Goal: Task Accomplishment & Management: Manage account settings

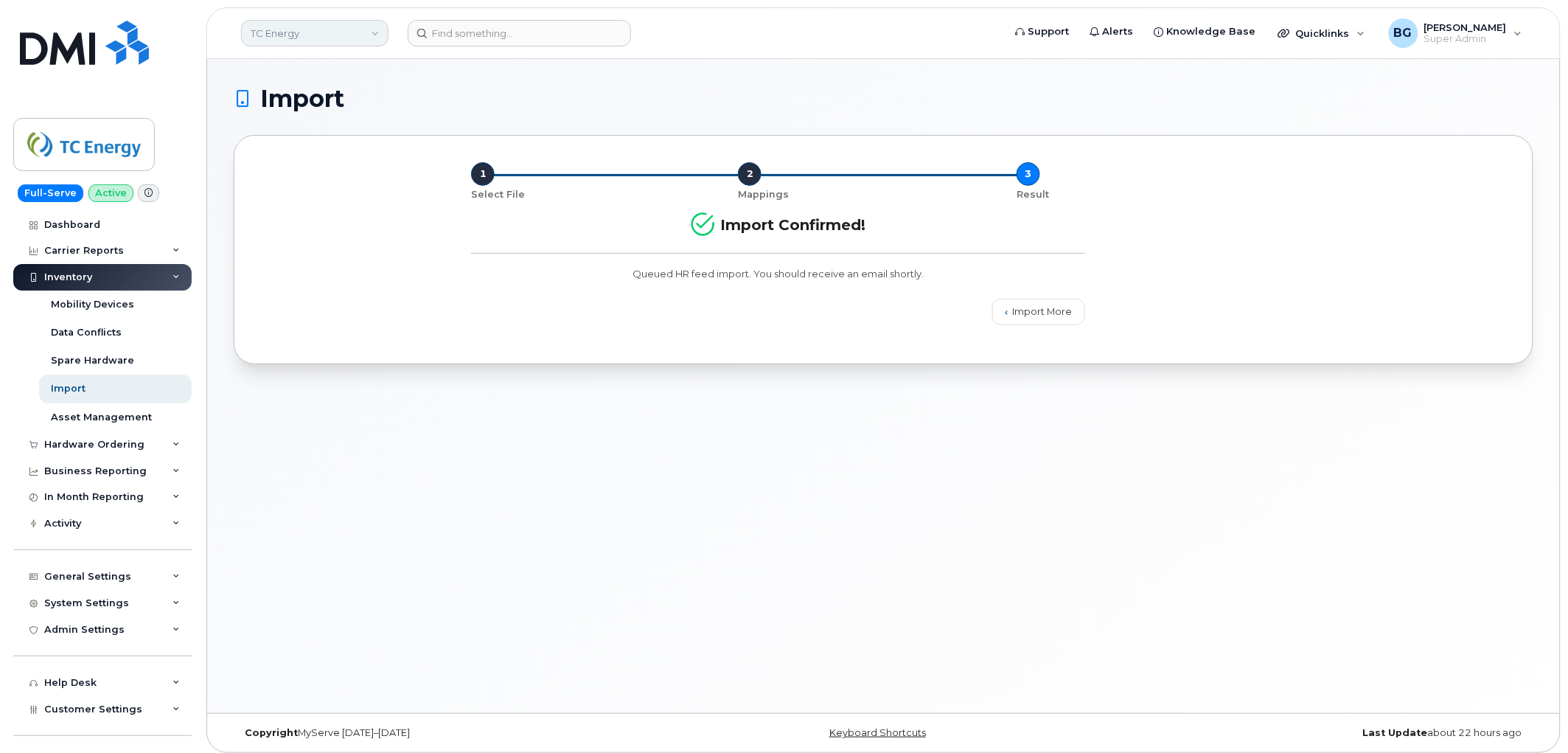
click at [279, 34] on link "TC Energy" at bounding box center [314, 33] width 147 height 26
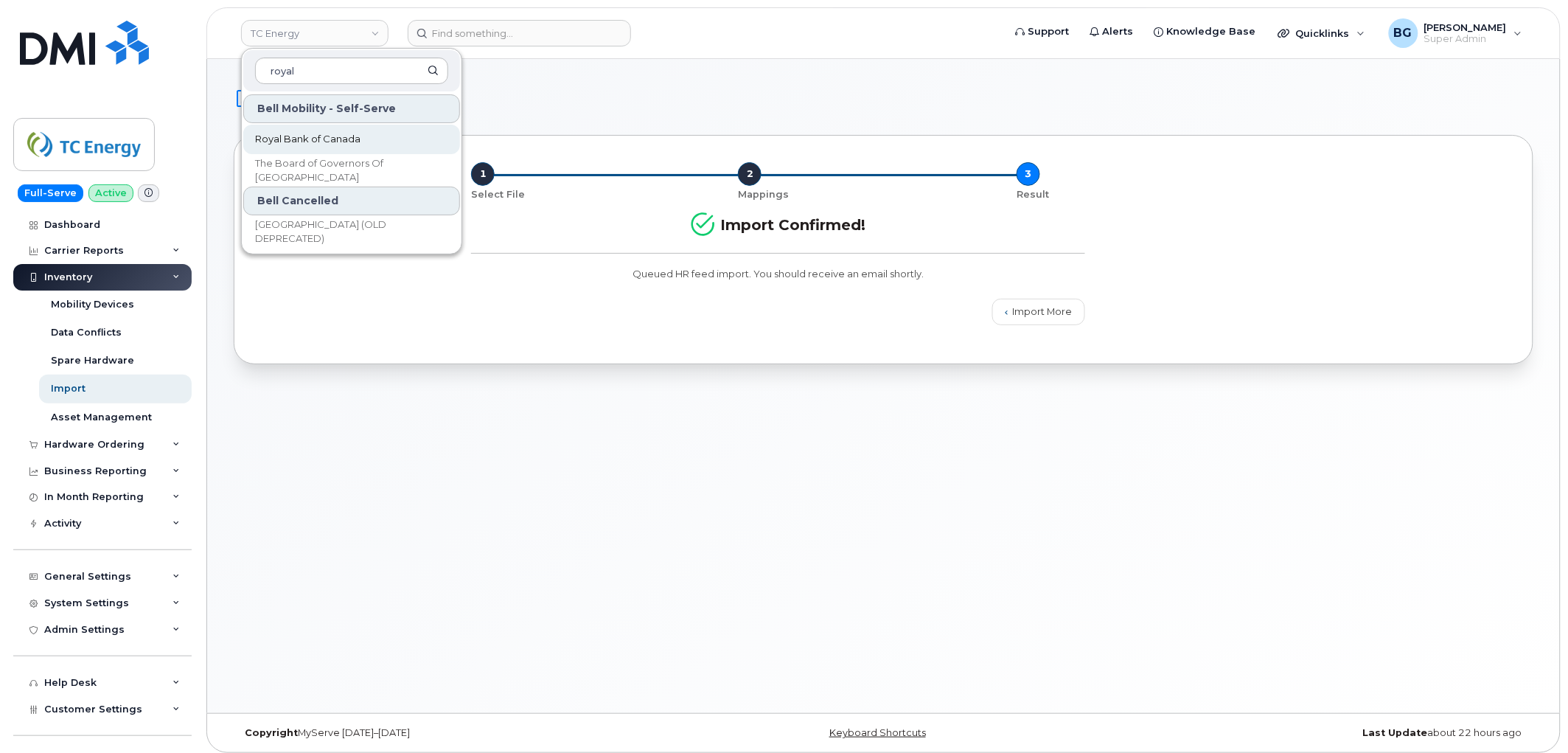
type input "royal"
click at [298, 133] on span "Royal Bank of Canada" at bounding box center [307, 139] width 106 height 15
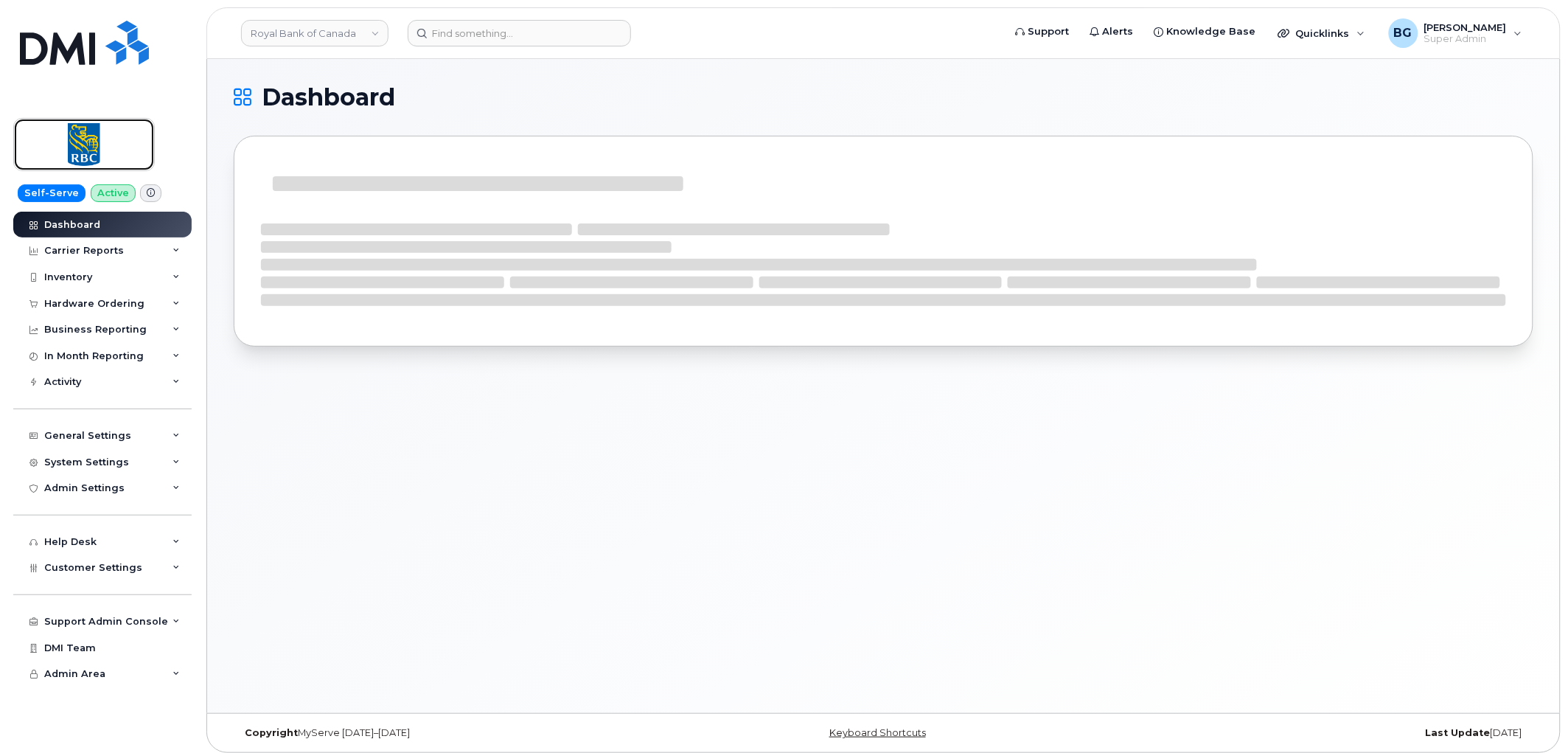
click at [72, 139] on img at bounding box center [83, 144] width 113 height 42
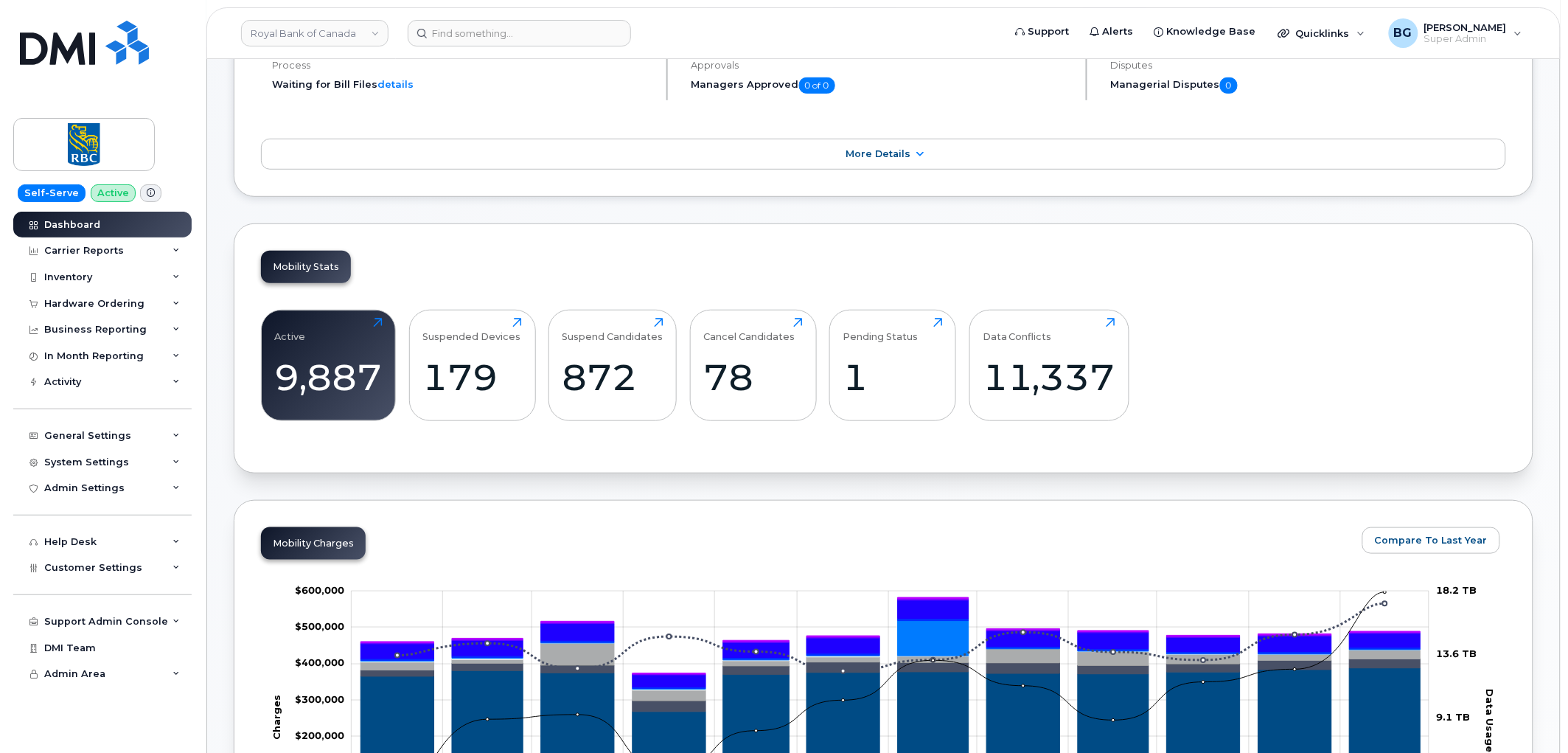
scroll to position [223, 0]
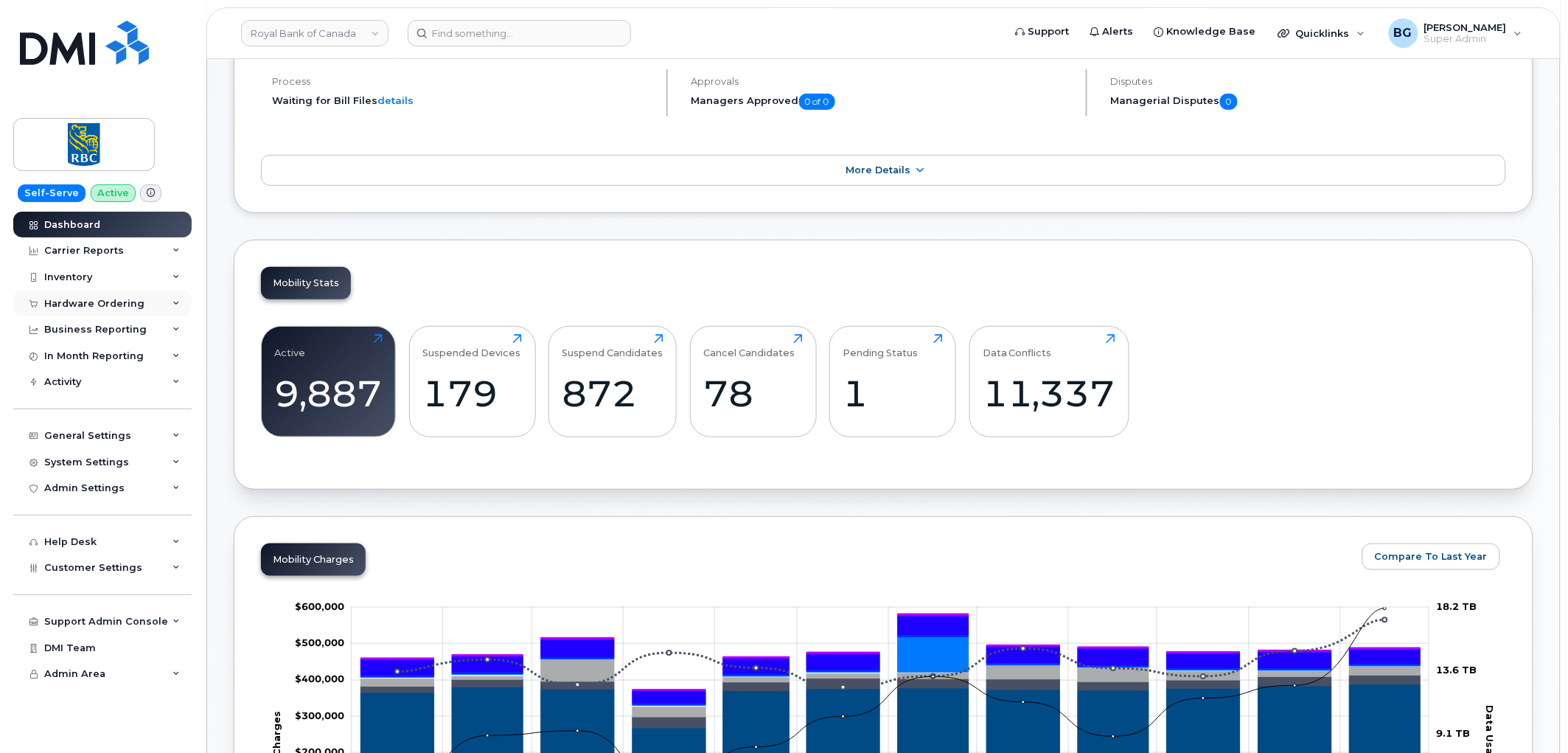
click at [74, 304] on div "Hardware Ordering" at bounding box center [94, 304] width 100 height 12
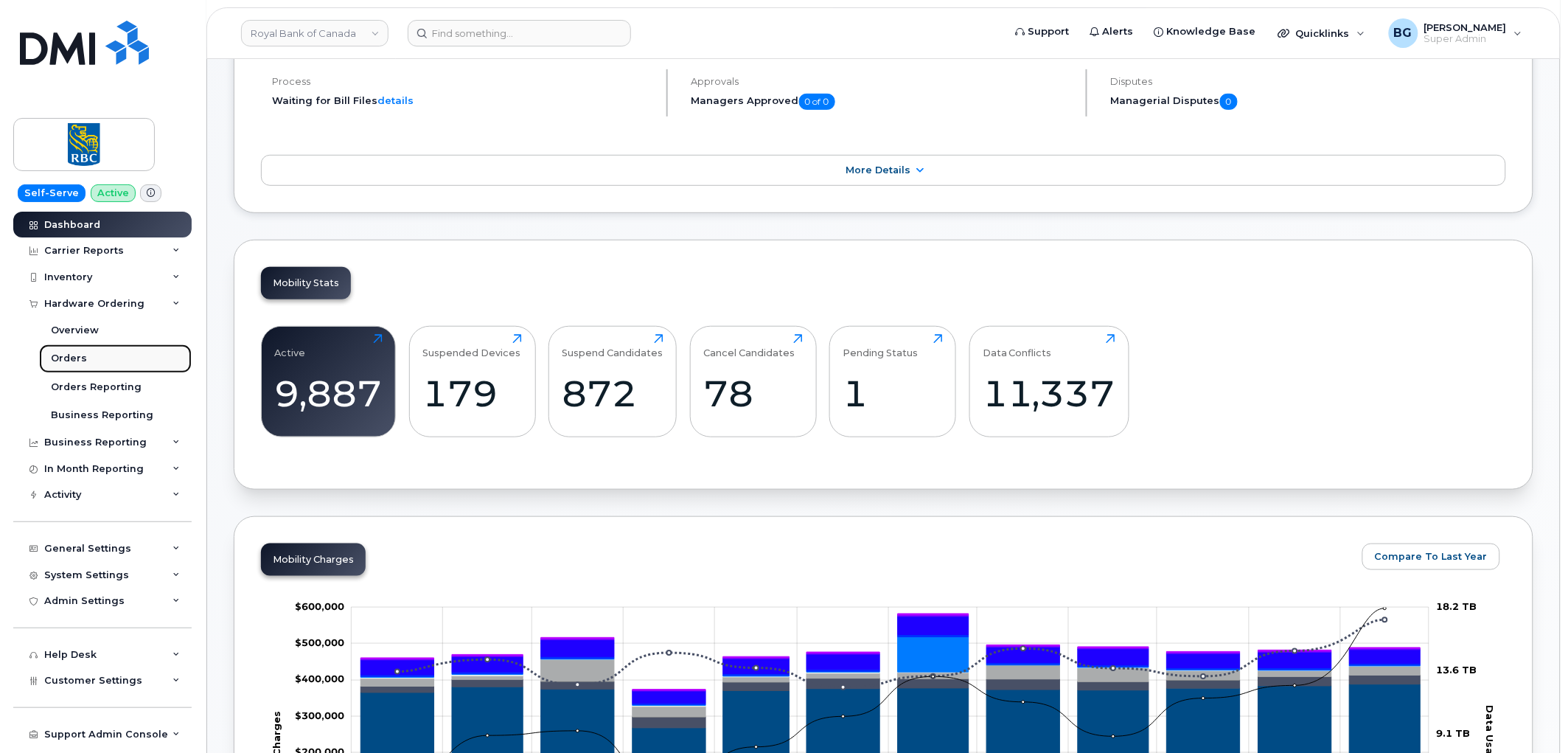
click at [65, 354] on div "Orders" at bounding box center [69, 358] width 36 height 13
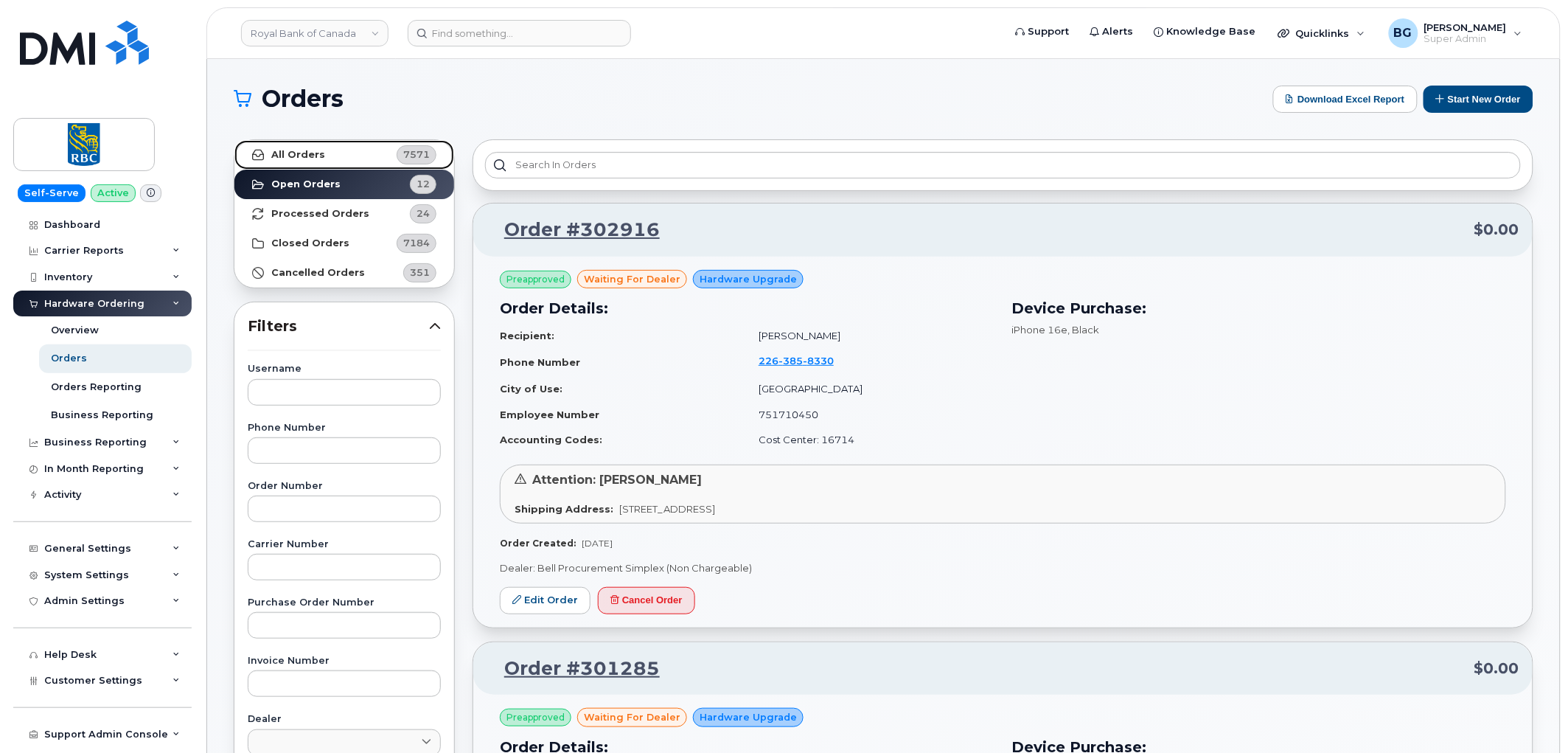
click at [292, 156] on strong "All Orders" at bounding box center [298, 154] width 54 height 12
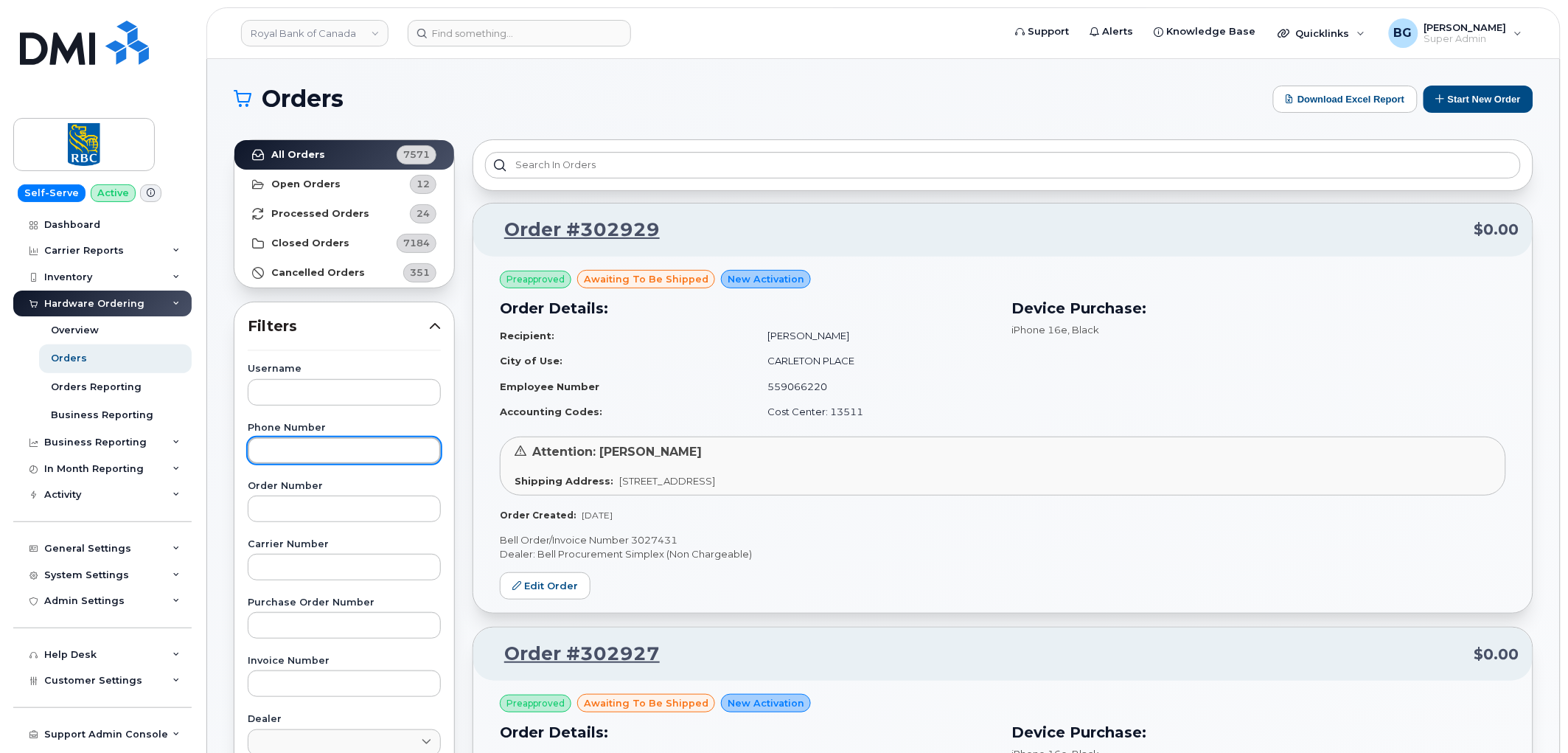
click at [310, 456] on input "text" at bounding box center [344, 450] width 193 height 26
click at [308, 623] on input "text" at bounding box center [344, 626] width 193 height 26
paste input "6500190237"
type input "6500190237"
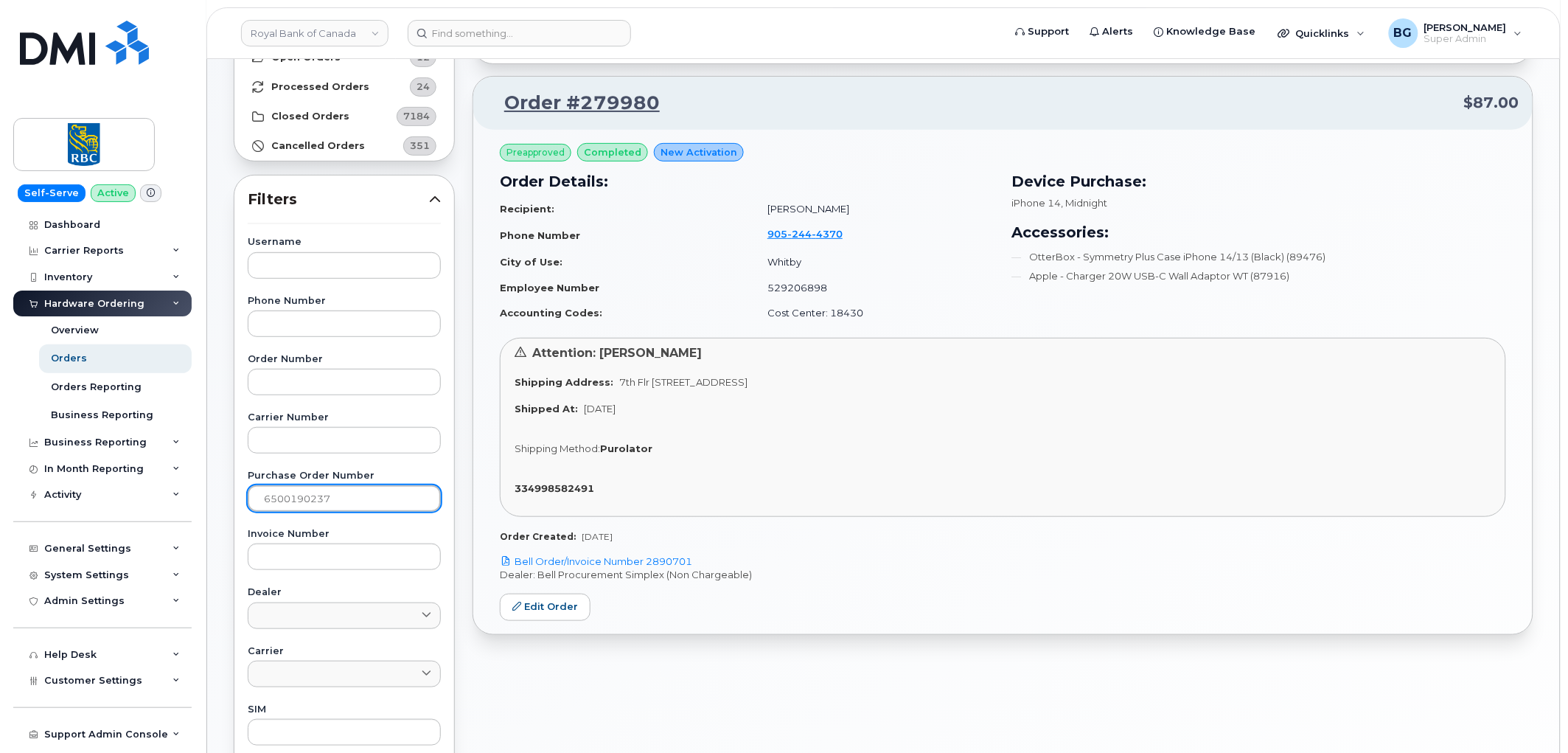
scroll to position [164, 0]
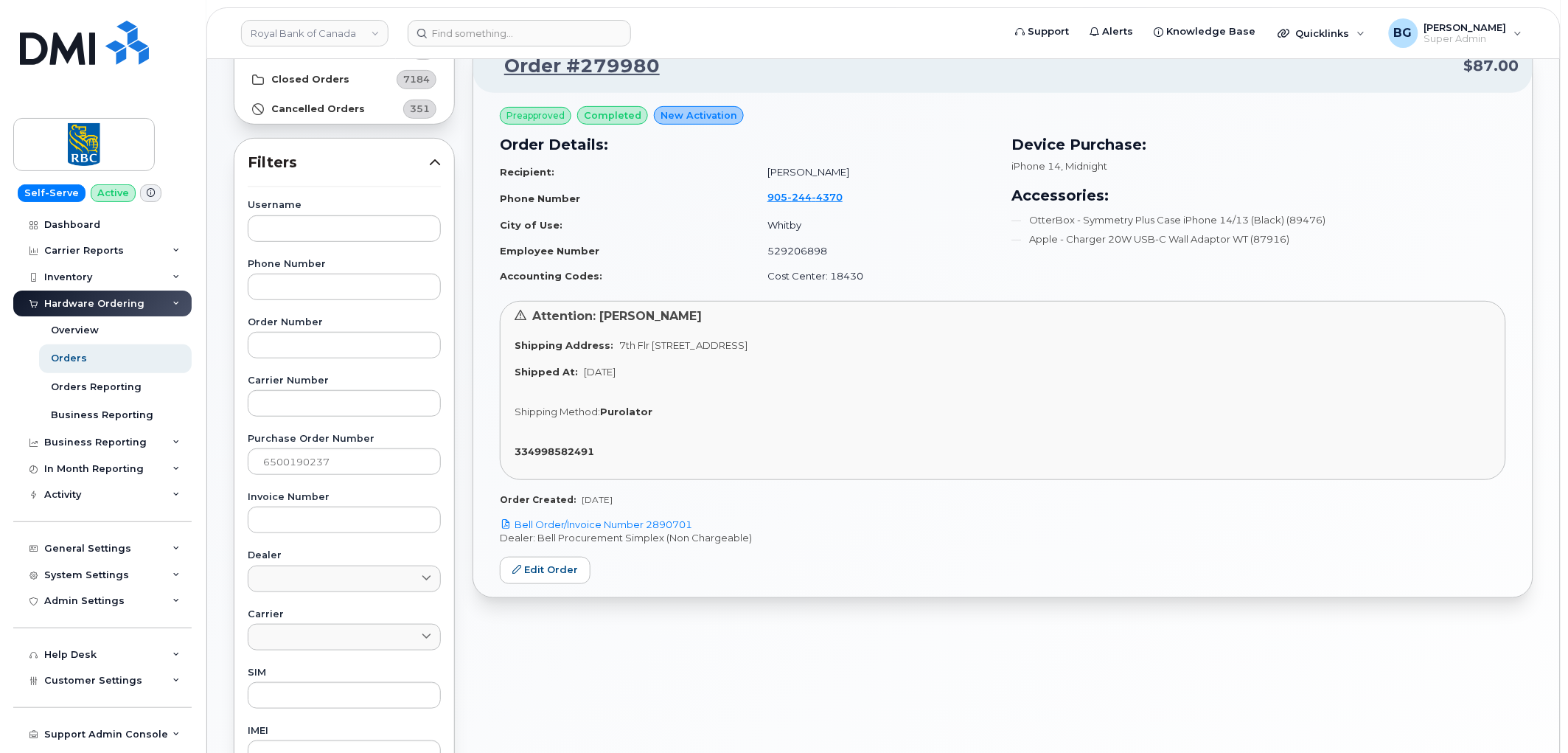
click at [645, 517] on p "Bell Order/Invoice Number 2890701" at bounding box center [1004, 524] width 1007 height 14
click at [645, 524] on link "Bell Order/Invoice Number 2890701" at bounding box center [596, 524] width 192 height 12
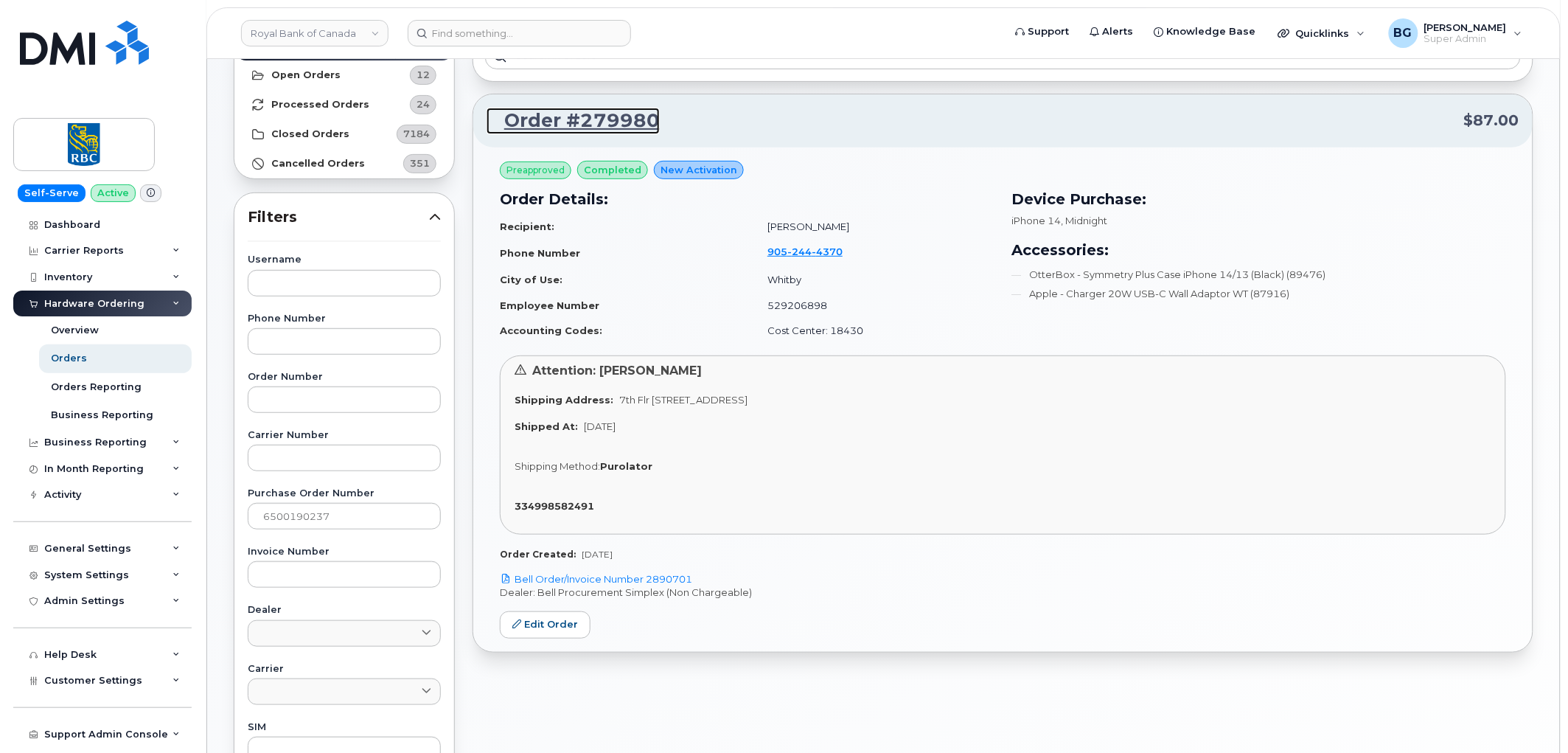
scroll to position [108, 0]
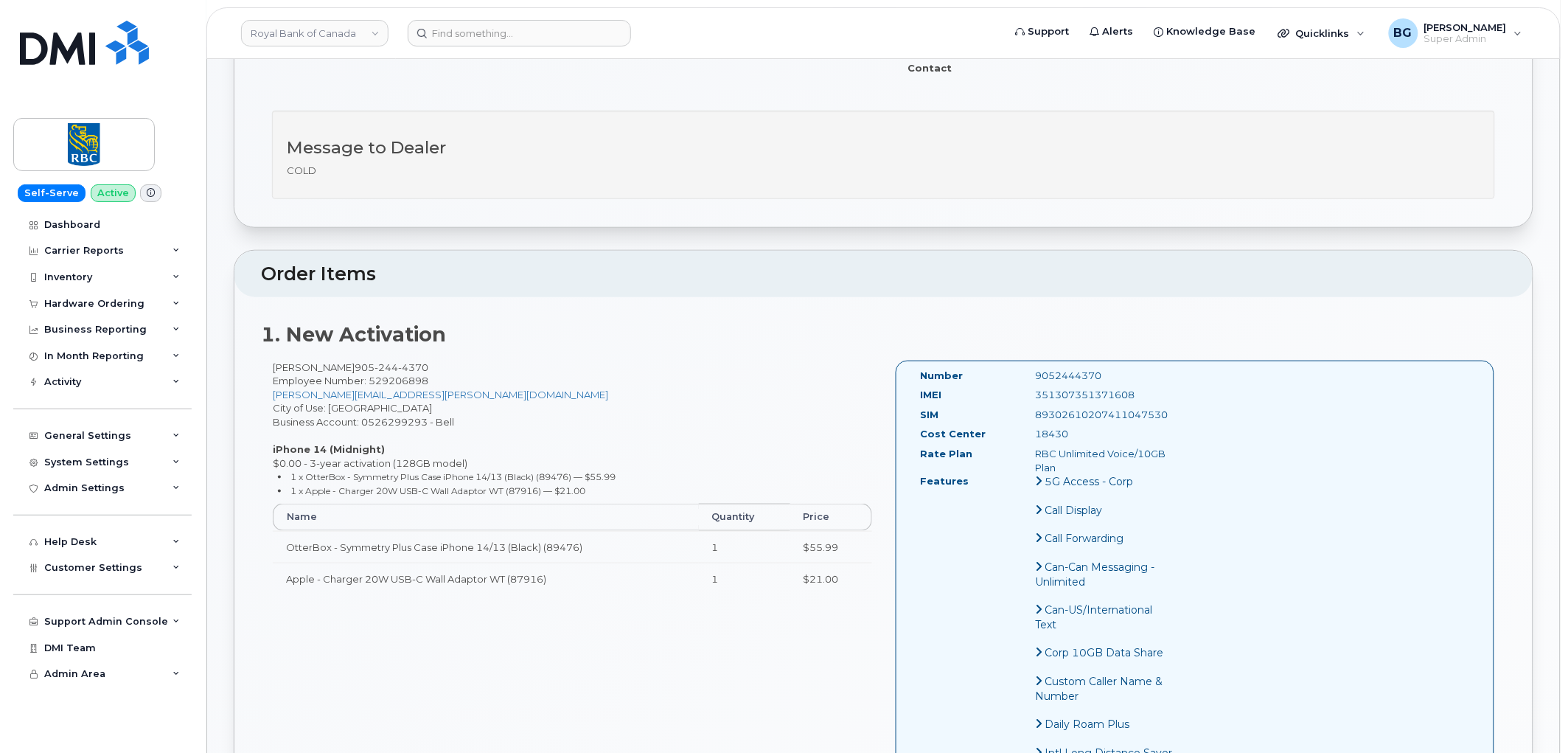
scroll to position [334, 0]
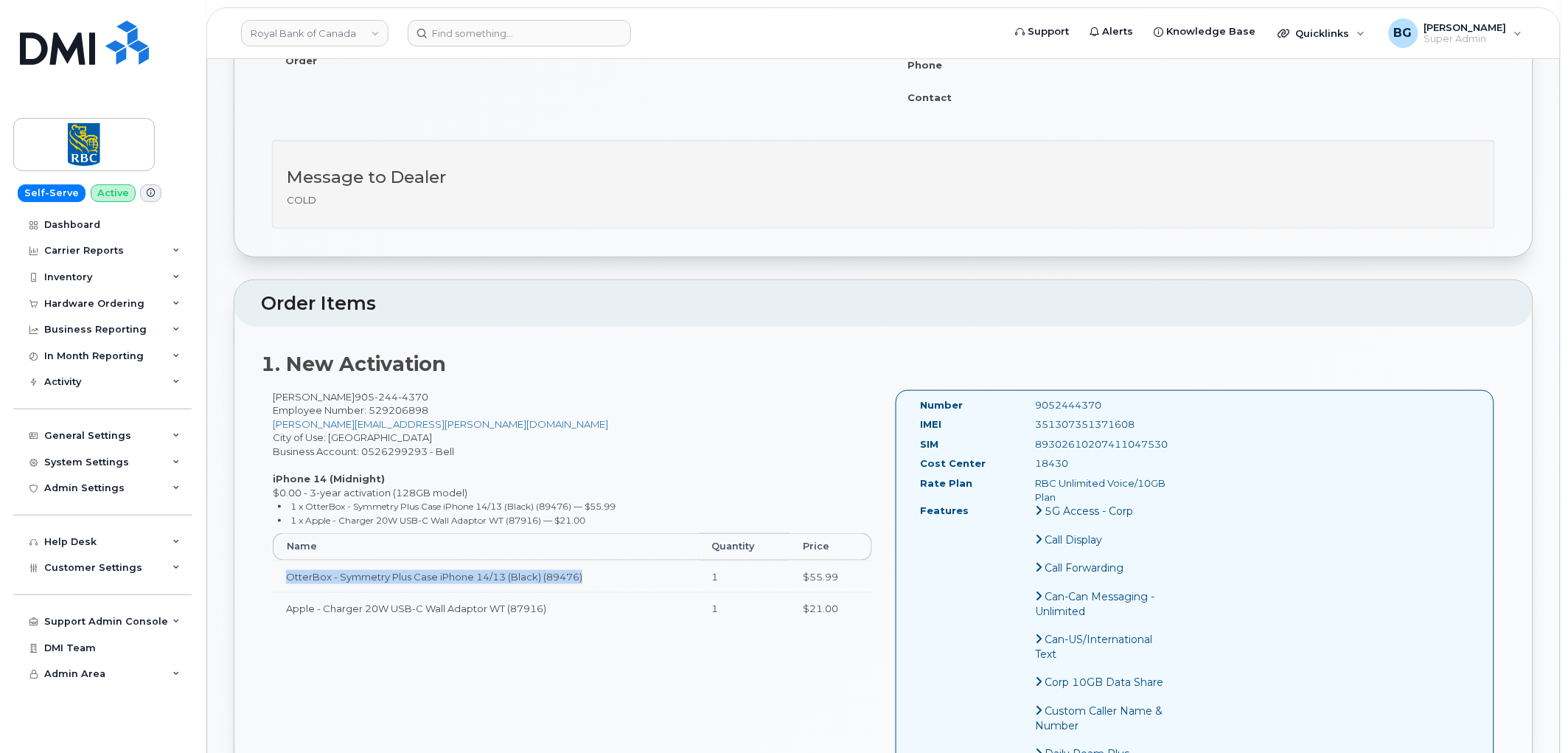
drag, startPoint x: 286, startPoint y: 579, endPoint x: 585, endPoint y: 571, distance: 299.1
click at [585, 571] on td "OtterBox - Symmetry Plus Case iPhone 14/13 (Black) (89476)" at bounding box center [486, 577] width 426 height 32
copy td "OtterBox - Symmetry Plus Case iPhone 14/13 (Black) (89476)"
click at [79, 617] on div "Support Admin Console" at bounding box center [106, 621] width 124 height 12
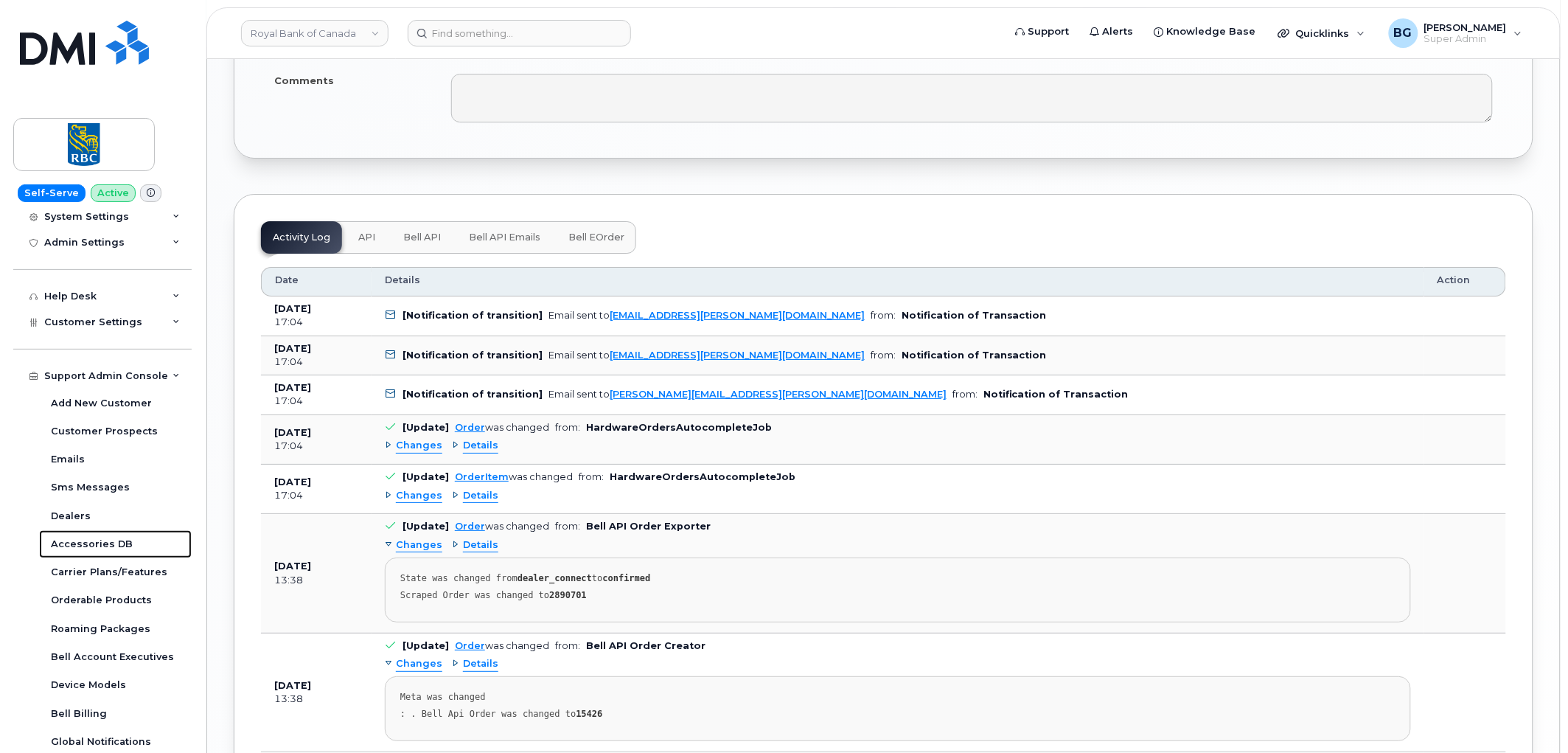
scroll to position [1753, 0]
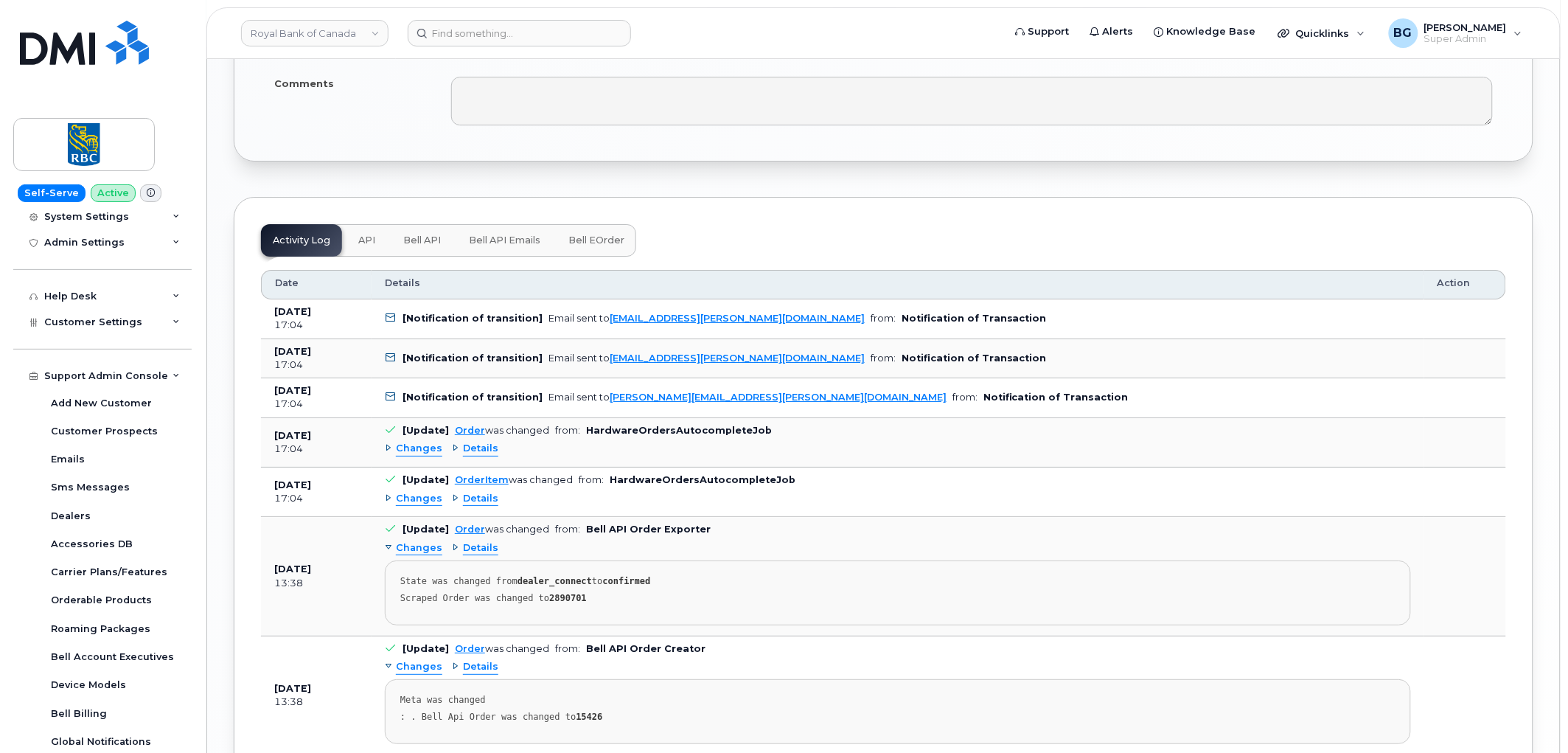
click at [421, 239] on span "Bell API" at bounding box center [422, 240] width 38 height 12
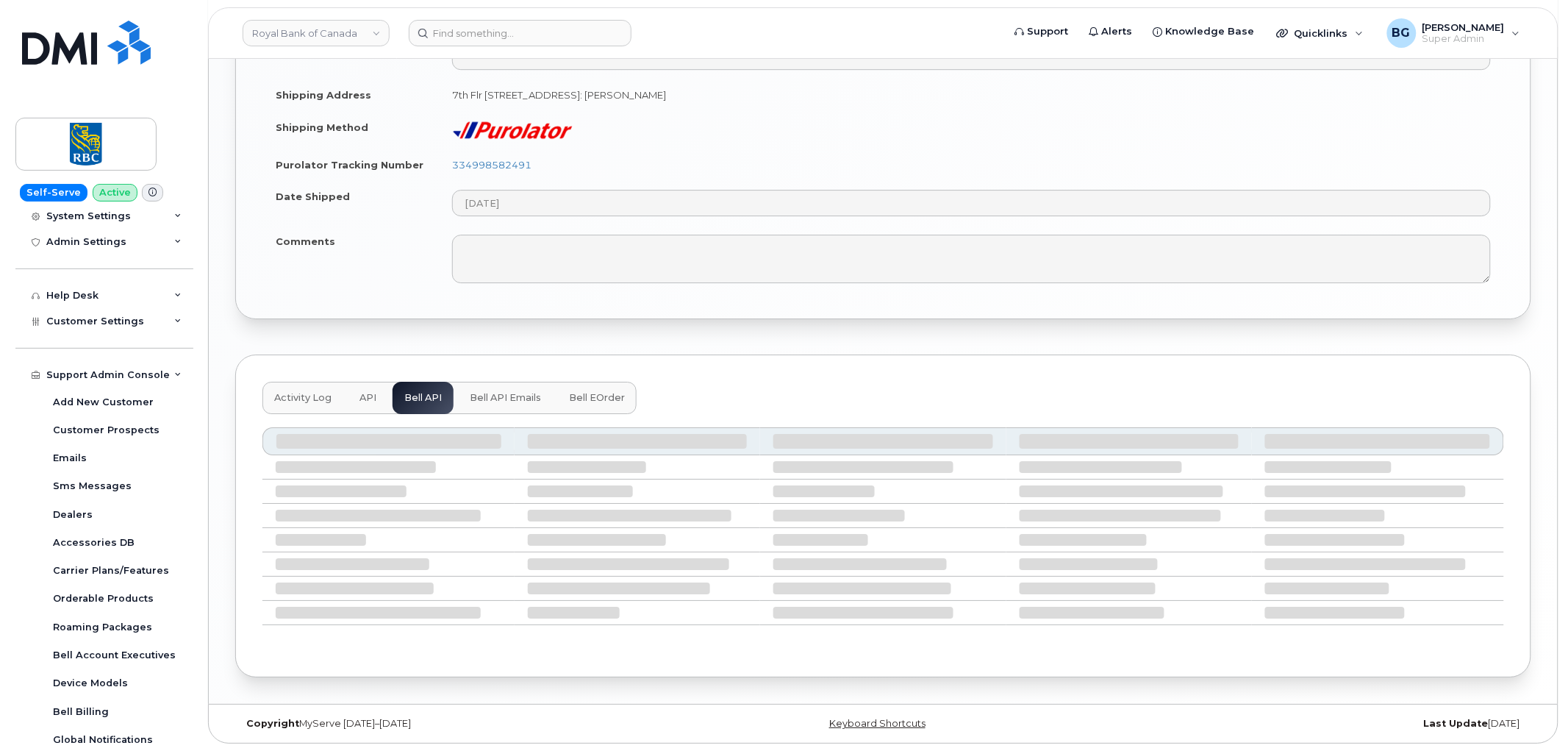
scroll to position [1462, 0]
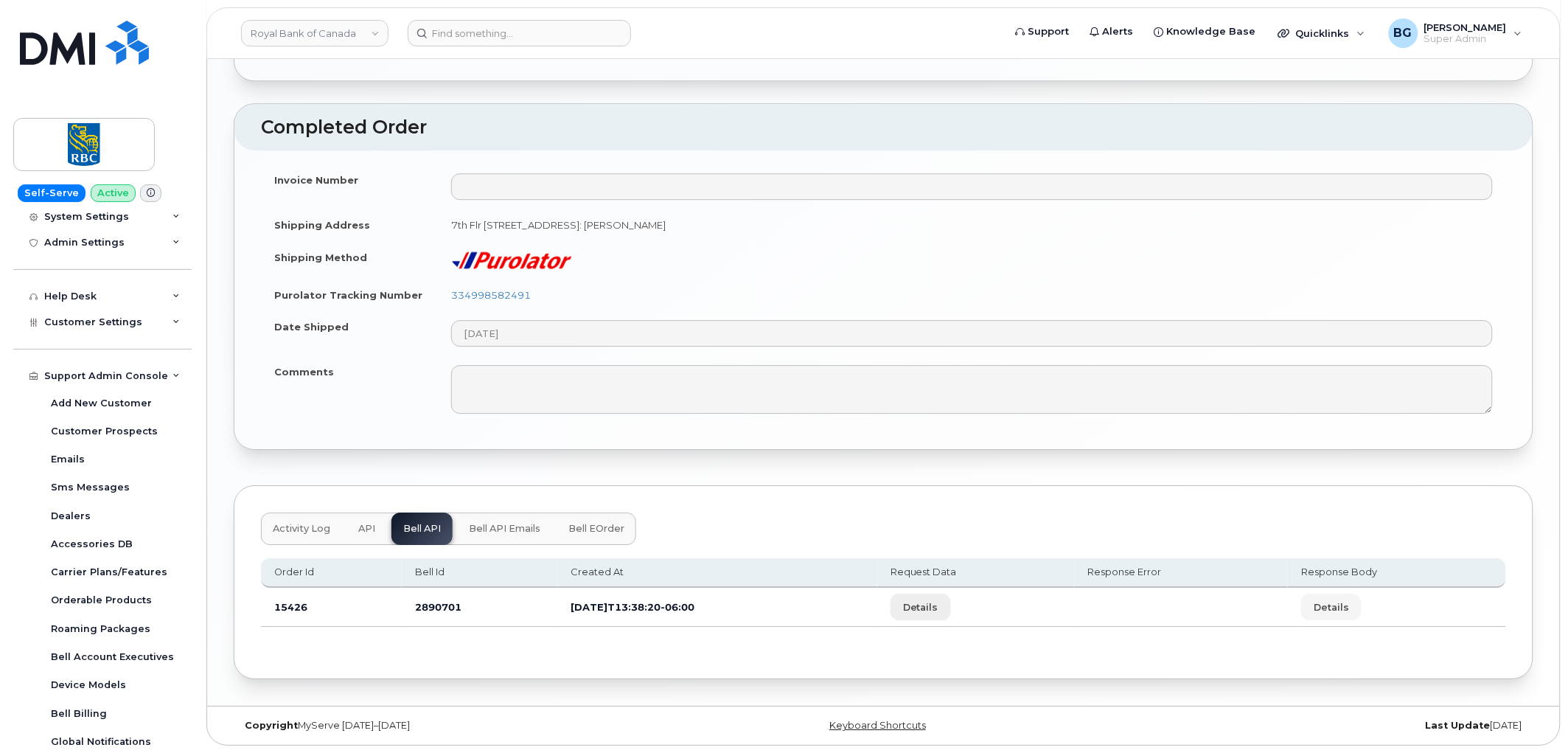
click at [939, 614] on span "Details" at bounding box center [921, 607] width 36 height 14
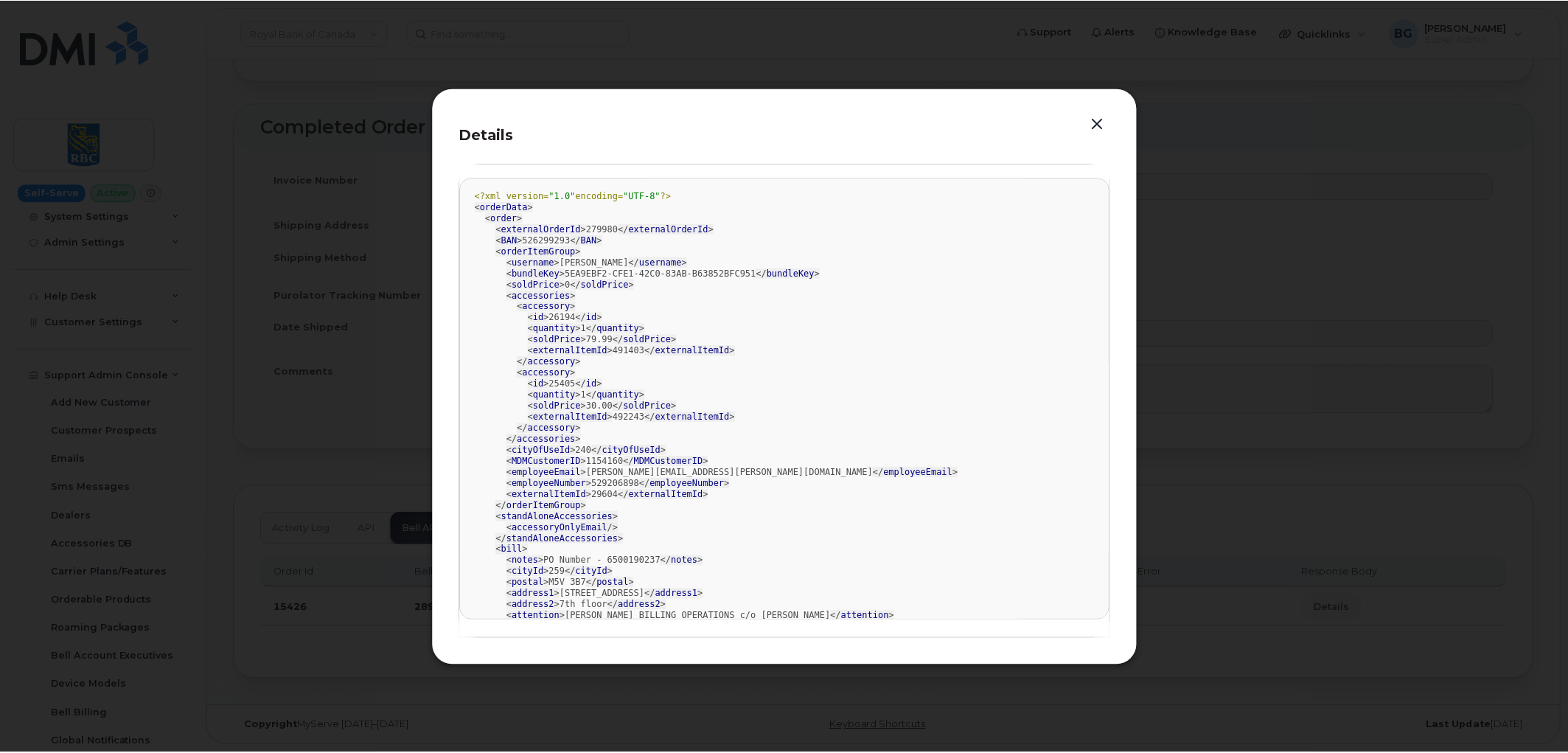
scroll to position [0, 0]
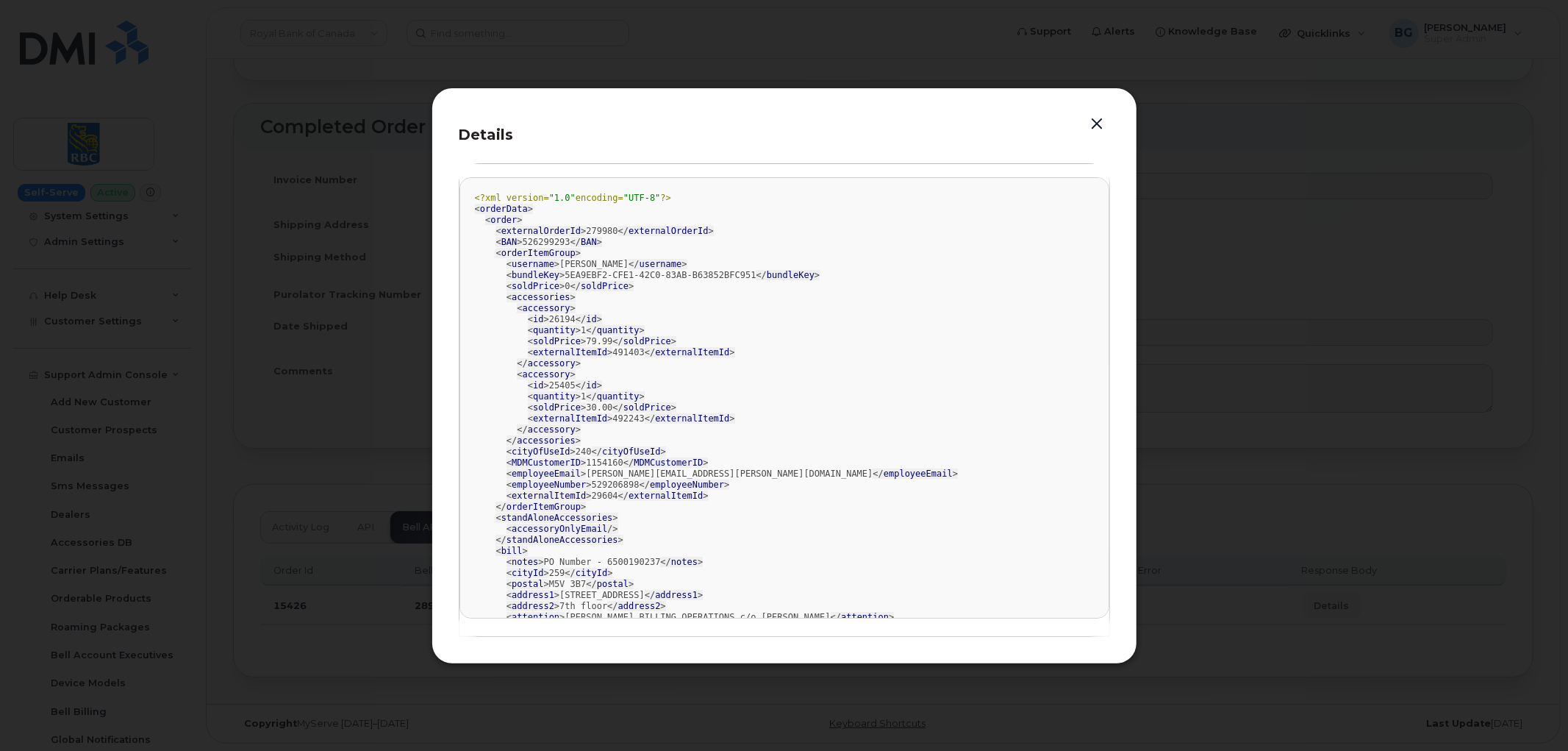
click at [1094, 123] on button "button" at bounding box center [1098, 124] width 22 height 21
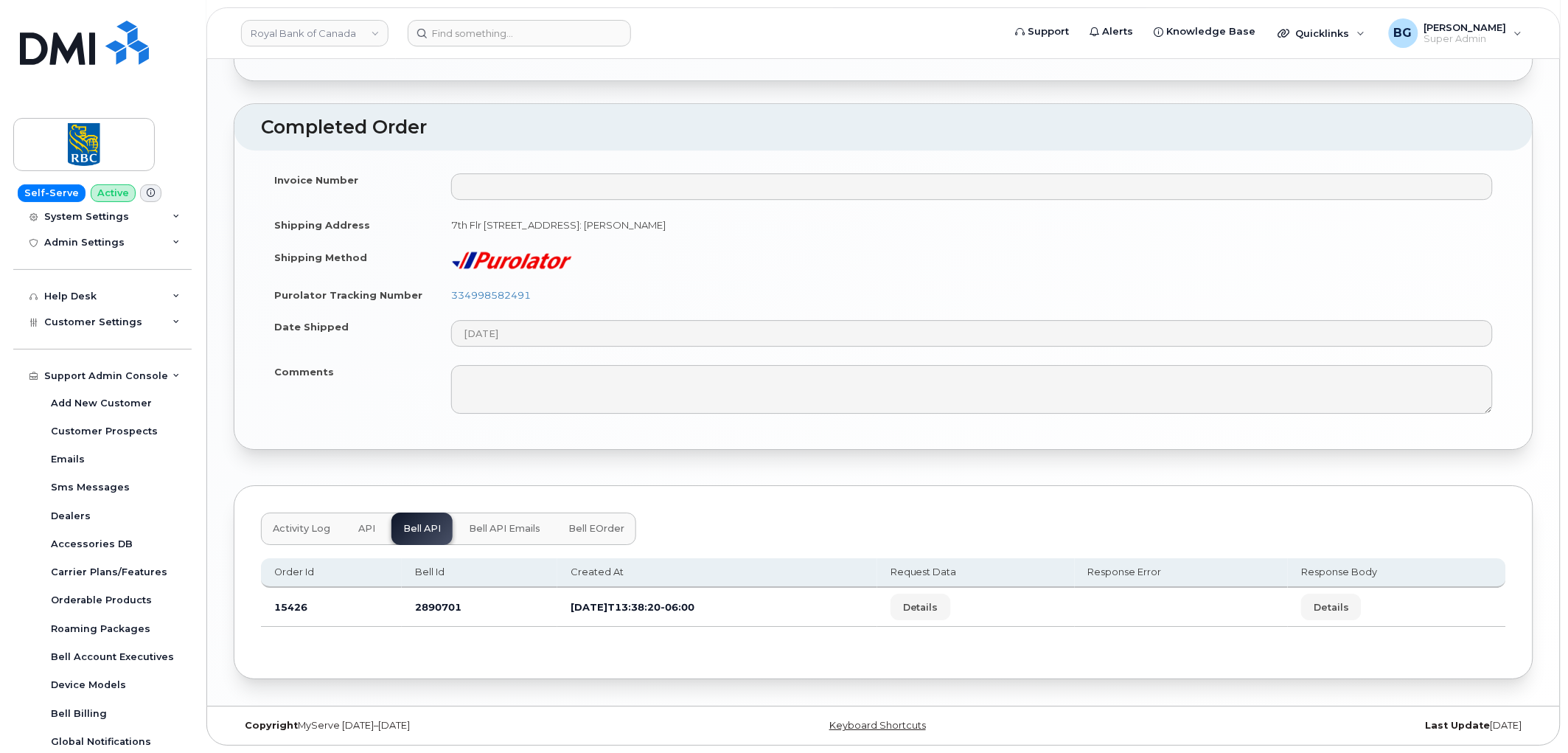
click at [510, 526] on span "Bell API Emails" at bounding box center [504, 528] width 72 height 12
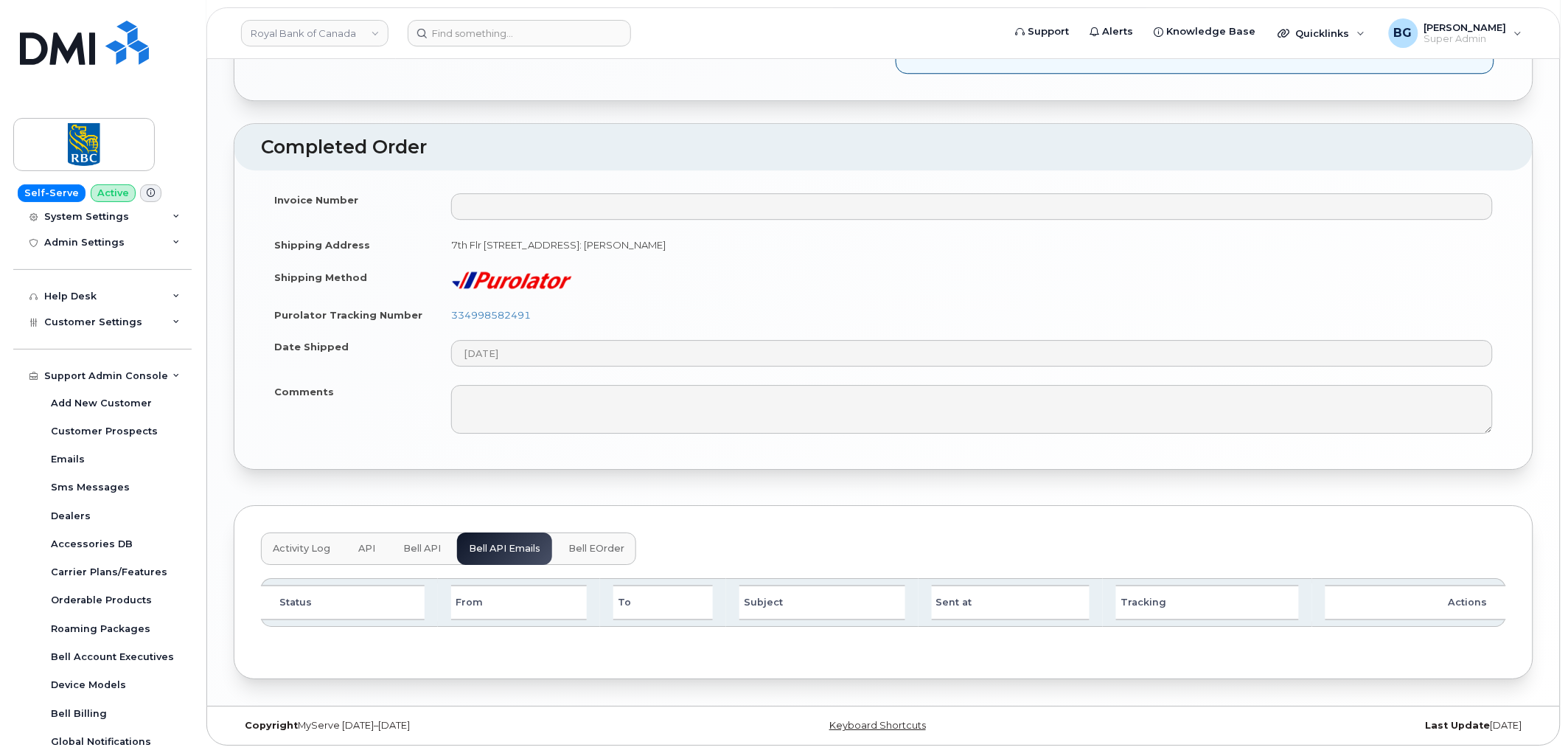
scroll to position [1446, 0]
click at [587, 549] on span "Bell eOrder" at bounding box center [596, 548] width 56 height 12
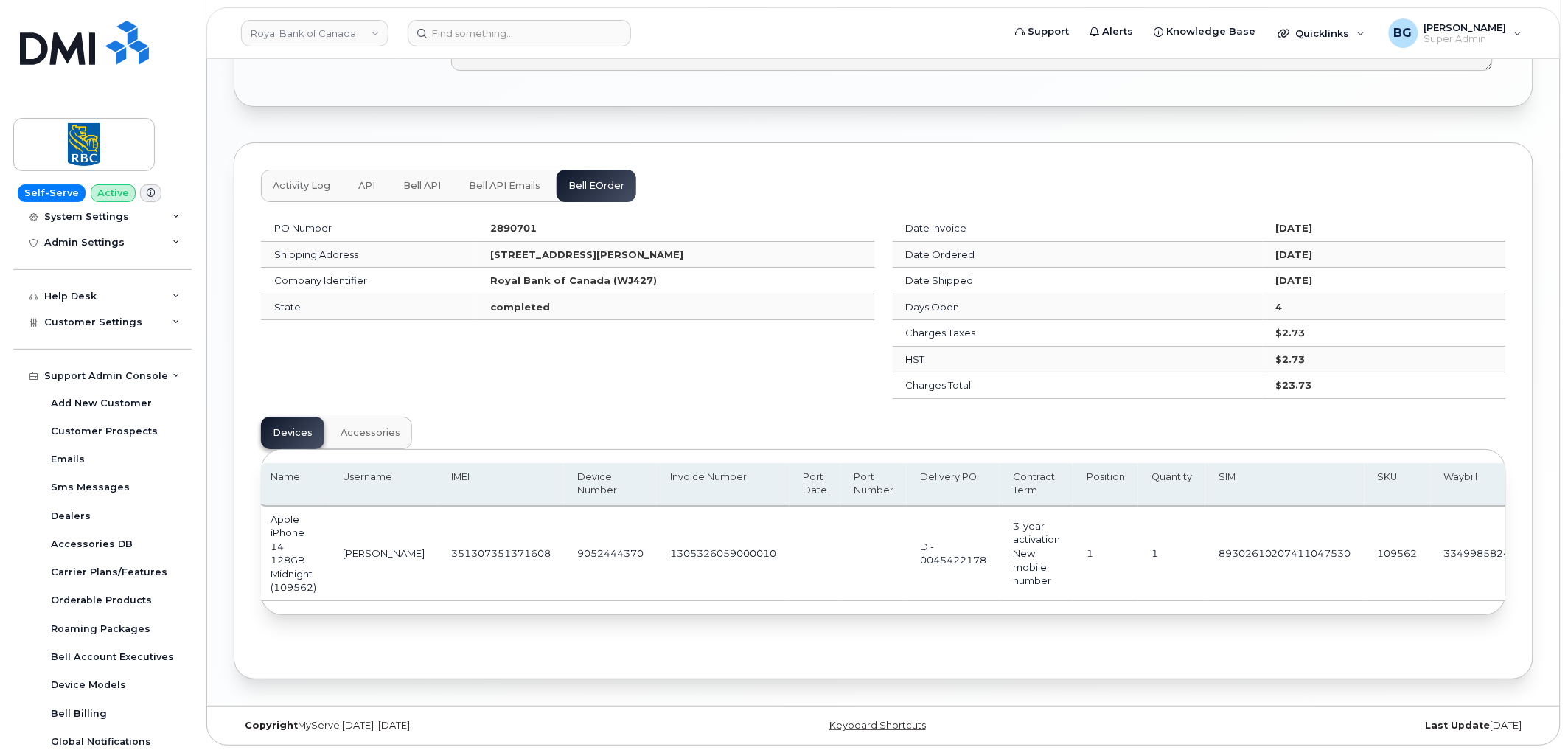
scroll to position [0, 0]
click at [367, 427] on span "Accessories" at bounding box center [370, 432] width 59 height 12
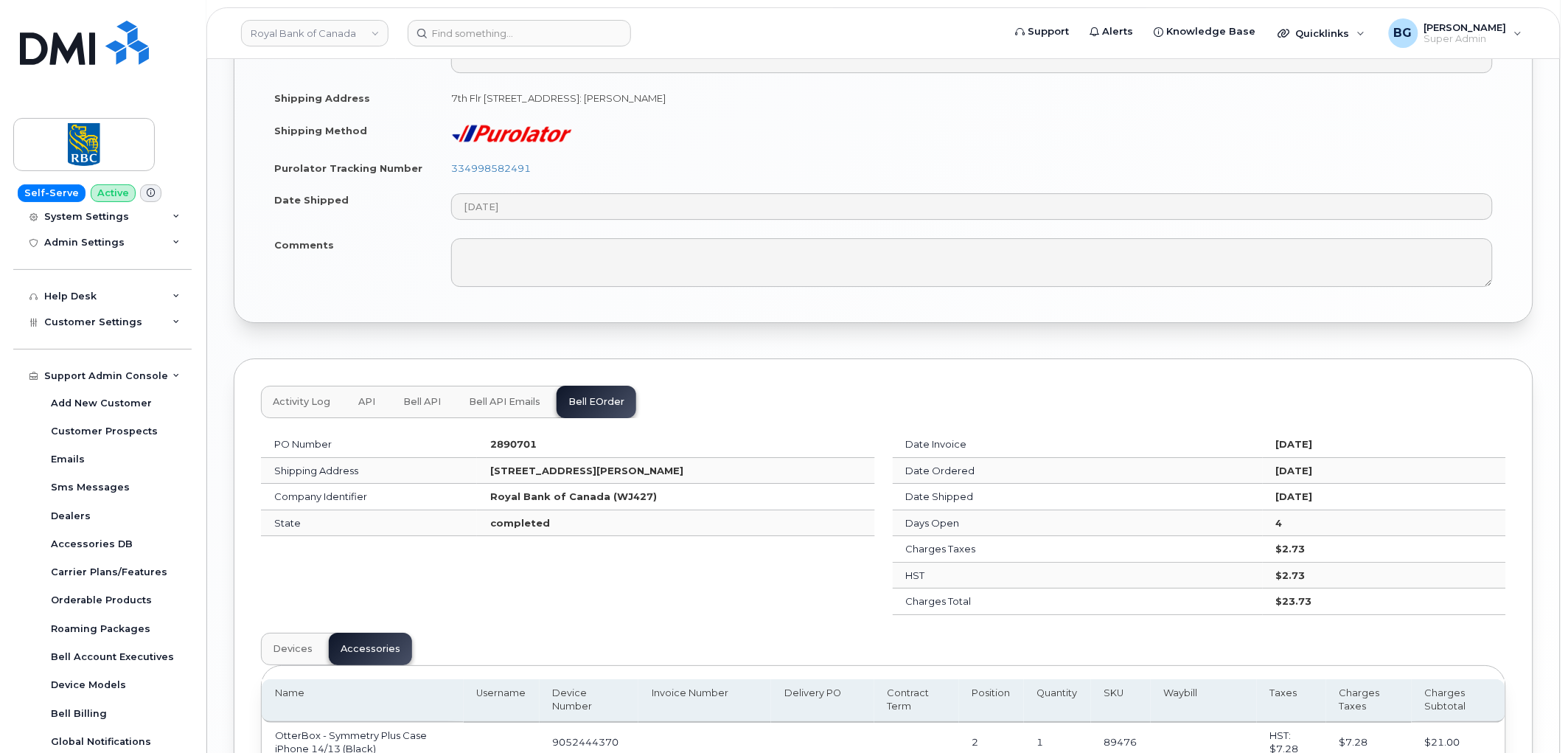
scroll to position [1576, 0]
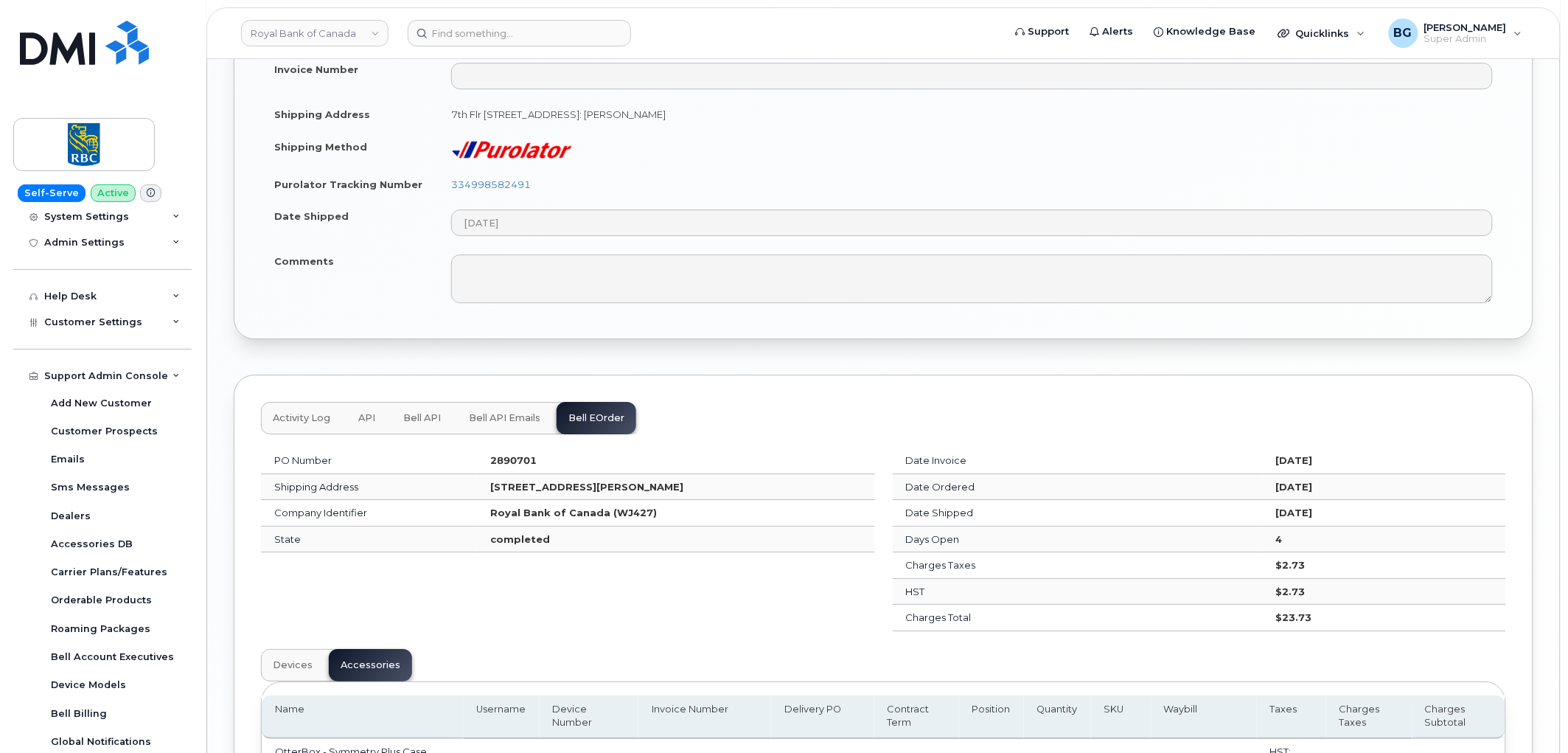
click at [425, 418] on span "Bell API" at bounding box center [422, 418] width 38 height 12
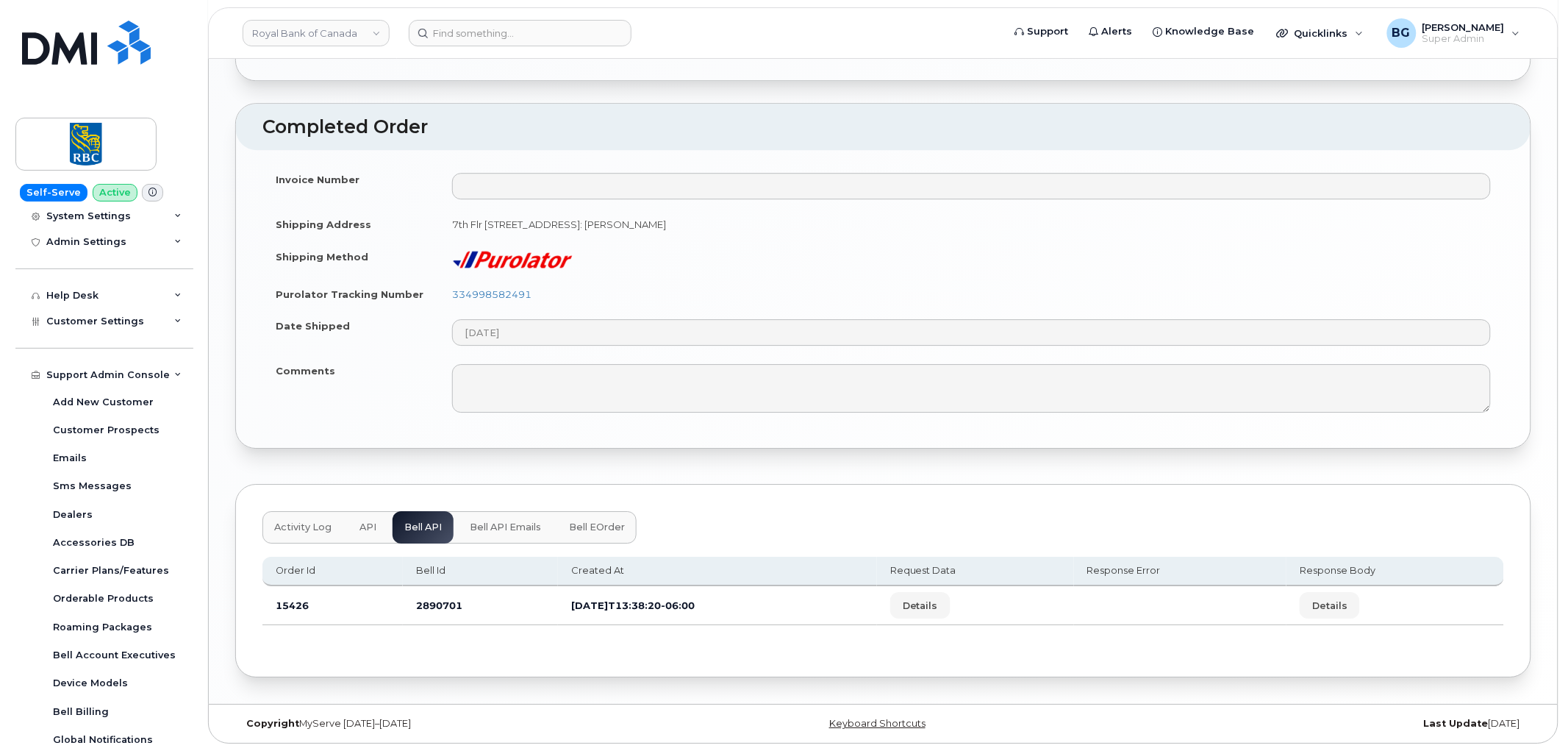
scroll to position [1462, 0]
click at [936, 608] on span "Details" at bounding box center [918, 605] width 35 height 14
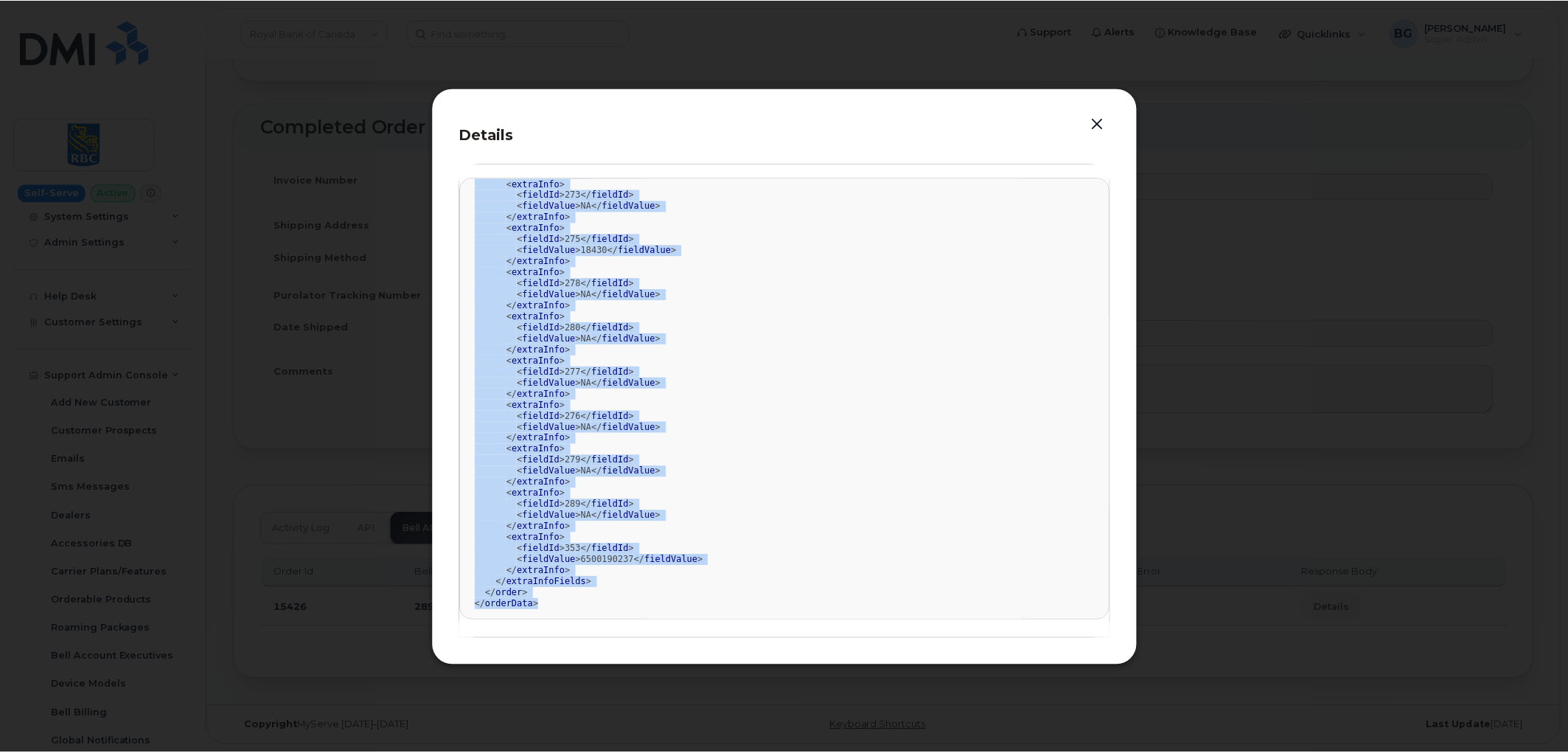
scroll to position [617, 0]
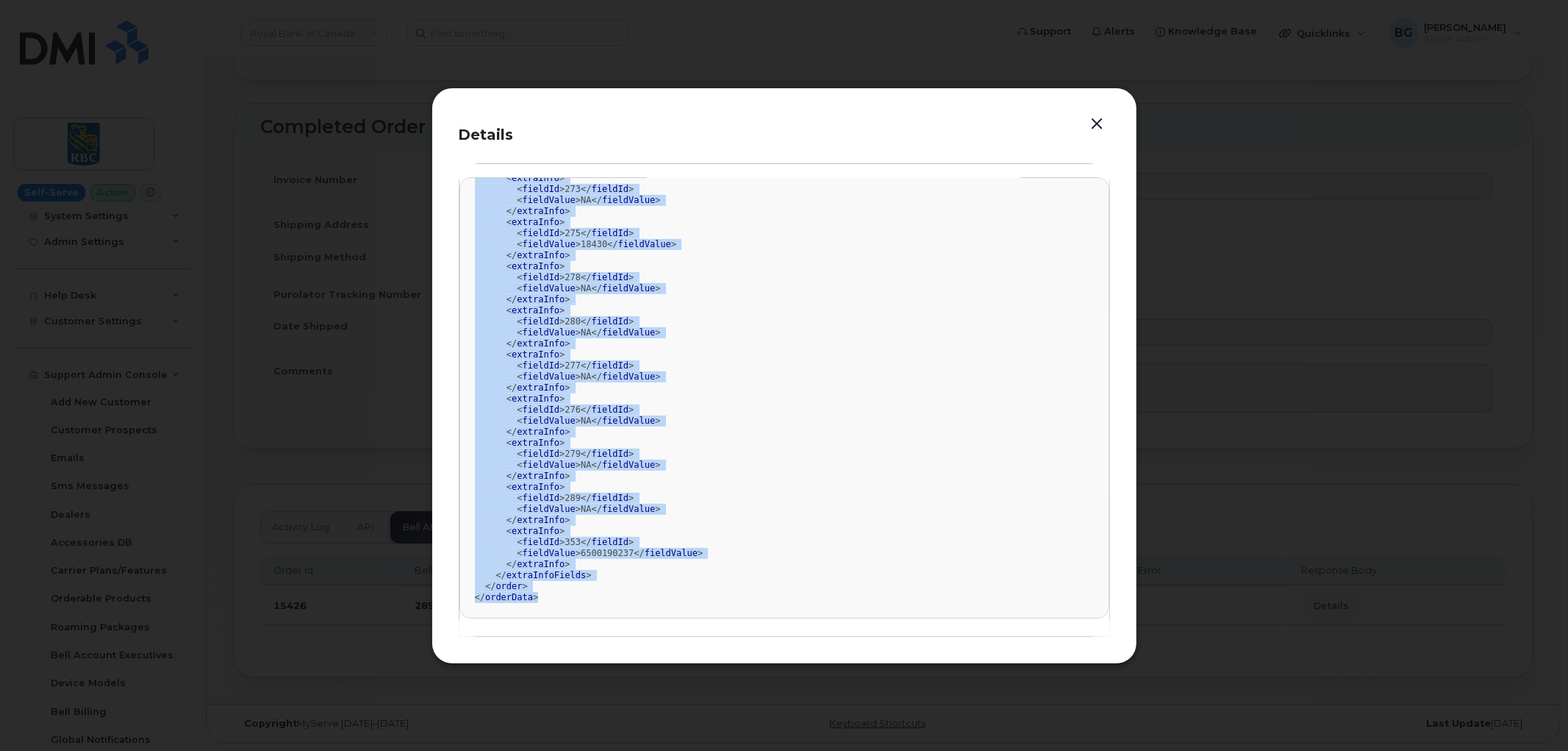
drag, startPoint x: 473, startPoint y: 194, endPoint x: 754, endPoint y: 635, distance: 522.9
click at [734, 615] on pre "<?xml version= "1.0" encoding= "UTF-8" ?> < orderData > < order > < externalOrd…" at bounding box center [784, 397] width 650 height 441
copy div "<?xml version= "1.0" encoding= "UTF-8" ?> < orderData > < order > < externalOrd…"
click at [1092, 122] on button "button" at bounding box center [1098, 124] width 22 height 21
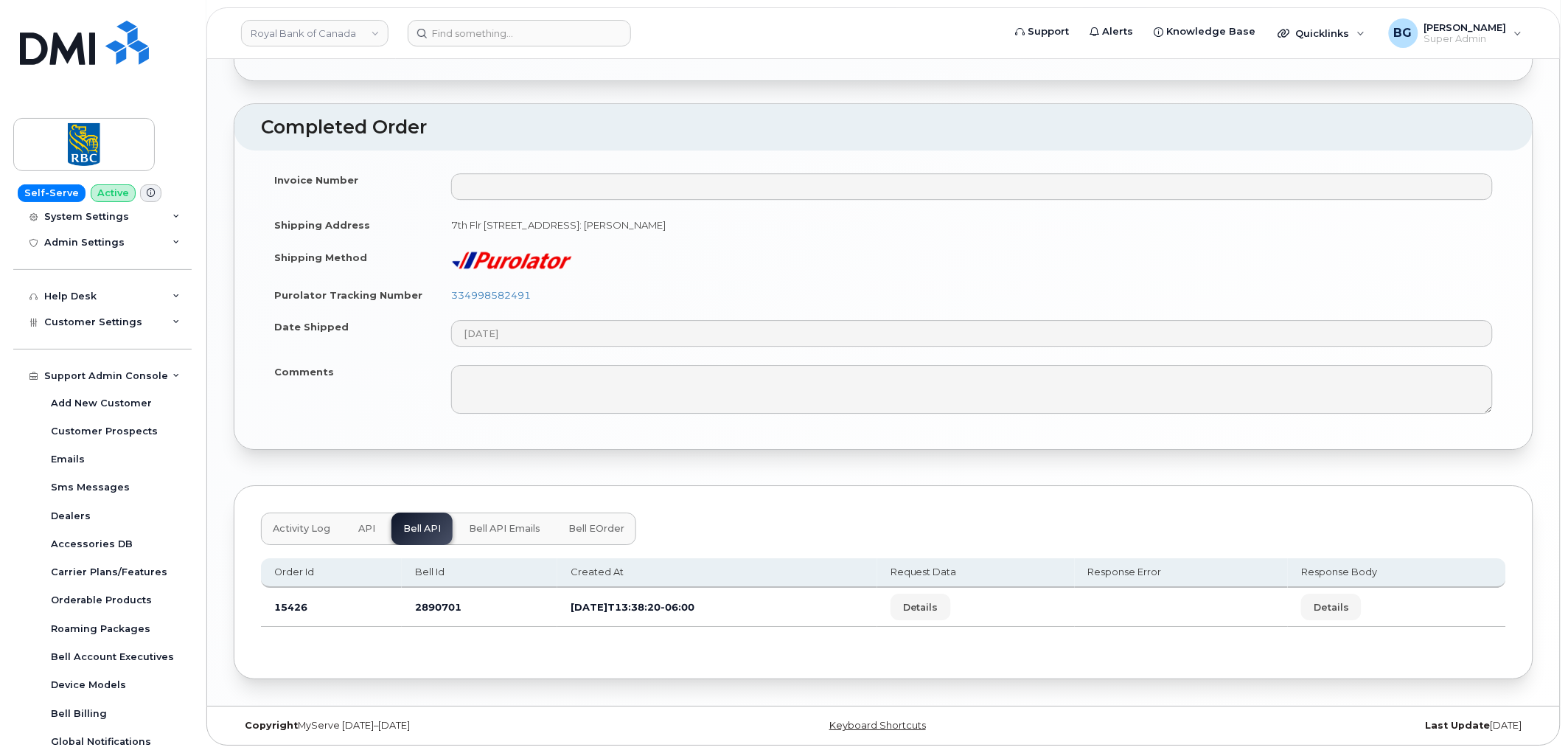
click at [569, 531] on span "Bell eOrder" at bounding box center [596, 528] width 56 height 12
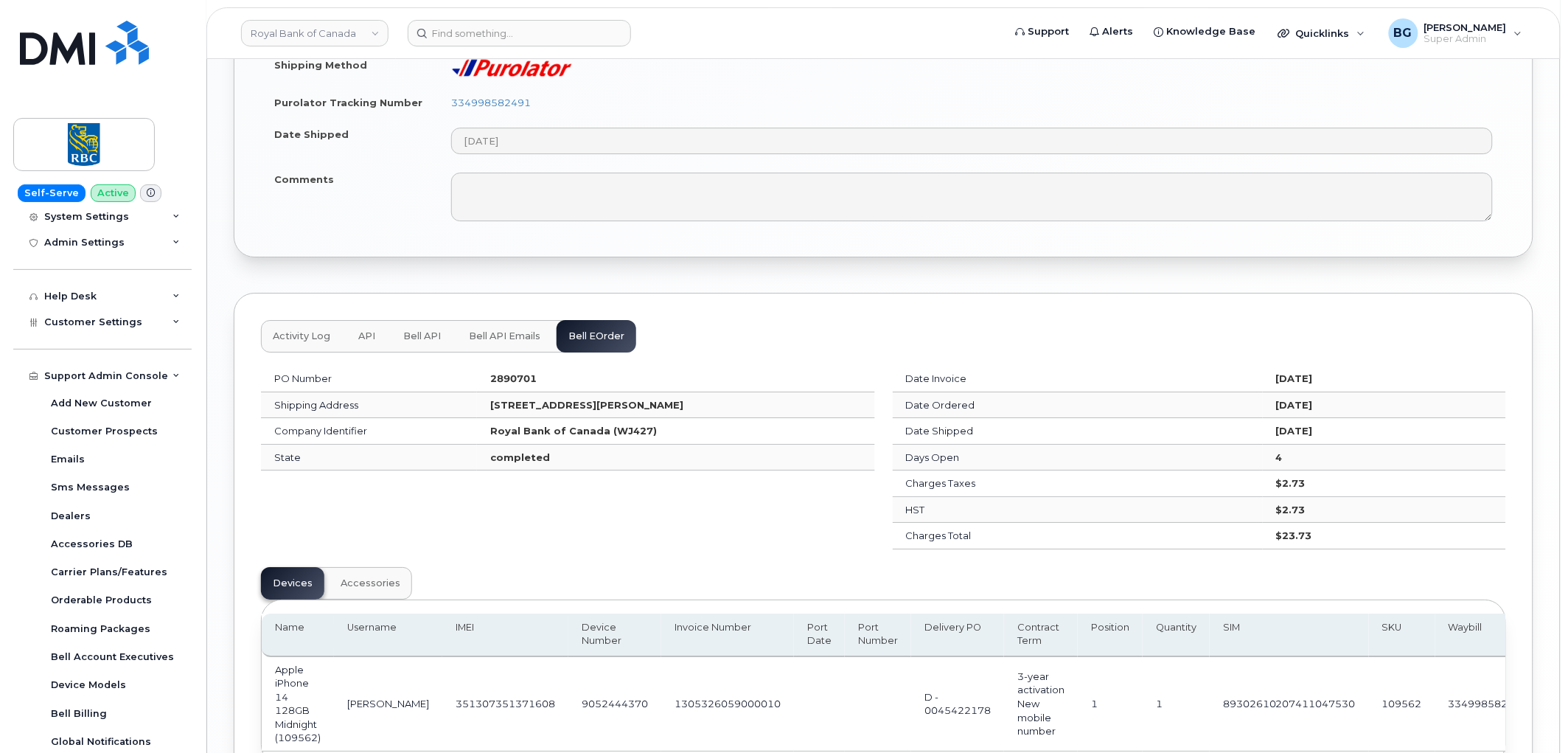
scroll to position [1684, 0]
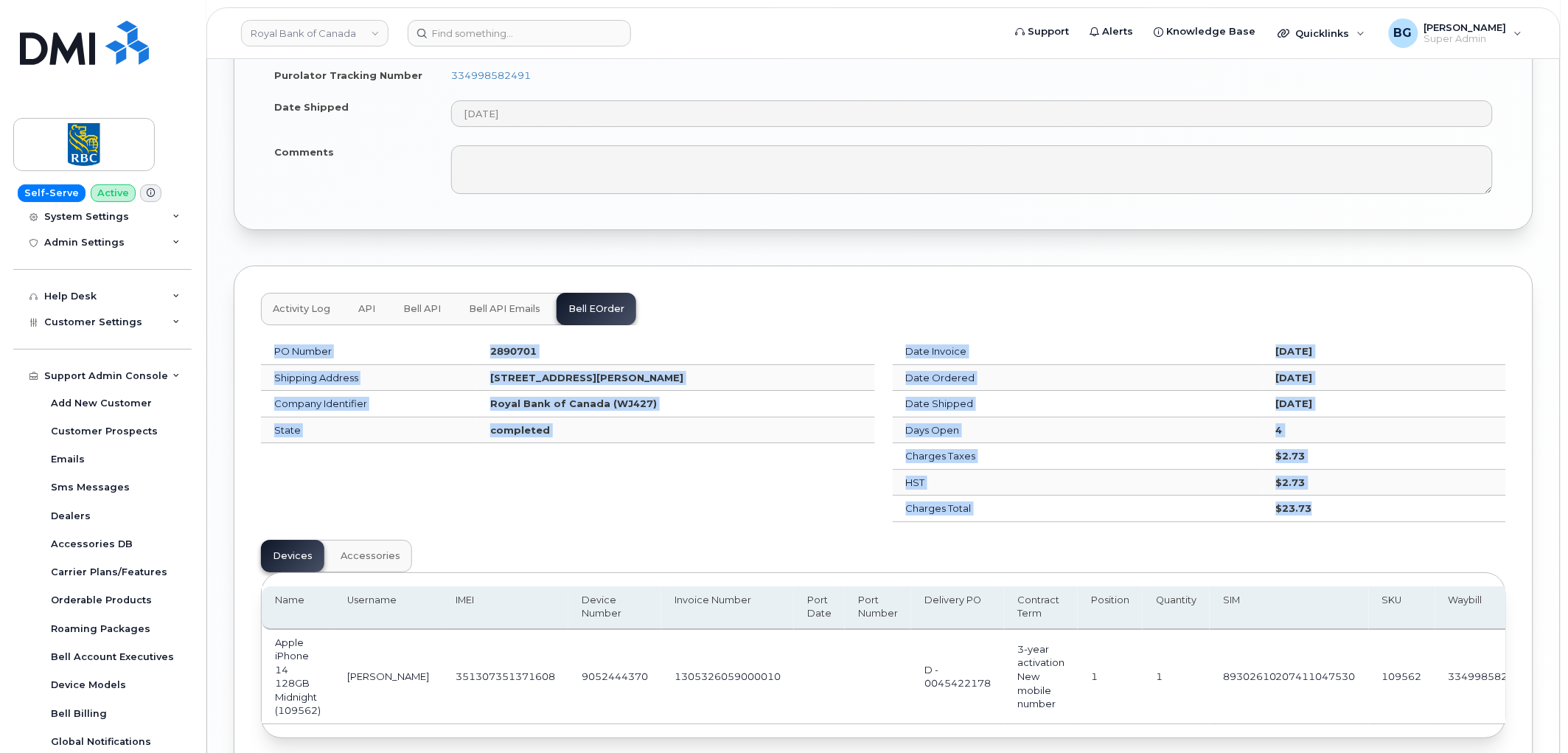
drag, startPoint x: 263, startPoint y: 350, endPoint x: 1295, endPoint y: 521, distance: 1046.1
click at [1295, 521] on div "PO Number 2890701 Shipping Address 21, Sleepy Hollow Pl Whitby Ontario L1R 0E4 …" at bounding box center [884, 430] width 1263 height 202
copy div "PO Number 2890701 Shipping Address 21, Sleepy Hollow Pl Whitby Ontario L1R 0E4 …"
click at [370, 557] on span "Accessories" at bounding box center [370, 555] width 59 height 12
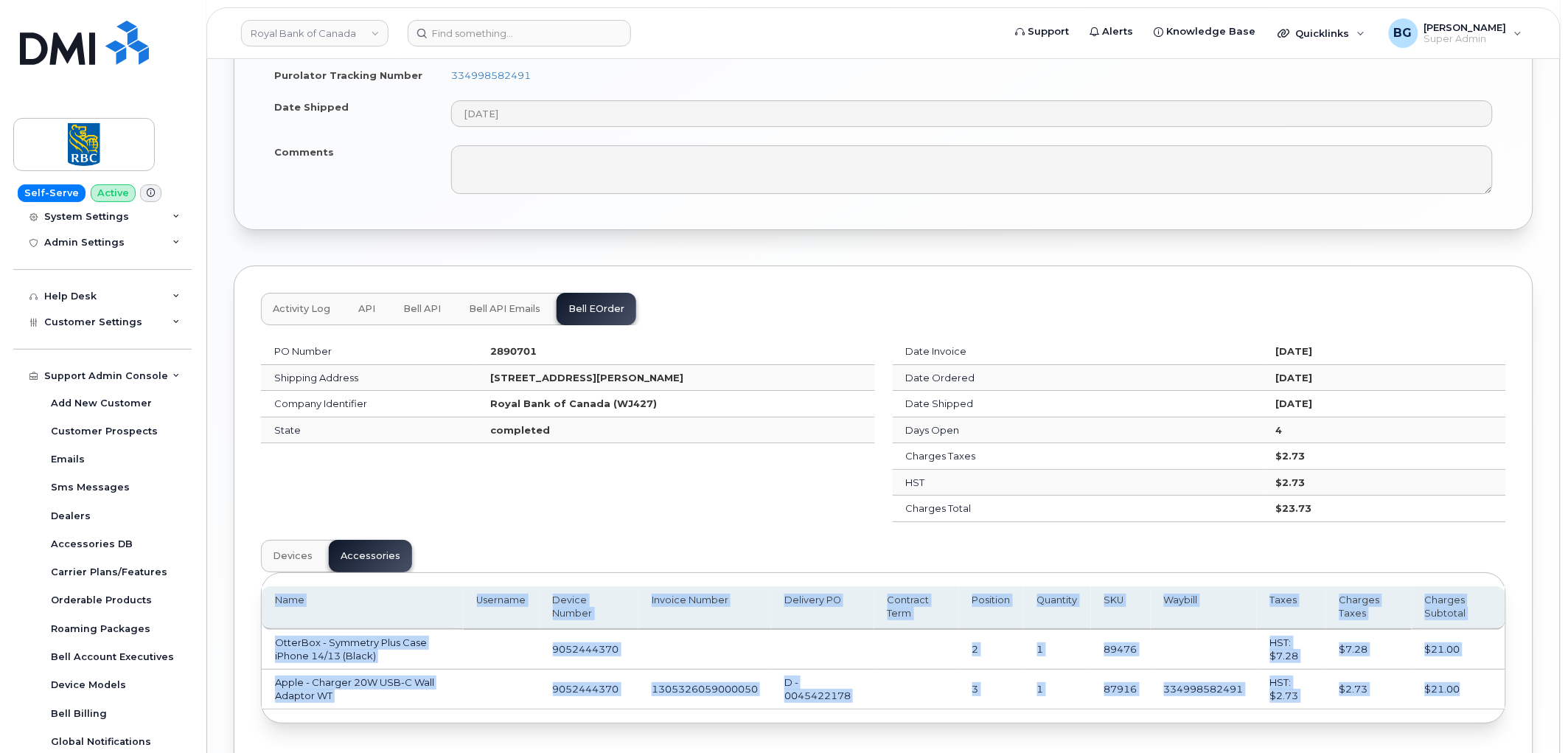
drag, startPoint x: 271, startPoint y: 599, endPoint x: 1466, endPoint y: 691, distance: 1198.5
click at [1466, 691] on table "Name Username Device Number Invoice Number Delivery PO Contract Term Position Q…" at bounding box center [883, 647] width 1244 height 123
copy table "Name Username Device Number Invoice Number Delivery PO Contract Term Position Q…"
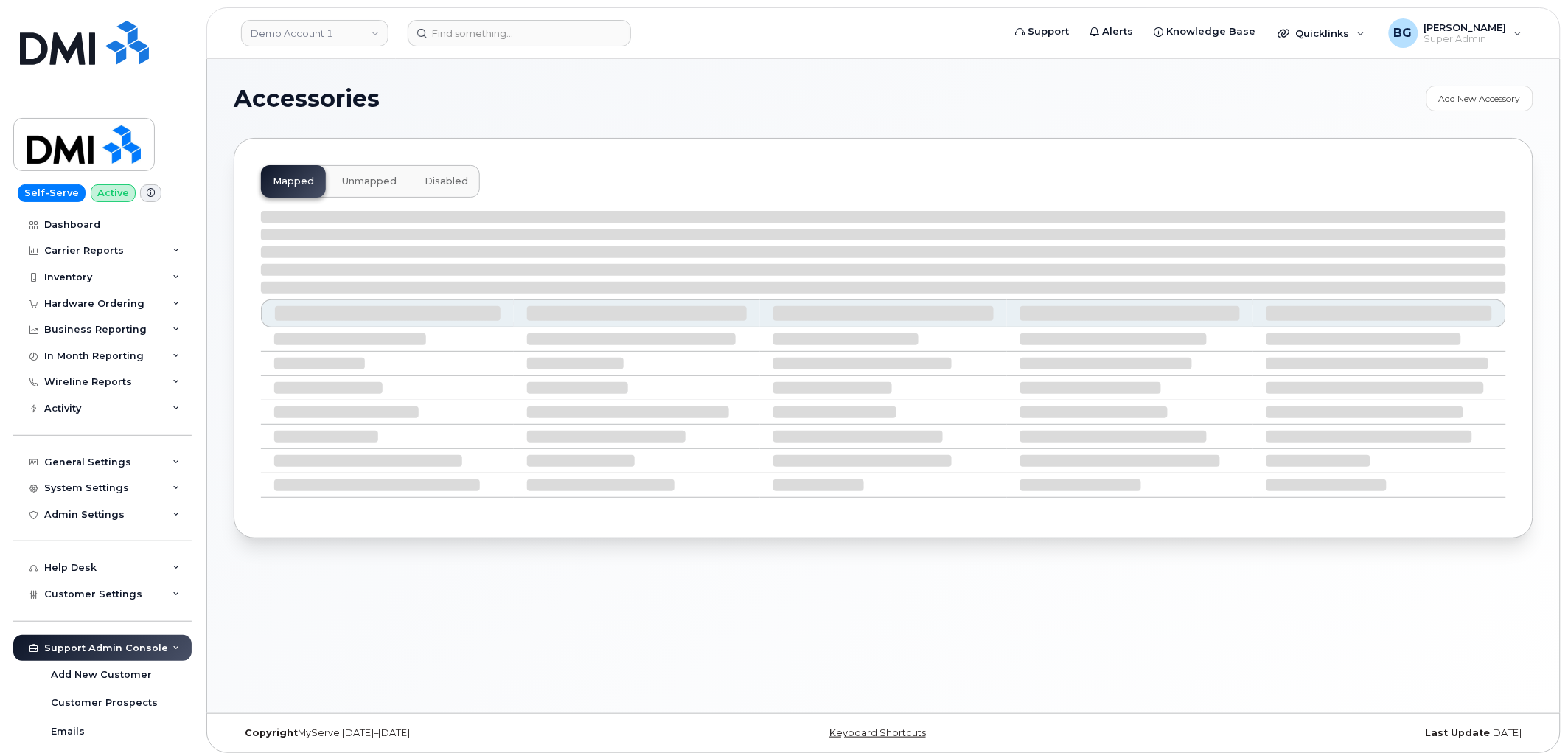
select select "null"
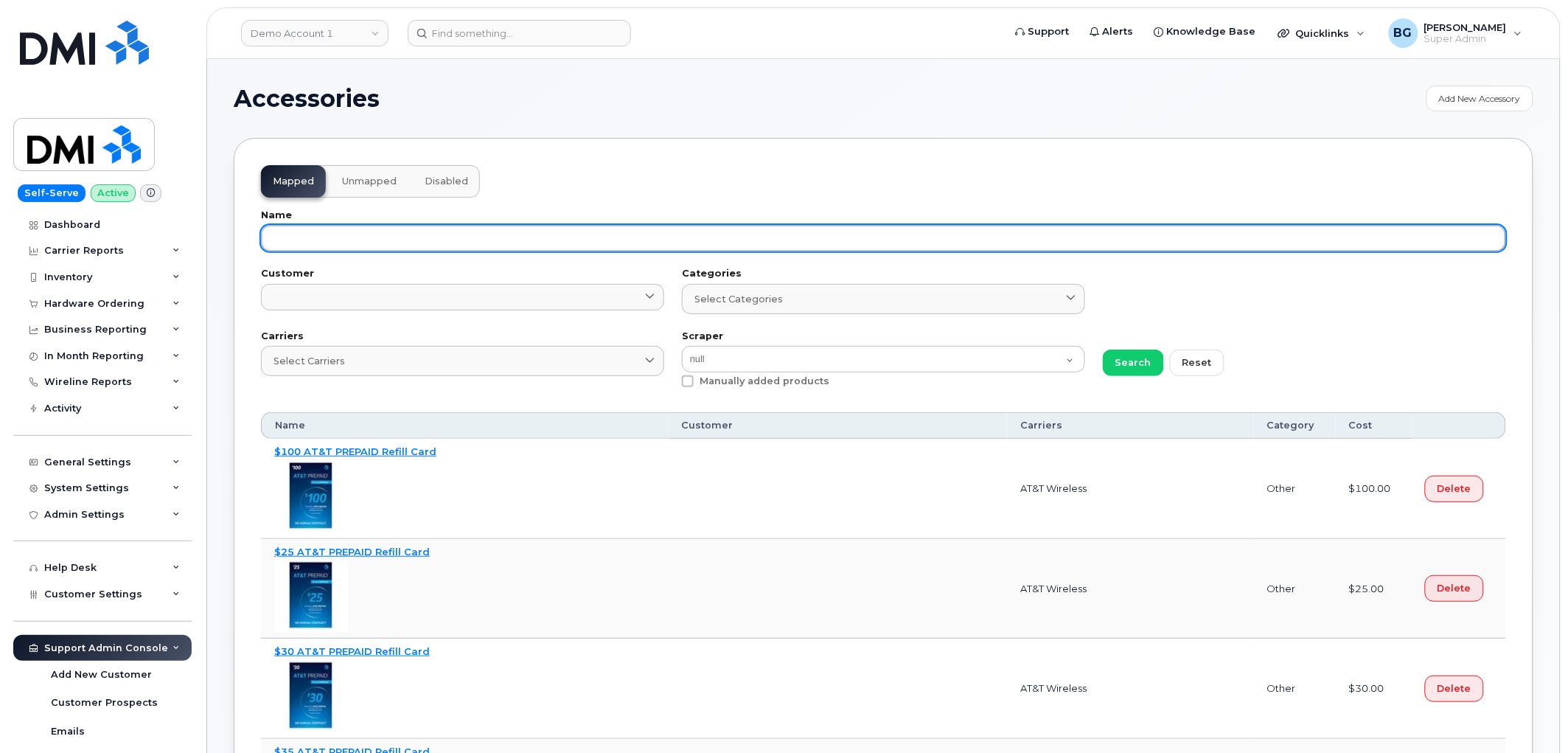
click at [359, 240] on input "text" at bounding box center [883, 238] width 1245 height 26
paste input "OtterBox - Symmetry Plus Case iPhone 14/13 (Black) (89476)"
type input "OtterBox - Symmetry Plus Case iPhone 14/13 (Black) (89476)"
click at [1103, 350] on button "Search" at bounding box center [1133, 363] width 61 height 26
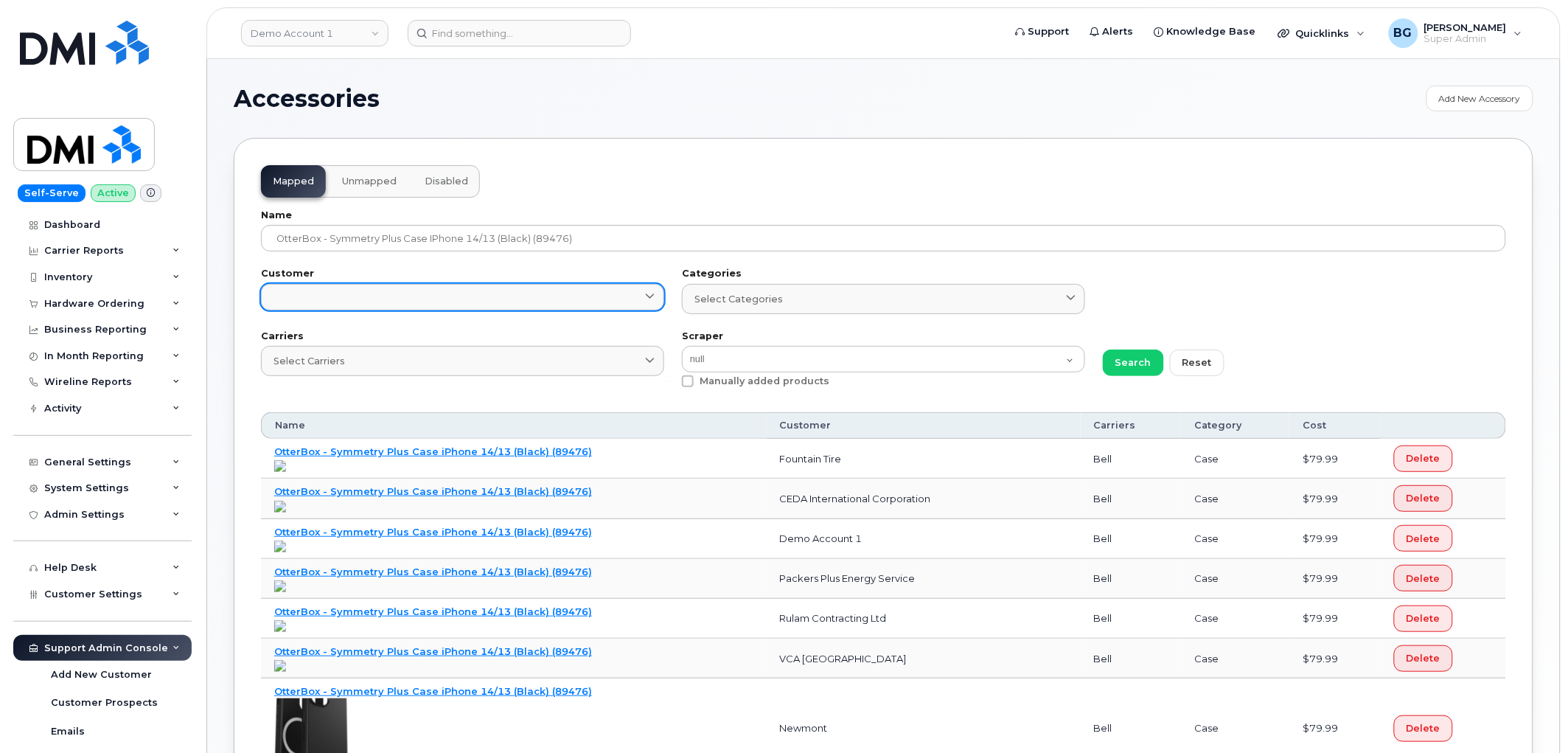
click at [452, 300] on link at bounding box center [462, 297] width 403 height 26
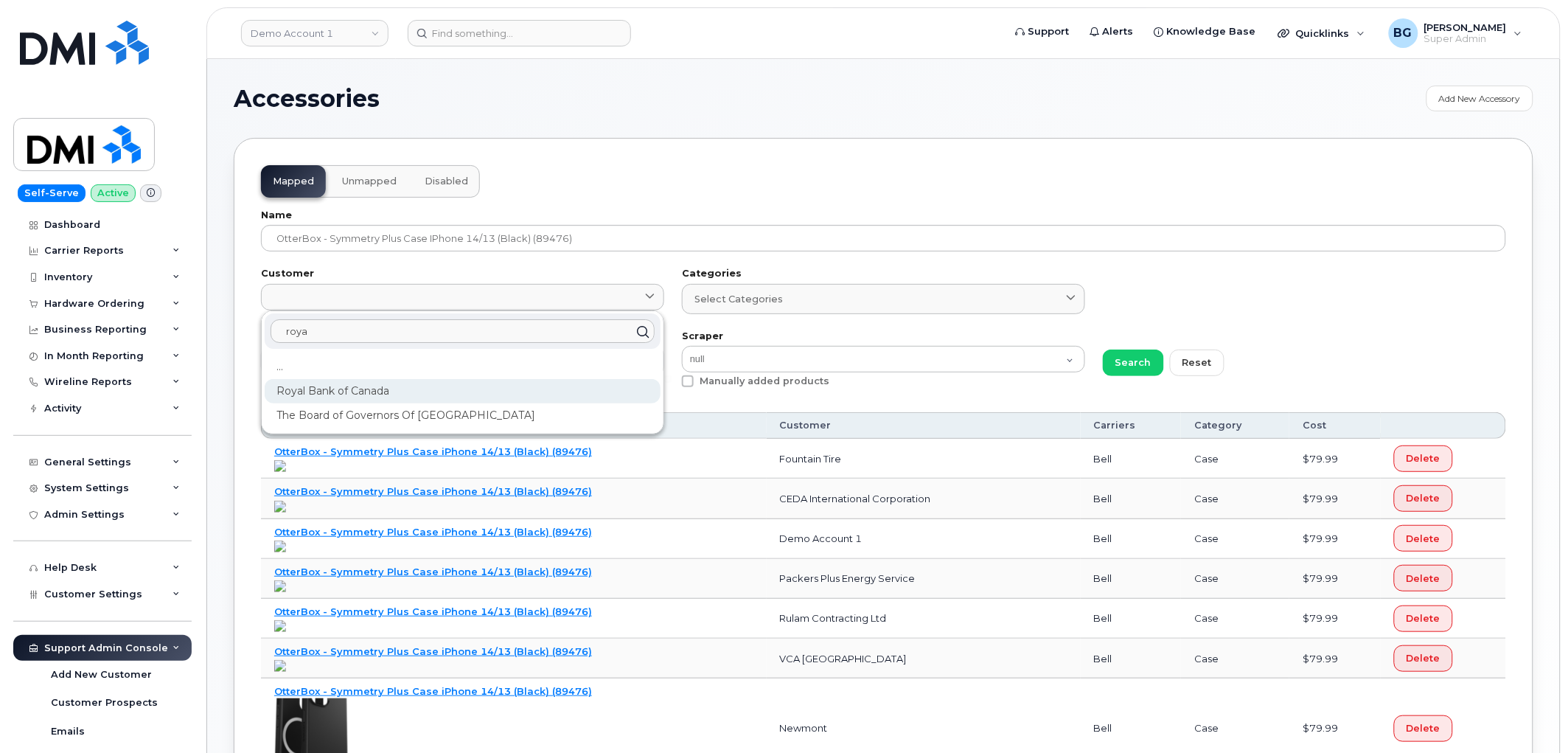
type input "roya"
click at [369, 389] on div "Royal Bank of Canada" at bounding box center [462, 392] width 396 height 25
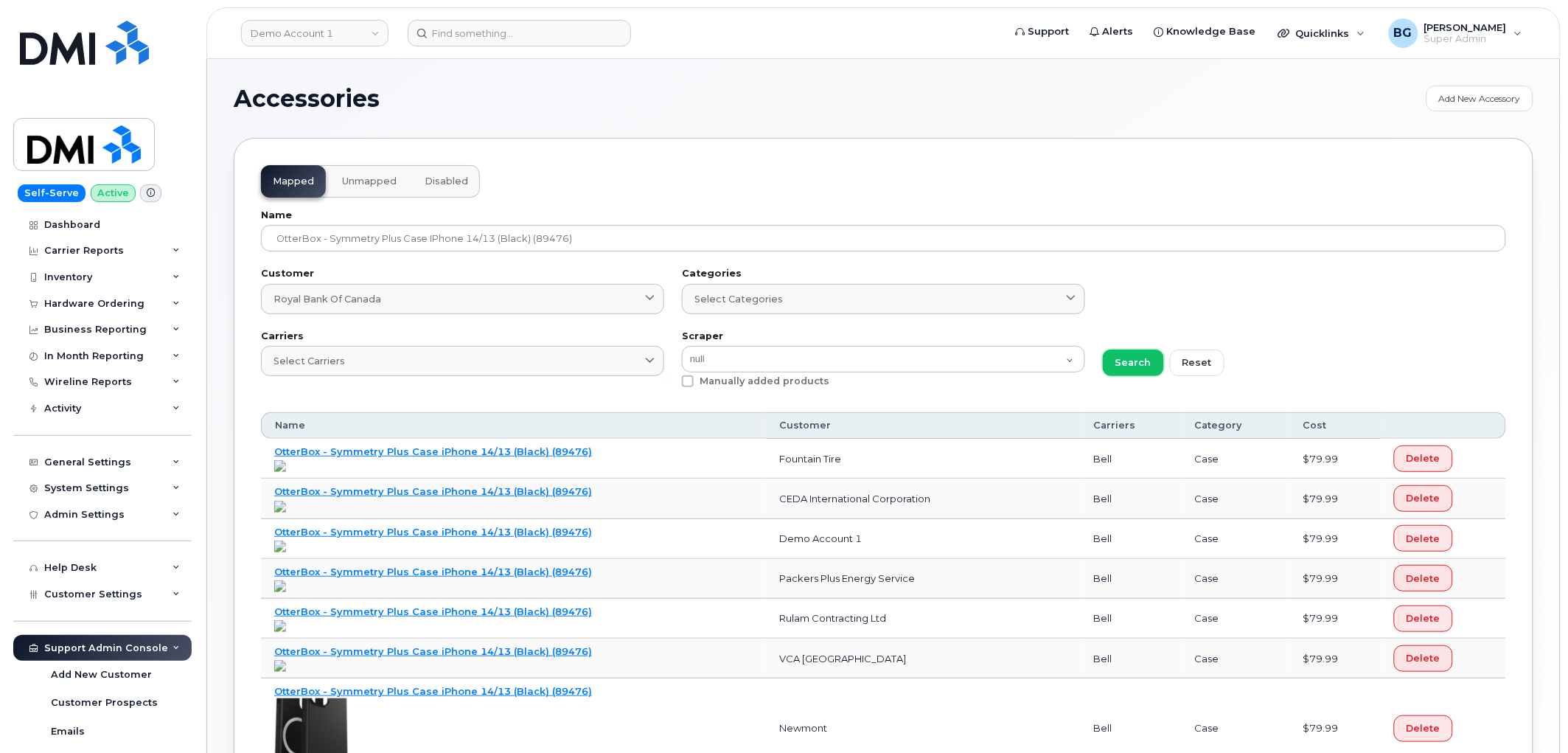
click at [1138, 362] on span "Search" at bounding box center [1133, 362] width 36 height 14
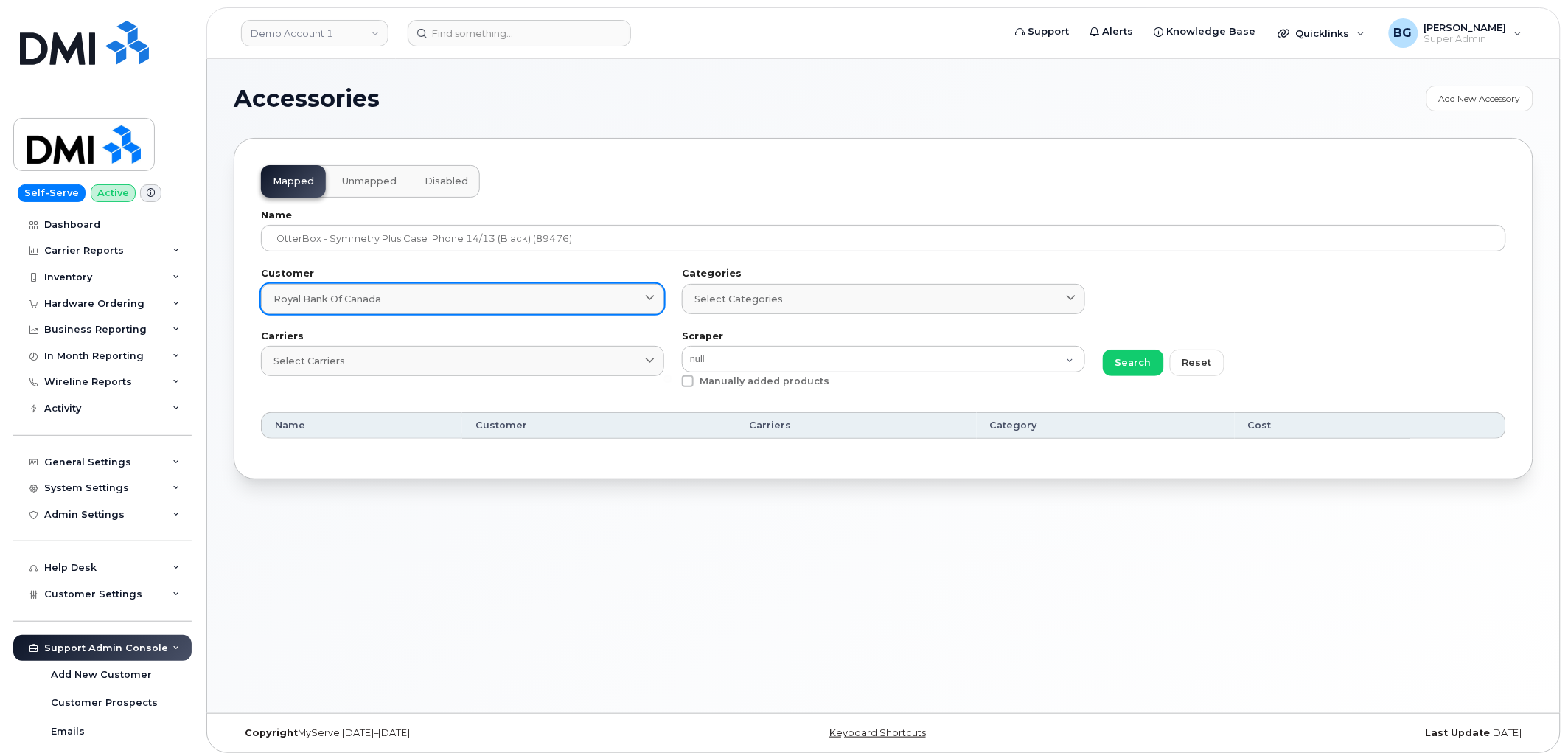
click at [607, 297] on div "Royal Bank of Canada" at bounding box center [462, 299] width 378 height 14
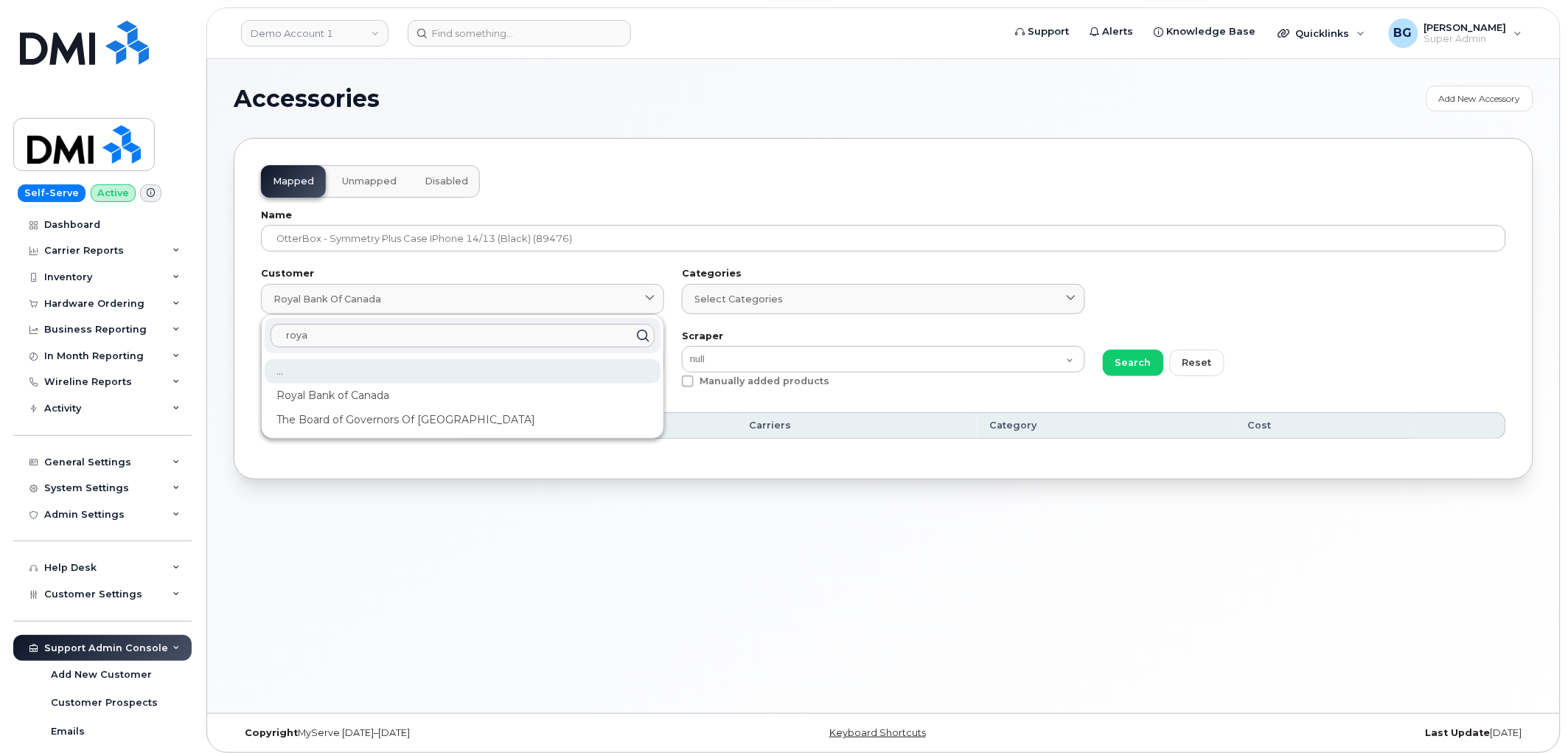
click at [290, 371] on div "..." at bounding box center [462, 371] width 396 height 25
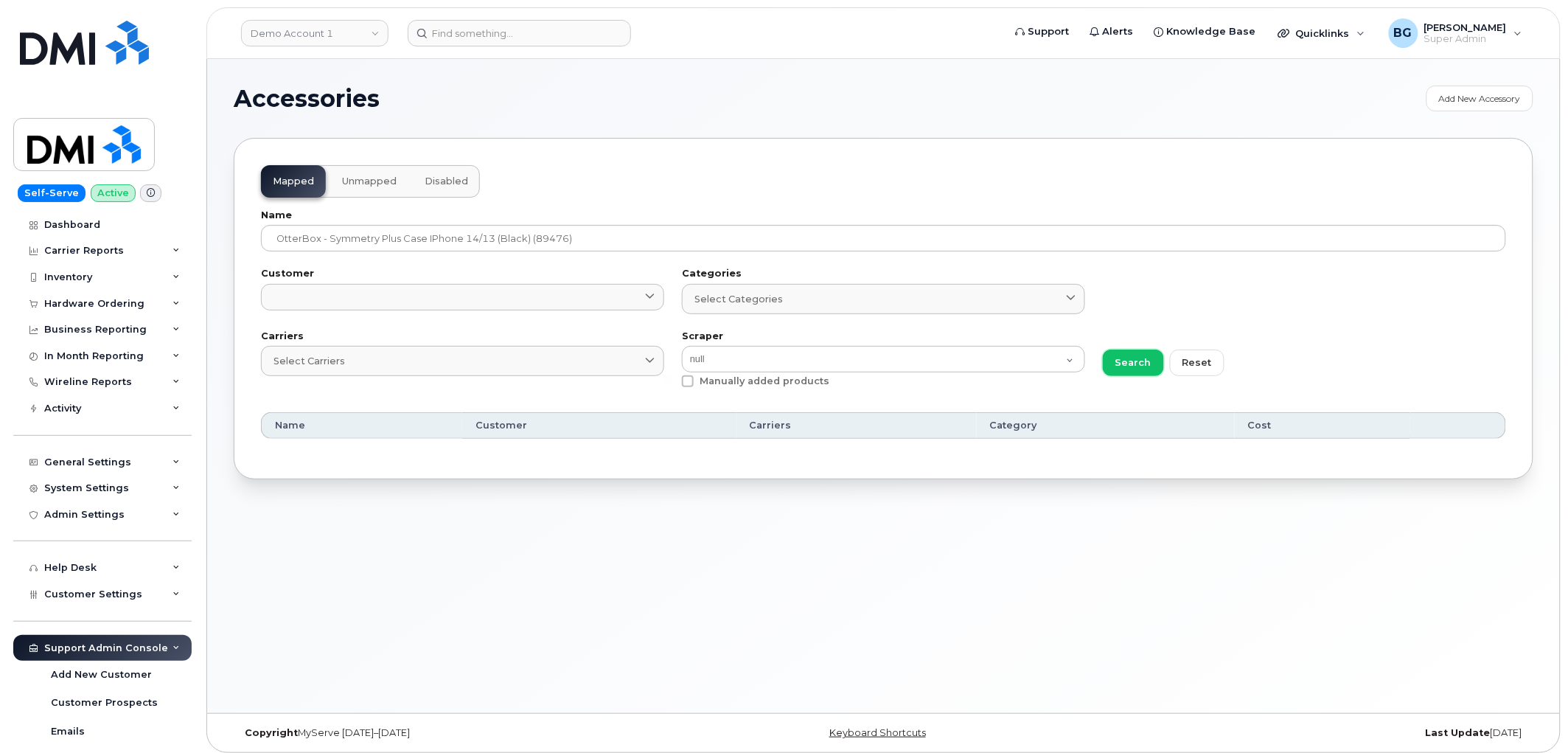
click at [1116, 365] on span "Search" at bounding box center [1133, 362] width 36 height 14
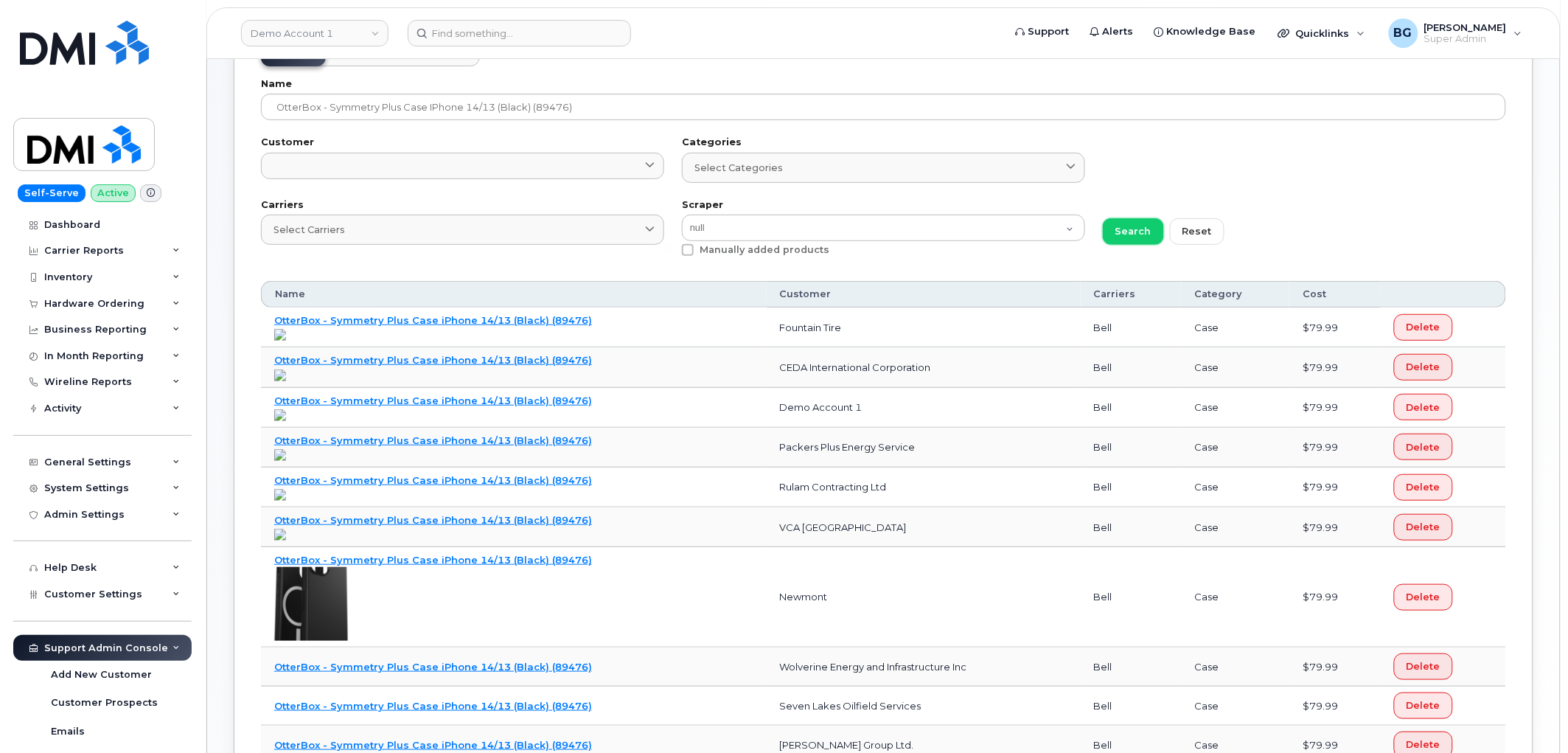
scroll to position [93, 0]
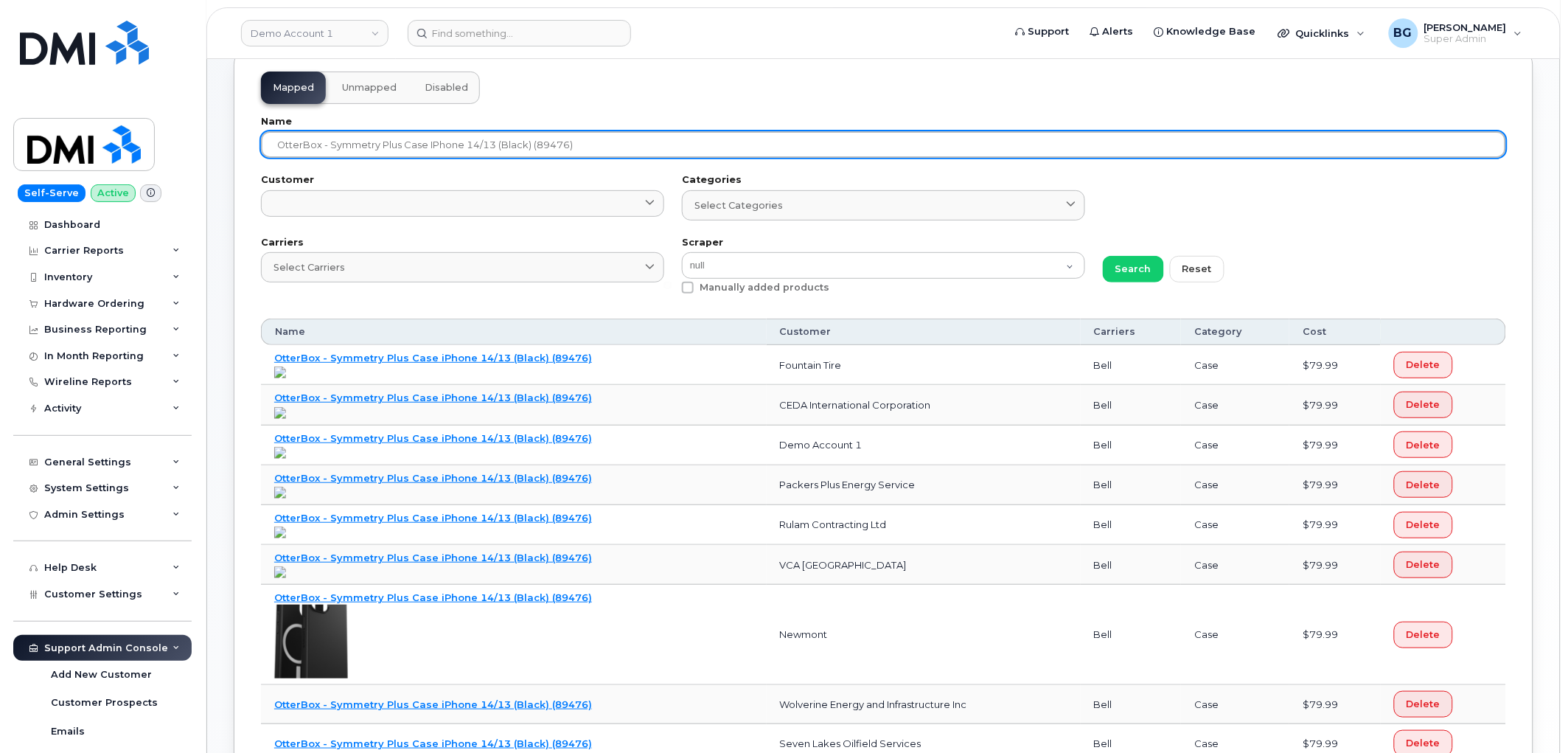
click at [622, 154] on input "OtterBox - Symmetry Plus Case iPhone 14/13 (Black) (89476)" at bounding box center [883, 144] width 1245 height 26
type input "OtterBox - Symmetry Plus Case iPhone 14/13 (Black)"
click at [1103, 256] on button "Search" at bounding box center [1133, 269] width 61 height 26
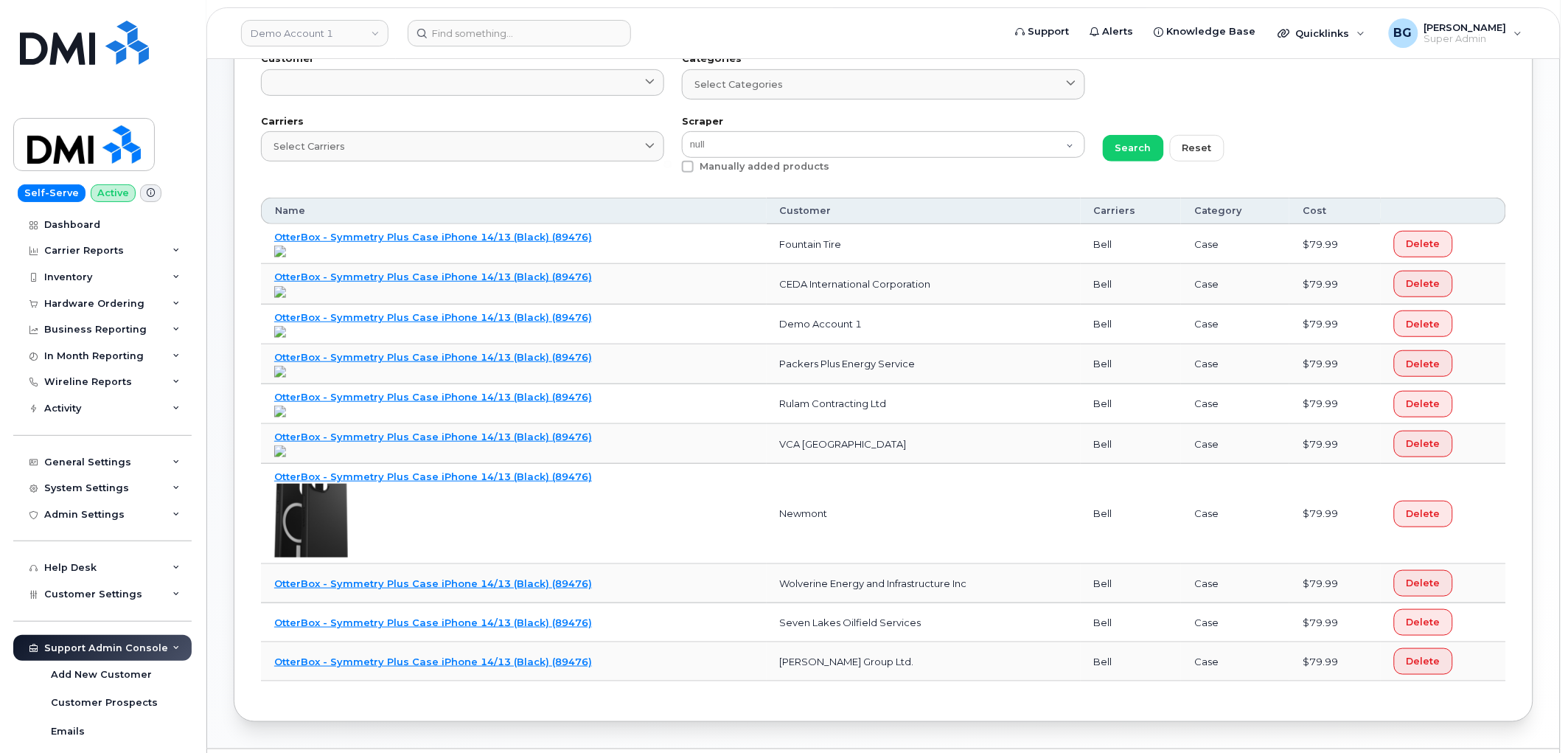
scroll to position [258, 0]
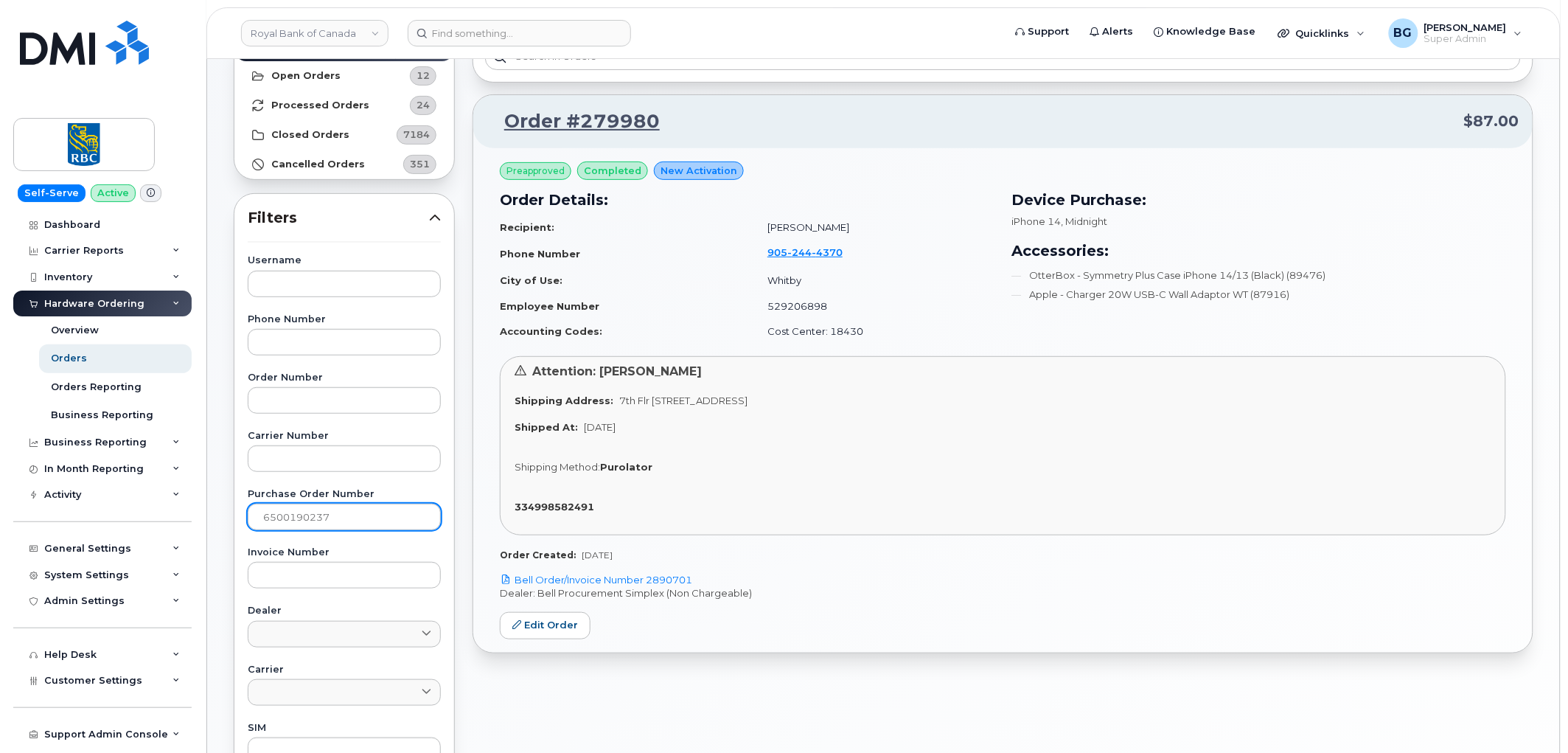
scroll to position [108, 0]
click at [277, 510] on input "6500190237" at bounding box center [344, 517] width 193 height 26
drag, startPoint x: 277, startPoint y: 507, endPoint x: 425, endPoint y: 541, distance: 151.9
click at [277, 507] on input "6500190237" at bounding box center [344, 517] width 193 height 26
click at [274, 521] on input "6500190237" at bounding box center [344, 517] width 193 height 26
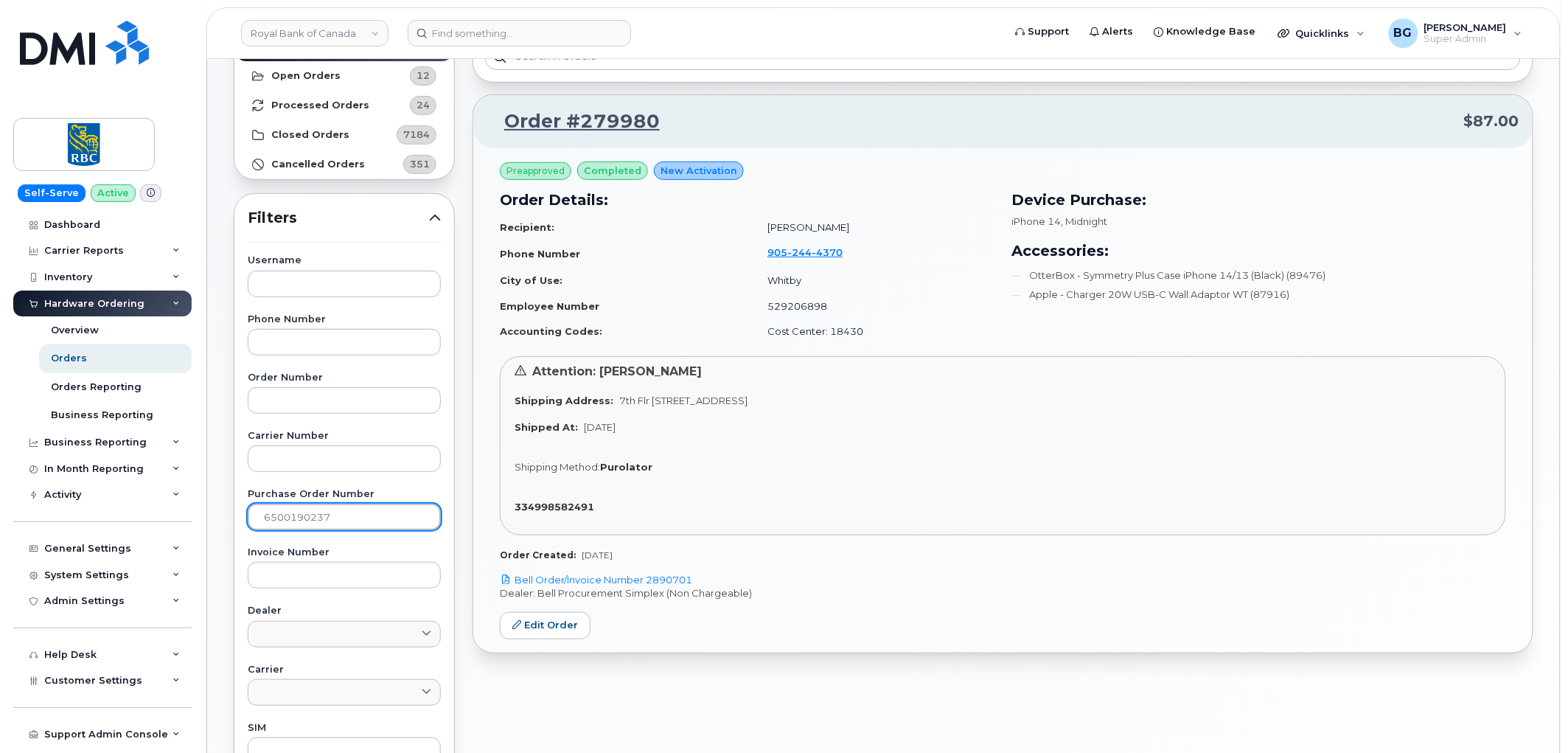
click at [274, 521] on input "6500190237" at bounding box center [344, 517] width 193 height 26
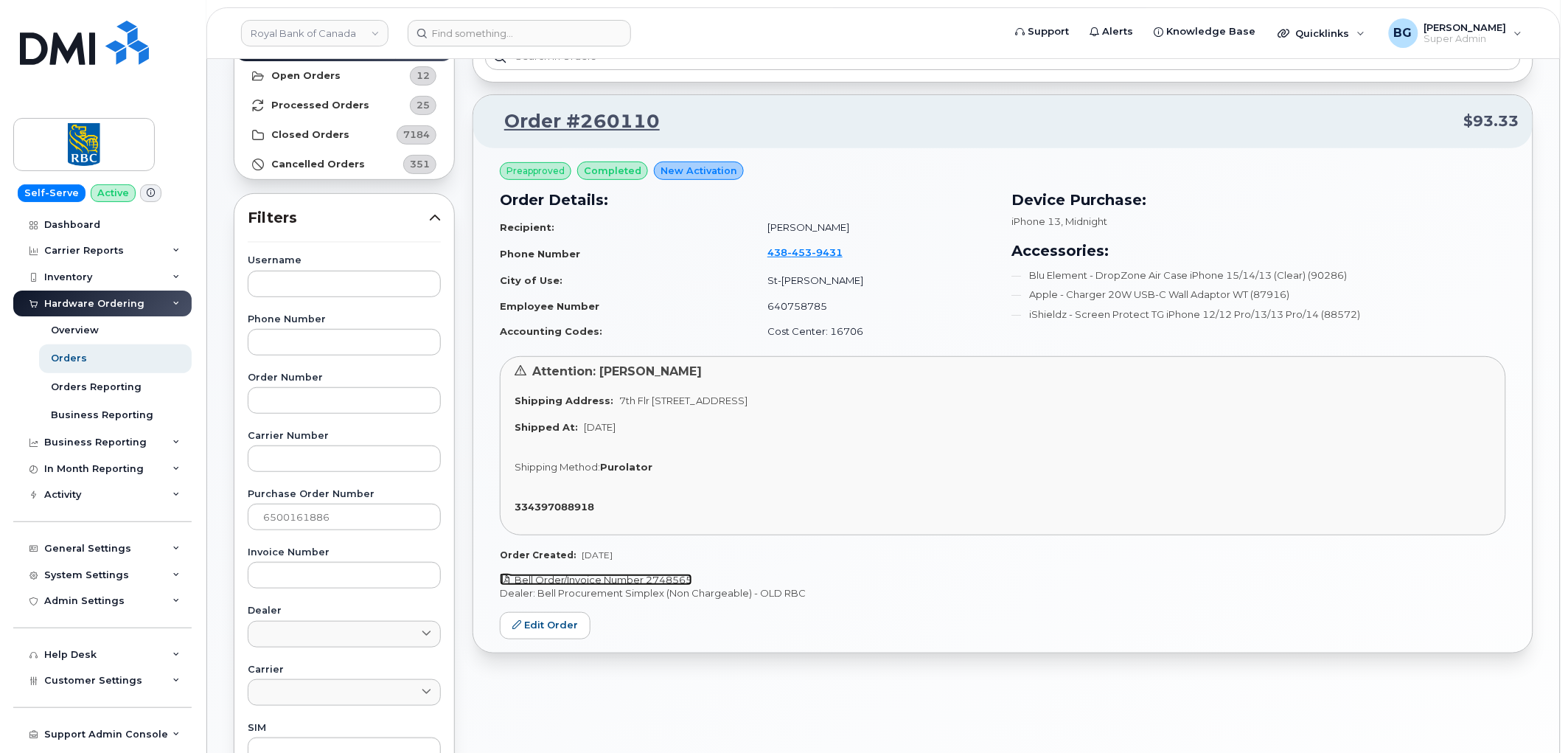
click at [574, 577] on link "Bell Order/Invoice Number 2748565" at bounding box center [596, 579] width 192 height 12
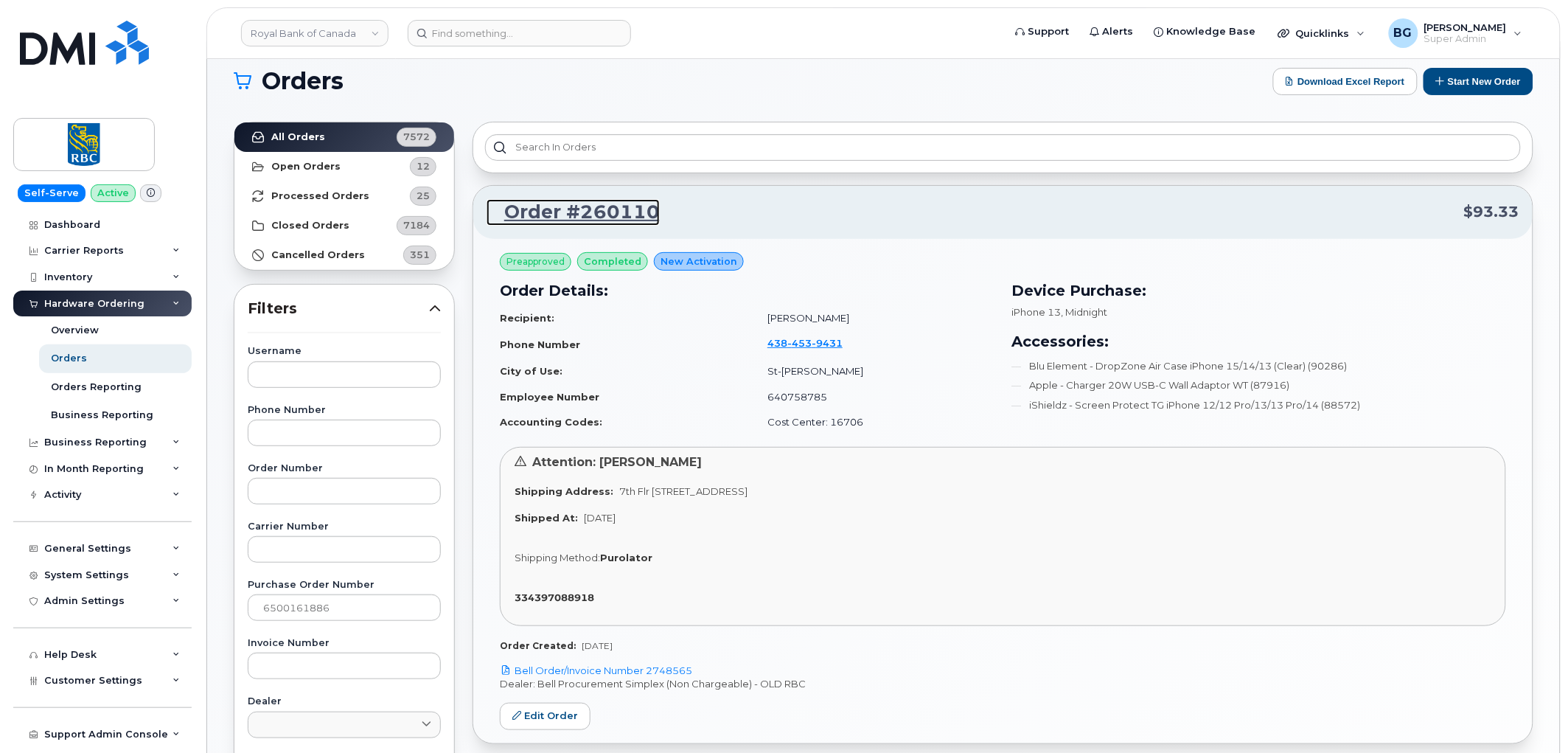
scroll to position [0, 0]
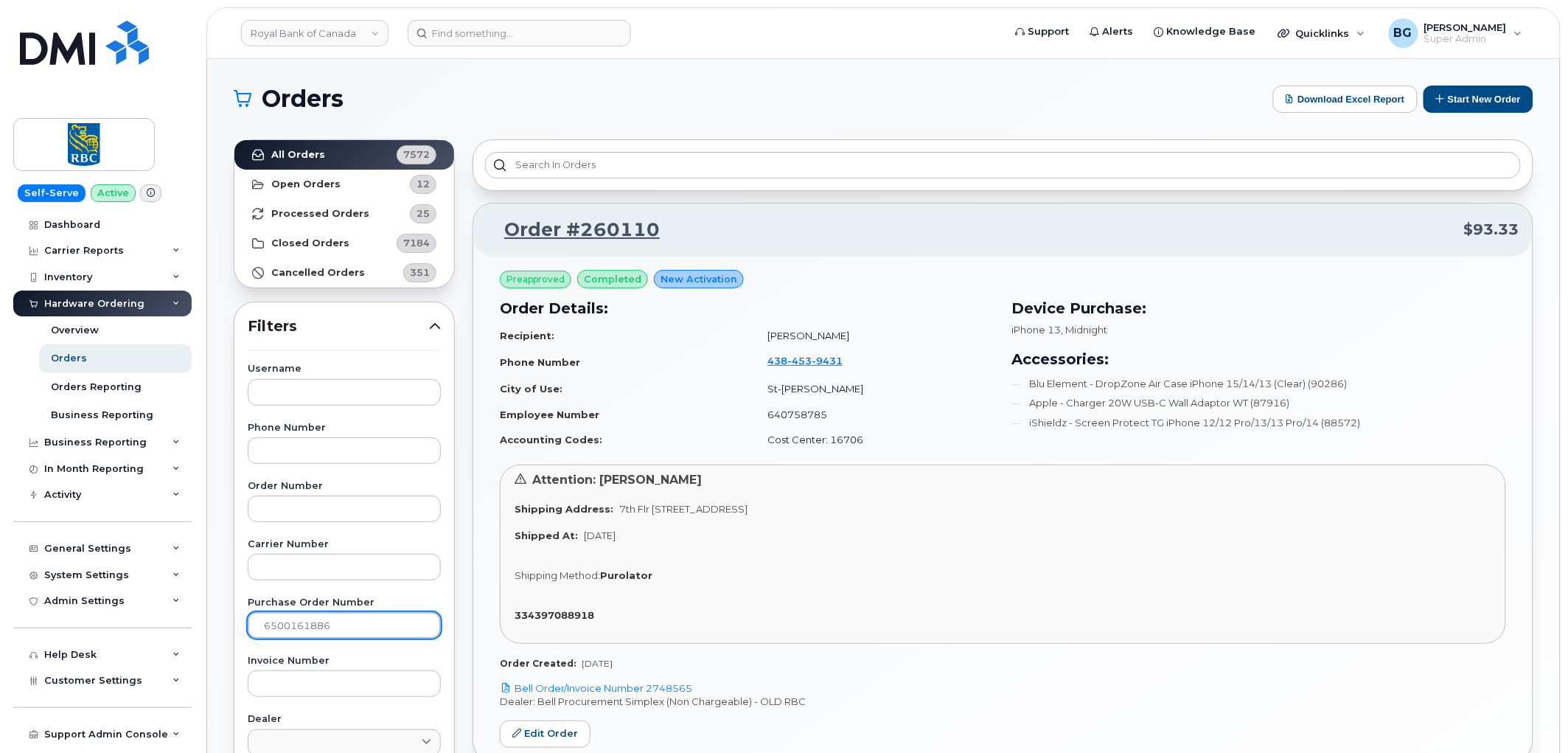
click at [300, 617] on input "6500161886" at bounding box center [344, 626] width 193 height 26
type input "6500161784"
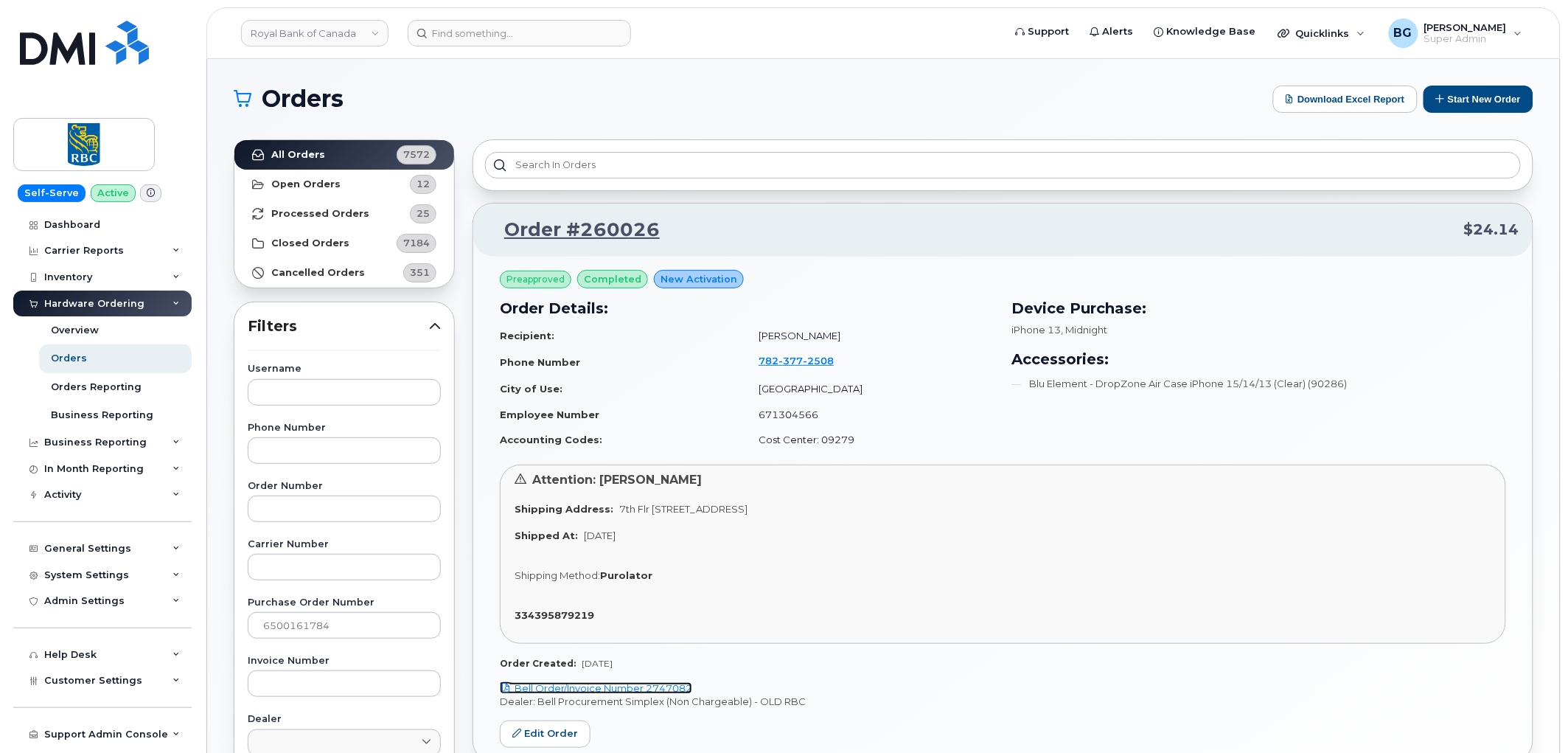
click at [606, 691] on link "Bell Order/Invoice Number 2747082" at bounding box center [596, 687] width 192 height 12
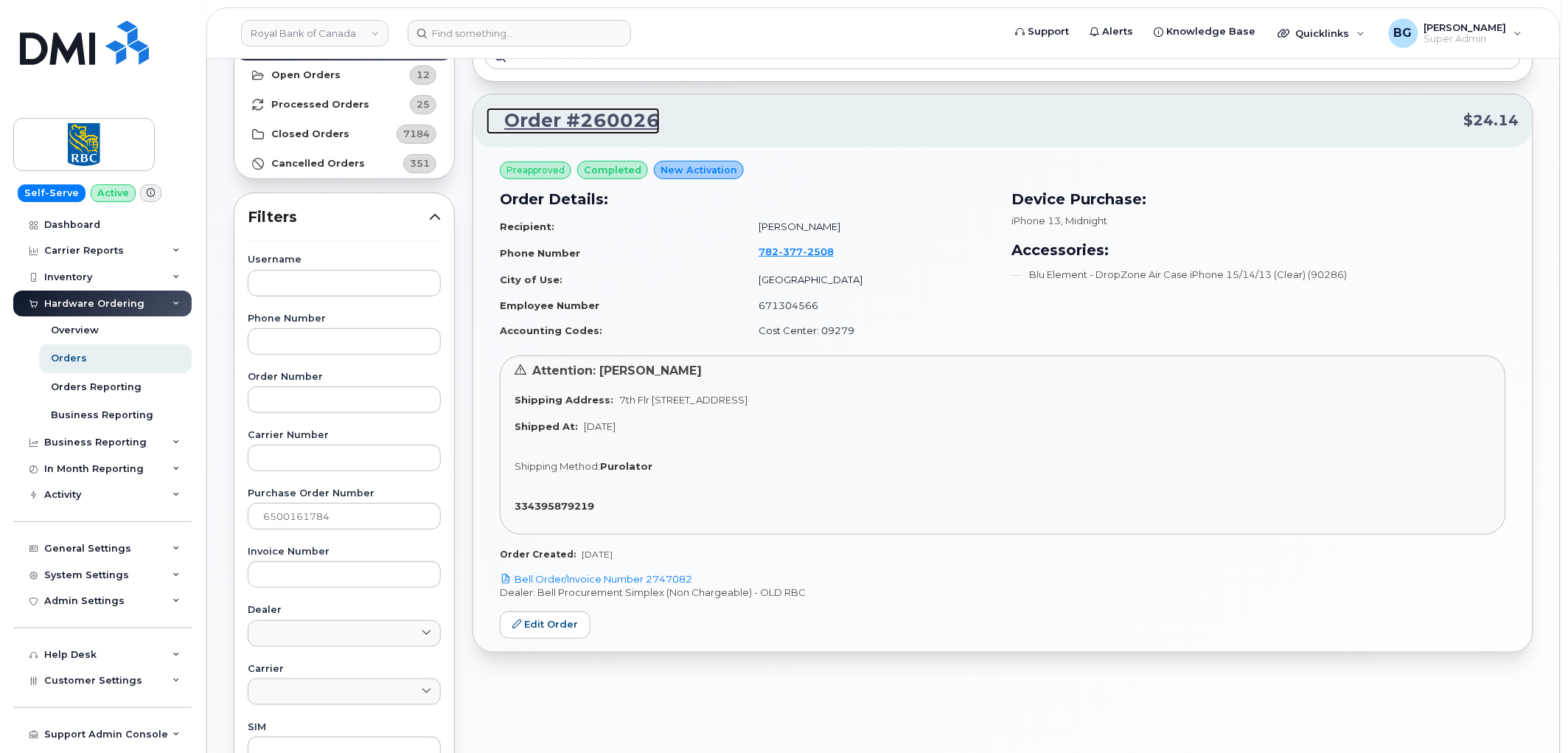
scroll to position [108, 0]
click at [283, 28] on link "Royal Bank of Canada" at bounding box center [314, 33] width 147 height 26
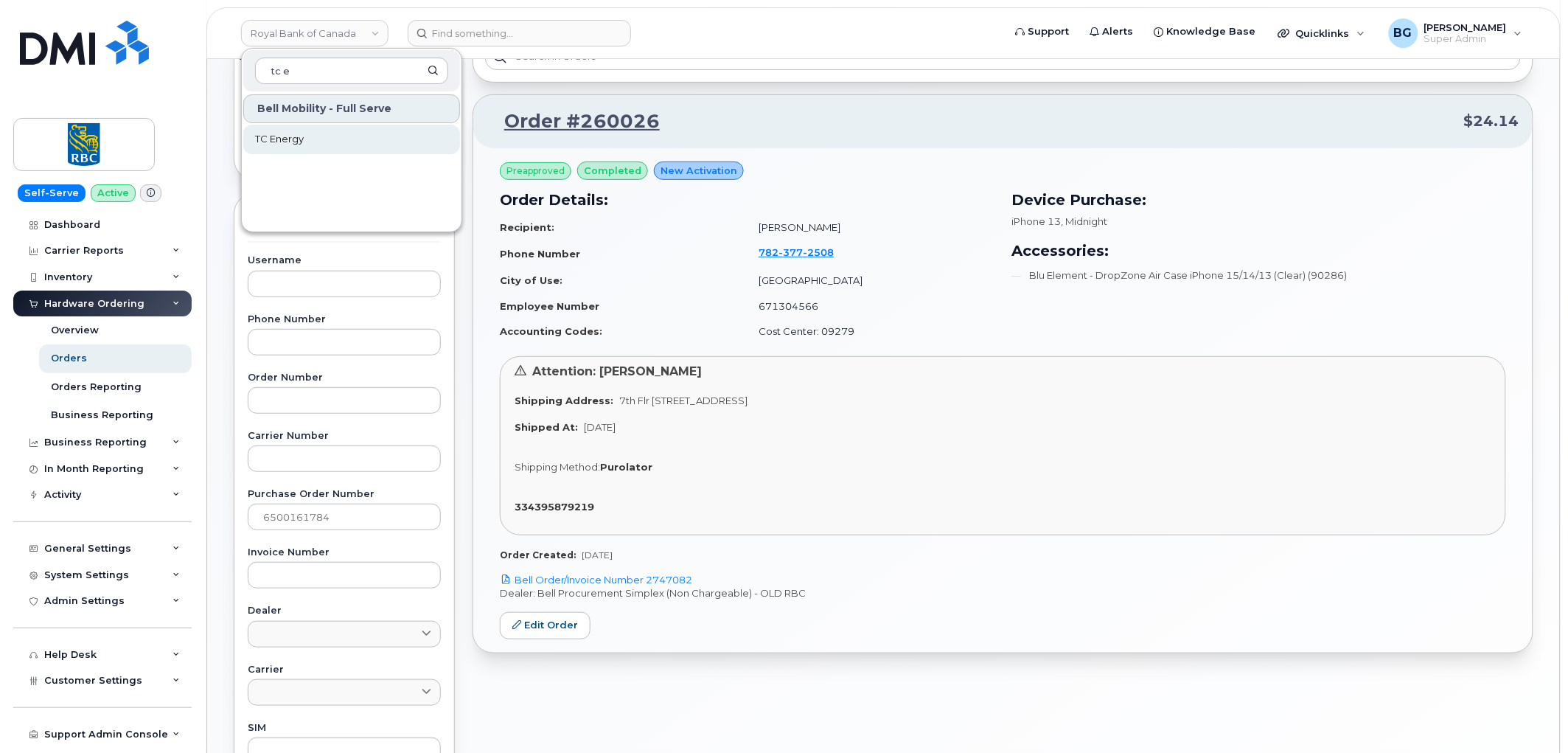
type input "tc e"
click at [269, 141] on span "TC Energy" at bounding box center [279, 139] width 49 height 15
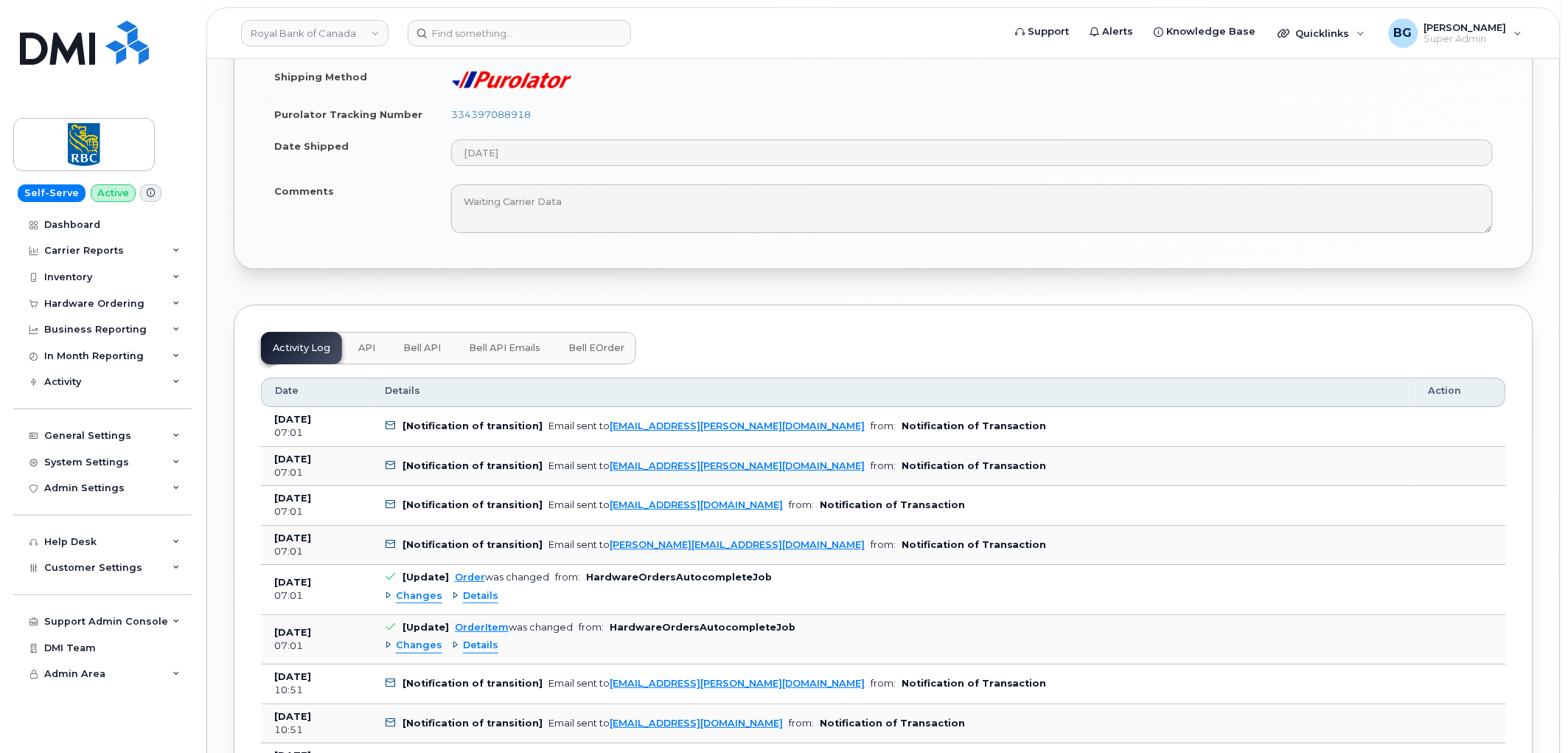
scroll to position [1694, 0]
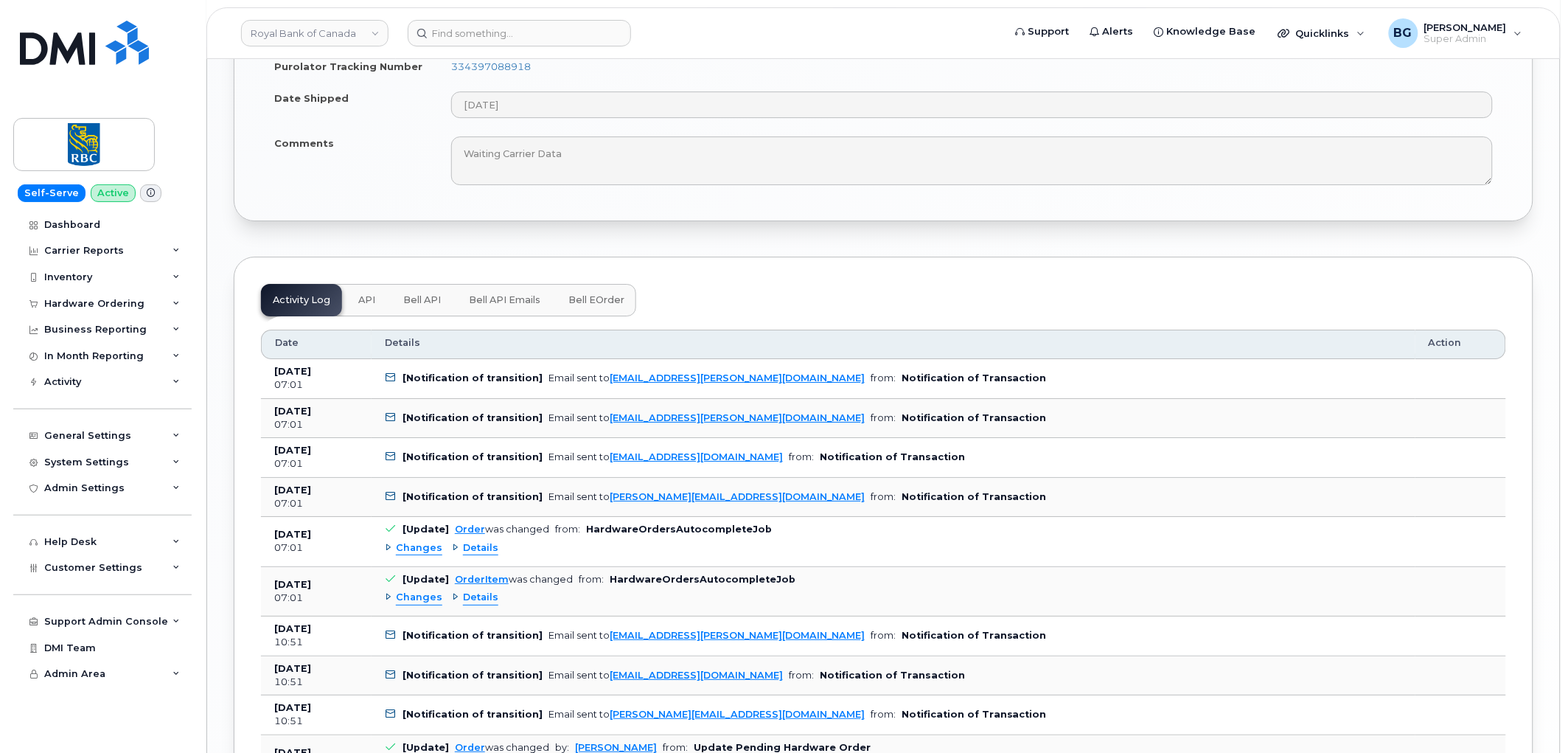
click at [428, 300] on span "Bell API" at bounding box center [422, 300] width 38 height 12
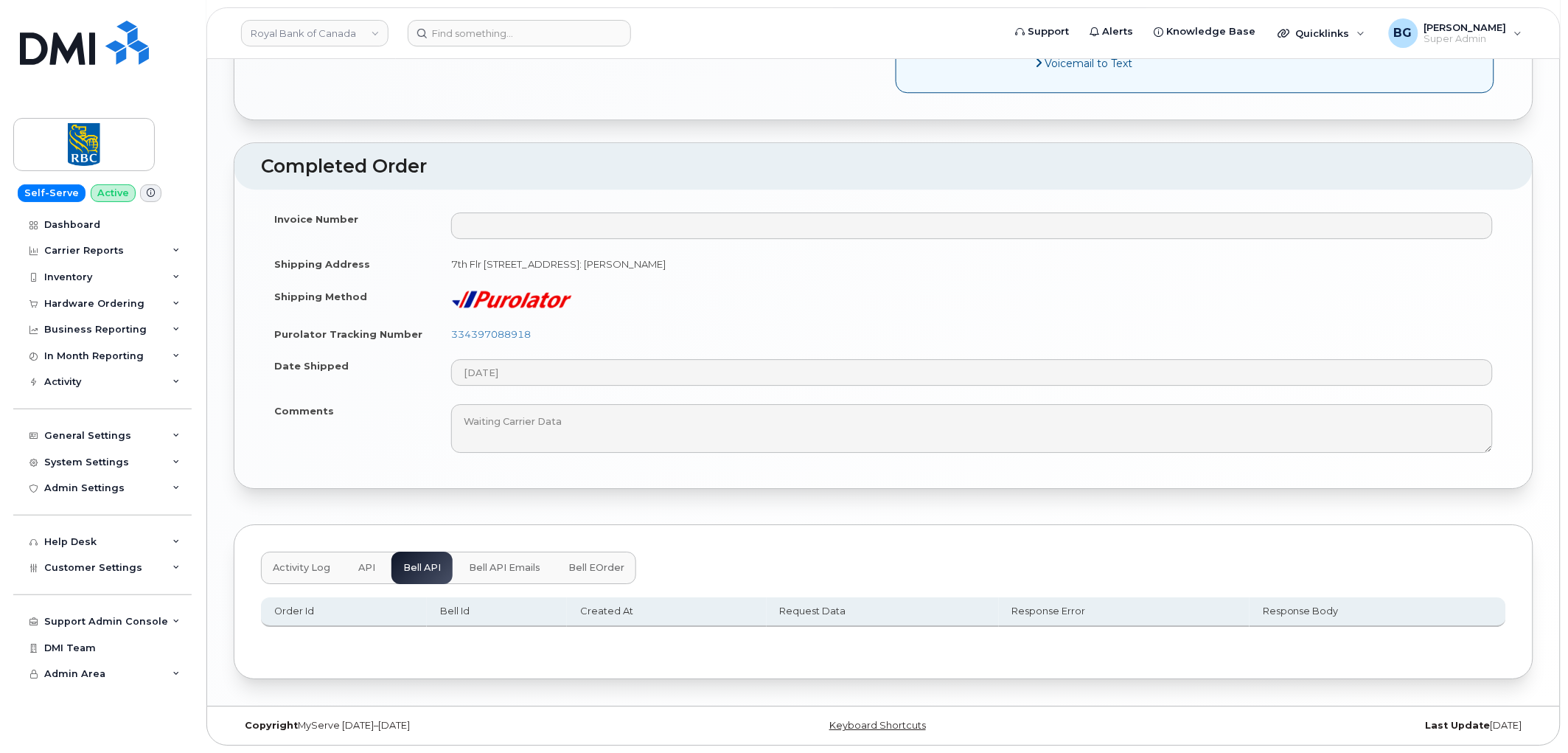
scroll to position [1427, 0]
click at [507, 566] on span "Bell API Emails" at bounding box center [504, 568] width 72 height 12
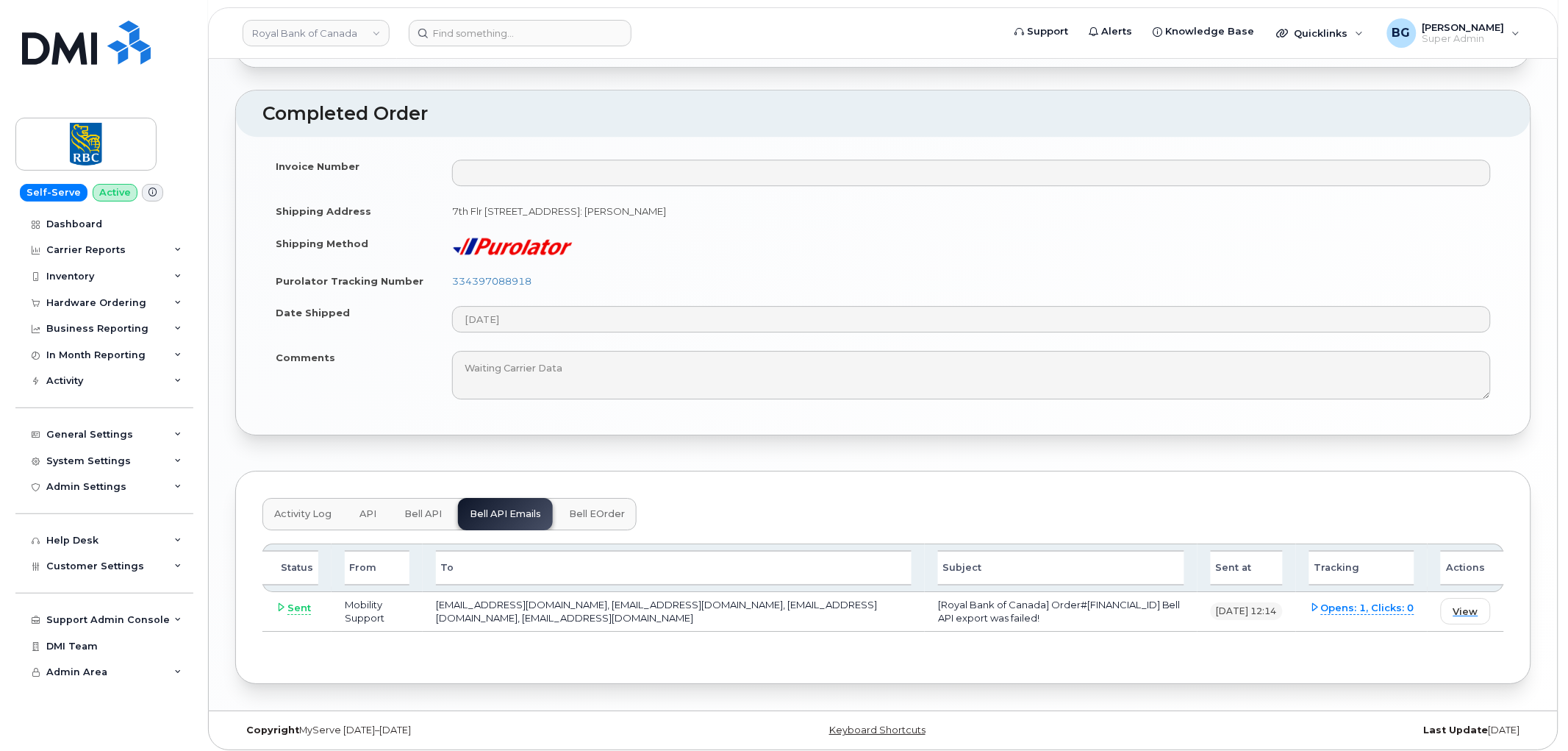
scroll to position [1481, 0]
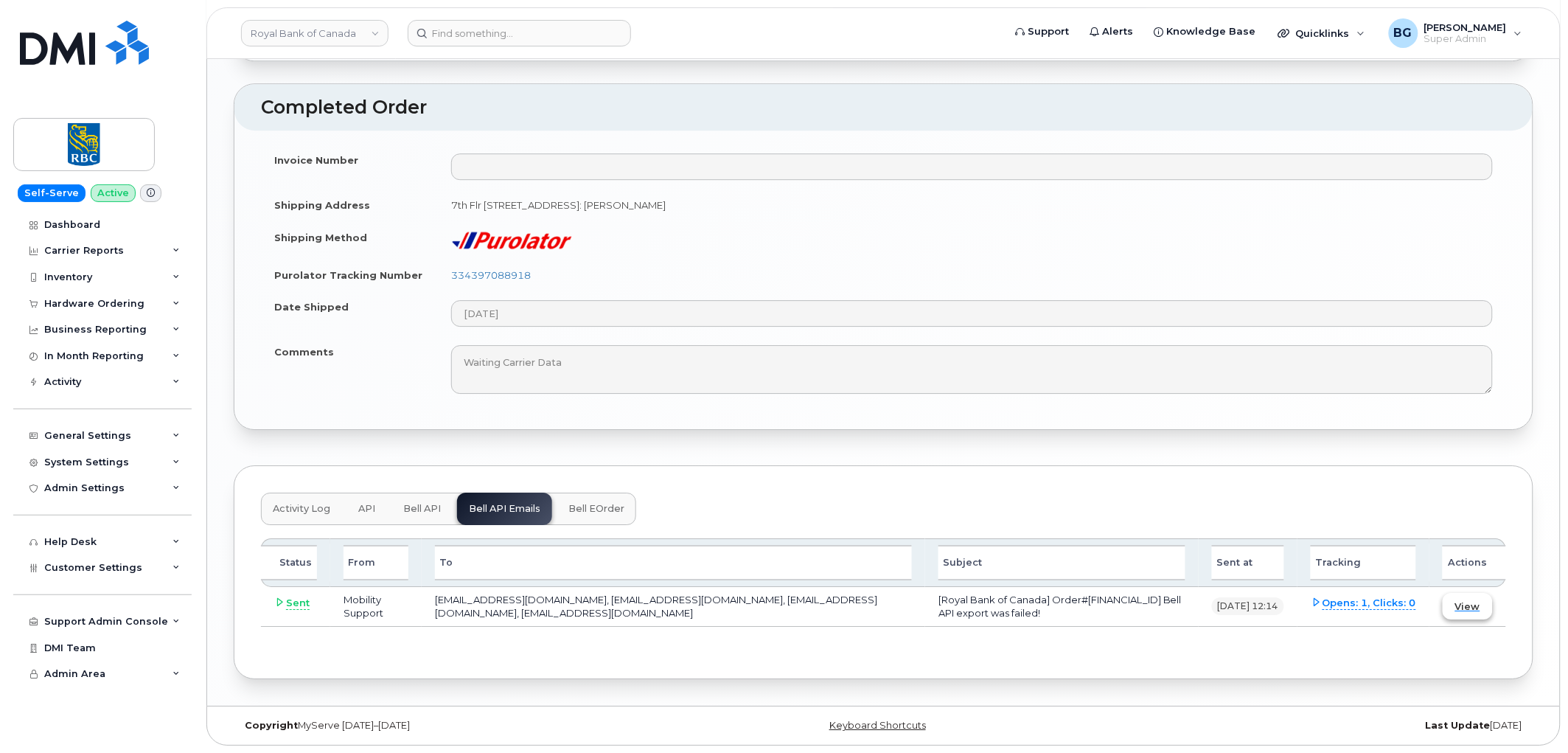
click at [1473, 610] on span "View" at bounding box center [1468, 606] width 25 height 14
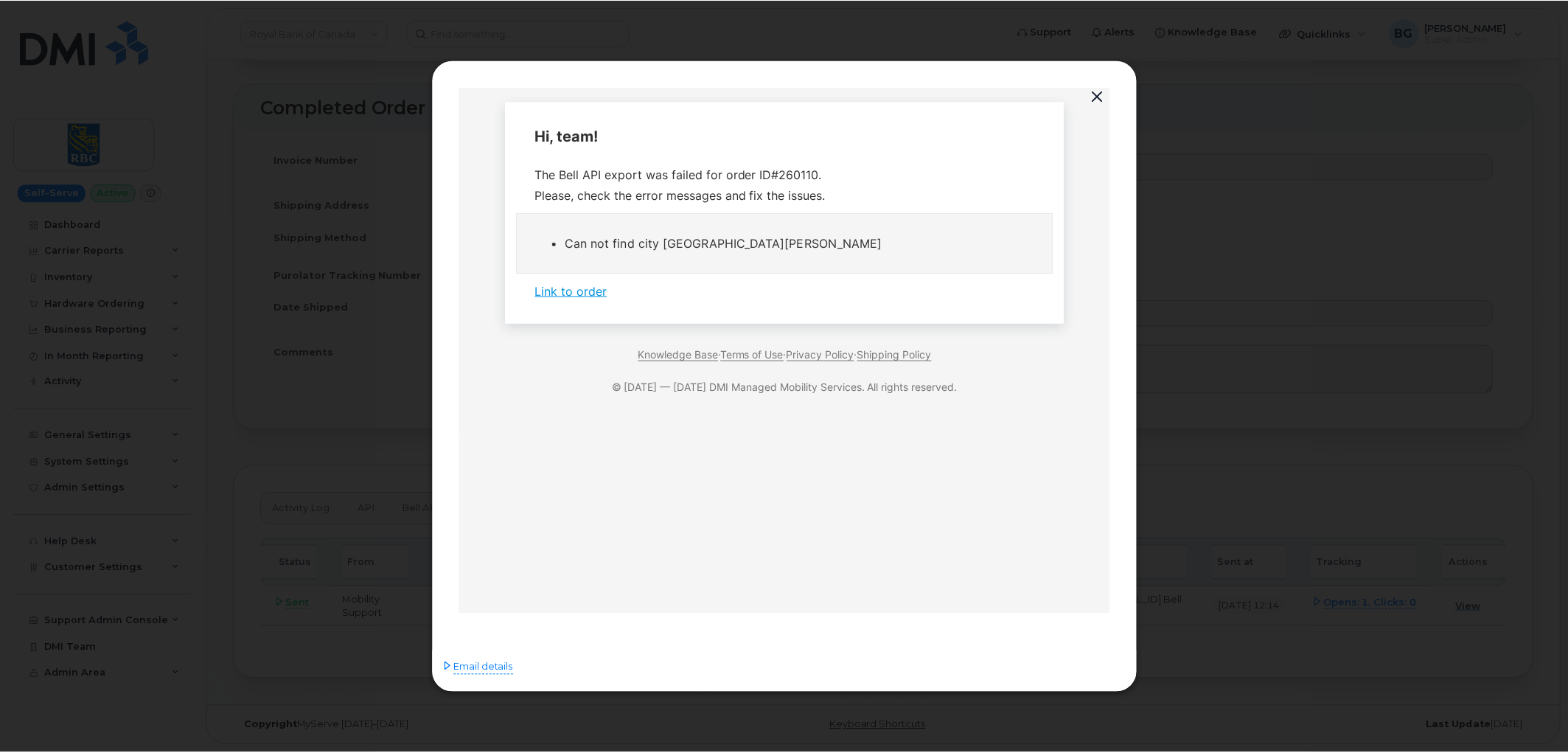
scroll to position [0, 0]
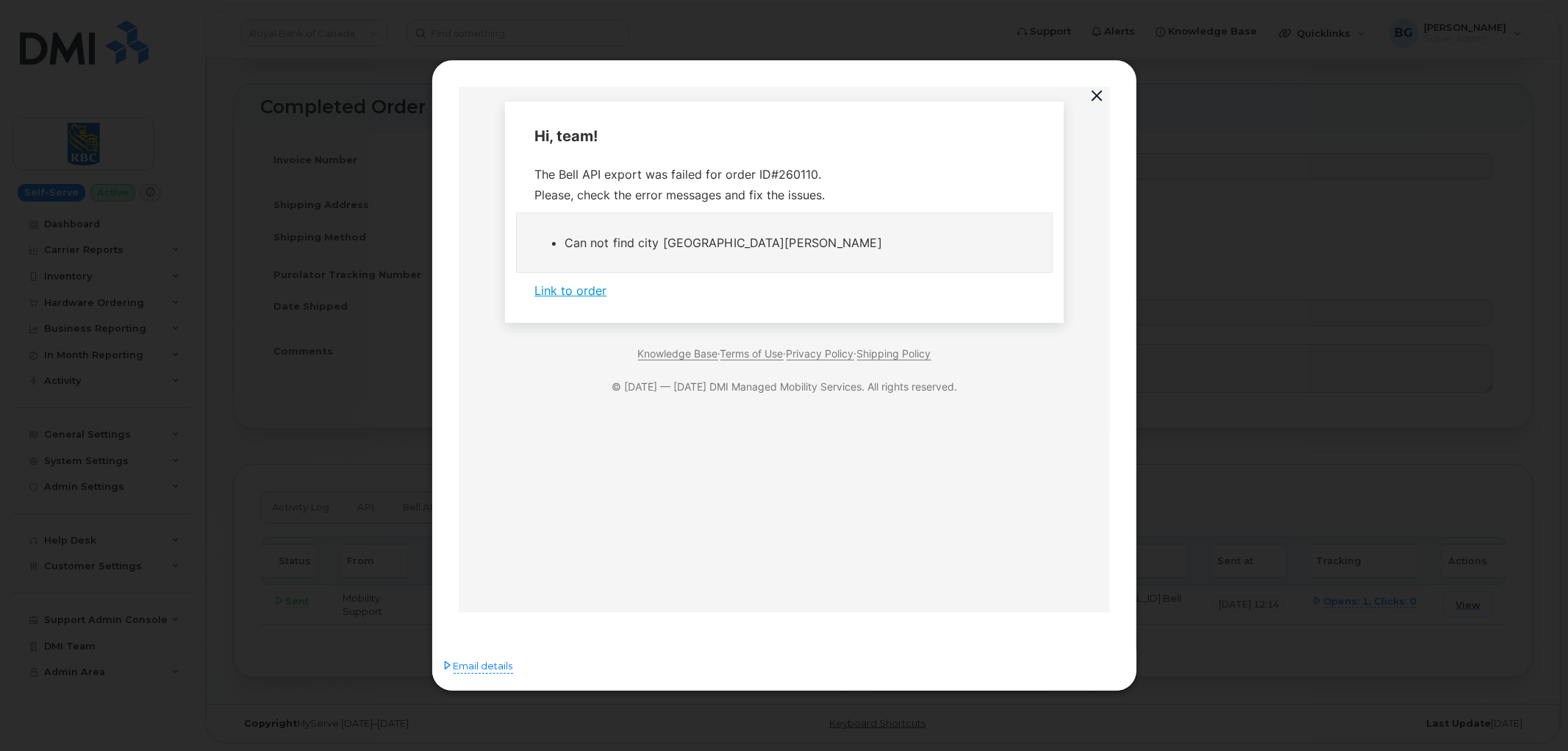
drag, startPoint x: 1094, startPoint y: 92, endPoint x: 1092, endPoint y: 100, distance: 8.2
click at [1094, 93] on button "button" at bounding box center [1098, 96] width 22 height 21
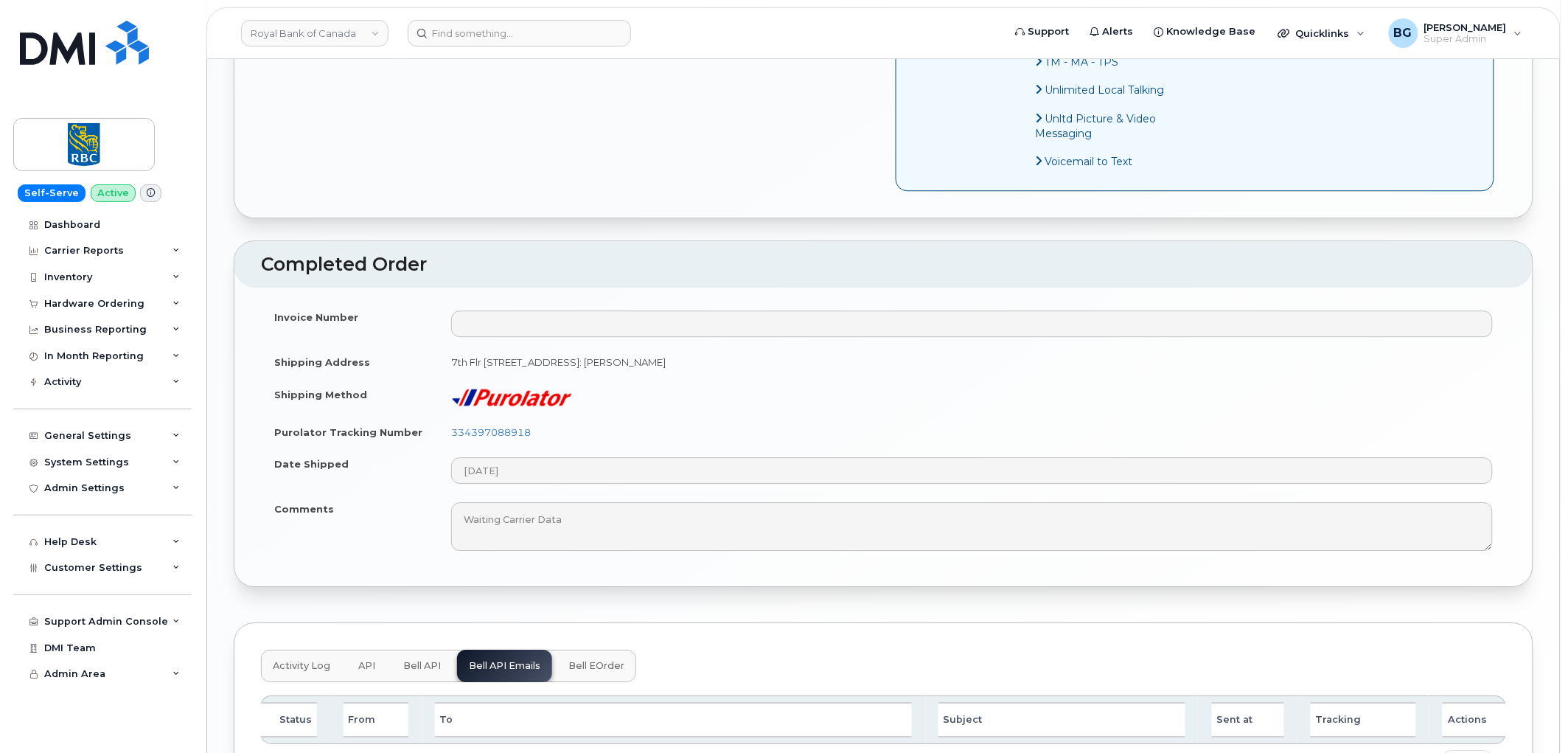
scroll to position [1485, 0]
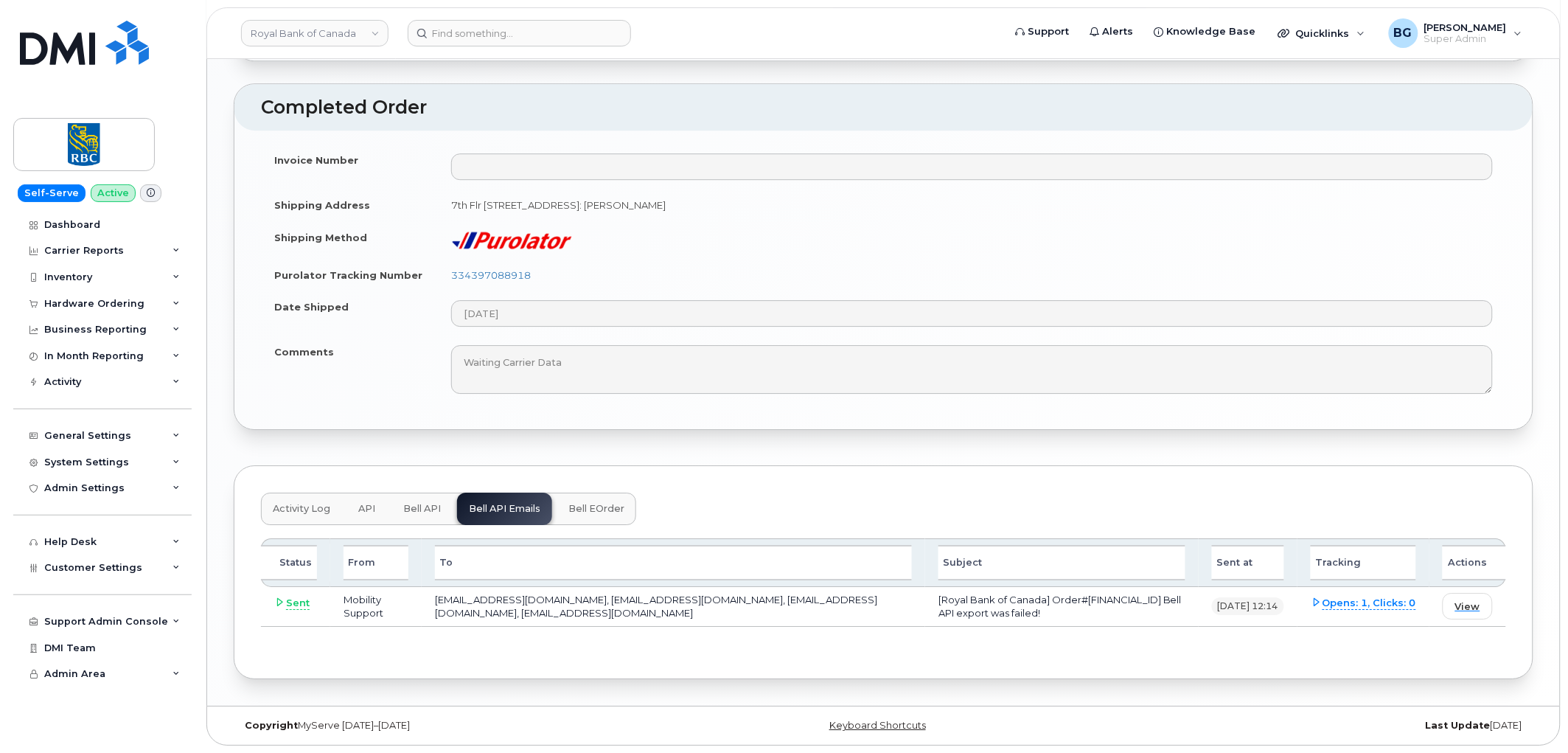
click at [601, 510] on span "Bell eOrder" at bounding box center [596, 508] width 56 height 12
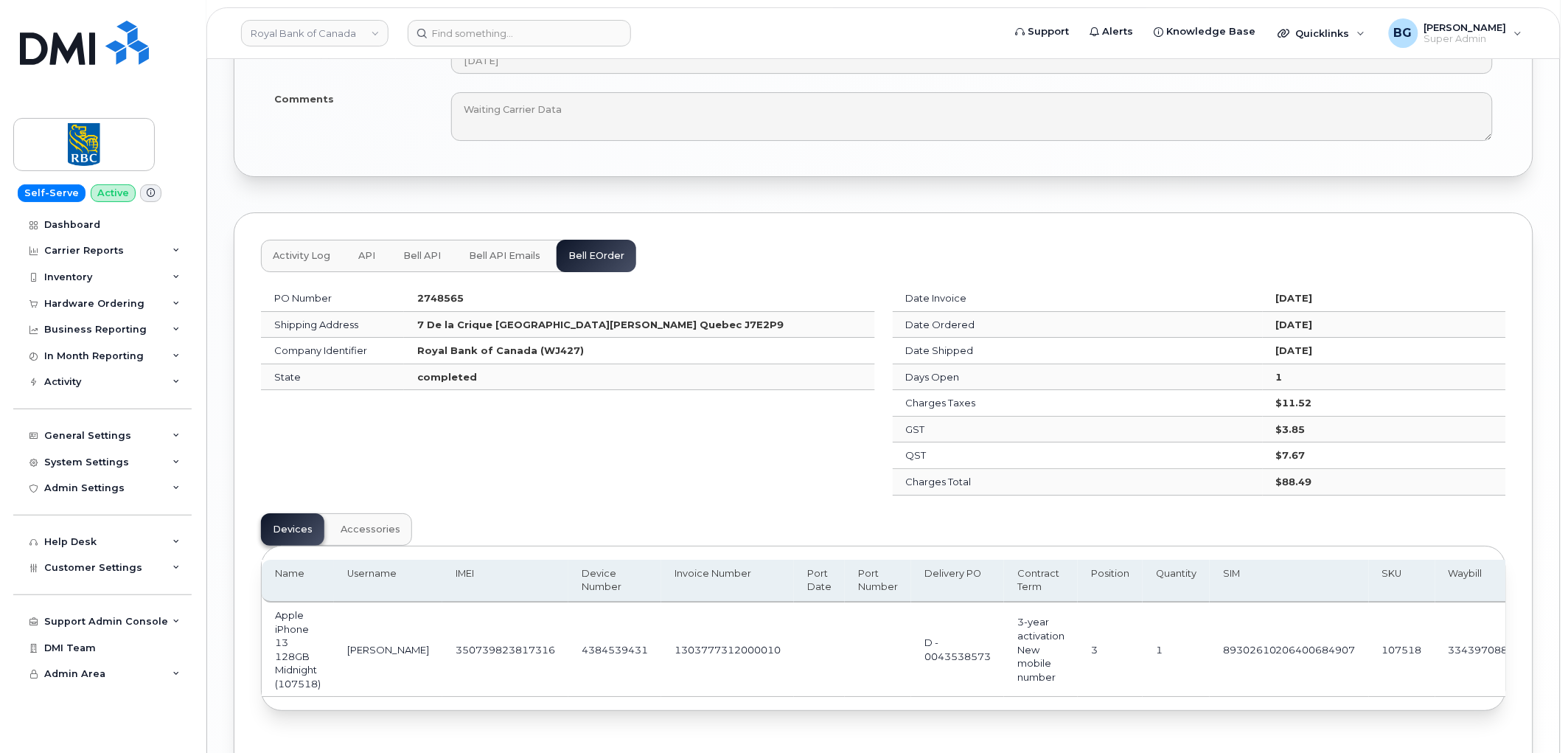
scroll to position [1759, 0]
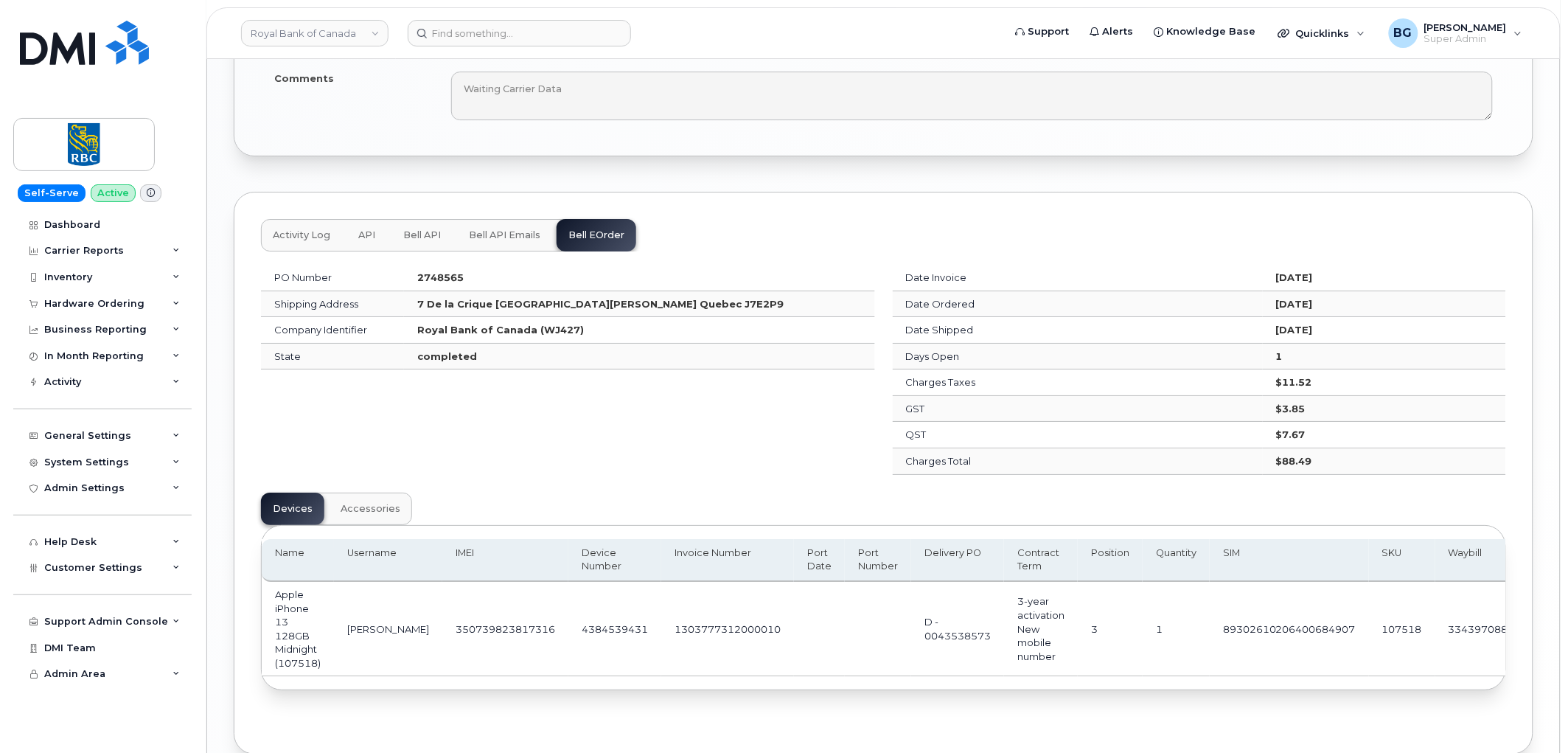
click at [362, 510] on span "Accessories" at bounding box center [370, 508] width 59 height 12
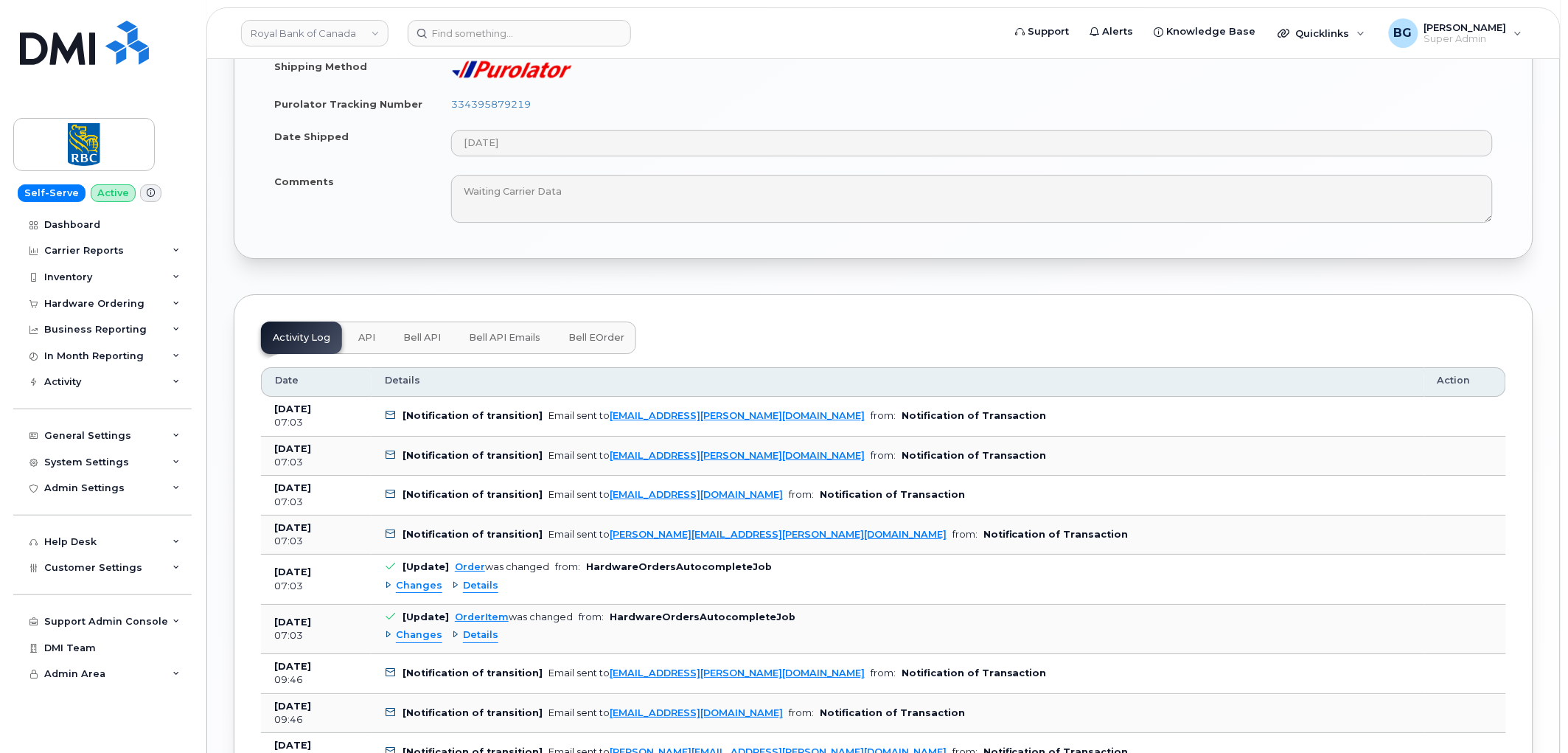
scroll to position [1584, 0]
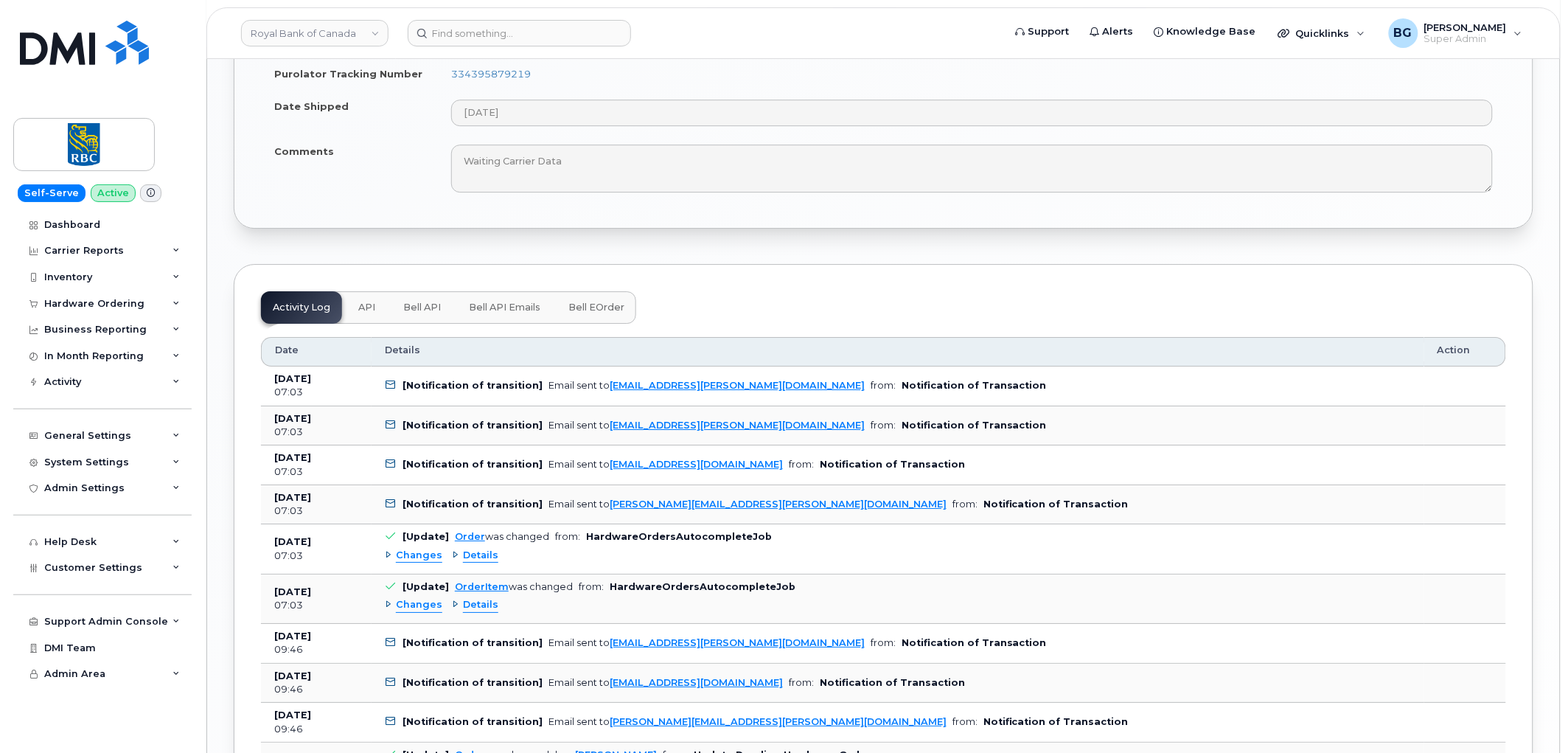
click at [423, 312] on span "Bell API" at bounding box center [422, 307] width 38 height 12
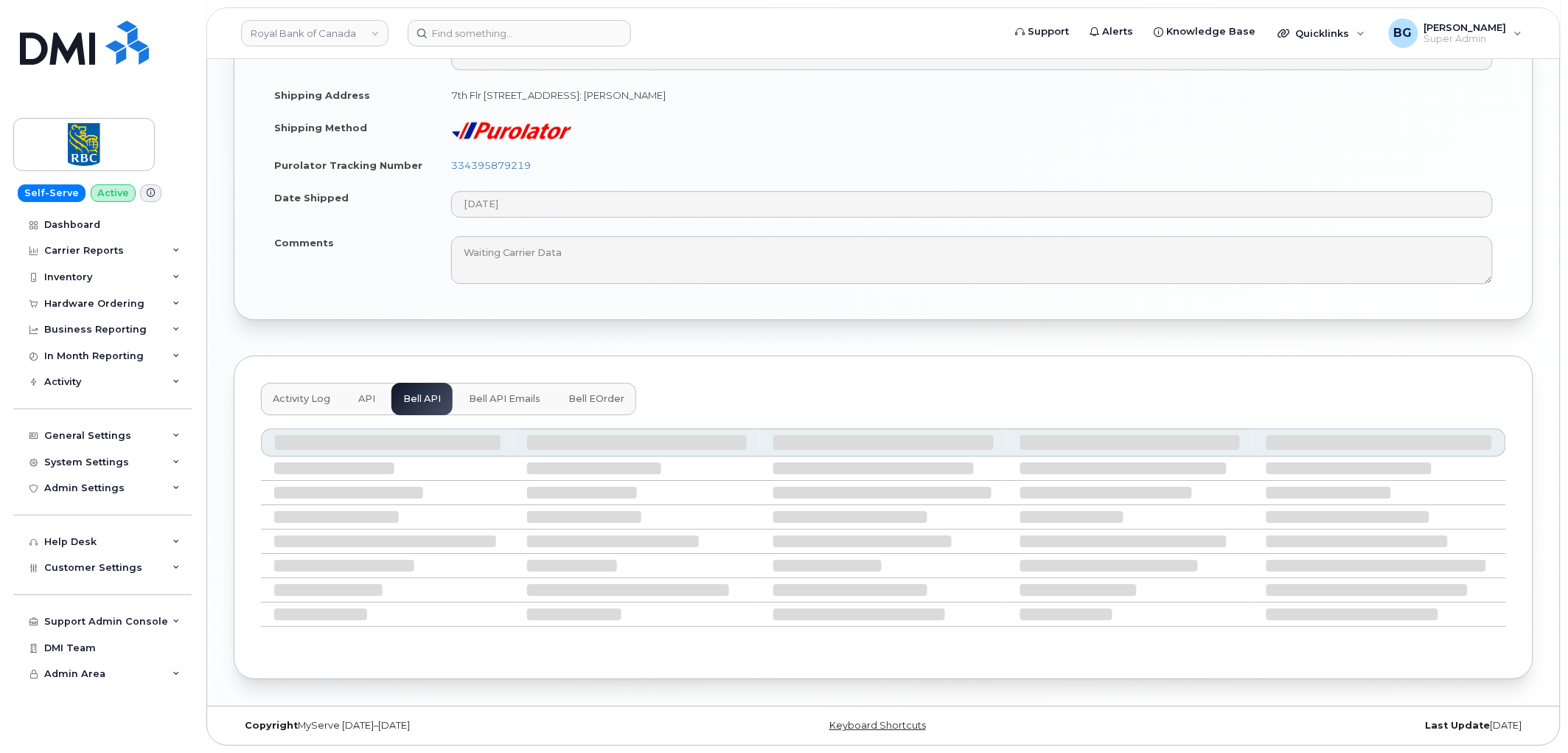
scroll to position [1363, 0]
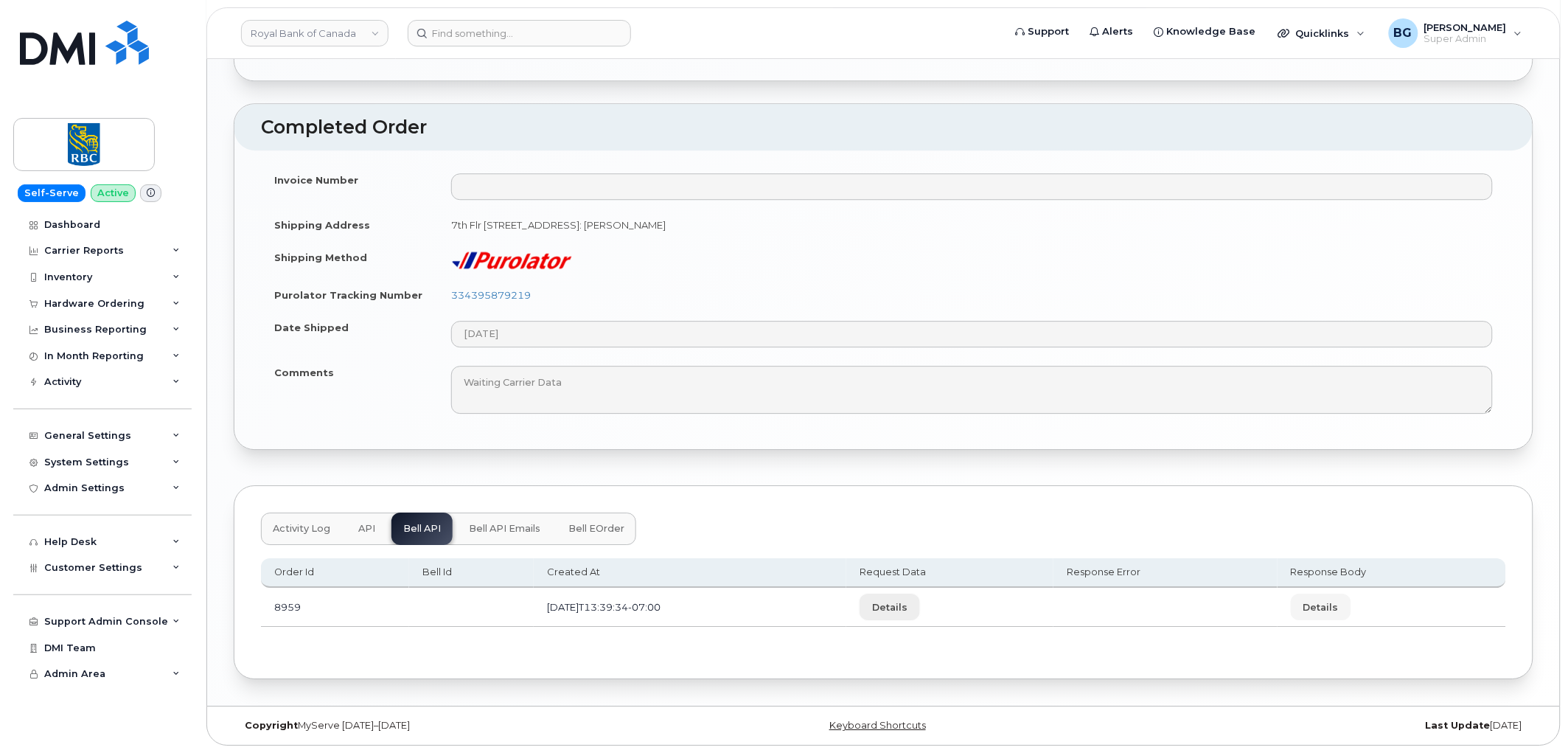
click at [908, 600] on span "Details" at bounding box center [890, 607] width 36 height 14
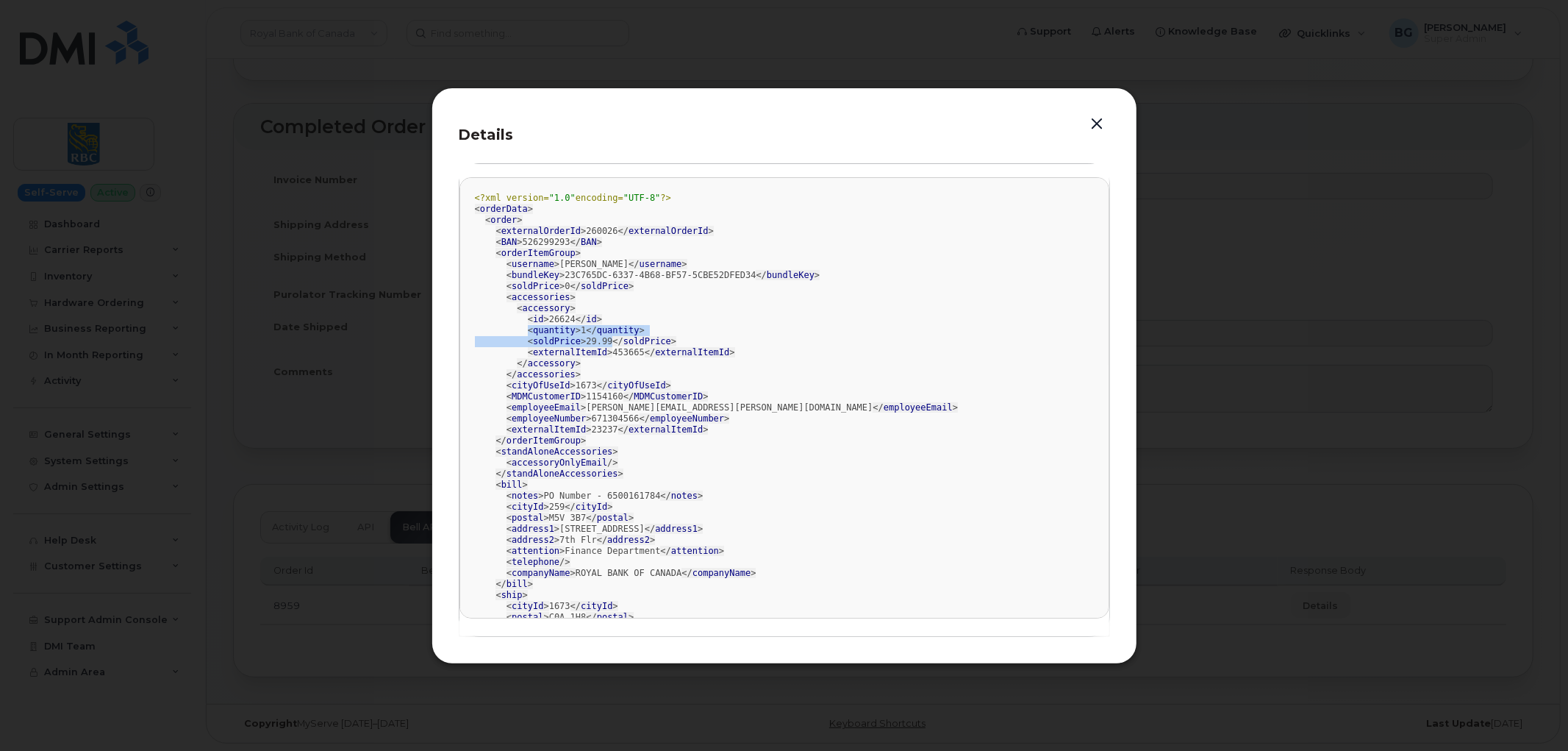
drag, startPoint x: 520, startPoint y: 329, endPoint x: 599, endPoint y: 343, distance: 80.2
click at [599, 343] on div "<?xml version= "1.0" encoding= "UTF-8" ?> < orderData > < order > < externalOrd…" at bounding box center [784, 672] width 619 height 960
click at [570, 330] on span "< quantity >" at bounding box center [554, 330] width 53 height 10
drag, startPoint x: 570, startPoint y: 330, endPoint x: 600, endPoint y: 340, distance: 31.6
click at [600, 340] on div "<?xml version= "1.0" encoding= "UTF-8" ?> < orderData > < order > < externalOrd…" at bounding box center [784, 672] width 619 height 960
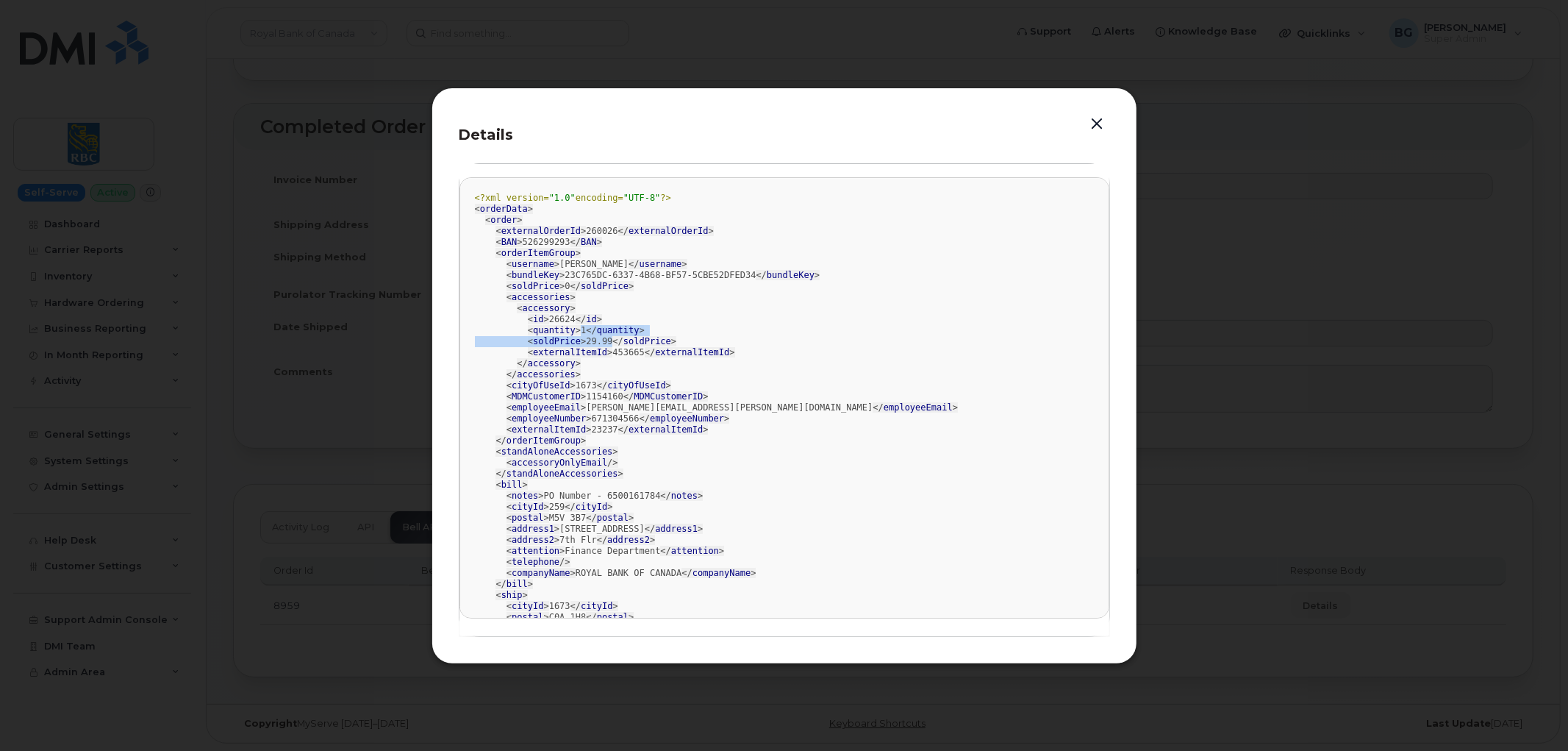
copy div "1 </ quantity > < soldPrice > 29.99"
click at [1097, 122] on button "button" at bounding box center [1098, 124] width 22 height 21
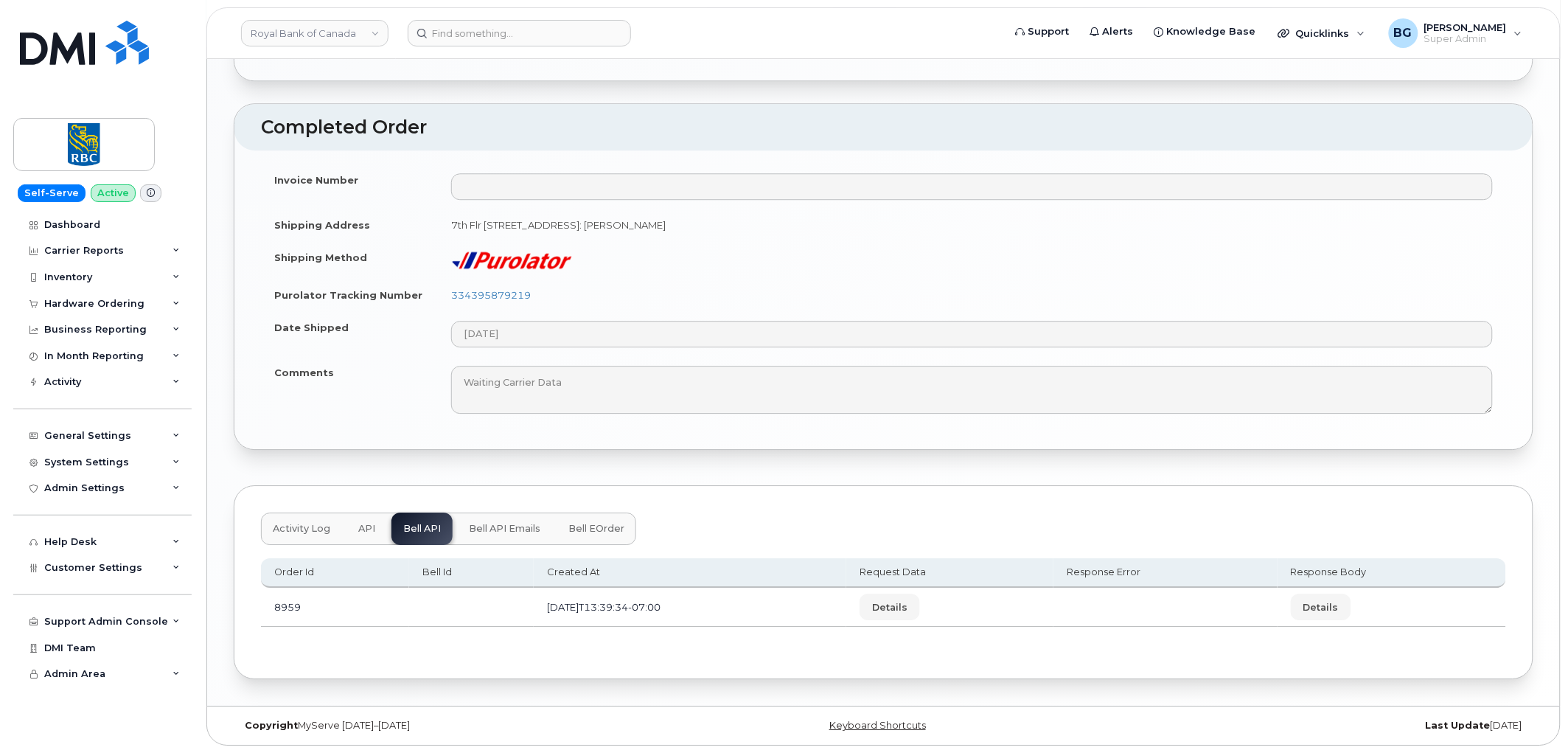
click at [594, 527] on span "Bell eOrder" at bounding box center [596, 528] width 56 height 12
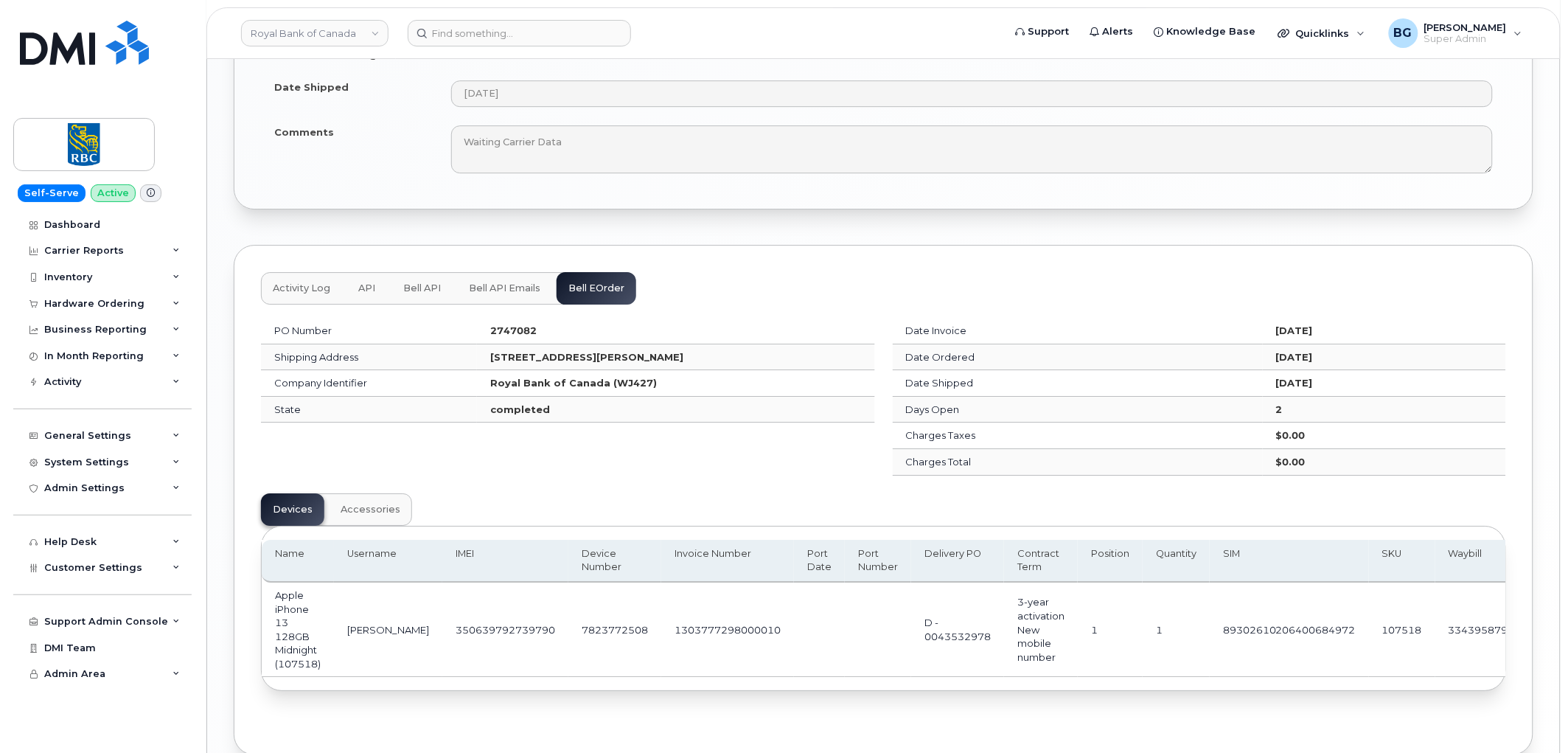
scroll to position [1636, 0]
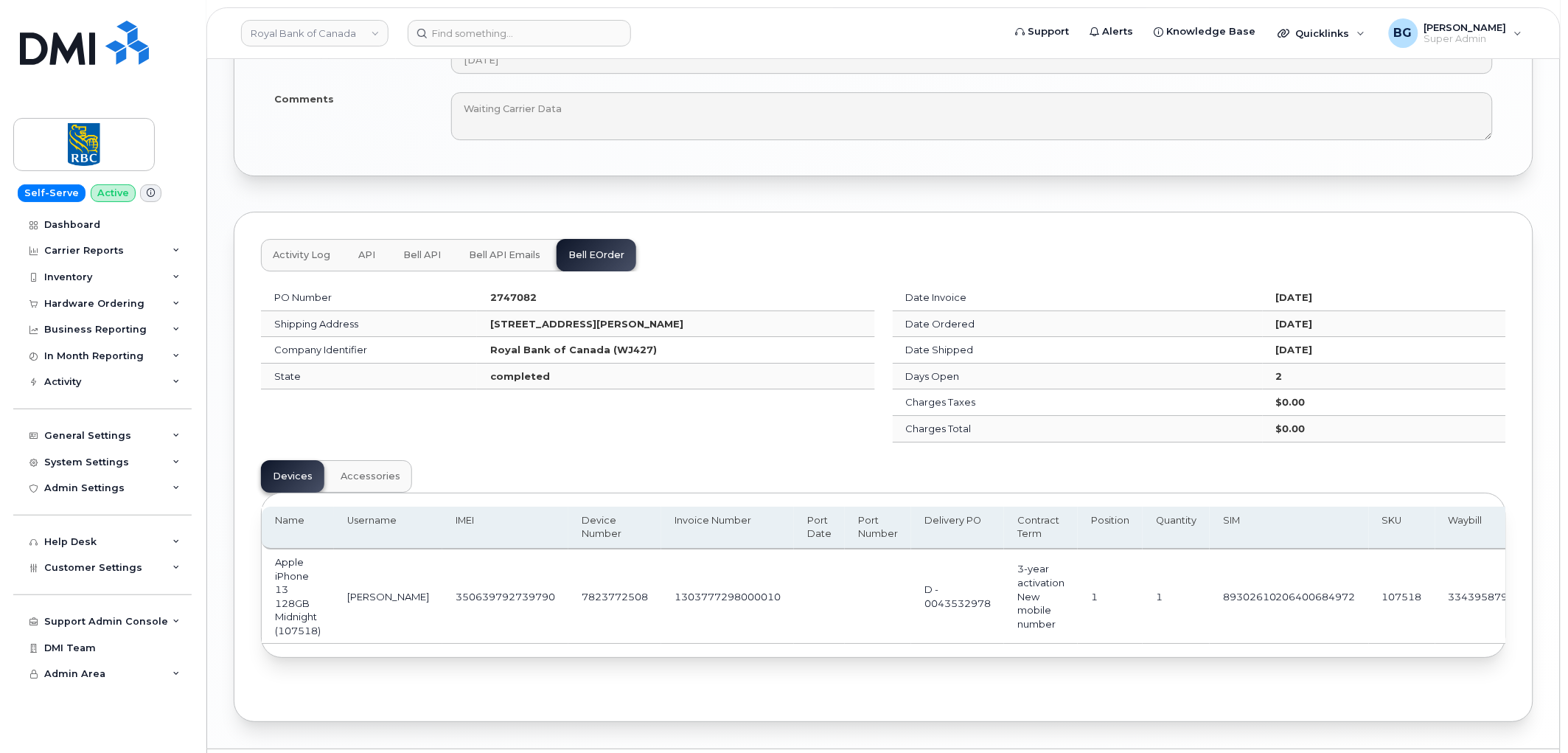
click at [344, 473] on span "Accessories" at bounding box center [370, 476] width 59 height 12
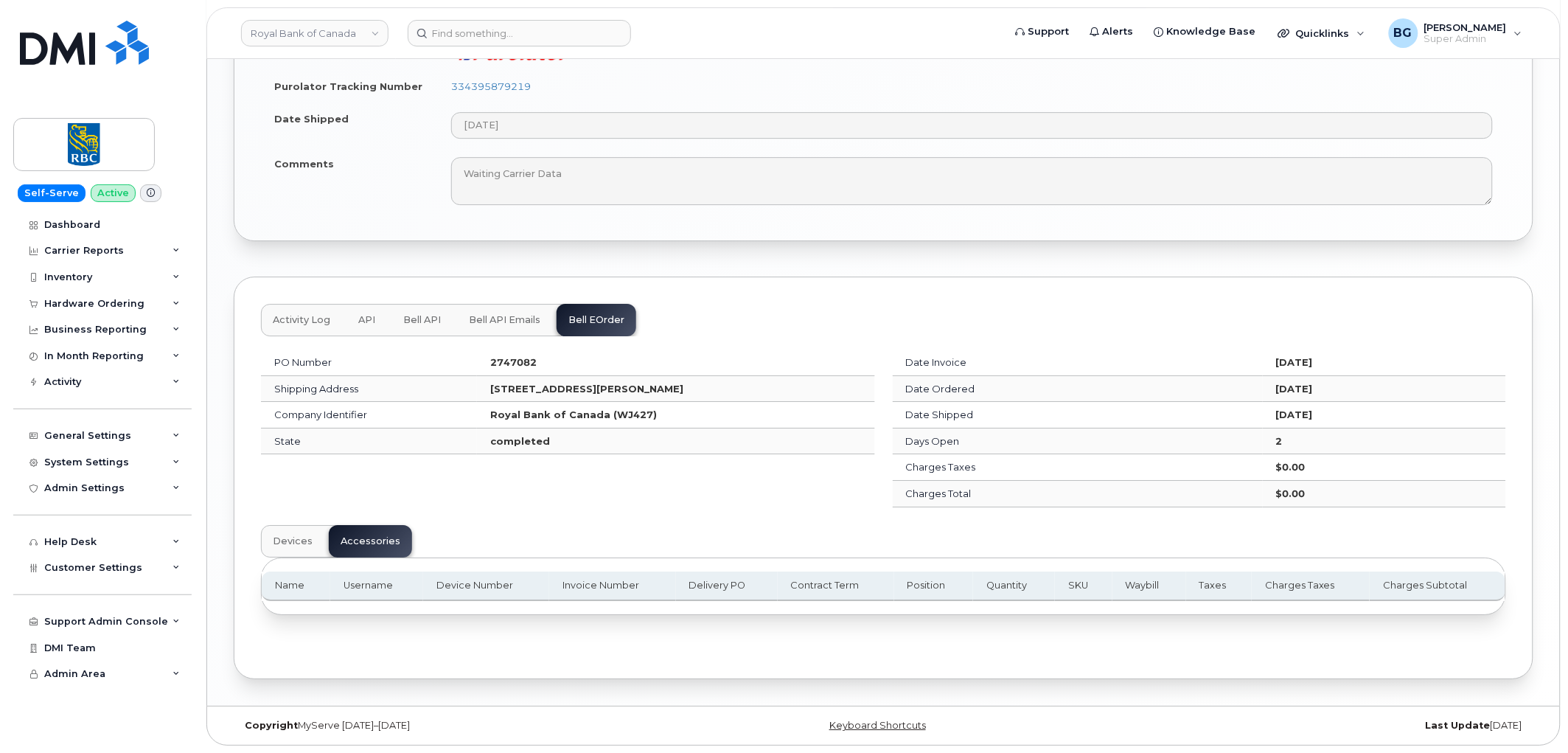
click at [281, 539] on span "Devices" at bounding box center [293, 541] width 40 height 12
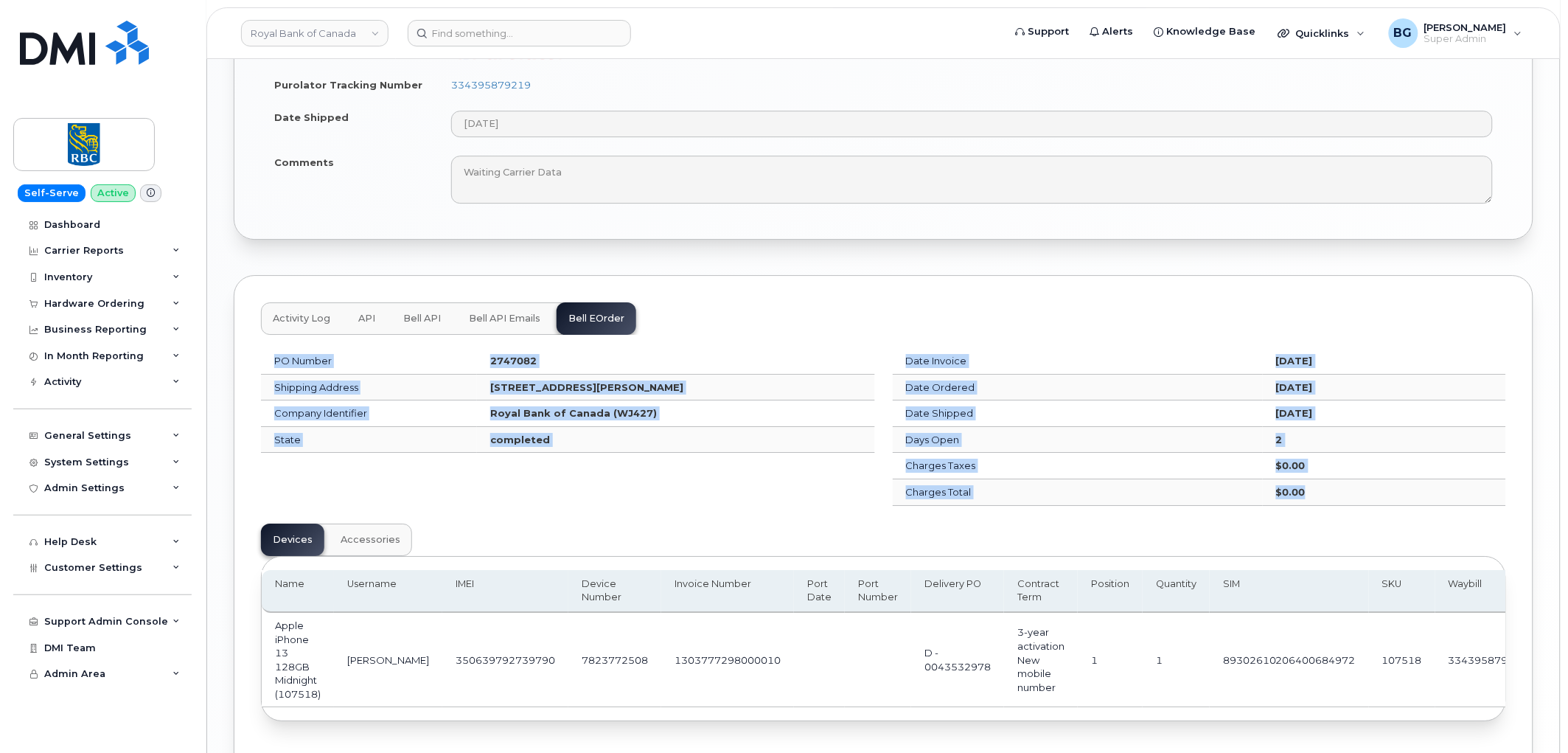
drag, startPoint x: 267, startPoint y: 357, endPoint x: 1262, endPoint y: 490, distance: 1003.8
click at [1262, 490] on div "PO Number 2747082 Shipping Address 84 Lantern Crescent Cornwall Prince Edward I…" at bounding box center [884, 426] width 1263 height 175
copy div "PO Number 2747082 Shipping Address 84 Lantern Crescent Cornwall Prince Edward I…"
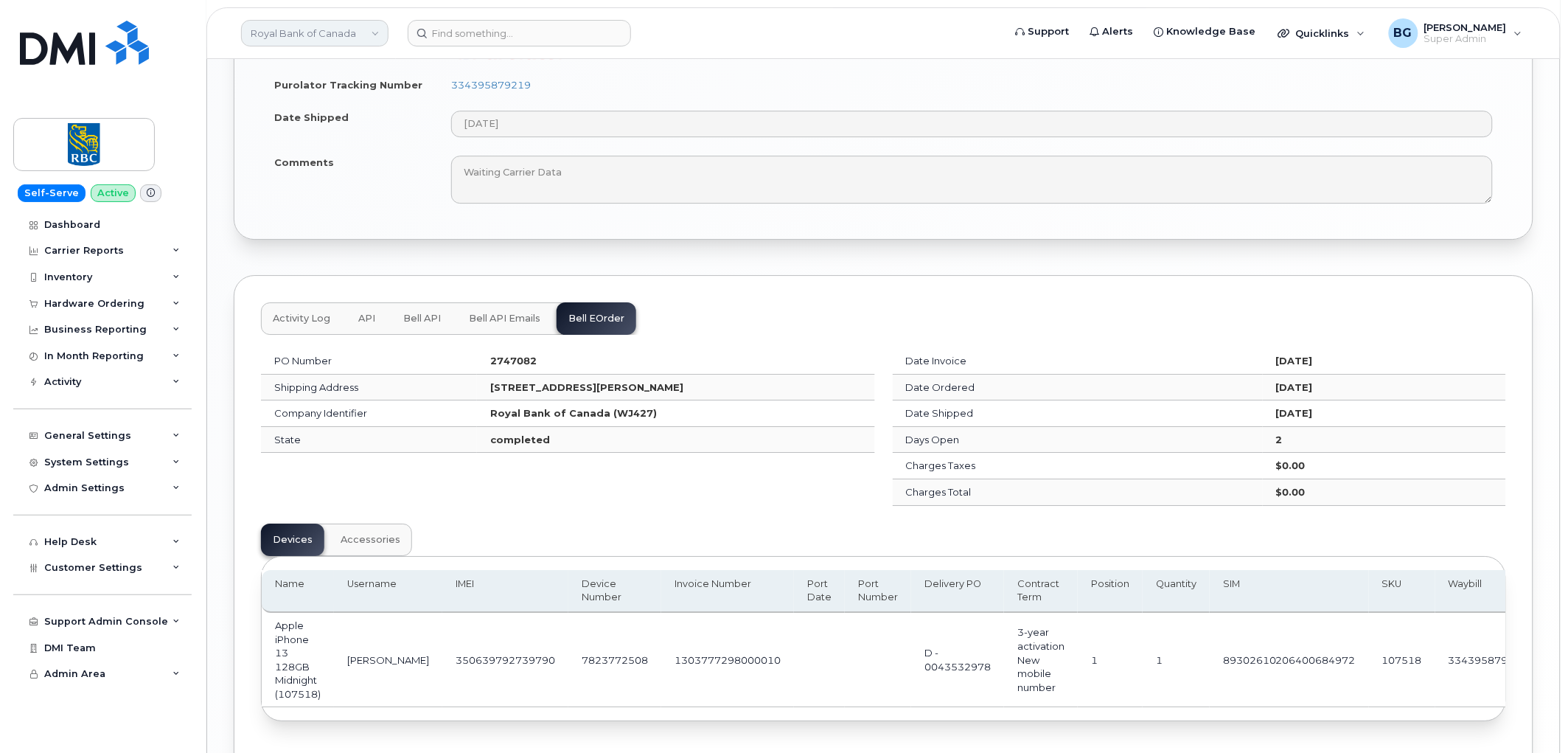
click at [297, 30] on link "Royal Bank of Canada" at bounding box center [314, 33] width 147 height 26
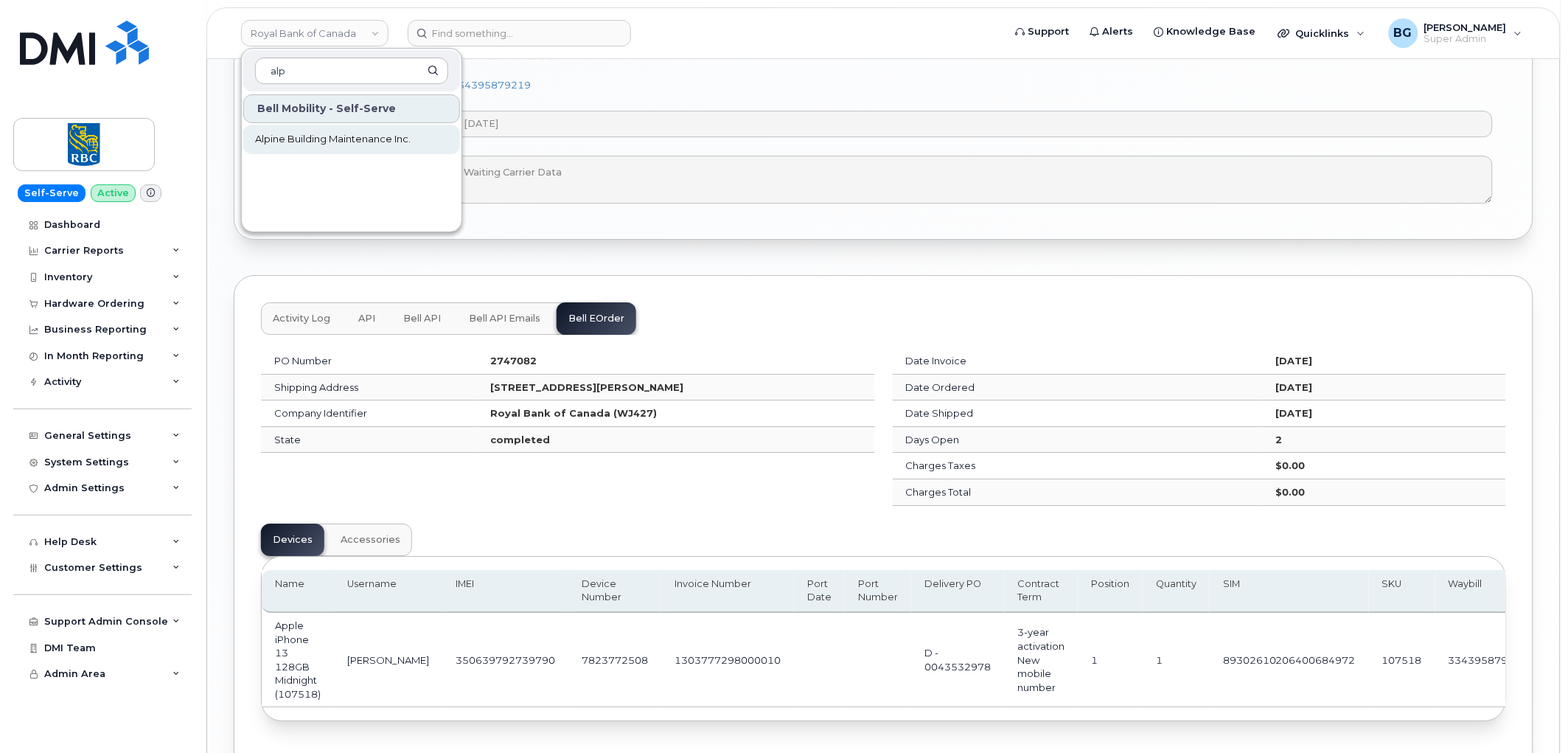
type input "alp"
click at [277, 141] on span "Alpine Building Maintenance Inc." at bounding box center [333, 139] width 156 height 15
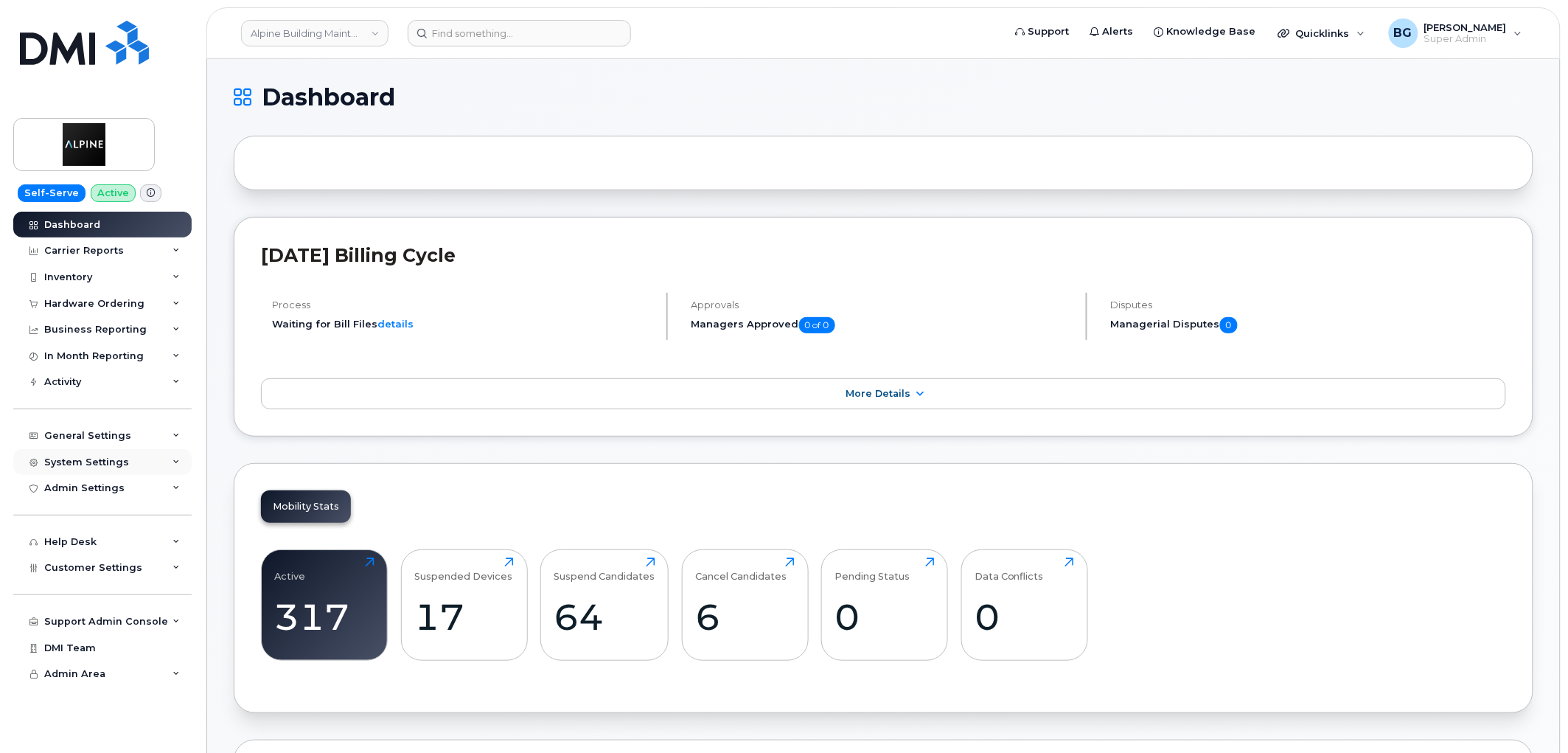
click at [89, 466] on div "System Settings" at bounding box center [86, 462] width 85 height 12
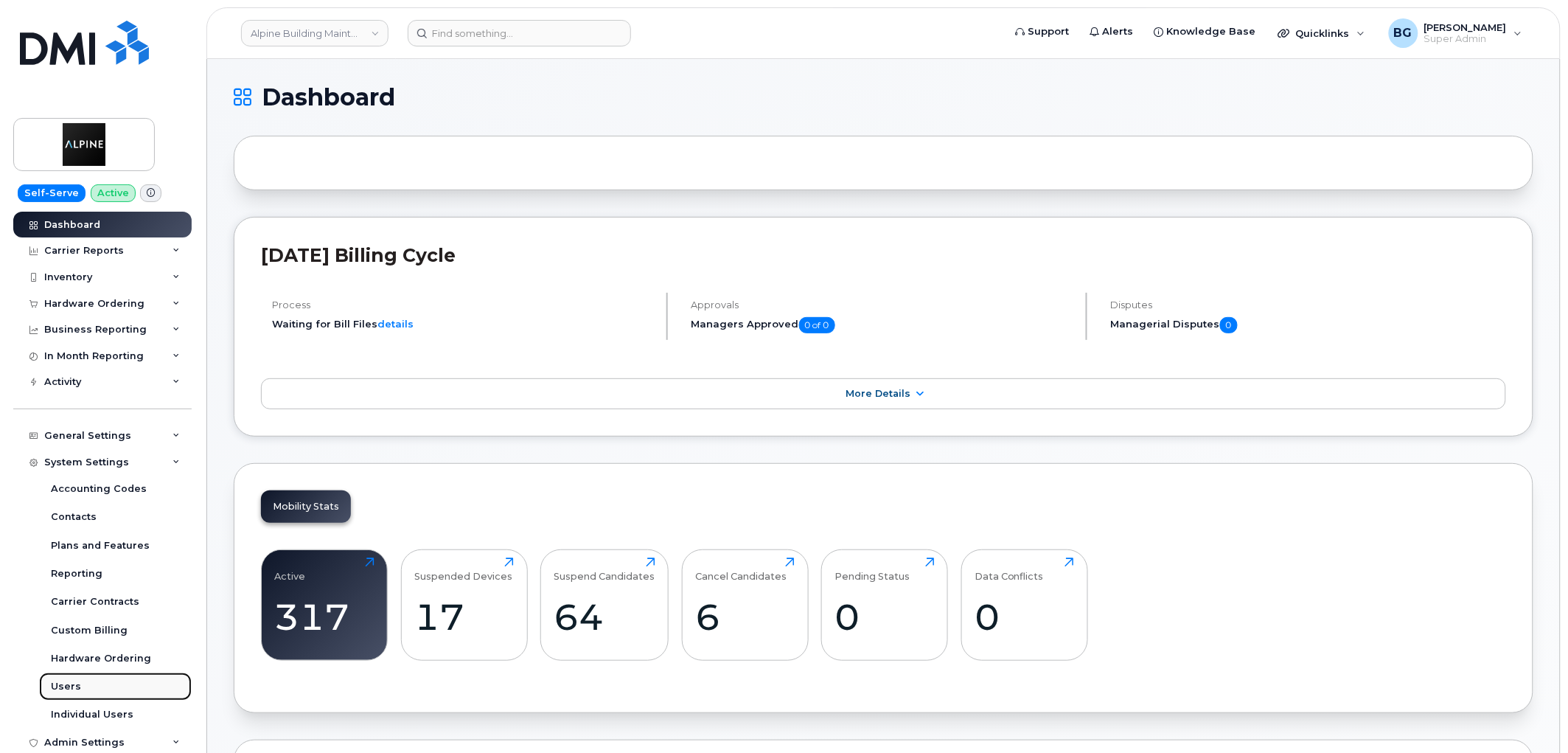
click at [63, 682] on div "Users" at bounding box center [66, 687] width 30 height 13
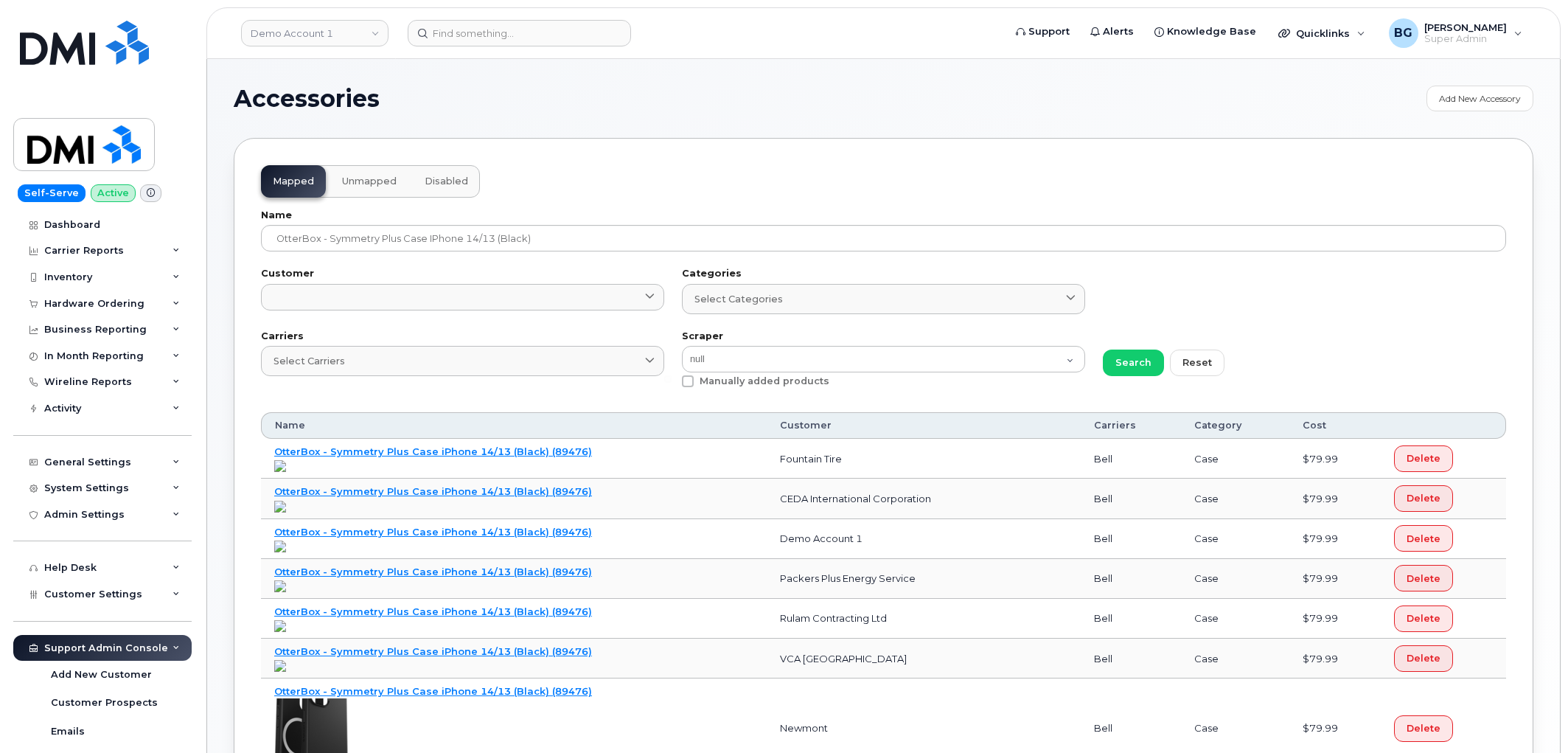
select select "null"
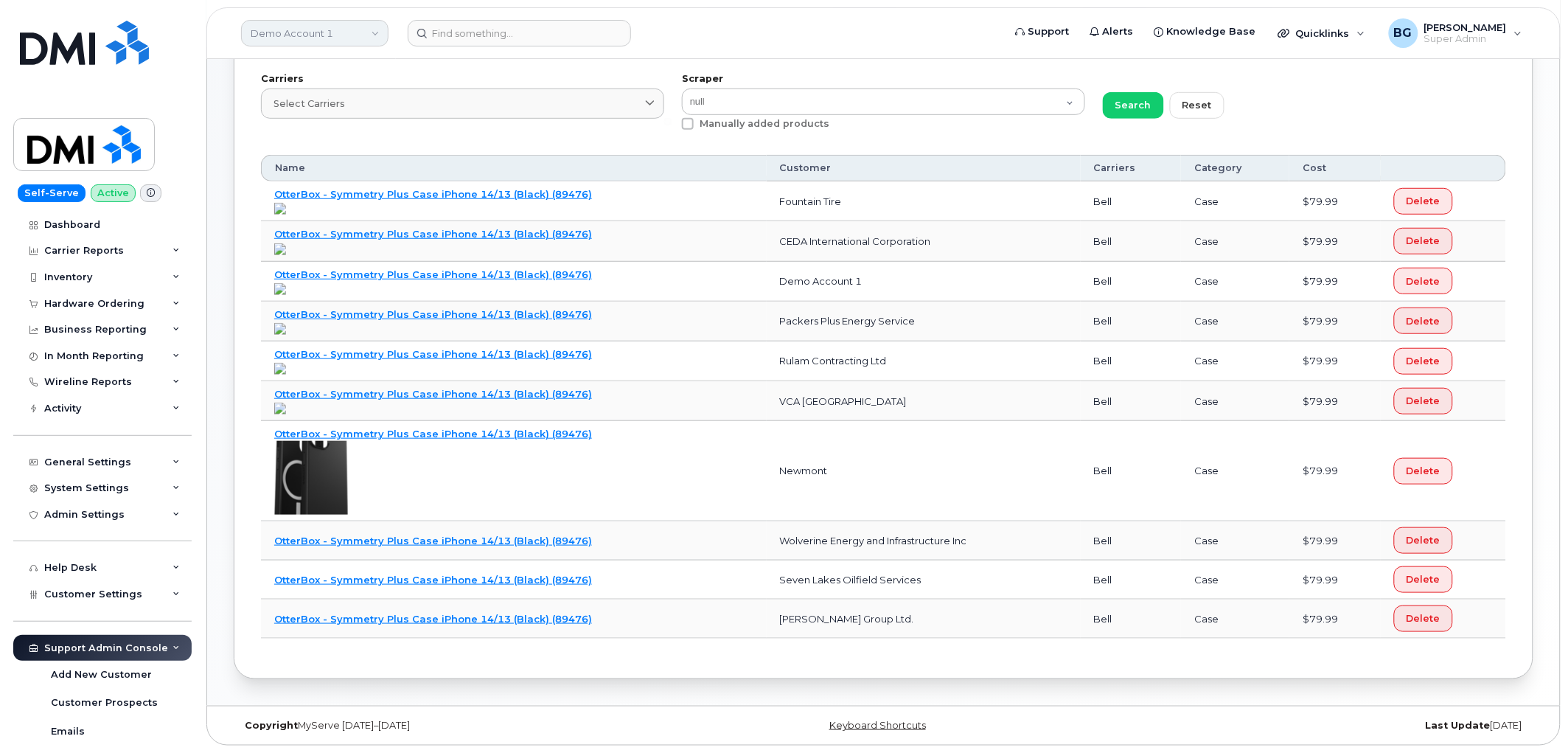
click at [326, 41] on link "Demo Account 1" at bounding box center [314, 33] width 147 height 26
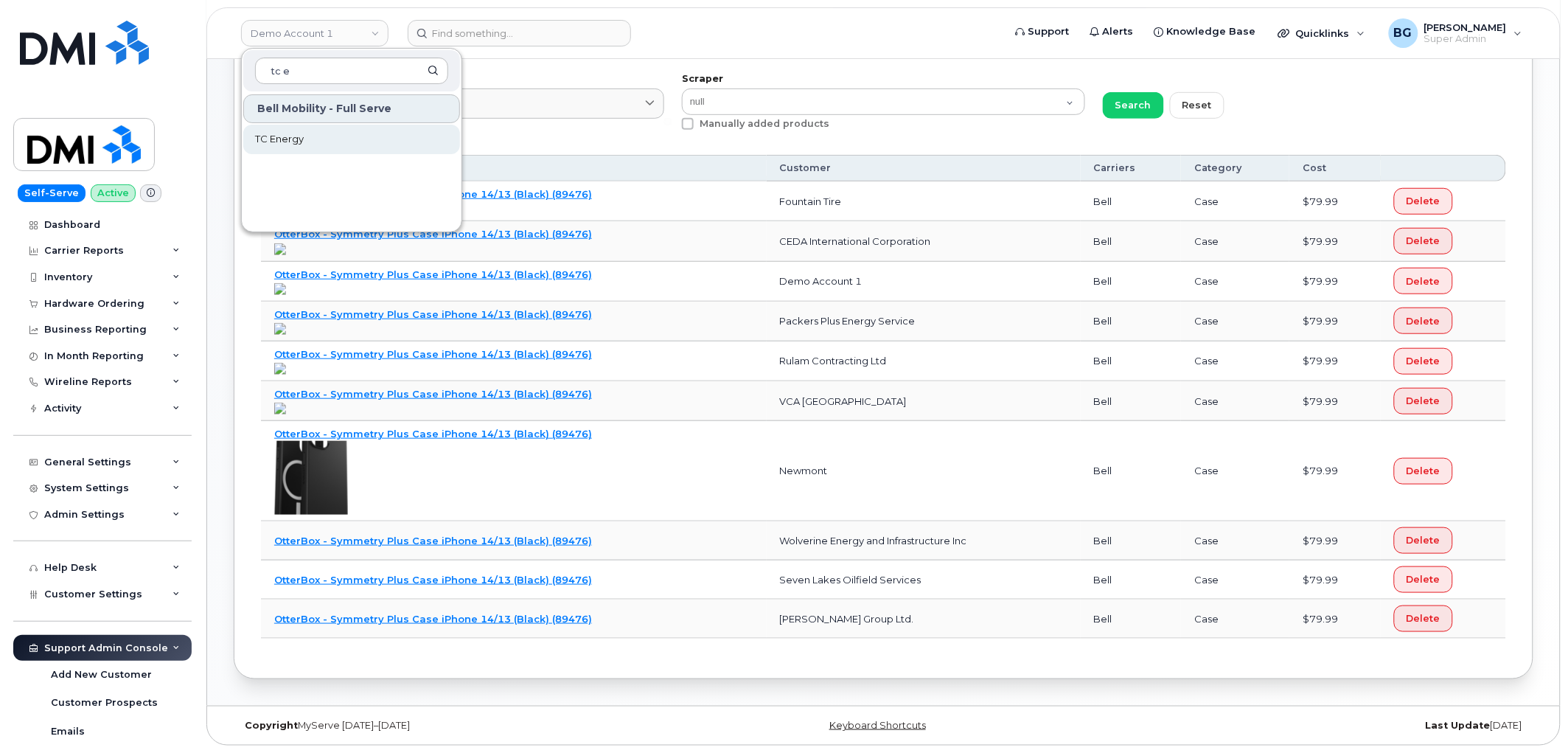
type input "tc e"
click at [274, 139] on span "TC Energy" at bounding box center [279, 139] width 49 height 15
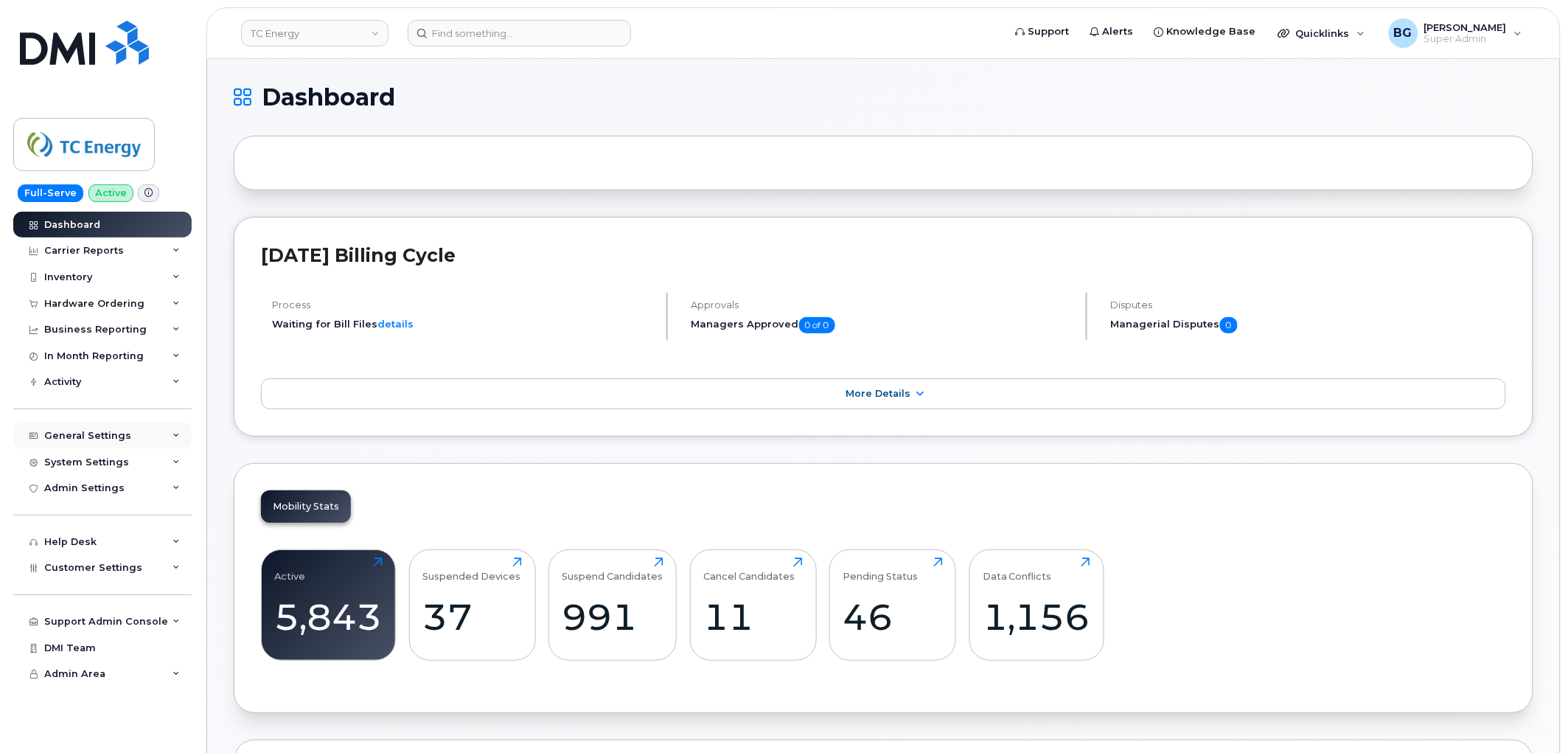
click at [71, 439] on div "General Settings" at bounding box center [87, 436] width 87 height 12
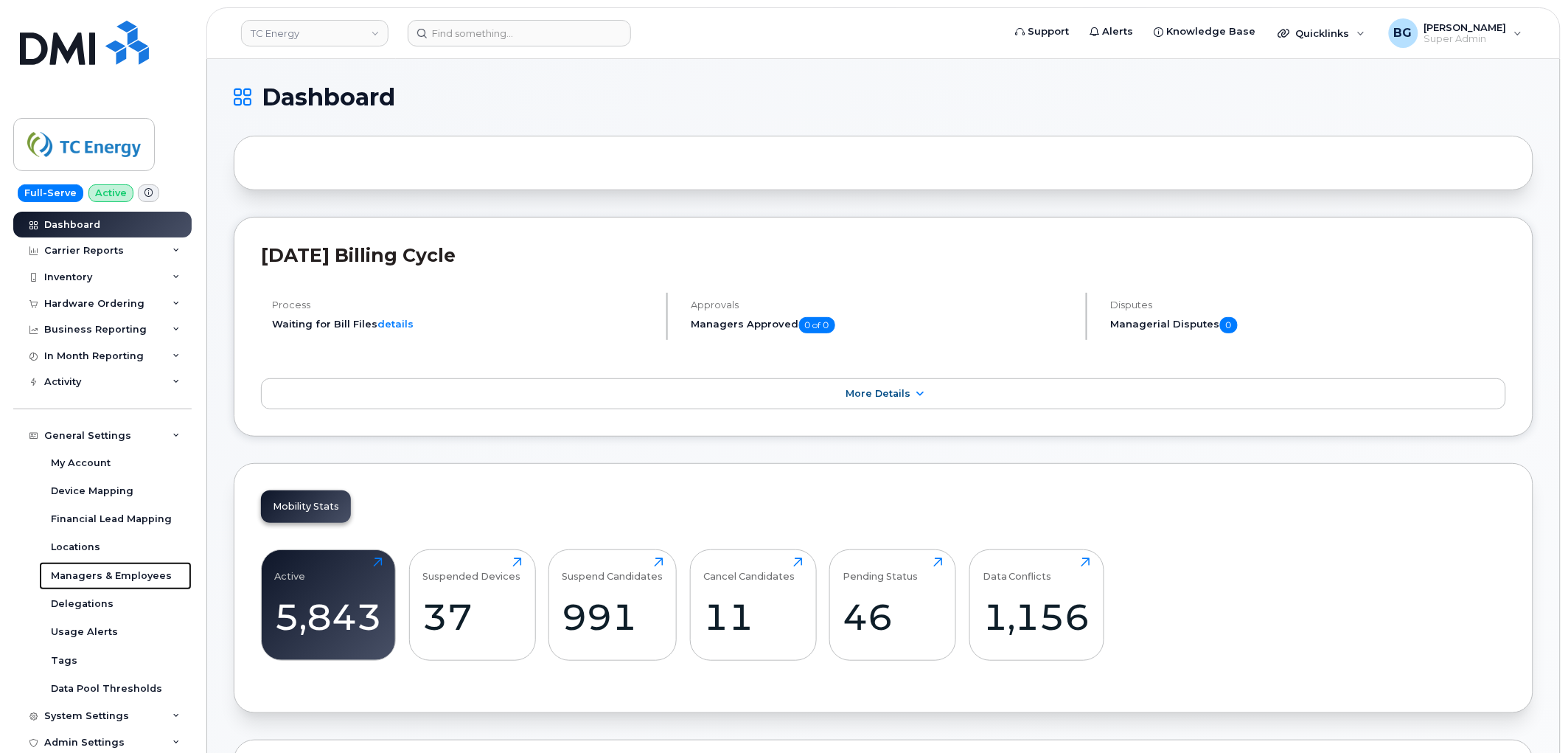
drag, startPoint x: 105, startPoint y: 572, endPoint x: 395, endPoint y: 599, distance: 291.3
click at [107, 572] on div "Managers & Employees" at bounding box center [111, 575] width 121 height 13
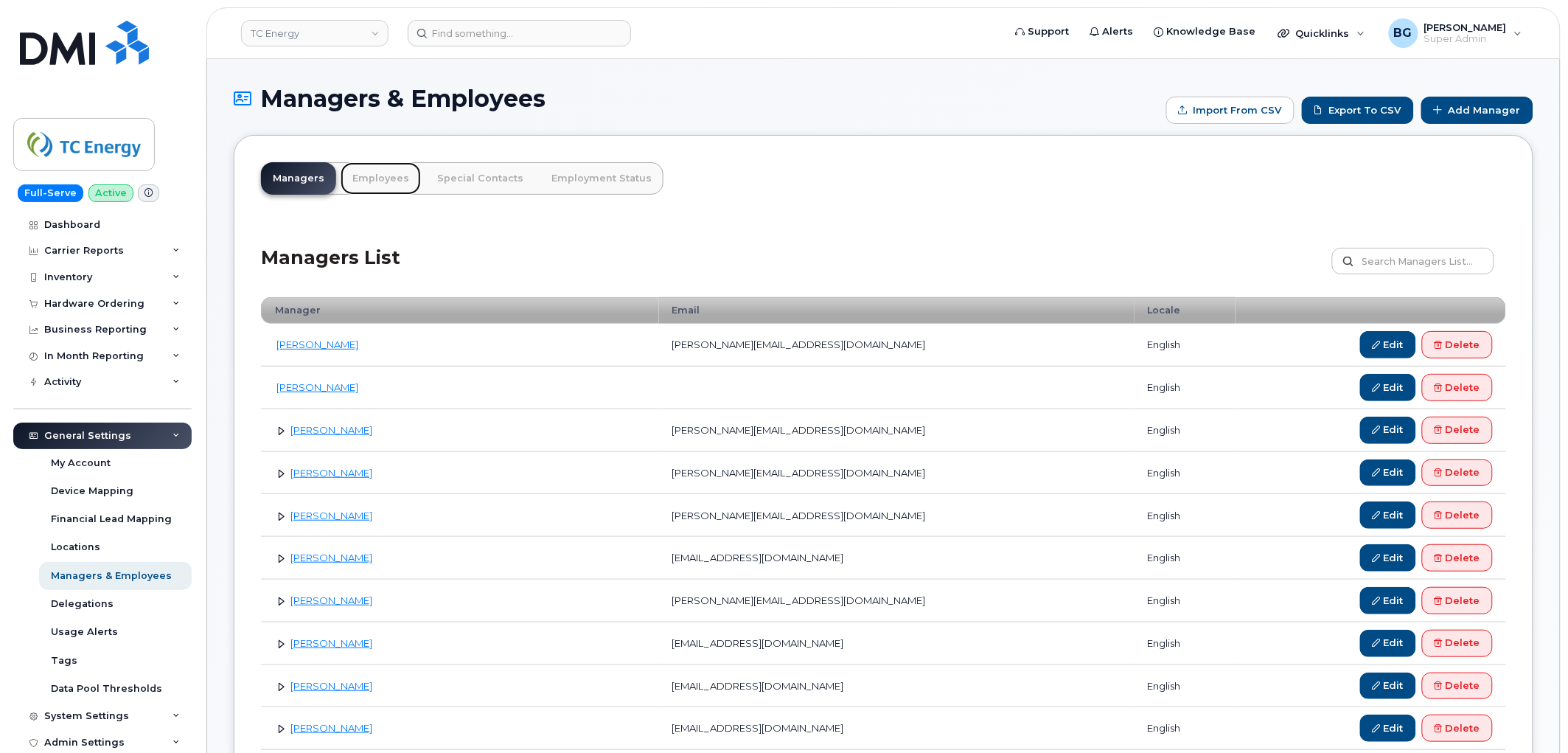
click at [385, 179] on link "Employees" at bounding box center [381, 178] width 80 height 32
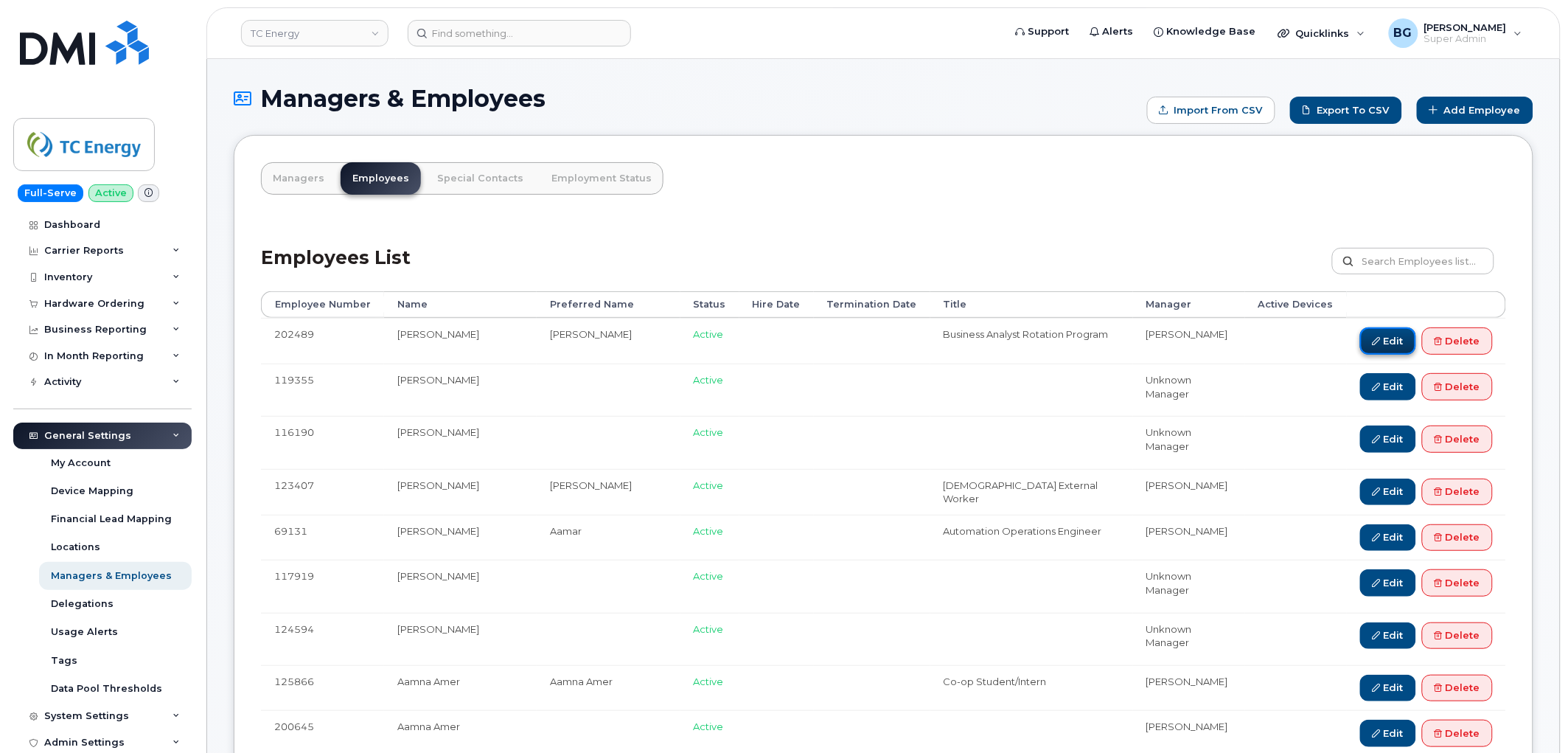
click at [1387, 343] on link "Edit" at bounding box center [1388, 341] width 56 height 27
click at [295, 178] on link "Managers" at bounding box center [298, 178] width 75 height 32
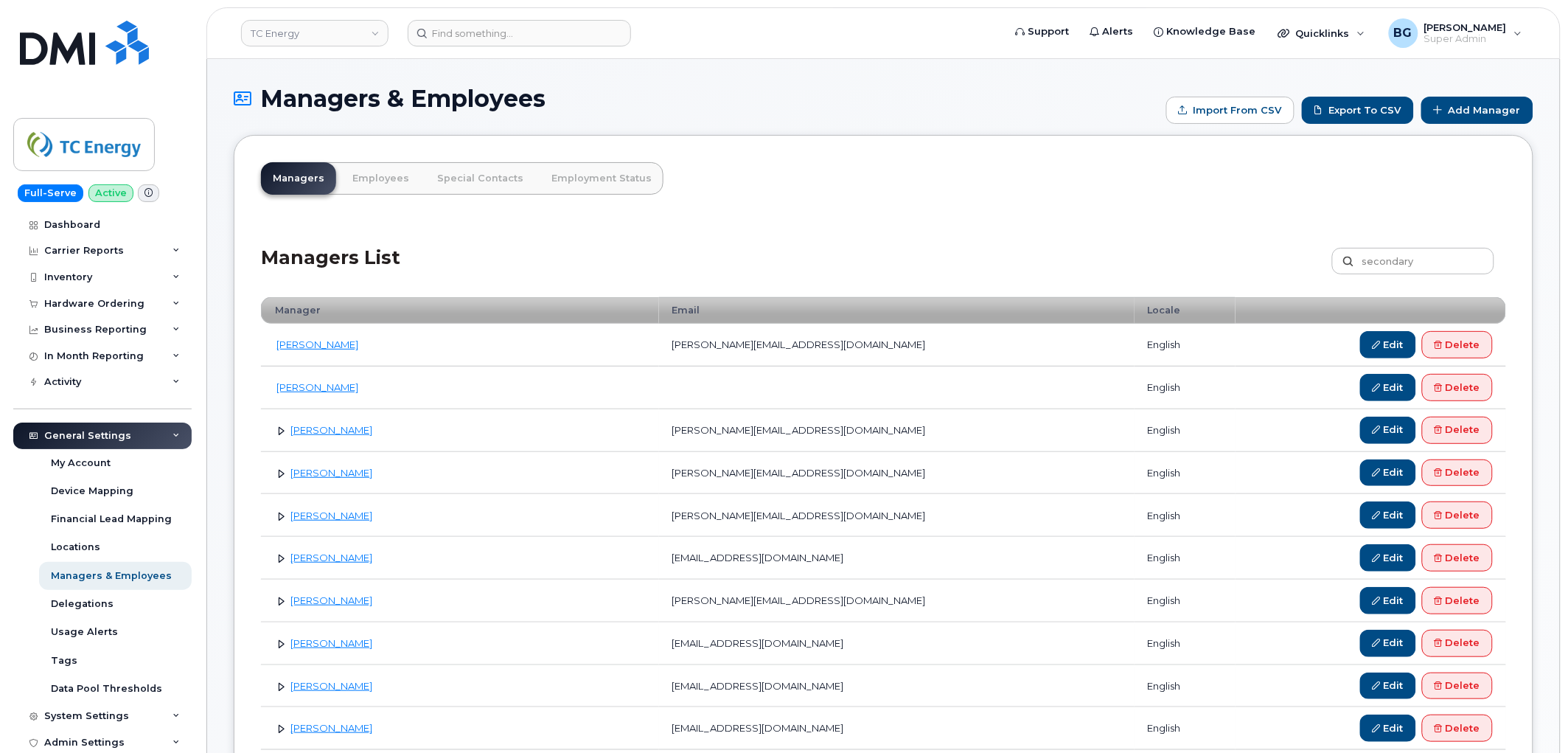
type input "secondary"
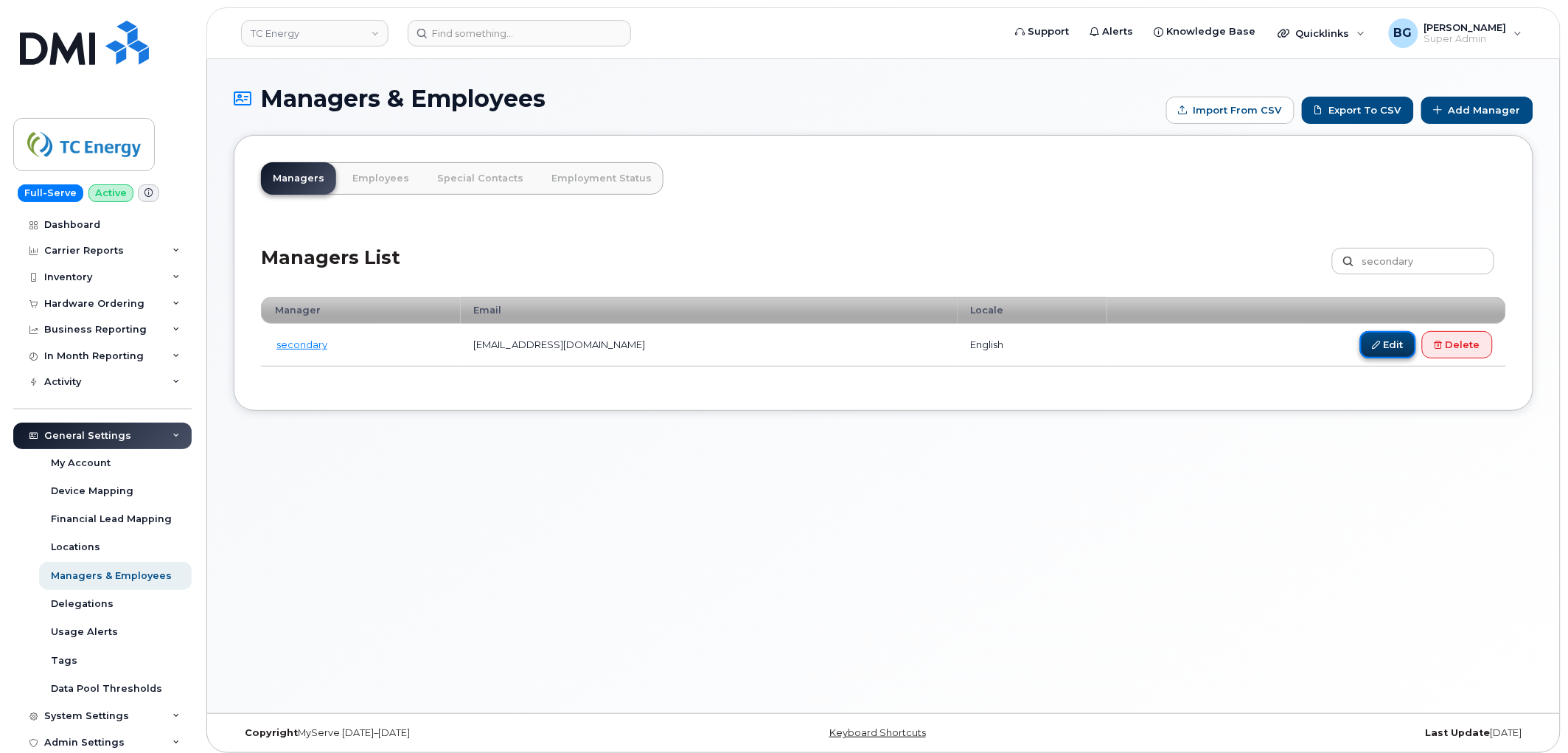
click at [1382, 344] on link "Edit" at bounding box center [1388, 344] width 56 height 27
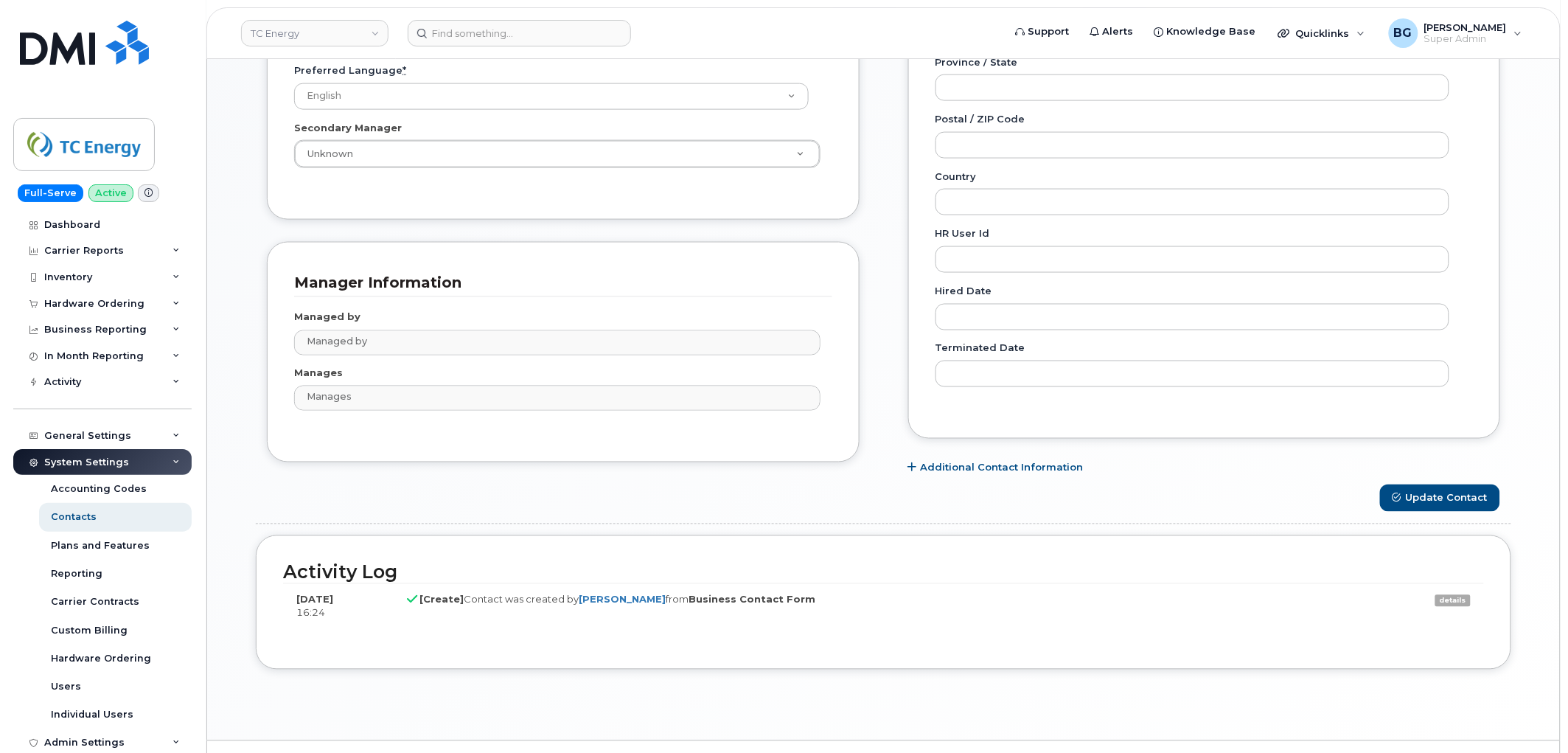
scroll to position [669, 0]
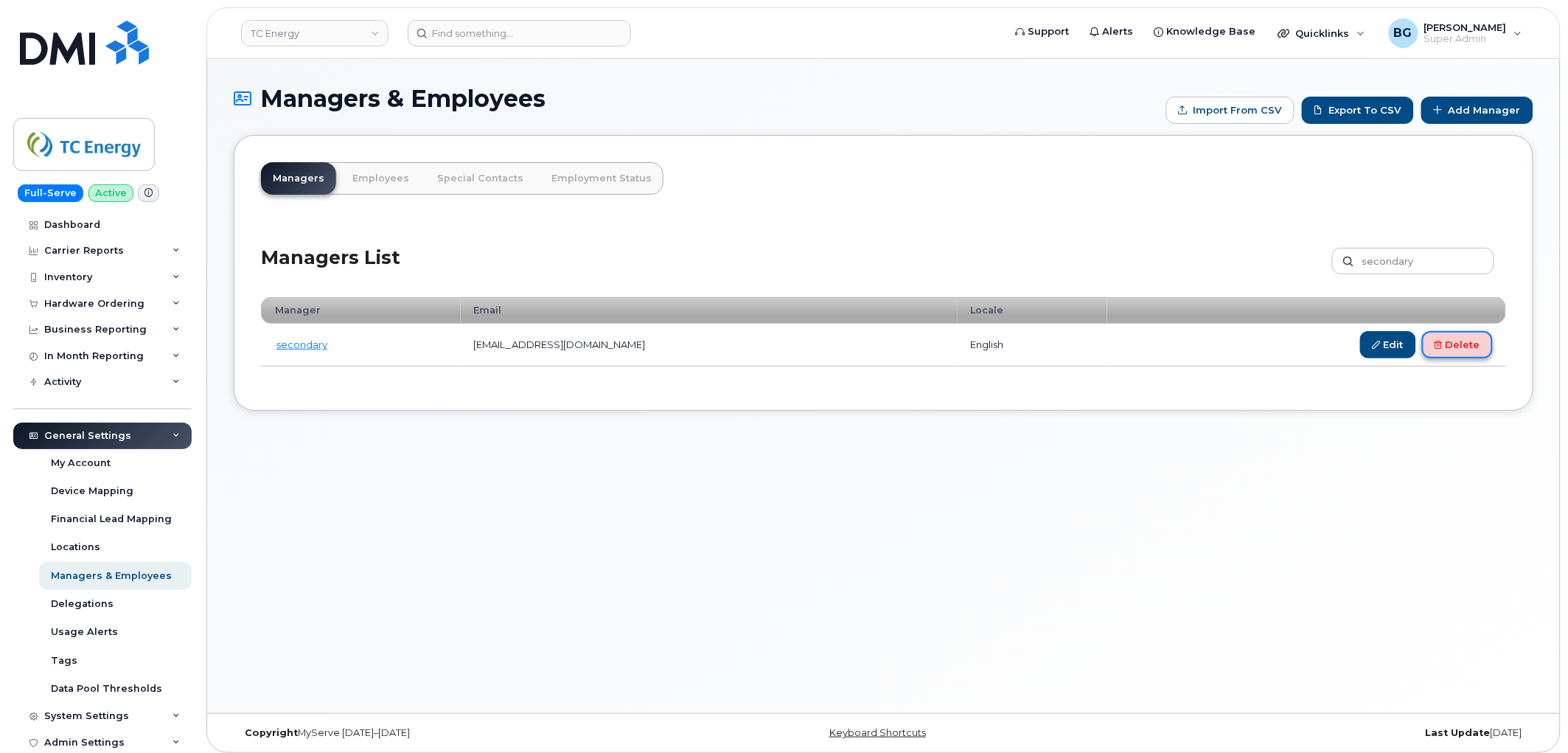
click at [1455, 344] on link "Delete" at bounding box center [1458, 344] width 71 height 27
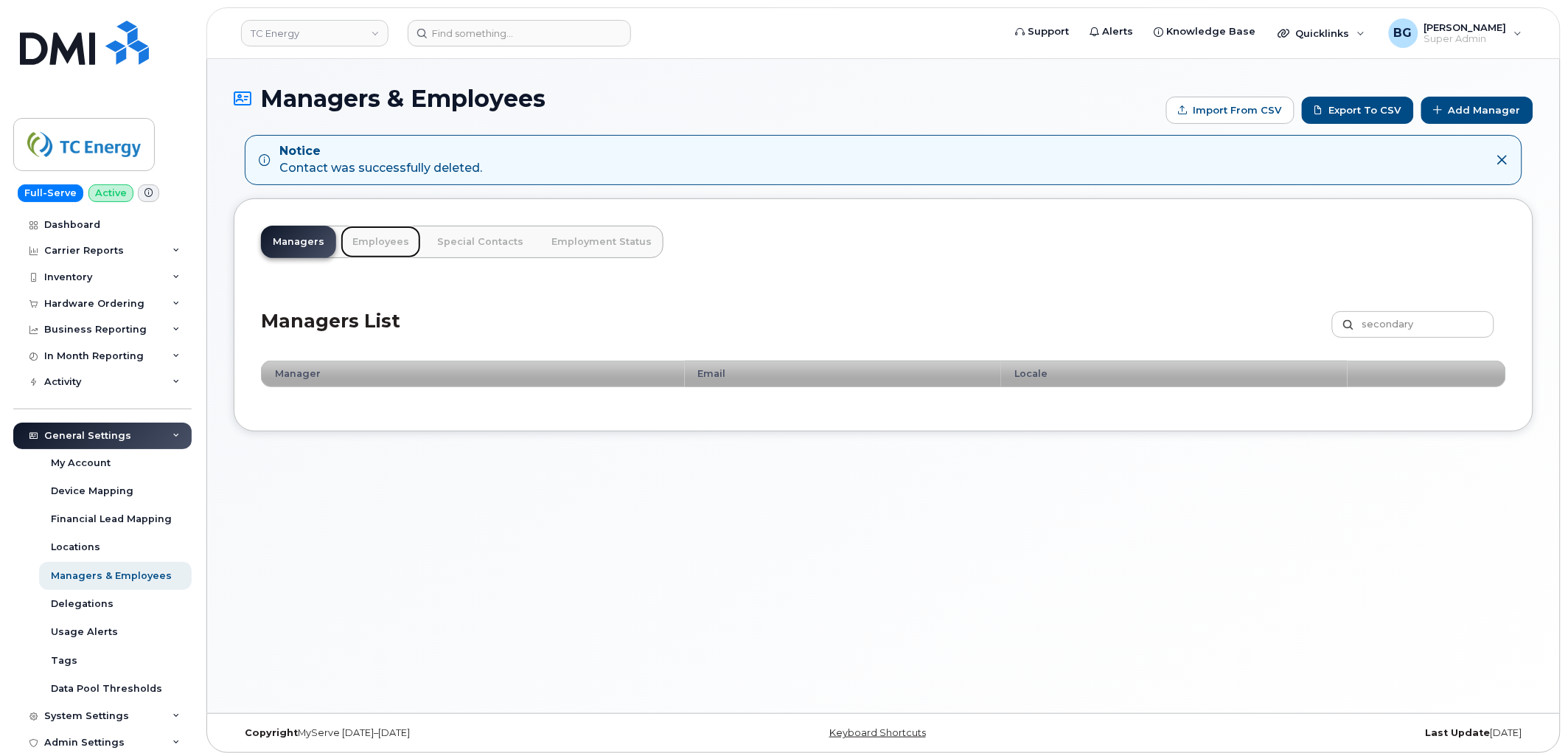
click at [372, 242] on link "Employees" at bounding box center [381, 242] width 80 height 32
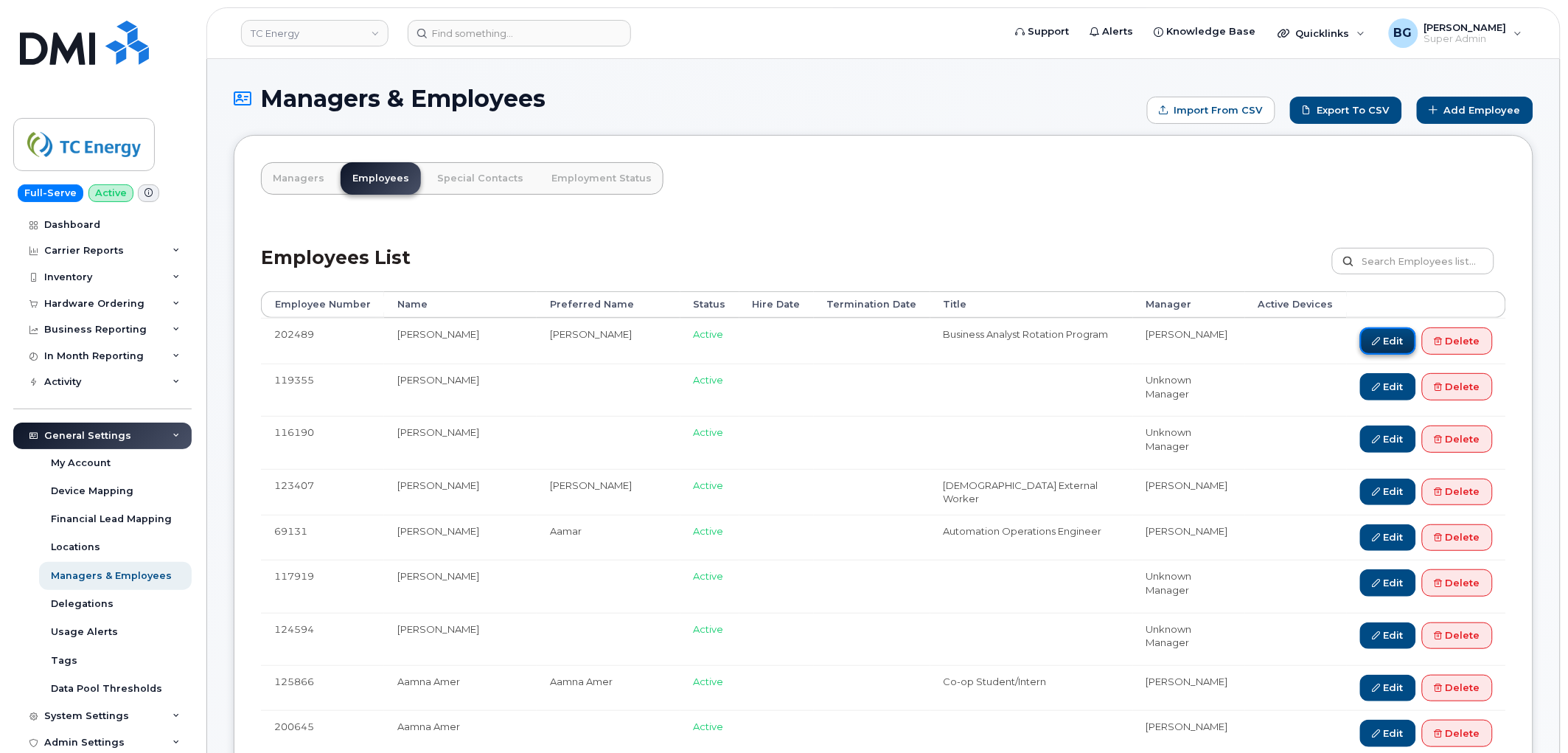
click at [1383, 332] on link "Edit" at bounding box center [1388, 341] width 56 height 27
click at [599, 181] on link "Employment Status" at bounding box center [601, 178] width 124 height 32
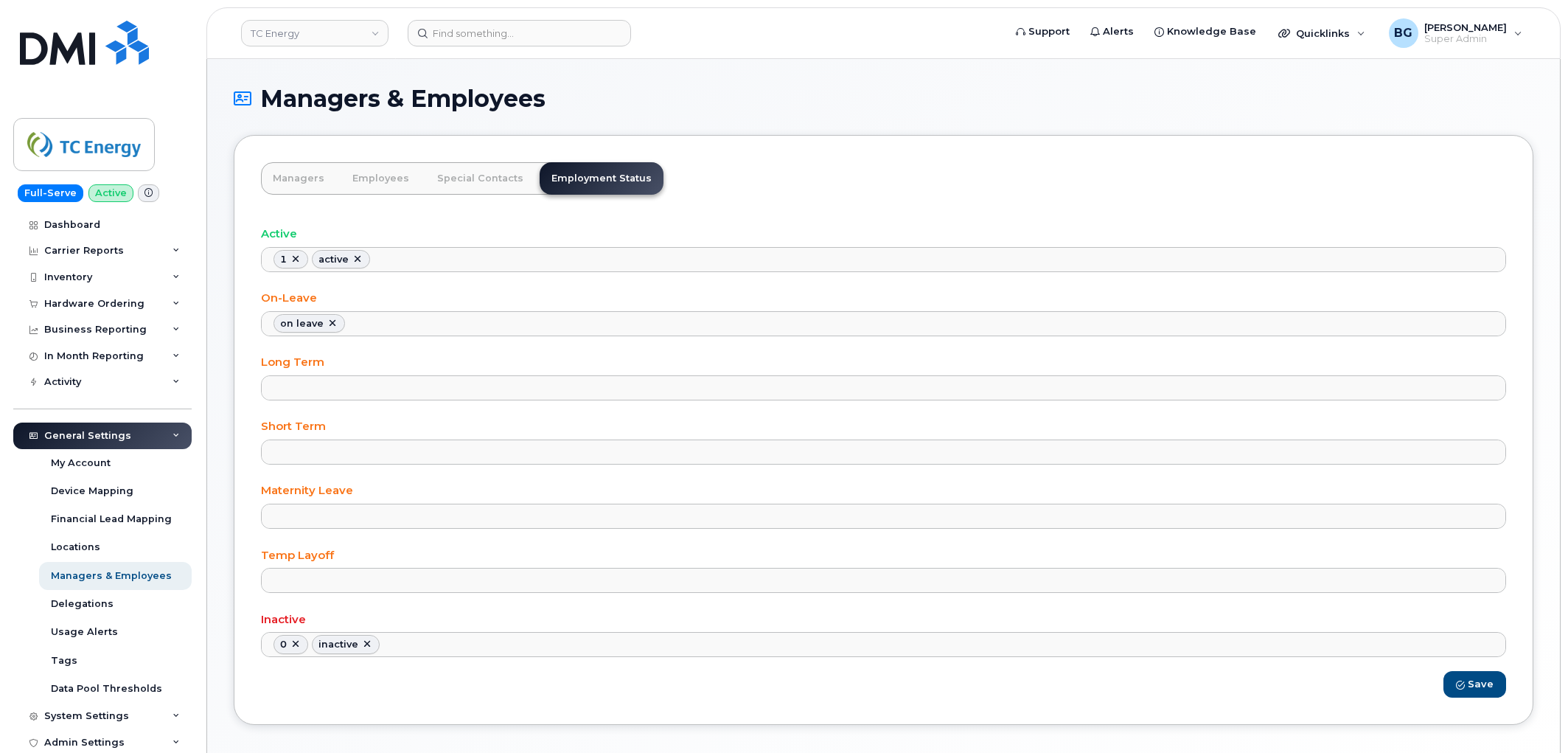
select select
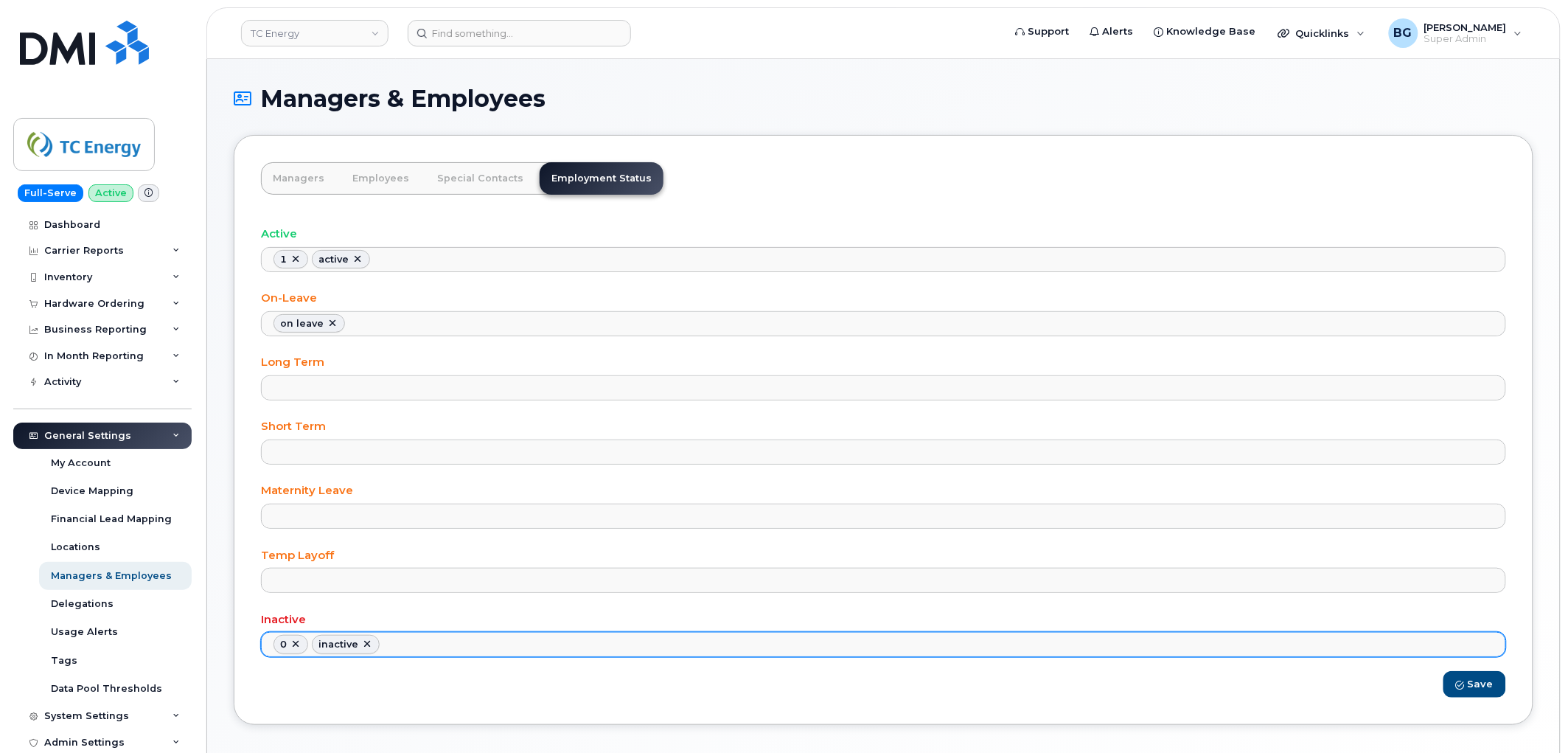
click at [476, 650] on ul "0 inactive" at bounding box center [883, 644] width 1244 height 24
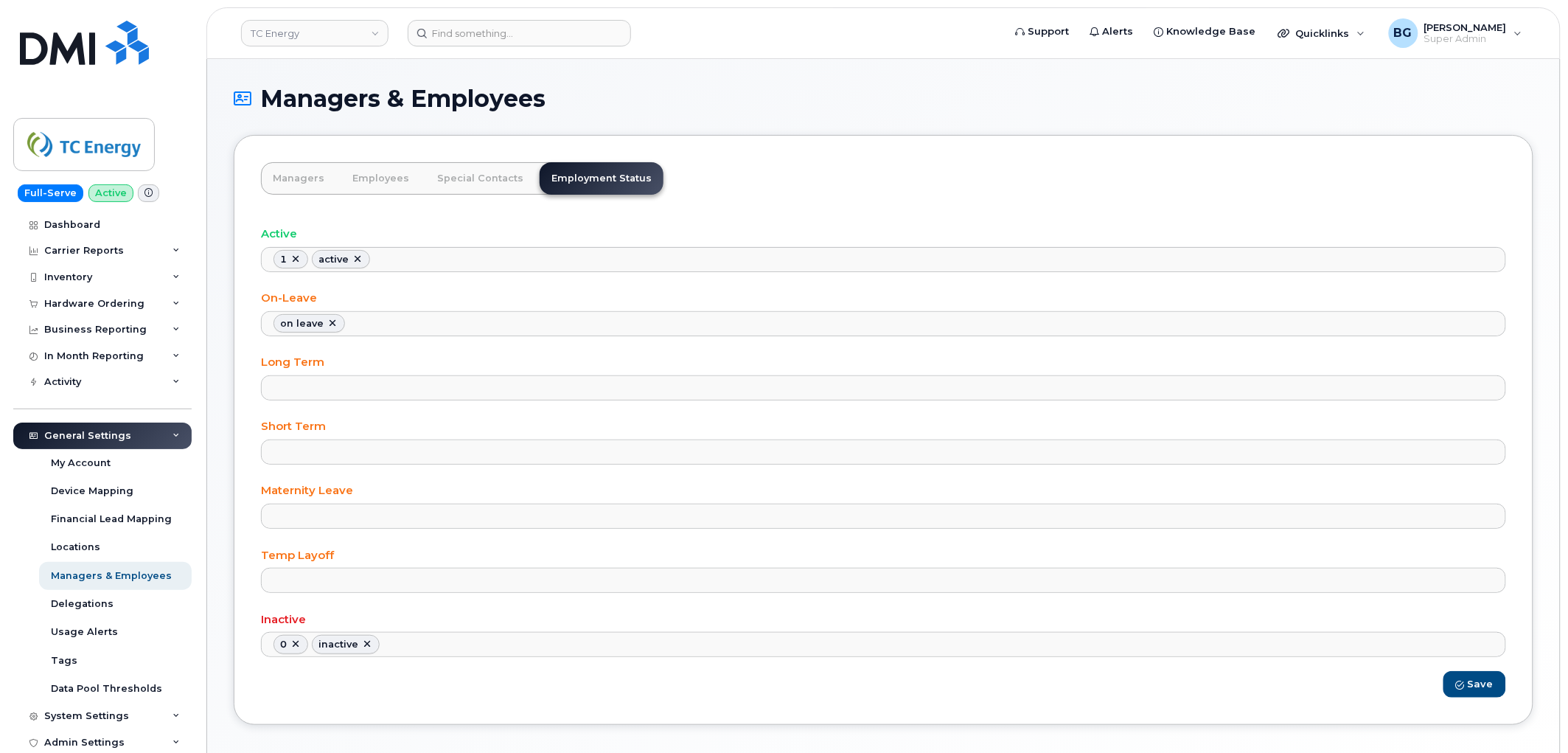
click at [486, 334] on ul "on leave" at bounding box center [883, 324] width 1244 height 24
click at [493, 264] on ul "1 active" at bounding box center [883, 259] width 1244 height 24
click at [1465, 679] on button "Save" at bounding box center [1475, 684] width 63 height 27
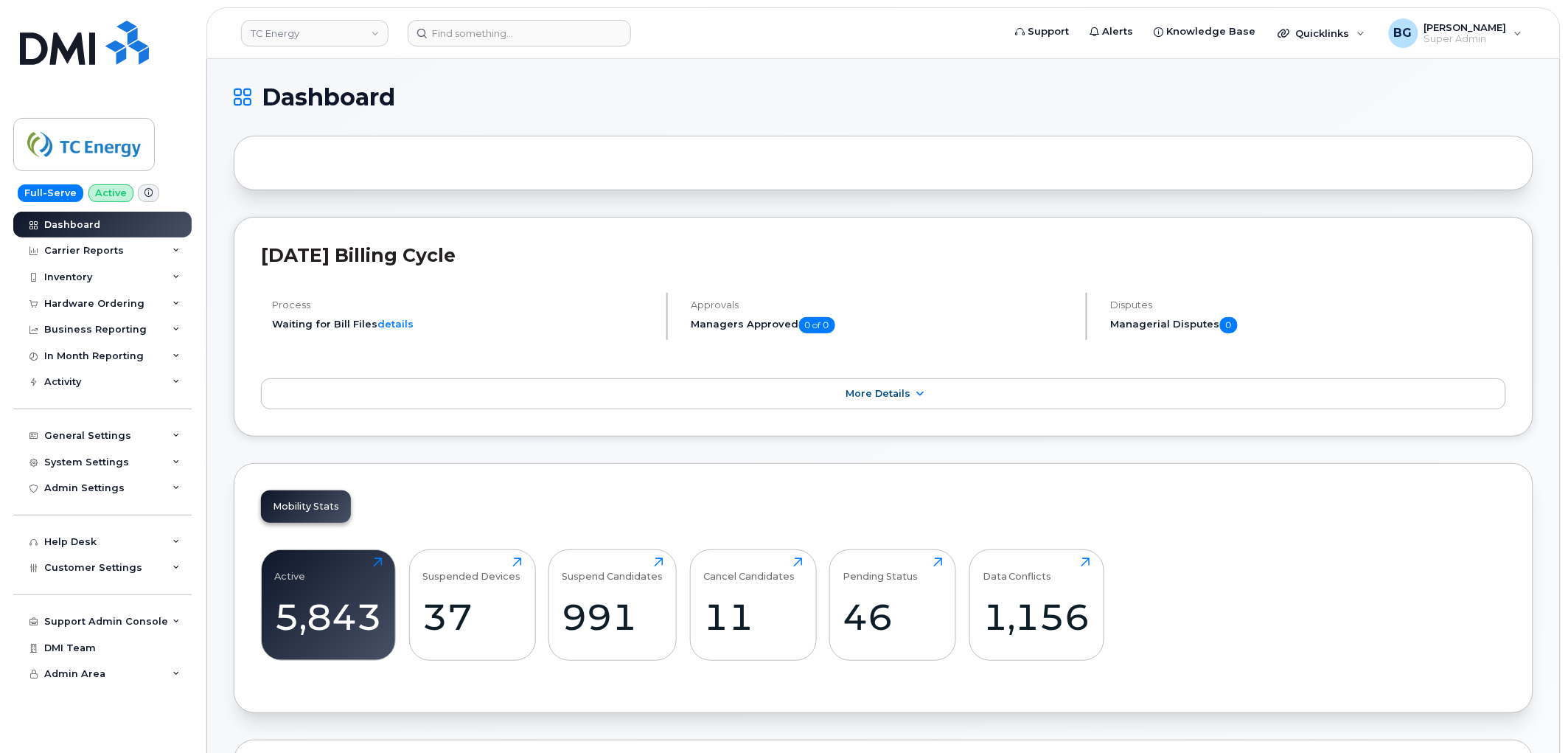
click at [642, 101] on h1 "Dashboard" at bounding box center [880, 97] width 1292 height 24
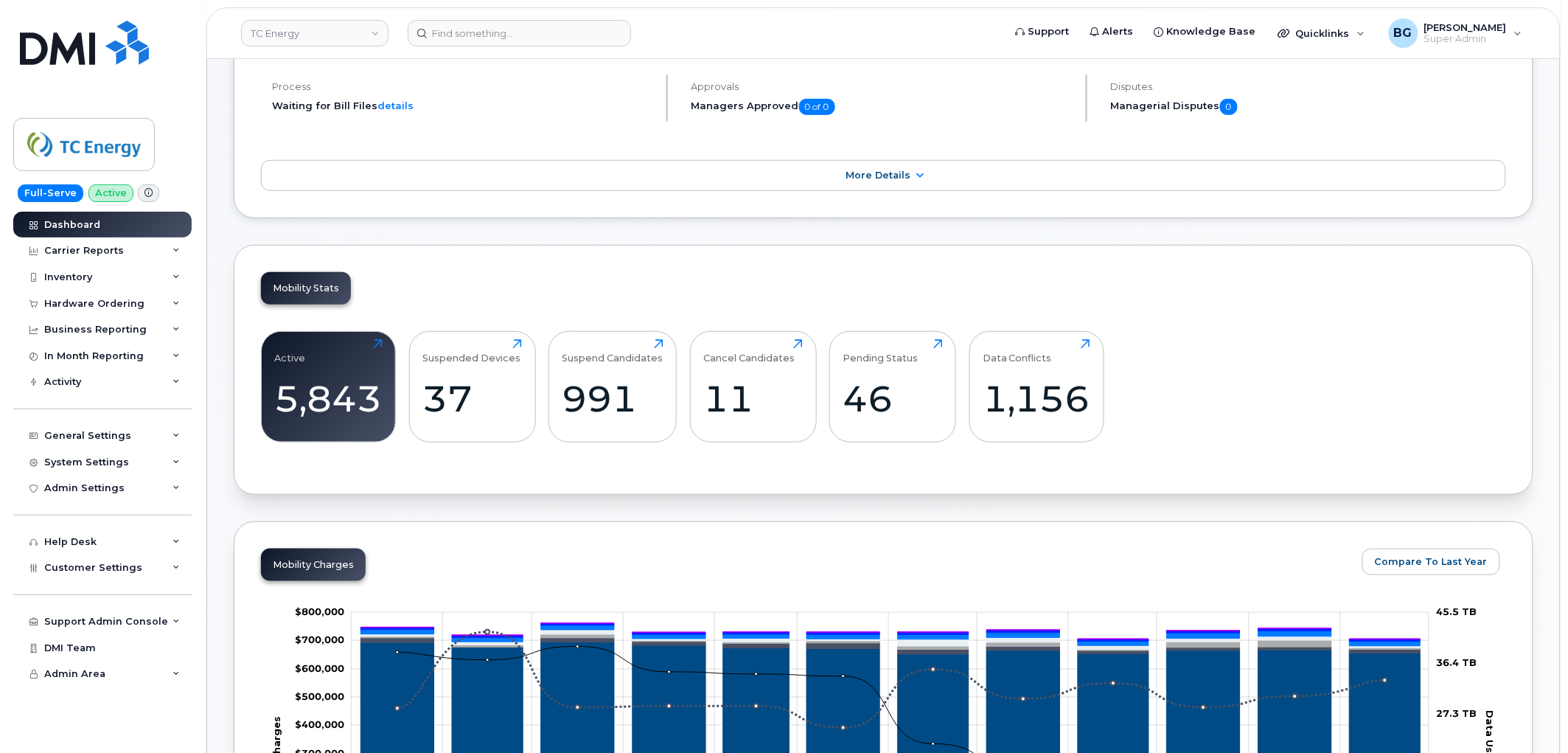
scroll to position [164, 0]
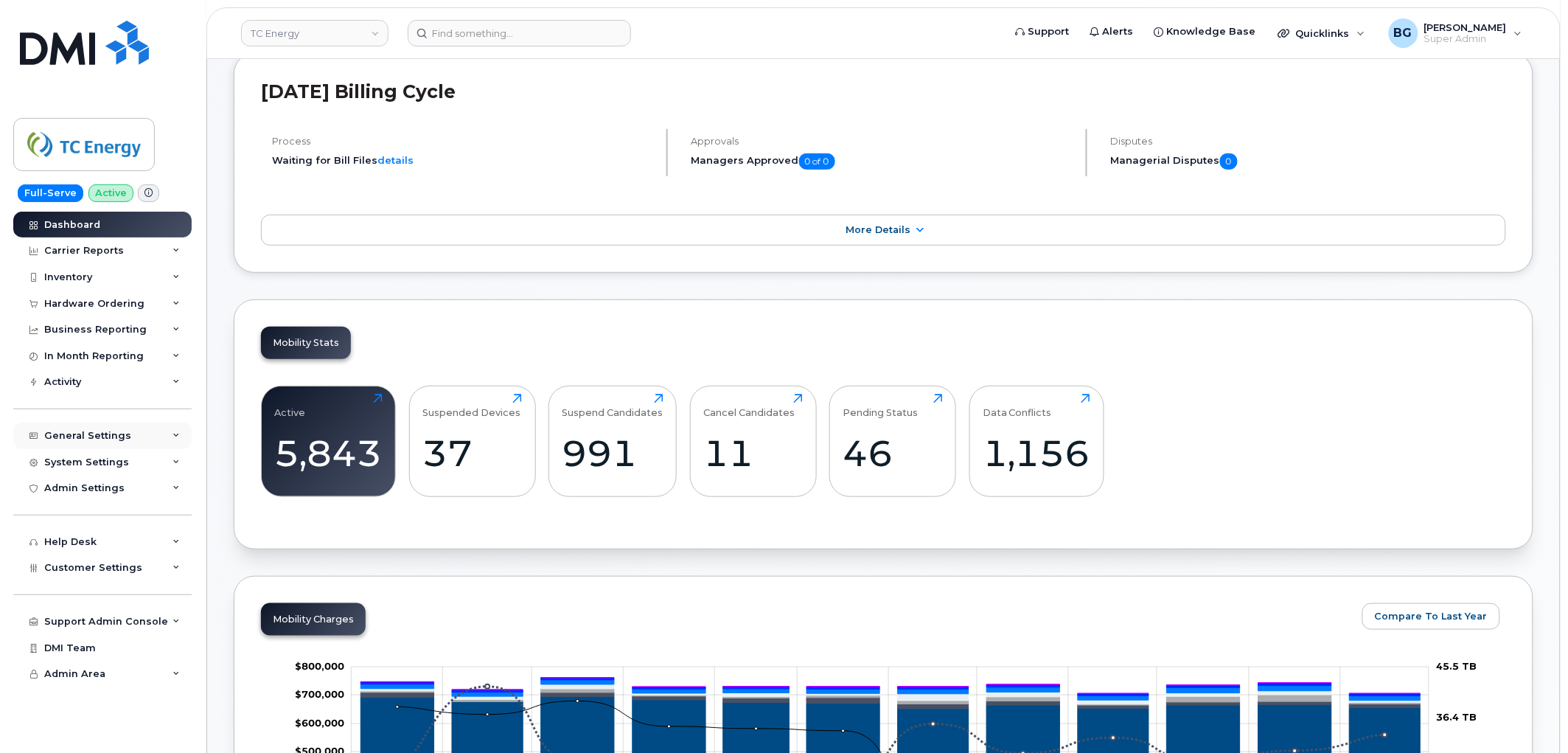
click at [92, 432] on div "General Settings" at bounding box center [87, 436] width 87 height 12
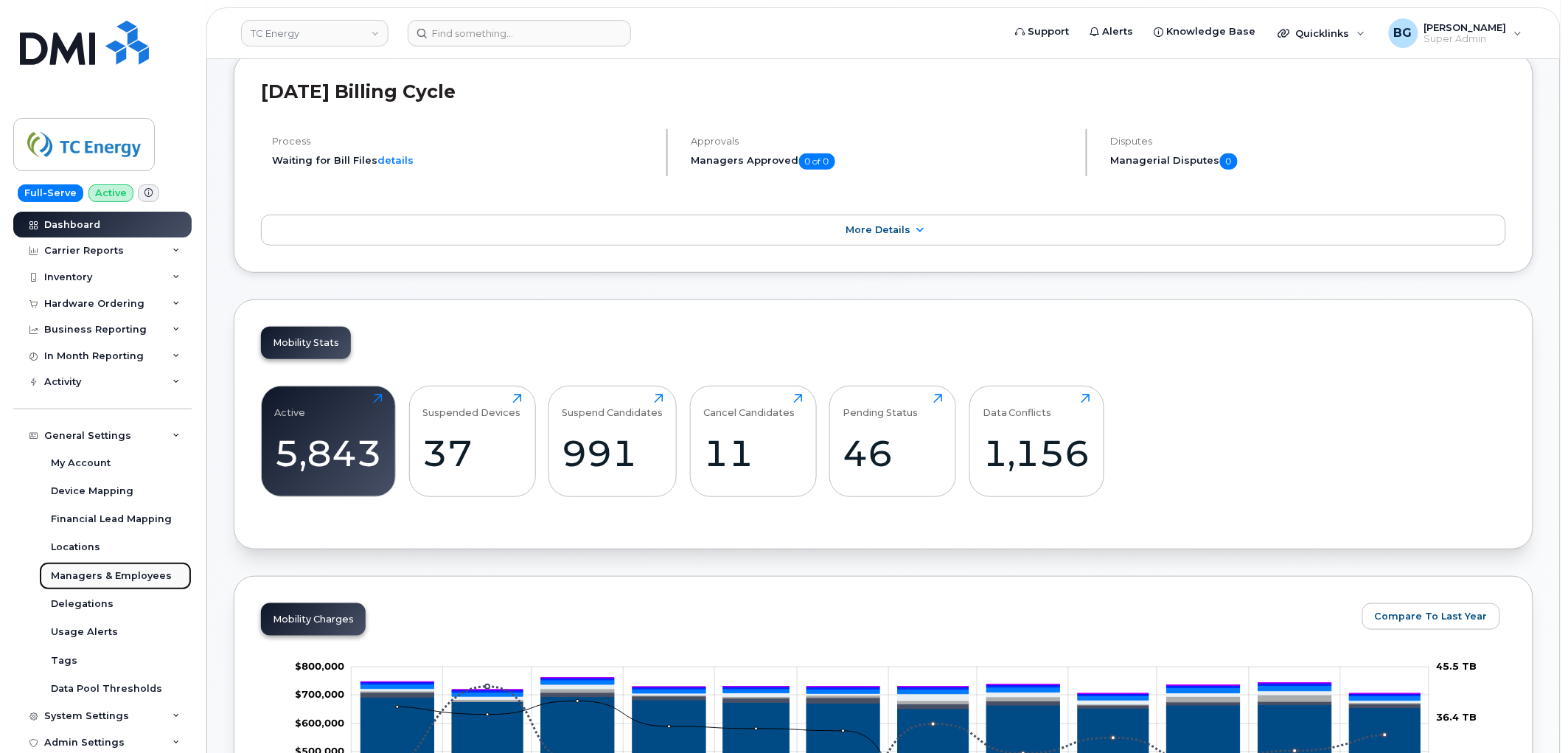
click at [102, 570] on div "Managers & Employees" at bounding box center [111, 575] width 121 height 13
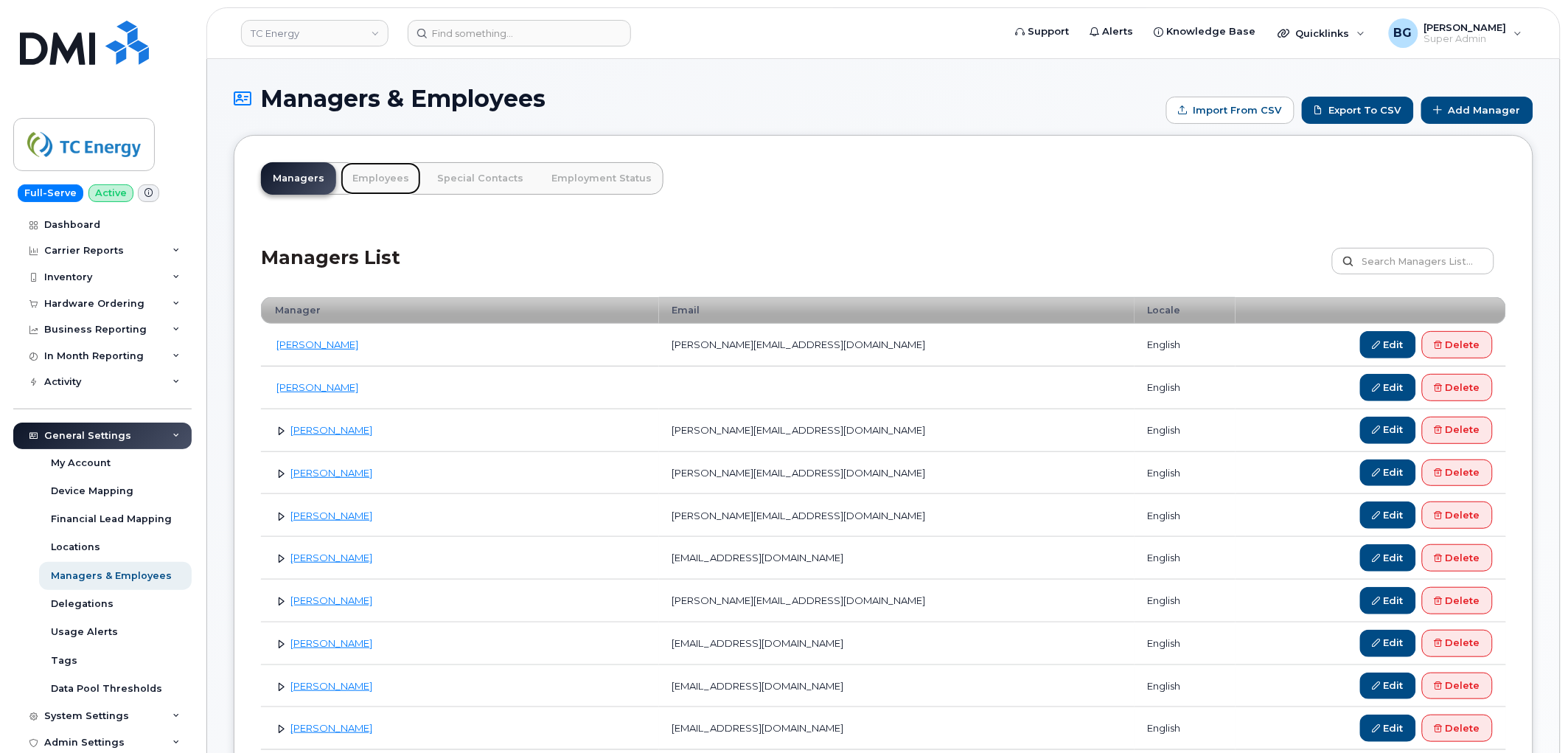
click at [374, 180] on link "Employees" at bounding box center [381, 178] width 80 height 32
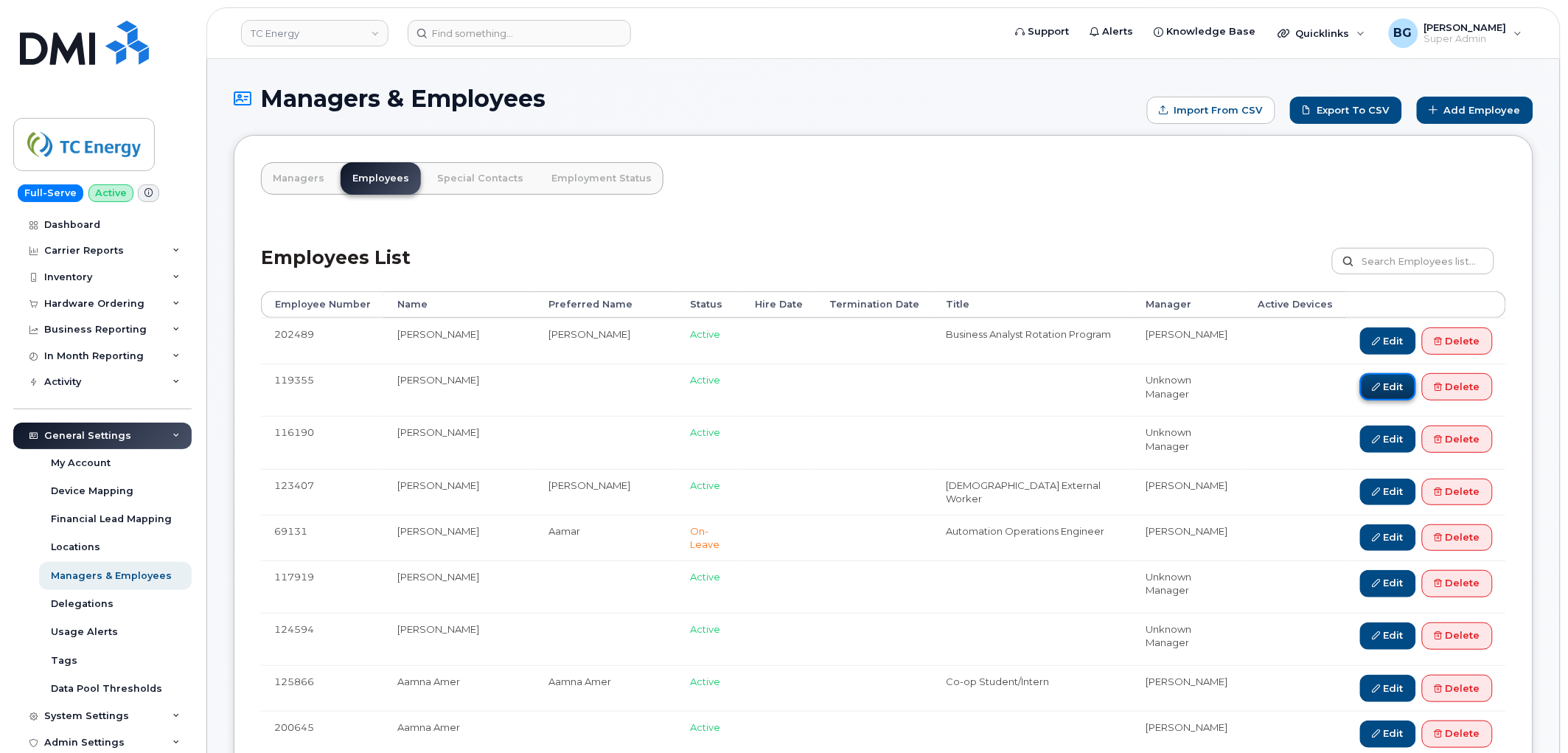
click at [1390, 385] on link "Edit" at bounding box center [1388, 386] width 56 height 27
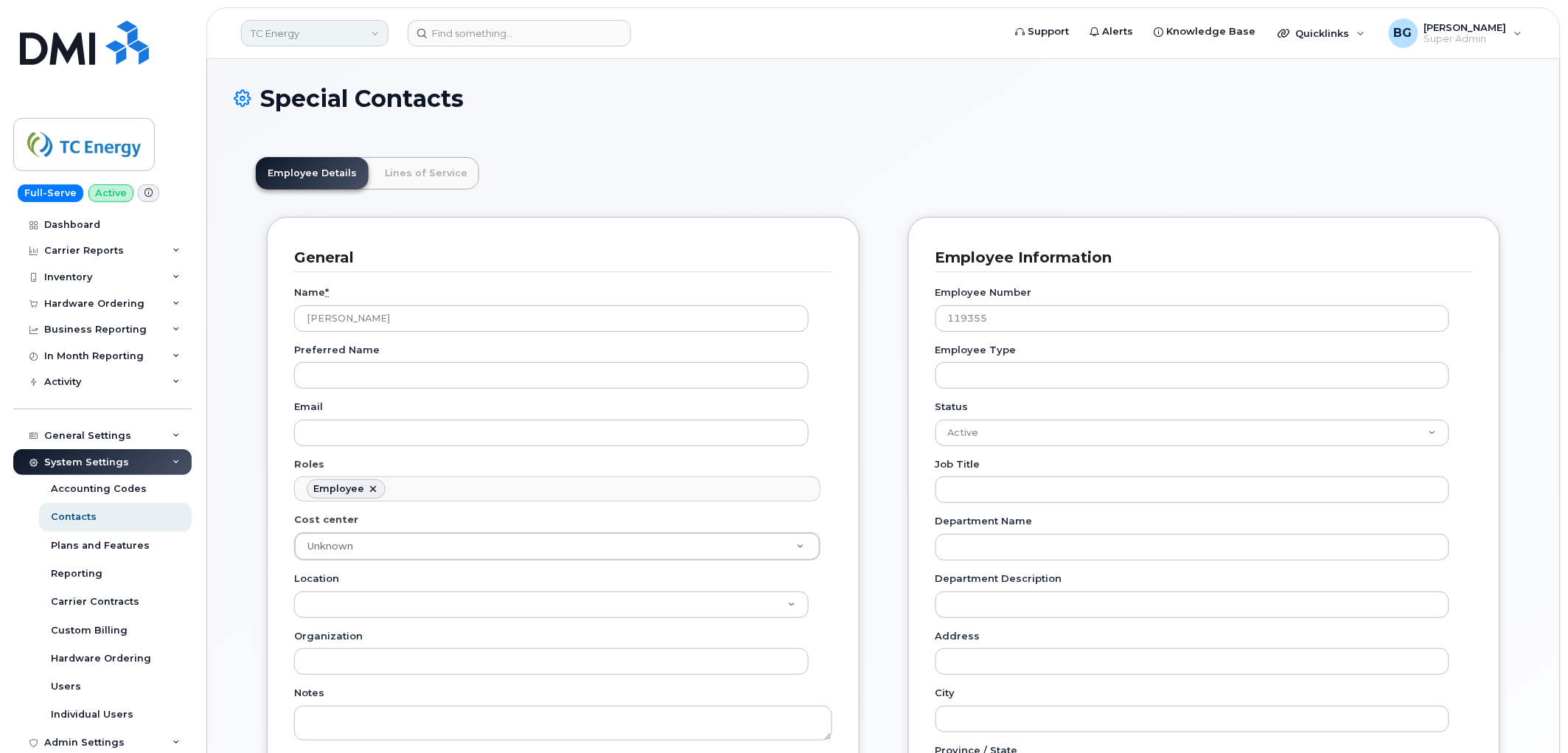
click at [296, 39] on link "TC Energy" at bounding box center [314, 33] width 147 height 26
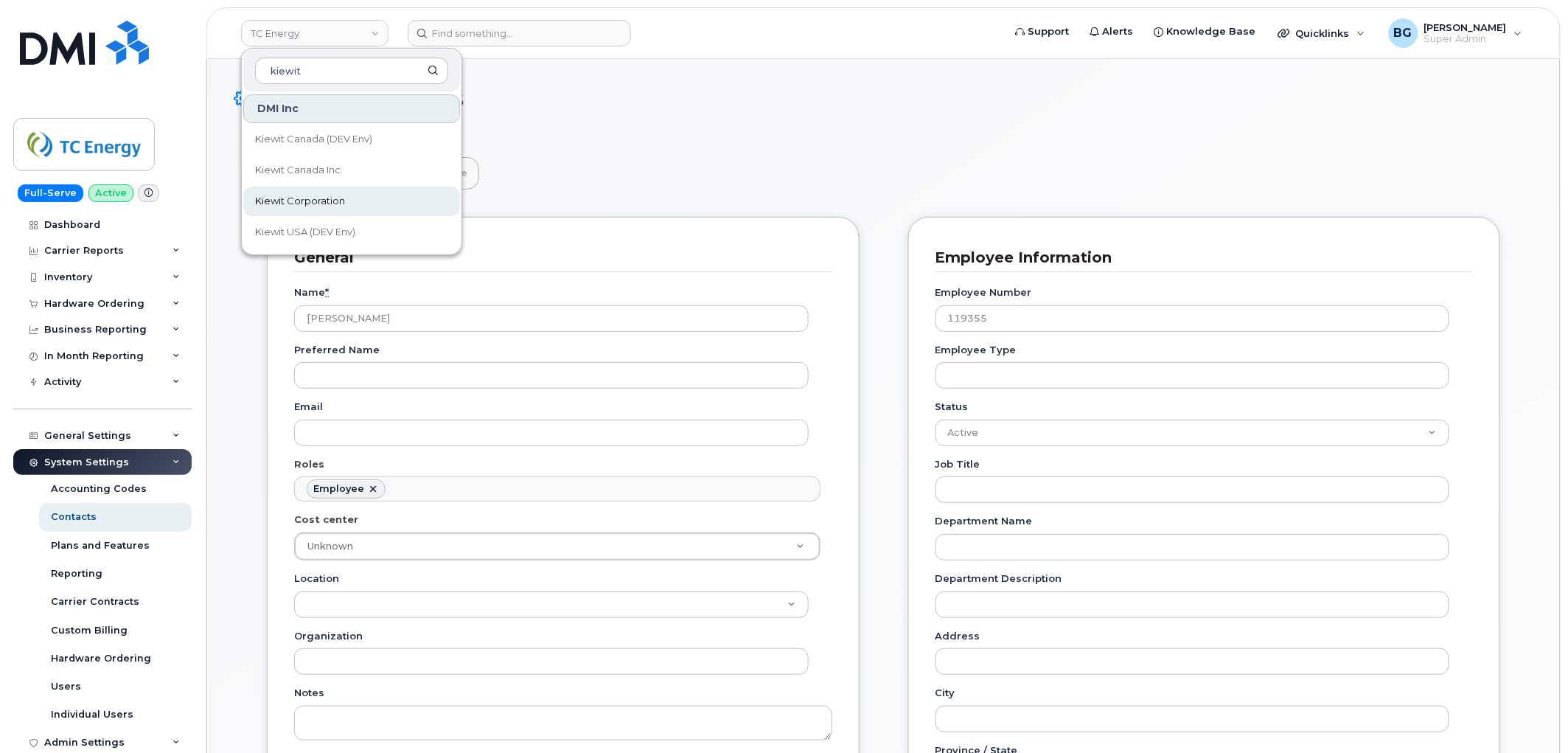
type input "kiewit"
click at [293, 201] on span "Kiewit Corporation" at bounding box center [300, 201] width 90 height 15
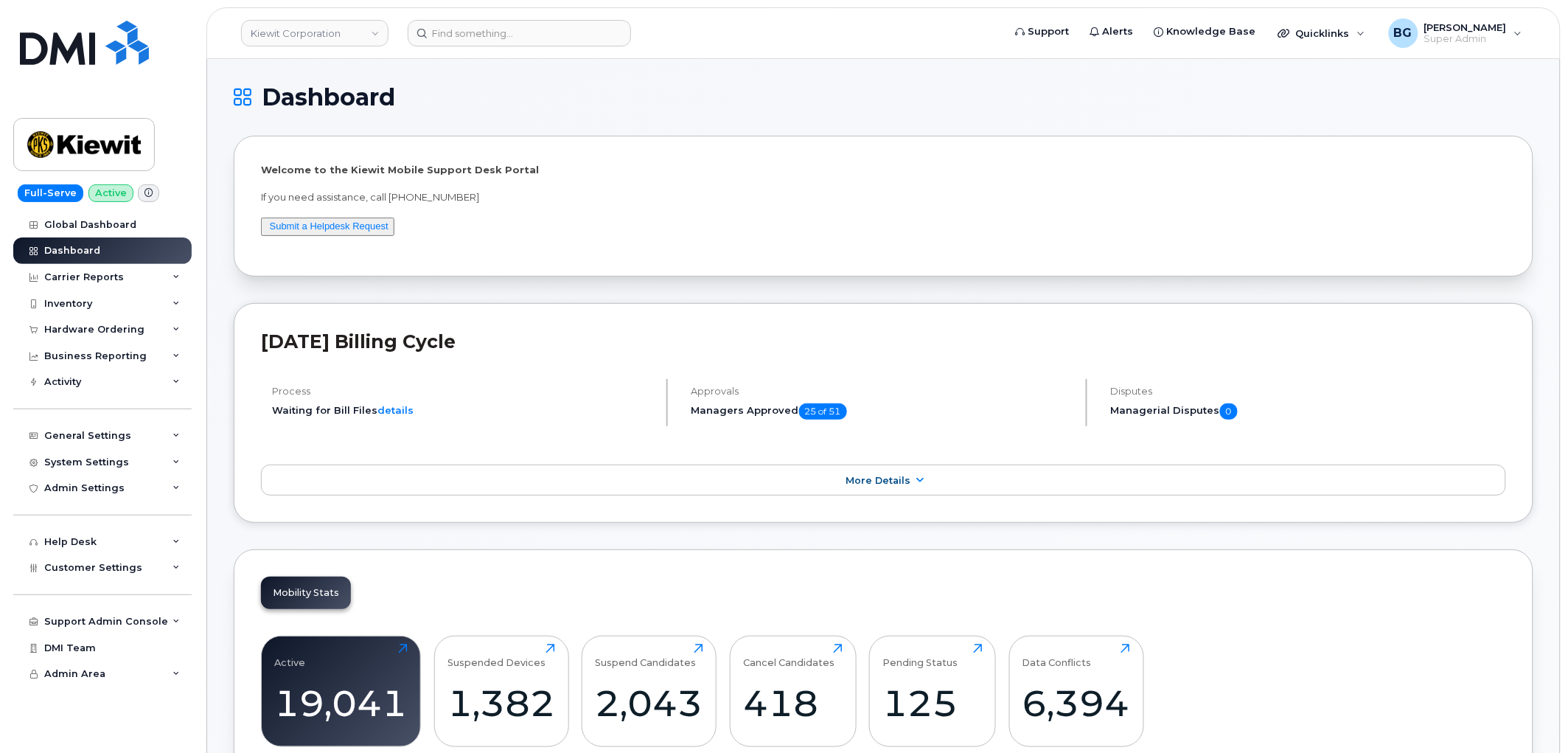
click at [649, 337] on h2 "[DATE] Billing Cycle" at bounding box center [883, 341] width 1245 height 22
click at [615, 332] on h2 "[DATE] Billing Cycle" at bounding box center [883, 341] width 1245 height 22
click at [562, 431] on div "Process Waiting for Bill Files details Approvals Managers Approved 25 of 51 Dis…" at bounding box center [883, 409] width 1245 height 59
click at [90, 465] on div "System Settings" at bounding box center [86, 462] width 85 height 12
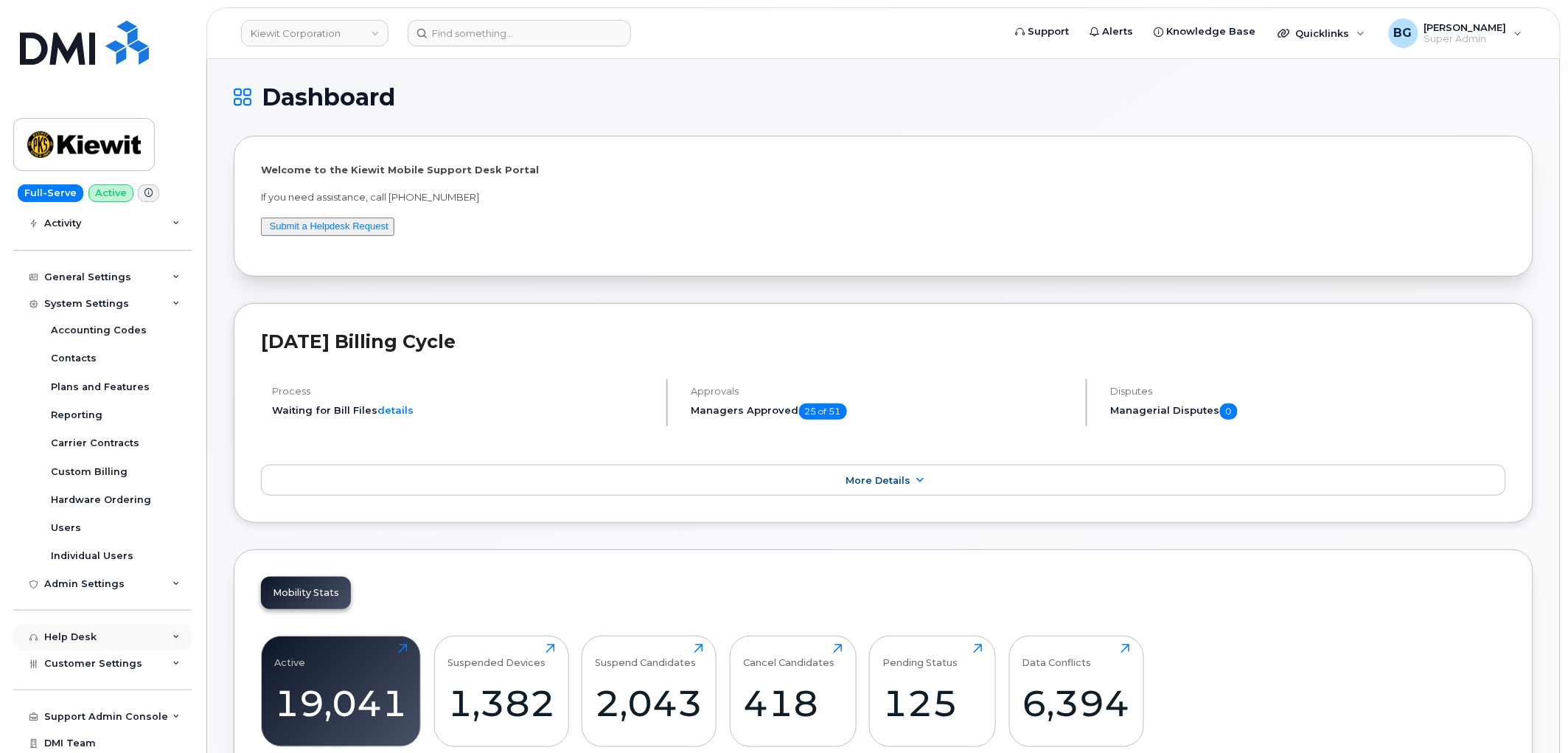
scroll to position [164, 0]
click at [77, 655] on span "Customer Settings" at bounding box center [93, 658] width 98 height 11
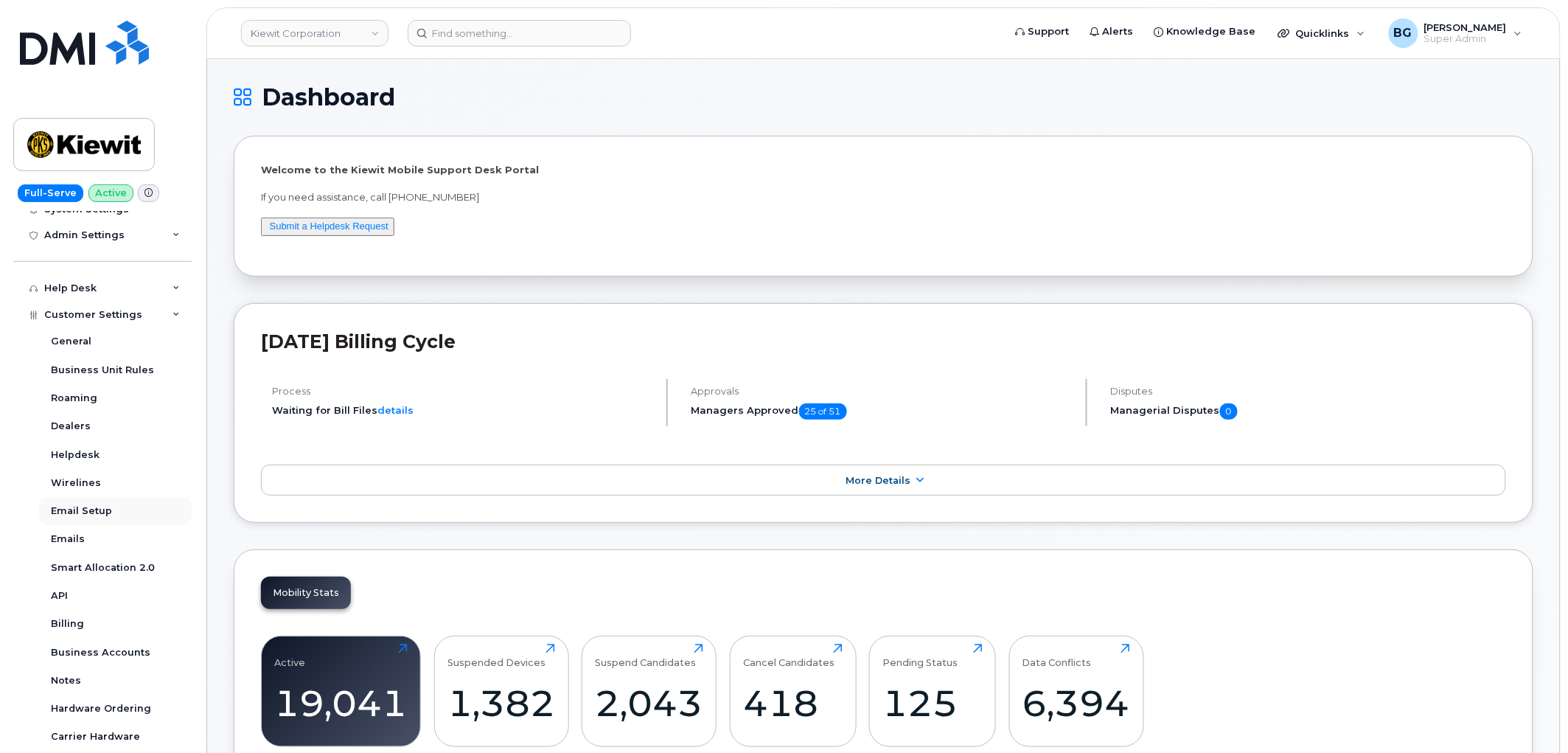
scroll to position [547, 0]
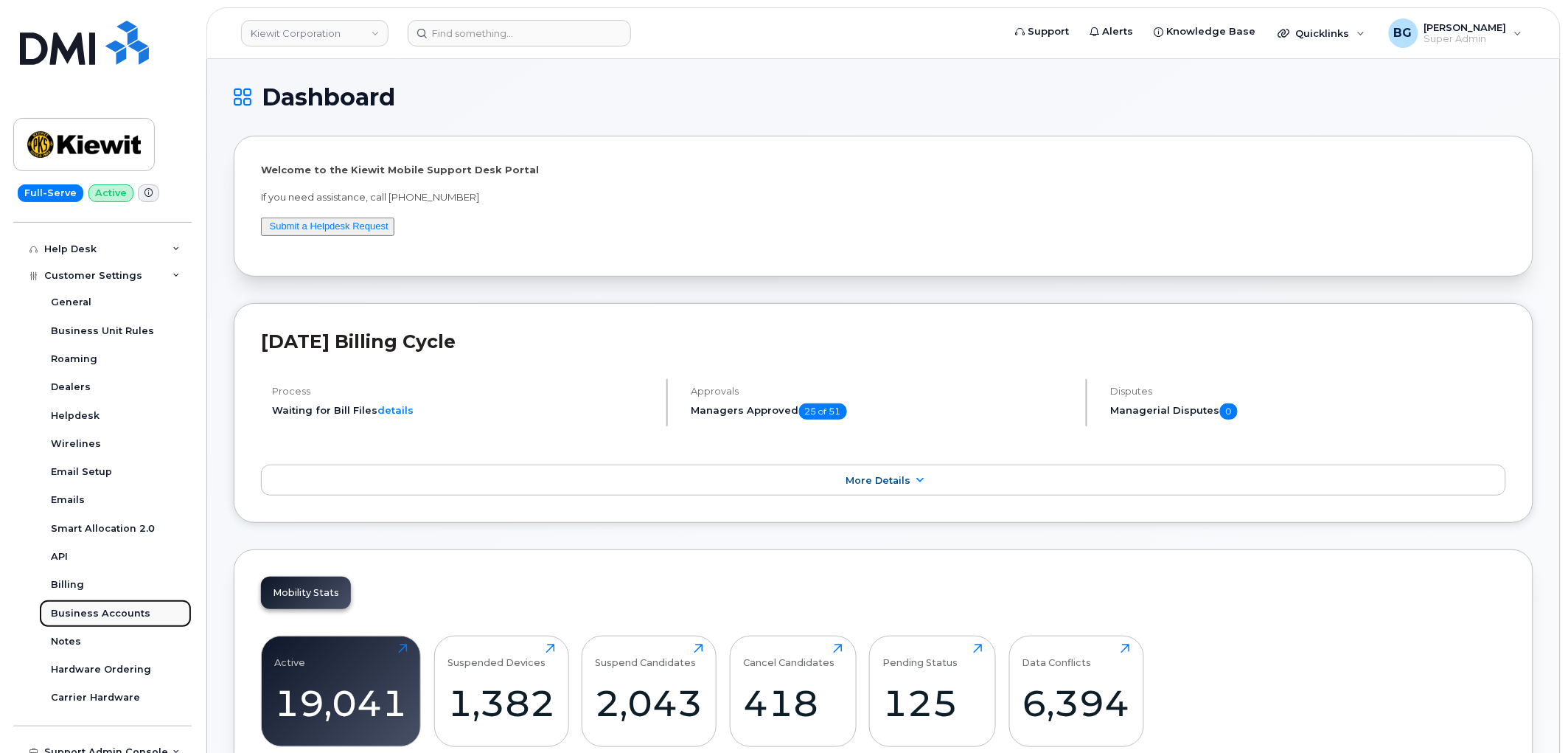
click at [106, 616] on div "Business Accounts" at bounding box center [100, 613] width 100 height 13
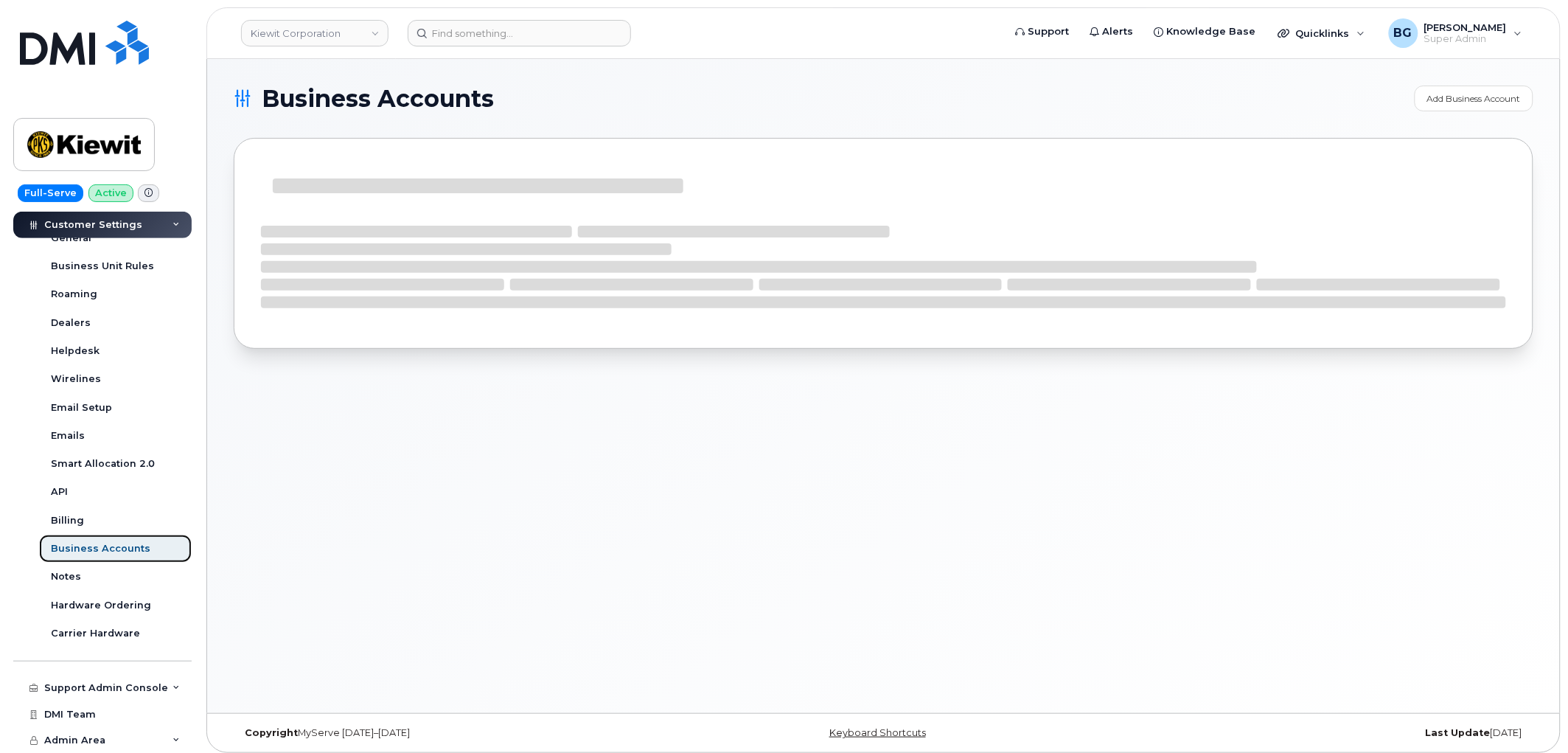
scroll to position [292, 0]
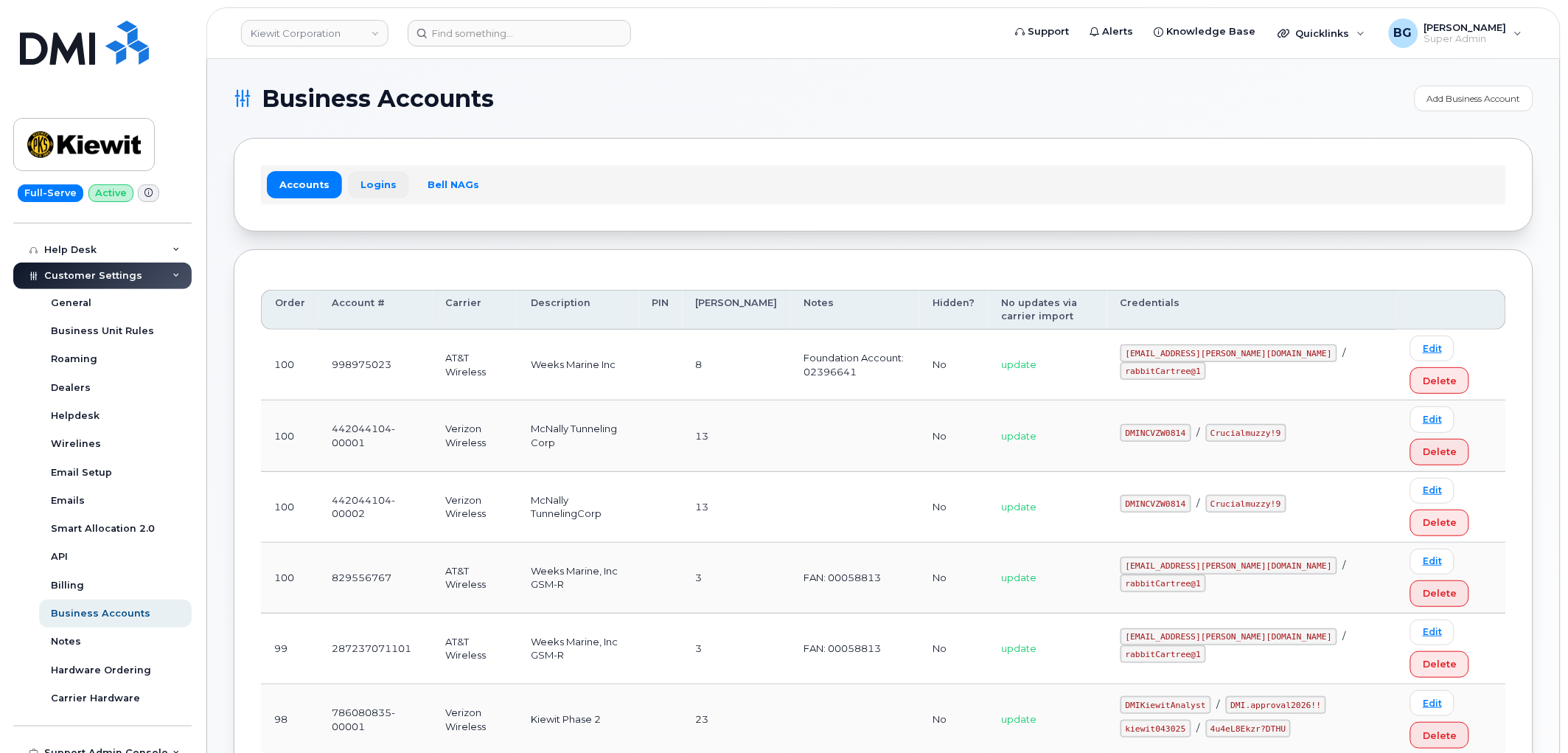
click at [369, 177] on link "Logins" at bounding box center [378, 185] width 61 height 26
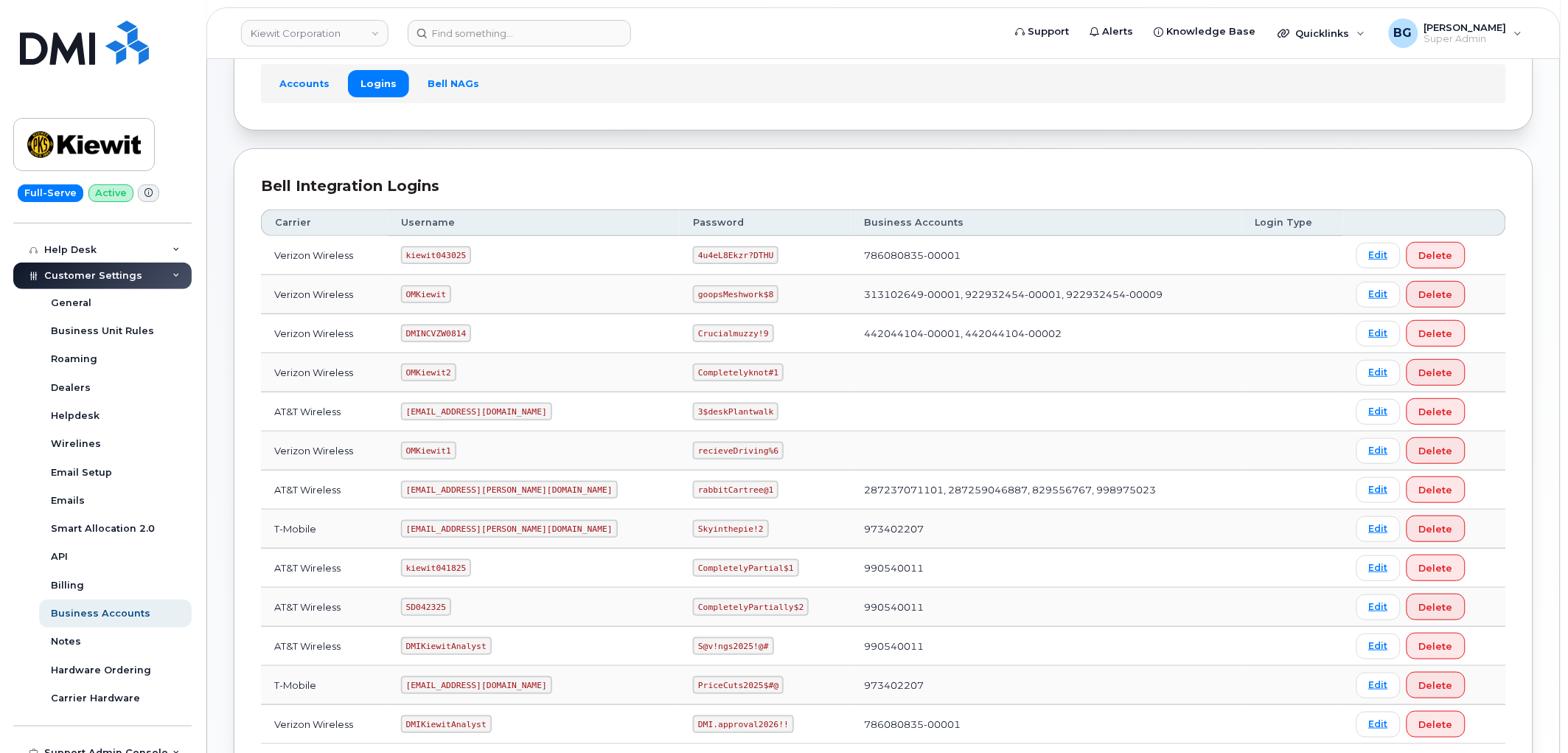
scroll to position [108, 0]
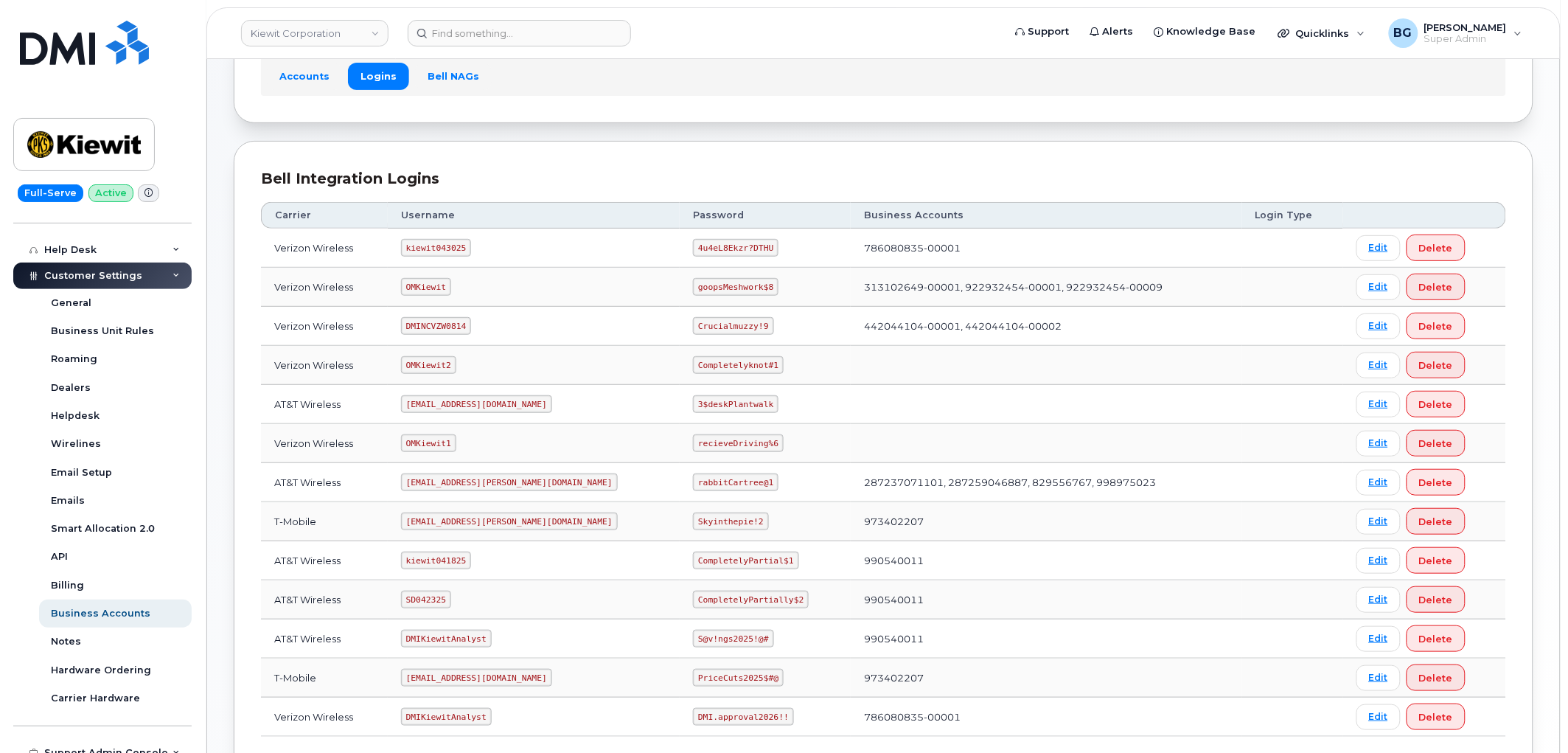
click at [434, 254] on code "kiewit043025" at bounding box center [436, 247] width 70 height 18
click at [432, 254] on code "kiewit043025" at bounding box center [436, 247] width 70 height 18
click at [436, 249] on code "kiewit043025" at bounding box center [436, 247] width 70 height 18
click at [437, 248] on code "kiewit043025" at bounding box center [436, 247] width 70 height 18
click at [693, 248] on code "4u4eL8Ekzr?DTHU" at bounding box center [736, 247] width 86 height 18
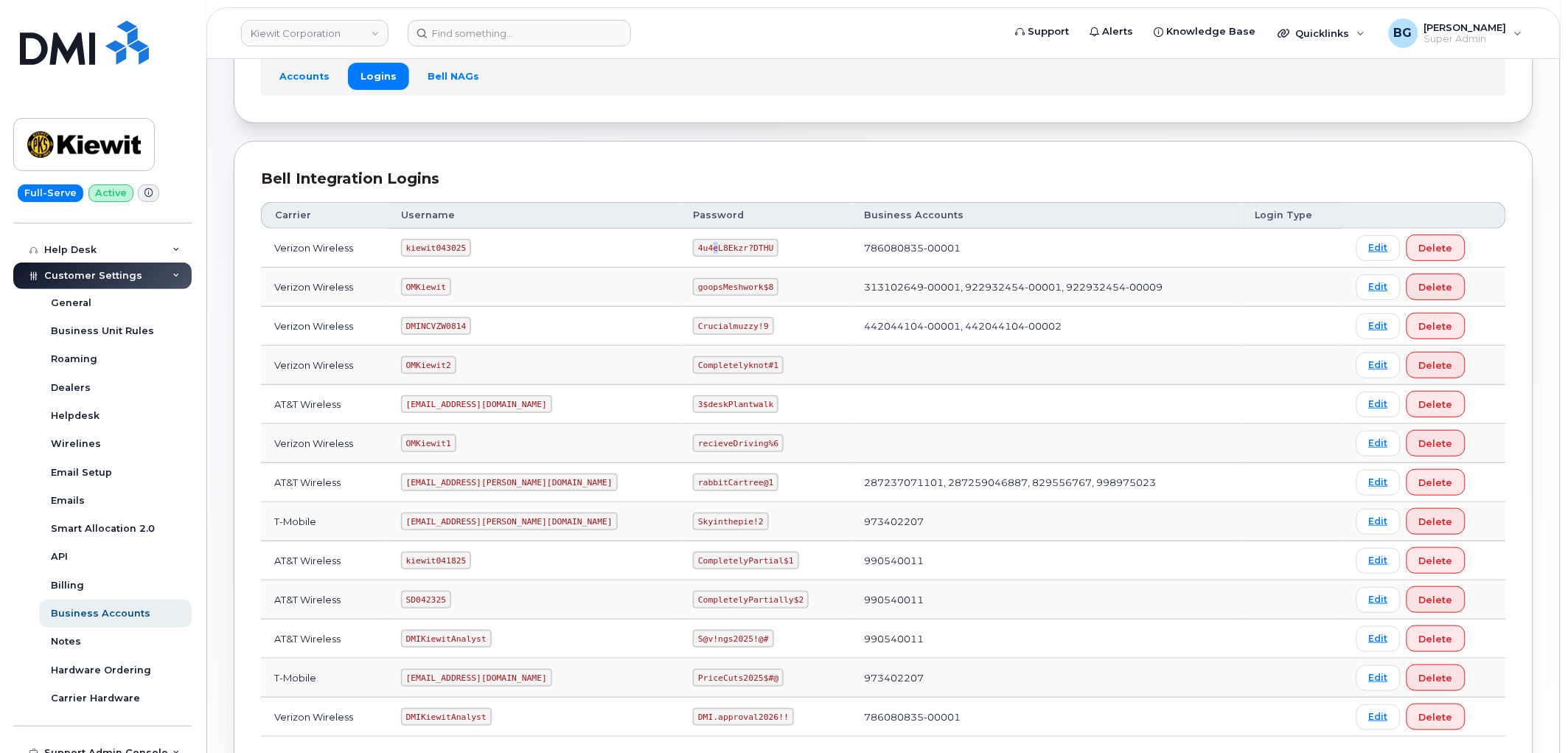
click at [693, 253] on code "4u4eL8Ekzr?DTHU" at bounding box center [736, 247] width 86 height 18
click at [693, 247] on code "4u4eL8Ekzr?DTHU" at bounding box center [736, 247] width 86 height 18
click at [693, 249] on code "4u4eL8Ekzr?DTHU" at bounding box center [736, 247] width 86 height 18
click at [693, 253] on code "4u4eL8Ekzr?DTHU" at bounding box center [736, 247] width 86 height 18
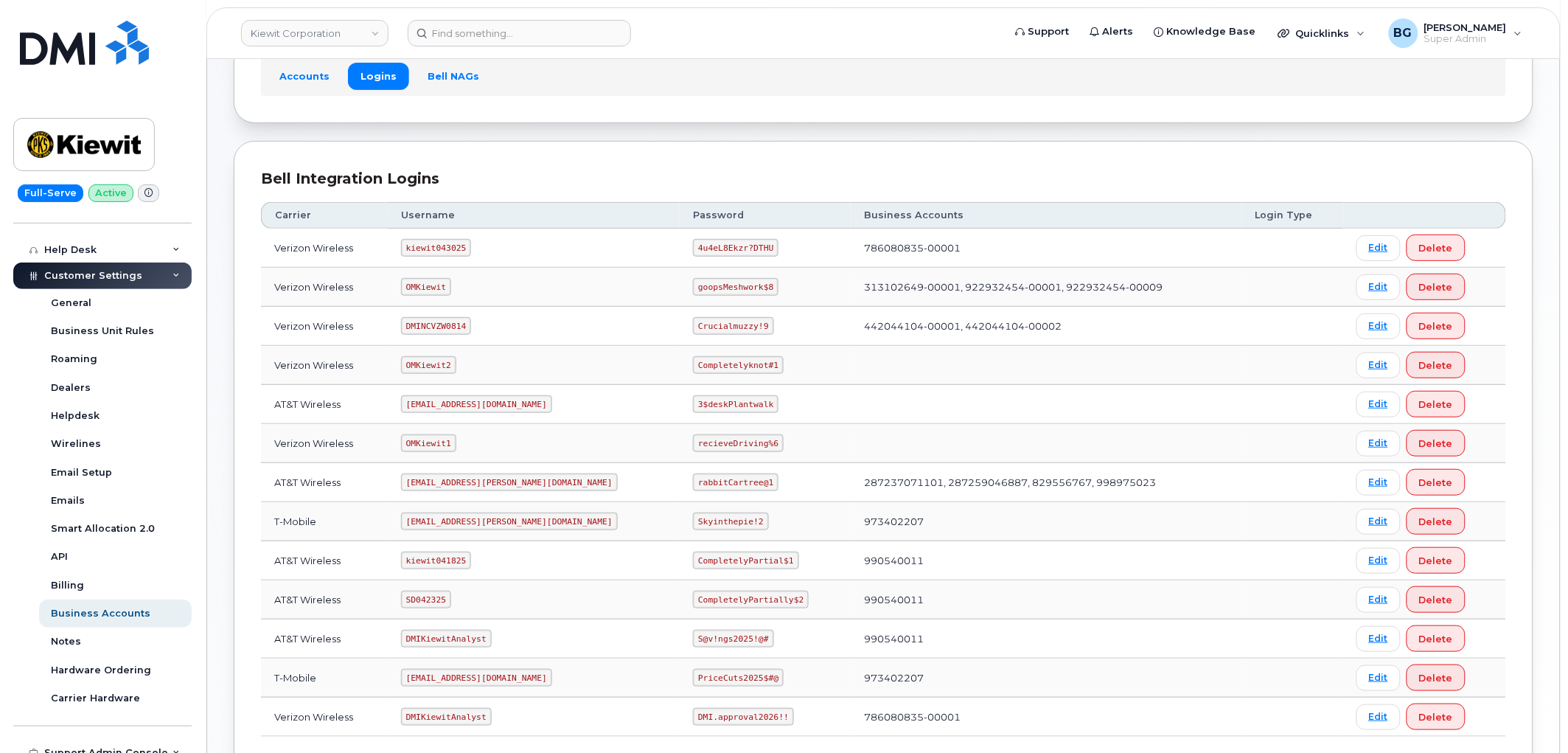
click at [680, 271] on td "goopsMeshwork$8" at bounding box center [766, 287] width 171 height 39
click at [693, 244] on code "4u4eL8Ekzr?DTHU" at bounding box center [736, 247] width 86 height 18
drag, startPoint x: 664, startPoint y: 244, endPoint x: 706, endPoint y: 247, distance: 42.1
click at [706, 247] on code "4u4eL8Ekzr?DTHU" at bounding box center [736, 247] width 86 height 18
copy code "4u4eL8Ekzr?DTHU"
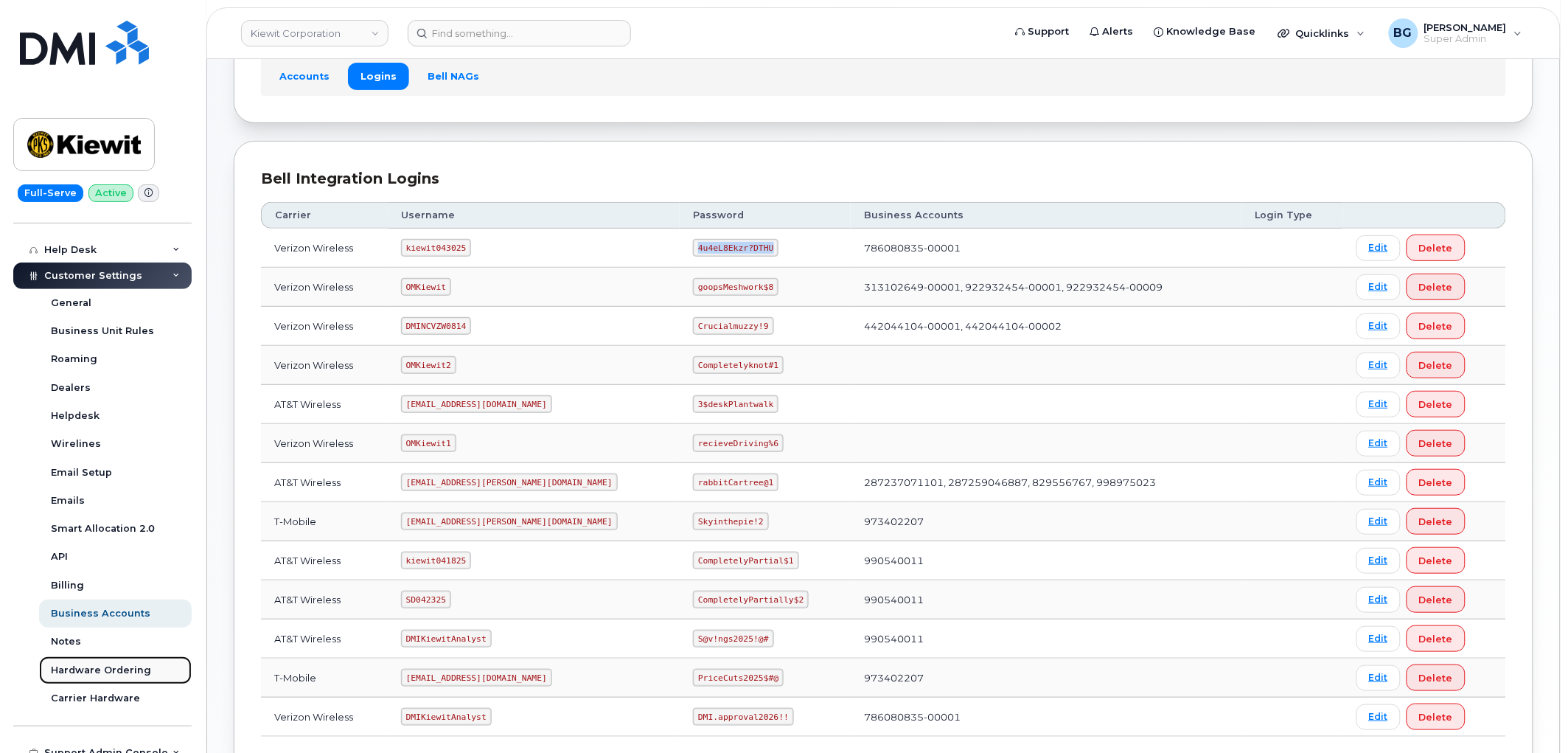
click at [91, 665] on div "Hardware Ordering" at bounding box center [101, 670] width 100 height 13
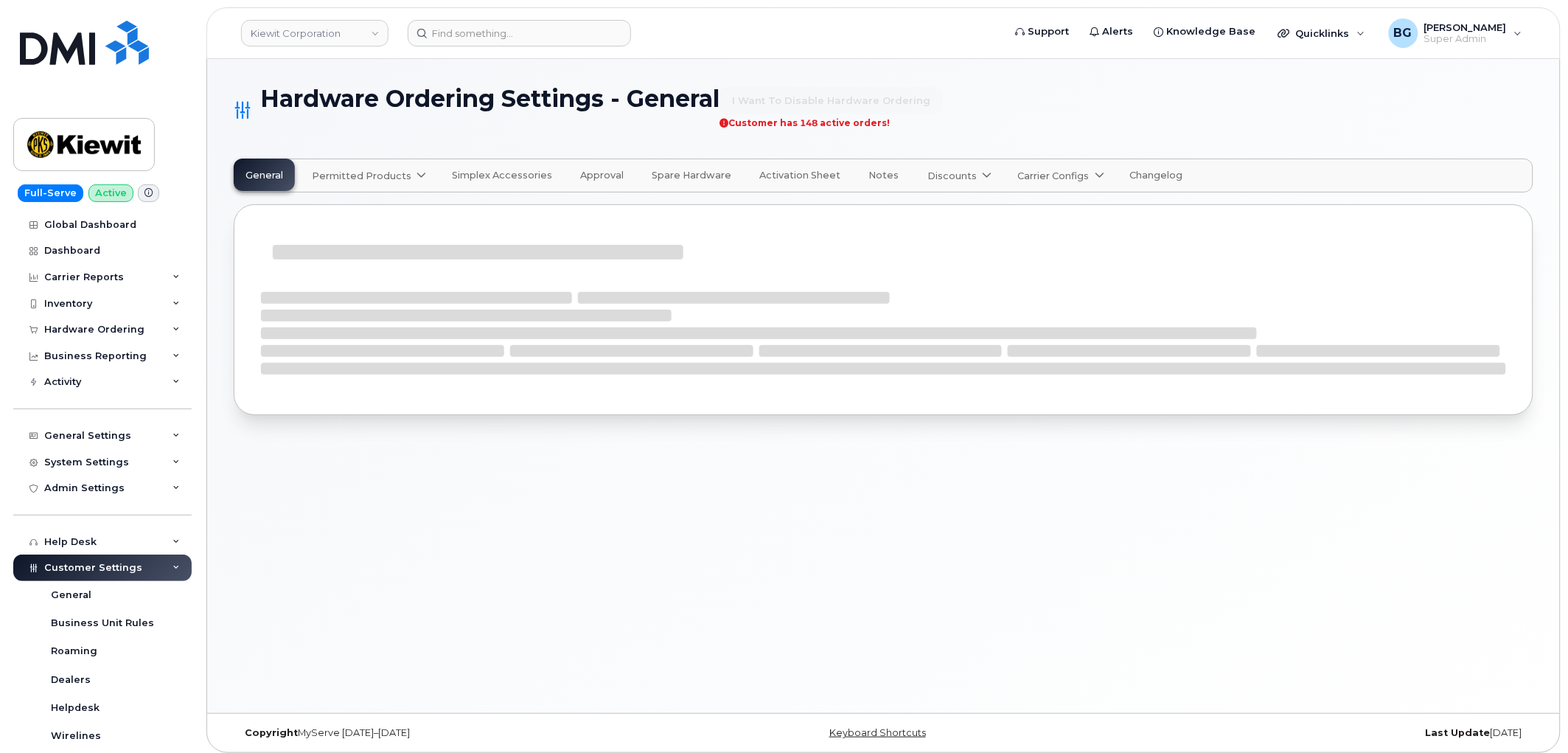
select select "admins"
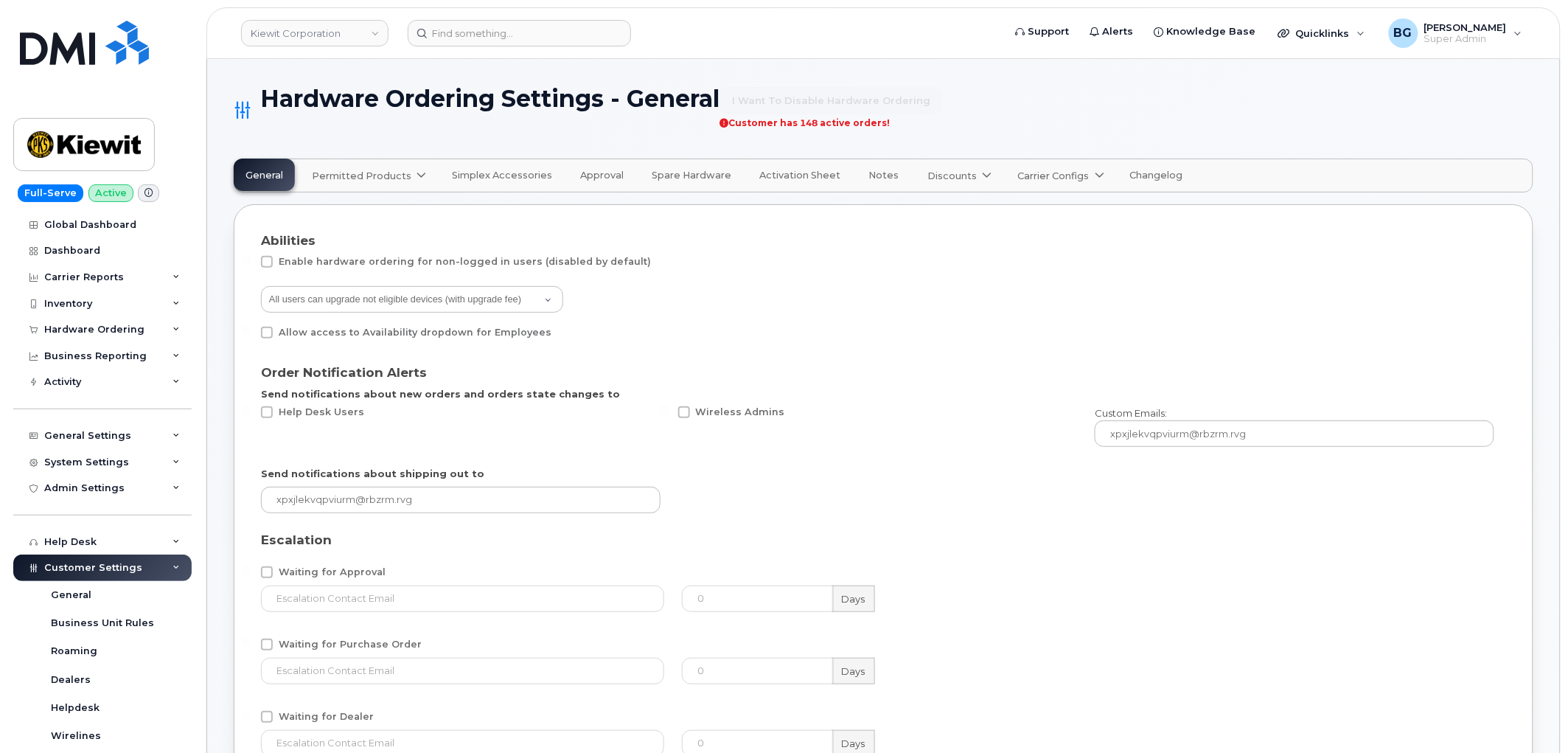
click at [385, 172] on span "Permitted Products" at bounding box center [361, 176] width 100 height 14
click at [364, 264] on span "Verizon Wireless" at bounding box center [358, 265] width 85 height 15
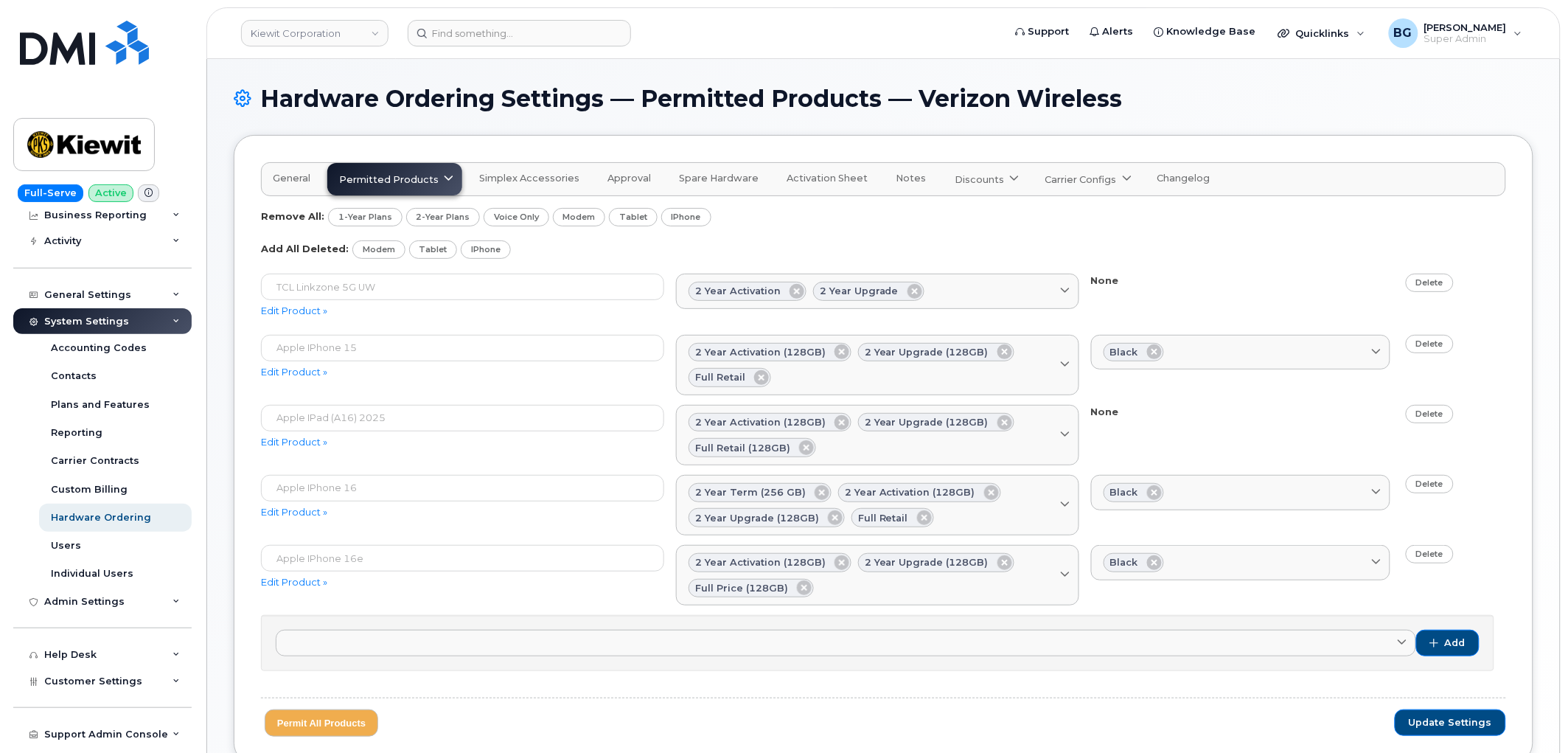
scroll to position [188, 0]
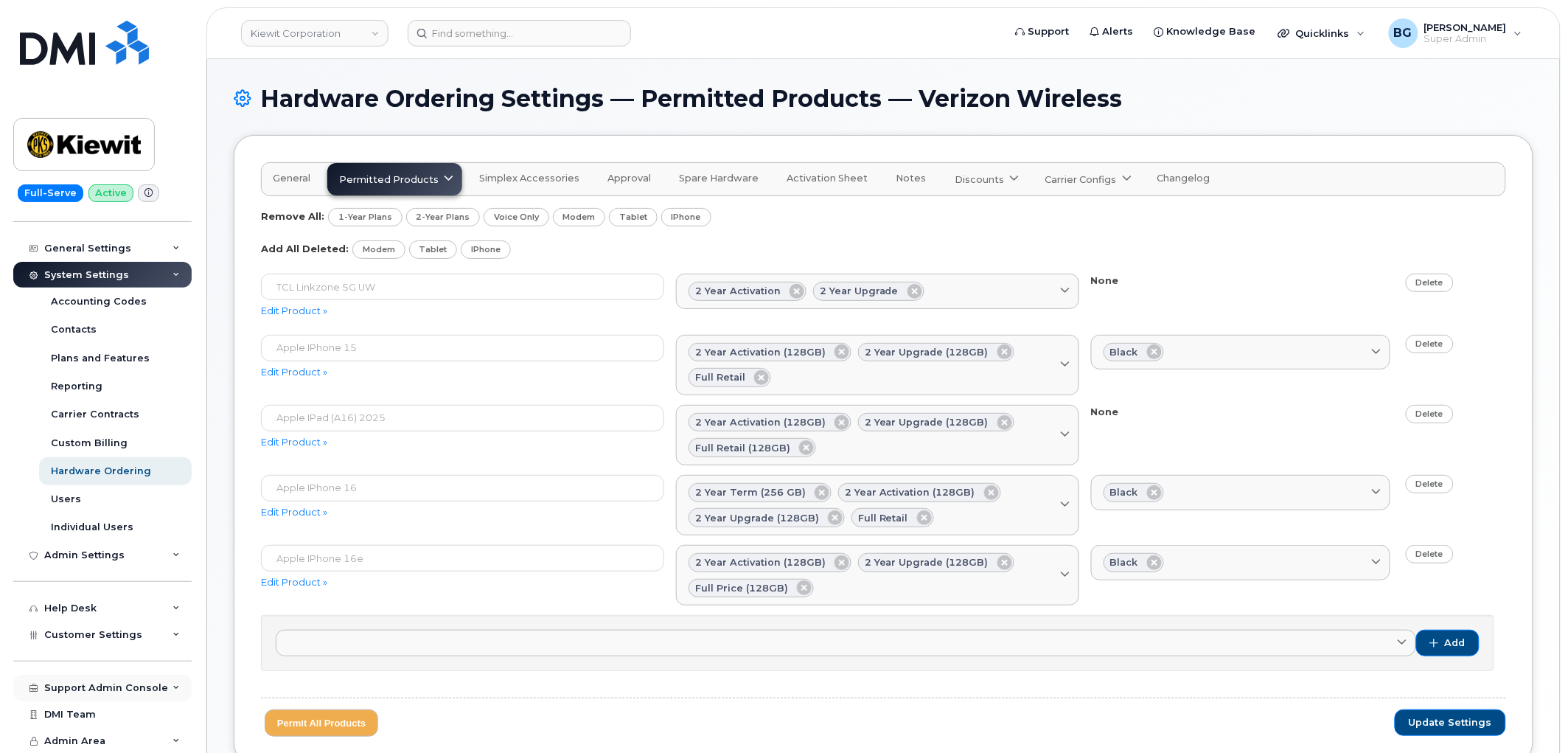
click at [97, 684] on div "Support Admin Console" at bounding box center [106, 687] width 124 height 12
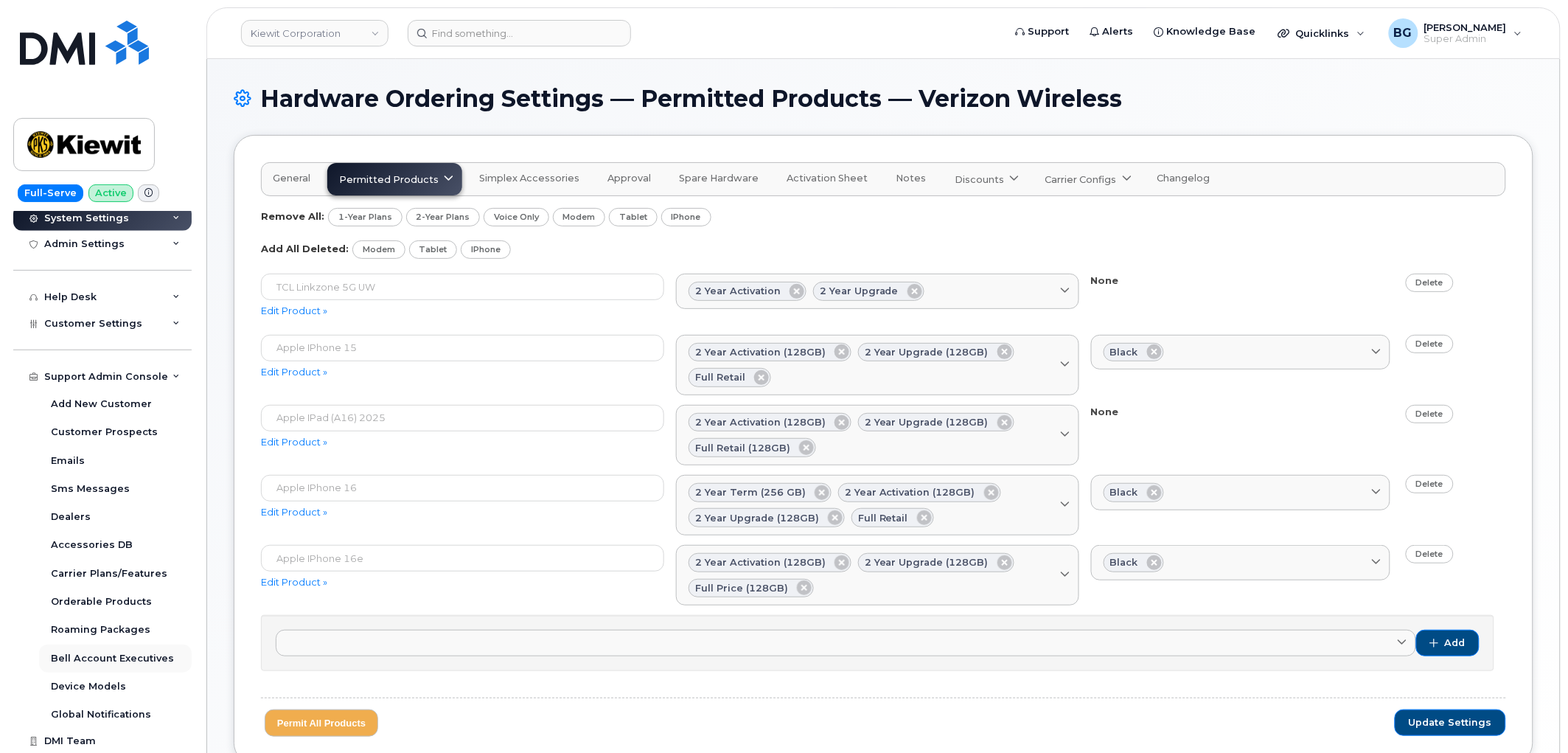
scroll to position [515, 0]
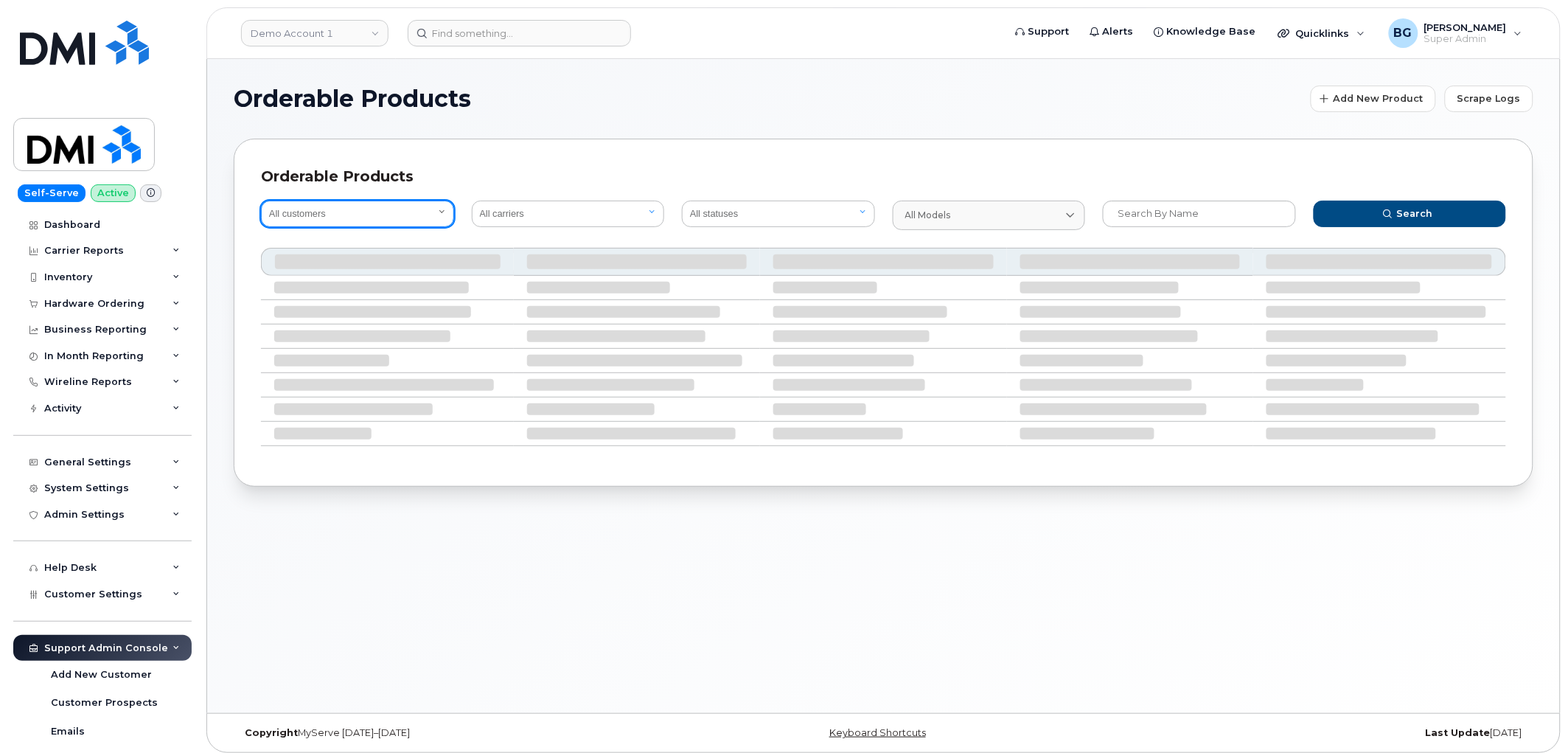
click at [359, 207] on select "All customers" at bounding box center [357, 214] width 193 height 26
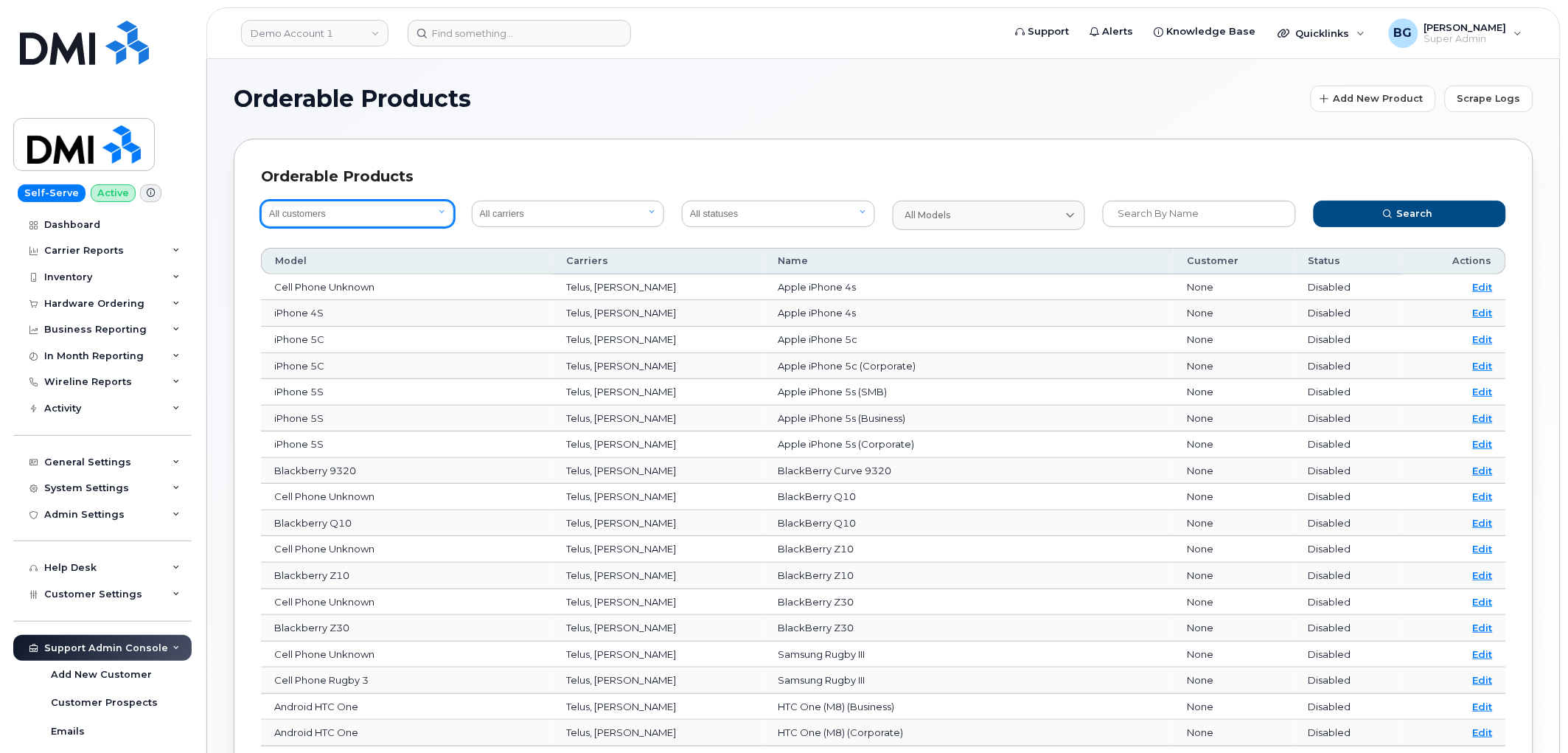
select select "0ac1e801-0962-49fa-816d-73c442061bd2"
click at [261, 201] on select "All customers Acadia Broadcasting Ltd Aecon Construction Group Inc Alberta Heal…" at bounding box center [357, 214] width 193 height 26
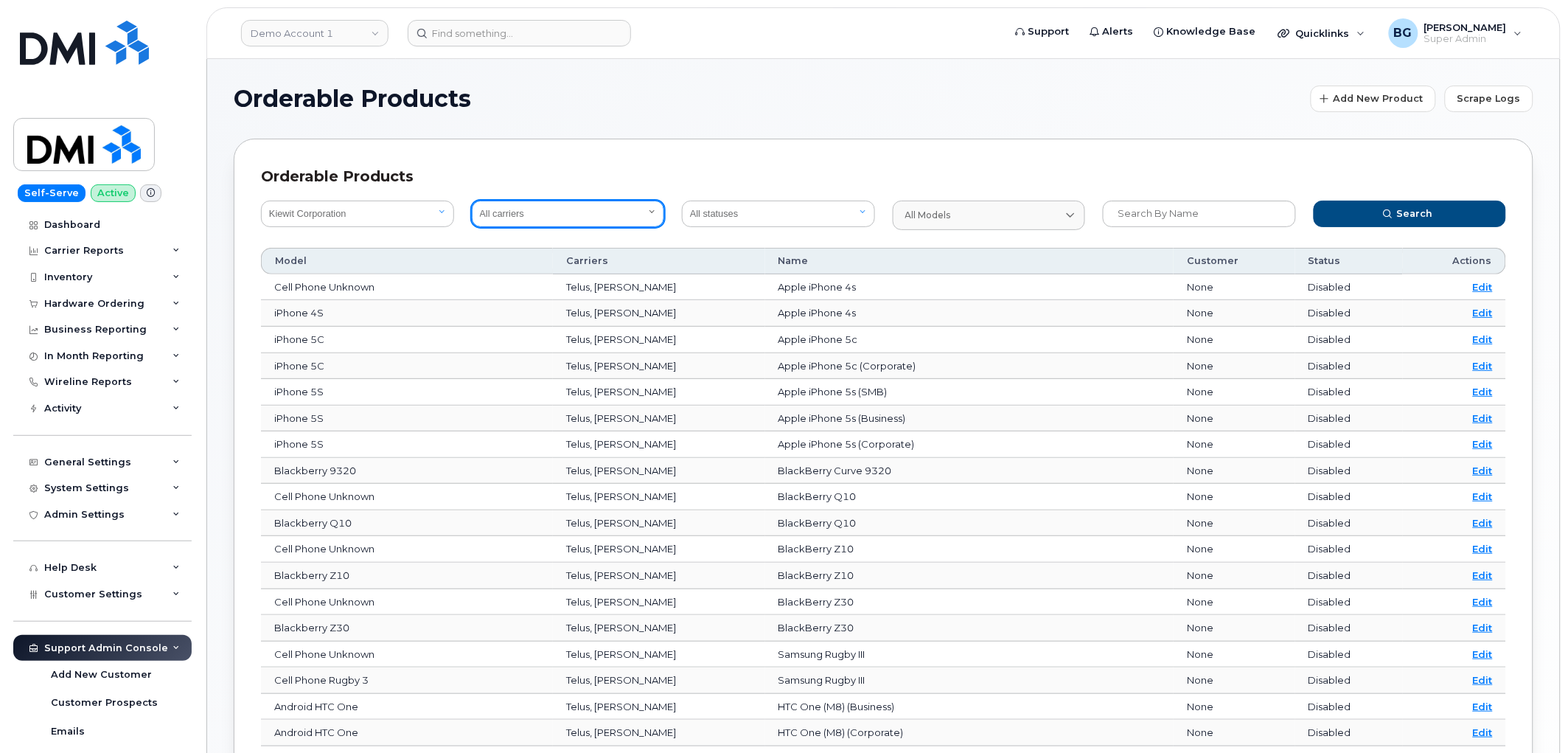
click at [553, 212] on select "All carriers Orange France Telia Verizon Wireless SaskTel Vodafone Italy Rogers…" at bounding box center [568, 214] width 193 height 26
select select "8"
click at [472, 201] on select "All carriers Orange France Telia Verizon Wireless SaskTel Vodafone Italy Rogers…" at bounding box center [568, 214] width 193 height 26
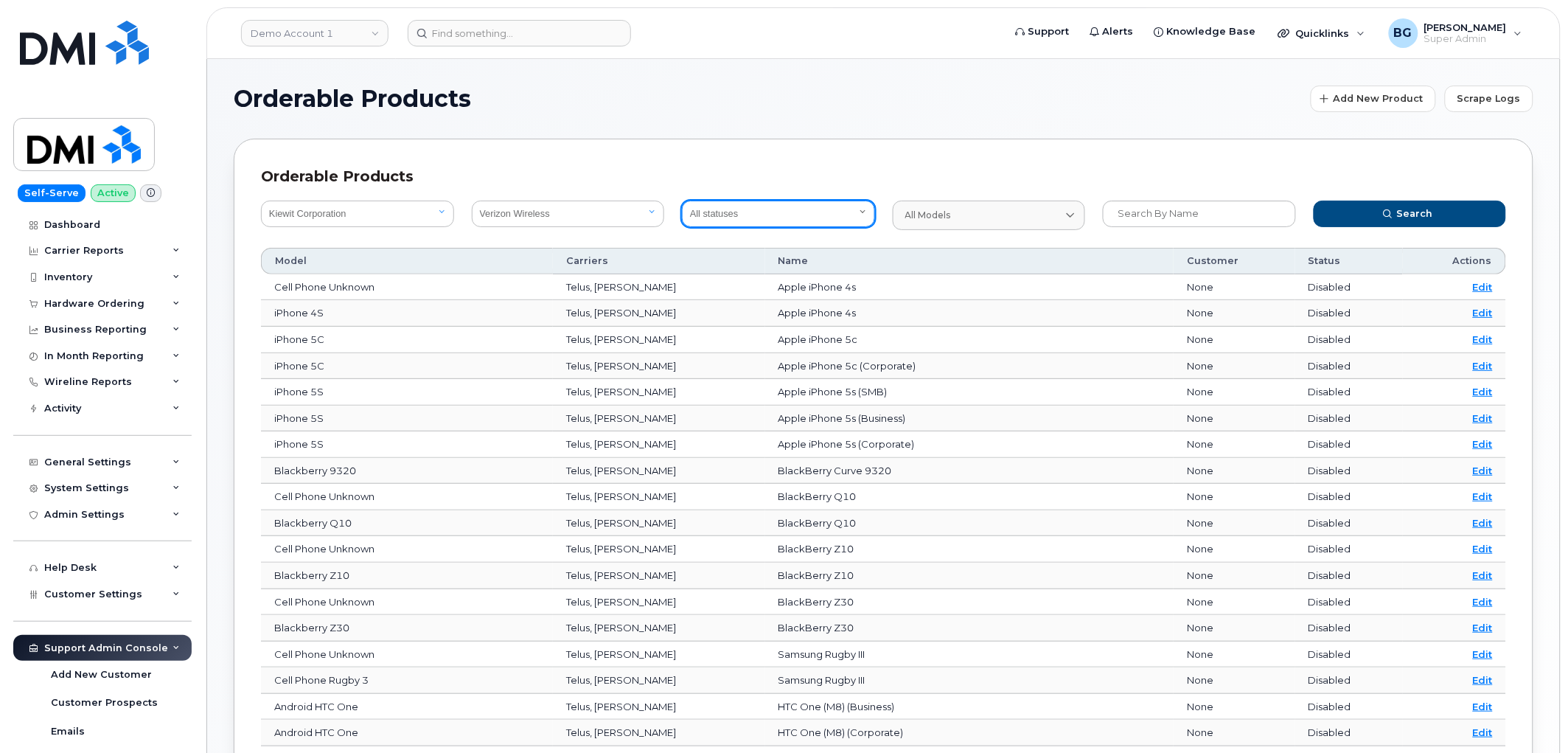
click at [818, 210] on select "All statuses Available Disabled" at bounding box center [778, 214] width 193 height 26
select select "true"
click at [682, 201] on select "All statuses Available Disabled" at bounding box center [778, 214] width 193 height 26
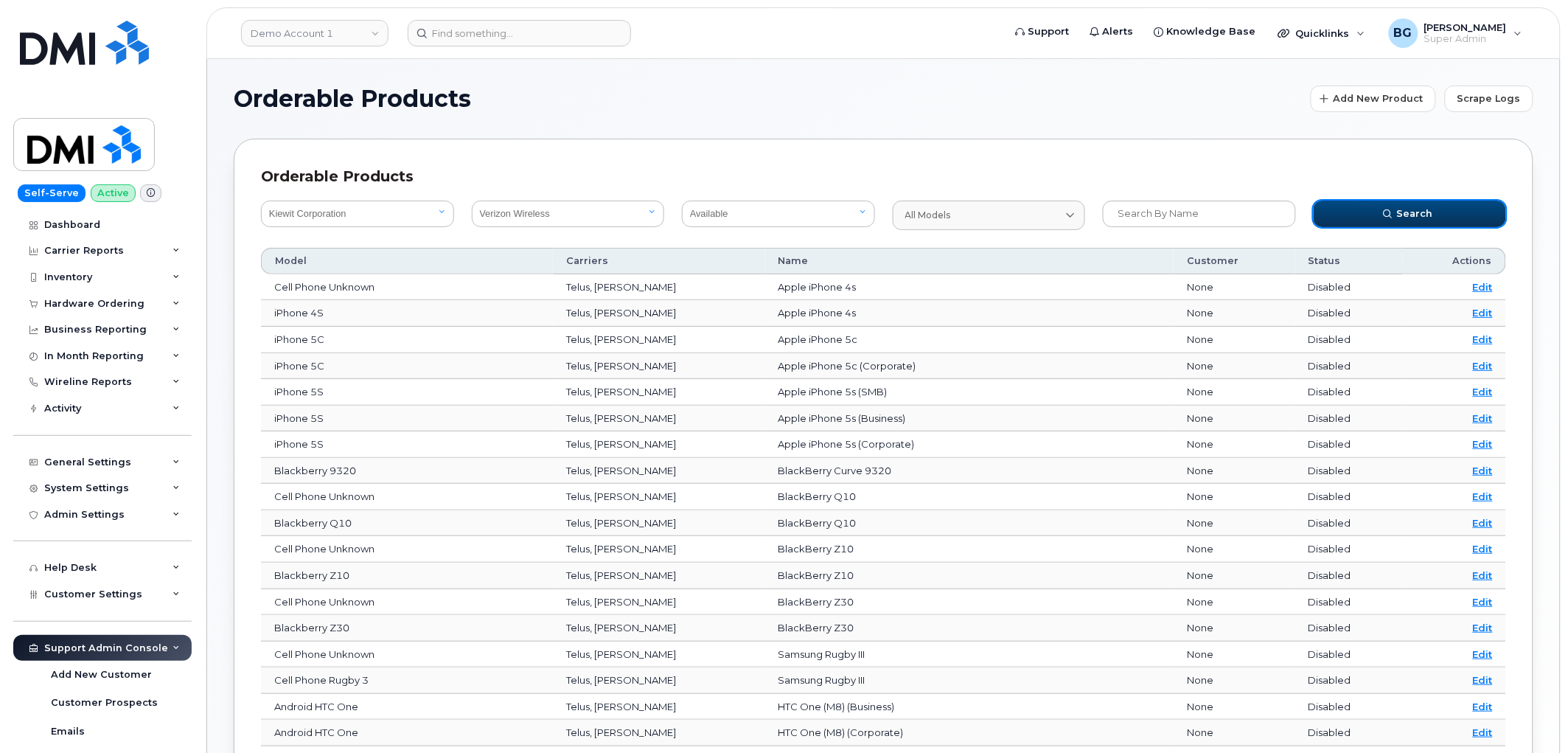
click at [1398, 212] on button "Search" at bounding box center [1411, 214] width 193 height 26
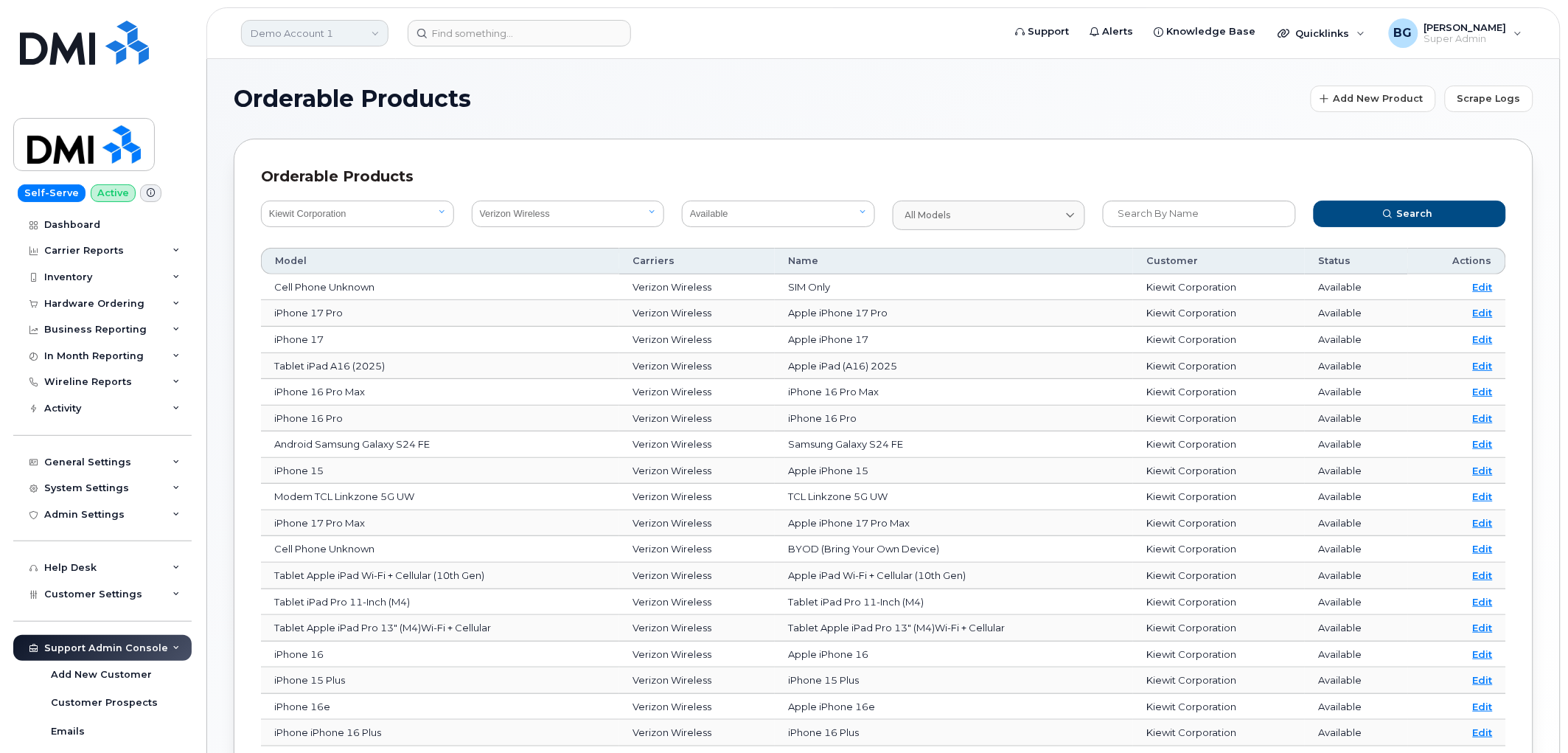
click at [288, 33] on link "Demo Account 1" at bounding box center [314, 33] width 147 height 26
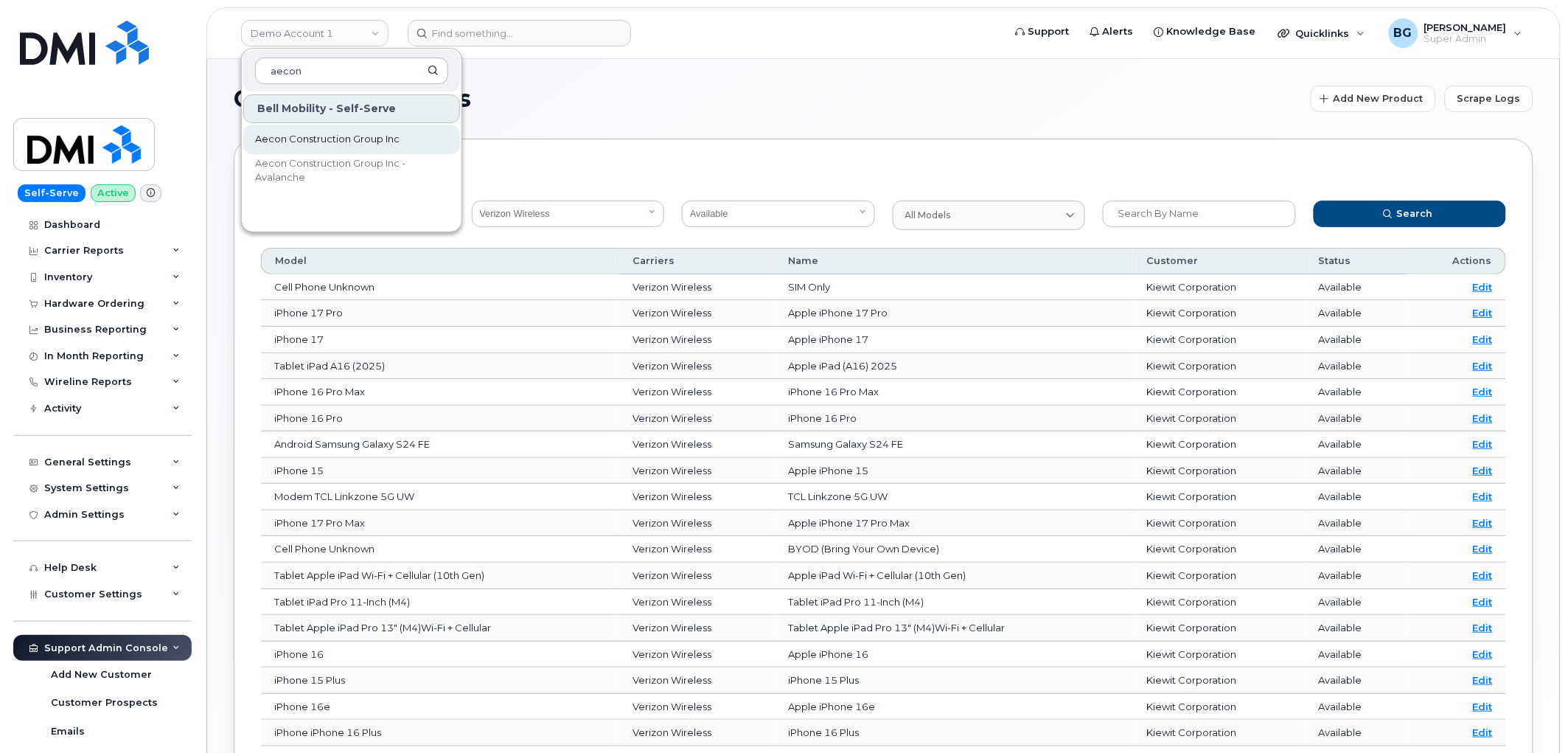
type input "aecon"
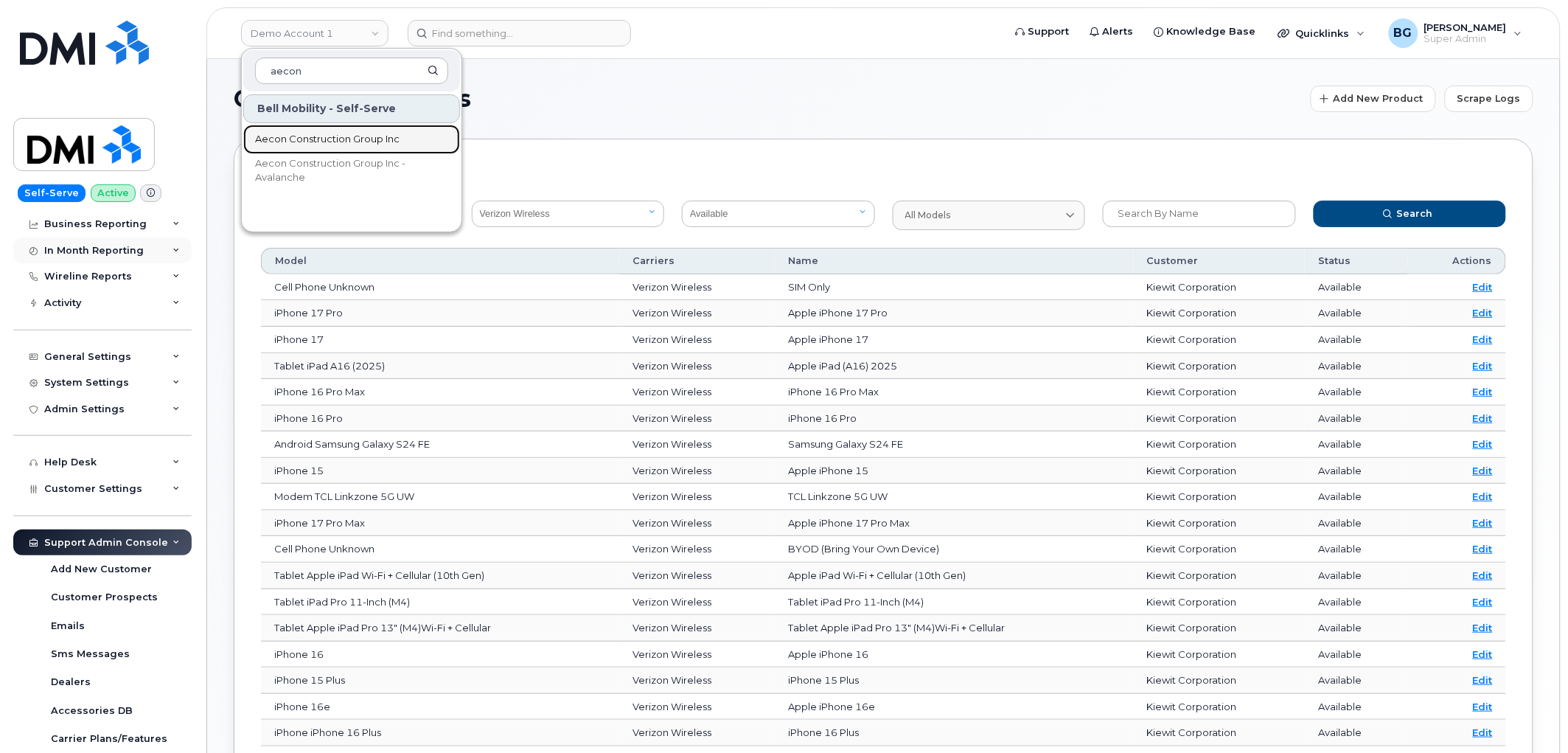
scroll to position [25, 0]
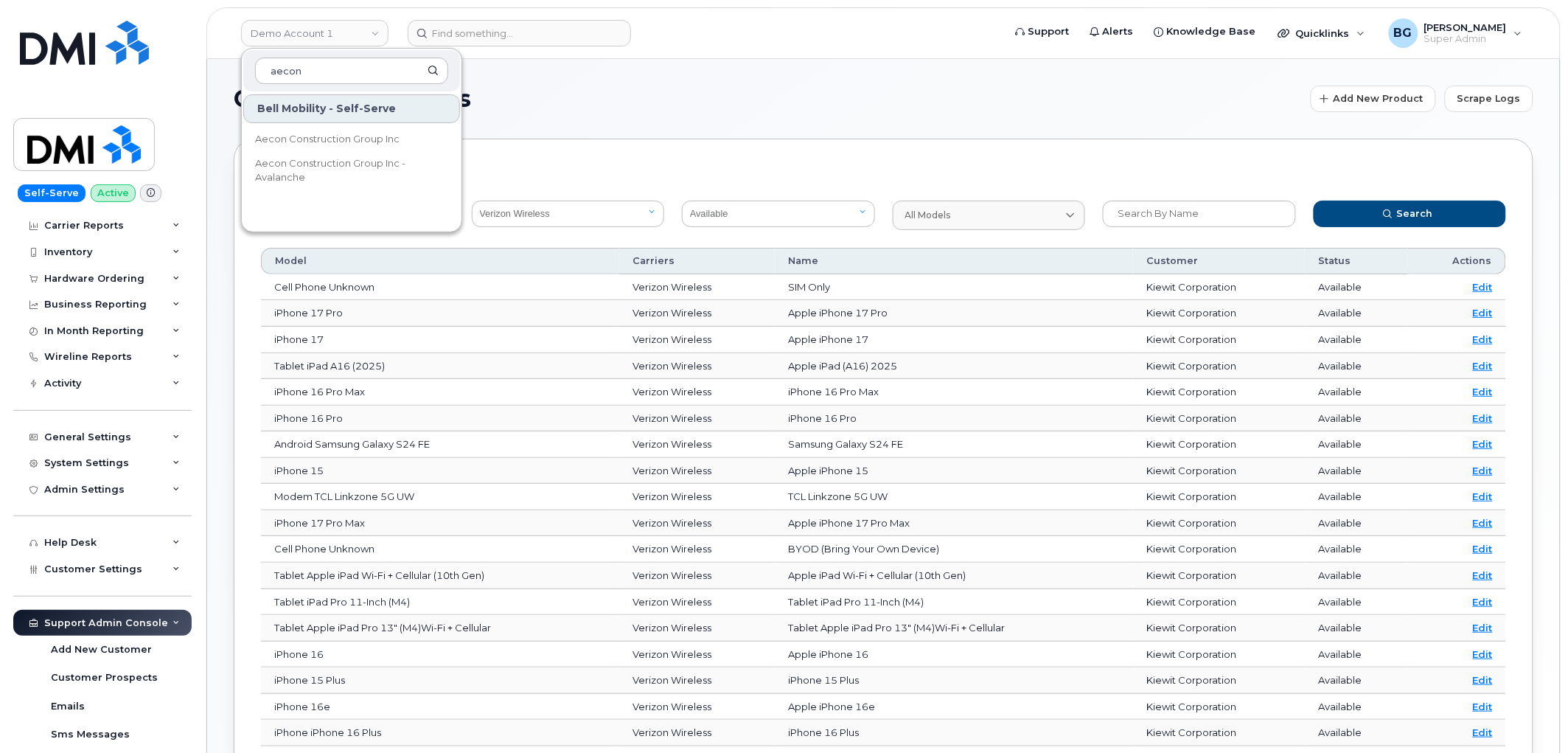
click at [878, 100] on h1 "Orderable Products" at bounding box center [769, 99] width 1070 height 24
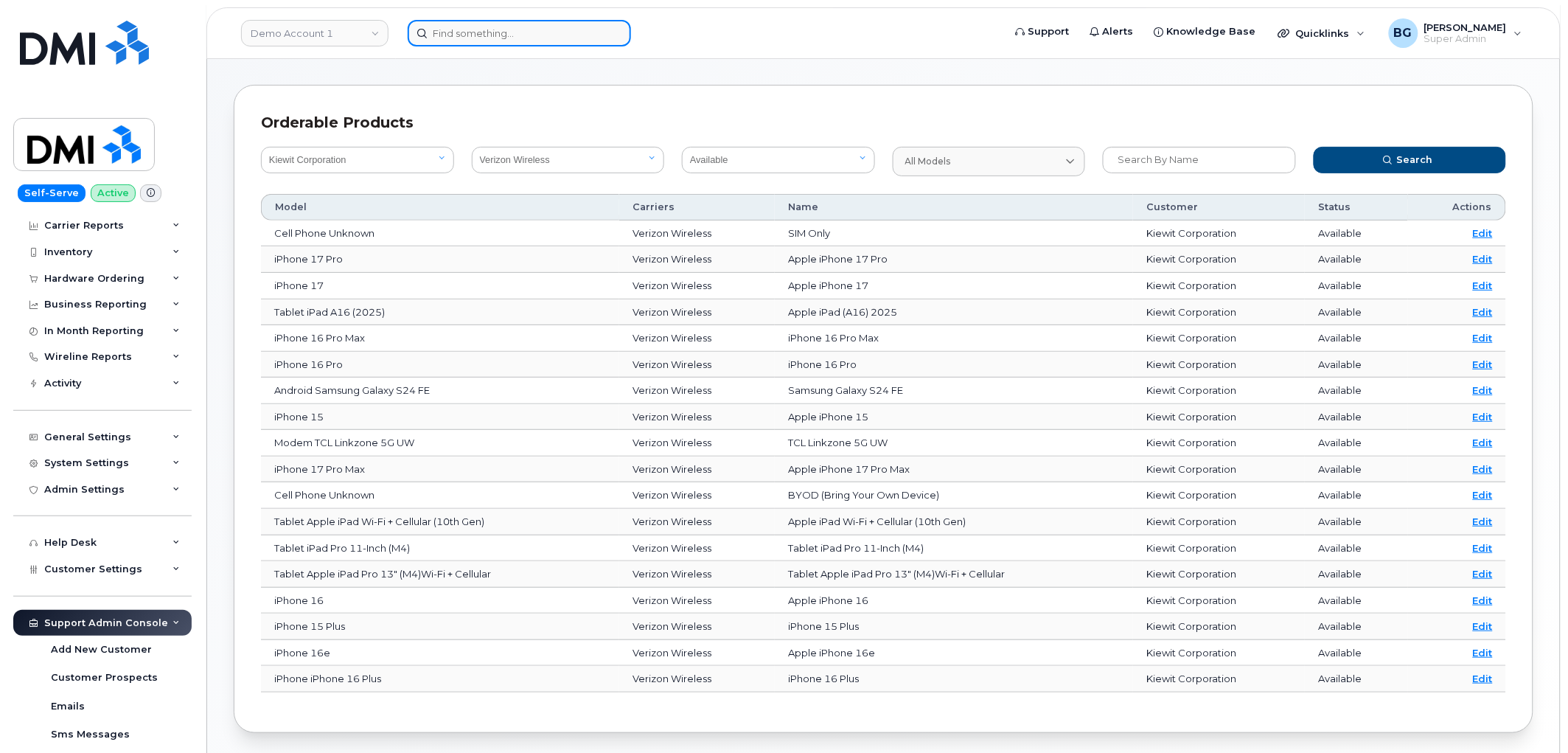
click at [482, 35] on input at bounding box center [519, 33] width 223 height 26
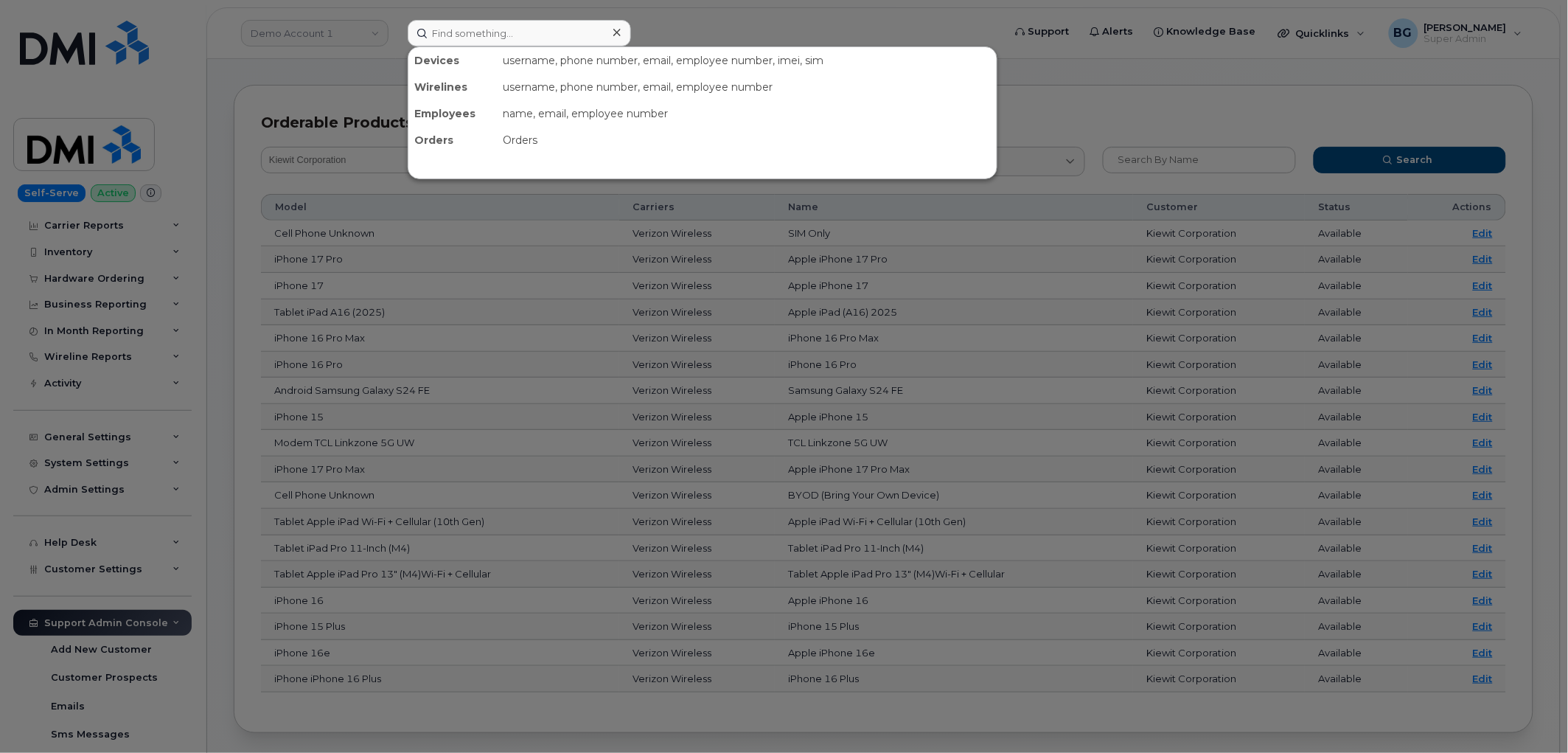
click at [210, 90] on div at bounding box center [784, 376] width 1568 height 753
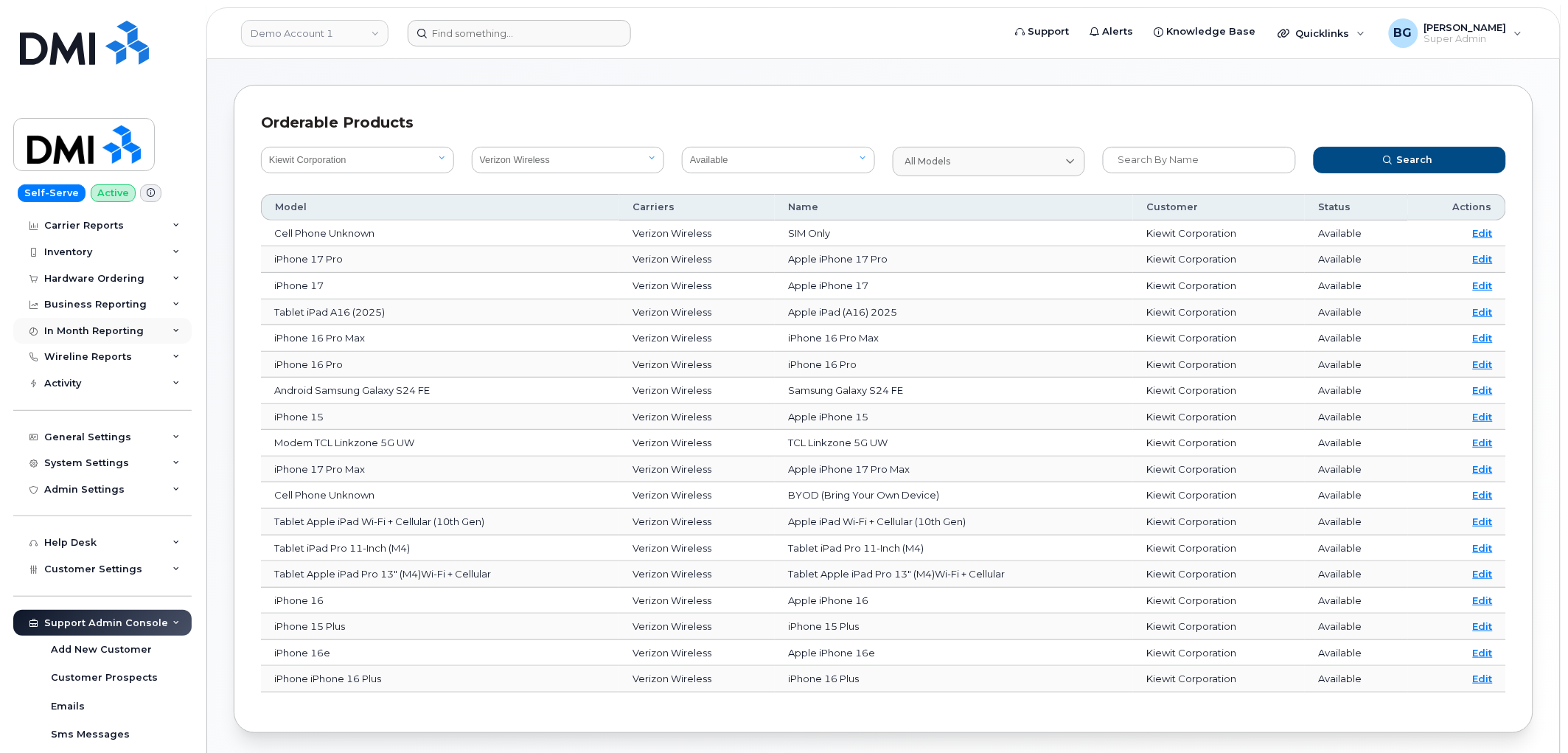
click at [109, 326] on div "In Month Reporting" at bounding box center [93, 331] width 100 height 12
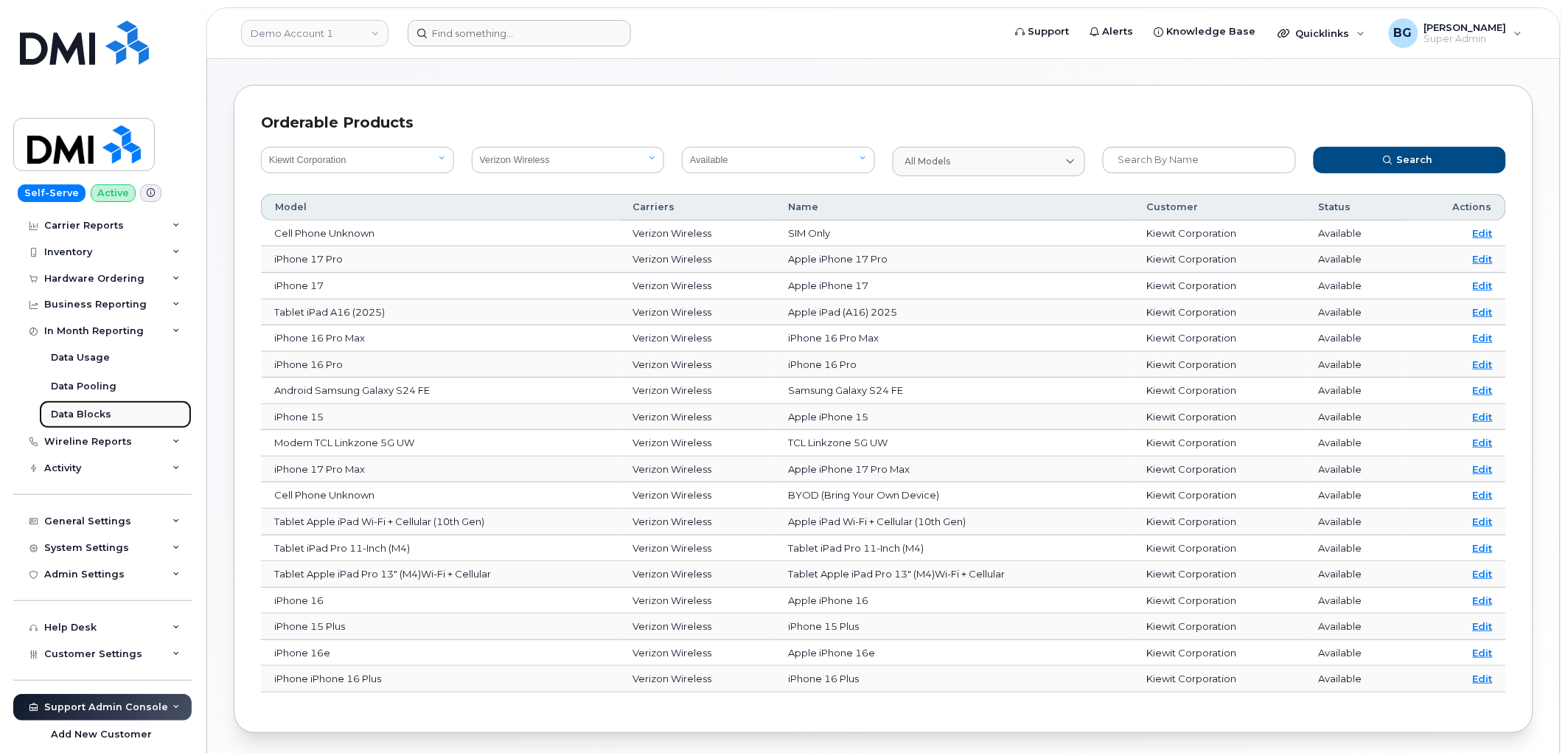
click at [84, 412] on div "Data Blocks" at bounding box center [81, 414] width 60 height 13
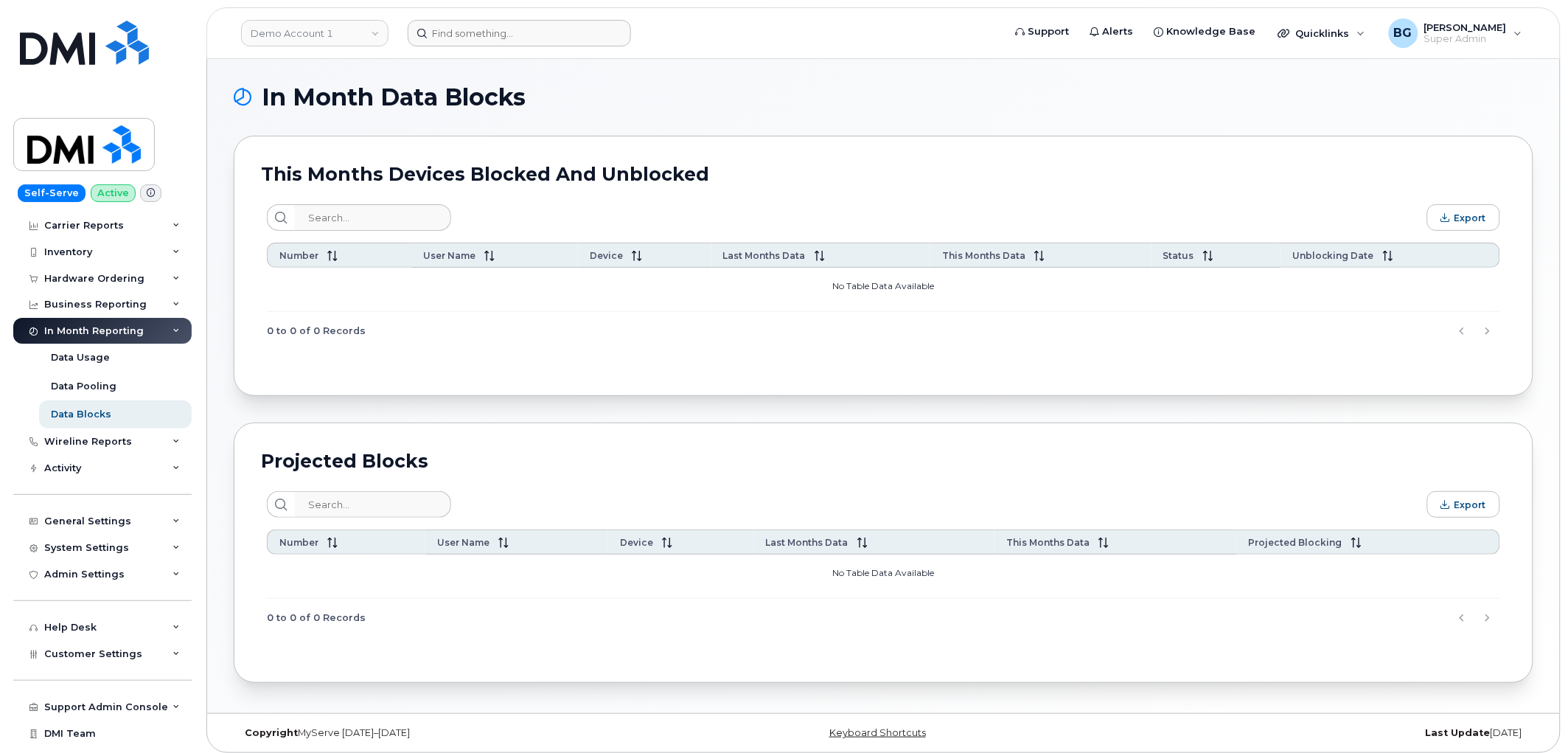
click at [899, 460] on div "Projected Blocks" at bounding box center [883, 461] width 1245 height 22
click at [85, 517] on div "General Settings" at bounding box center [87, 521] width 87 height 12
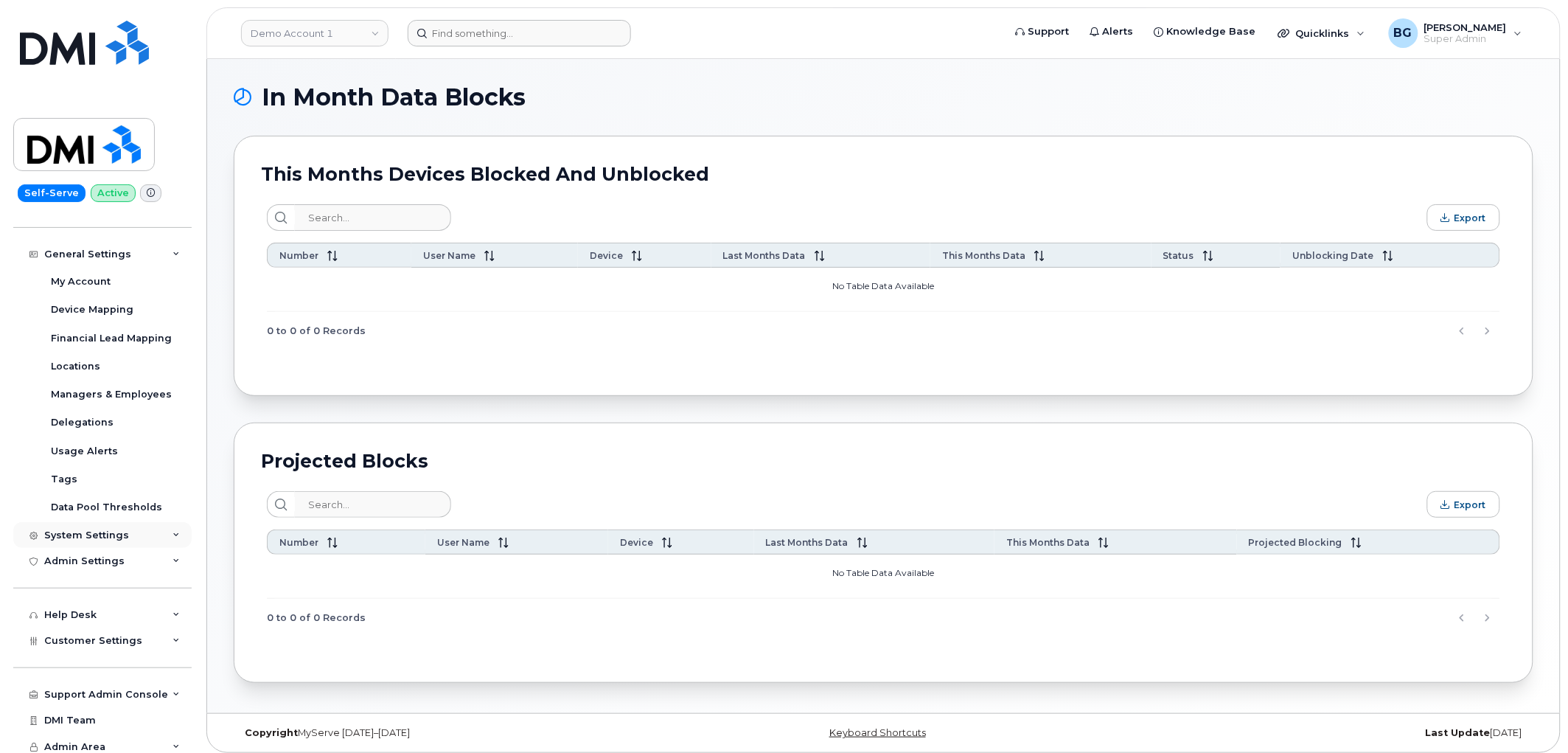
scroll to position [298, 0]
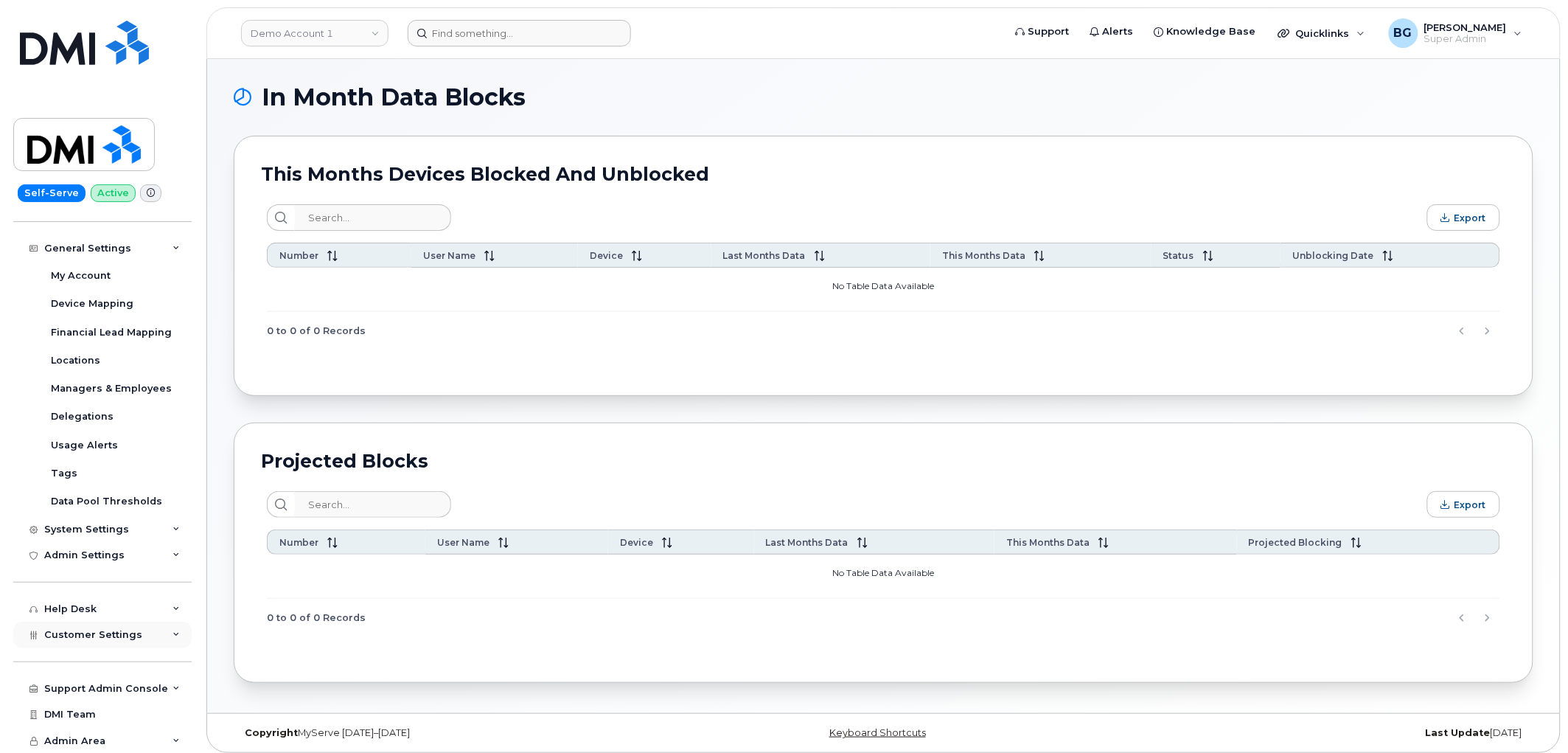
click at [104, 634] on span "Customer Settings" at bounding box center [93, 635] width 98 height 11
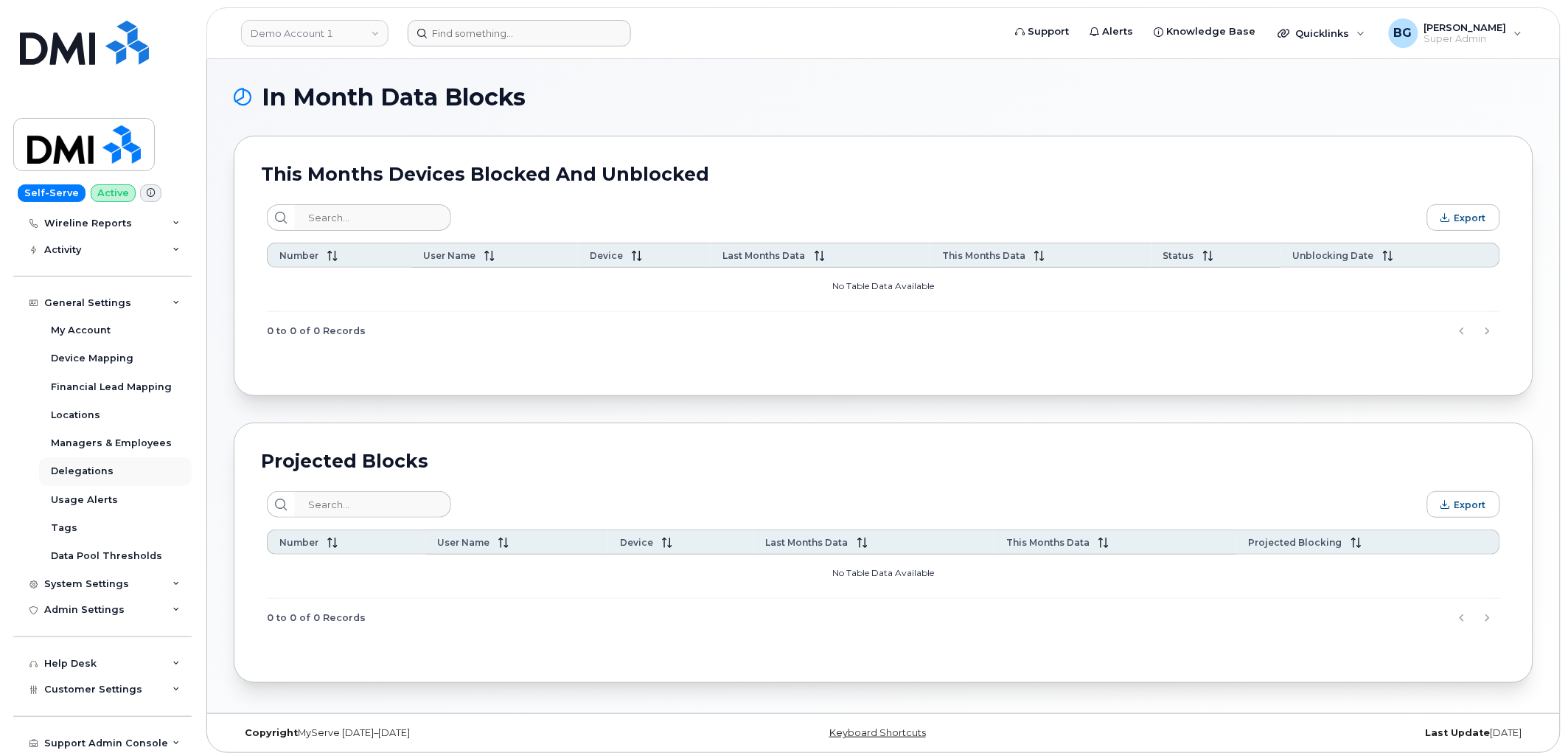
scroll to position [188, 0]
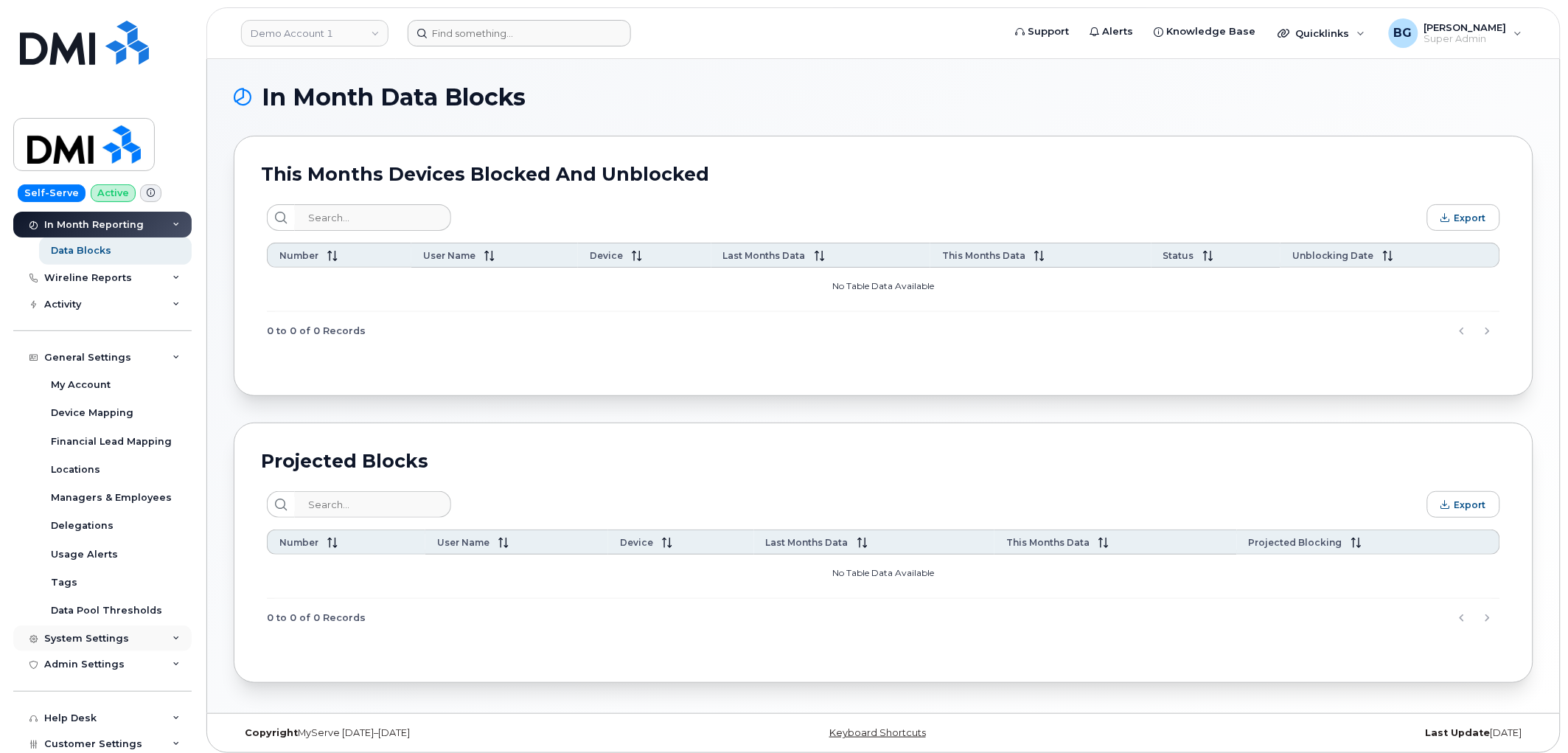
click at [89, 634] on div "System Settings" at bounding box center [86, 638] width 85 height 12
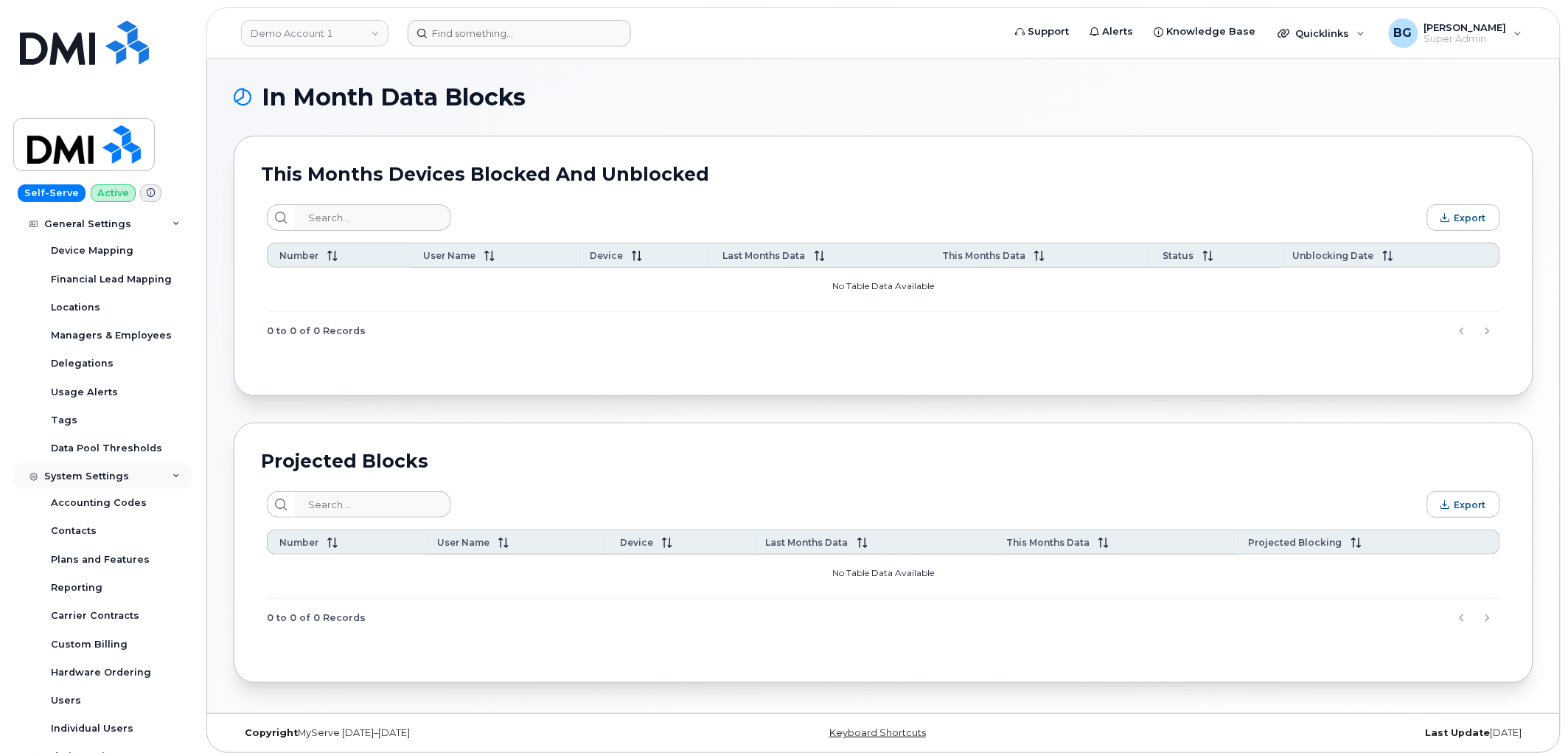
scroll to position [353, 0]
click at [63, 693] on div "Users" at bounding box center [66, 699] width 30 height 13
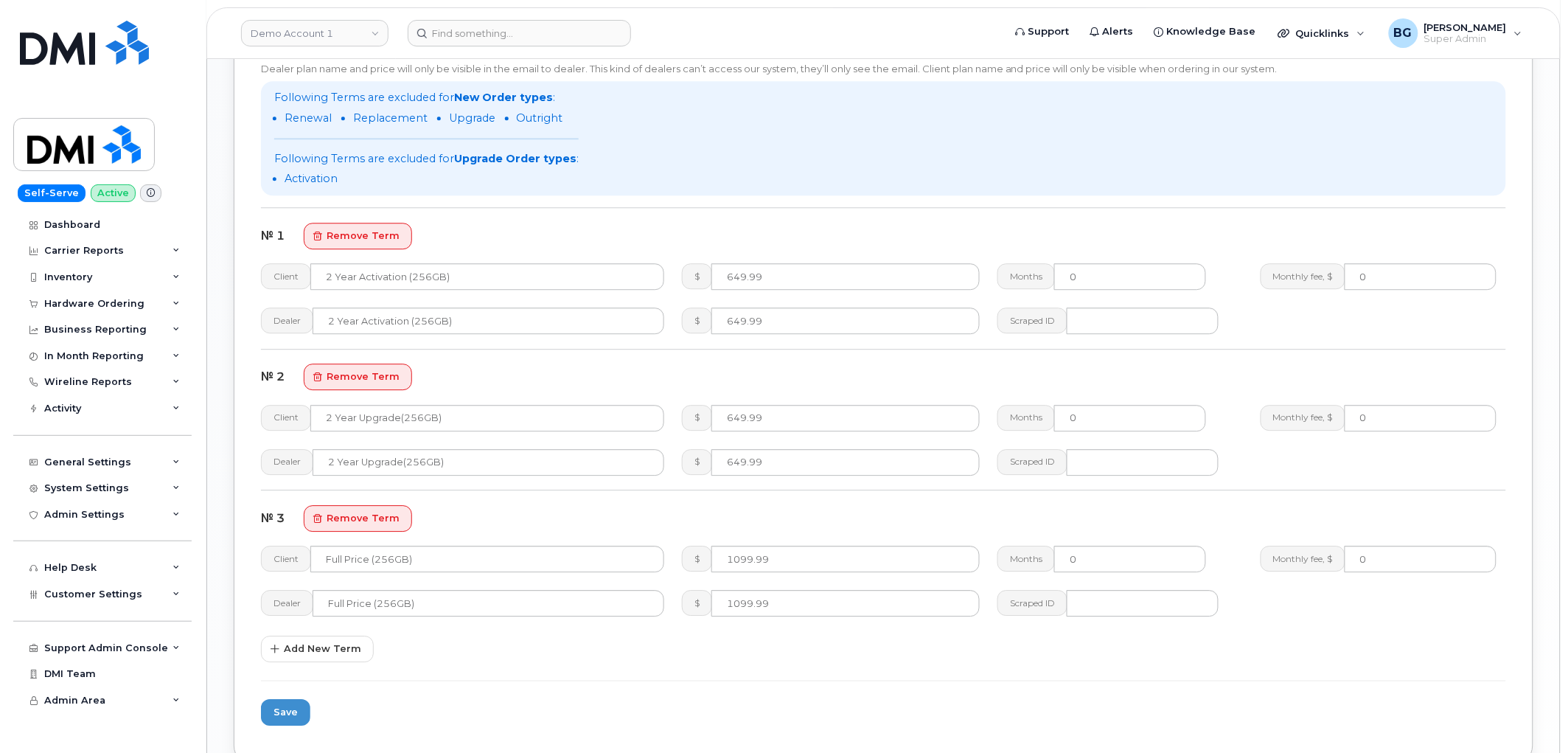
scroll to position [1256, 0]
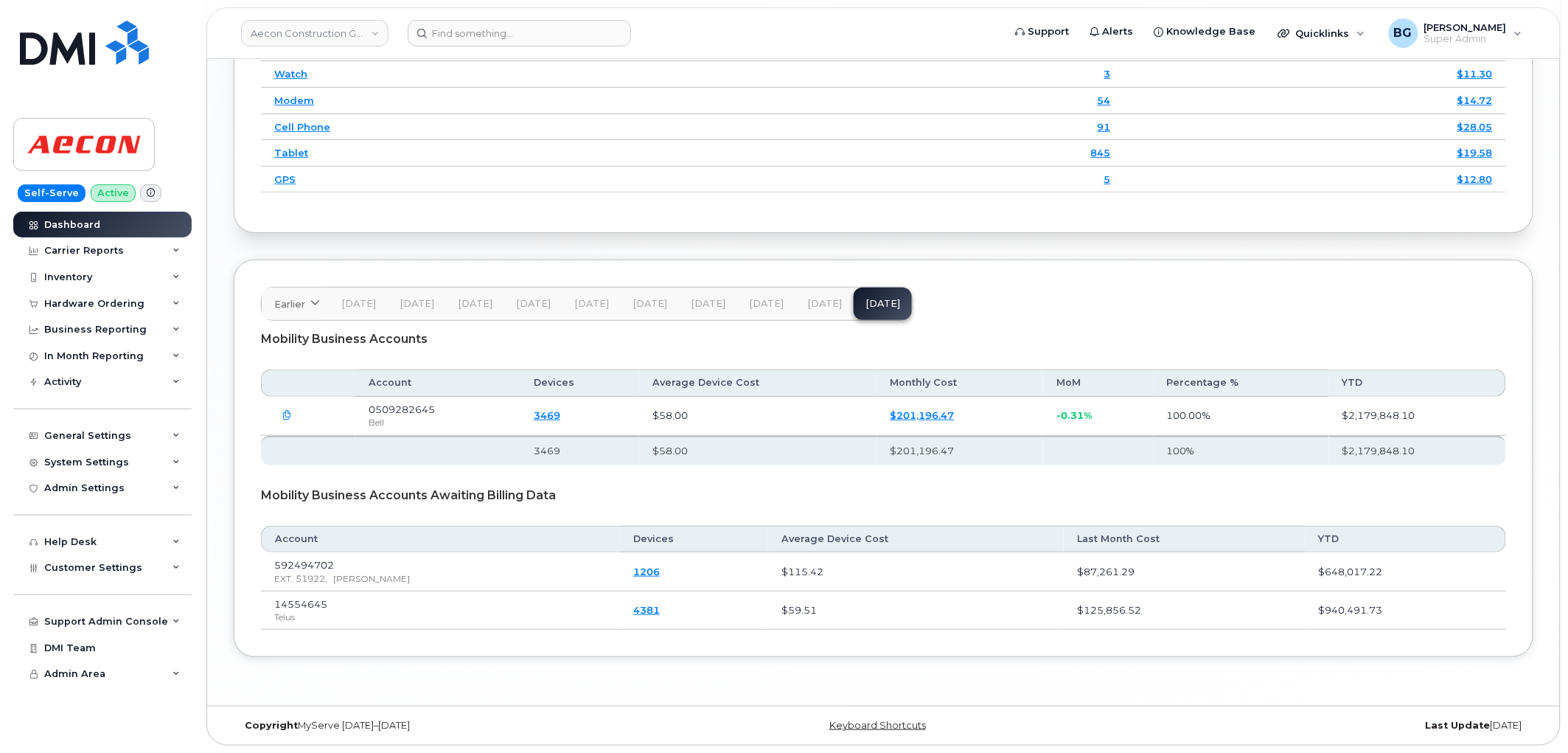
scroll to position [2109, 0]
click at [83, 280] on div "Inventory" at bounding box center [68, 276] width 48 height 12
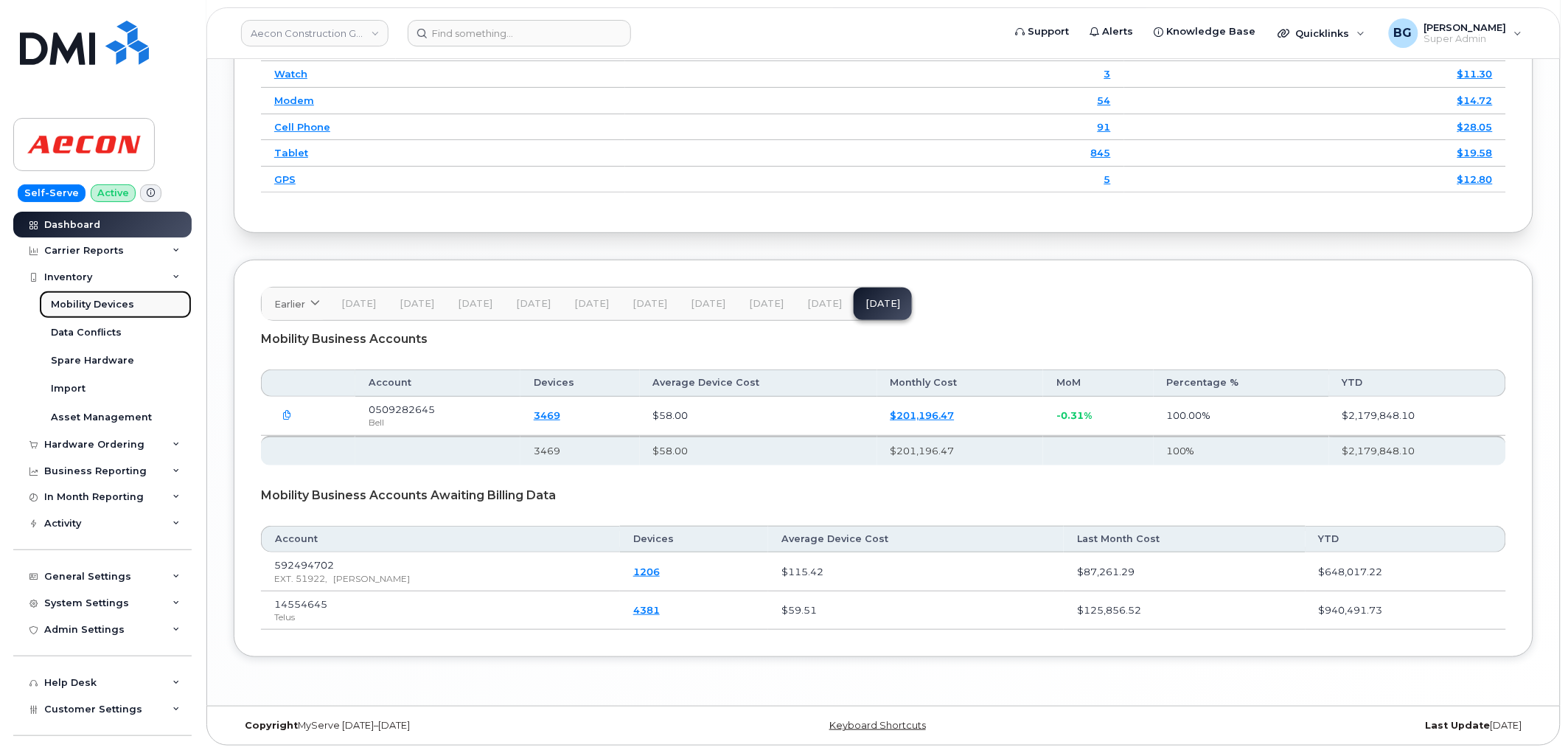
click at [76, 301] on div "Mobility Devices" at bounding box center [93, 304] width 83 height 13
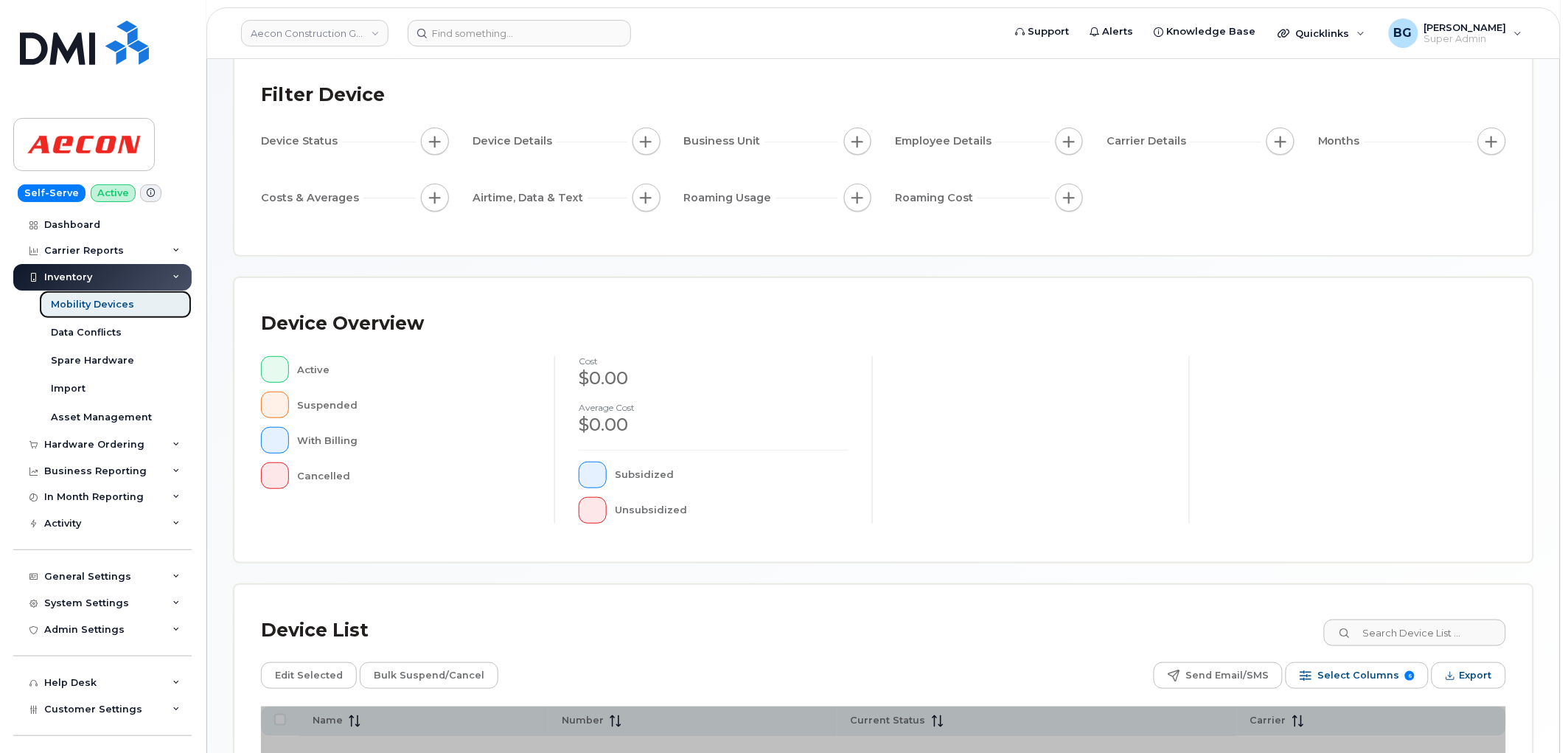
scroll to position [108, 0]
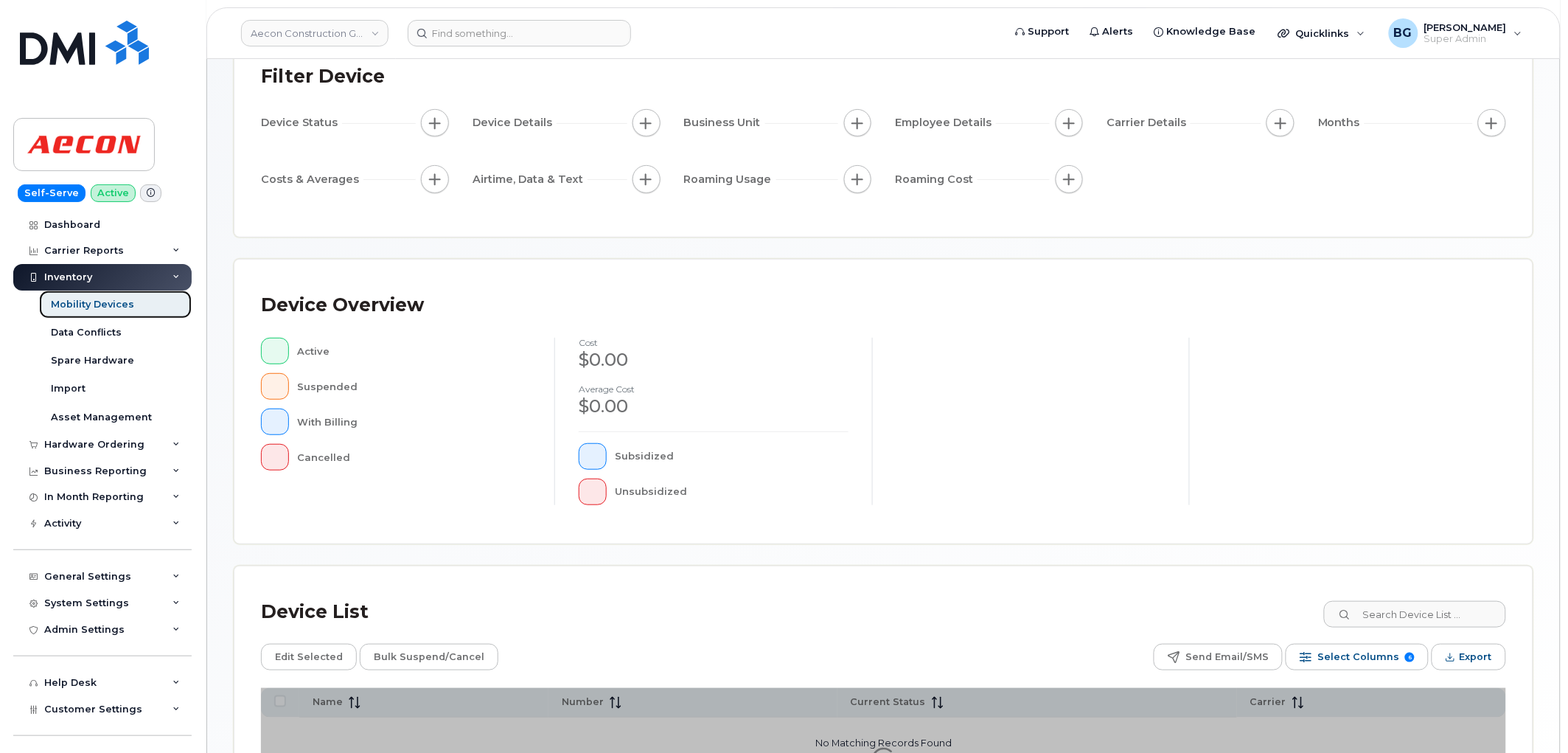
click at [80, 297] on link "Mobility Devices" at bounding box center [116, 304] width 153 height 28
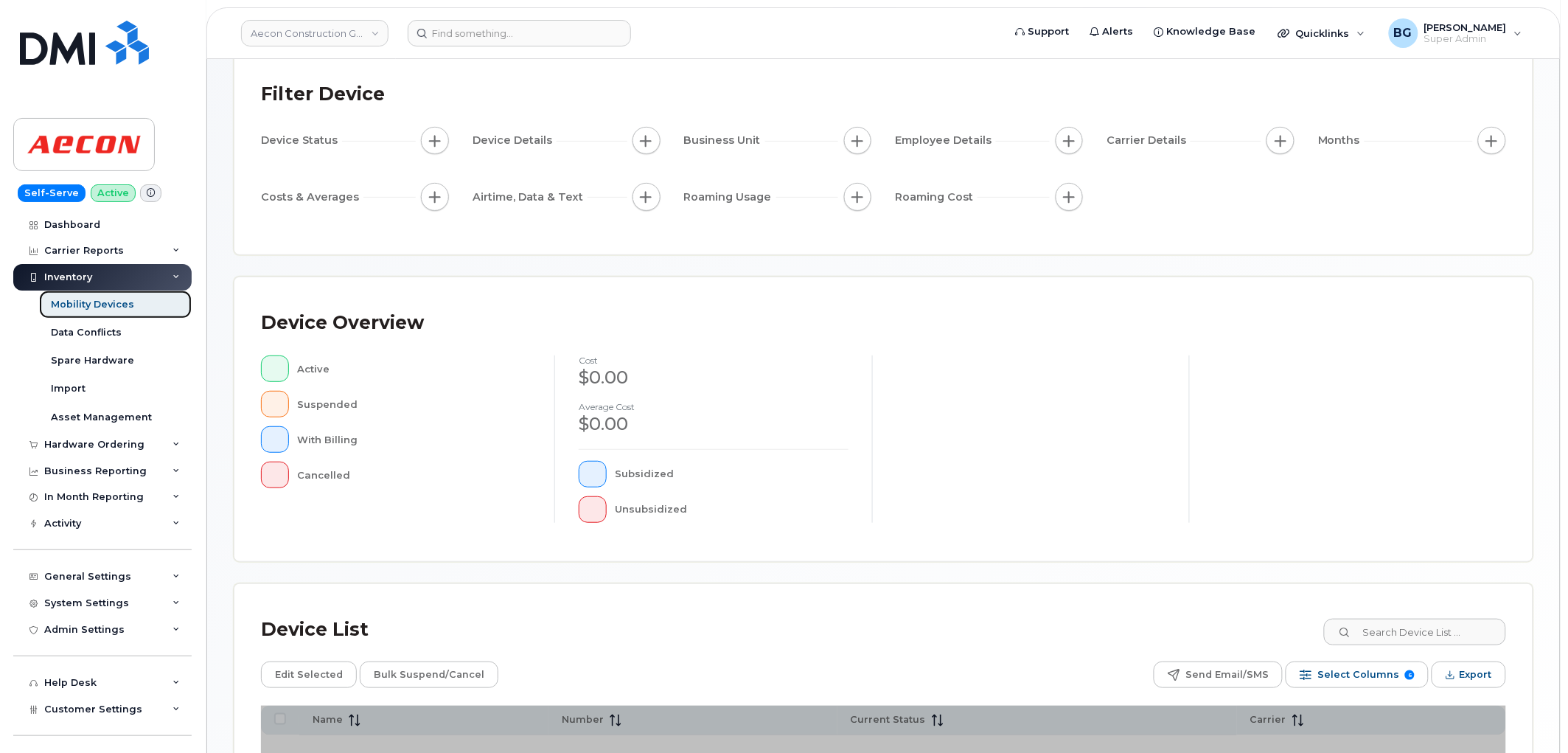
scroll to position [261, 0]
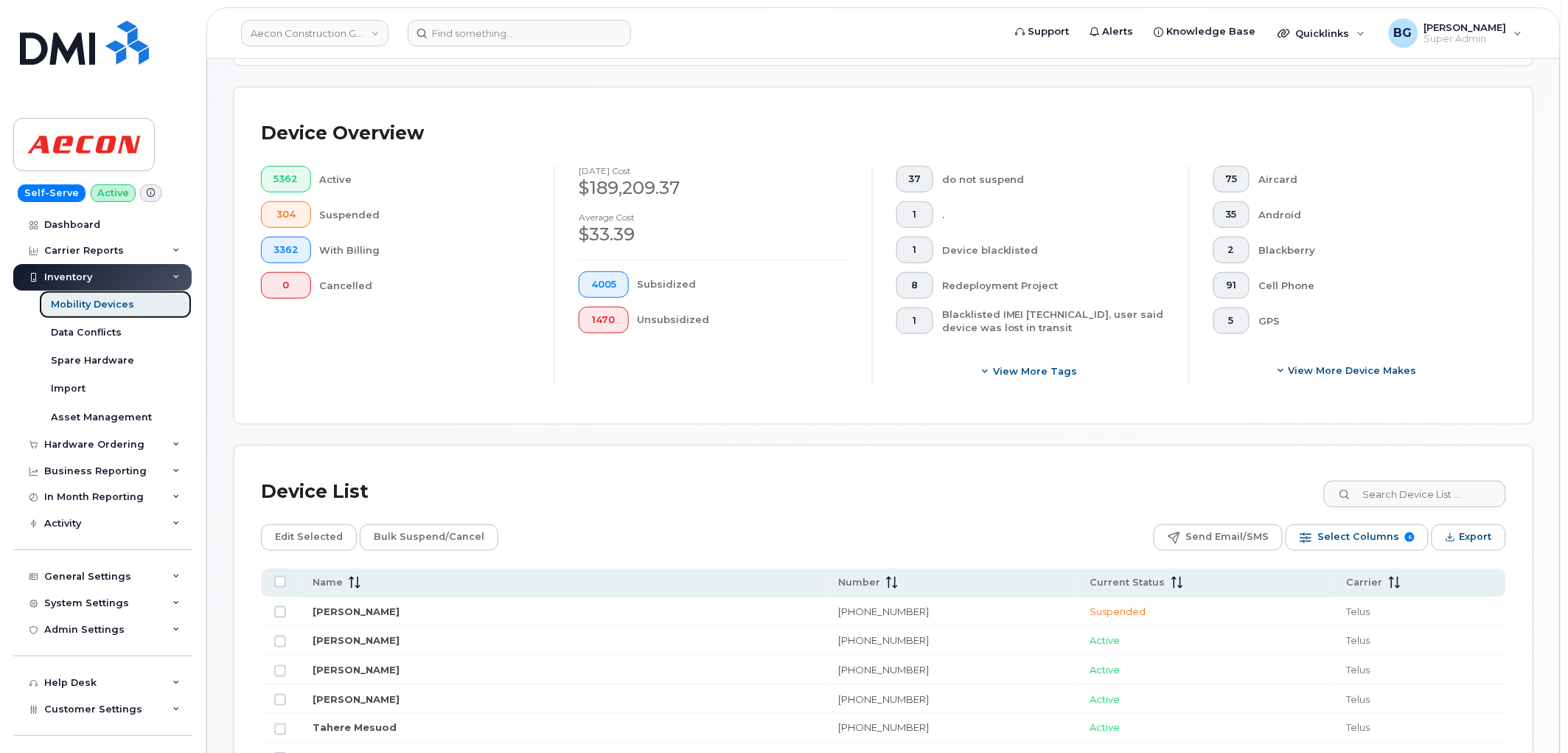
scroll to position [261, 0]
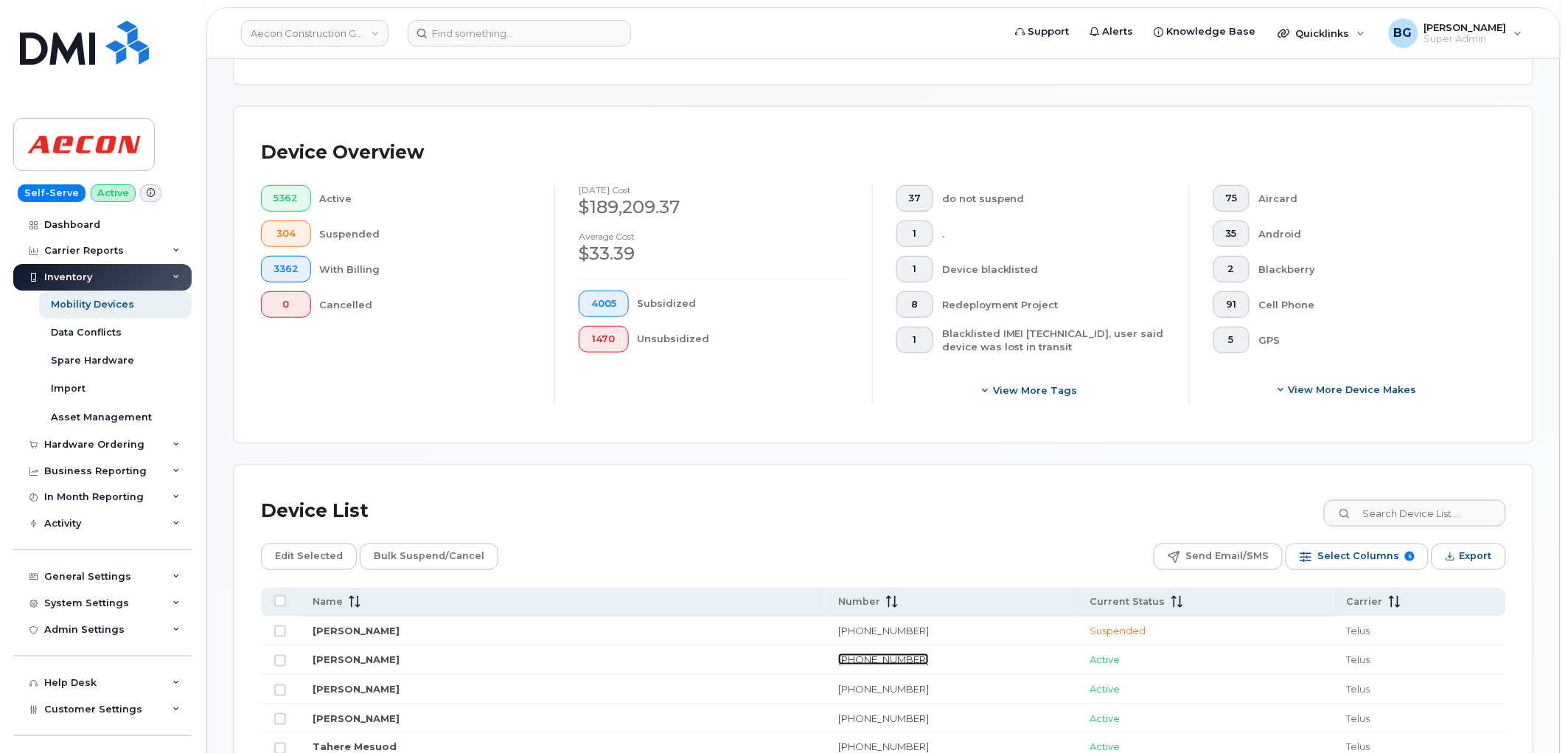
click at [838, 658] on link "204-218-1540" at bounding box center [883, 659] width 90 height 12
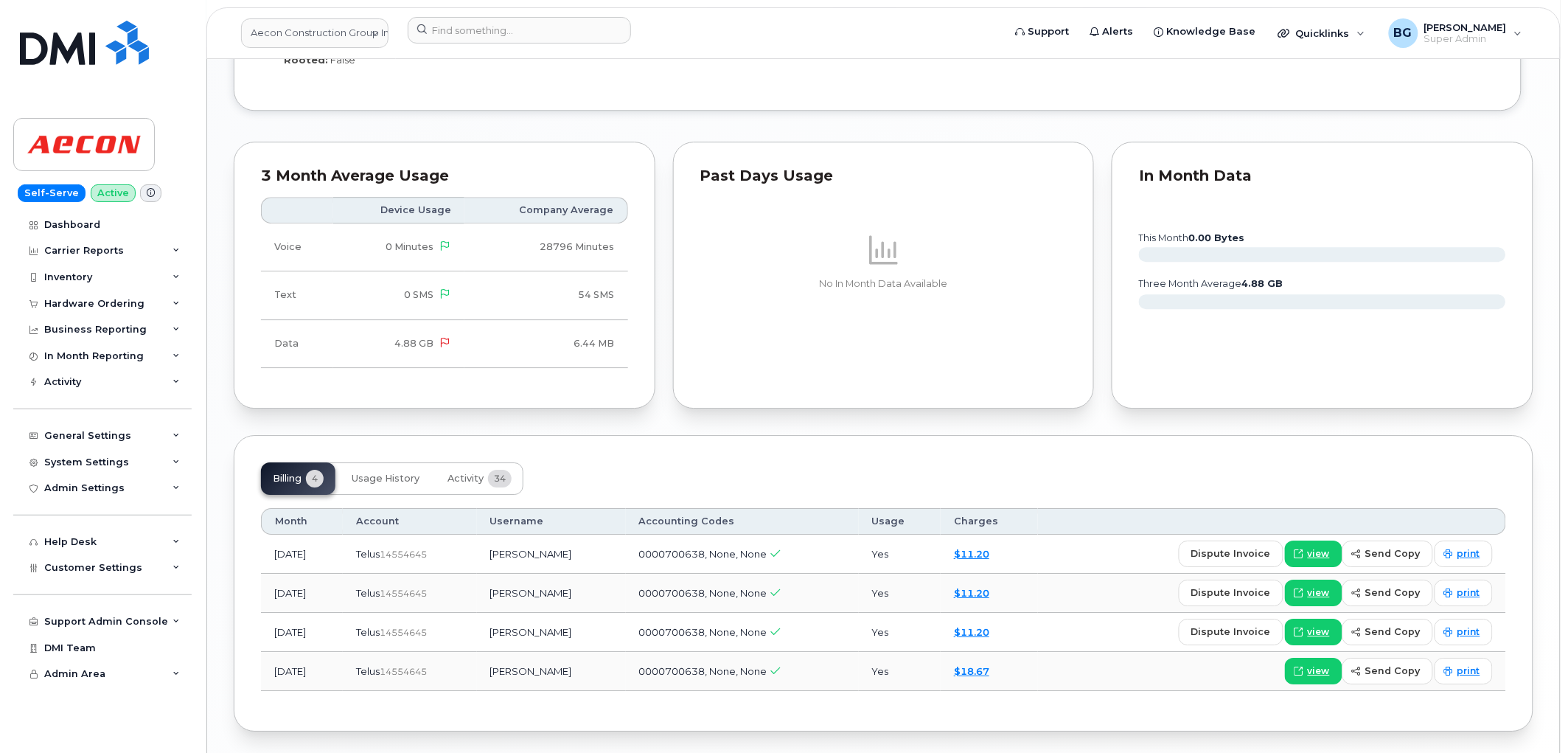
scroll to position [1484, 0]
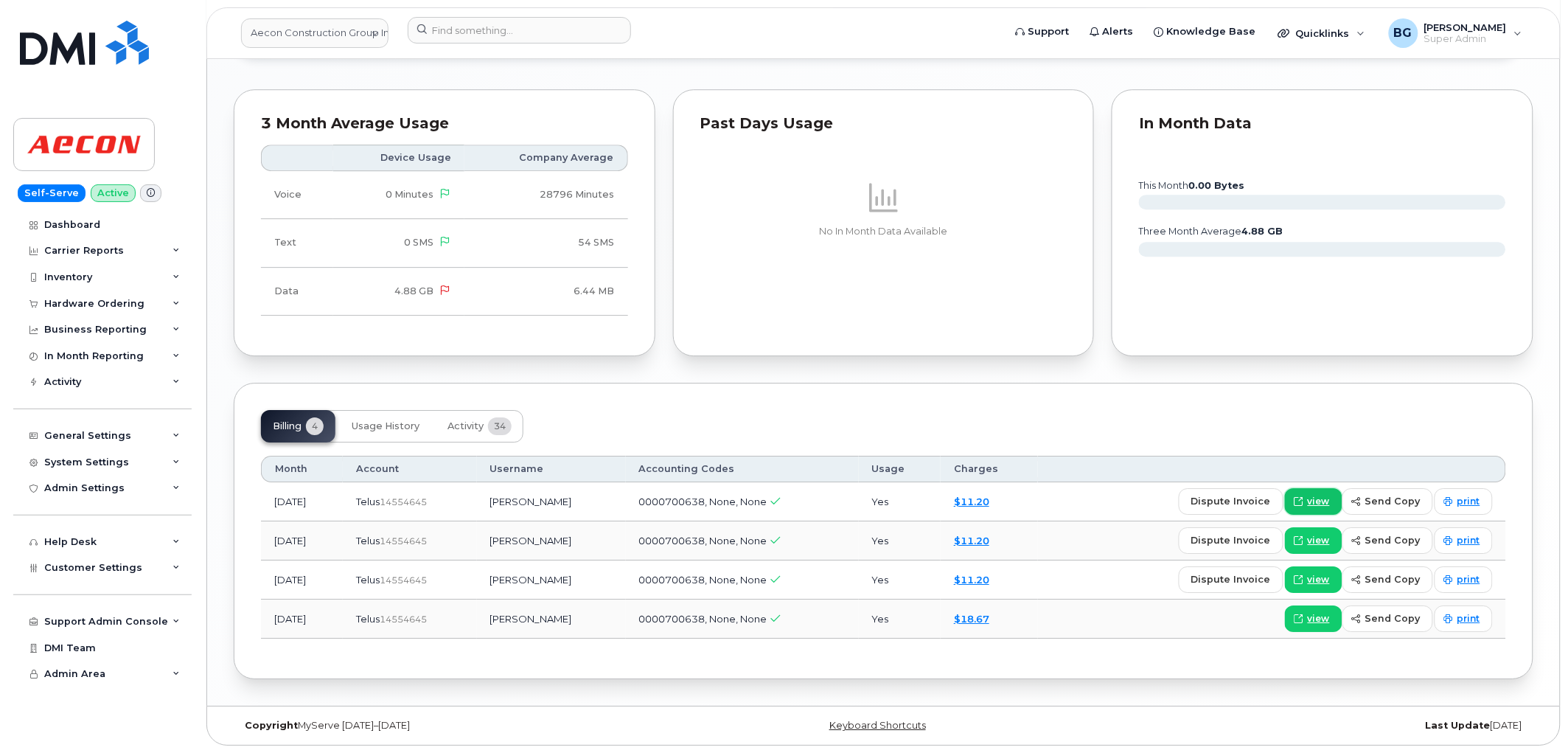
click at [1323, 499] on span "view" at bounding box center [1319, 501] width 22 height 13
click at [106, 563] on span "Customer Settings" at bounding box center [93, 568] width 98 height 11
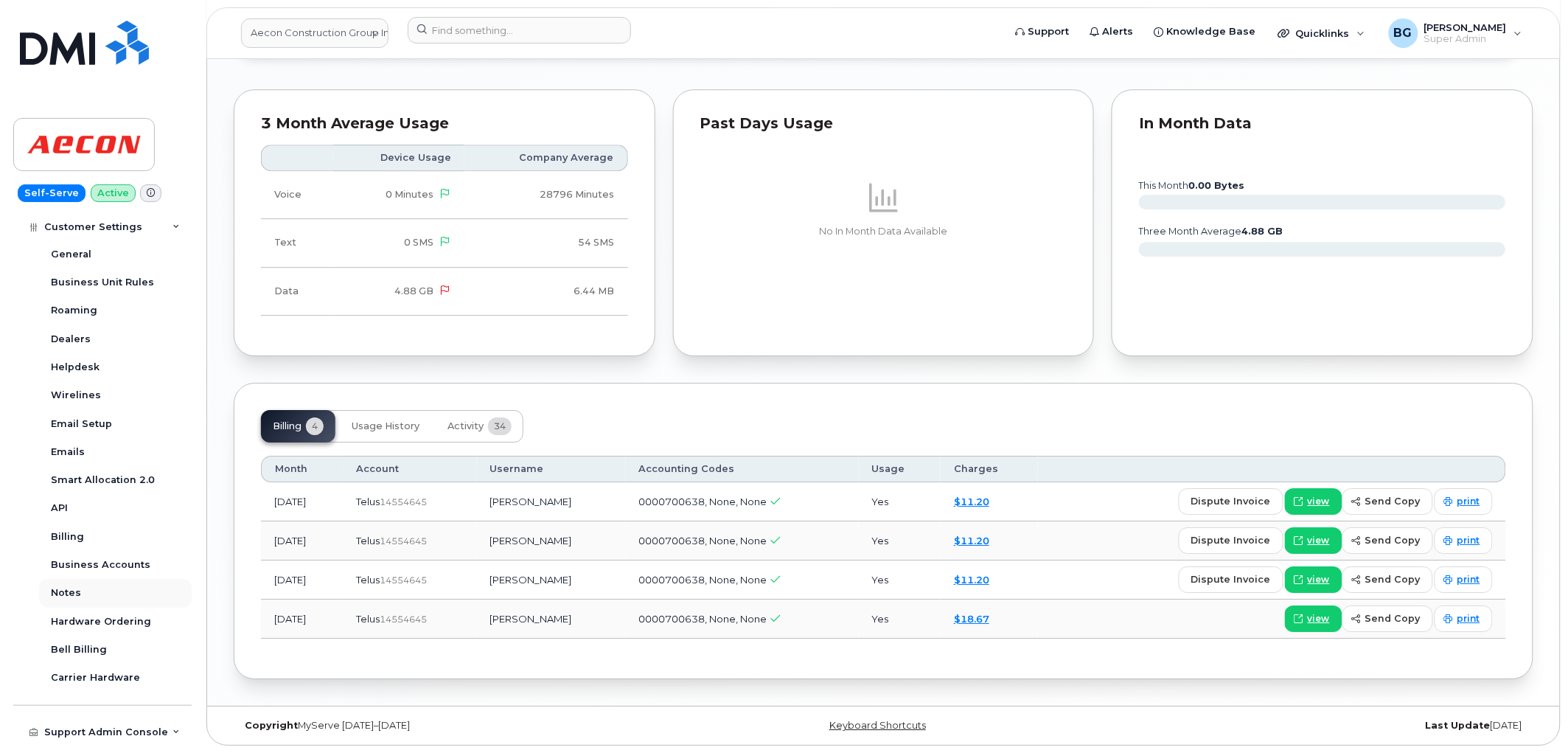
scroll to position [330, 0]
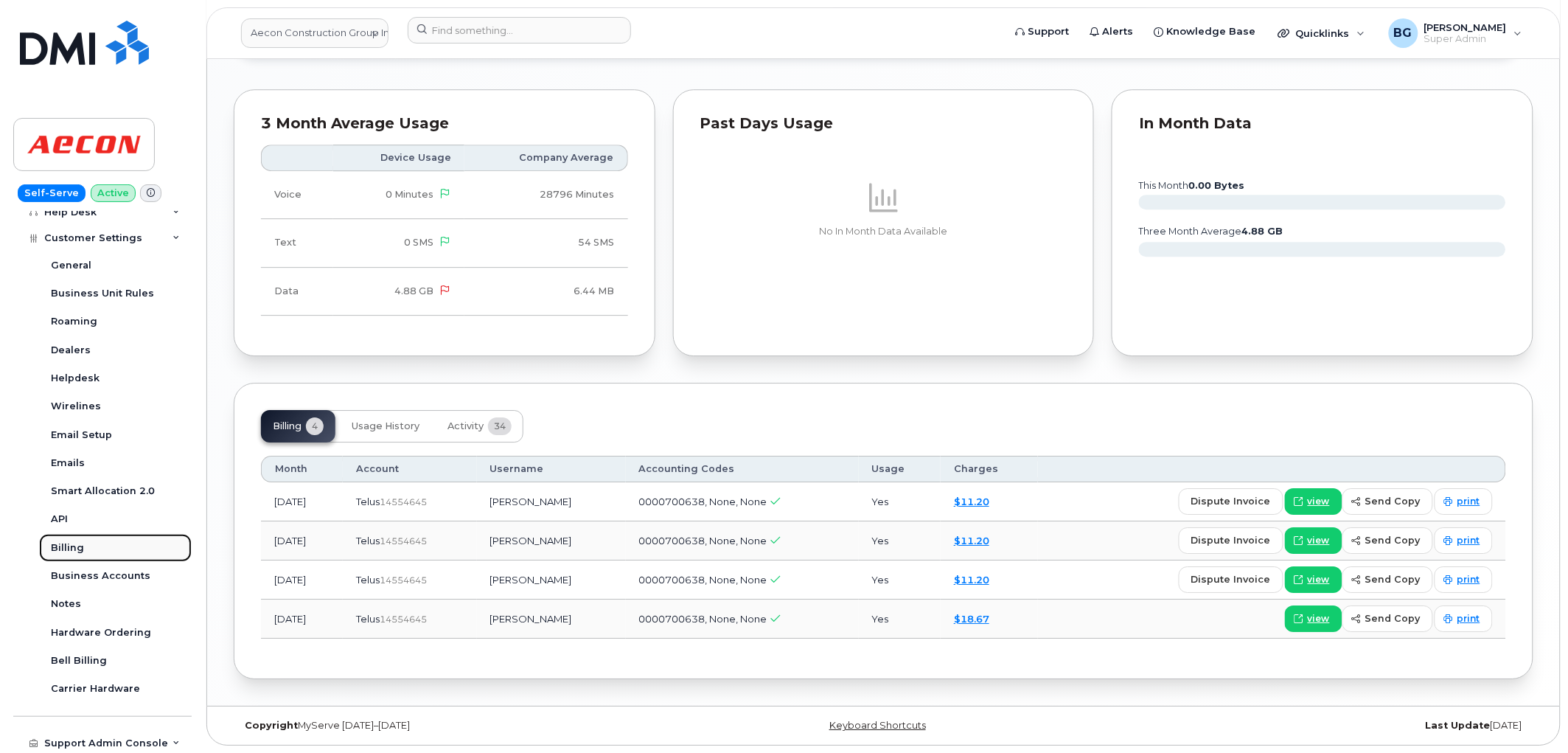
click at [63, 544] on div "Billing" at bounding box center [67, 548] width 33 height 13
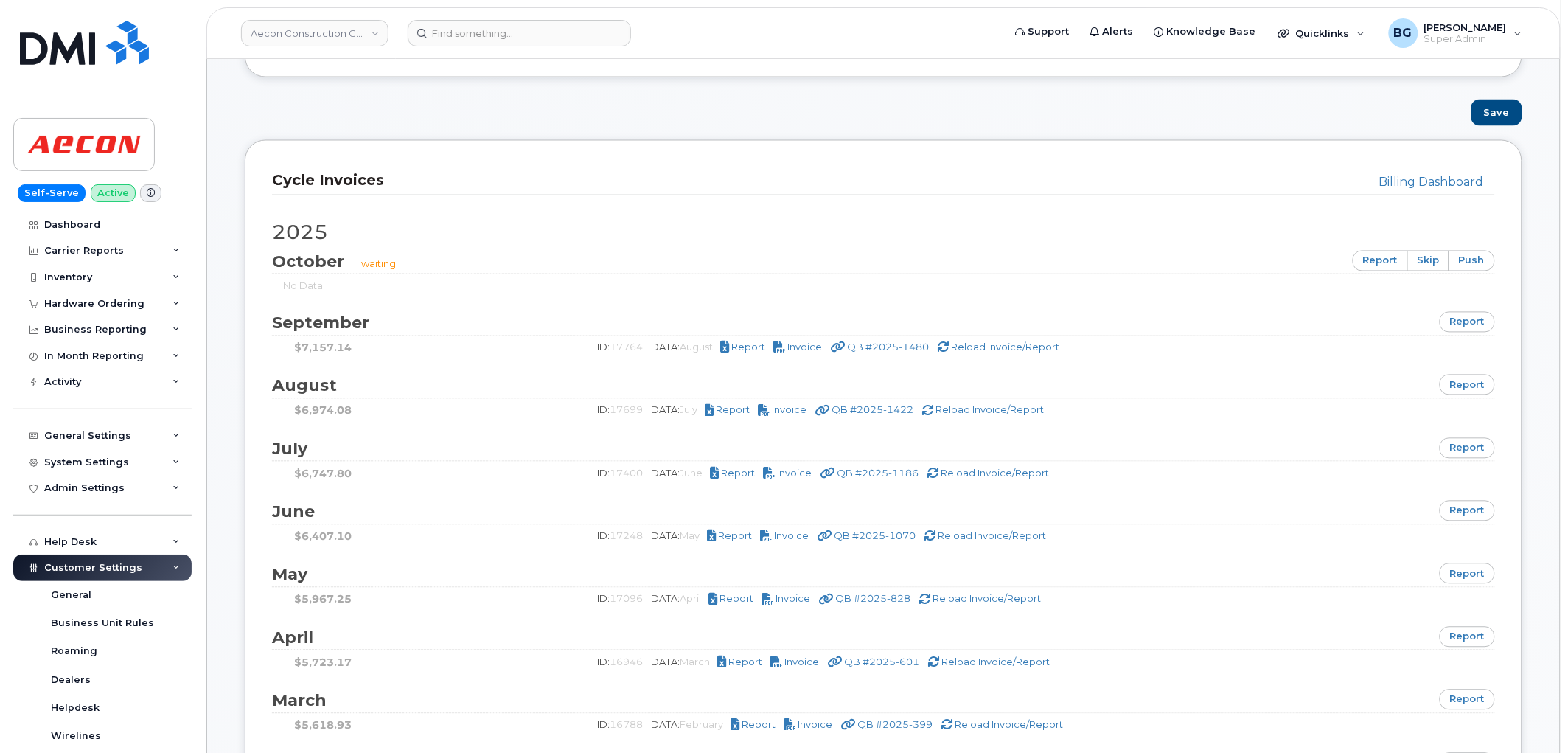
scroll to position [874, 0]
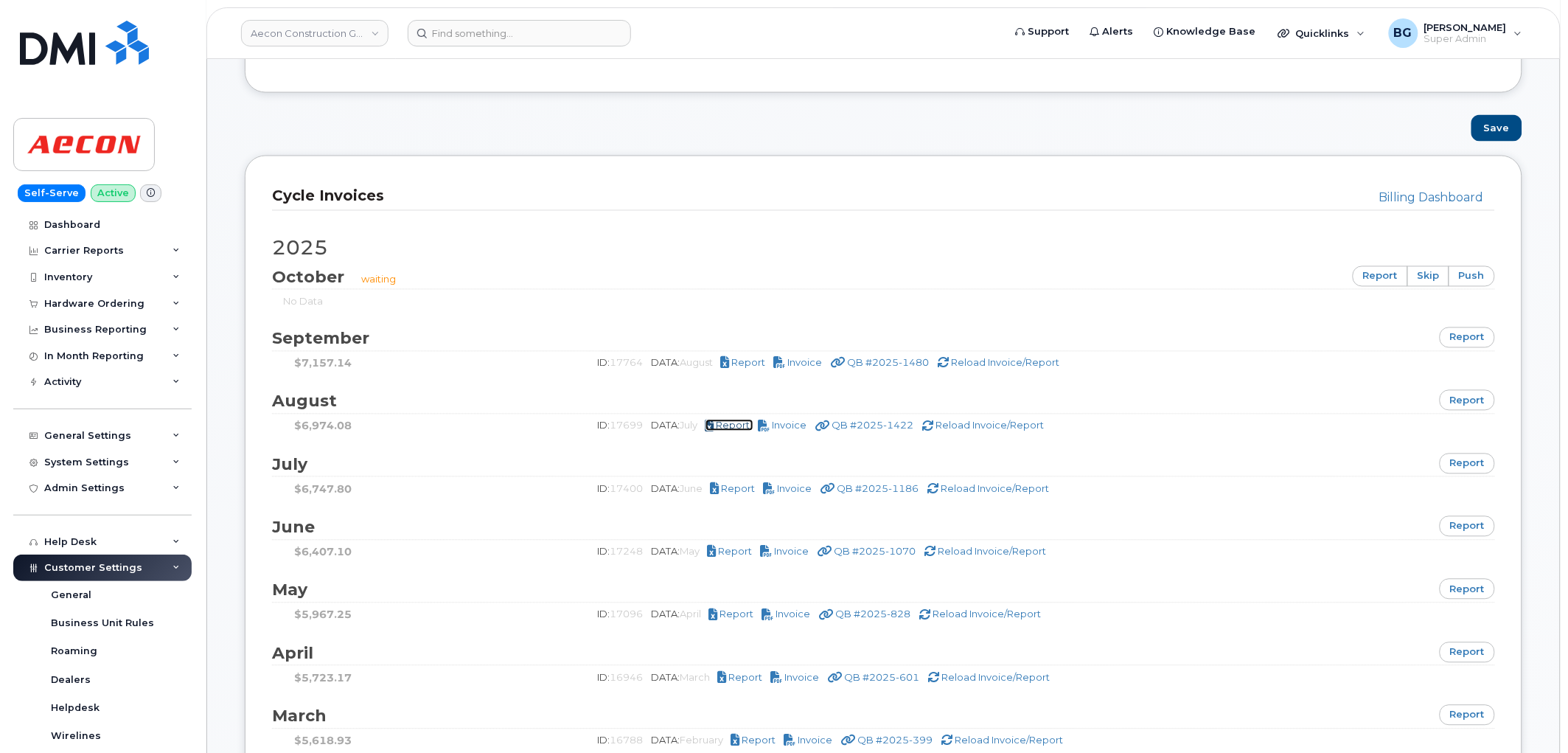
click at [739, 428] on span "Report" at bounding box center [733, 425] width 34 height 12
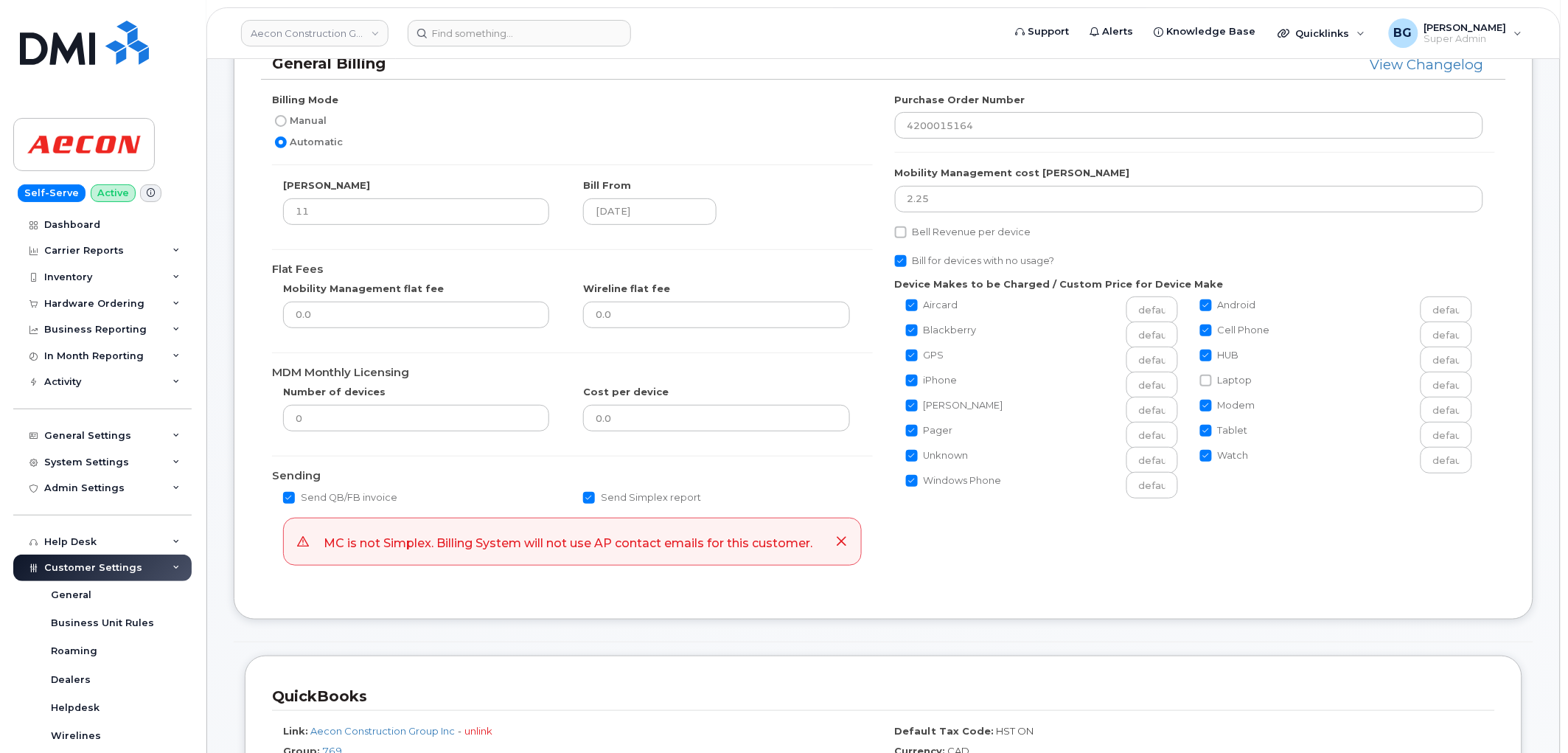
scroll to position [0, 0]
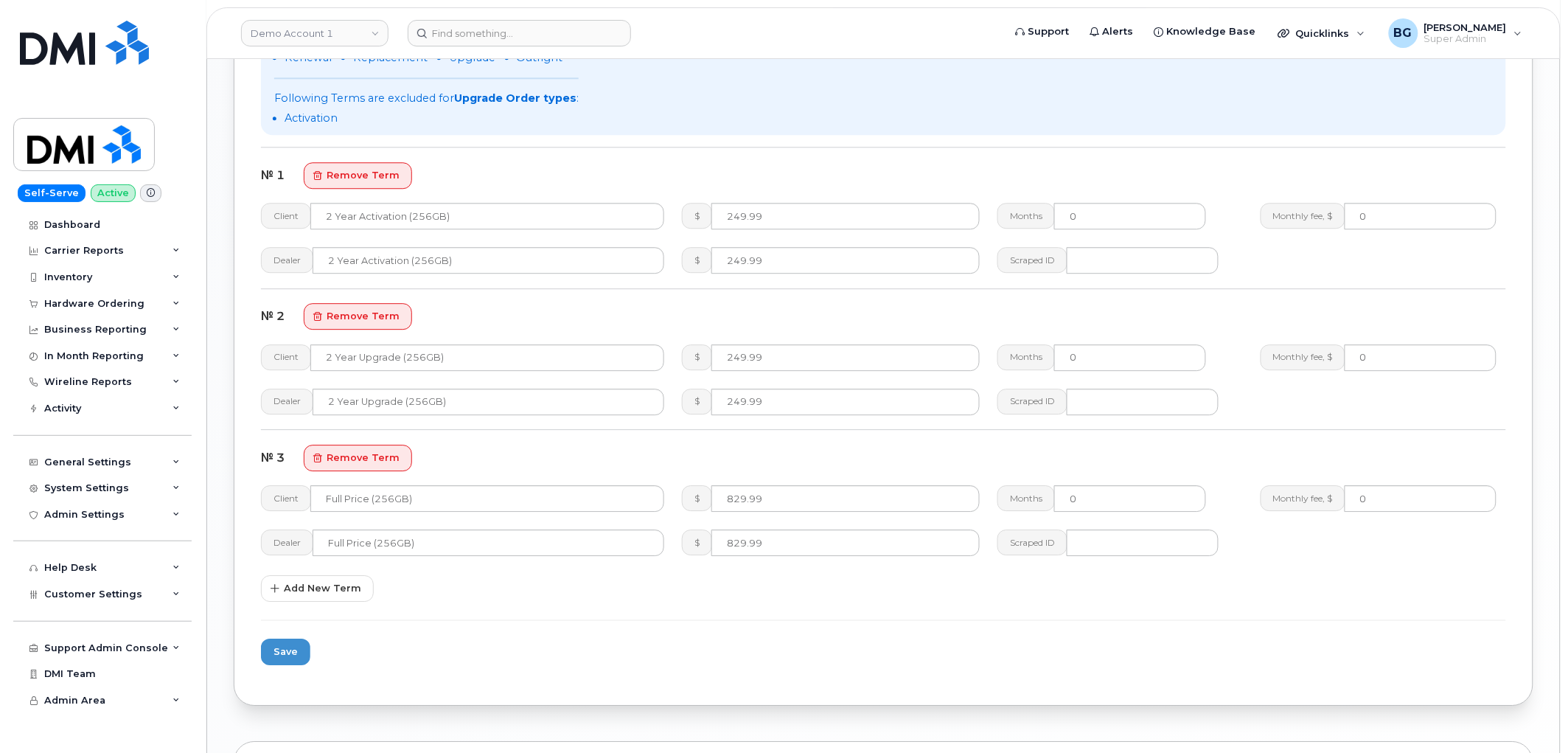
scroll to position [1366, 0]
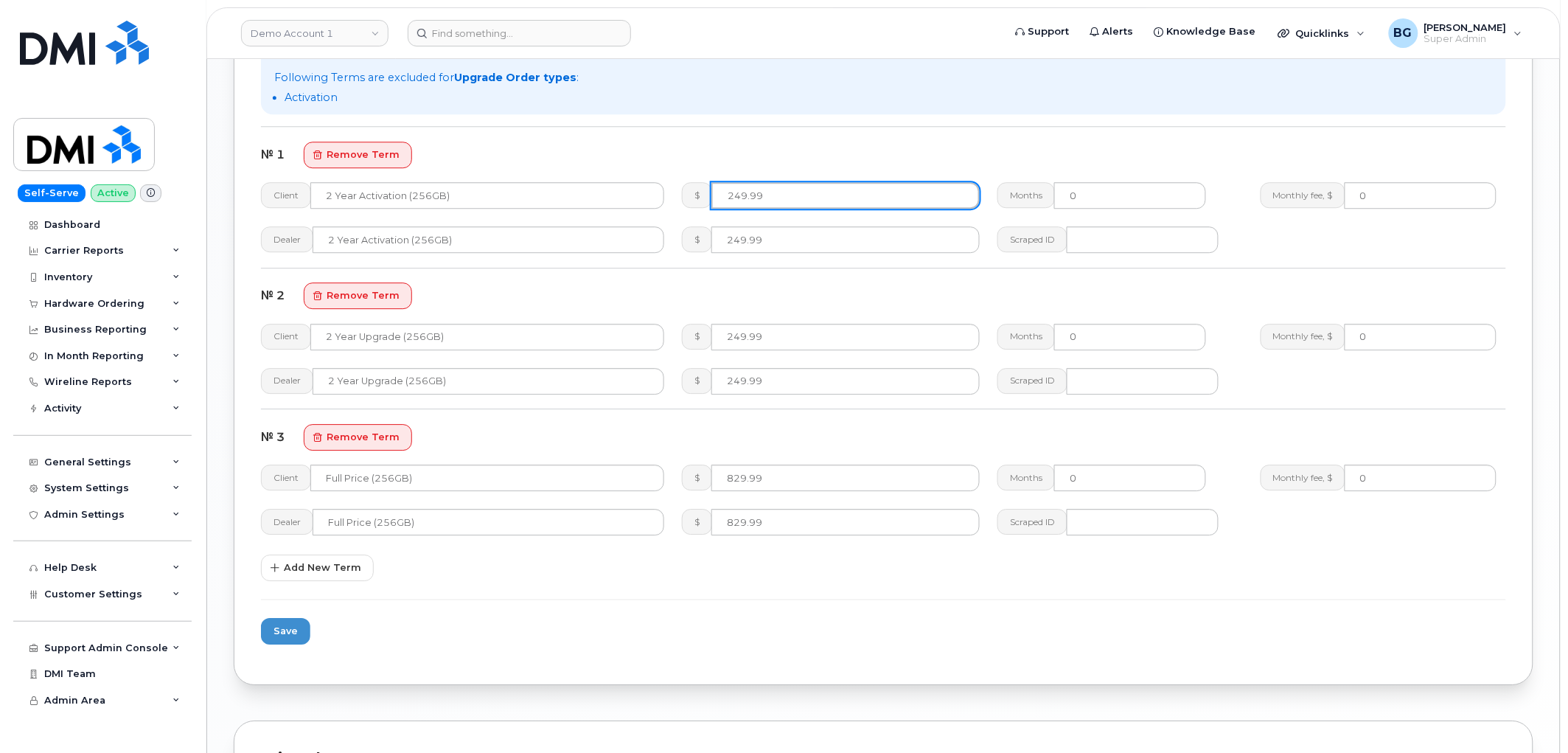
drag, startPoint x: 772, startPoint y: 205, endPoint x: 706, endPoint y: 203, distance: 66.0
click at [706, 203] on div "$ 249.99" at bounding box center [831, 195] width 298 height 26
type input "379.99"
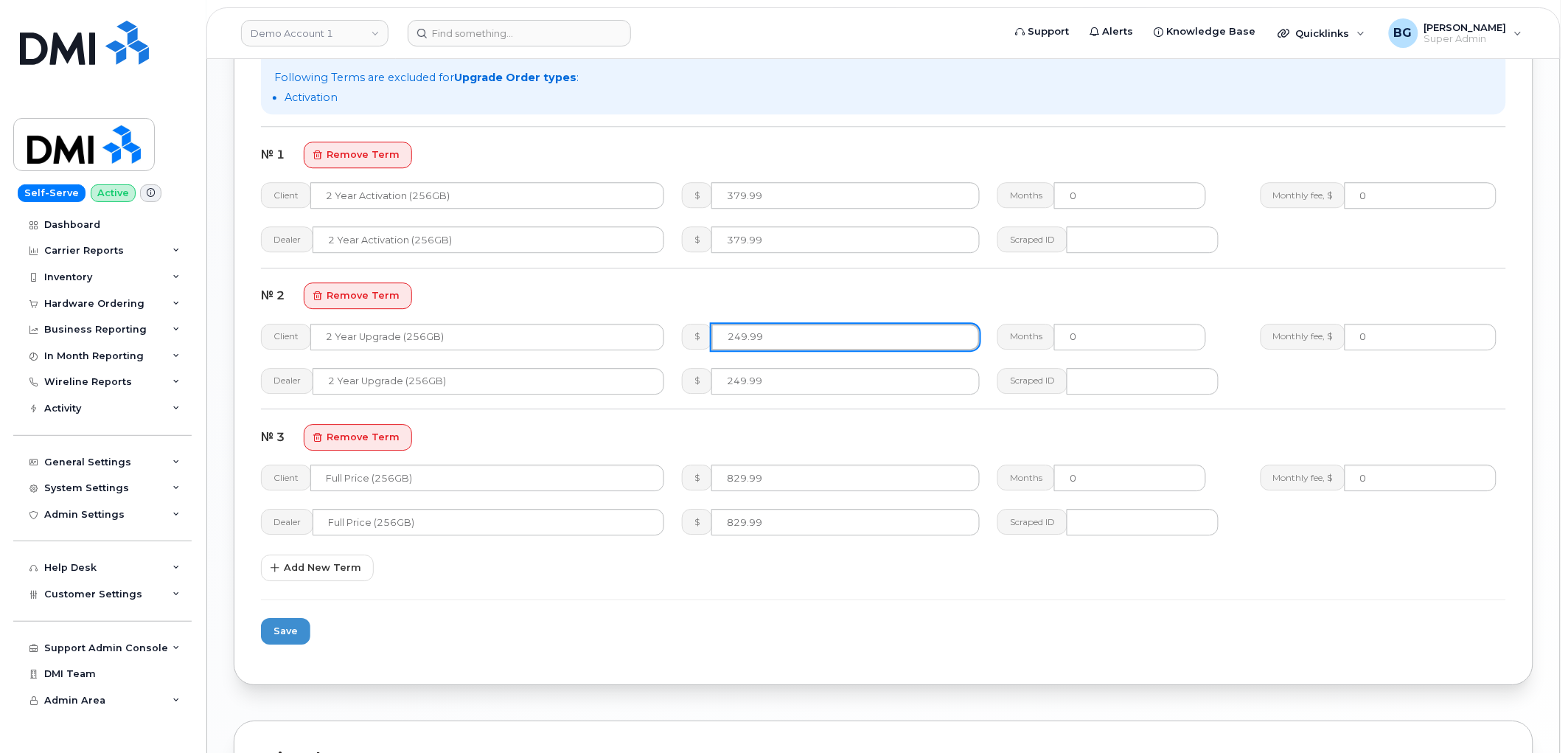
drag, startPoint x: 737, startPoint y: 337, endPoint x: 688, endPoint y: 340, distance: 49.1
click at [689, 340] on div "$ 249.99" at bounding box center [831, 337] width 298 height 26
type input "379.99"
click at [296, 629] on span "Save" at bounding box center [286, 631] width 25 height 14
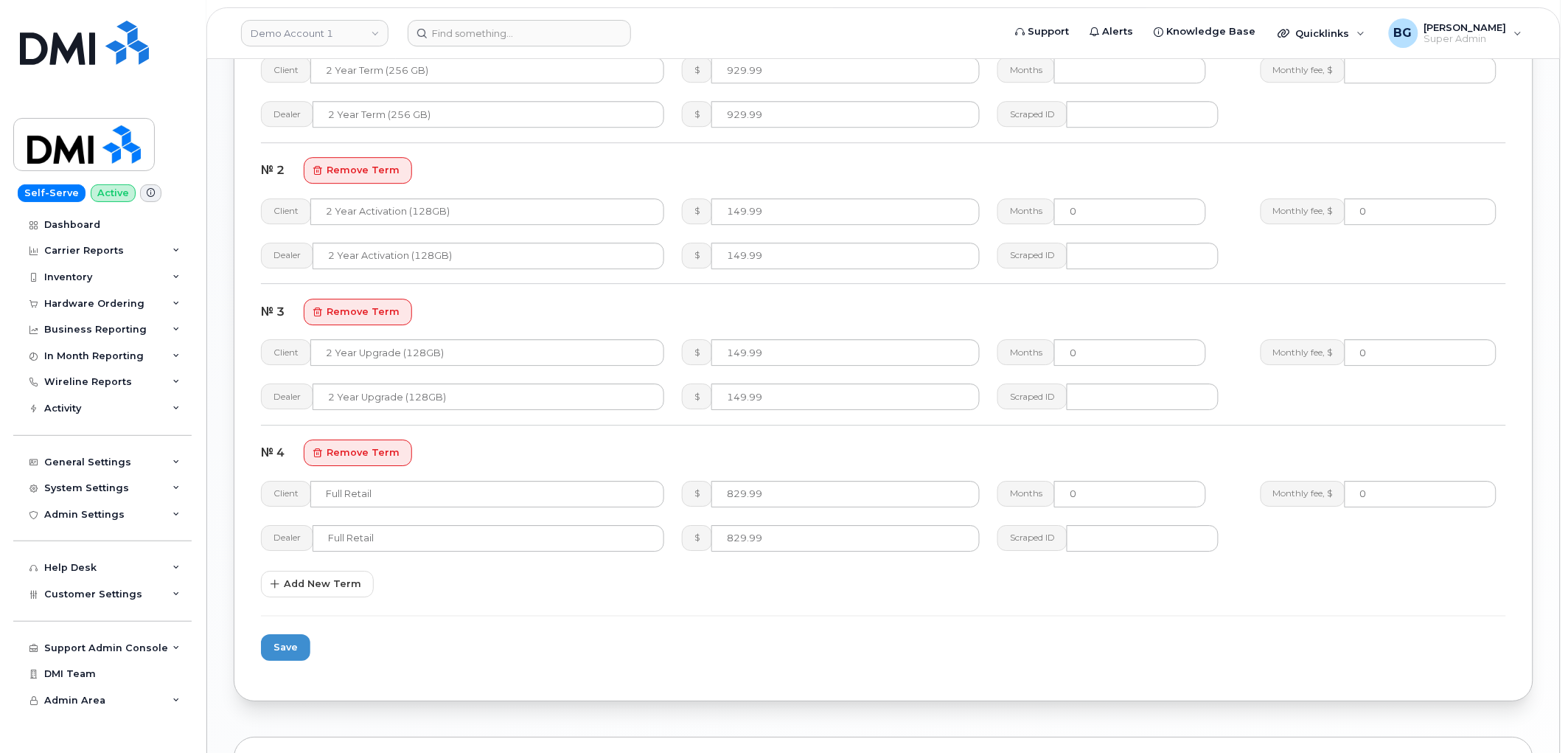
scroll to position [1366, 0]
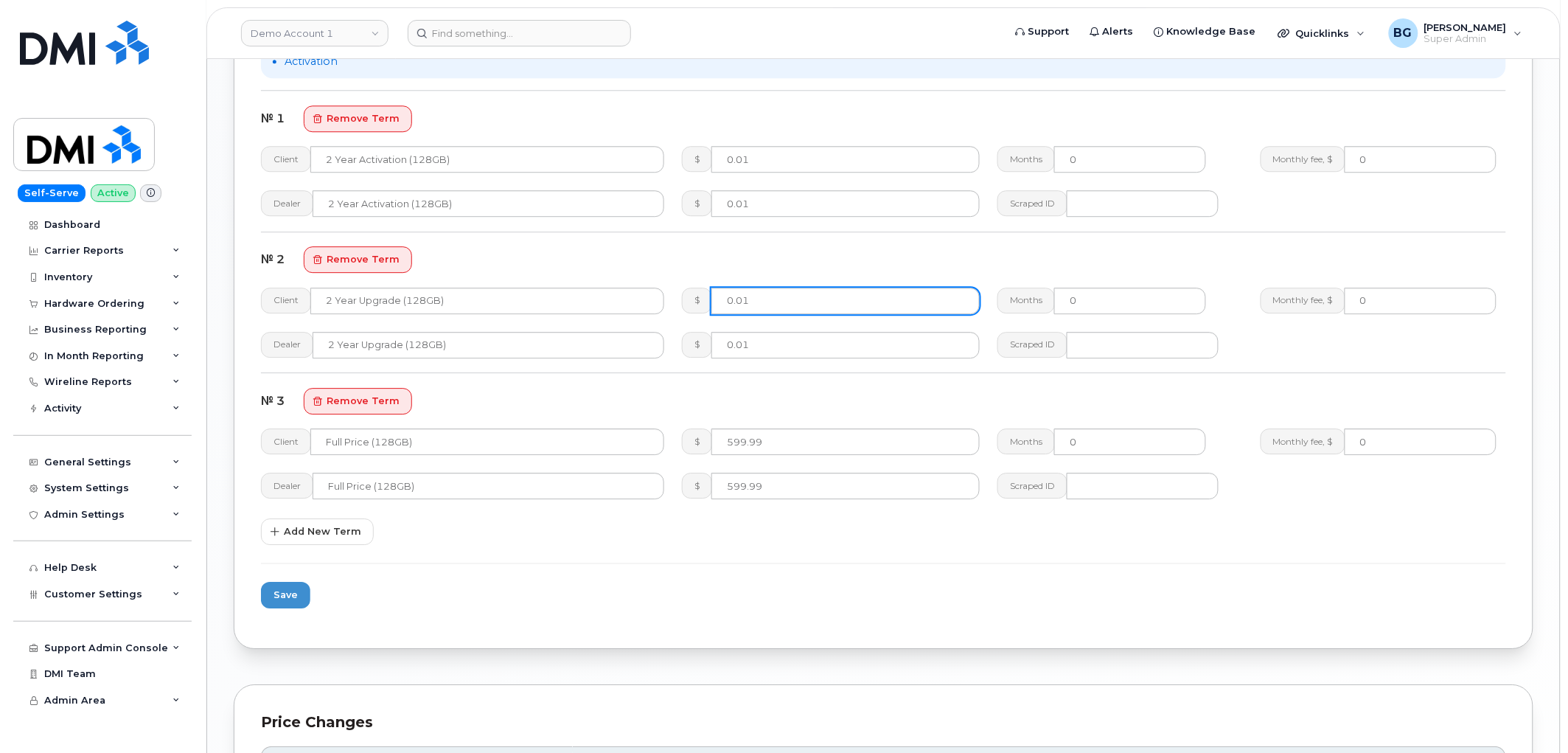
scroll to position [1420, 0]
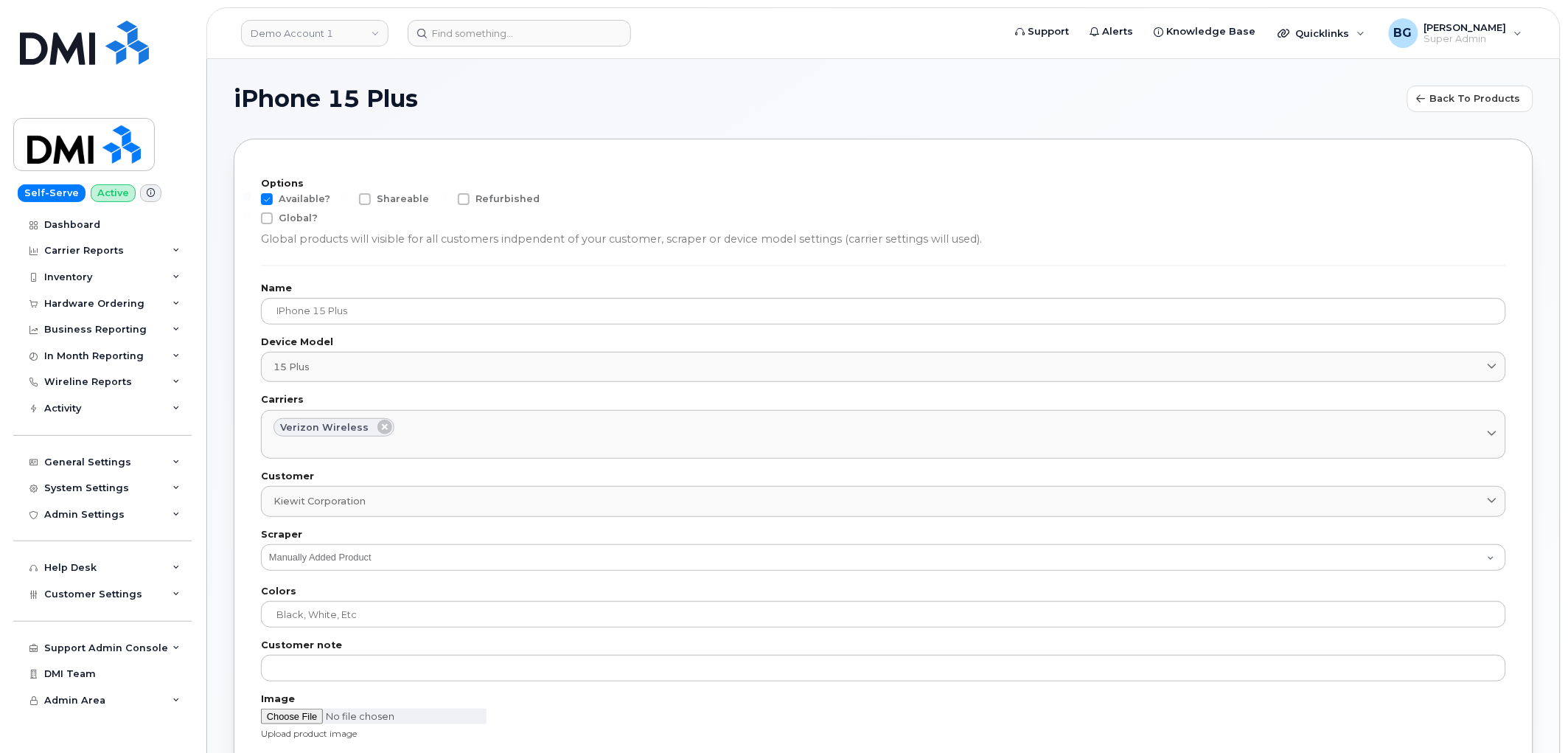
click at [262, 198] on span at bounding box center [266, 198] width 12 height 12
click at [251, 198] on input "Available?" at bounding box center [247, 197] width 8 height 8
checkbox input "false"
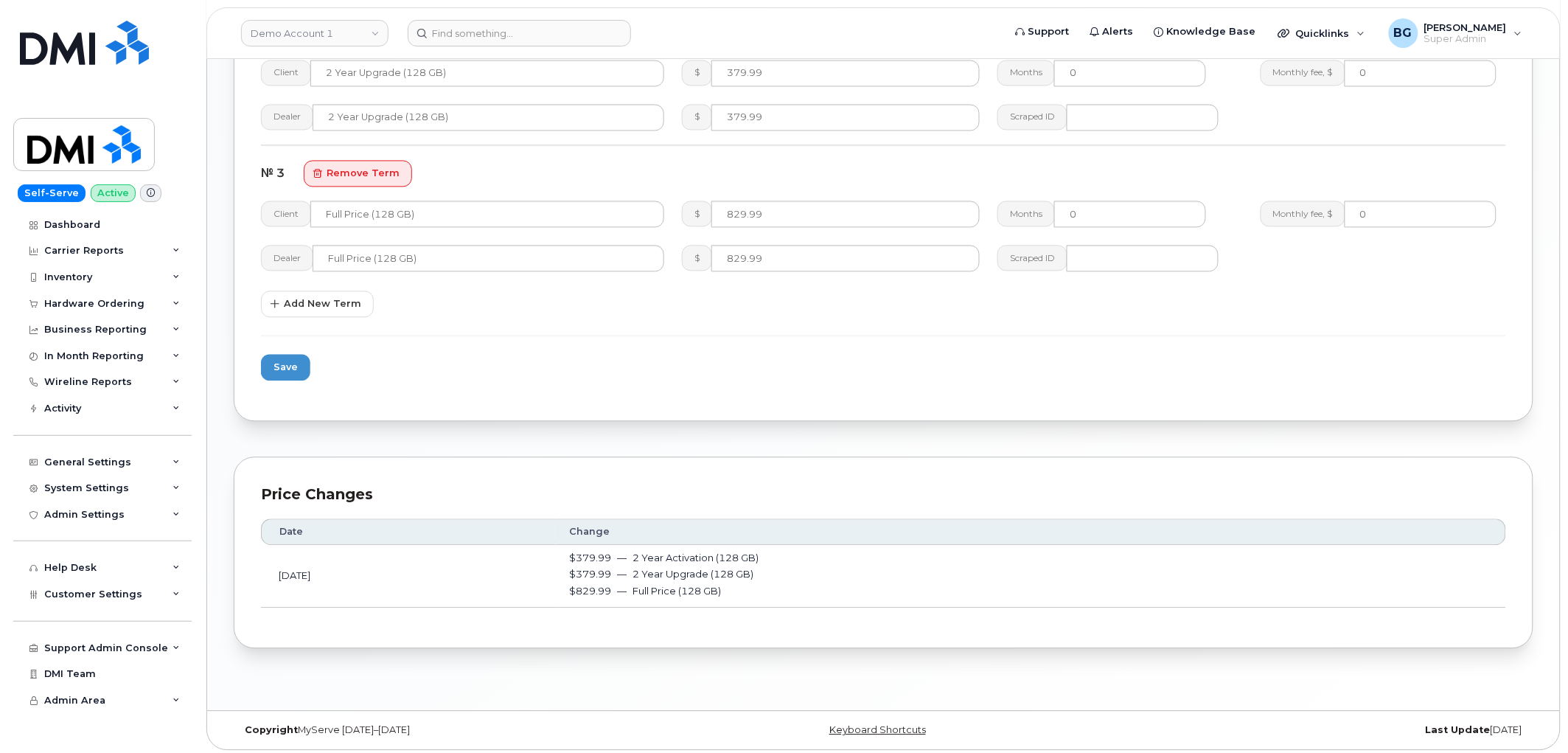
scroll to position [1058, 0]
click at [279, 360] on span "Save" at bounding box center [286, 365] width 25 height 14
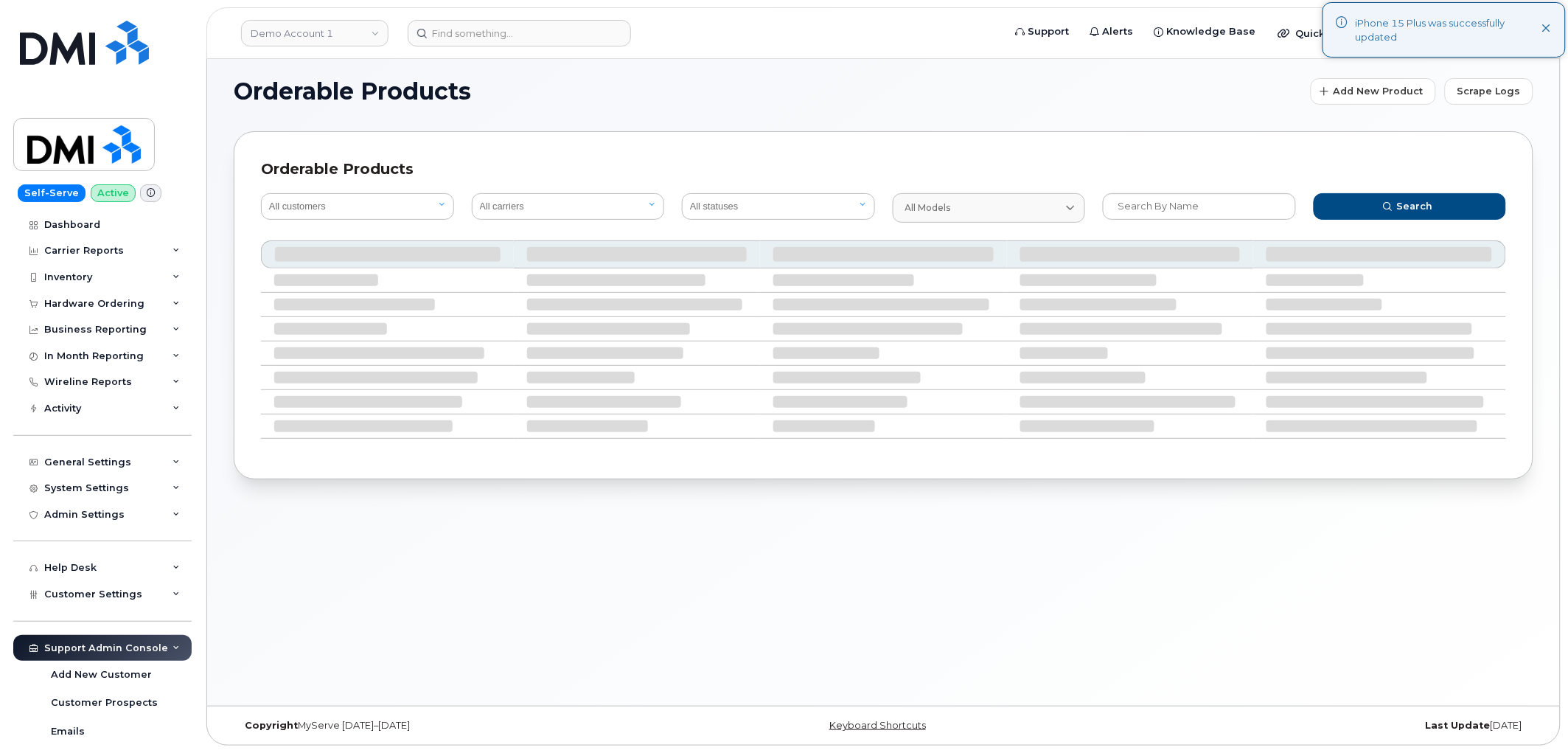
scroll to position [8, 0]
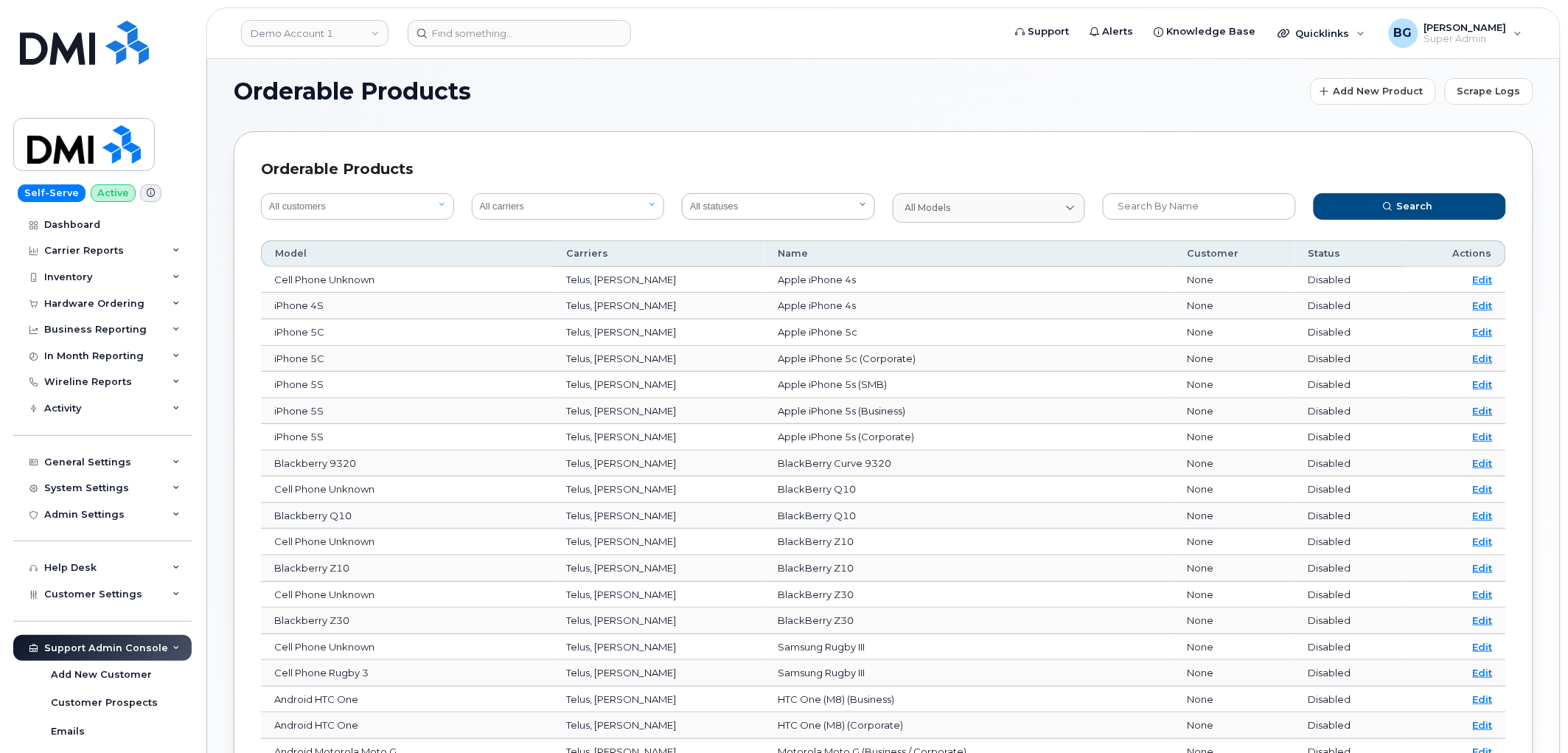
drag, startPoint x: 306, startPoint y: 39, endPoint x: 737, endPoint y: 206, distance: 462.2
click at [306, 39] on link "Demo Account 1" at bounding box center [314, 33] width 147 height 26
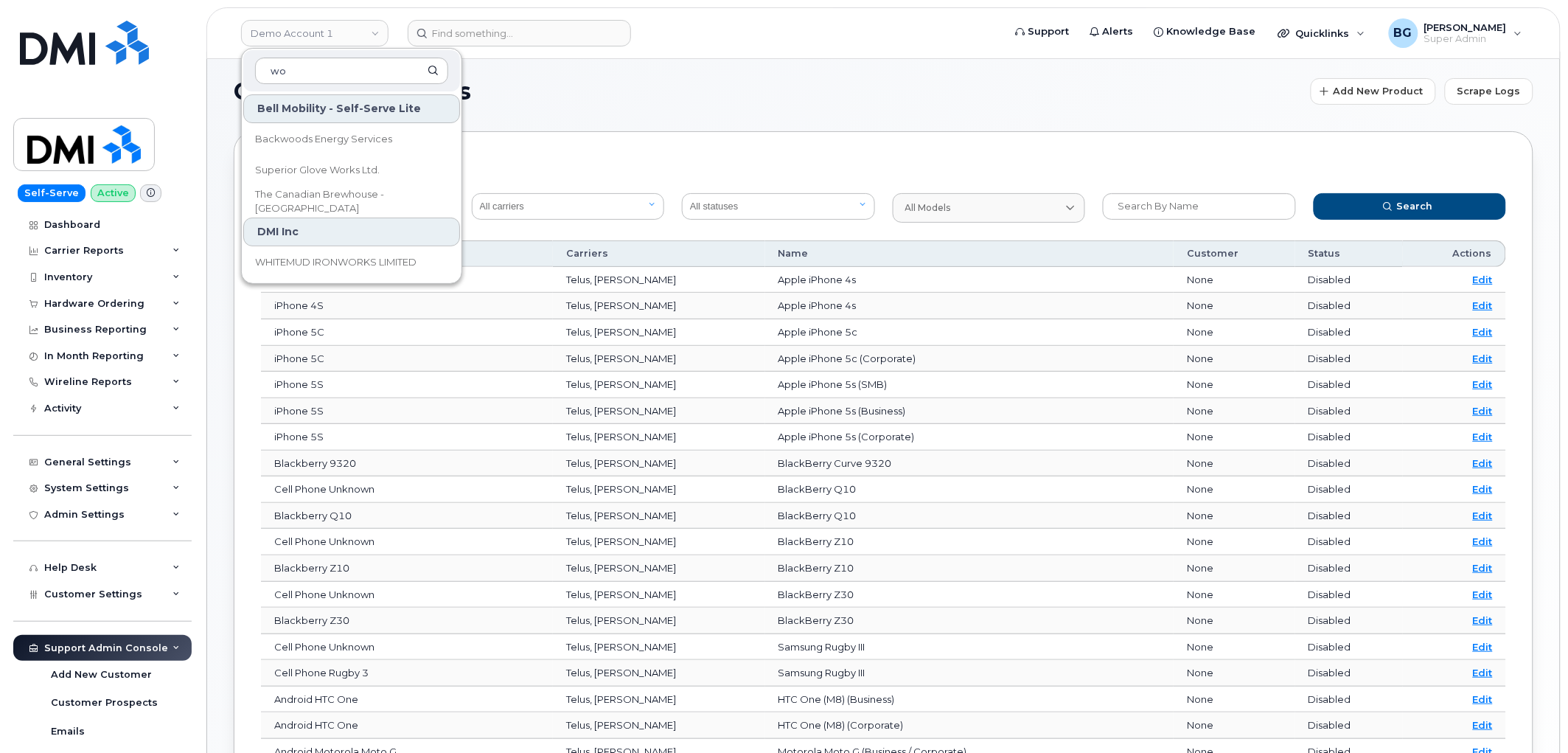
type input "w"
type input "don"
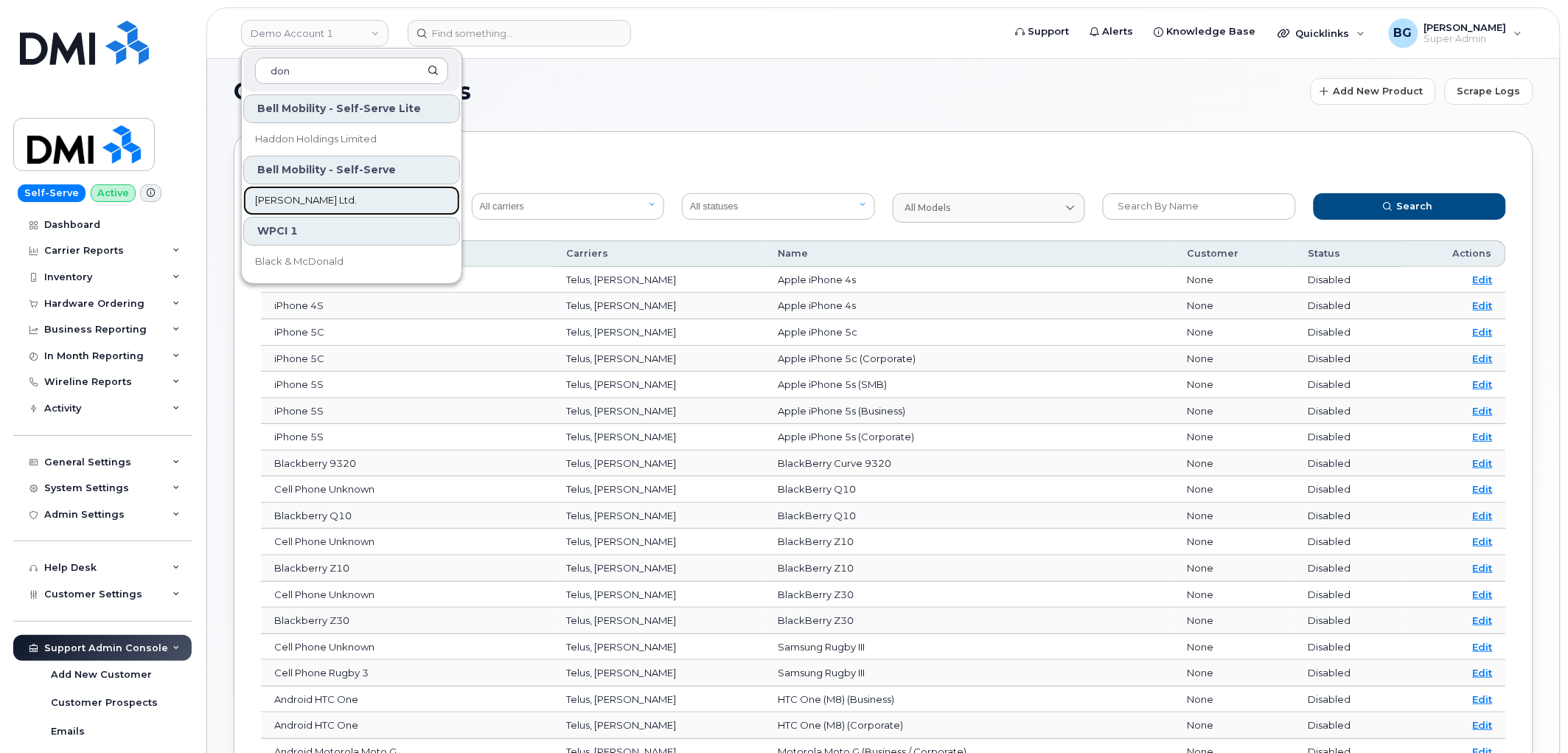
click at [293, 199] on span "Don Wheaton Ltd." at bounding box center [306, 200] width 102 height 15
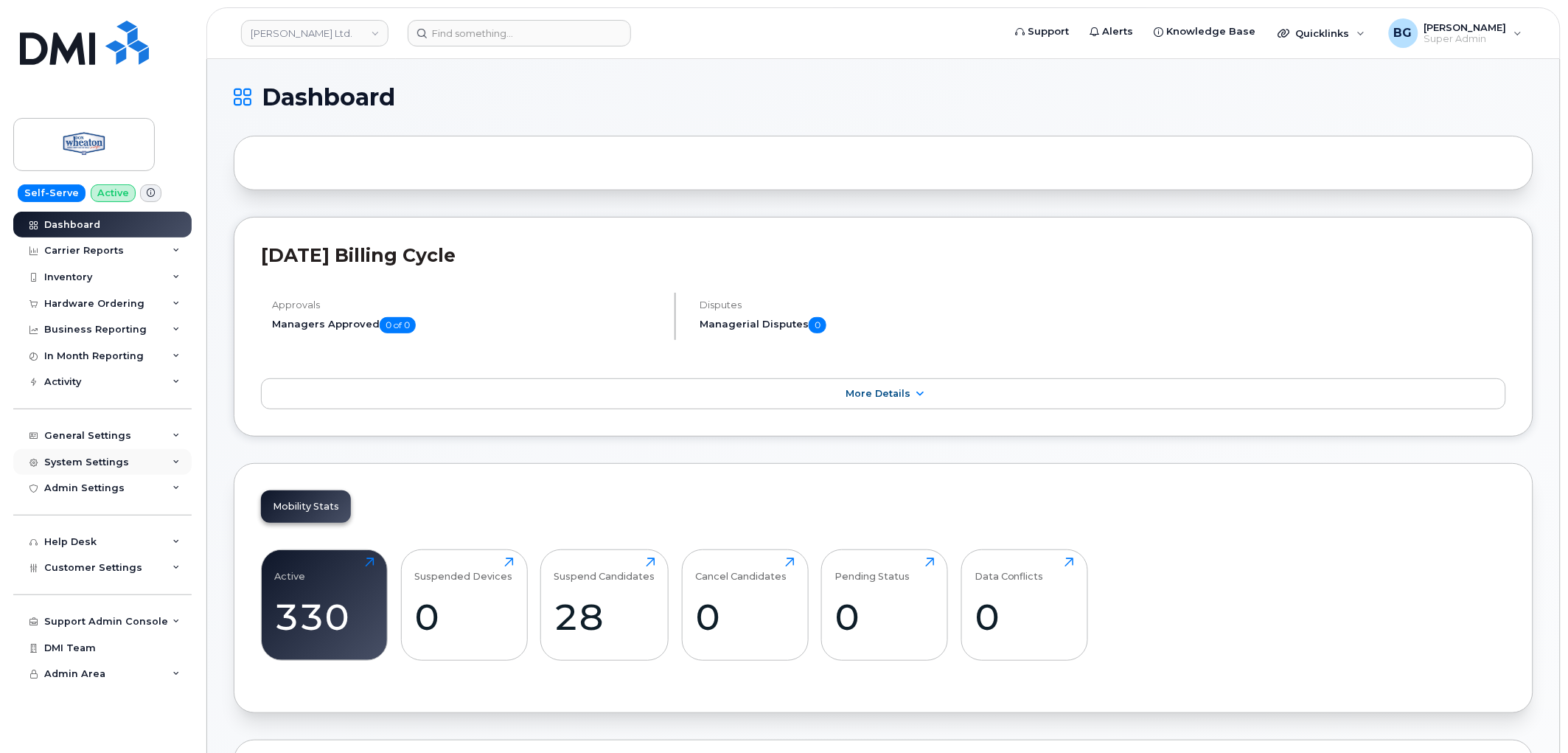
click at [96, 459] on div "System Settings" at bounding box center [86, 462] width 85 height 12
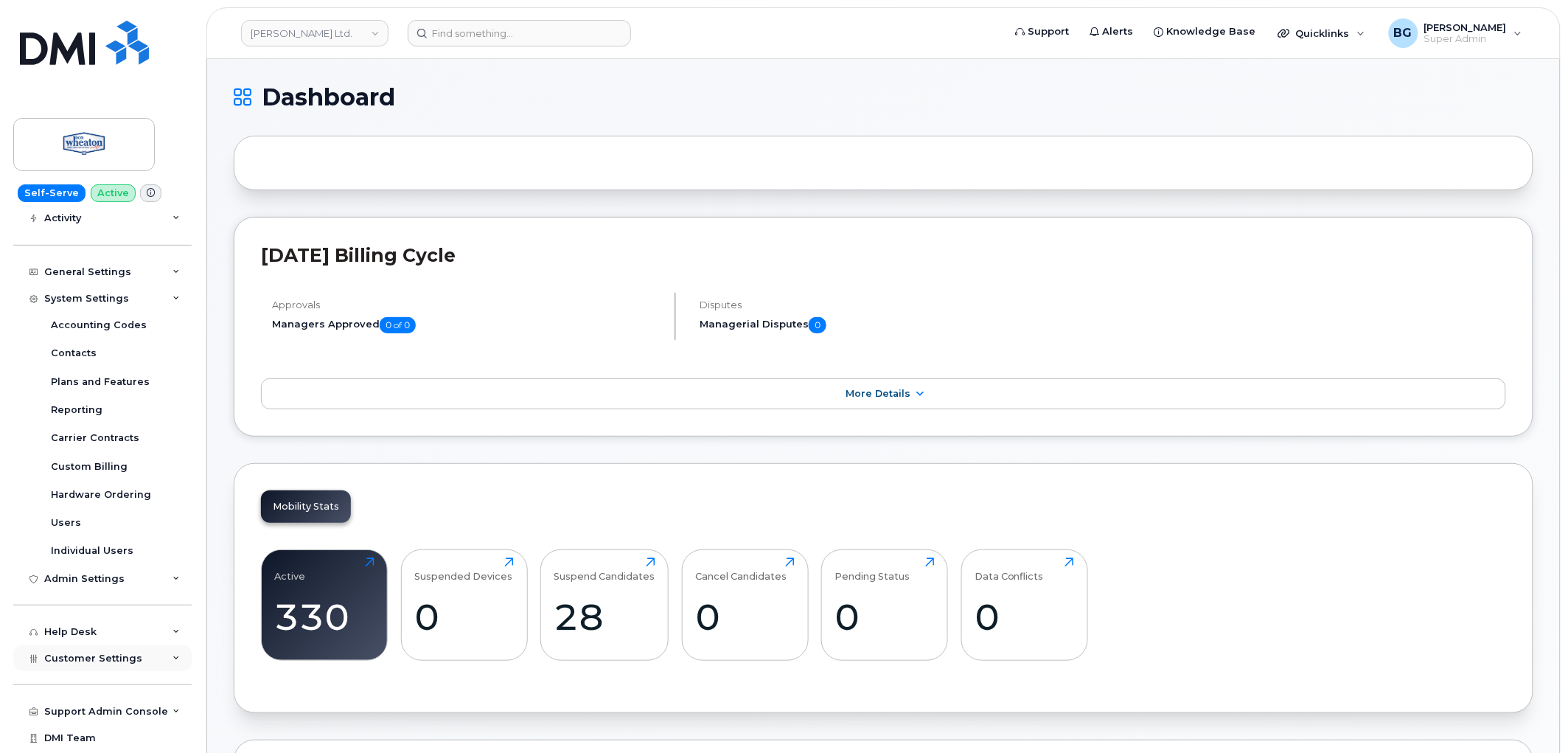
click at [81, 659] on span "Customer Settings" at bounding box center [93, 658] width 98 height 11
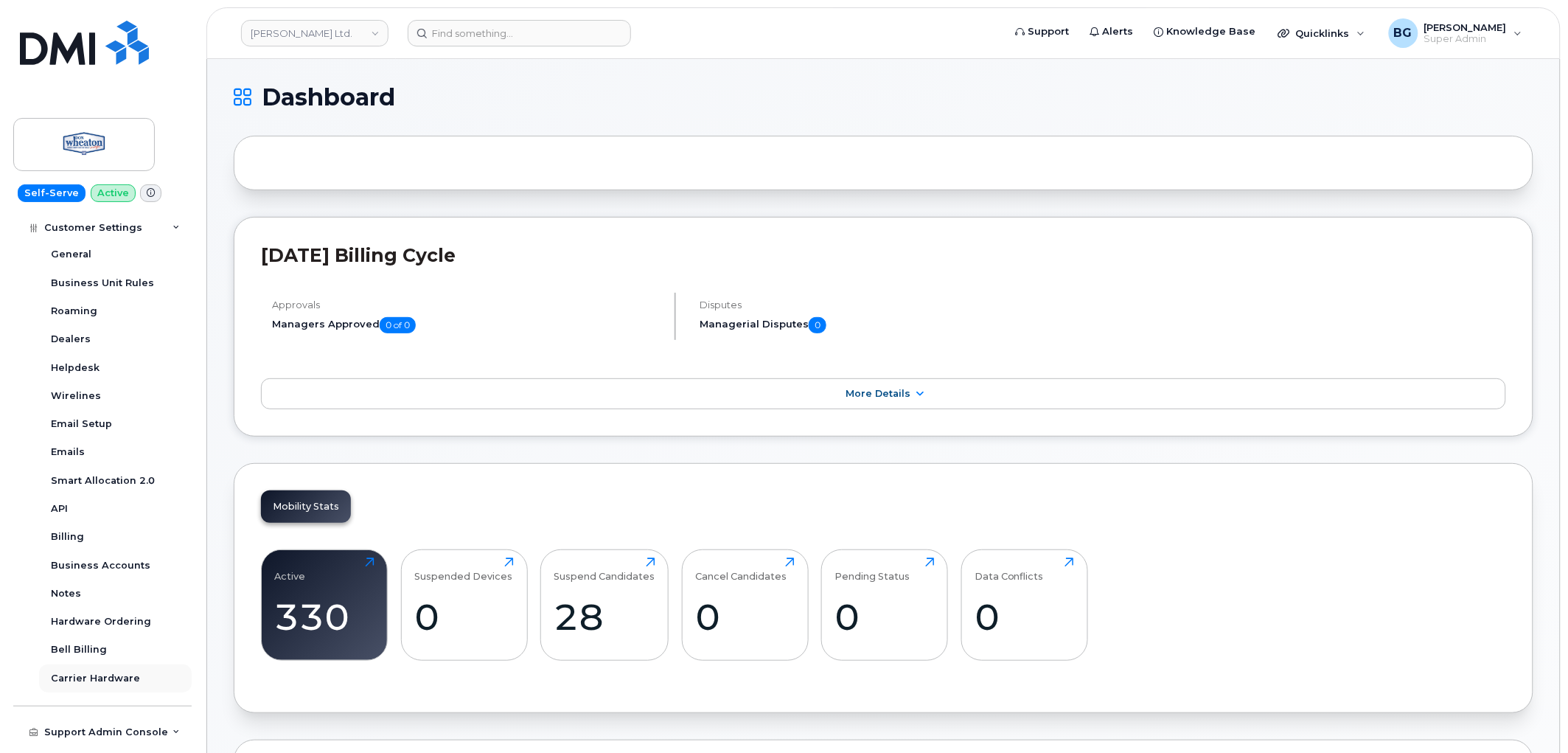
scroll to position [639, 0]
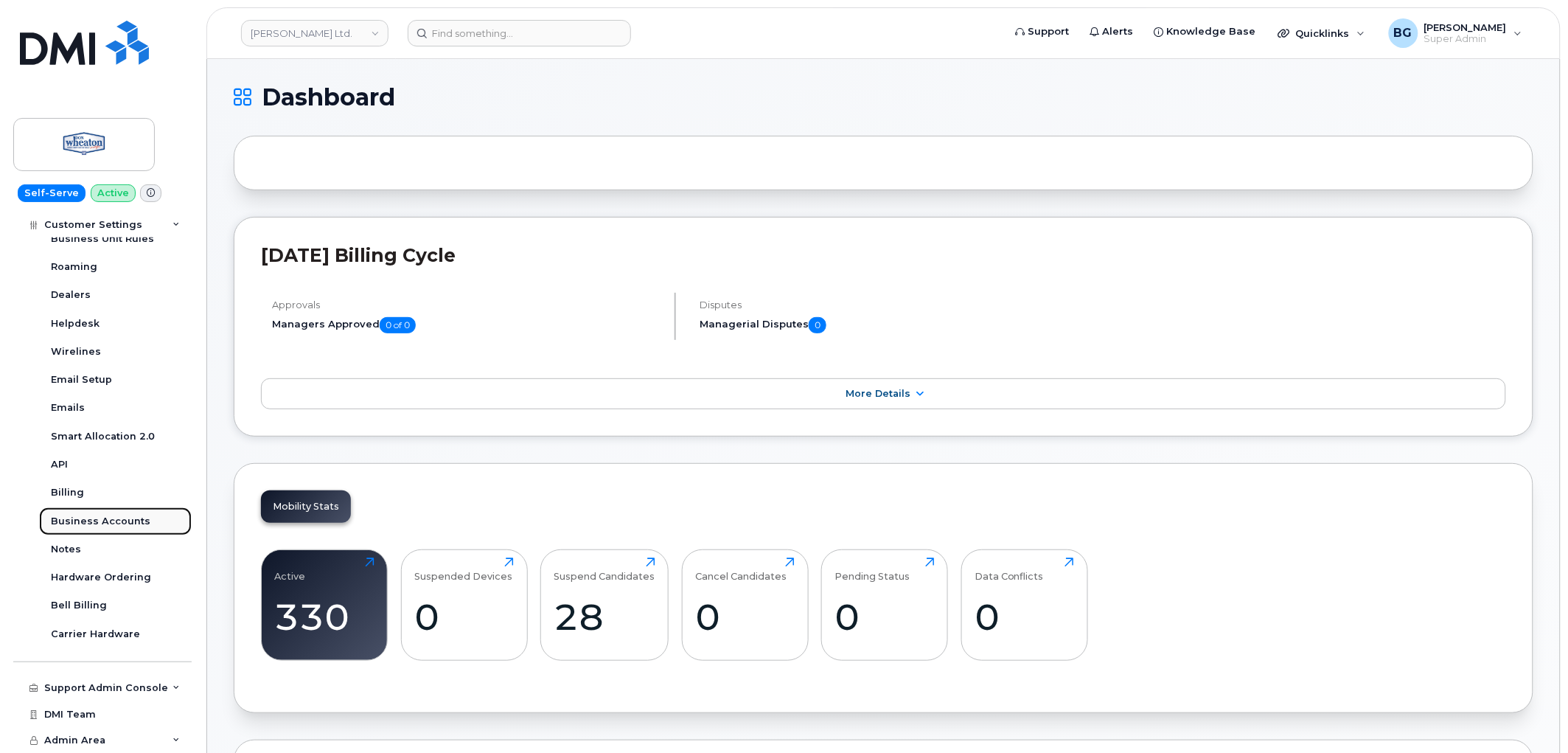
click at [92, 519] on div "Business Accounts" at bounding box center [100, 521] width 100 height 13
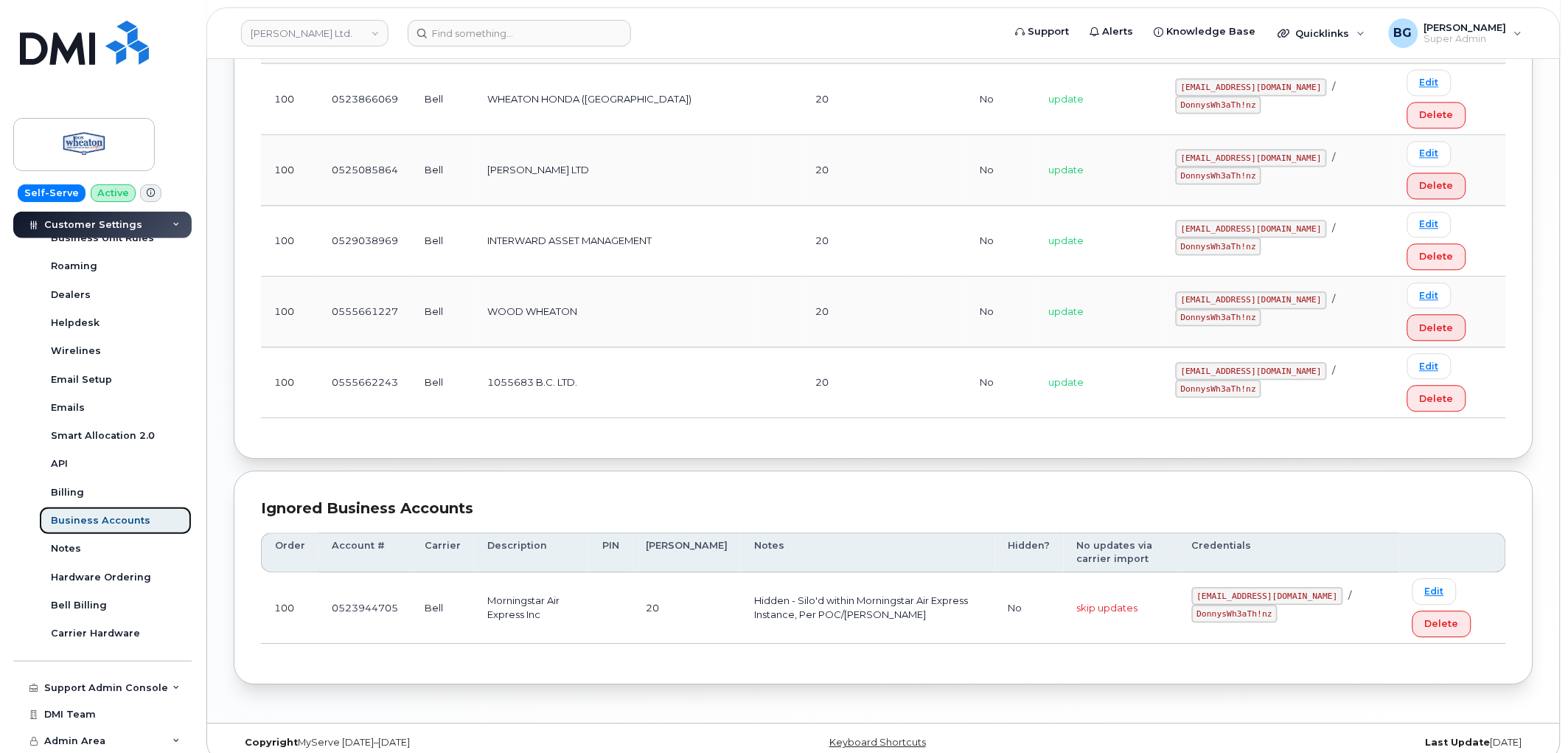
scroll to position [1138, 0]
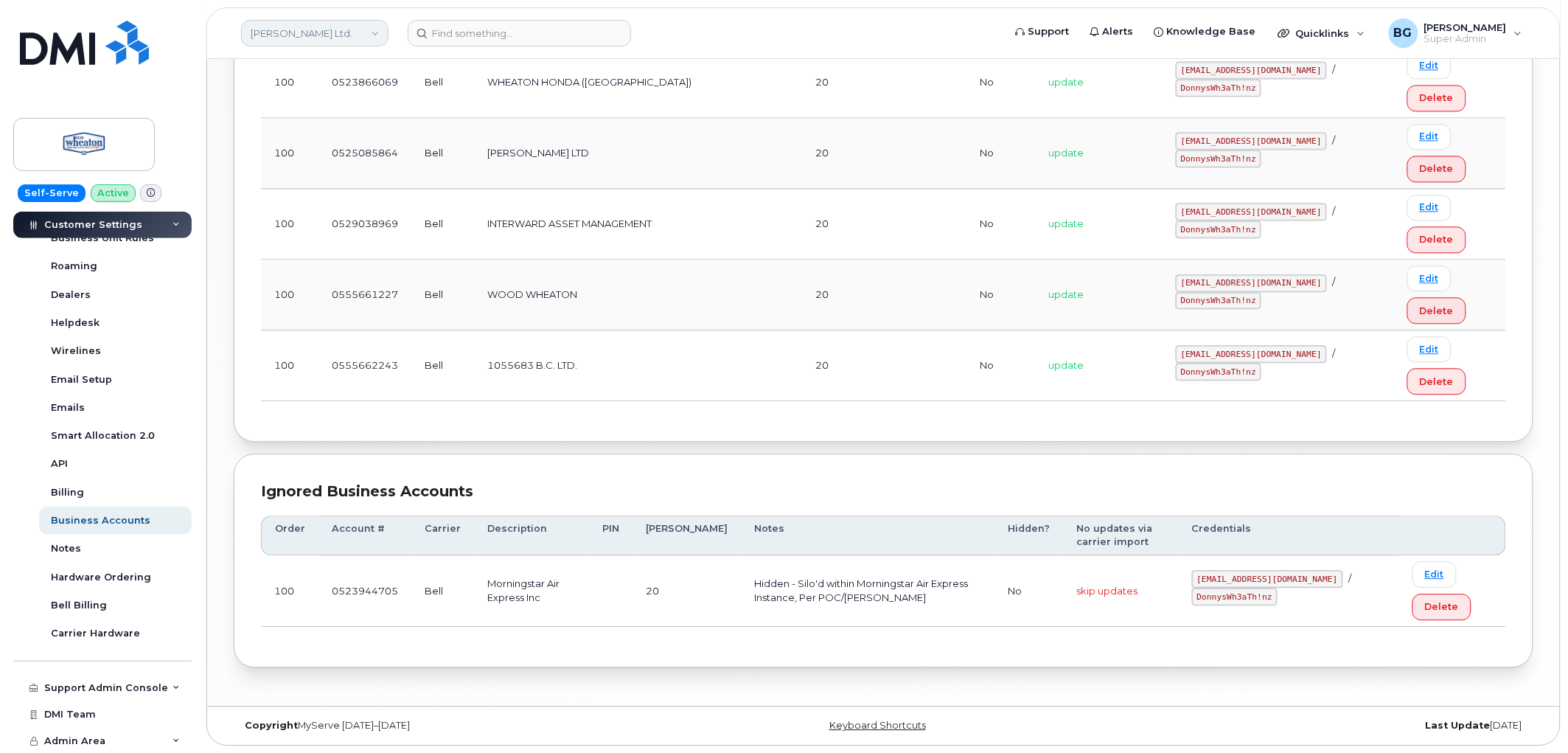
click at [296, 36] on link "[PERSON_NAME] Ltd." at bounding box center [314, 33] width 147 height 26
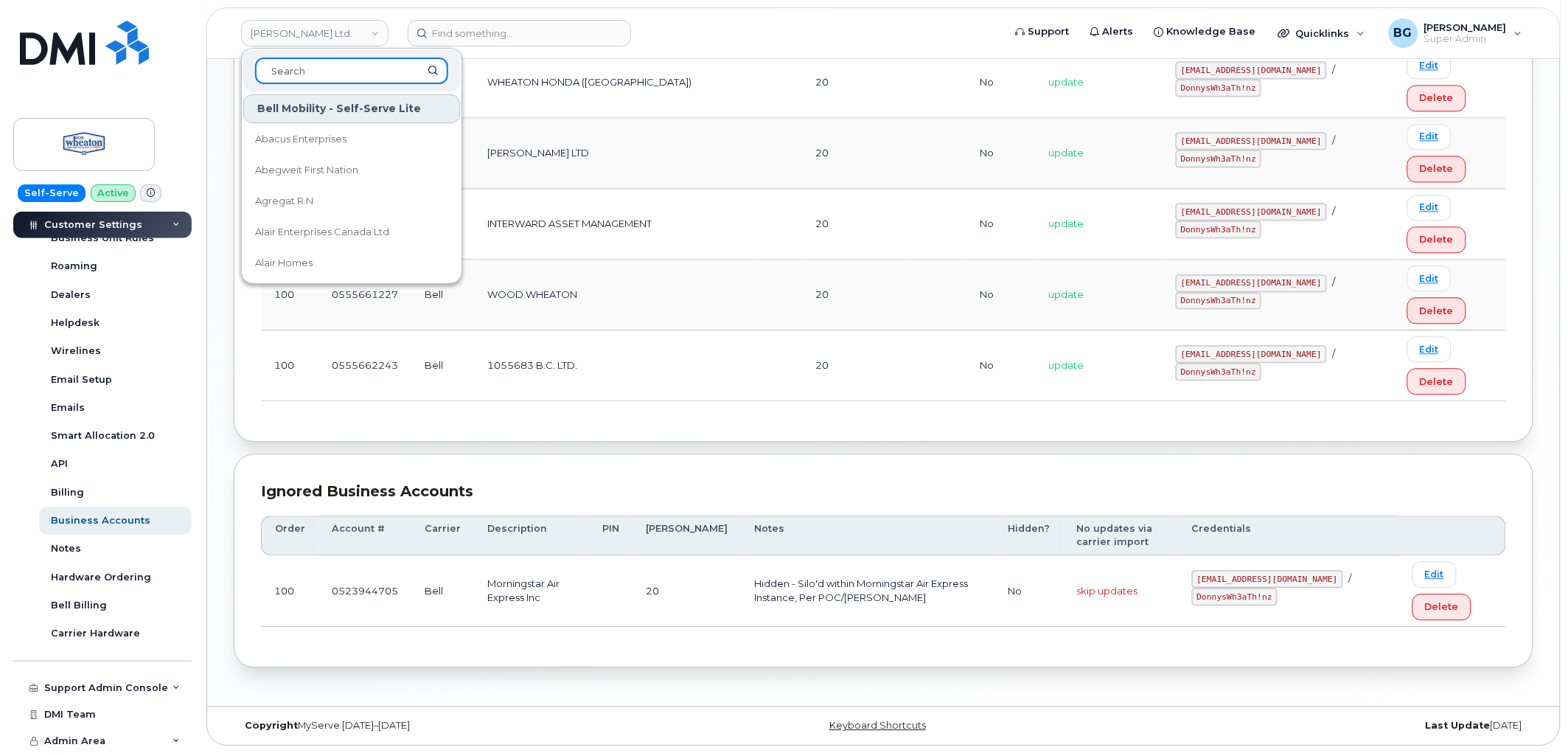
click at [320, 70] on input at bounding box center [351, 70] width 193 height 26
type input "morning"
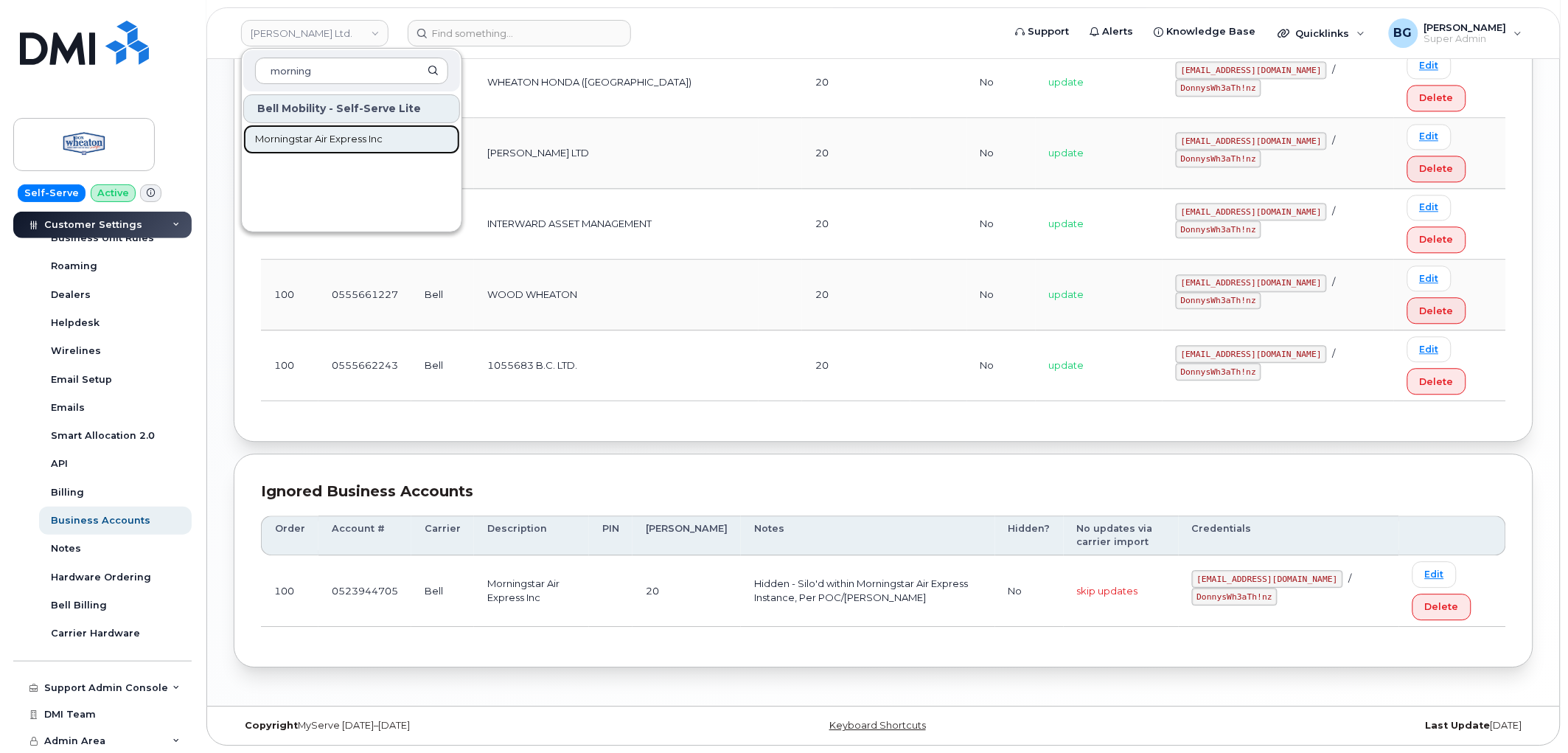
click at [313, 137] on span "Morningstar Air Express Inc" at bounding box center [318, 139] width 127 height 15
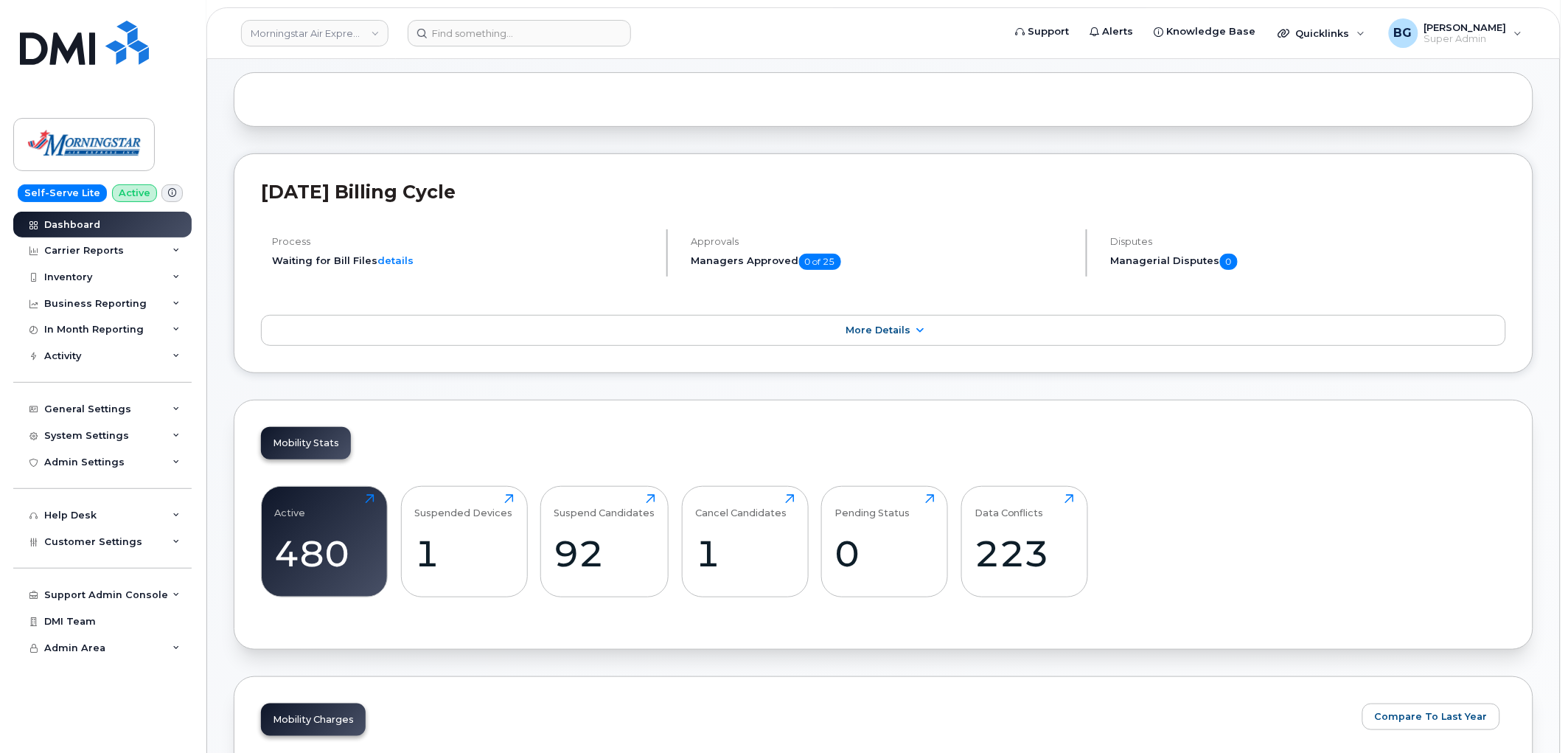
scroll to position [273, 0]
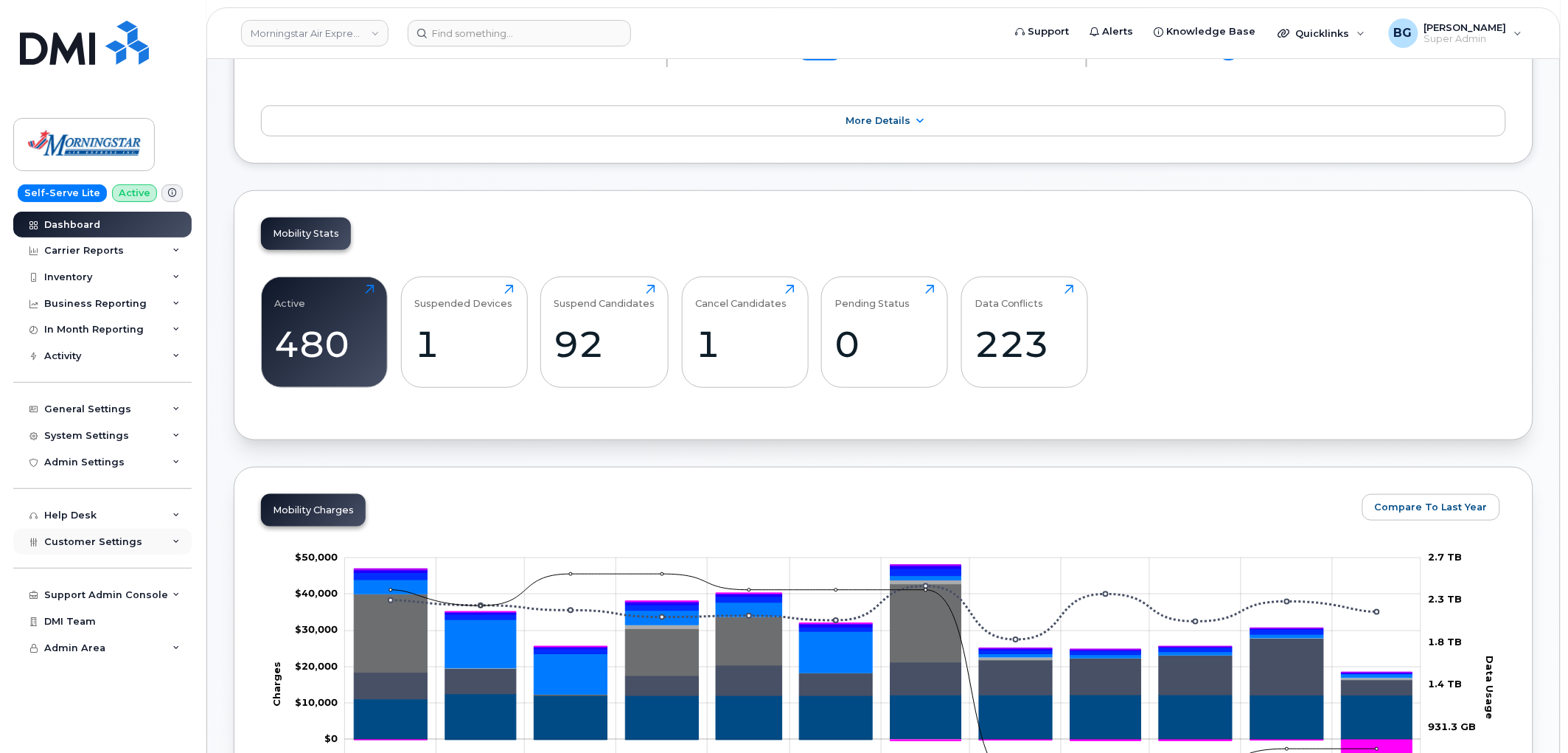
click at [90, 541] on span "Customer Settings" at bounding box center [93, 541] width 98 height 11
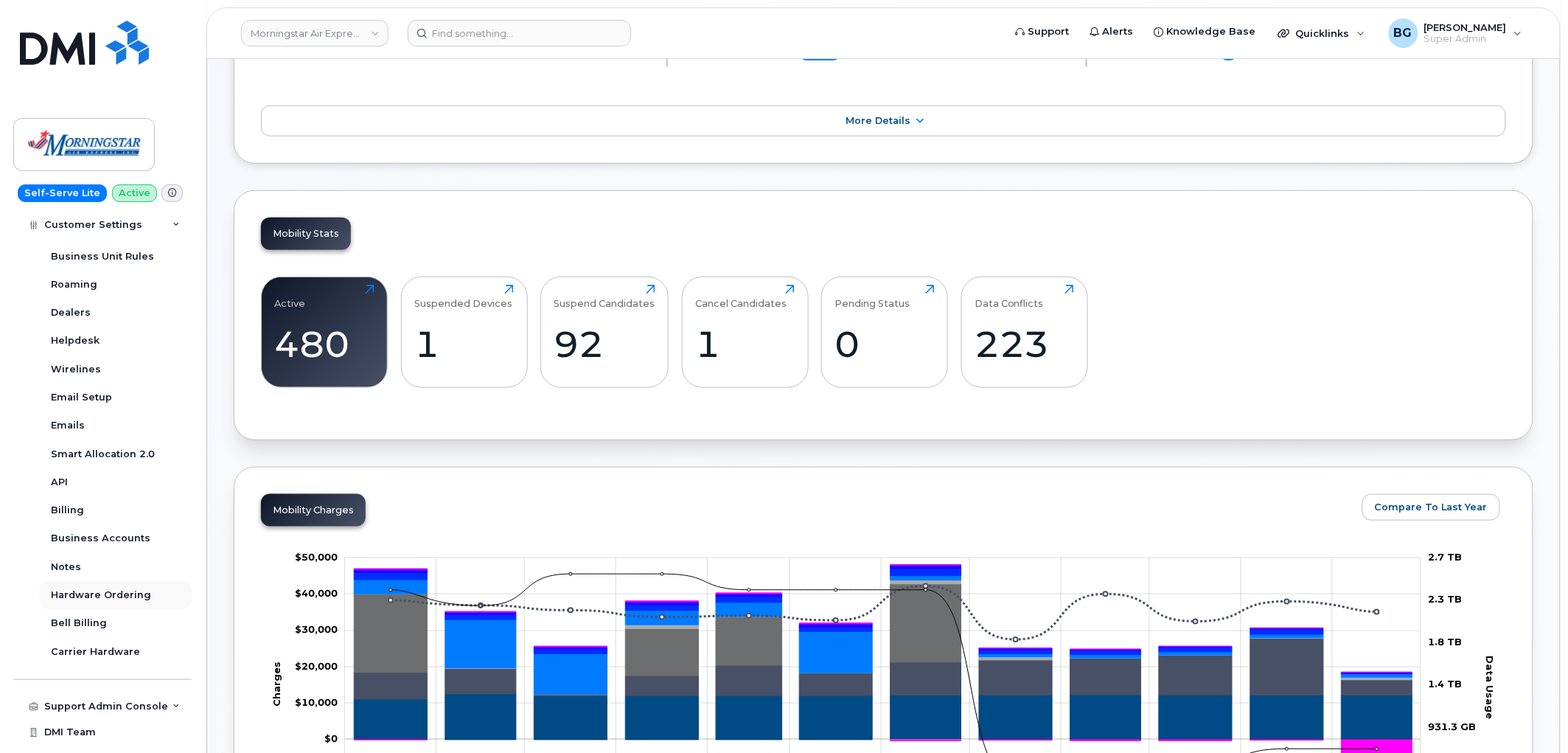
scroll to position [358, 0]
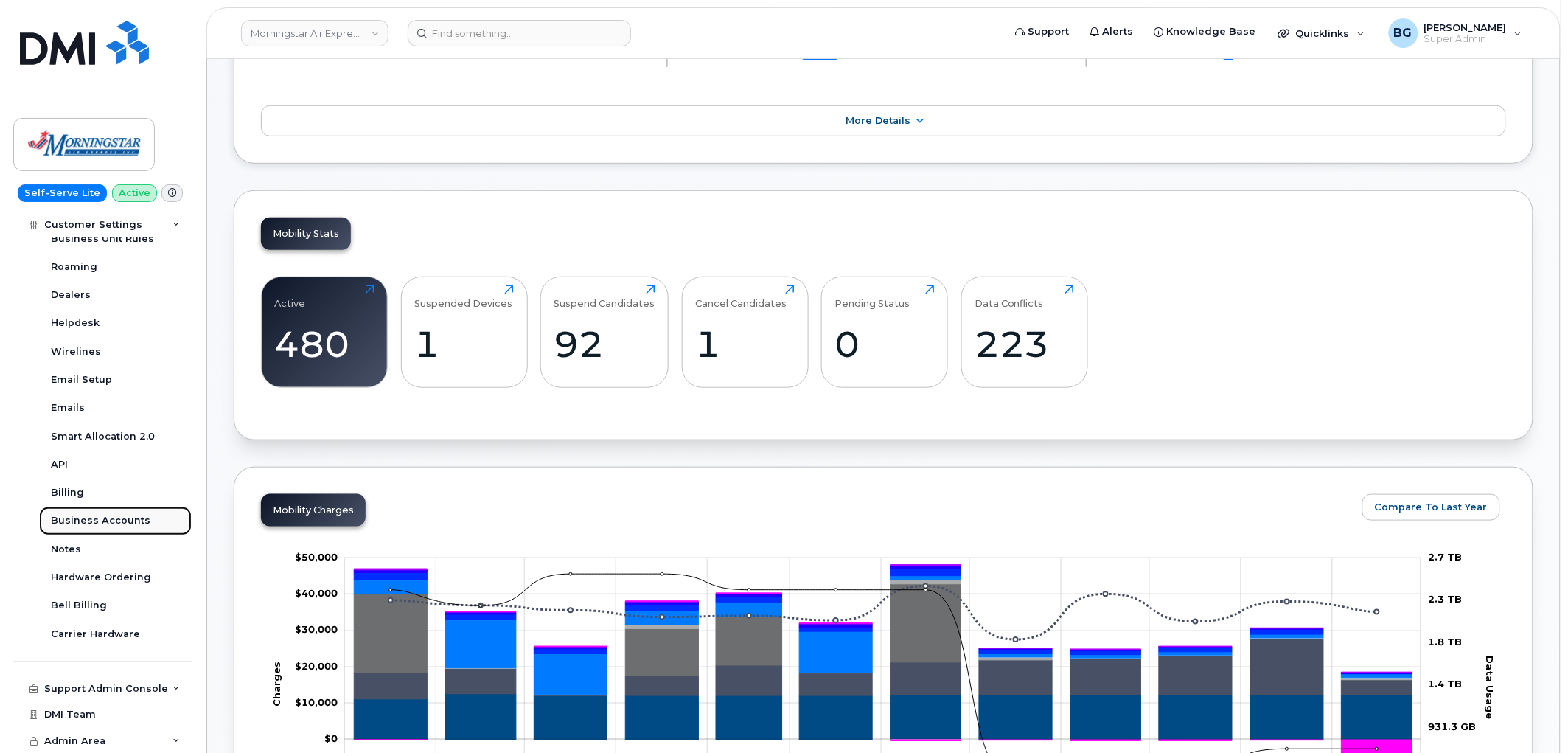
click at [107, 517] on div "Business Accounts" at bounding box center [100, 521] width 100 height 13
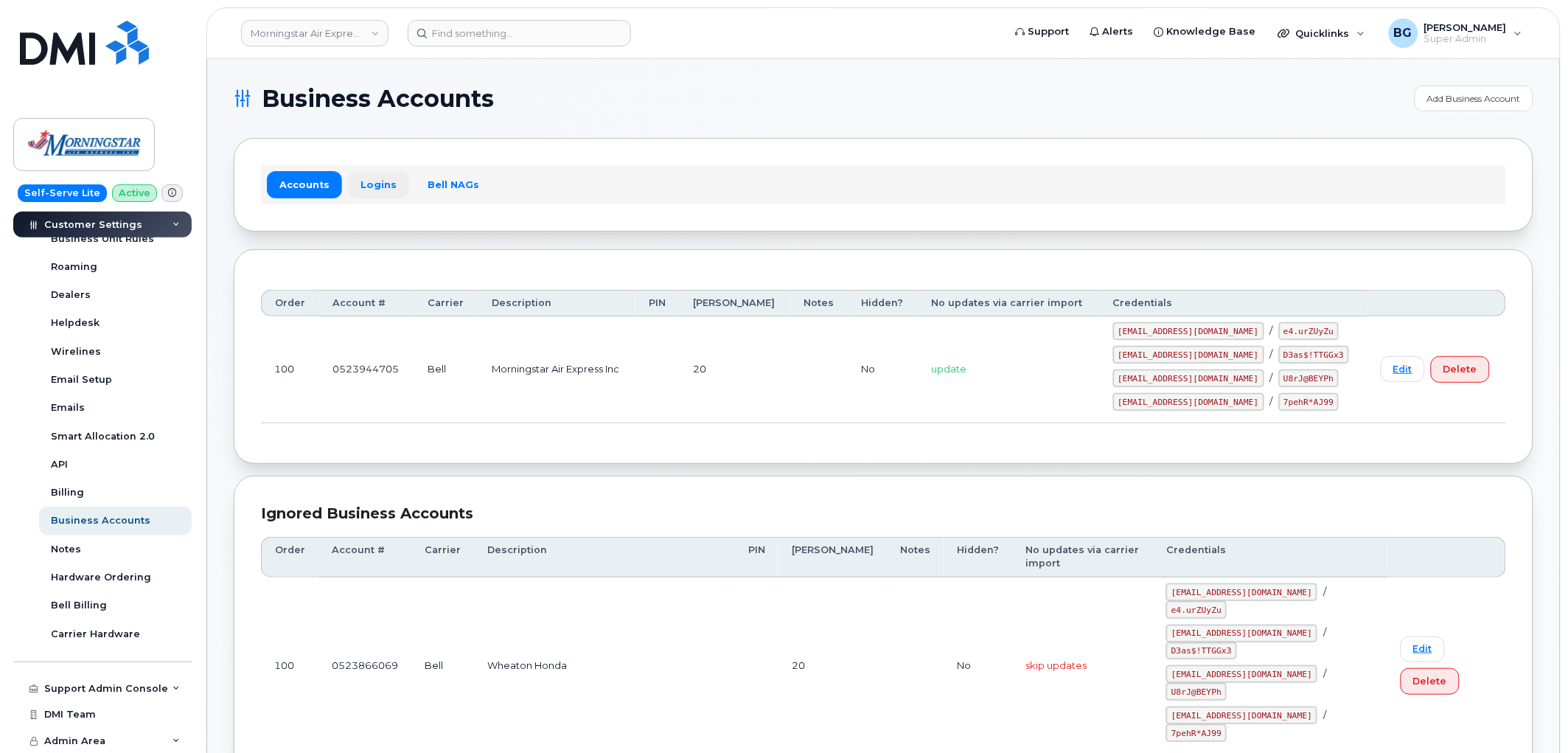
click at [382, 178] on link "Logins" at bounding box center [378, 185] width 61 height 26
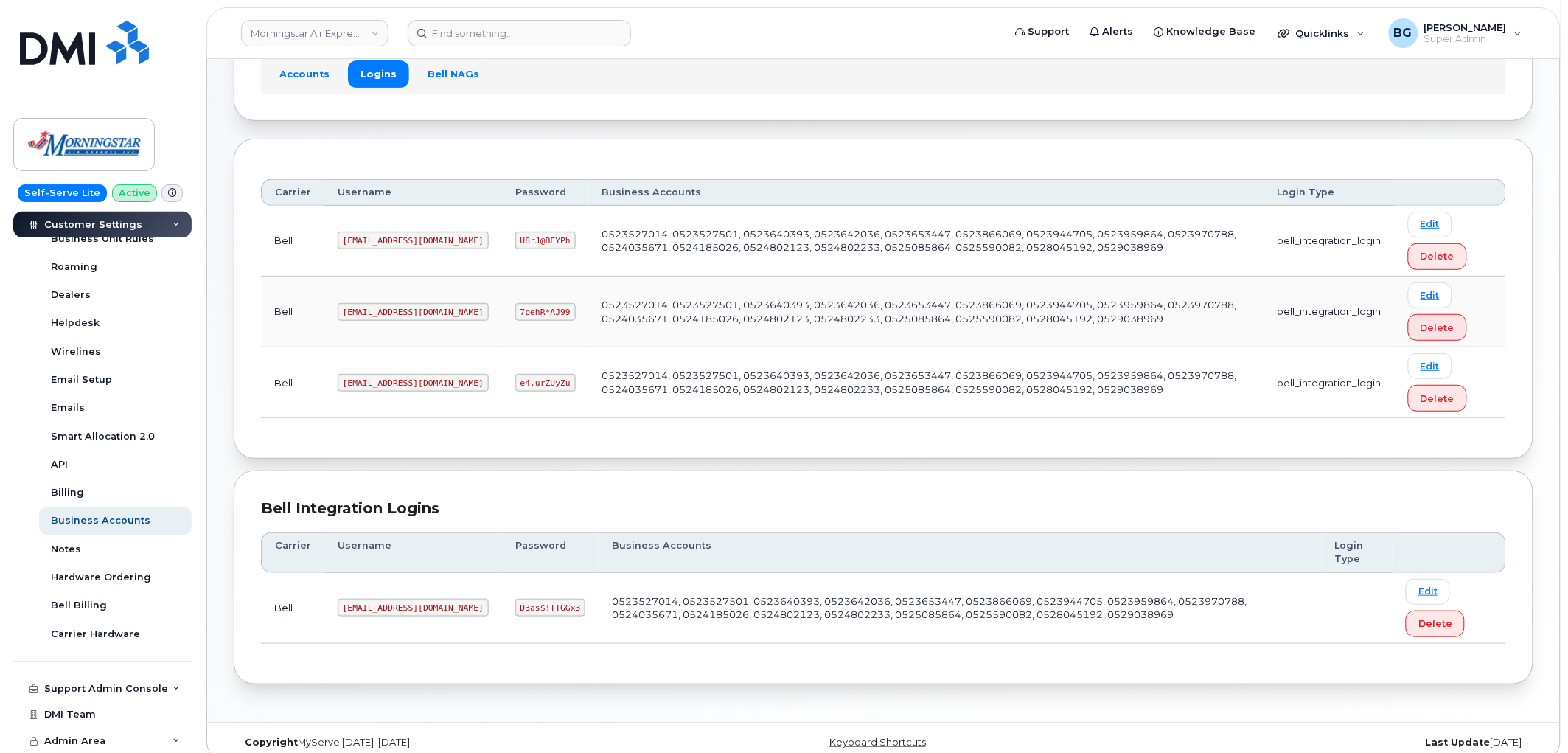
scroll to position [129, 0]
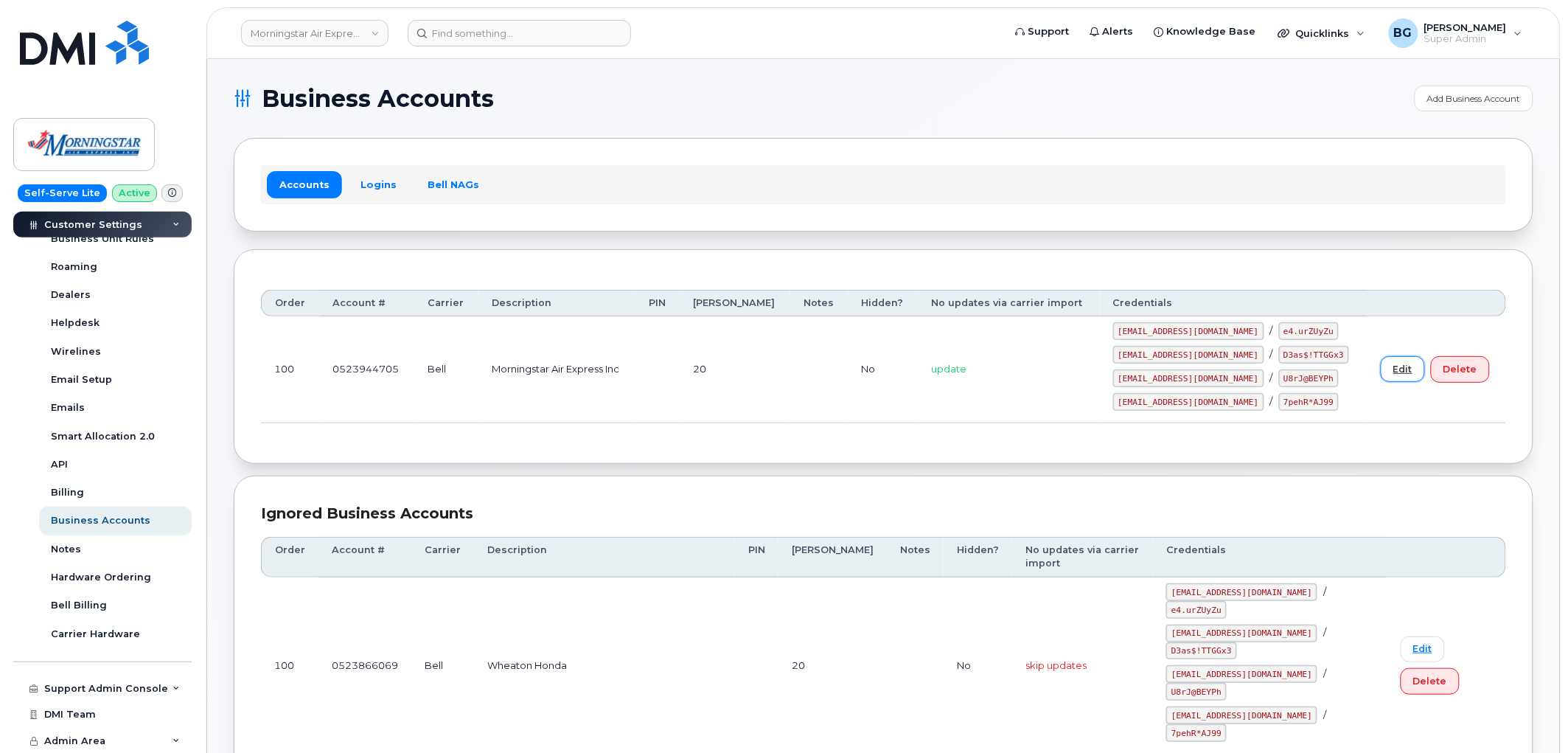
click at [1382, 372] on link "Edit" at bounding box center [1403, 368] width 44 height 25
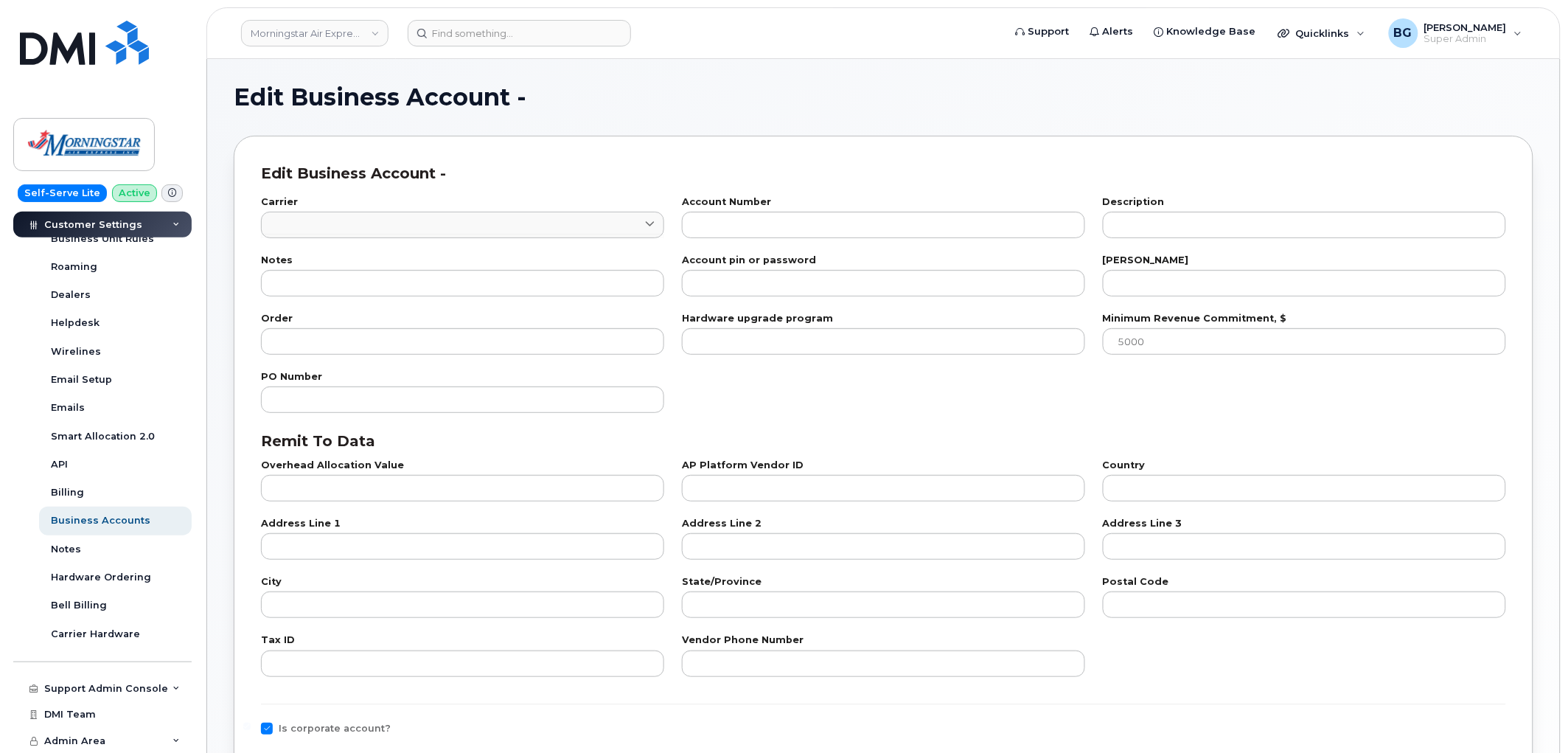
type input "1"
type input "0523944705"
type input "Morningstar Air Express Inc"
type input "20"
type input "100"
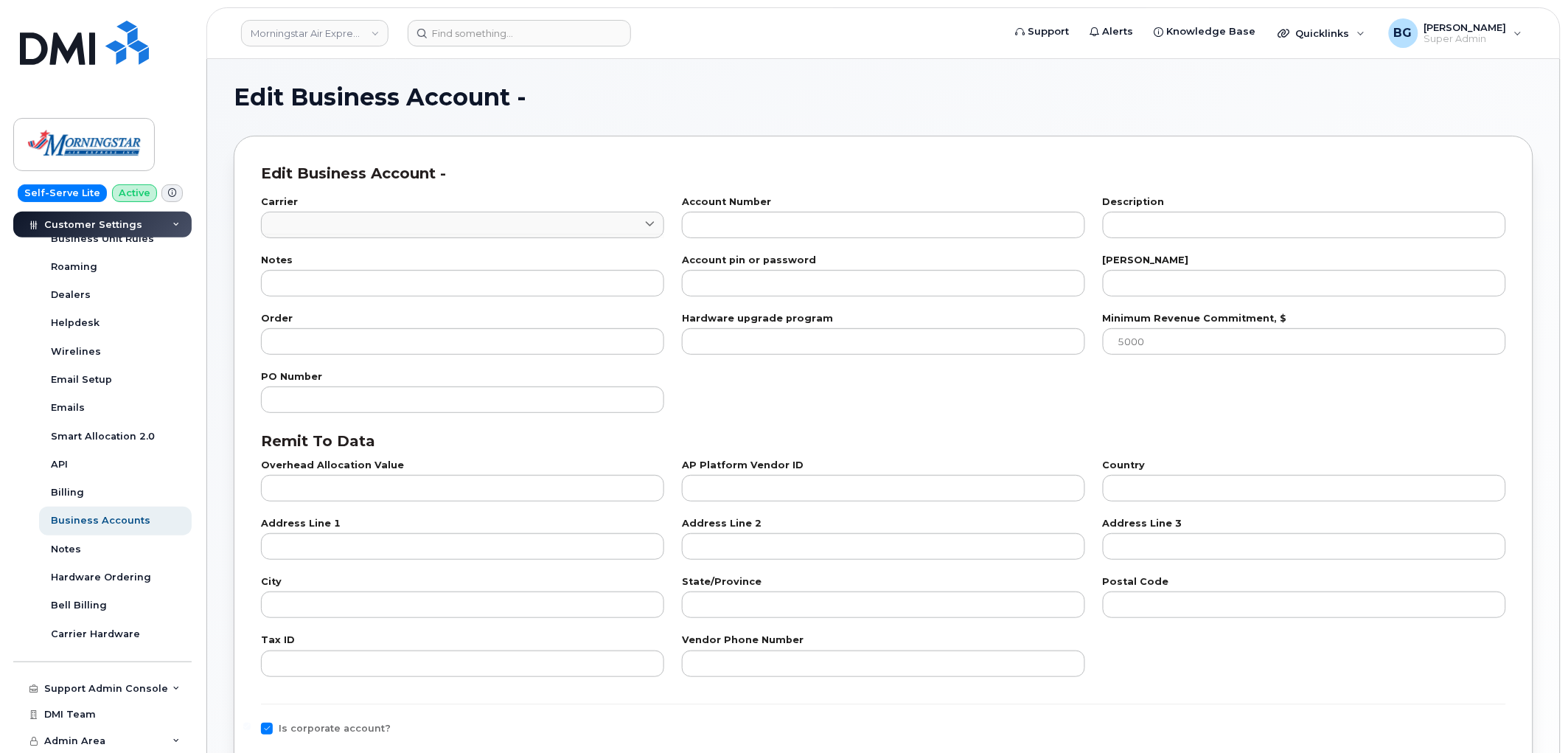
checkbox input "true"
select select "1165"
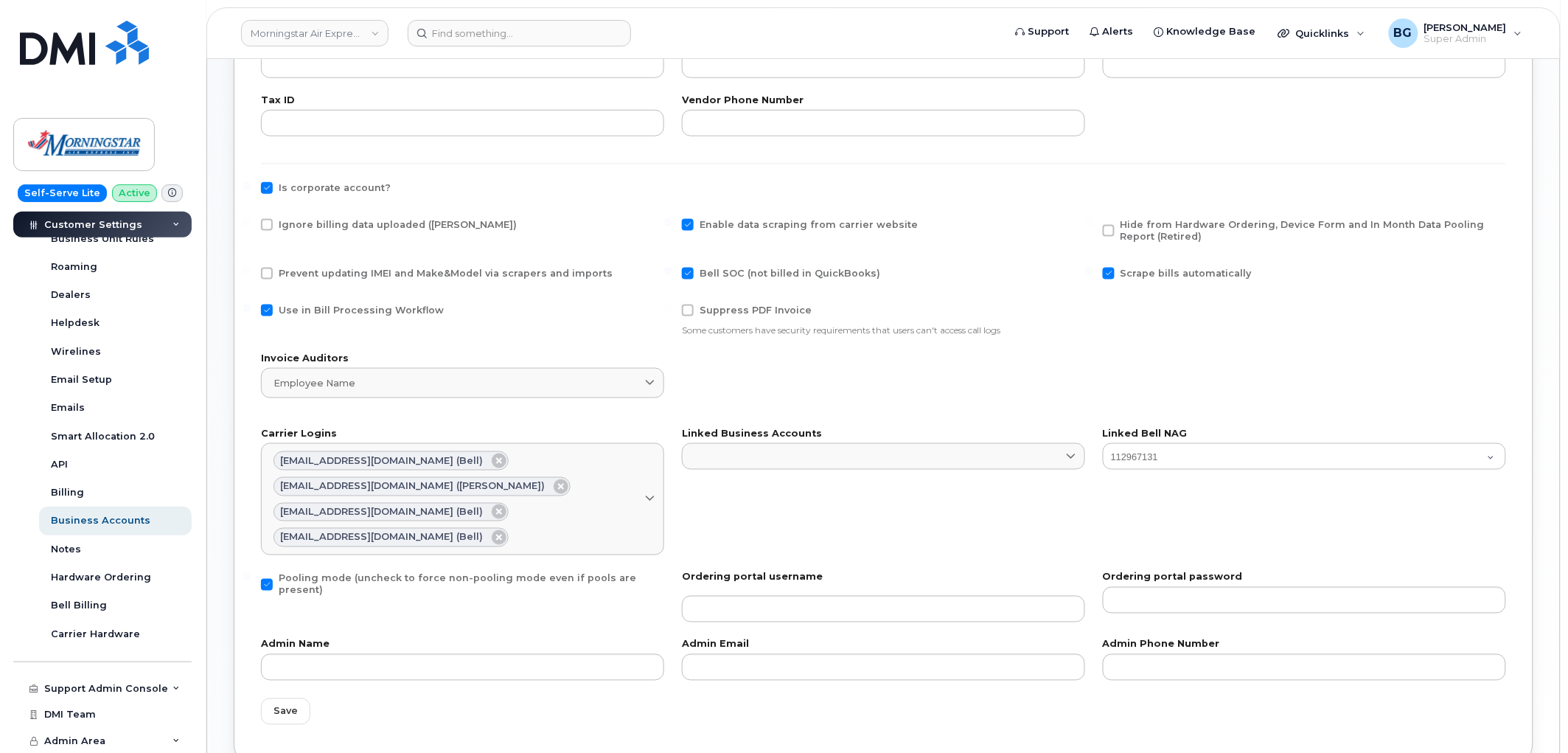
scroll to position [547, 0]
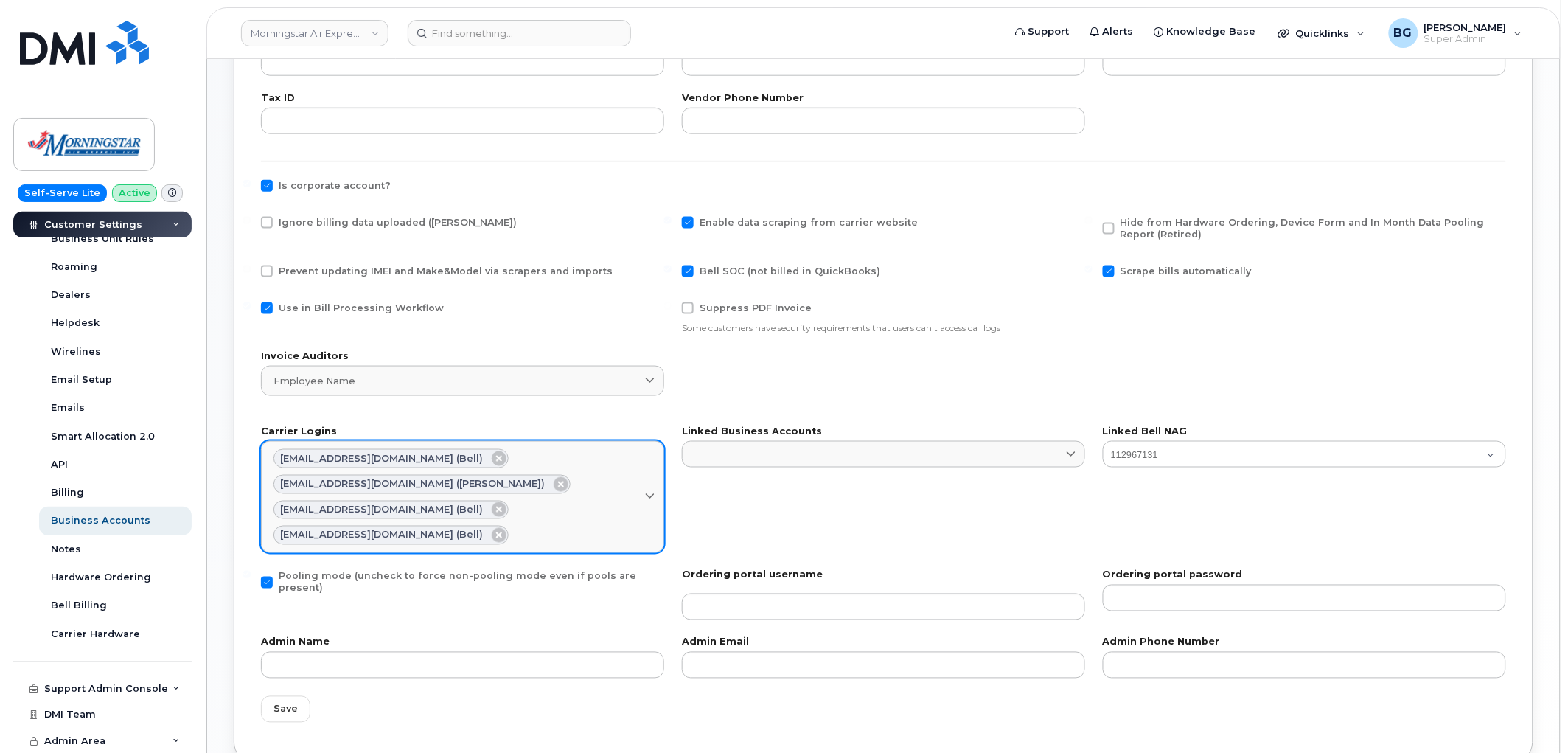
click at [656, 497] on span at bounding box center [650, 497] width 14 height 14
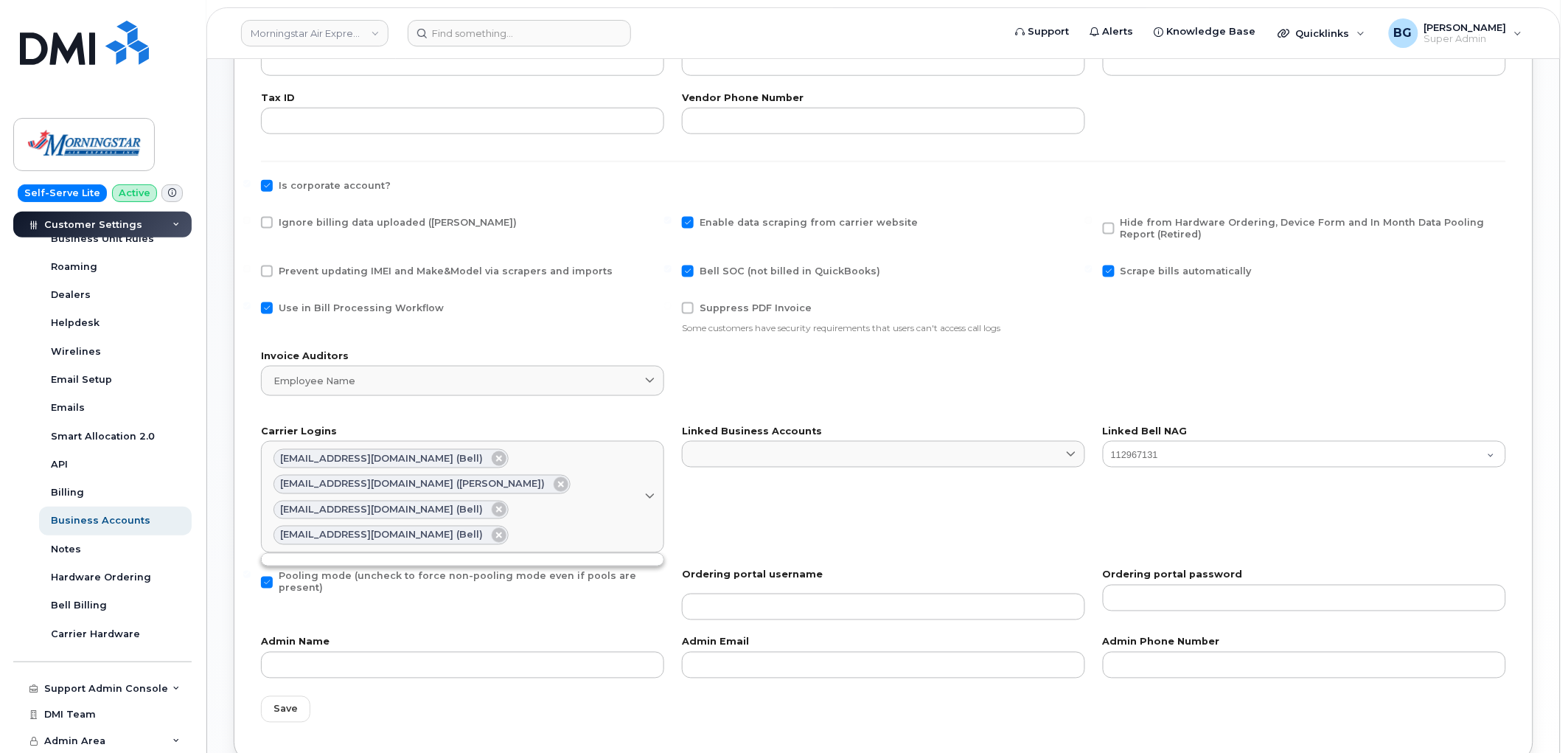
click at [894, 514] on div "Linked Business Accounts 0523527014 0523527501 0523640393 0523642036 0523653447…" at bounding box center [883, 490] width 421 height 143
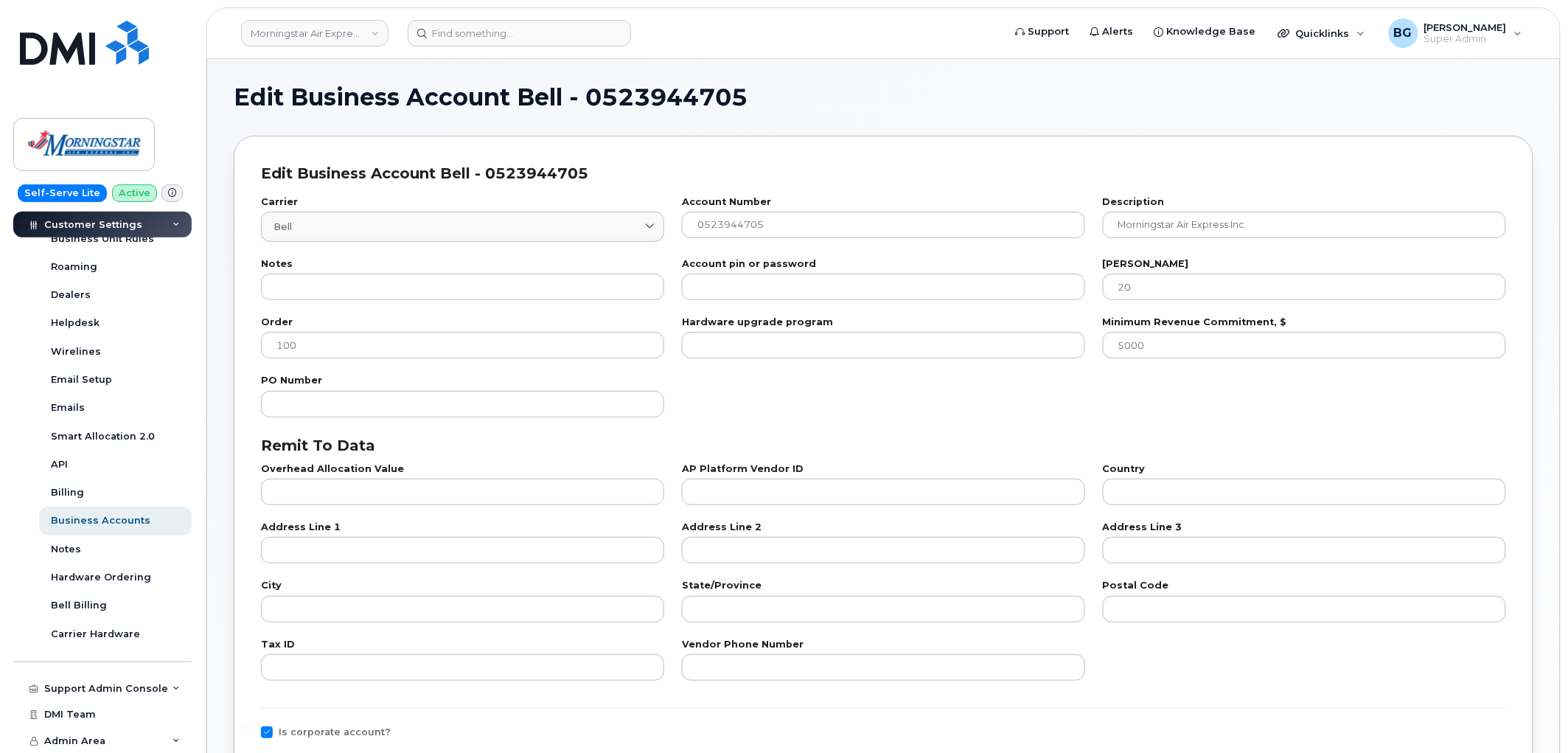
scroll to position [327, 0]
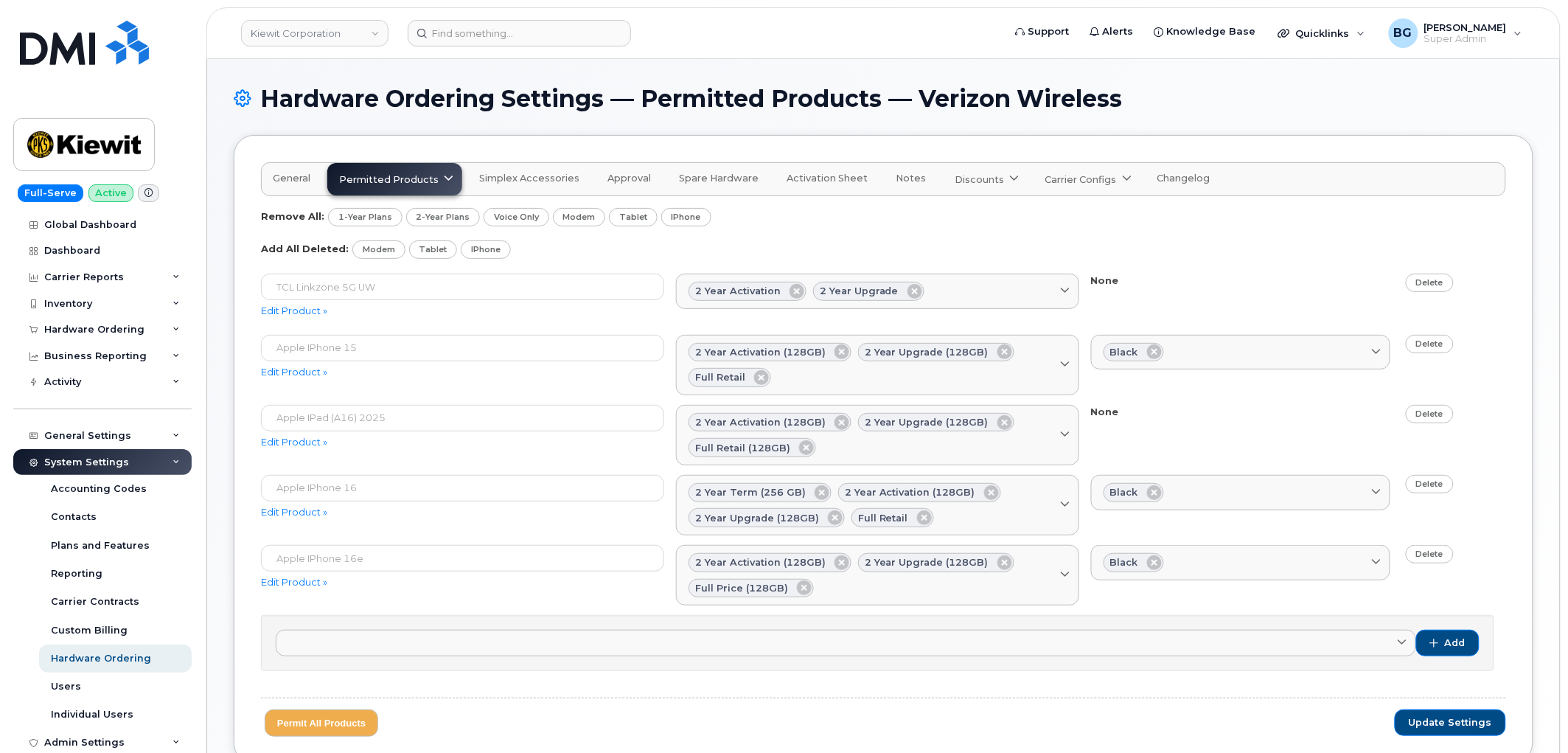
scroll to position [337, 0]
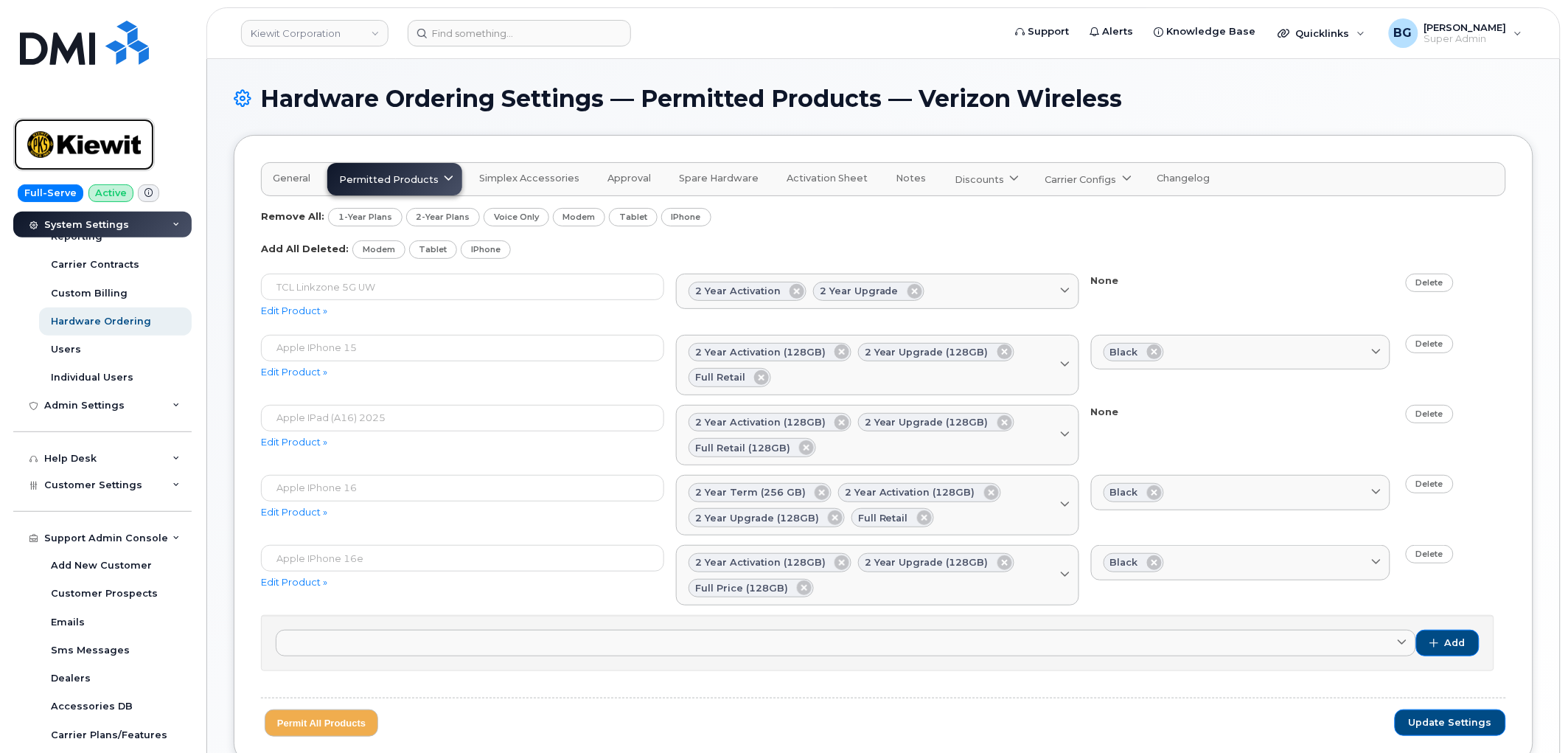
click at [84, 138] on img at bounding box center [83, 144] width 113 height 42
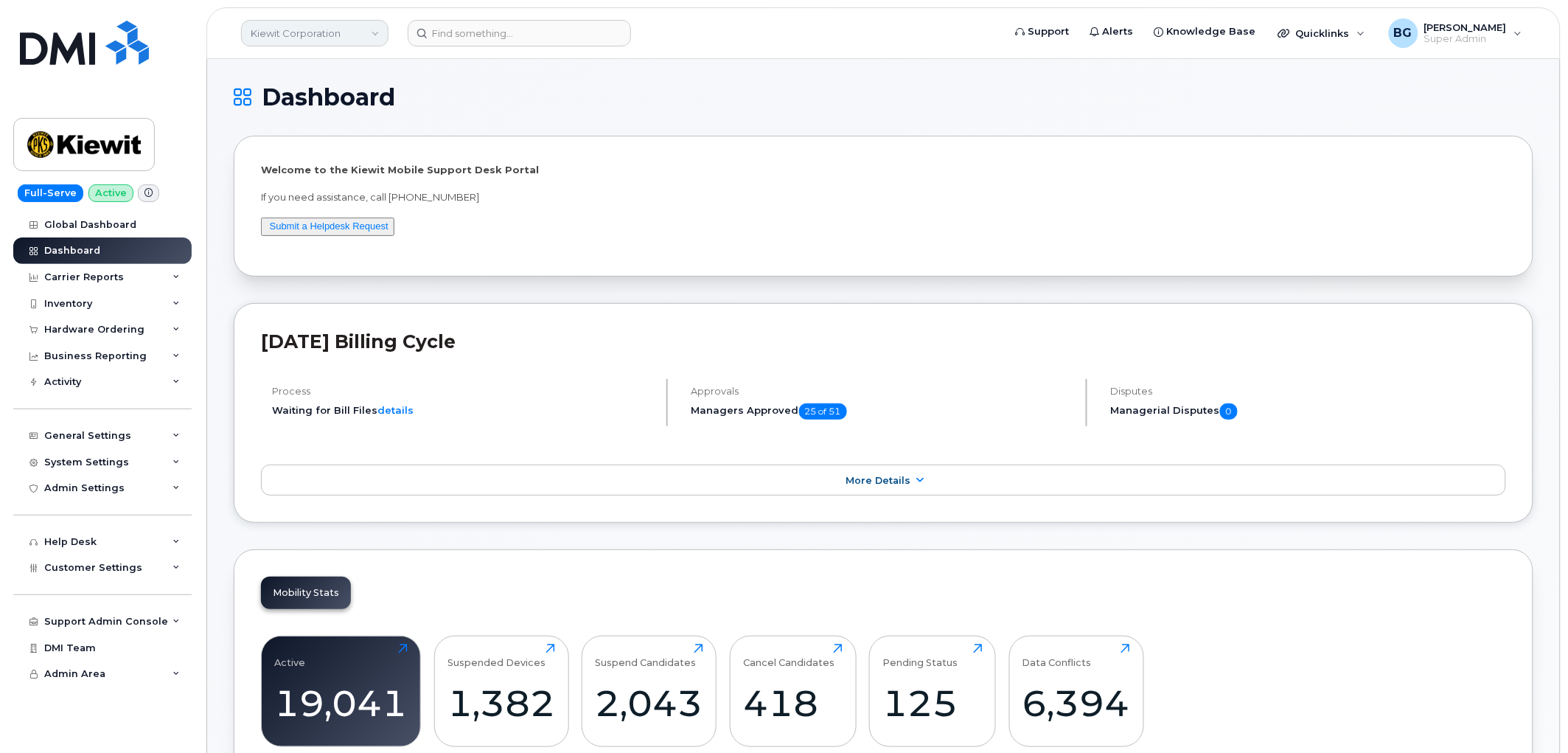
drag, startPoint x: 284, startPoint y: 37, endPoint x: 313, endPoint y: 41, distance: 29.3
click at [284, 37] on link "Kiewit Corporation" at bounding box center [314, 33] width 147 height 26
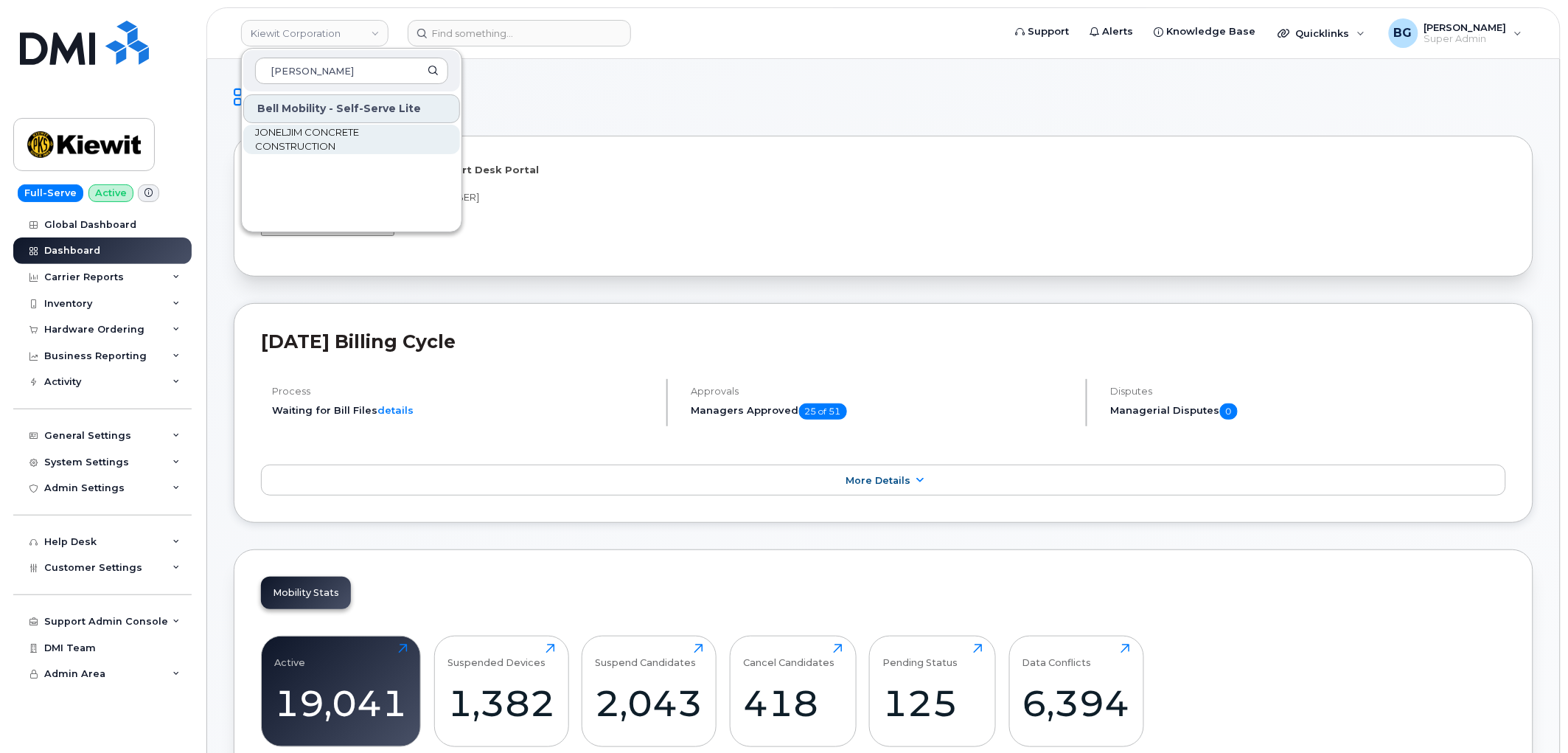
type input "[PERSON_NAME]"
click at [295, 130] on span "JONELJIM CONCRETE CONSTRUCTION" at bounding box center [340, 139] width 170 height 29
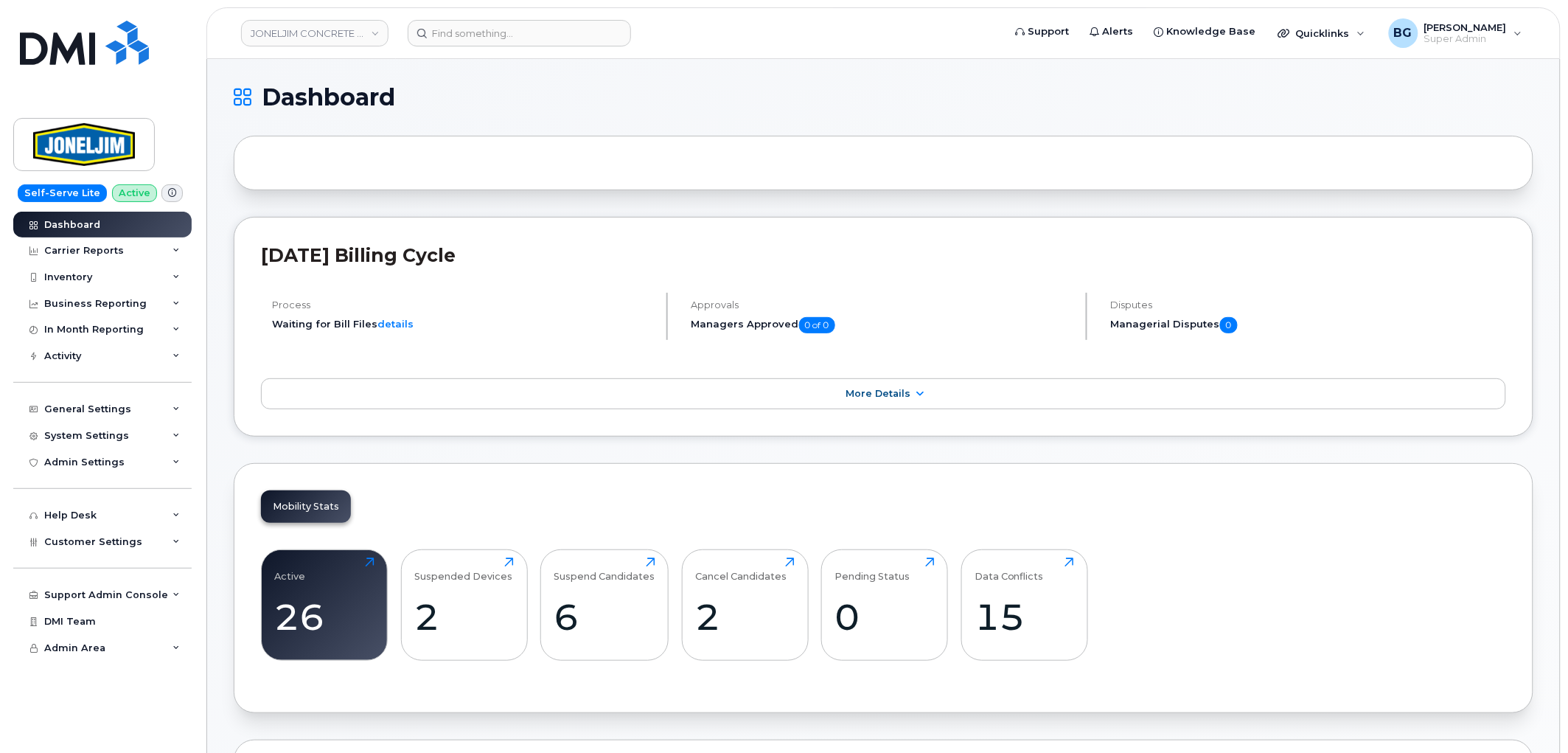
click at [445, 497] on div "Mobility Stats Active 26 Click to view more Suspended Devices 2 Click to view m…" at bounding box center [884, 588] width 1300 height 250
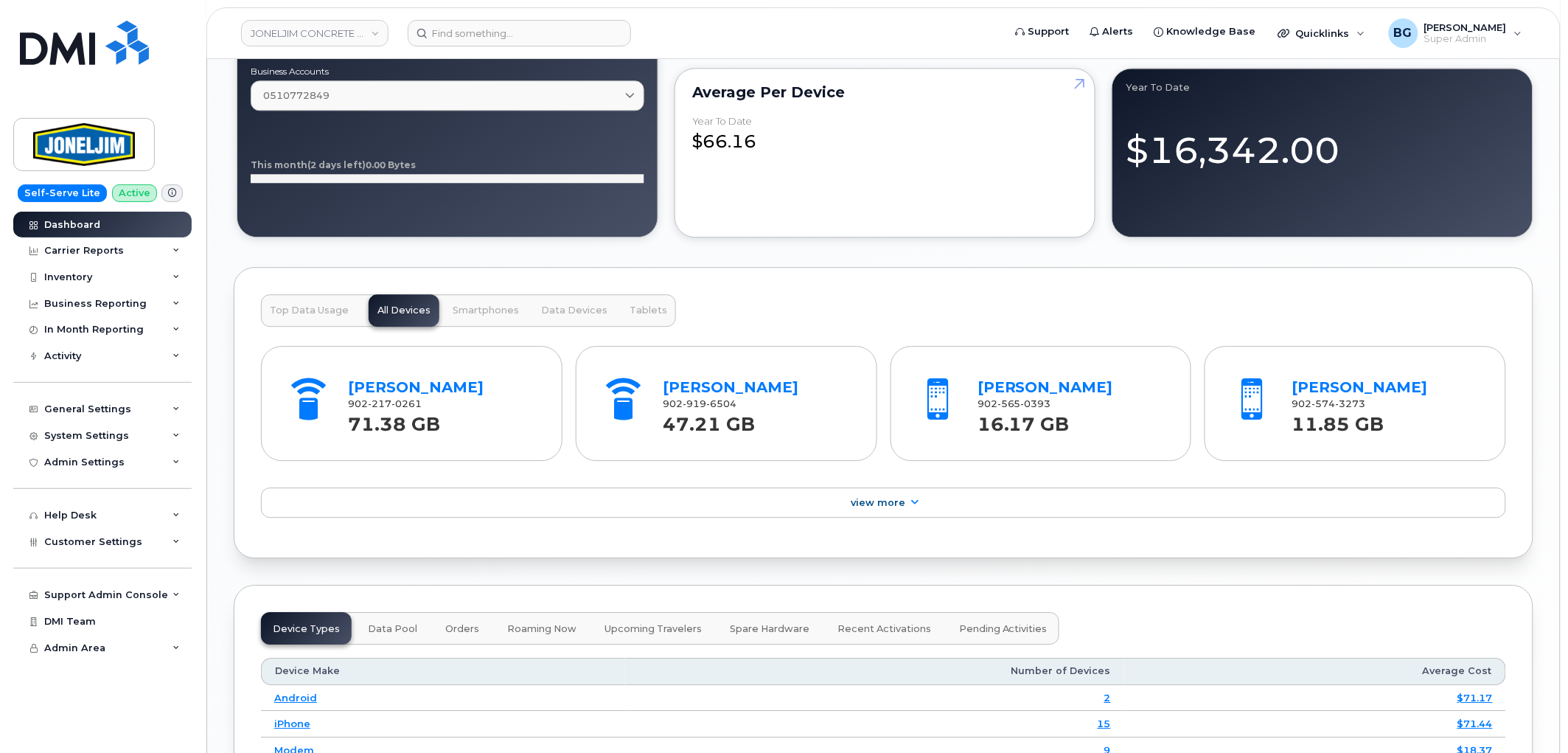
scroll to position [1311, 0]
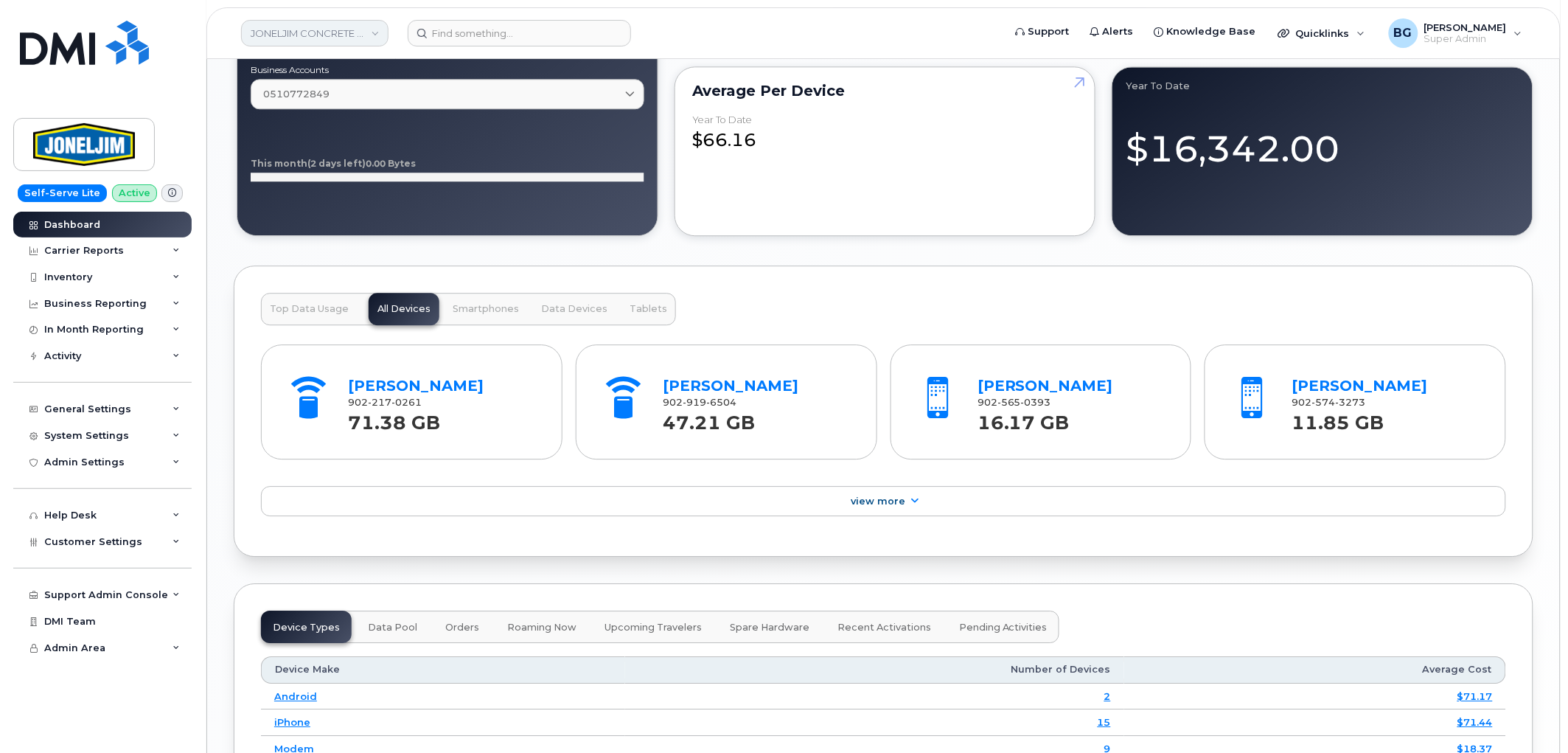
click at [298, 42] on link "JONELJIM CONCRETE CONSTRUCTION" at bounding box center [314, 33] width 147 height 26
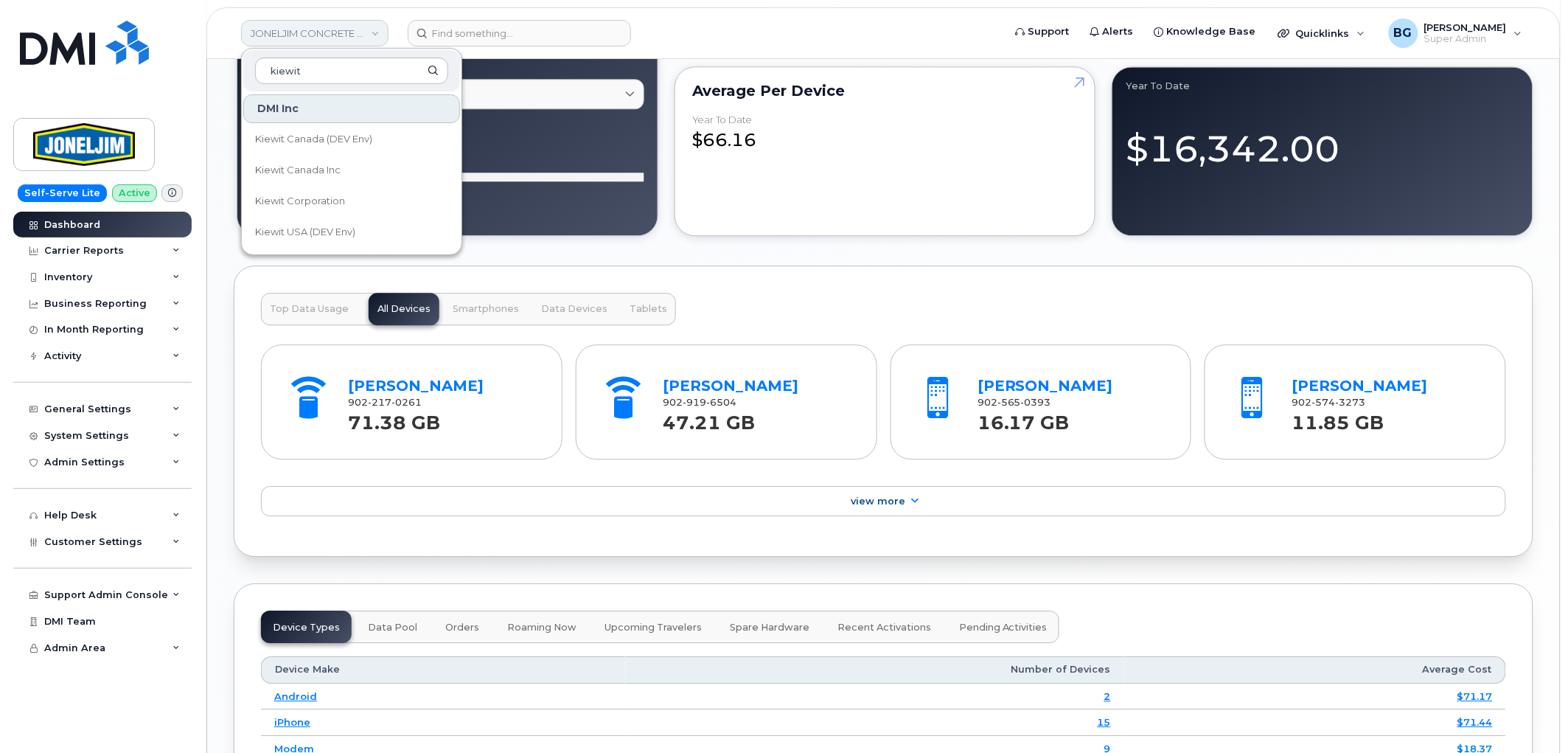
click at [334, 27] on link "JONELJIM CONCRETE CONSTRUCTION" at bounding box center [314, 33] width 147 height 26
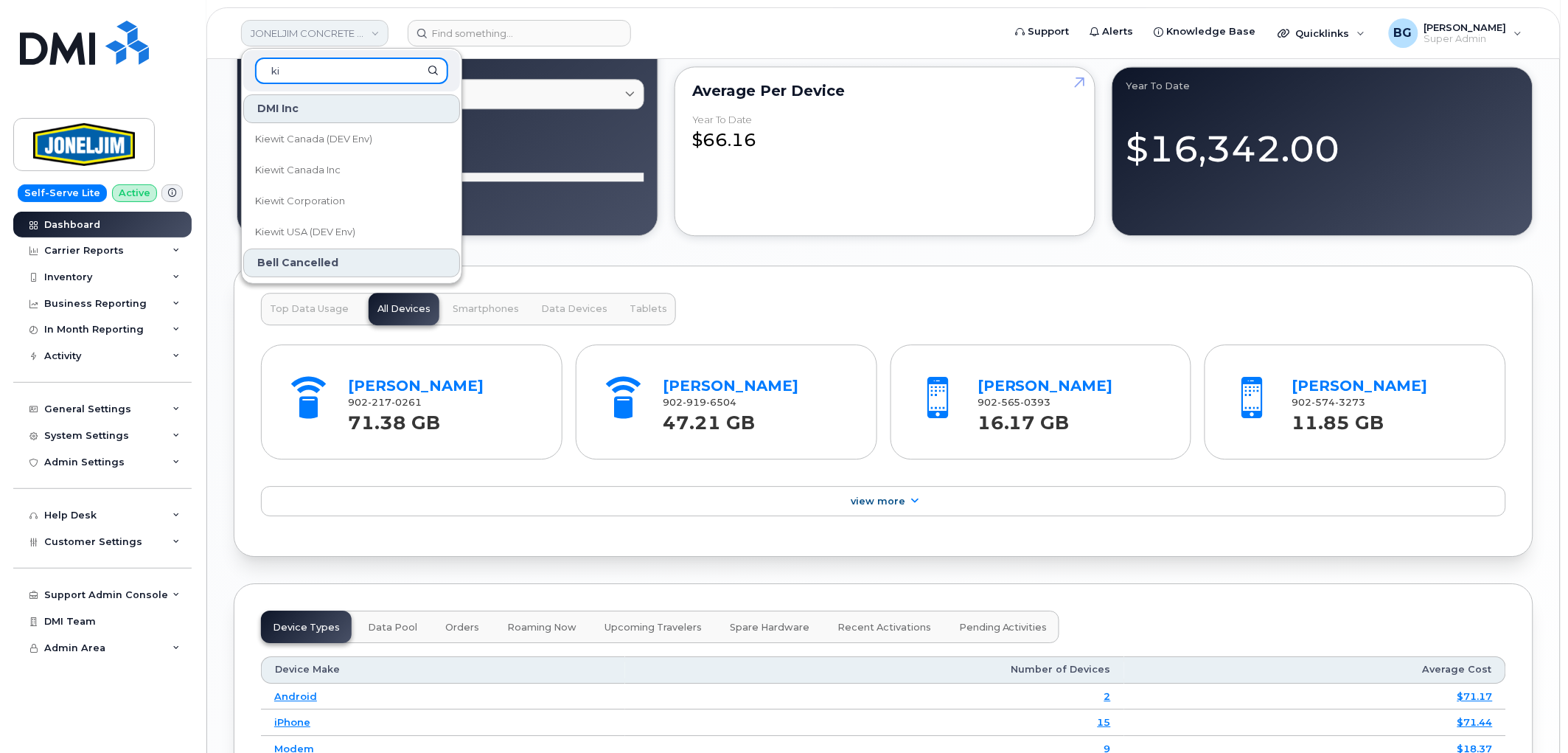
type input "k"
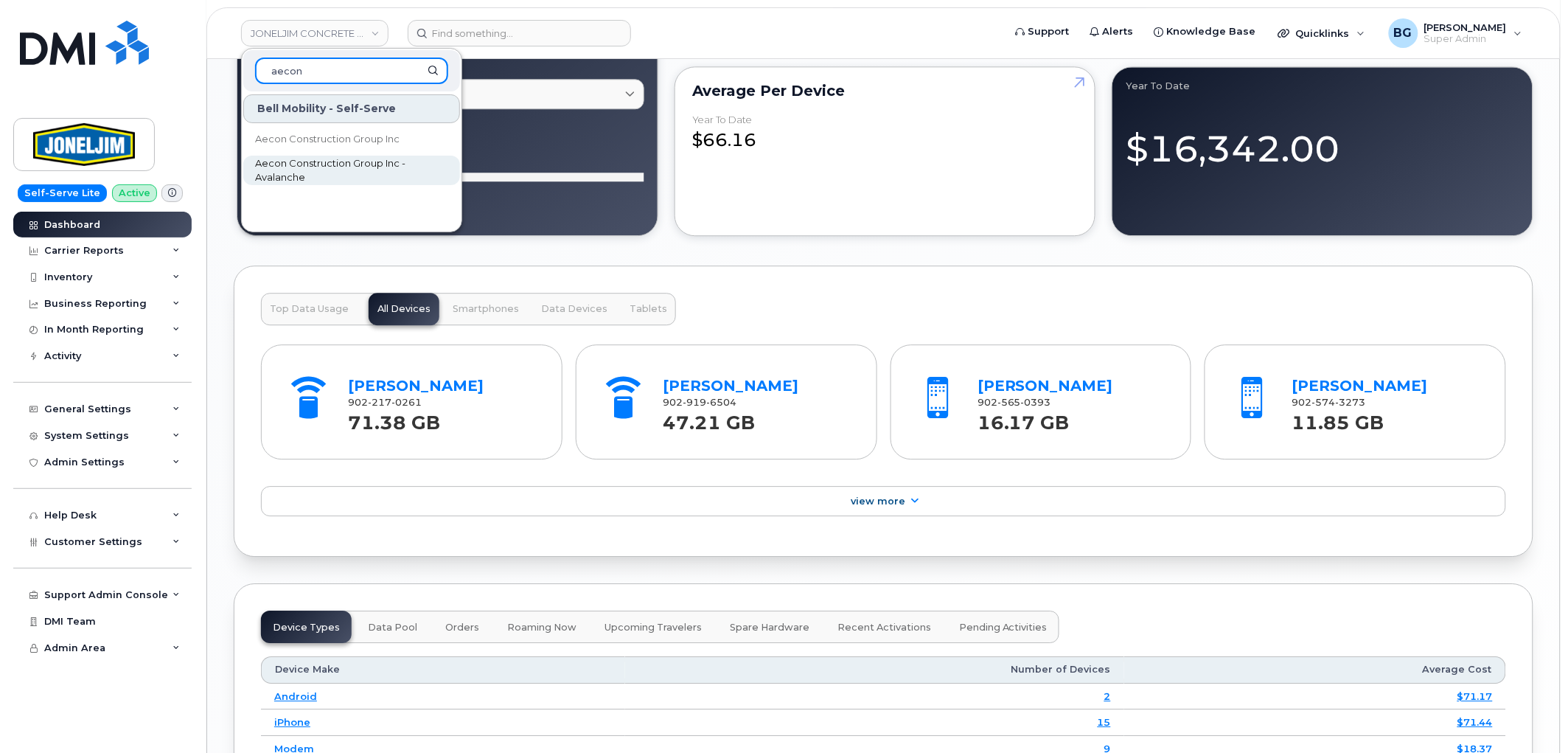
type input "aecon"
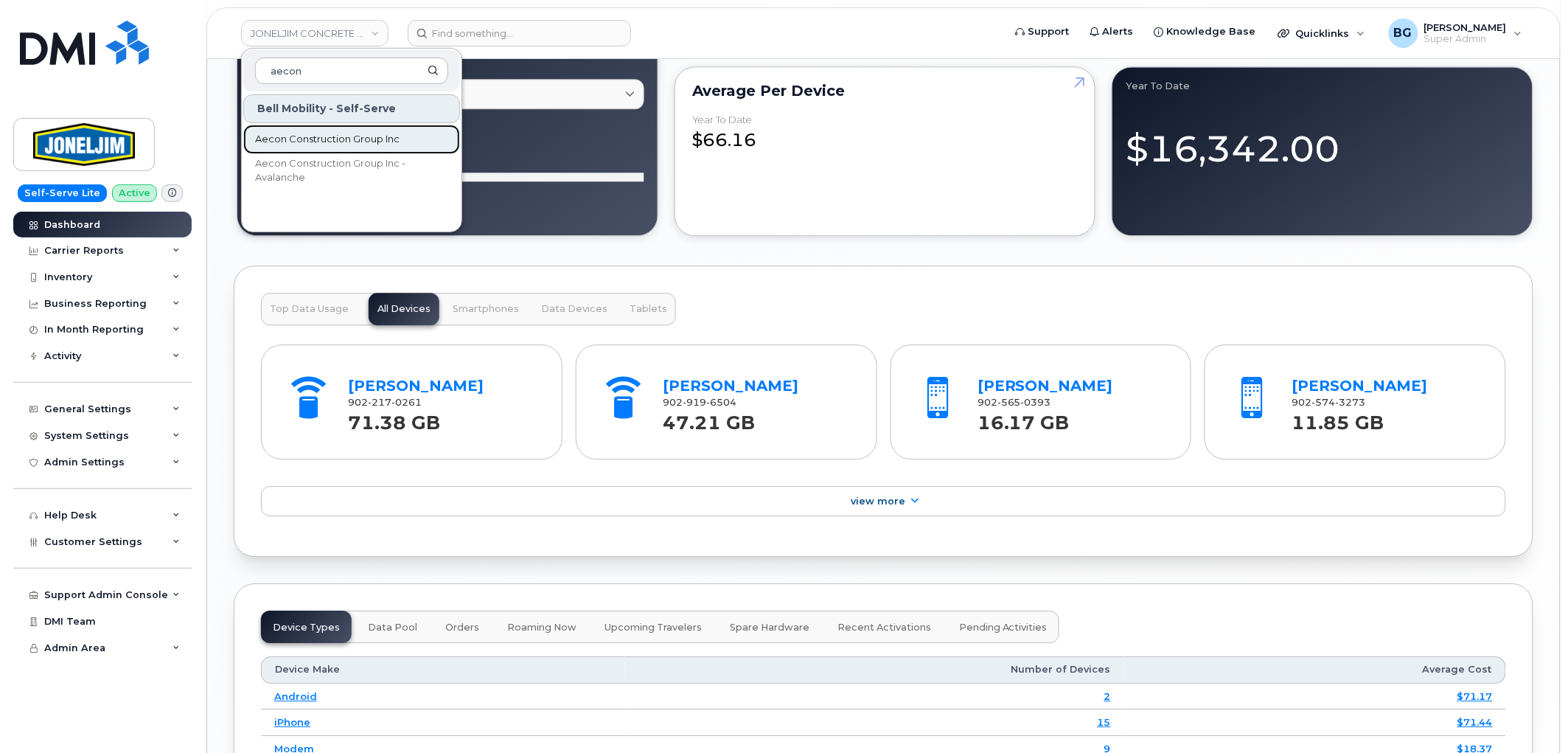
click at [313, 132] on span "Aecon Construction Group Inc" at bounding box center [327, 139] width 144 height 15
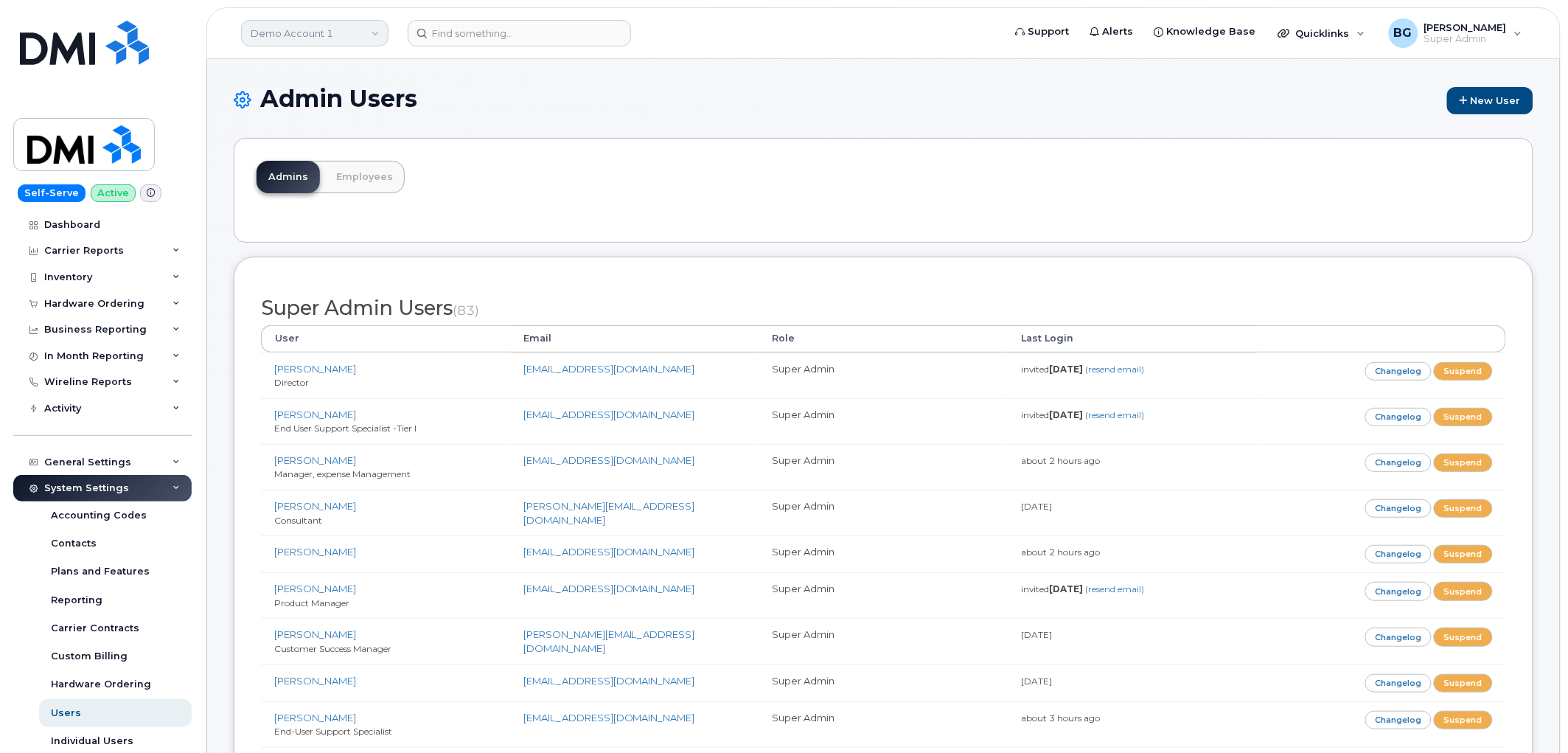
click at [322, 33] on link "Demo Account 1" at bounding box center [314, 33] width 147 height 26
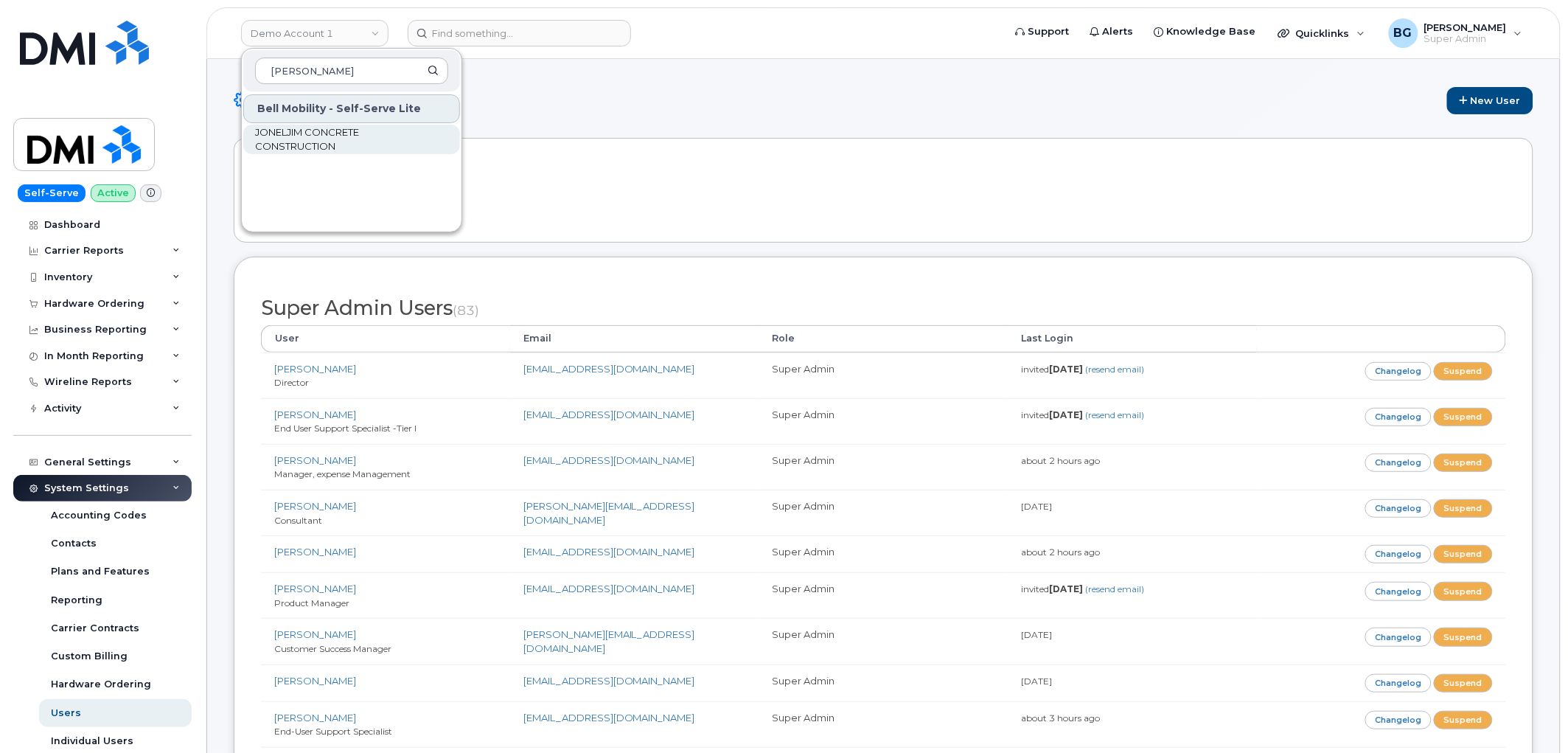
type input "[PERSON_NAME]"
click at [304, 127] on span "JONELJIM CONCRETE CONSTRUCTION" at bounding box center [340, 139] width 170 height 29
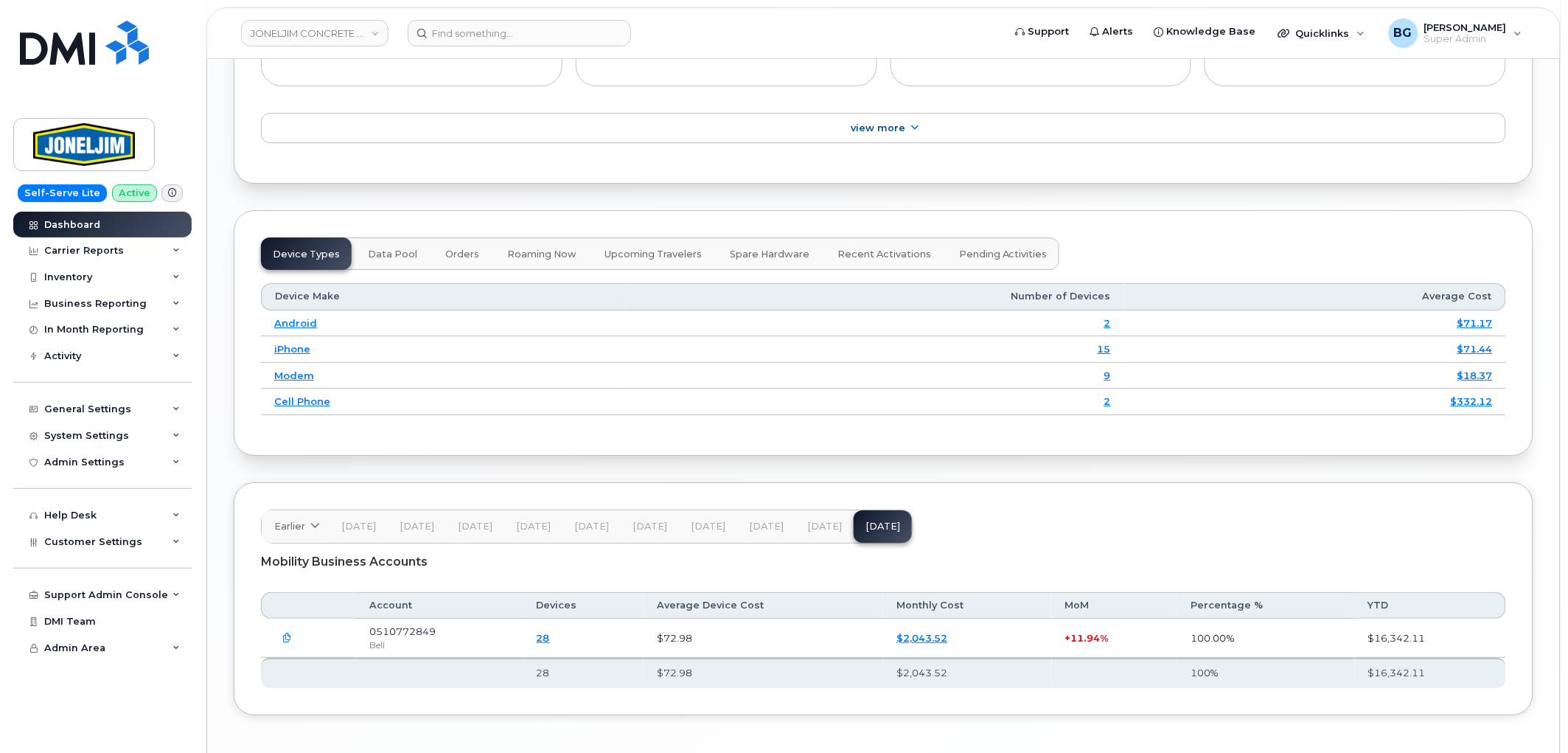
scroll to position [1747, 0]
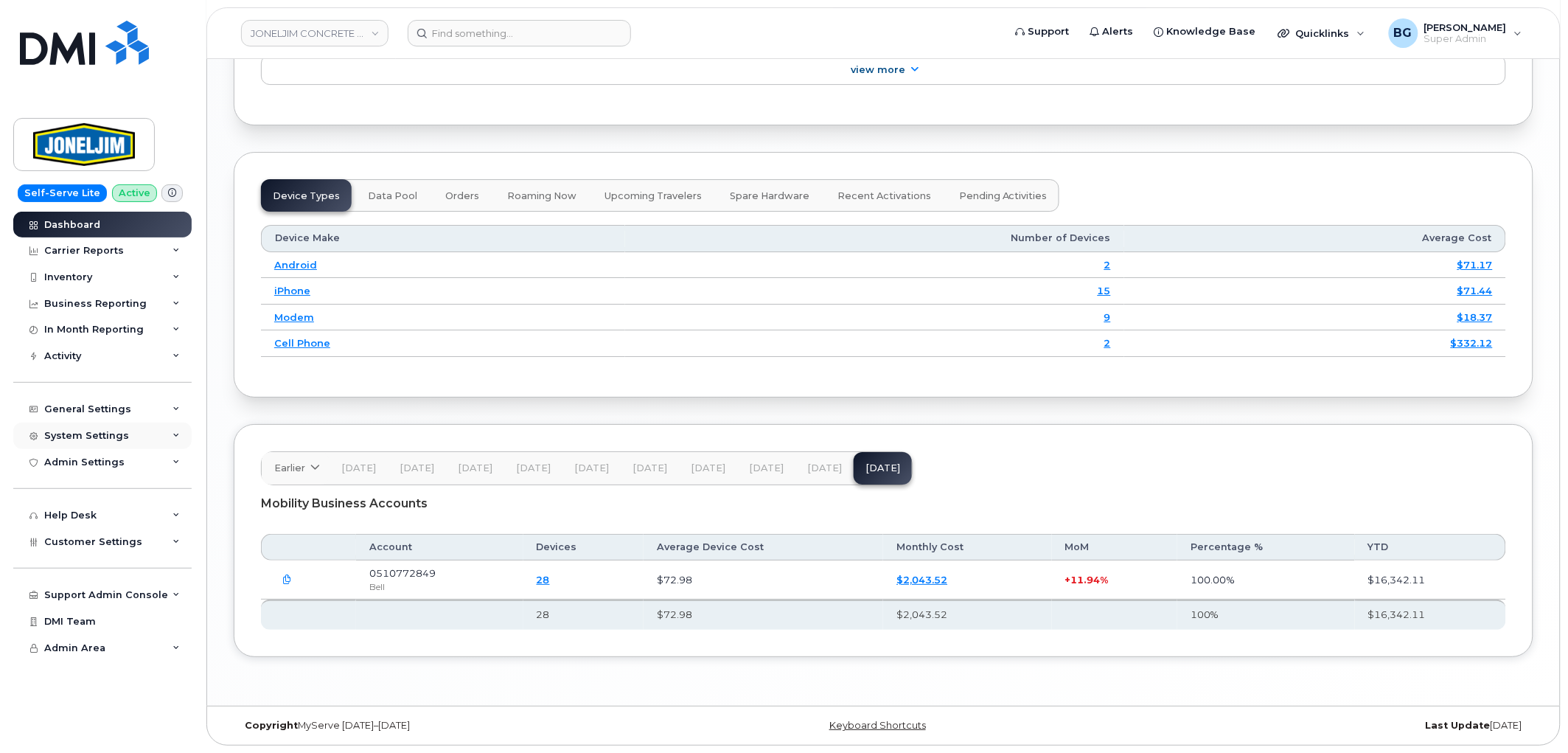
click at [99, 439] on div "System Settings" at bounding box center [86, 436] width 85 height 12
click at [68, 329] on div "In Month Reporting" at bounding box center [93, 329] width 100 height 12
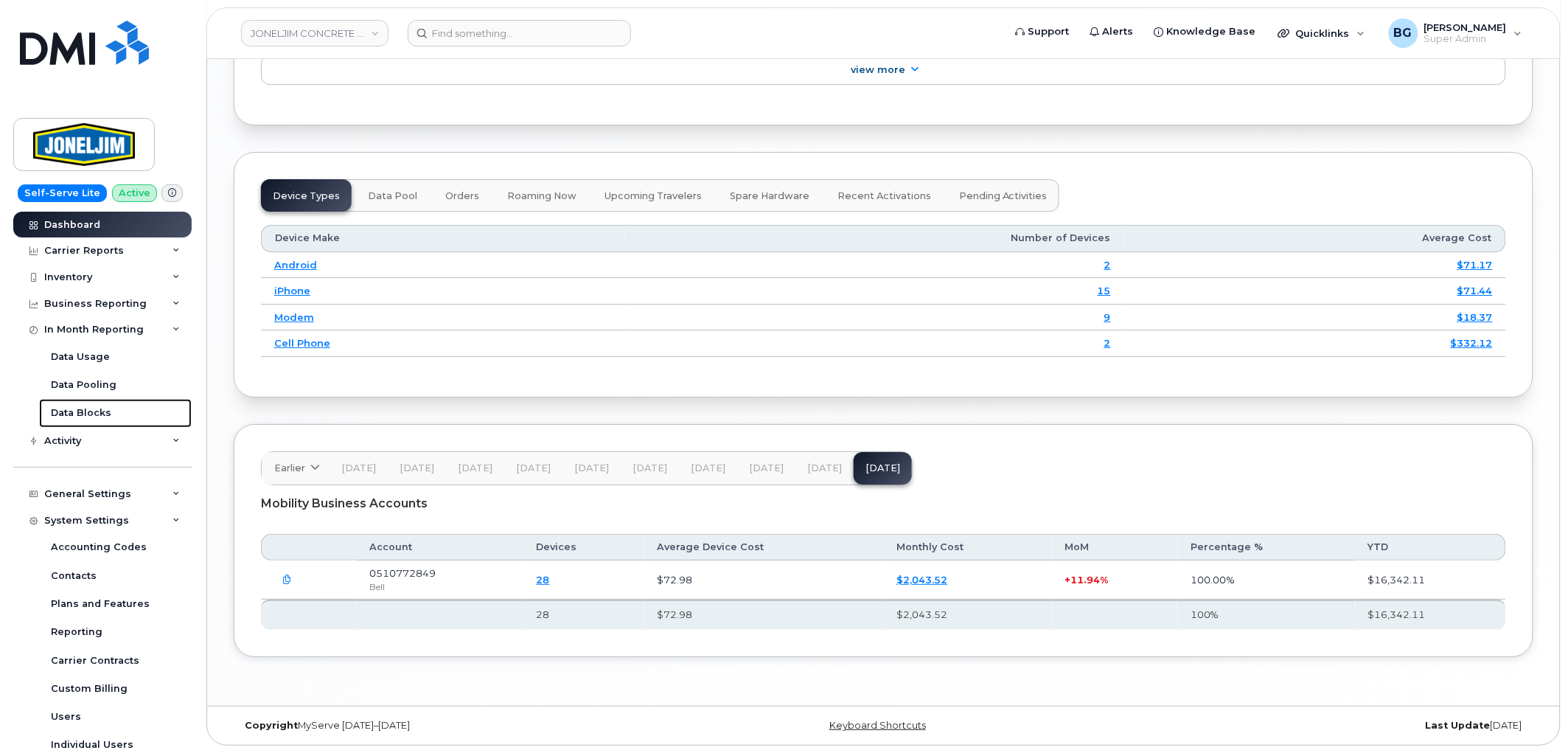
drag, startPoint x: 70, startPoint y: 409, endPoint x: 410, endPoint y: 535, distance: 362.6
click at [71, 409] on div "Data Blocks" at bounding box center [81, 412] width 60 height 13
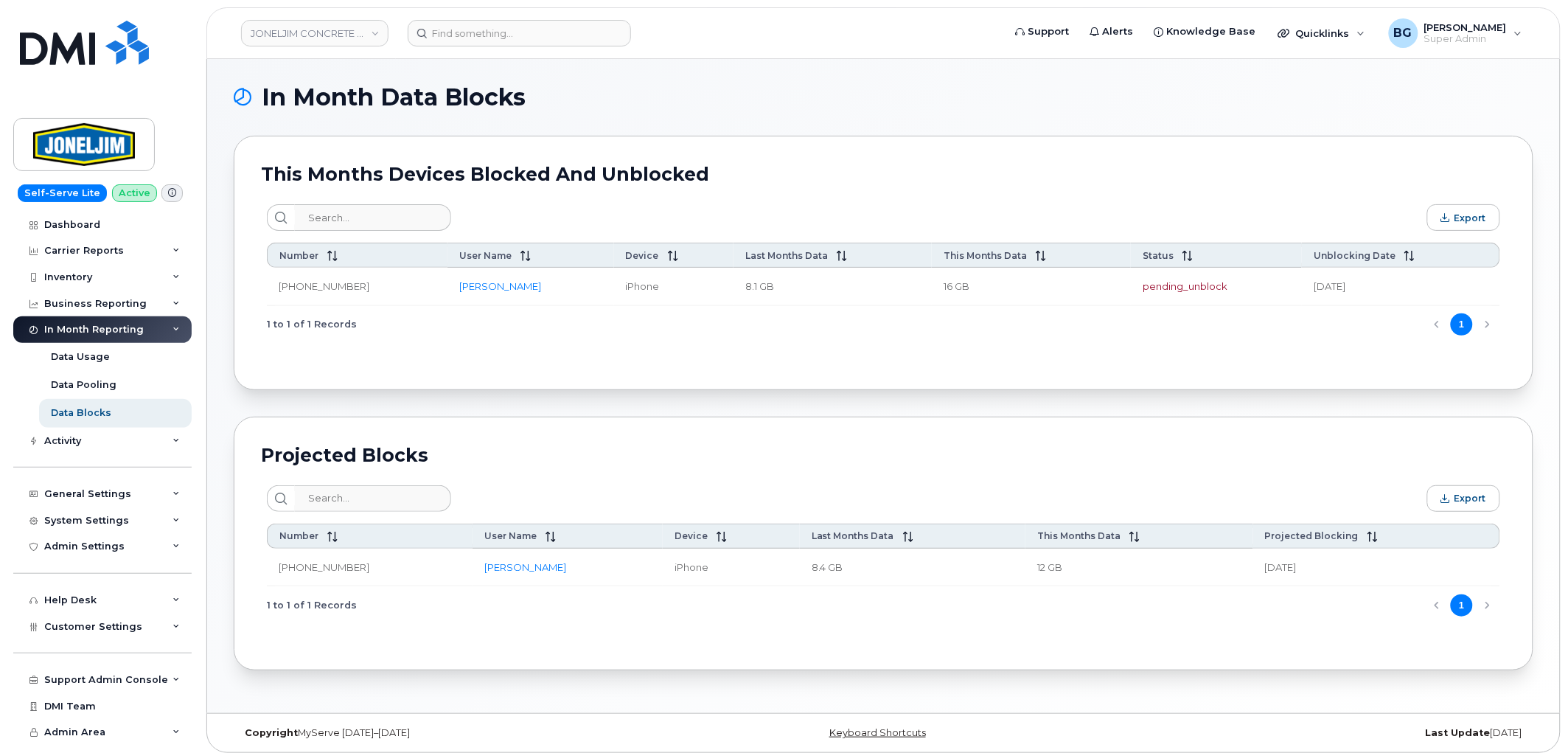
click at [957, 451] on div "Projected Blocks" at bounding box center [883, 455] width 1245 height 22
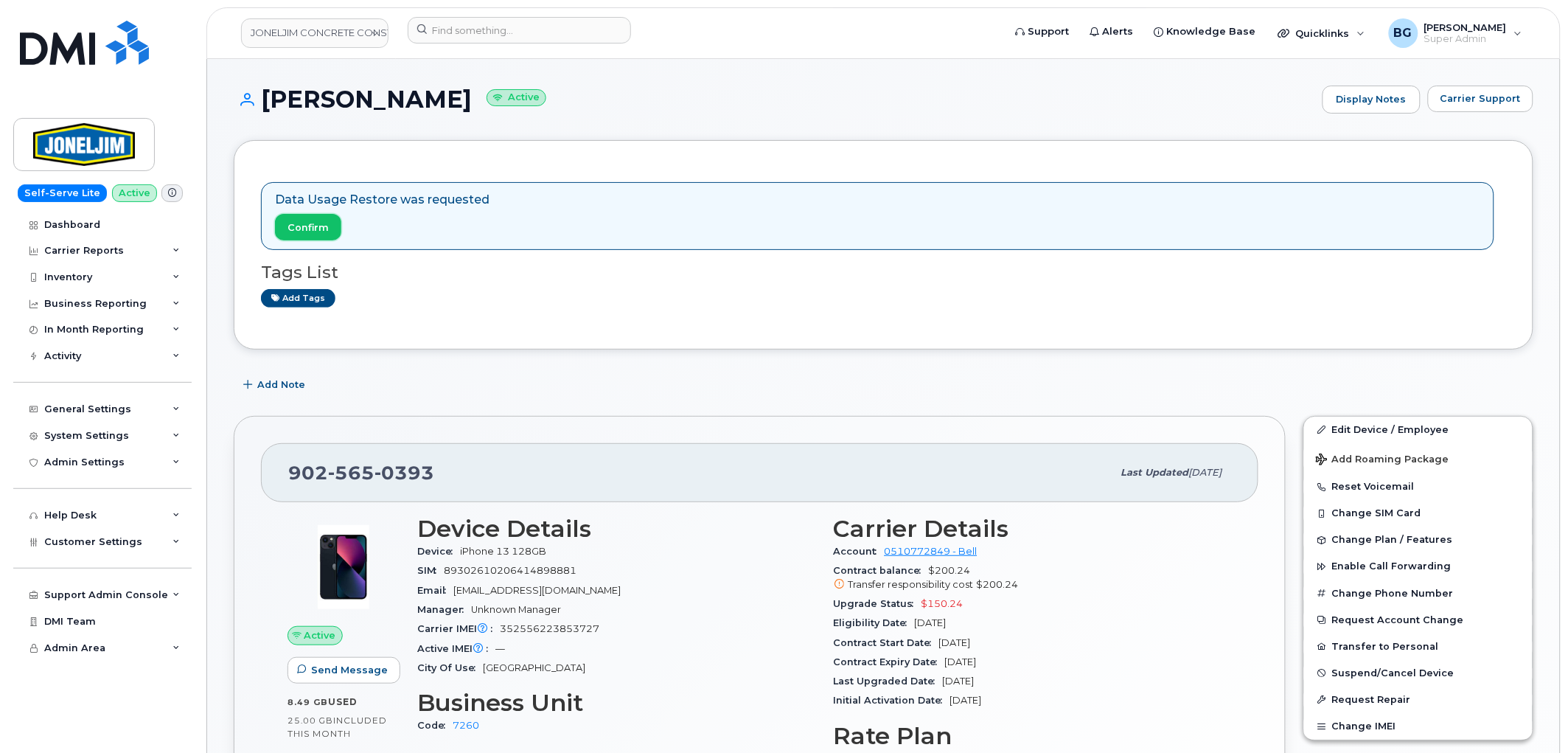
click at [305, 234] on span "Confirm" at bounding box center [307, 228] width 41 height 14
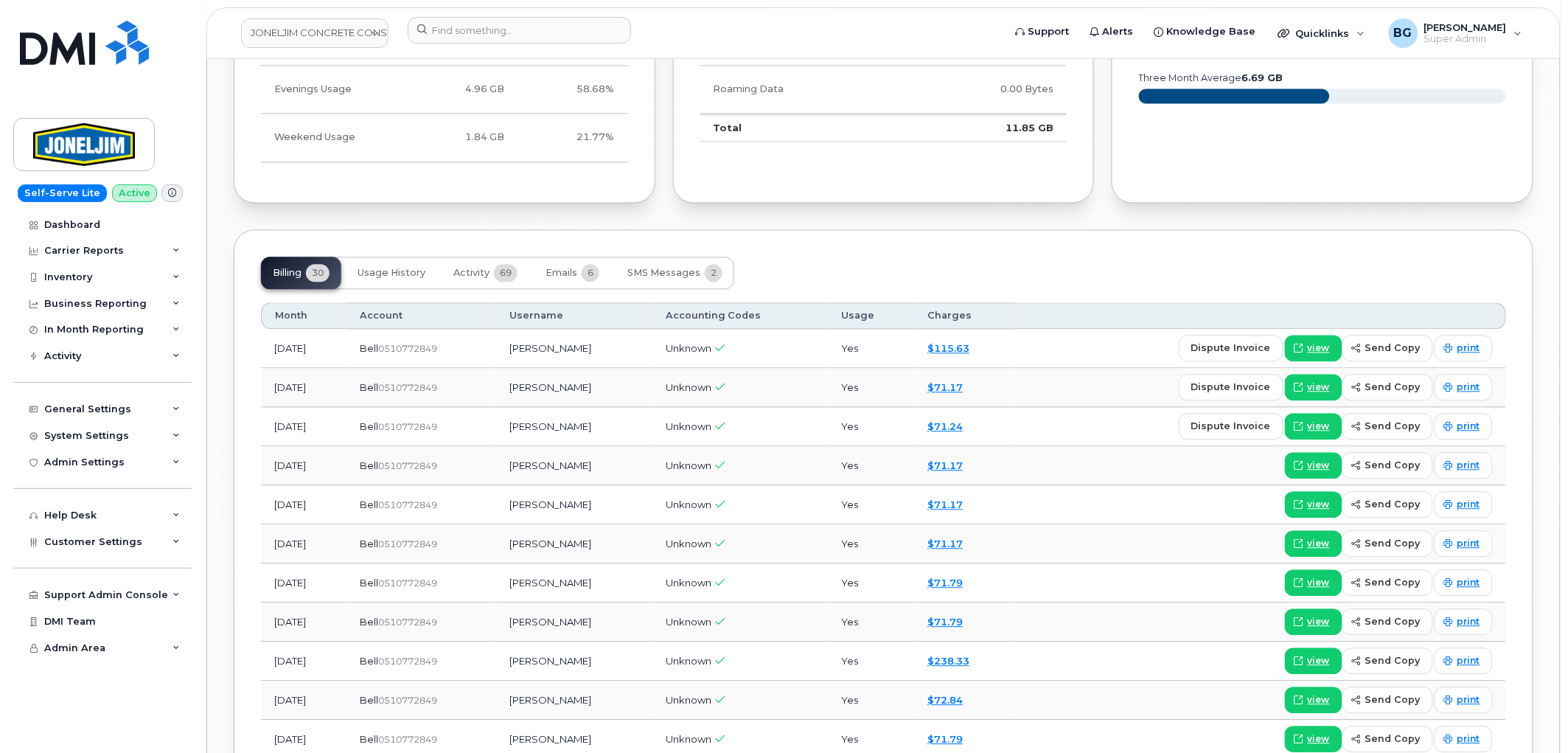
scroll to position [1019, 0]
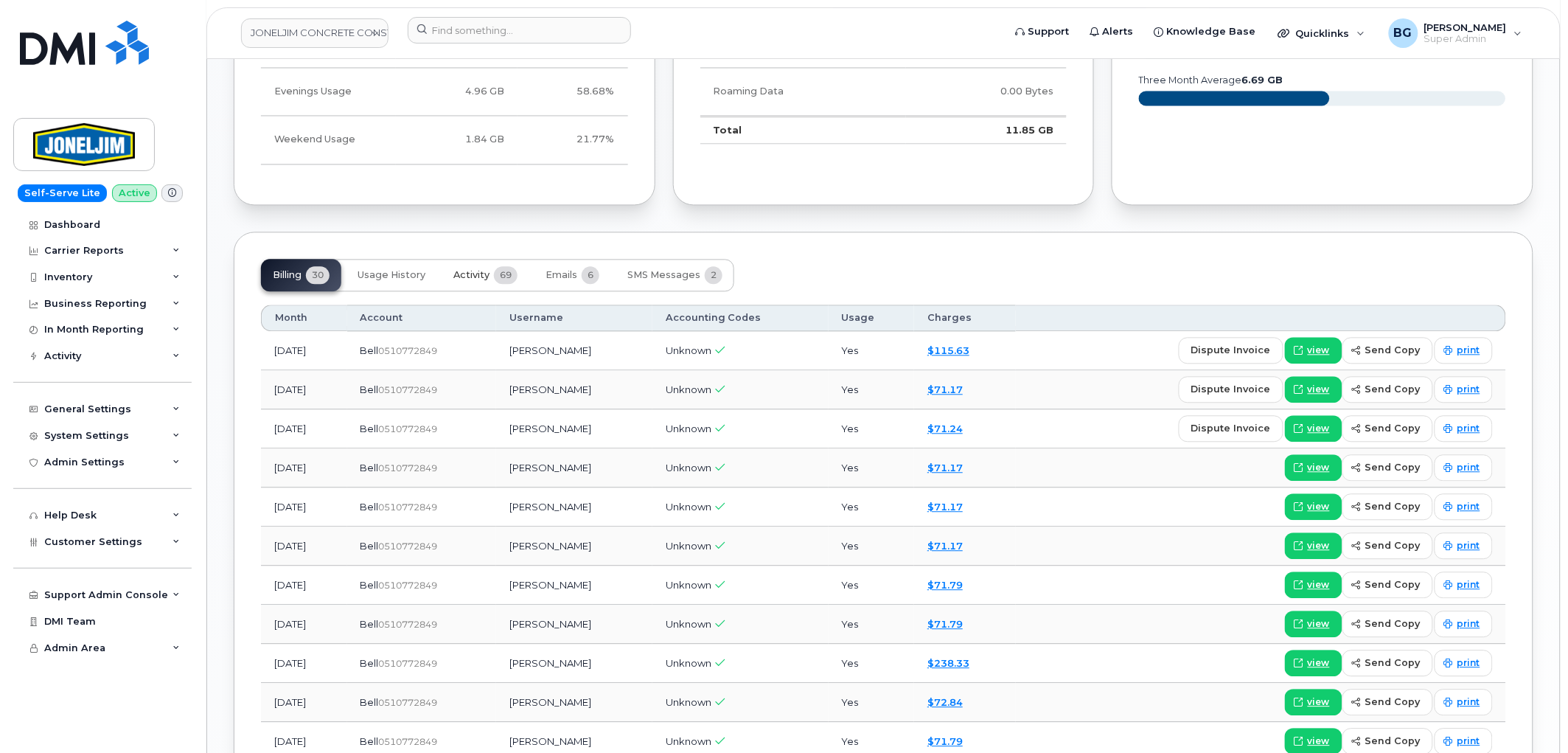
click at [474, 274] on span "Activity" at bounding box center [471, 275] width 36 height 12
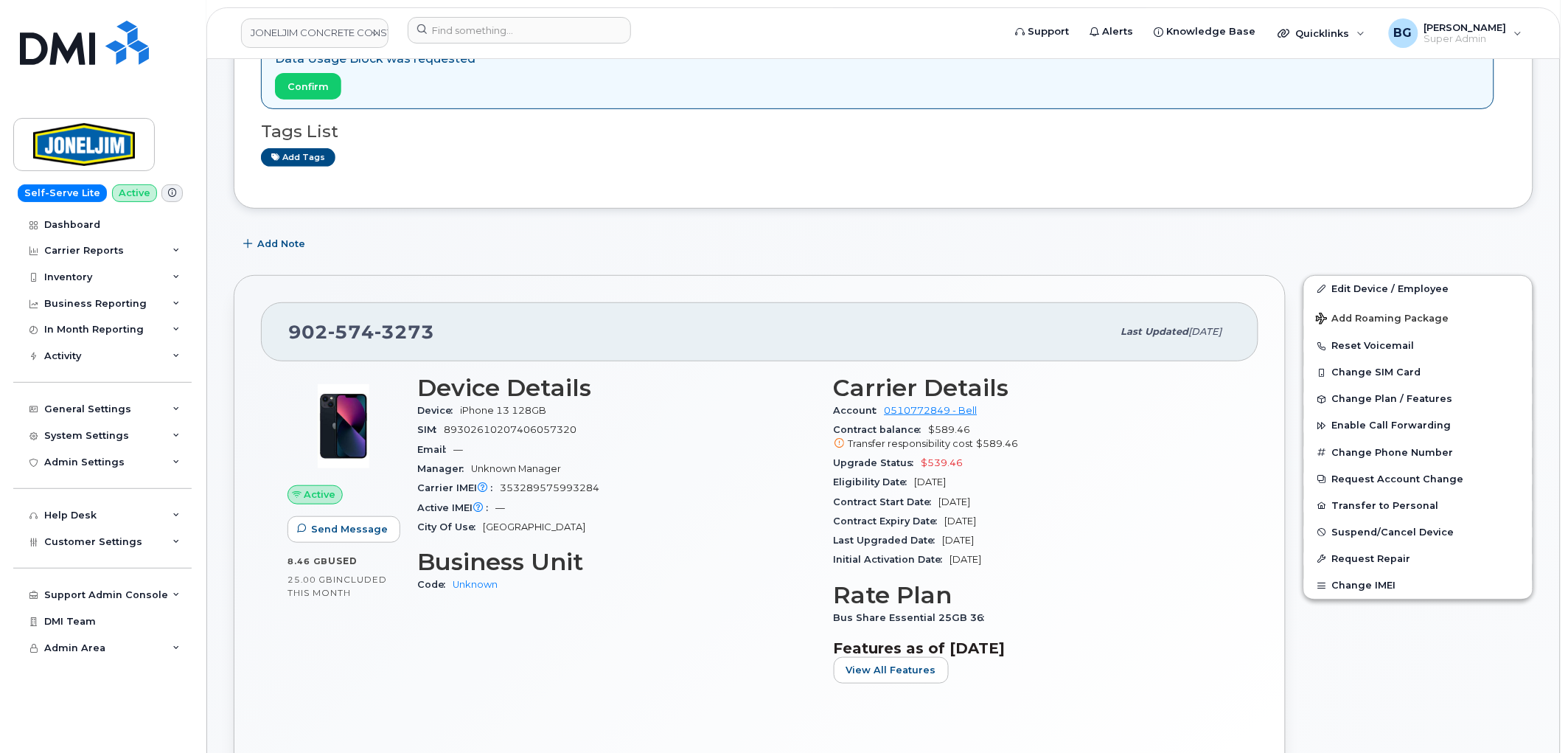
scroll to position [0, 0]
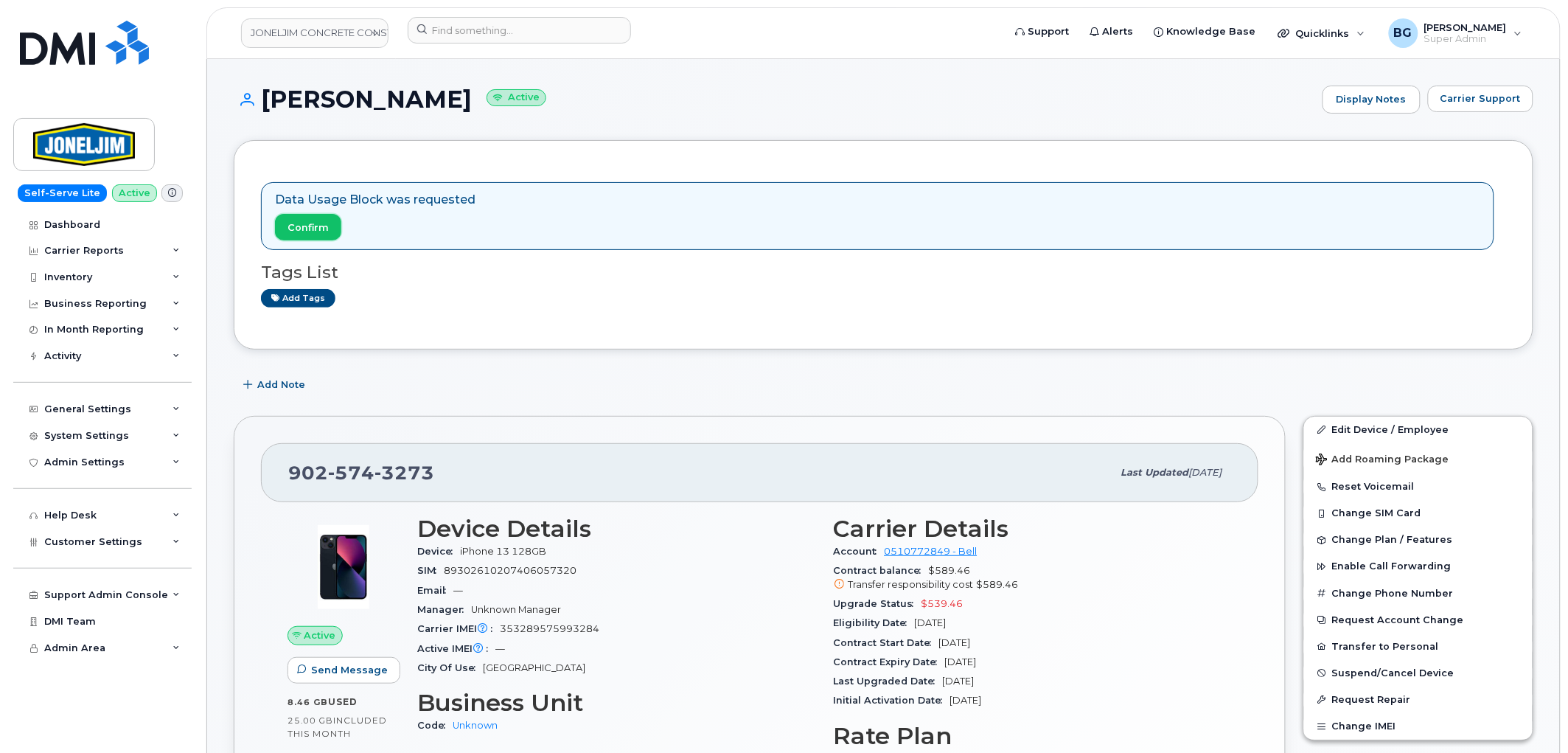
click at [311, 227] on span "Confirm" at bounding box center [307, 228] width 41 height 14
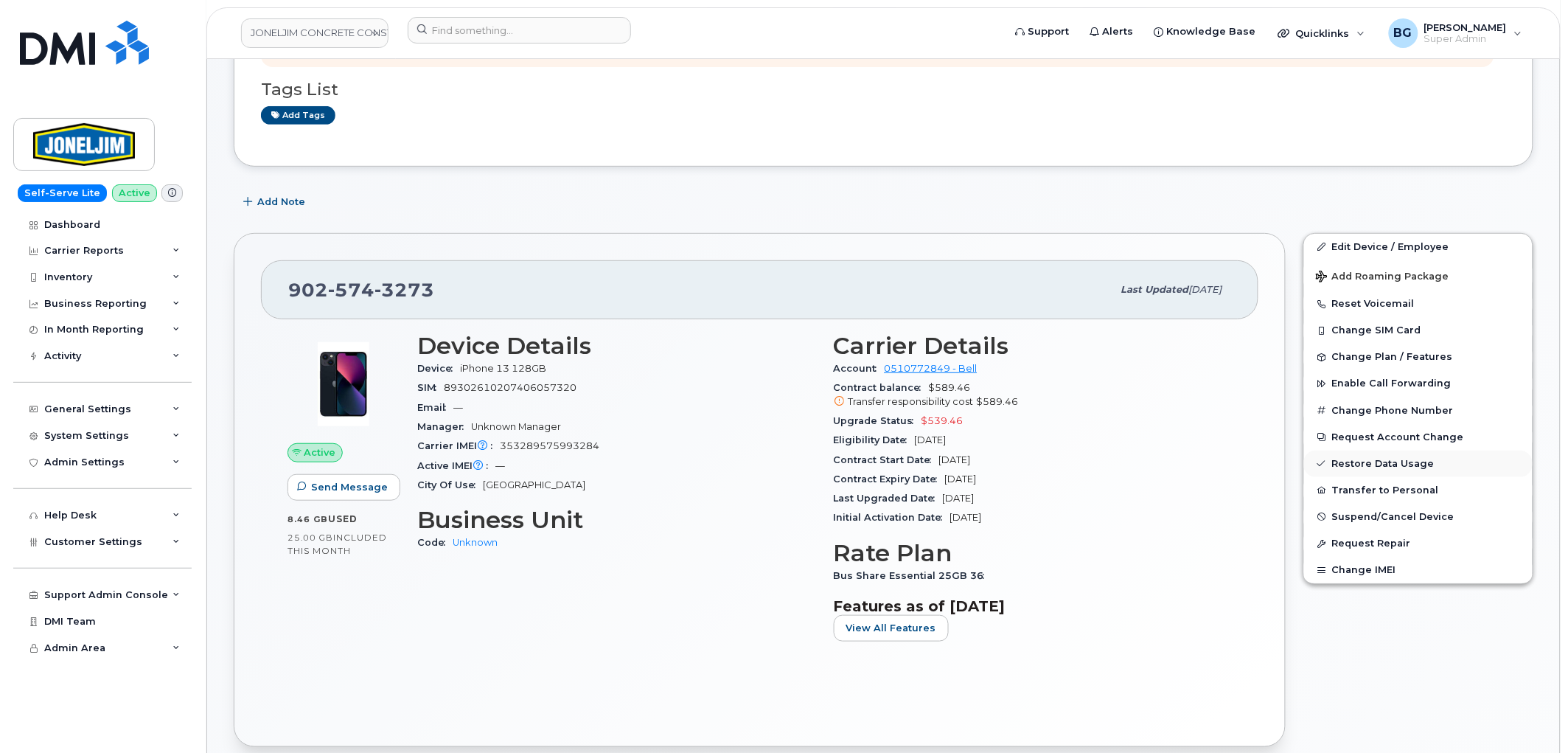
scroll to position [164, 0]
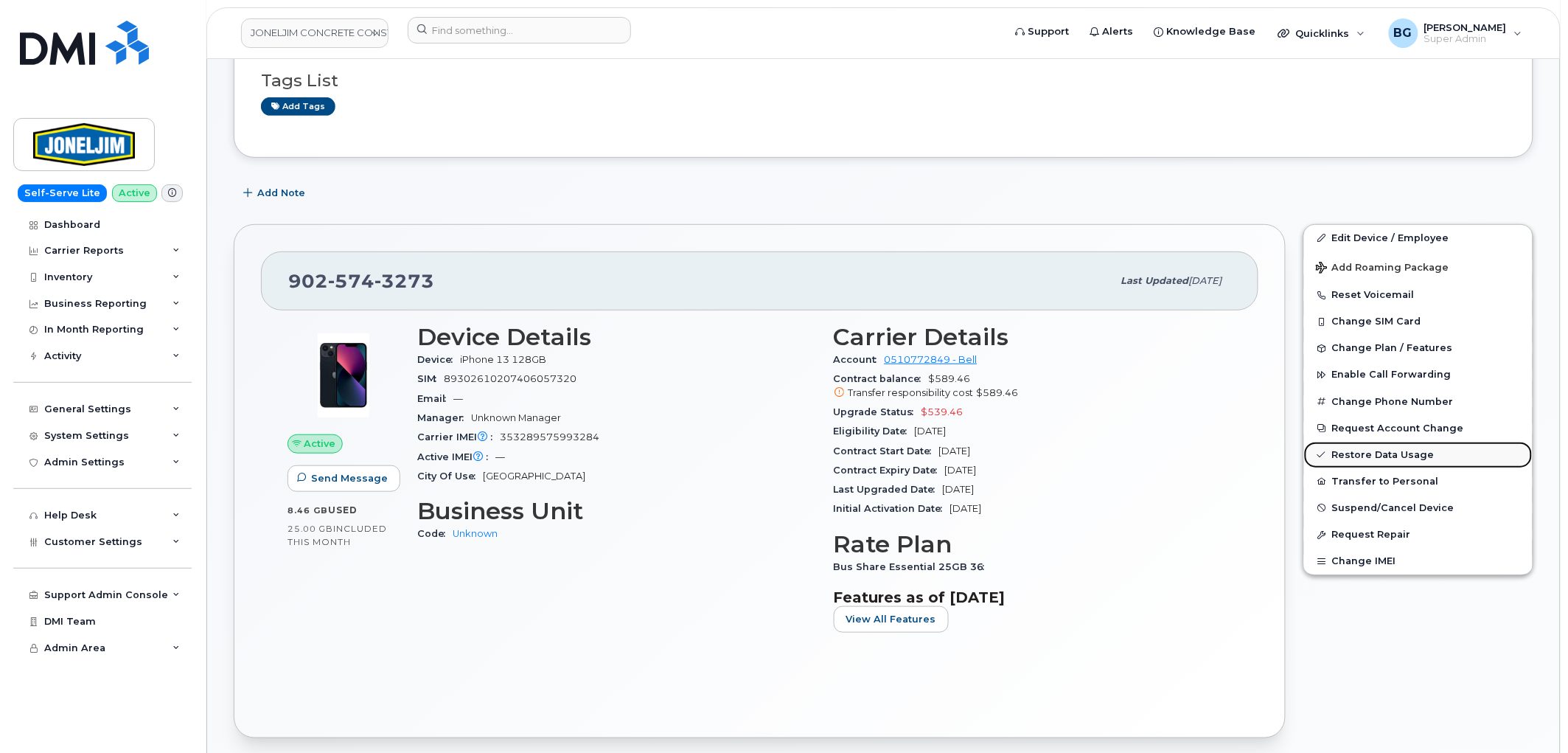
click at [1370, 457] on link "Restore Data Usage" at bounding box center [1418, 455] width 229 height 26
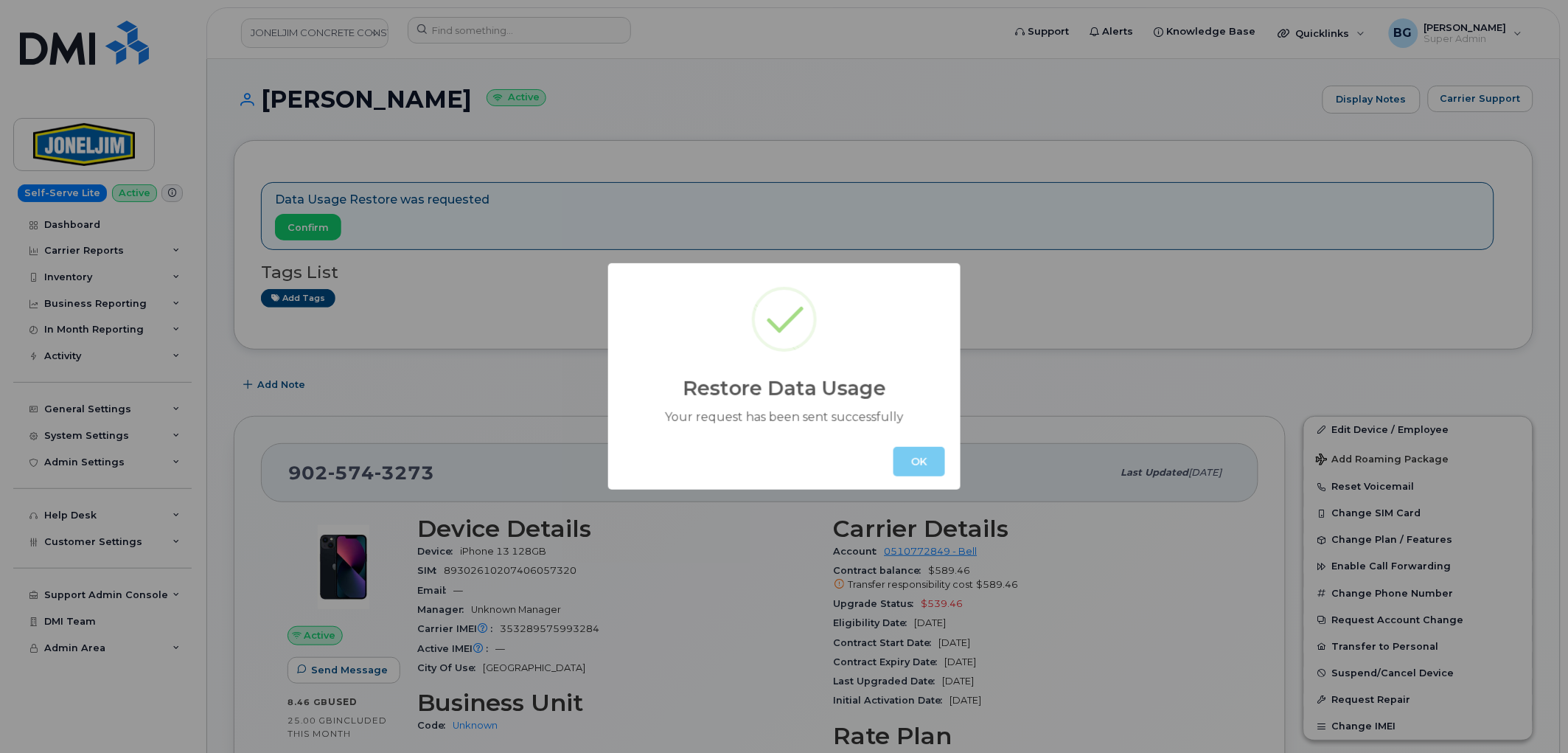
click at [923, 458] on button "OK" at bounding box center [919, 462] width 52 height 29
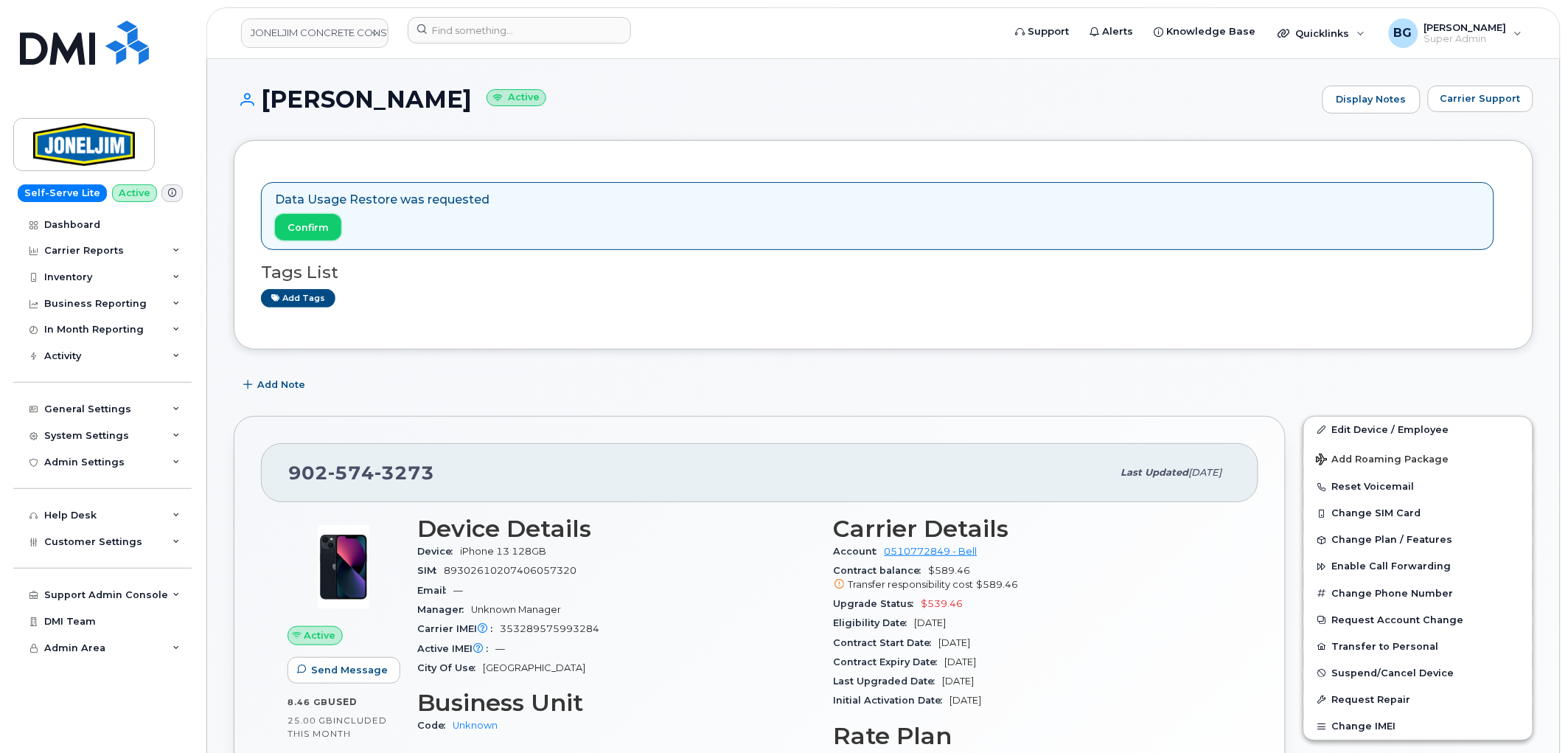
drag, startPoint x: 293, startPoint y: 222, endPoint x: 861, endPoint y: 65, distance: 589.3
click at [293, 222] on span "Confirm" at bounding box center [307, 228] width 41 height 14
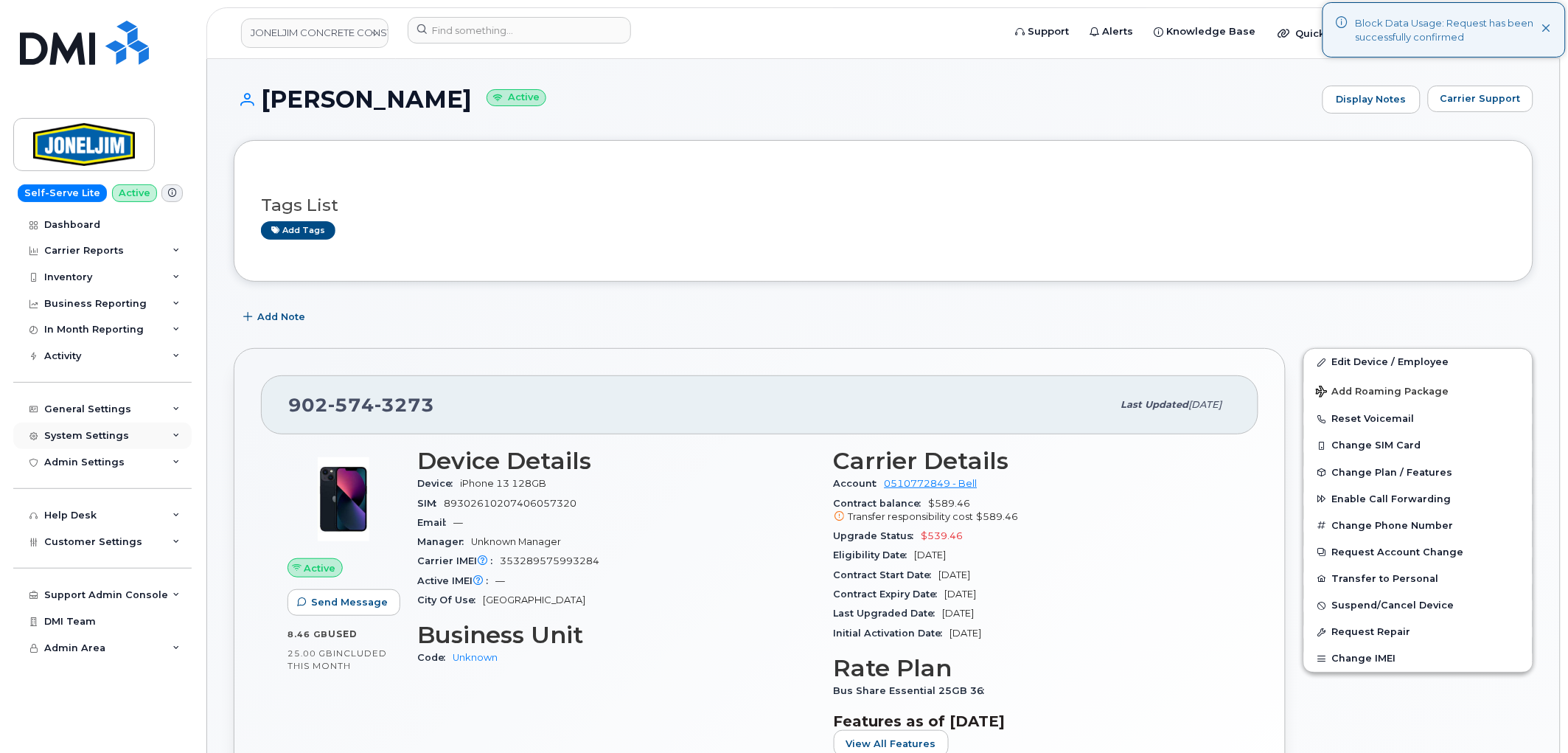
click at [83, 423] on div "System Settings" at bounding box center [102, 436] width 178 height 26
click at [98, 415] on div "General Settings" at bounding box center [87, 409] width 87 height 12
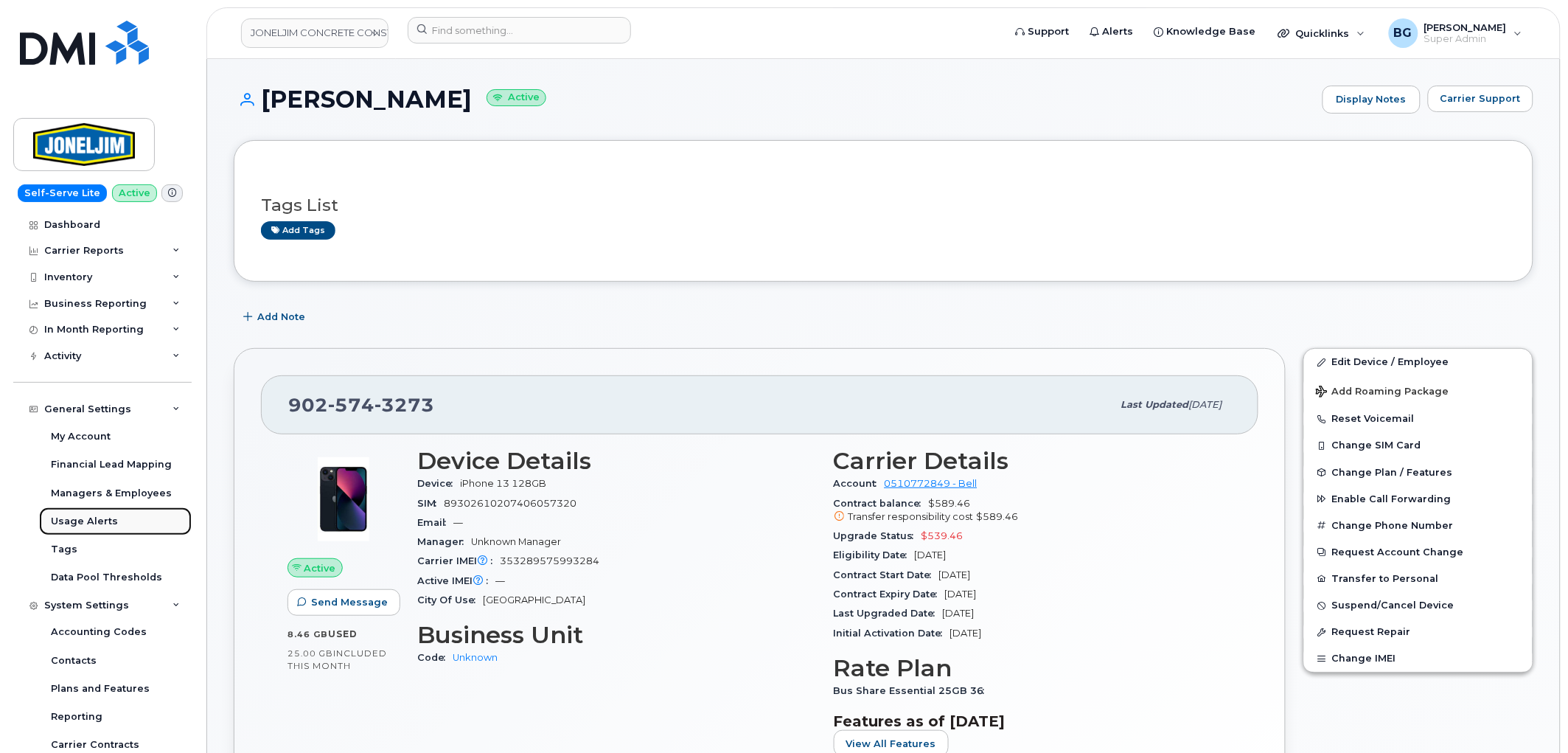
click at [72, 521] on div "Usage Alerts" at bounding box center [84, 521] width 67 height 13
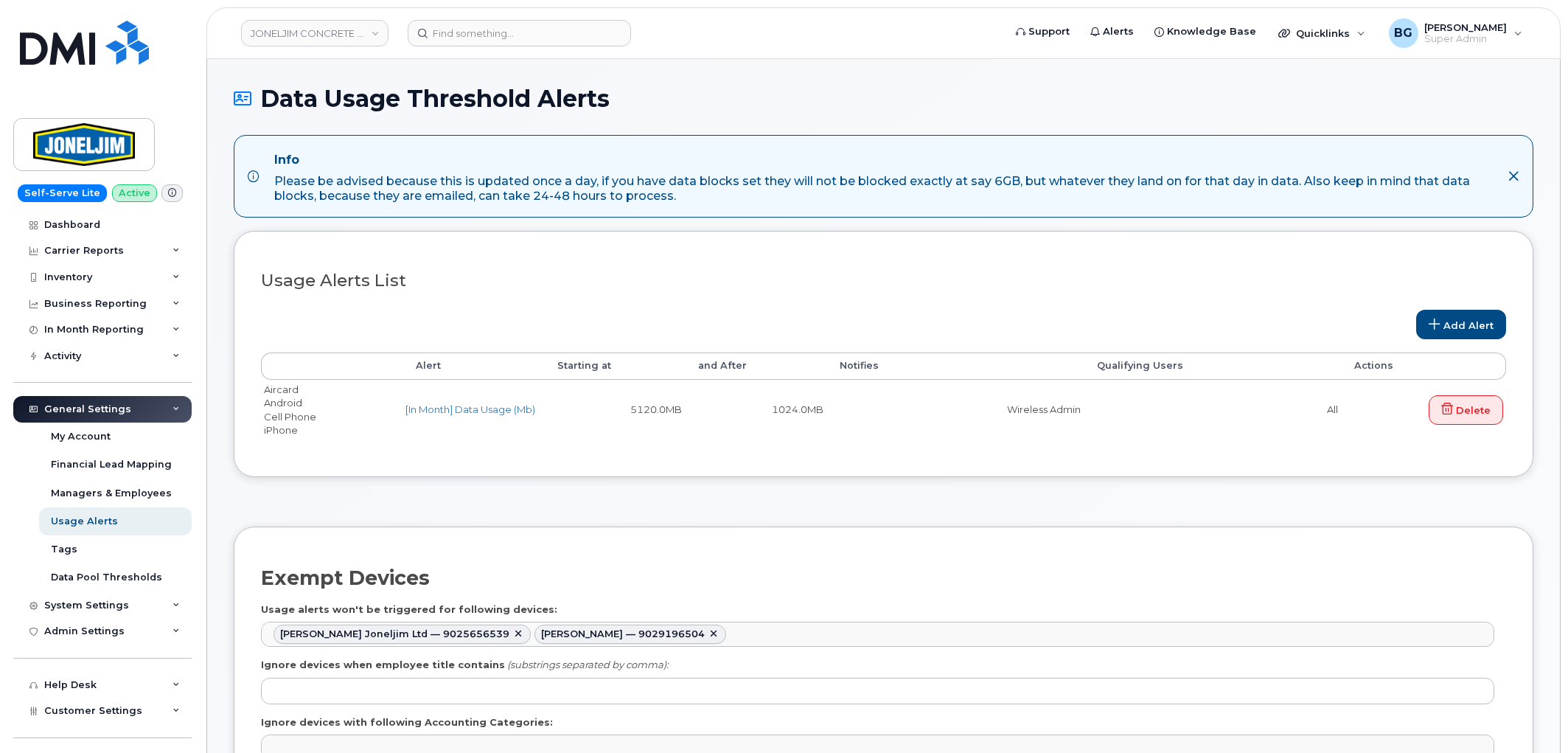
select select
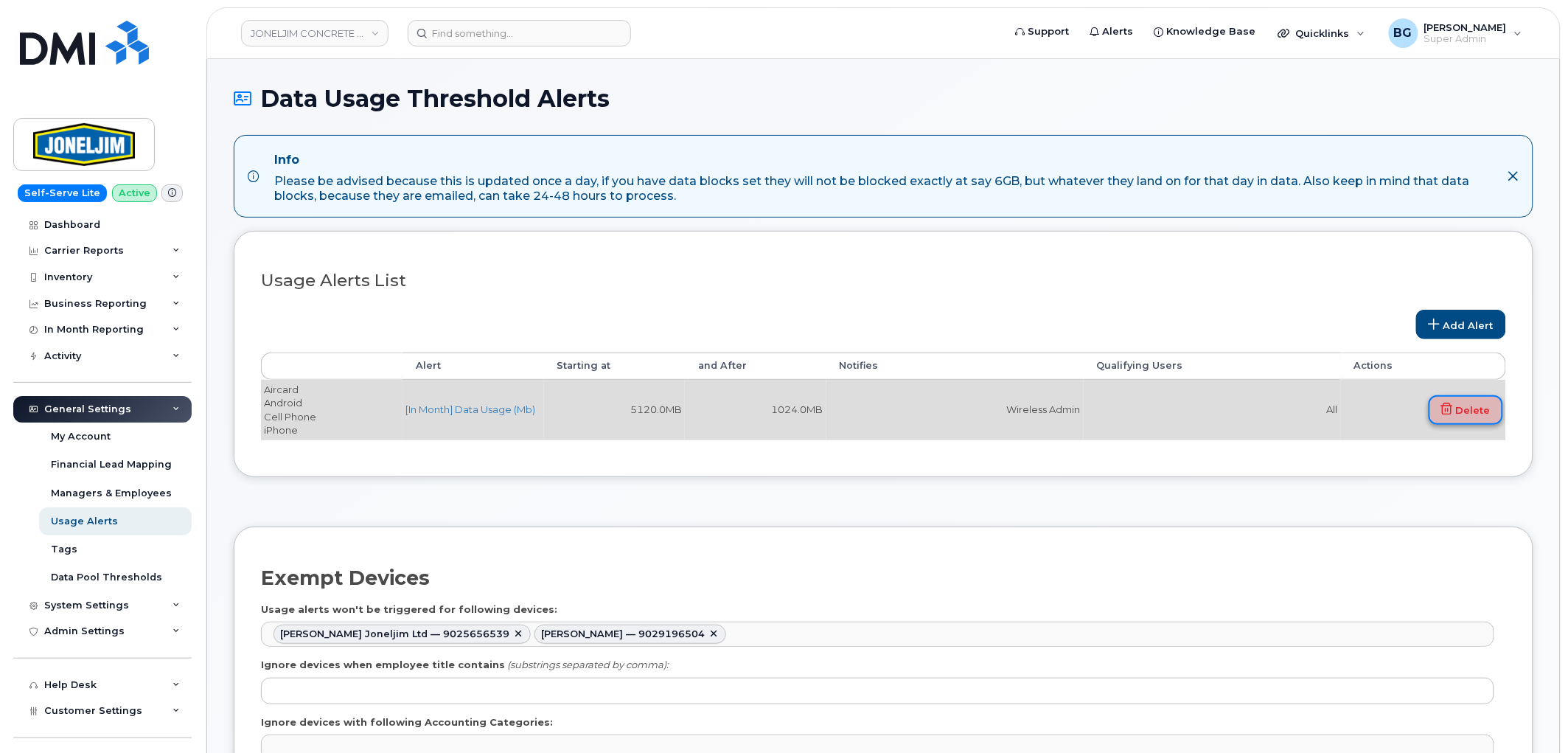
click at [1457, 413] on link "Delete" at bounding box center [1466, 410] width 74 height 29
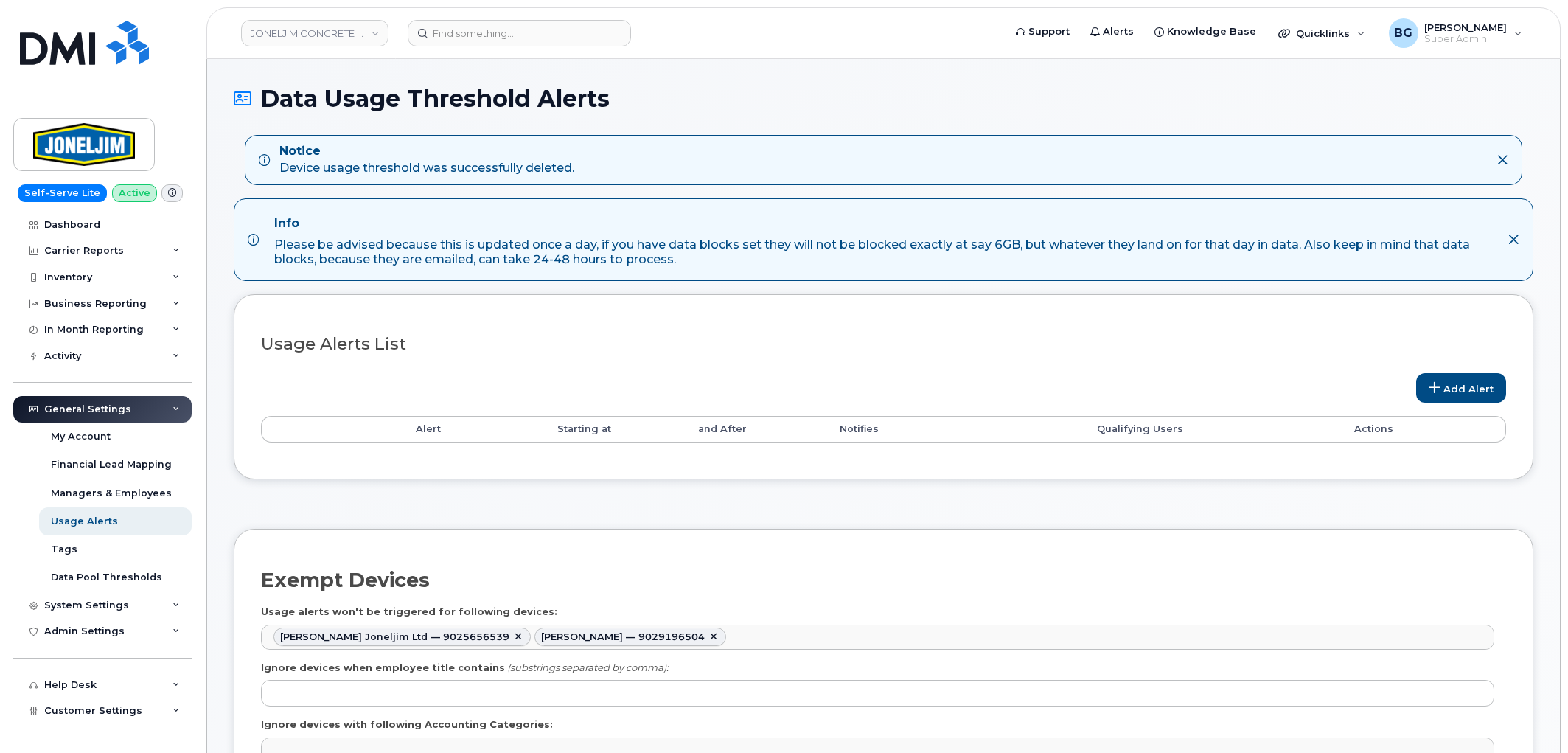
select select
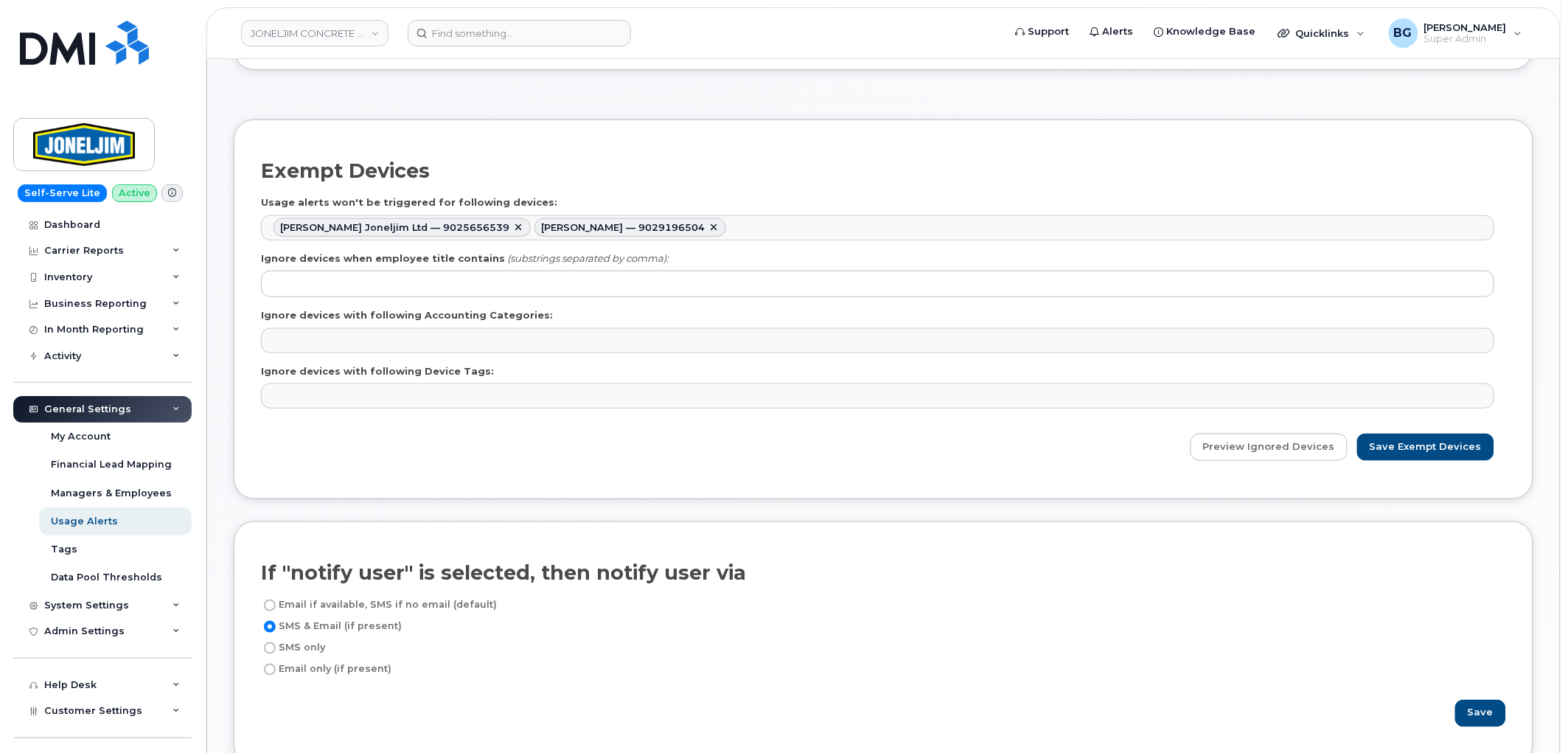
scroll to position [436, 0]
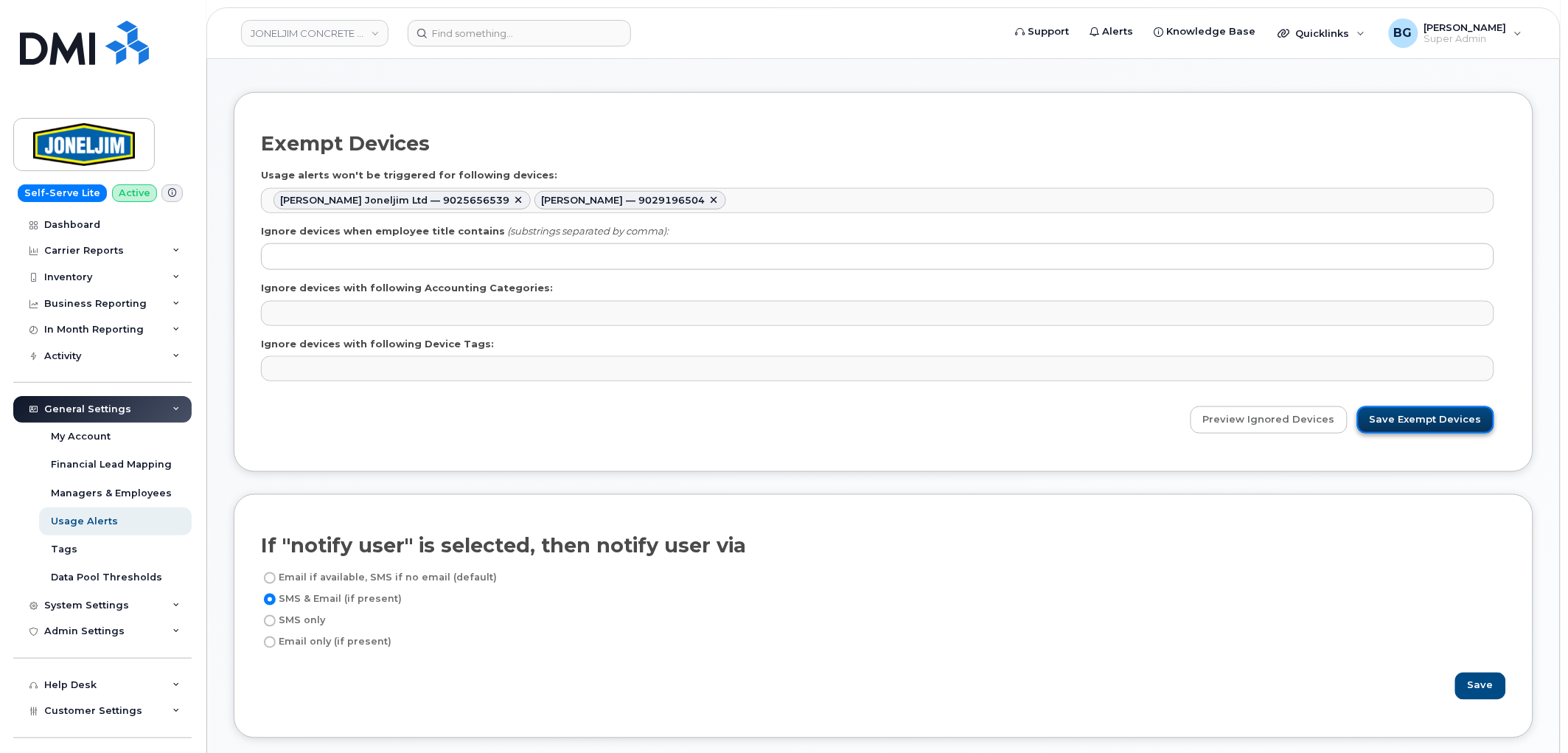
click at [1431, 416] on input "Save Exempt Devices" at bounding box center [1426, 419] width 137 height 27
type input "Saving..."
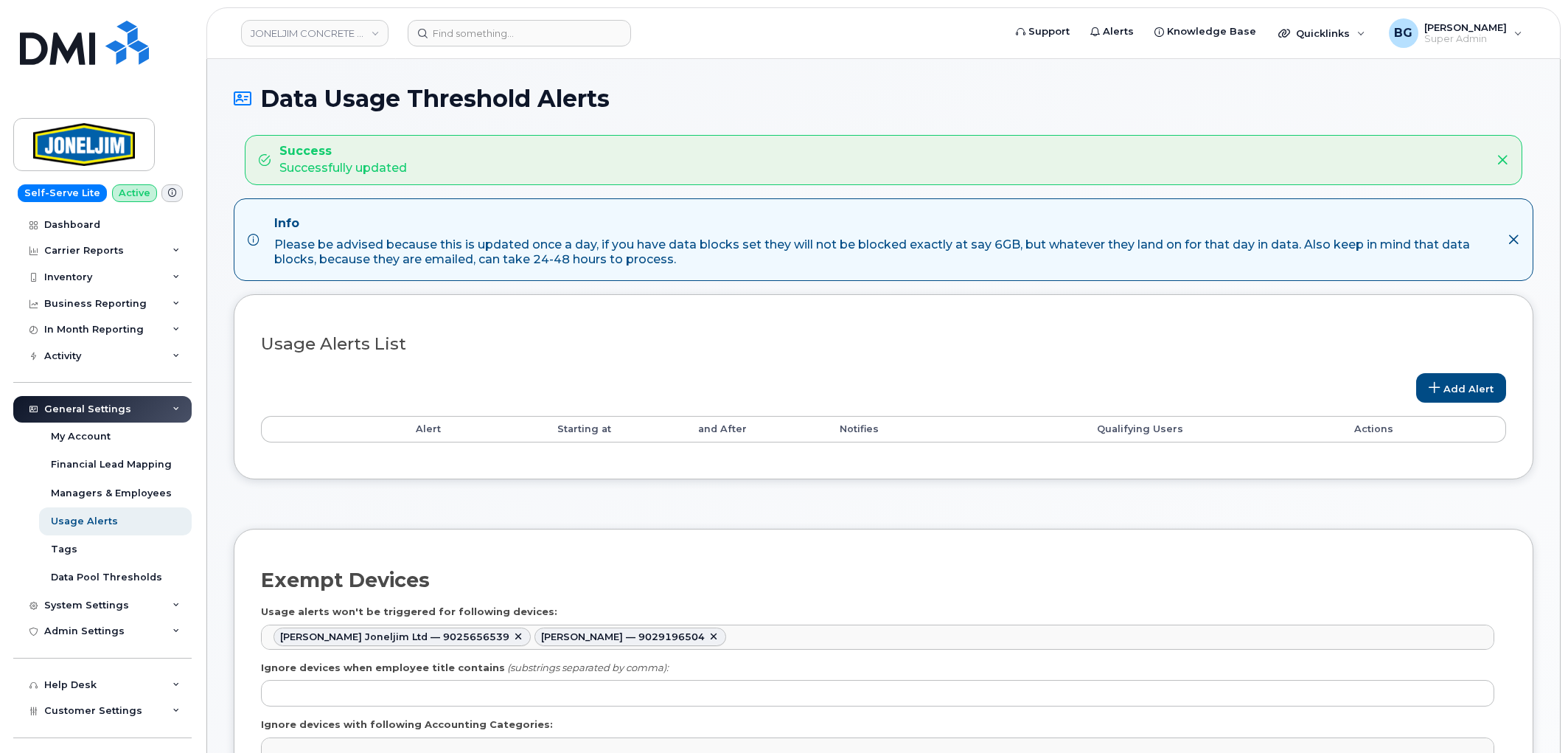
select select
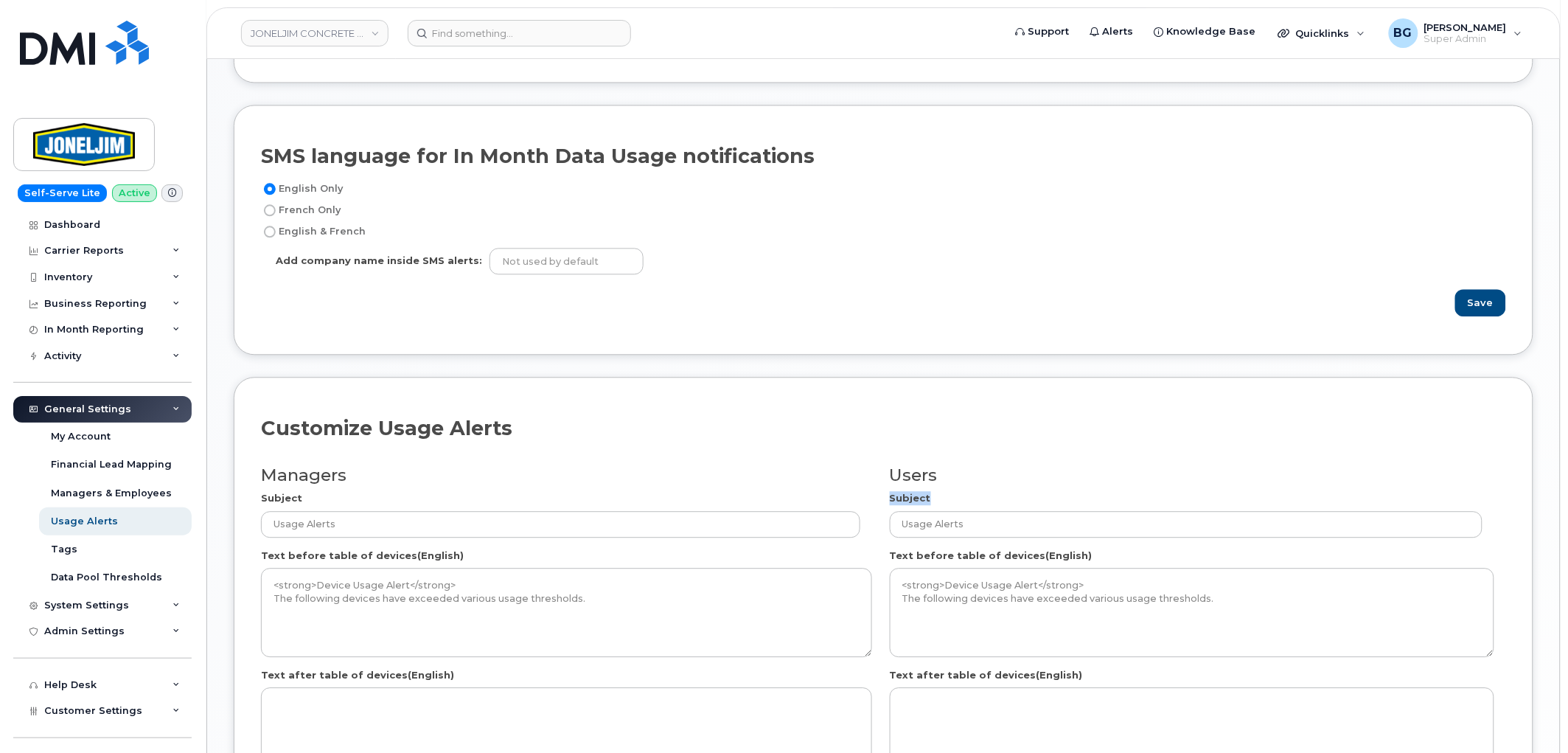
click at [1385, 488] on div "Users Subject Usage Alerts Text before table of devices(English) <strong>Device…" at bounding box center [1195, 739] width 623 height 574
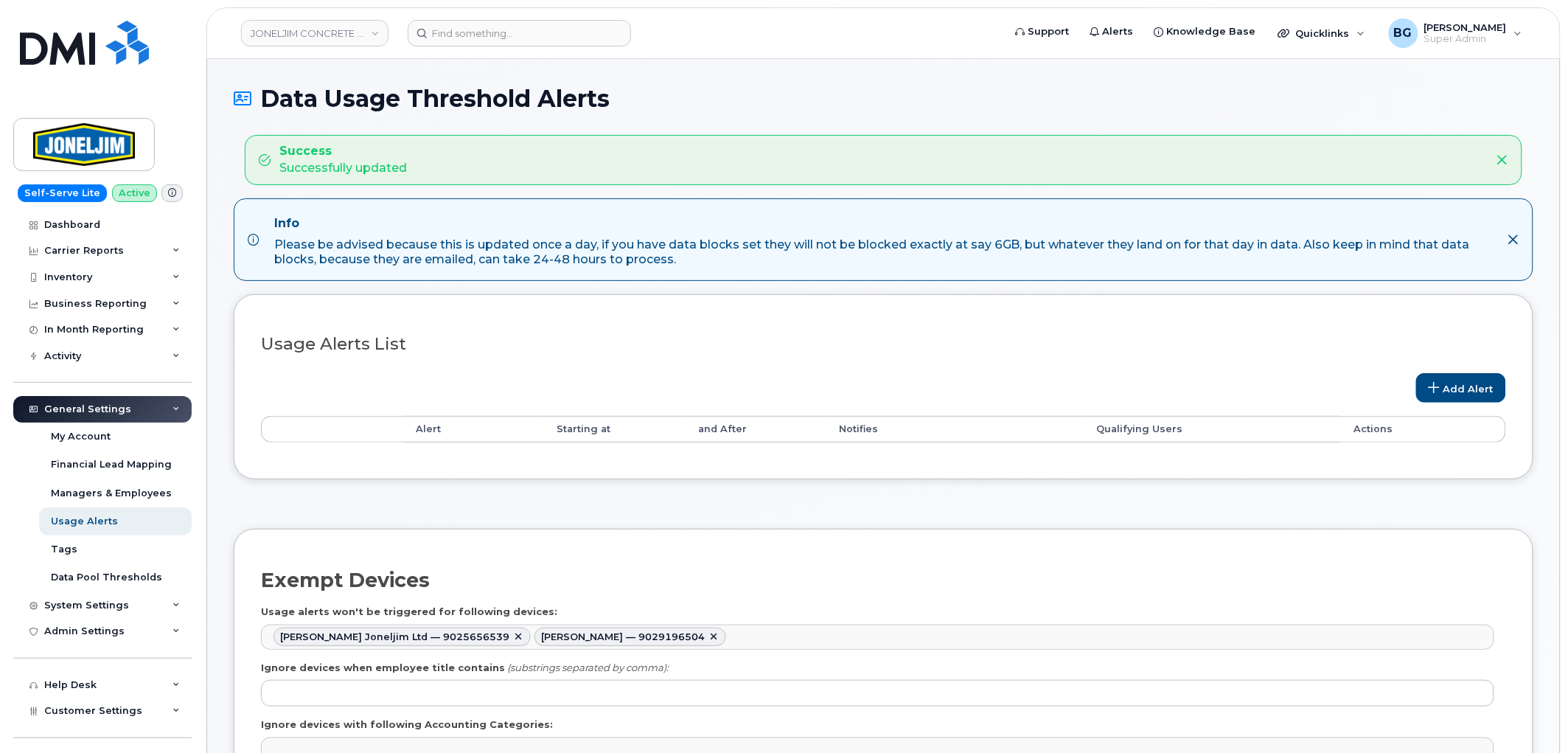
click at [716, 277] on div "Info Please be advised because this is updated once a day, if you have data blo…" at bounding box center [884, 239] width 1300 height 83
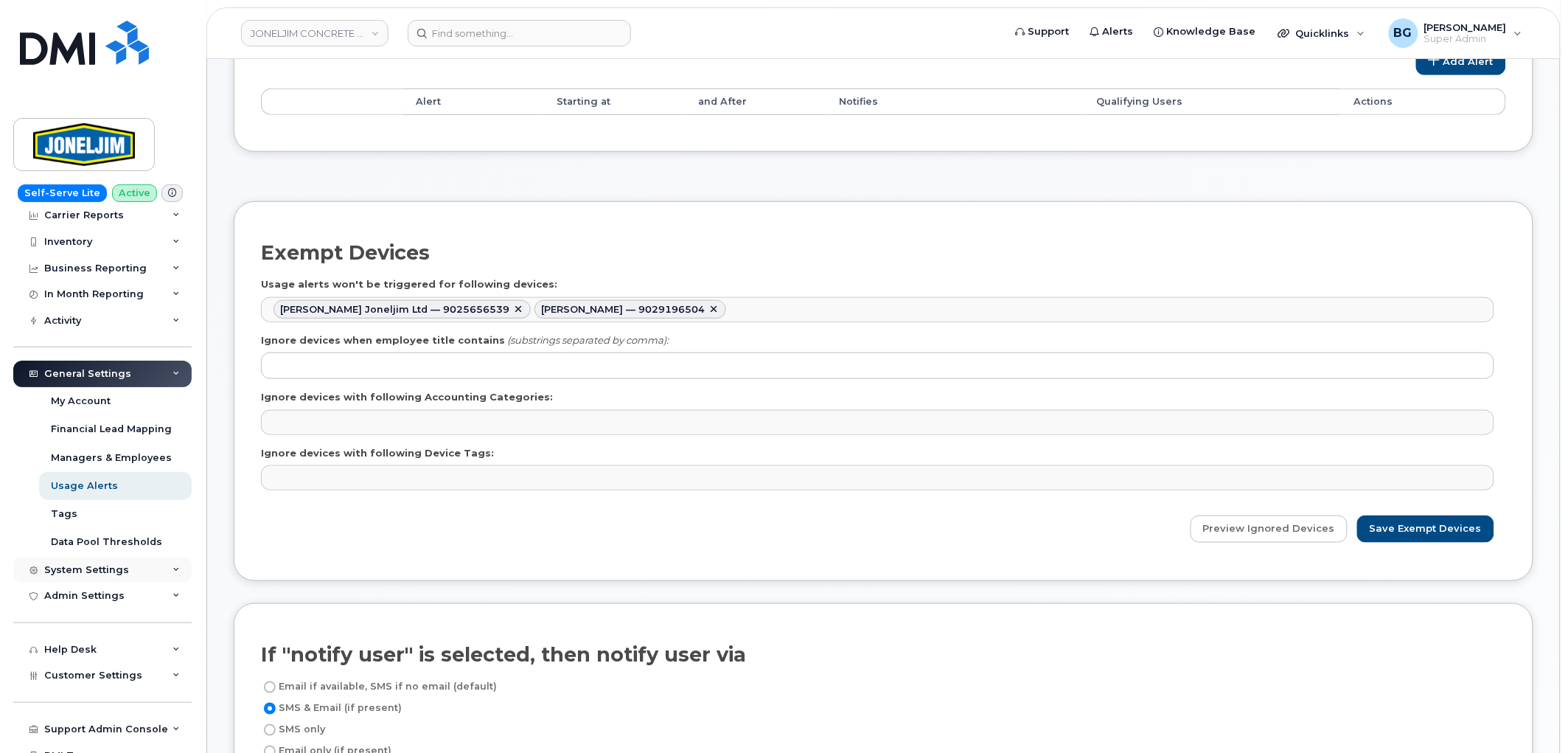
scroll to position [76, 0]
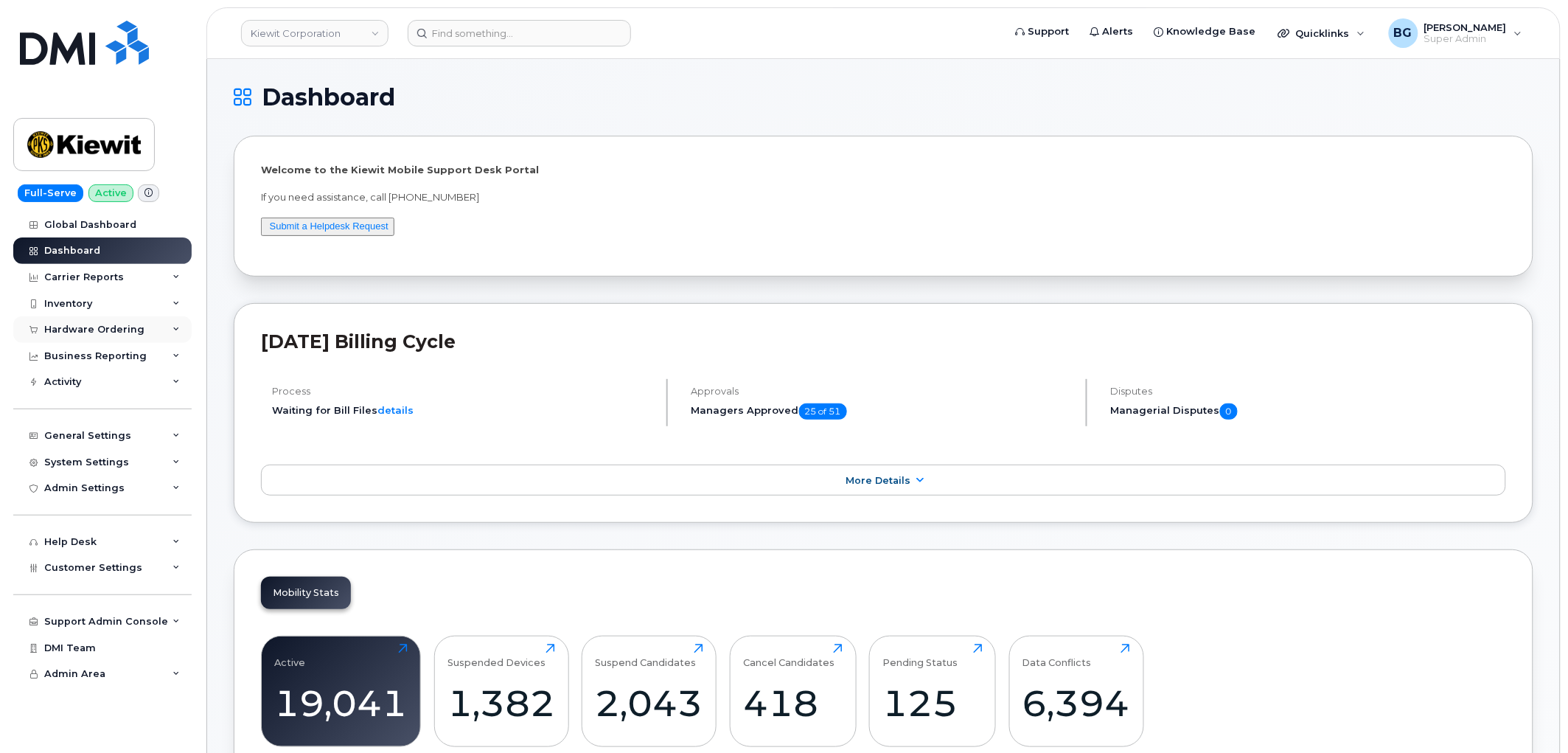
click at [102, 326] on div "Hardware Ordering" at bounding box center [94, 329] width 100 height 12
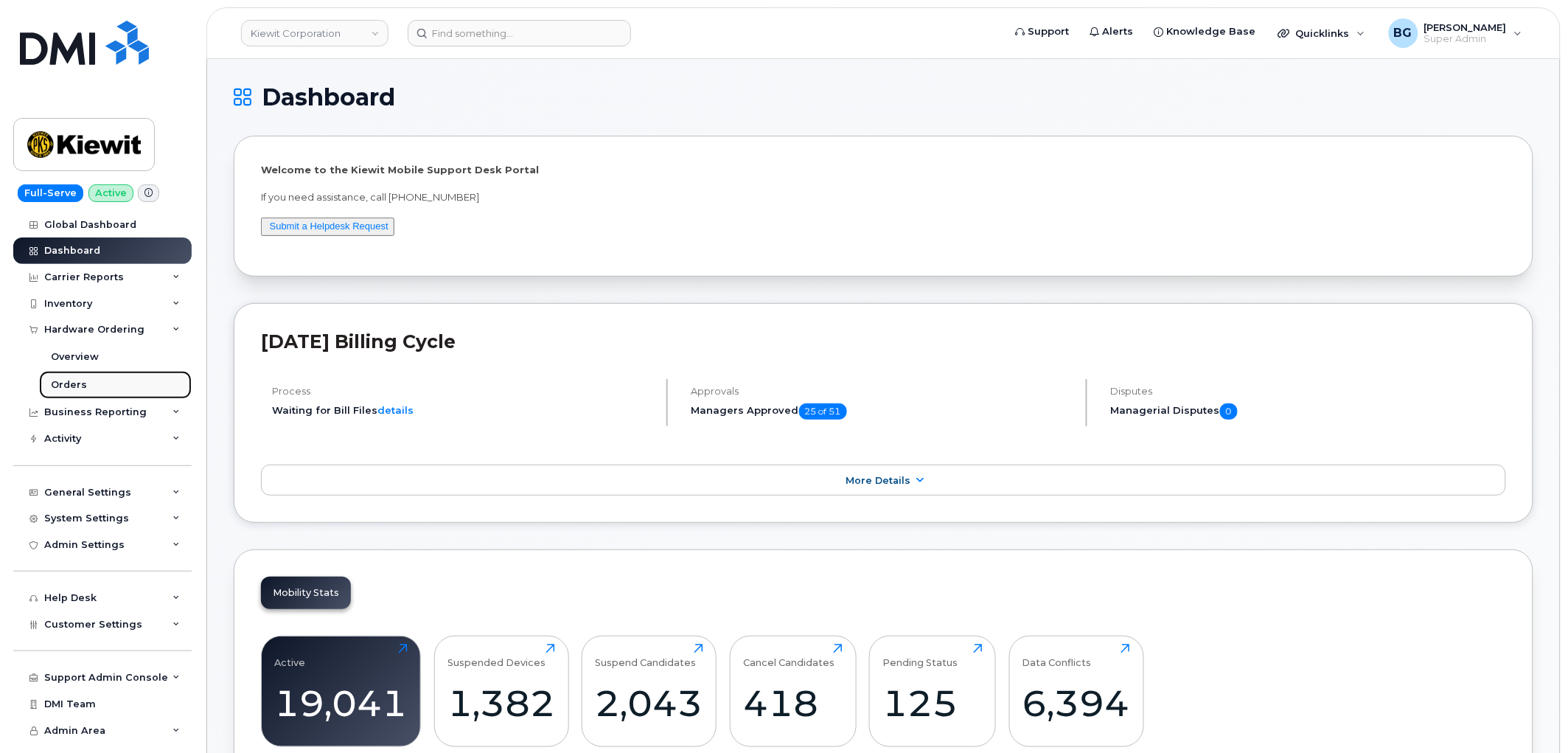
click at [69, 385] on div "Orders" at bounding box center [69, 385] width 36 height 13
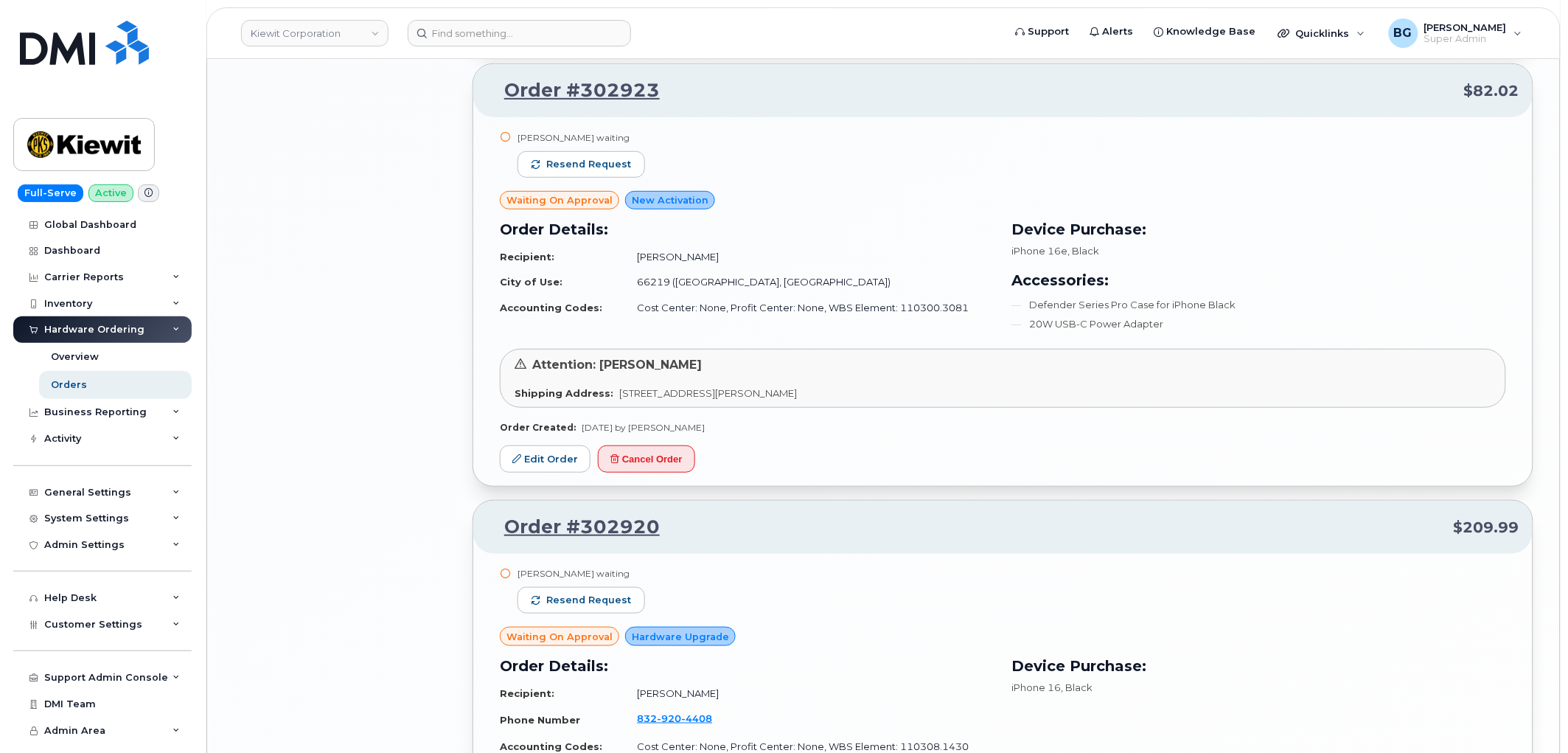
scroll to position [2922, 0]
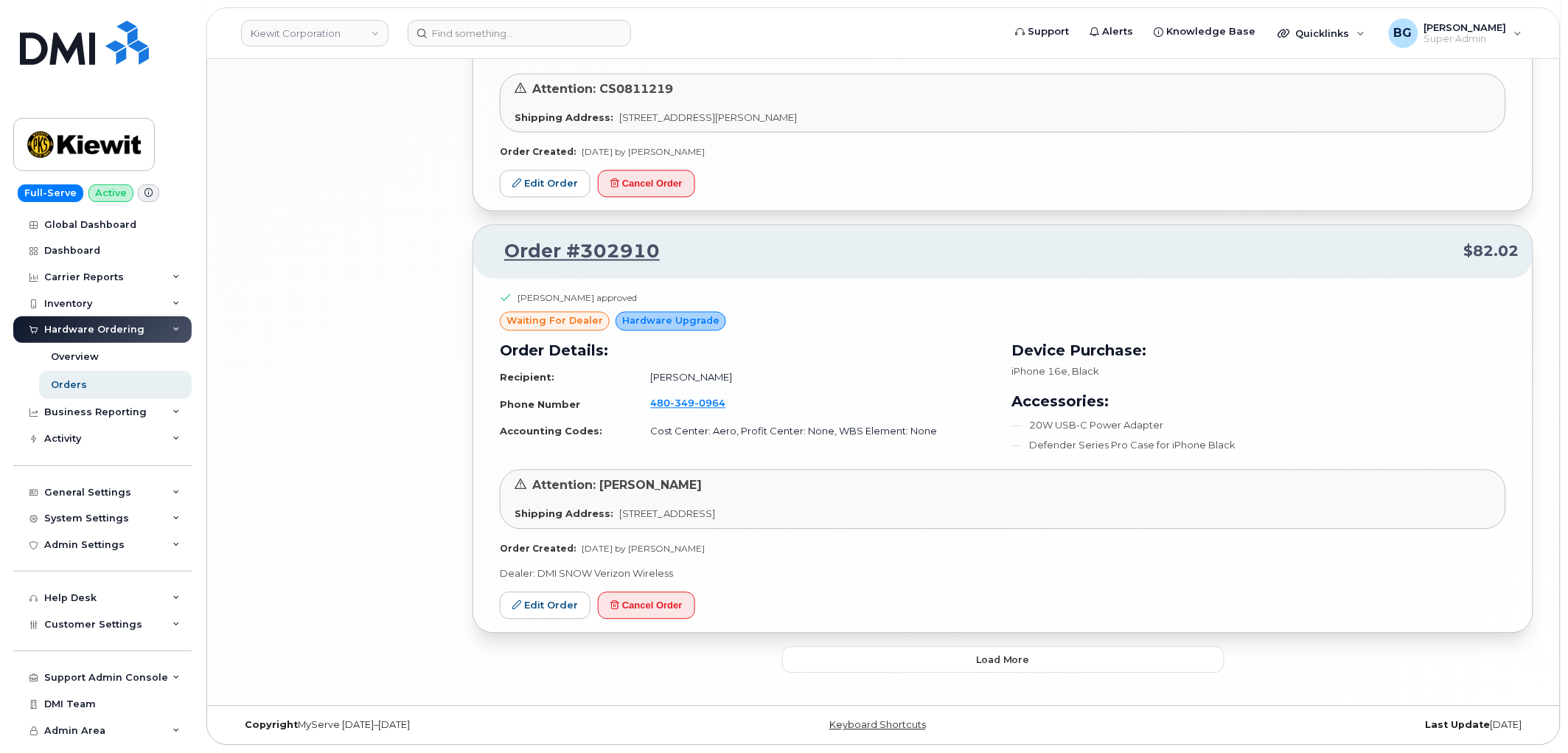
click at [990, 579] on p "Dealer: DMI SNOW Verizon Wireless" at bounding box center [1004, 574] width 1007 height 14
click at [1001, 660] on span "Load more" at bounding box center [1003, 660] width 54 height 14
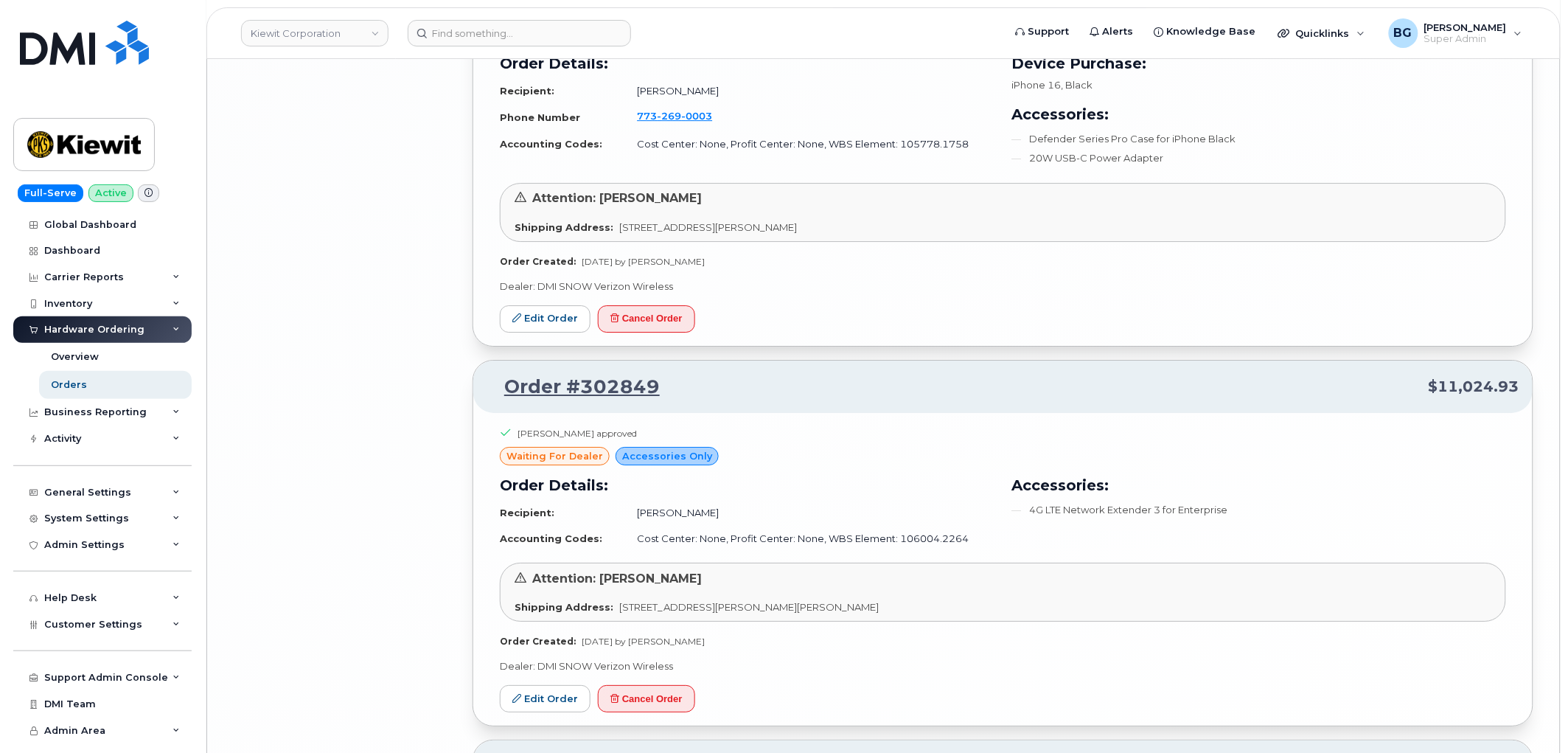
scroll to position [6201, 0]
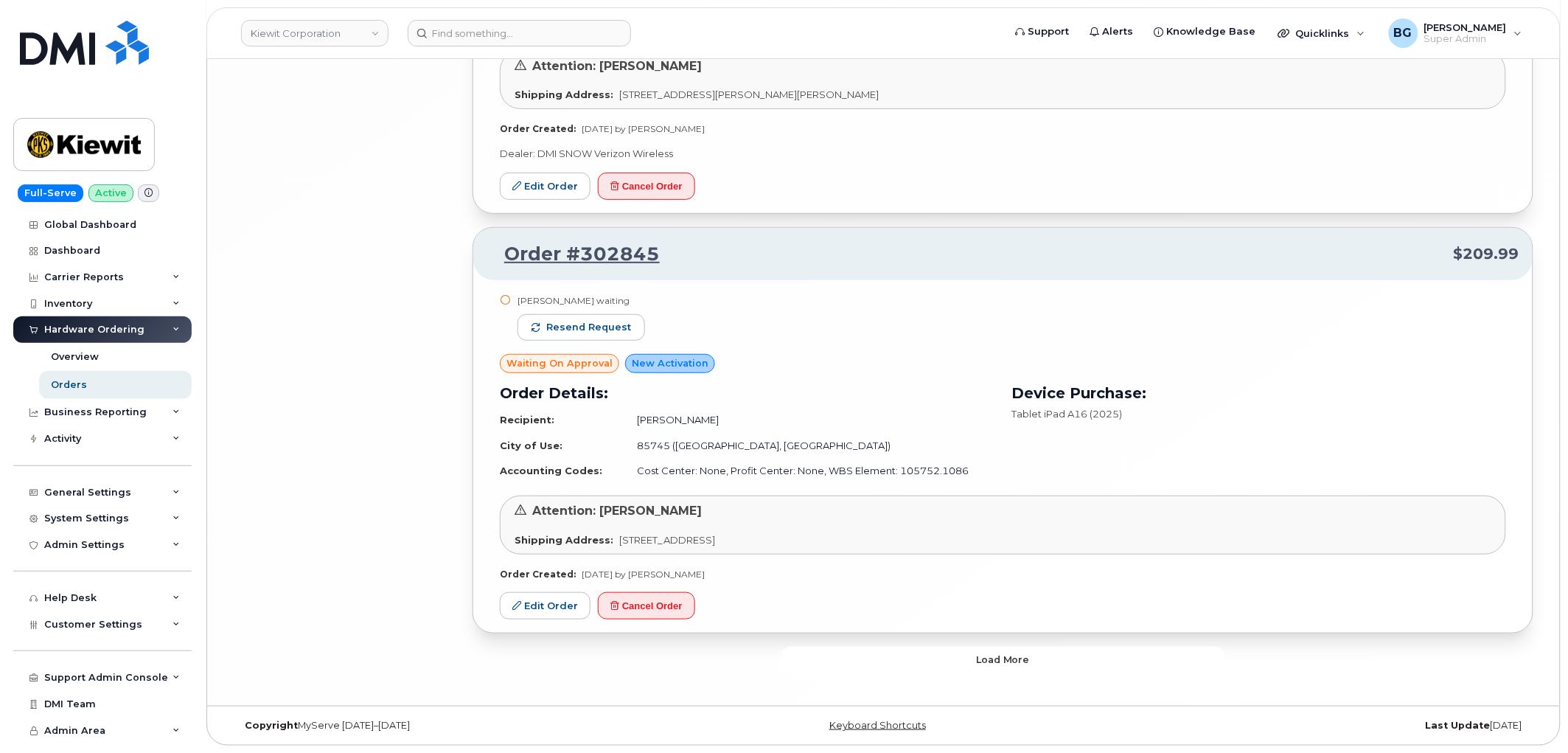
click at [984, 672] on button "Load more" at bounding box center [1003, 660] width 442 height 26
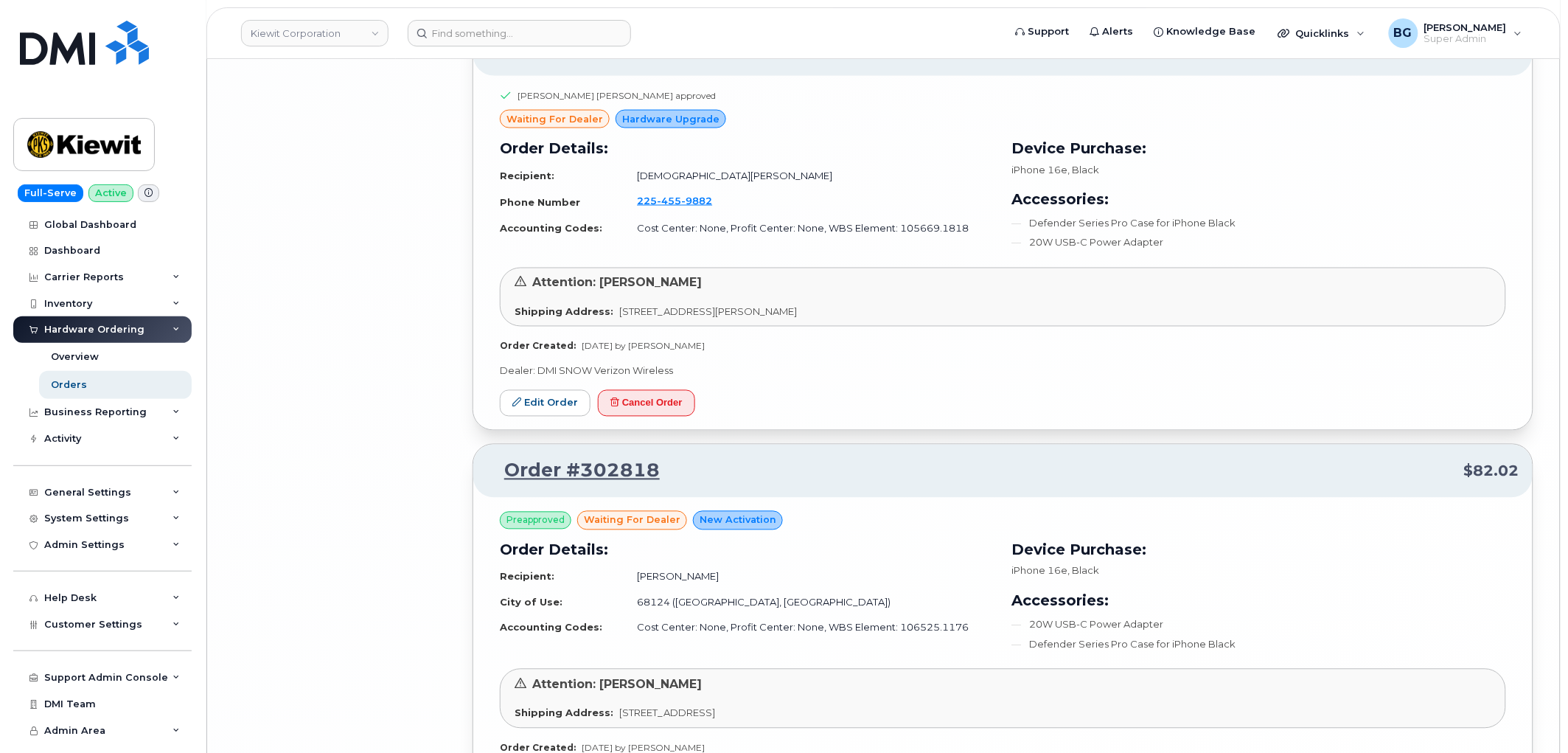
scroll to position [9478, 0]
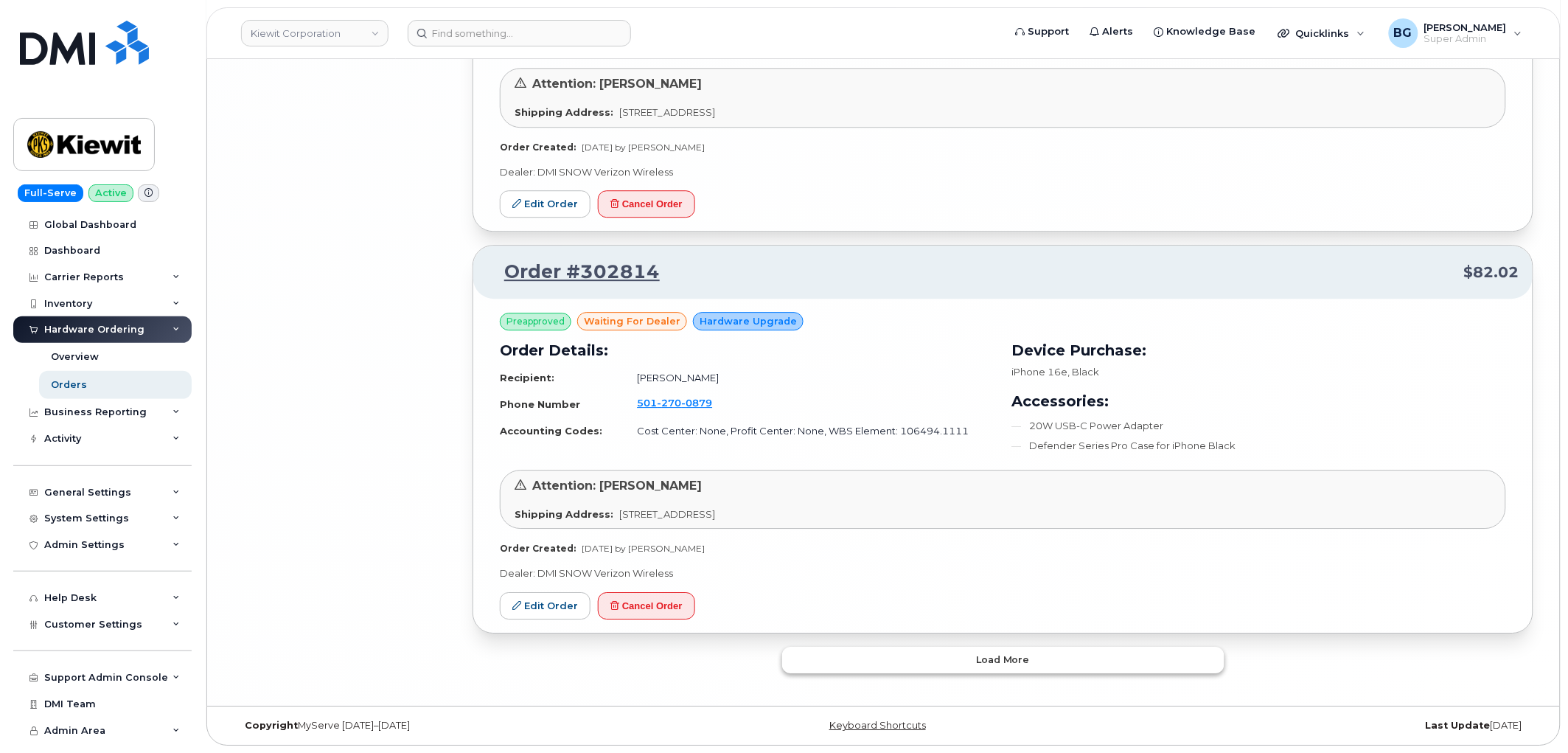
click at [982, 655] on span "Load more" at bounding box center [1003, 660] width 54 height 14
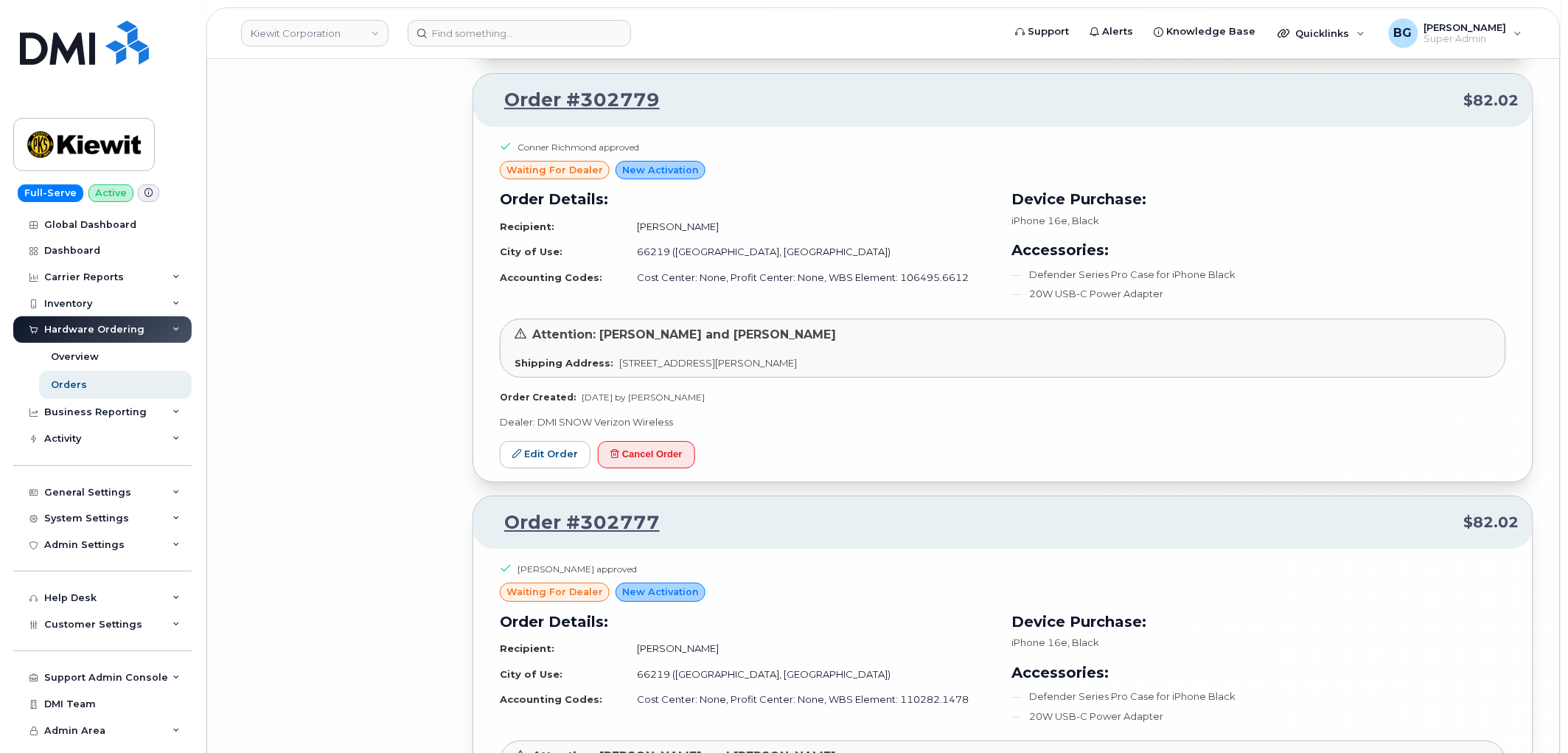
scroll to position [12796, 0]
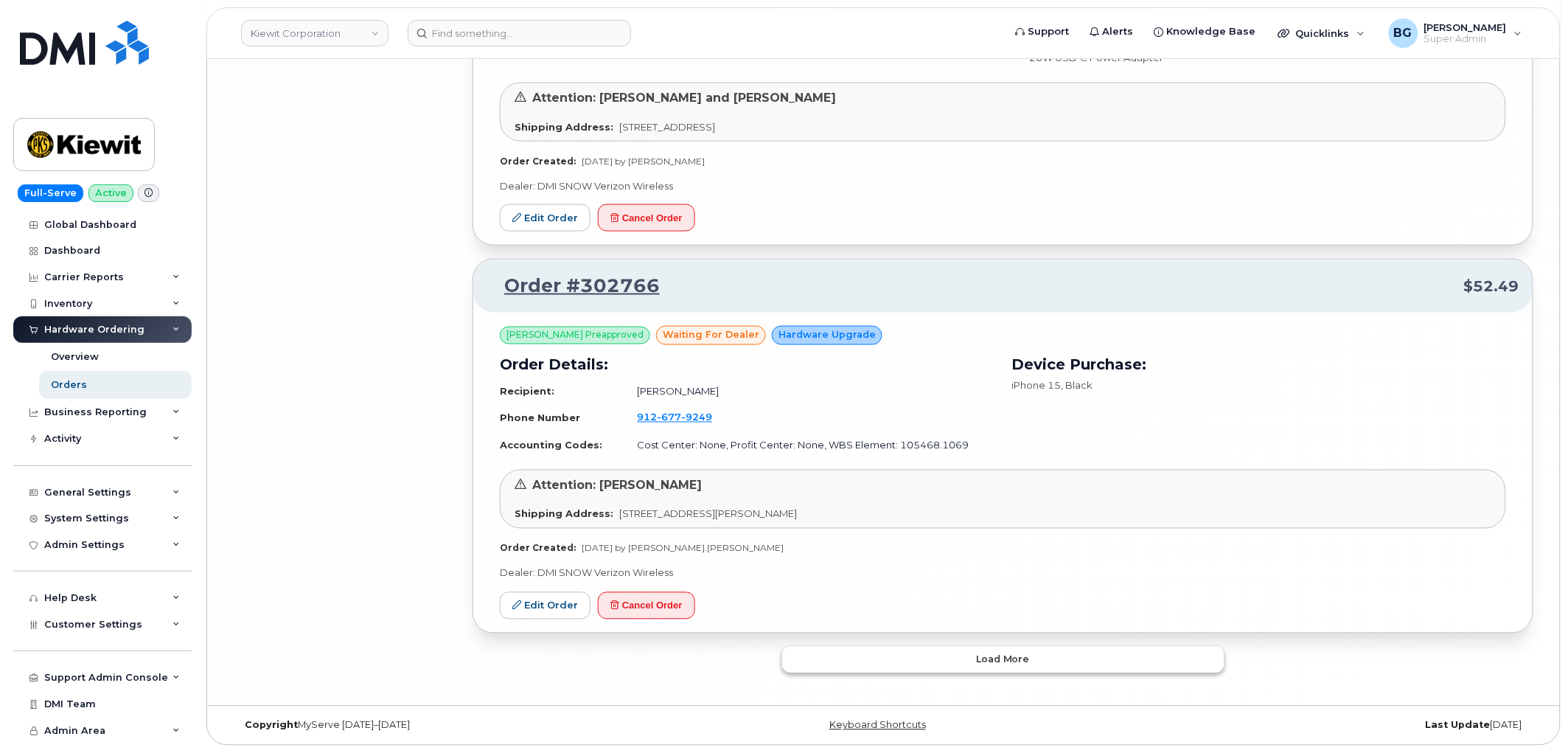
click at [994, 659] on span "Load more" at bounding box center [1003, 660] width 54 height 14
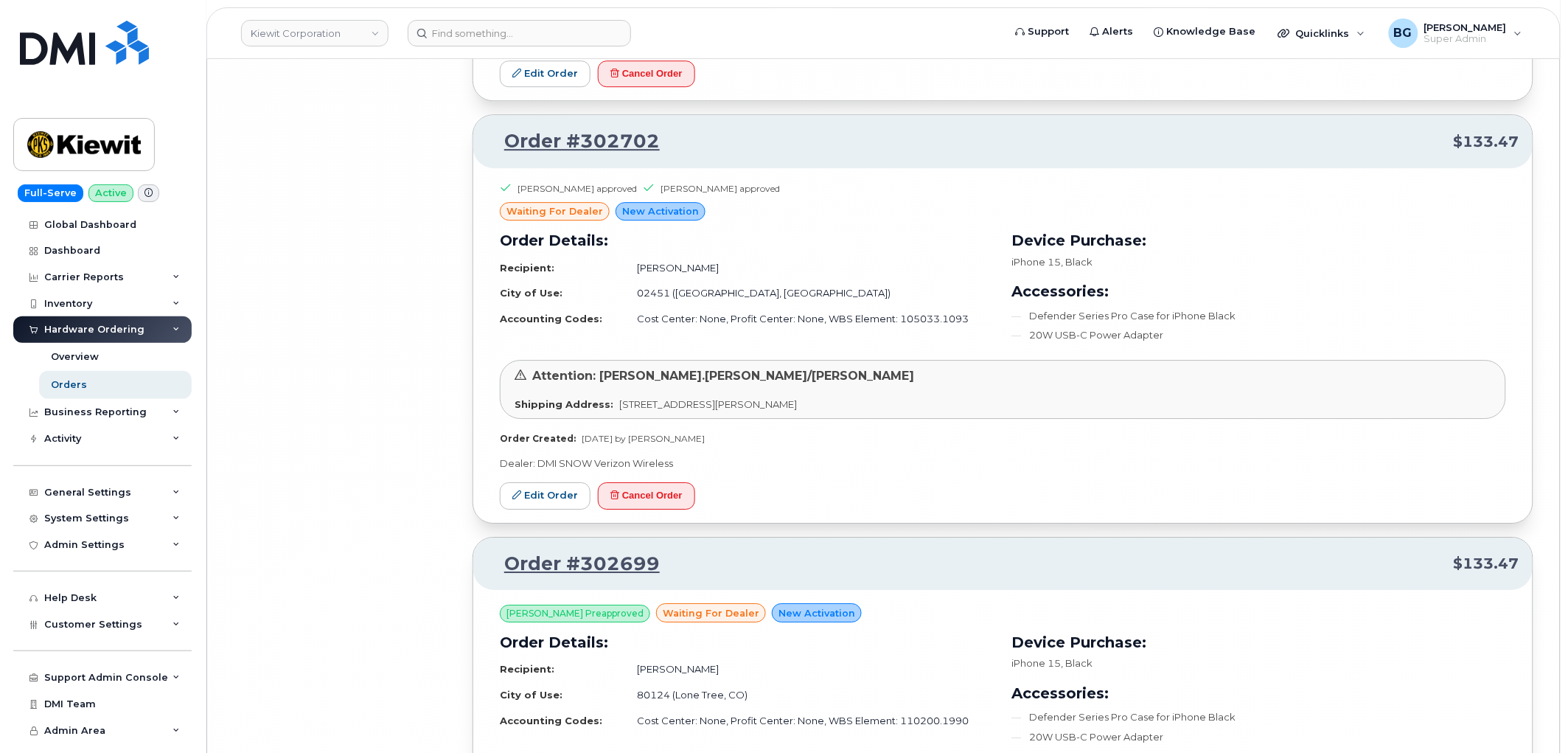
scroll to position [15963, 0]
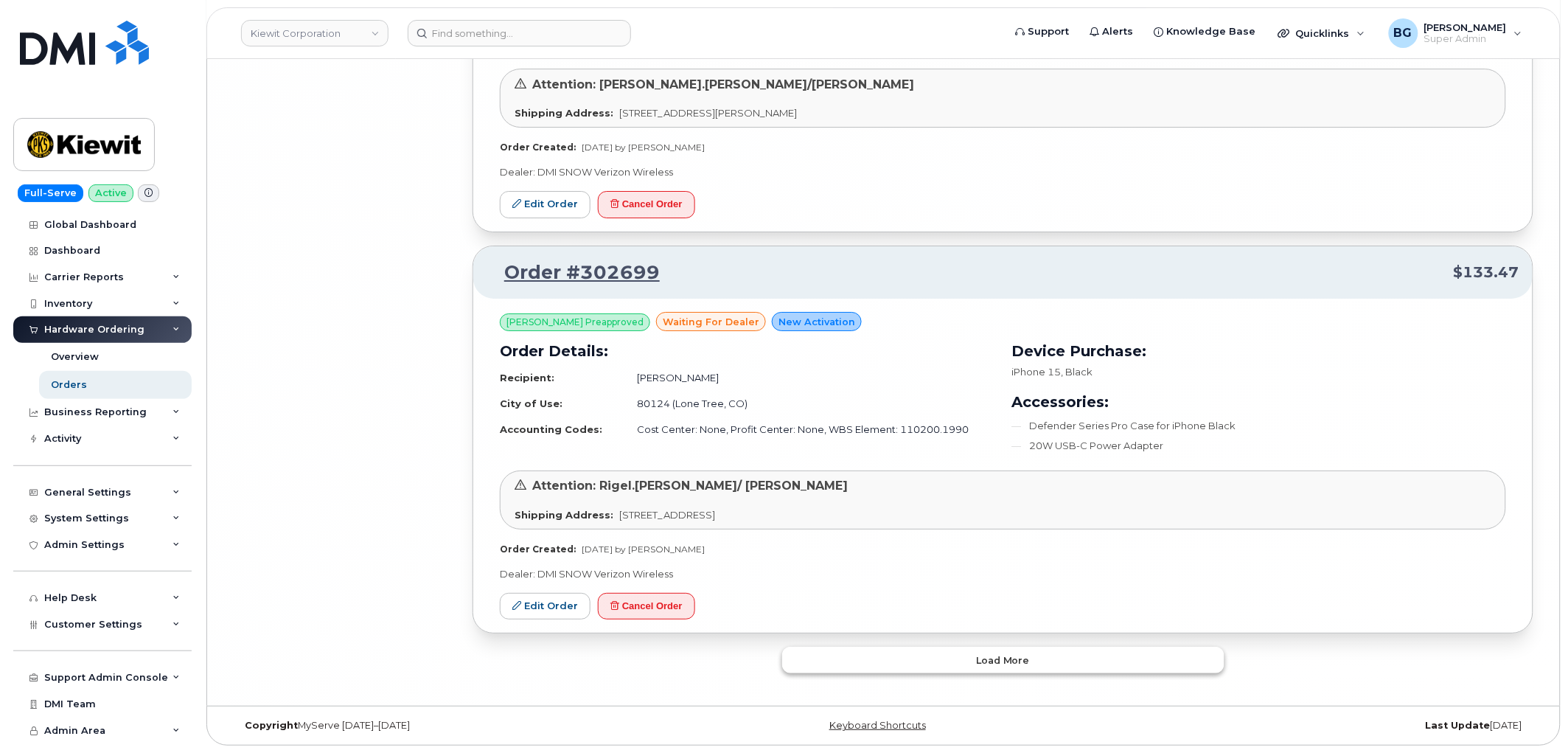
click at [979, 657] on span "Load more" at bounding box center [1003, 660] width 54 height 14
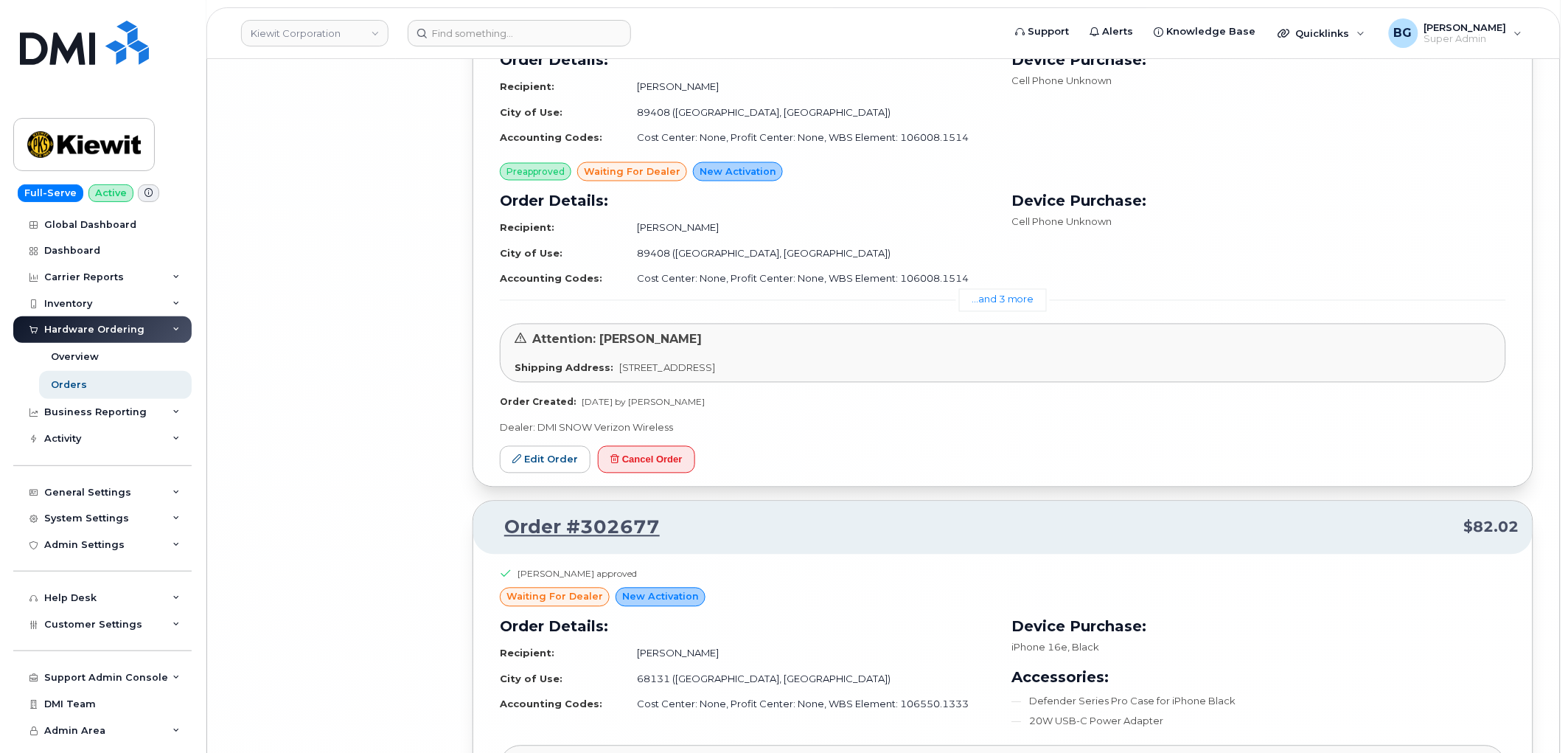
scroll to position [19283, 0]
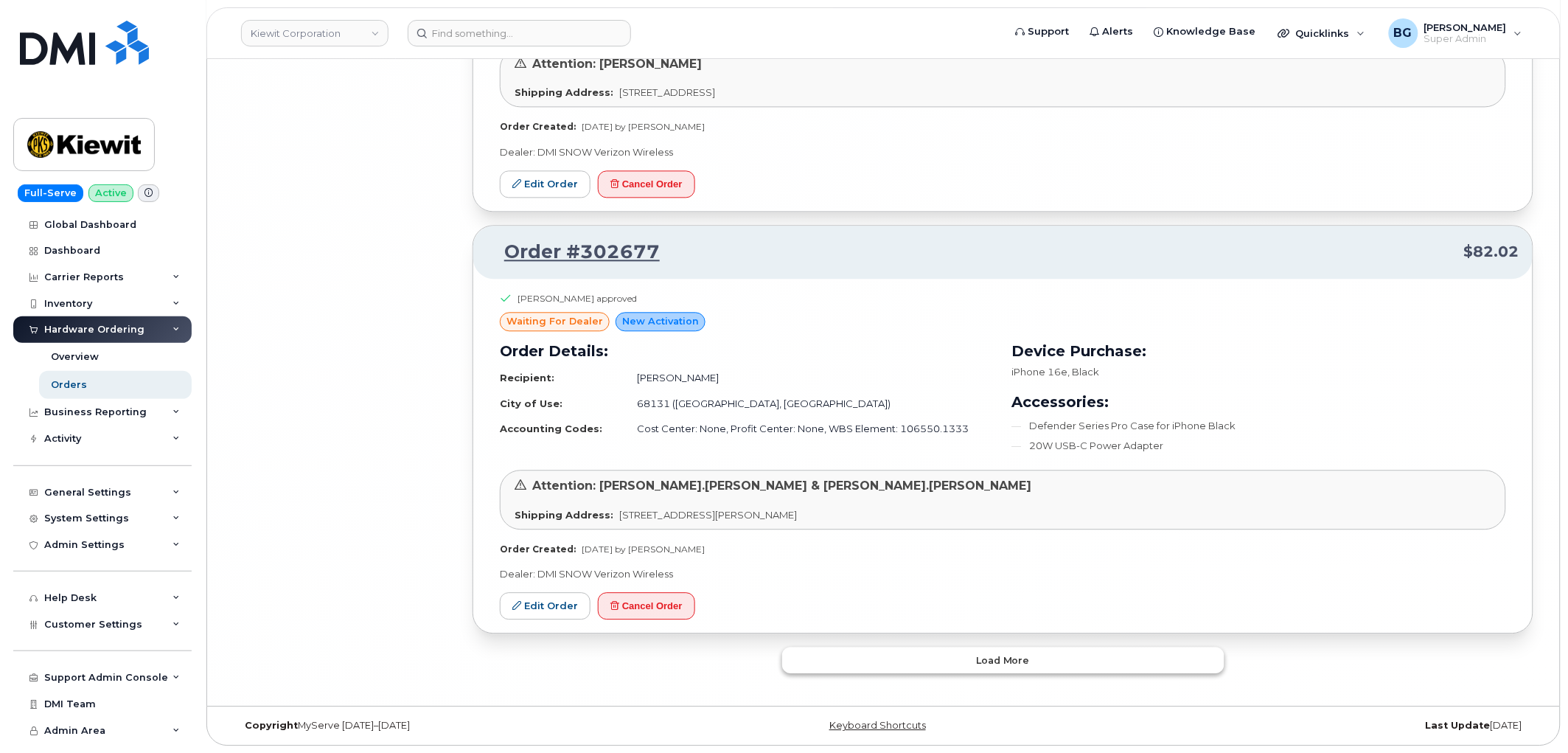
click at [977, 668] on button "Load more" at bounding box center [1003, 660] width 442 height 26
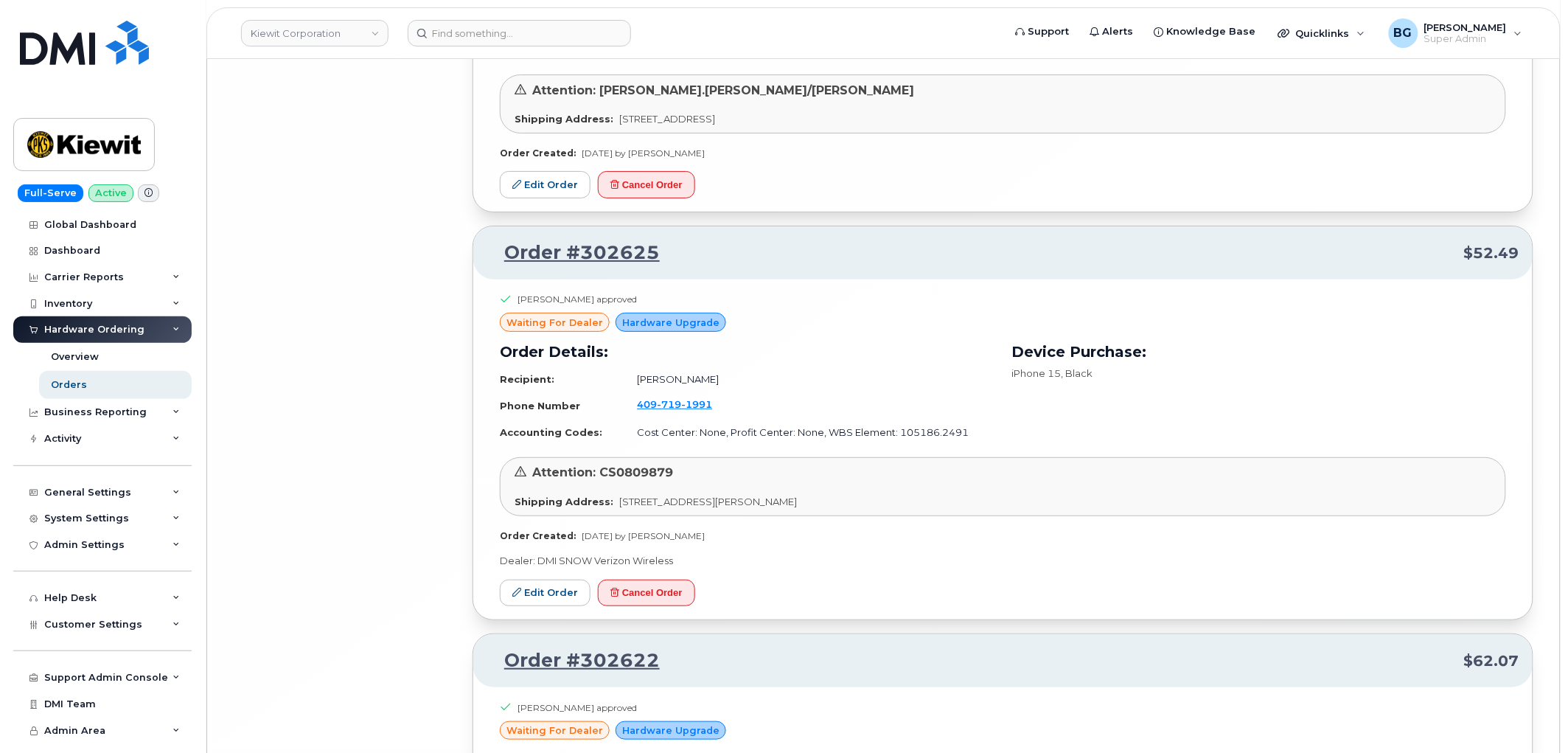
scroll to position [22613, 0]
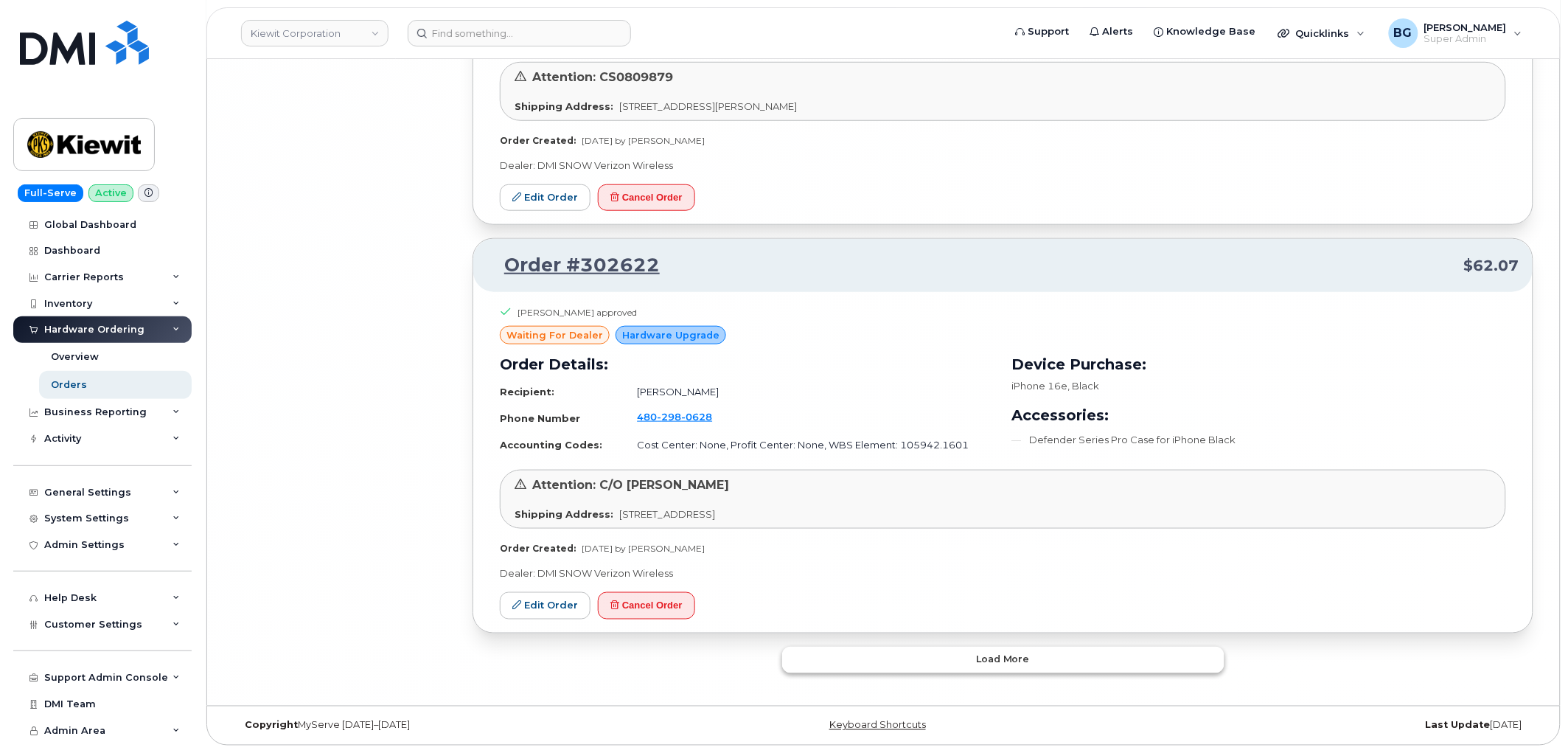
click at [988, 655] on span "Load more" at bounding box center [1003, 660] width 54 height 14
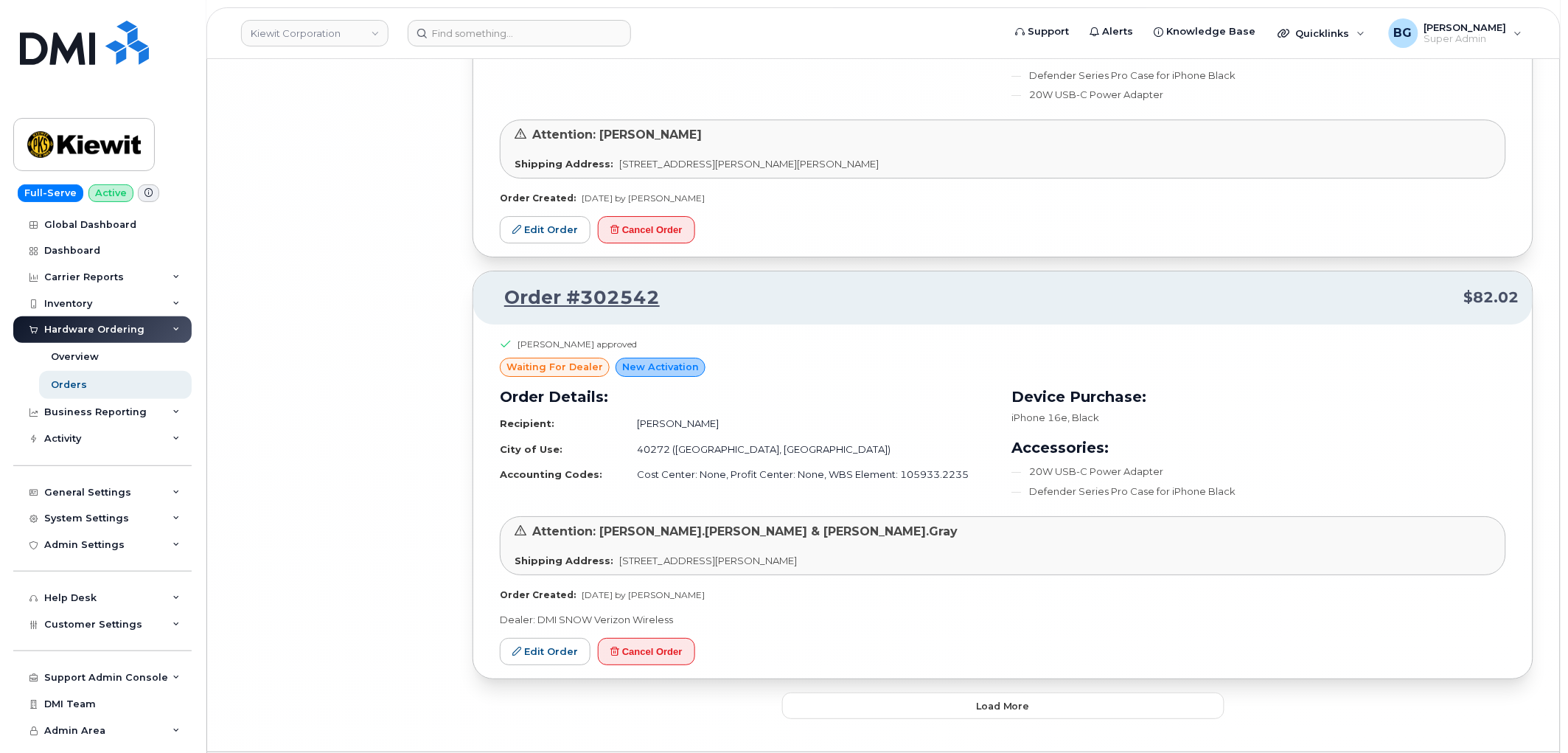
scroll to position [25957, 0]
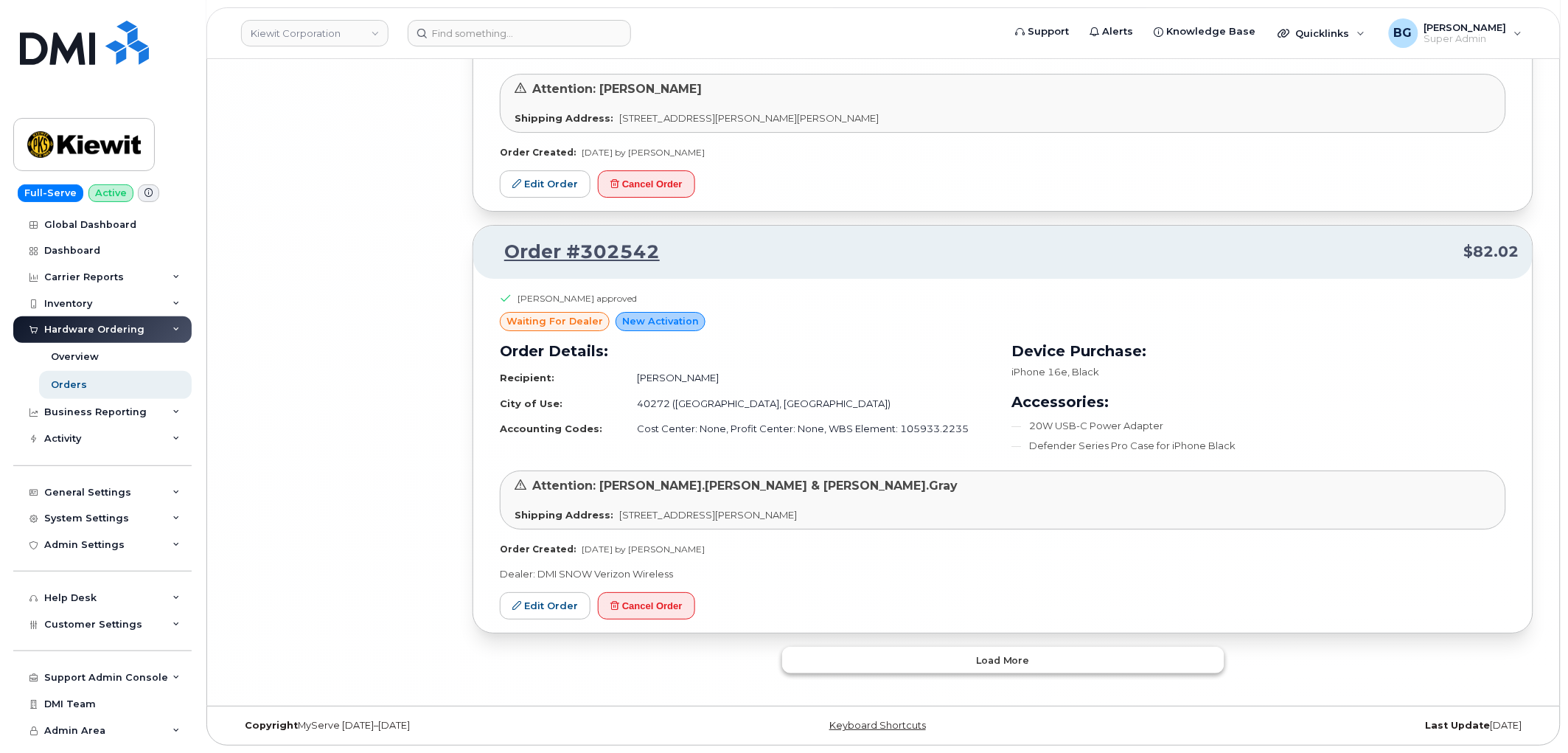
click at [970, 662] on button "Load more" at bounding box center [1003, 660] width 442 height 26
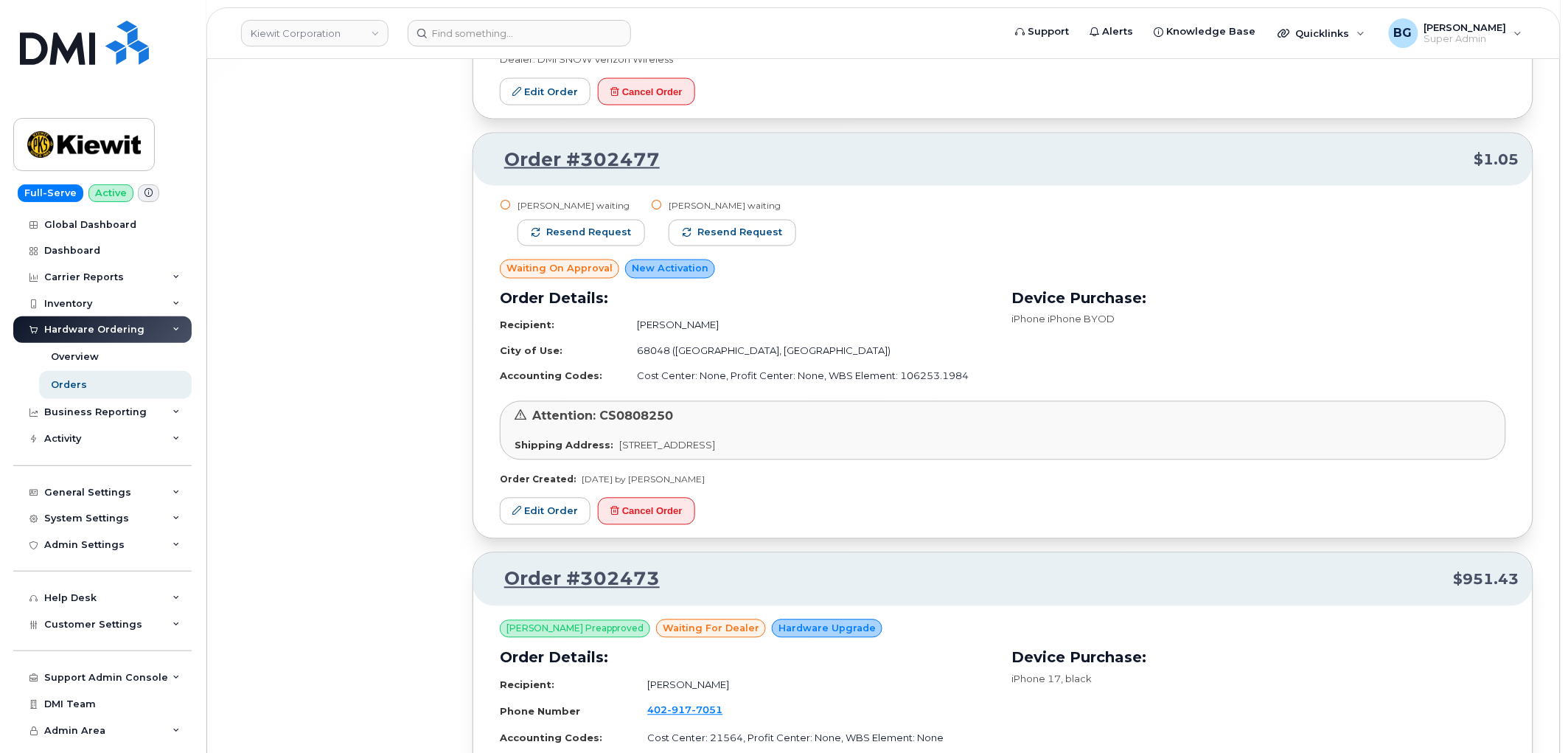
scroll to position [29531, 0]
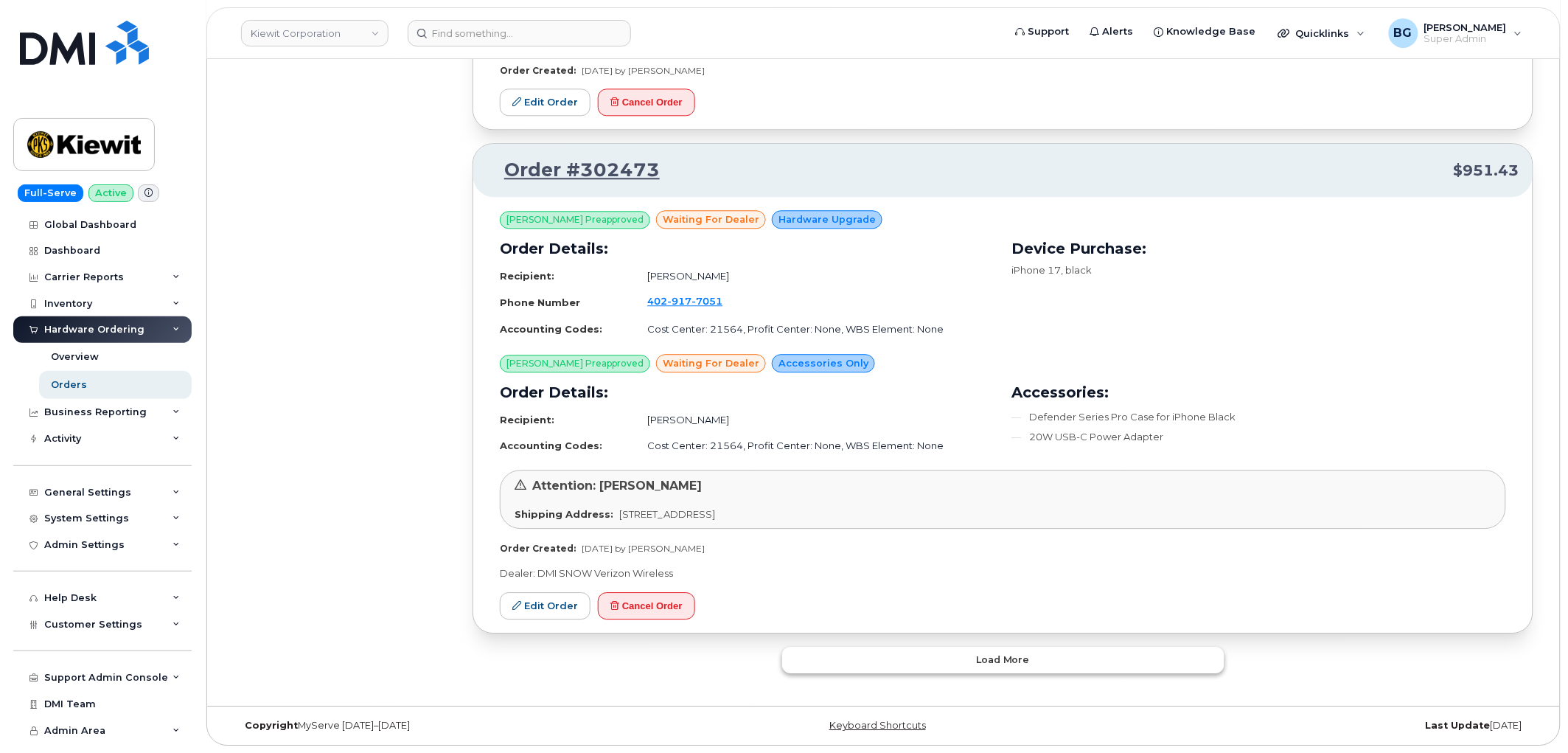
click at [995, 659] on span "Load more" at bounding box center [1003, 660] width 54 height 14
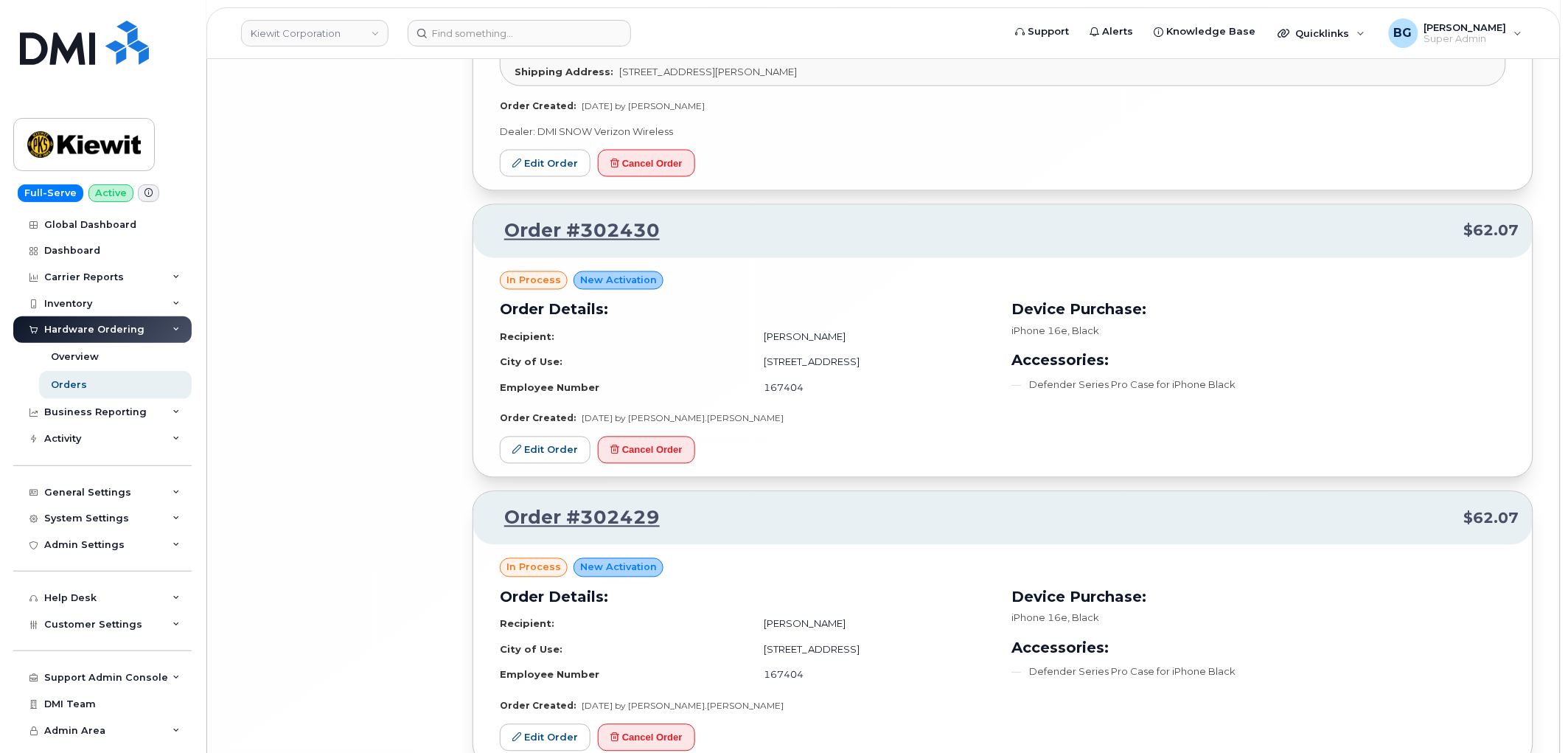
scroll to position [32549, 0]
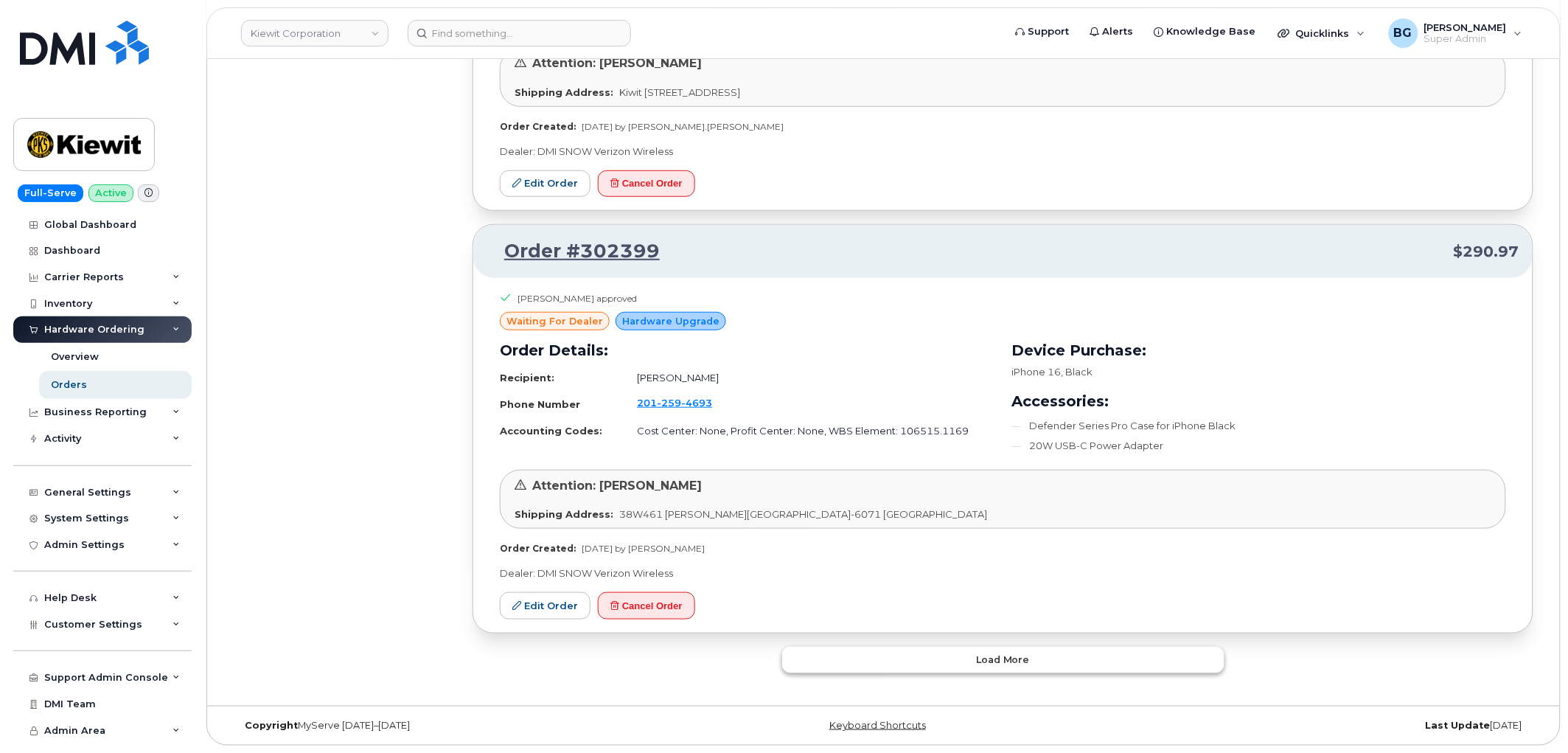
click at [984, 659] on span "Load more" at bounding box center [1003, 660] width 54 height 14
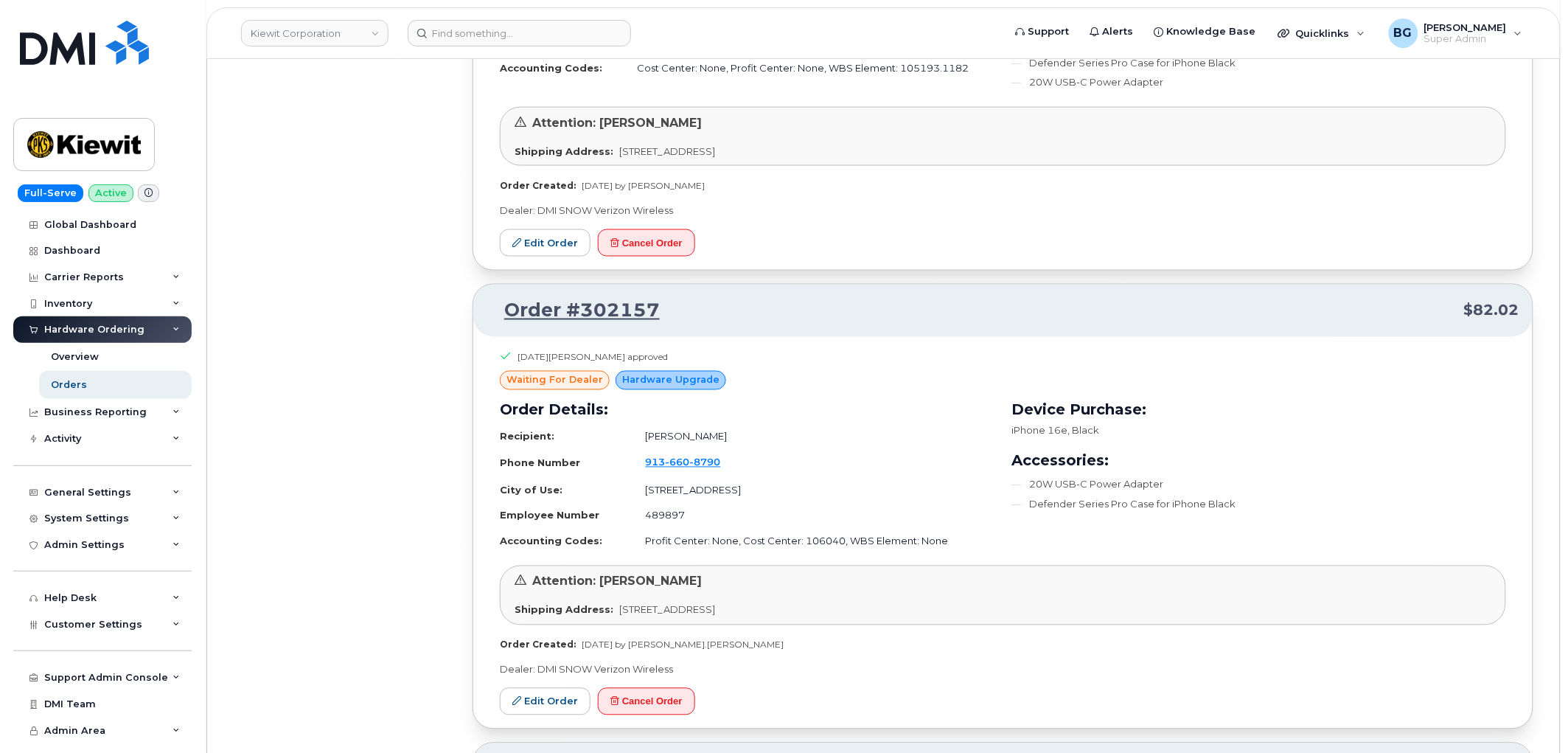
scroll to position [35999, 0]
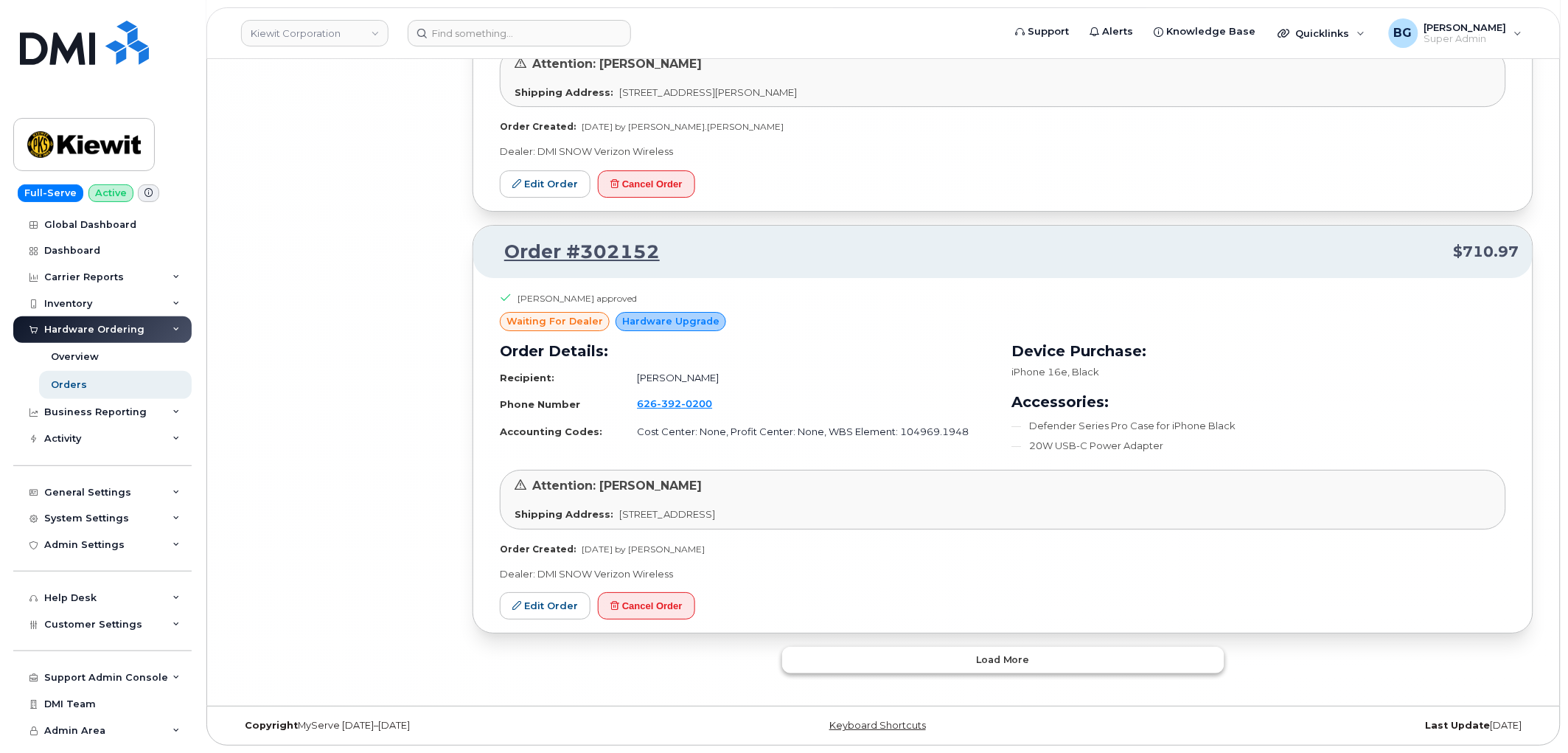
click at [983, 650] on button "Load more" at bounding box center [1003, 660] width 442 height 26
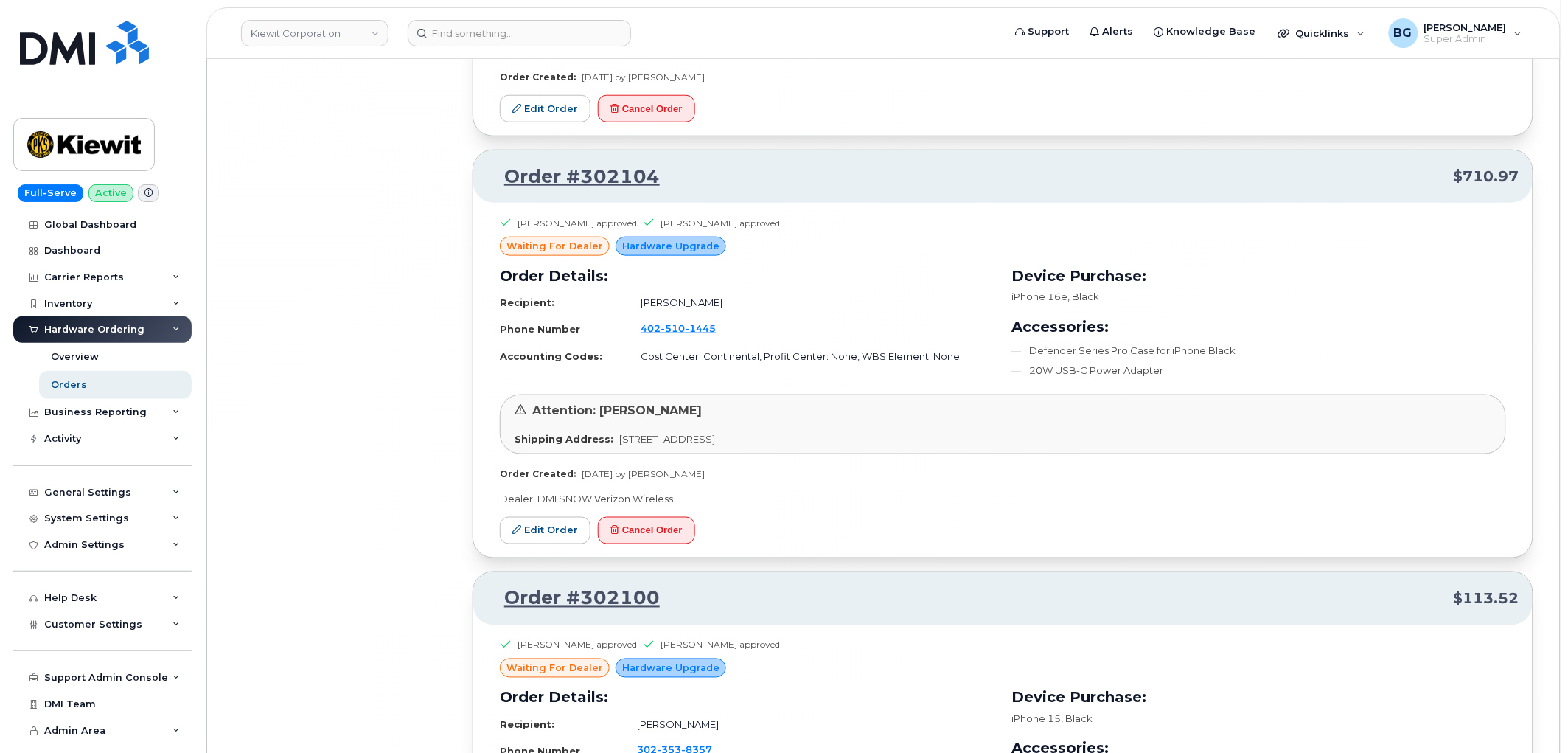
scroll to position [39192, 0]
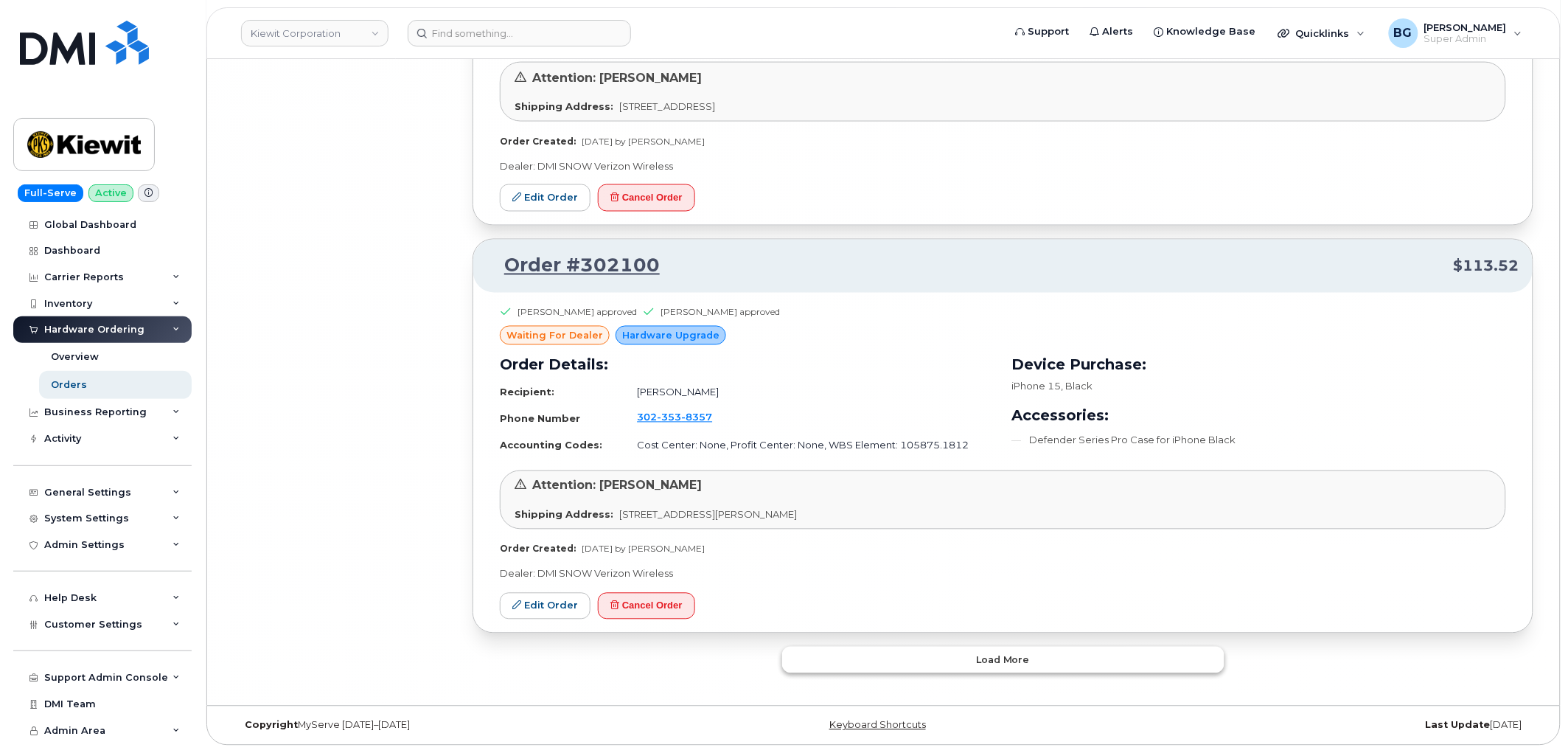
click at [997, 665] on span "Load more" at bounding box center [1003, 660] width 54 height 14
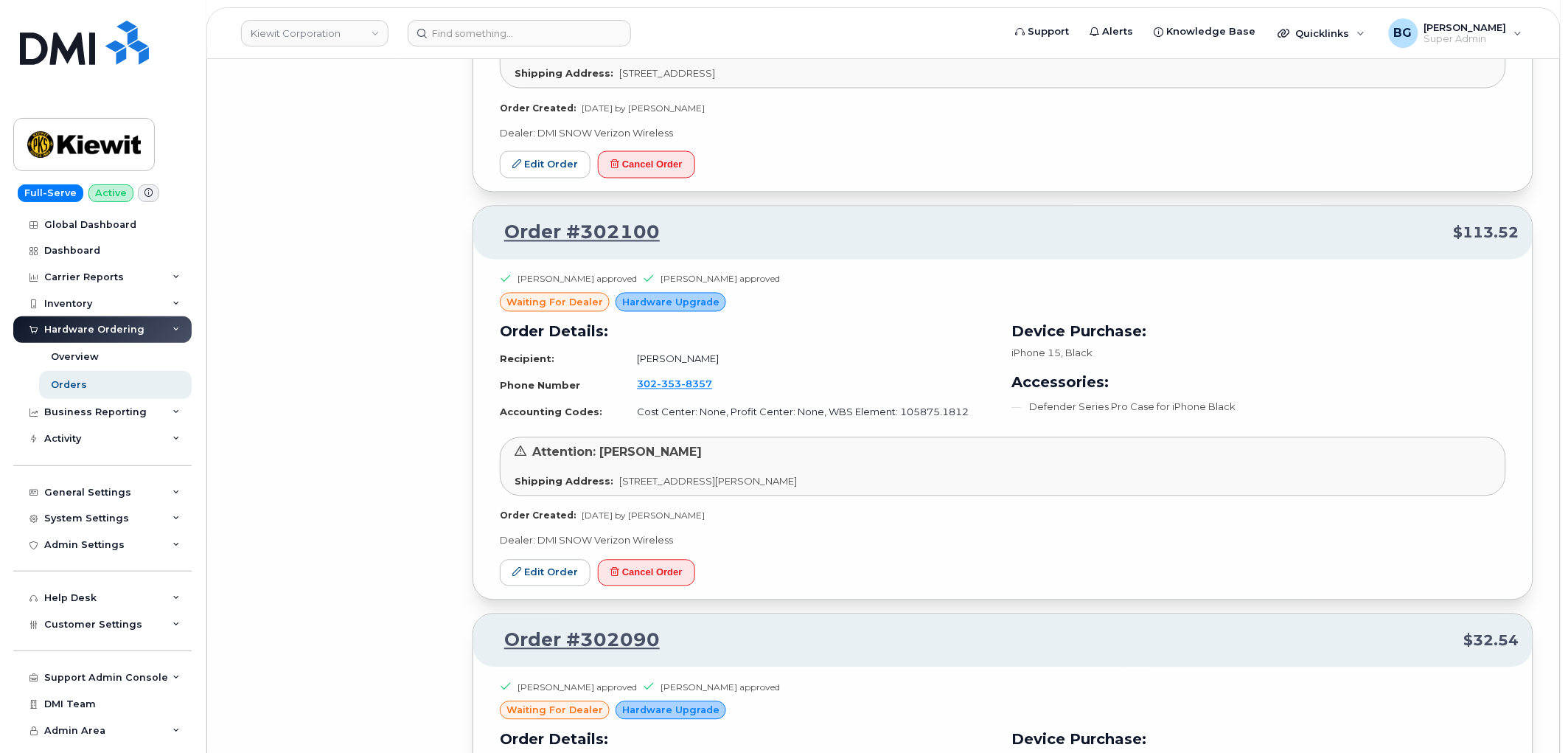
click at [945, 564] on div "Jonathan Koenighain approved Shae Woodham approved waiting for dealer Hardware …" at bounding box center [1003, 429] width 1059 height 341
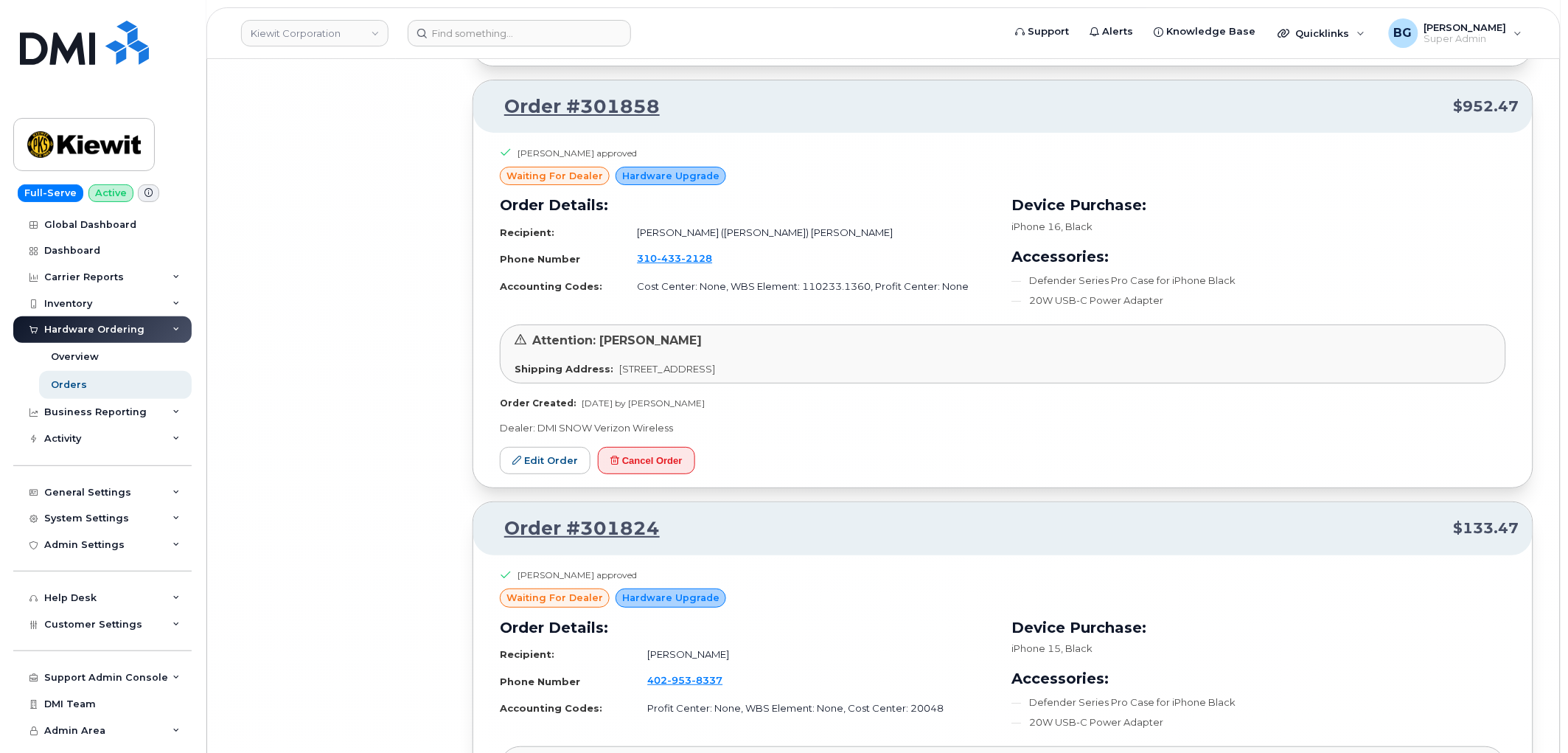
scroll to position [42567, 0]
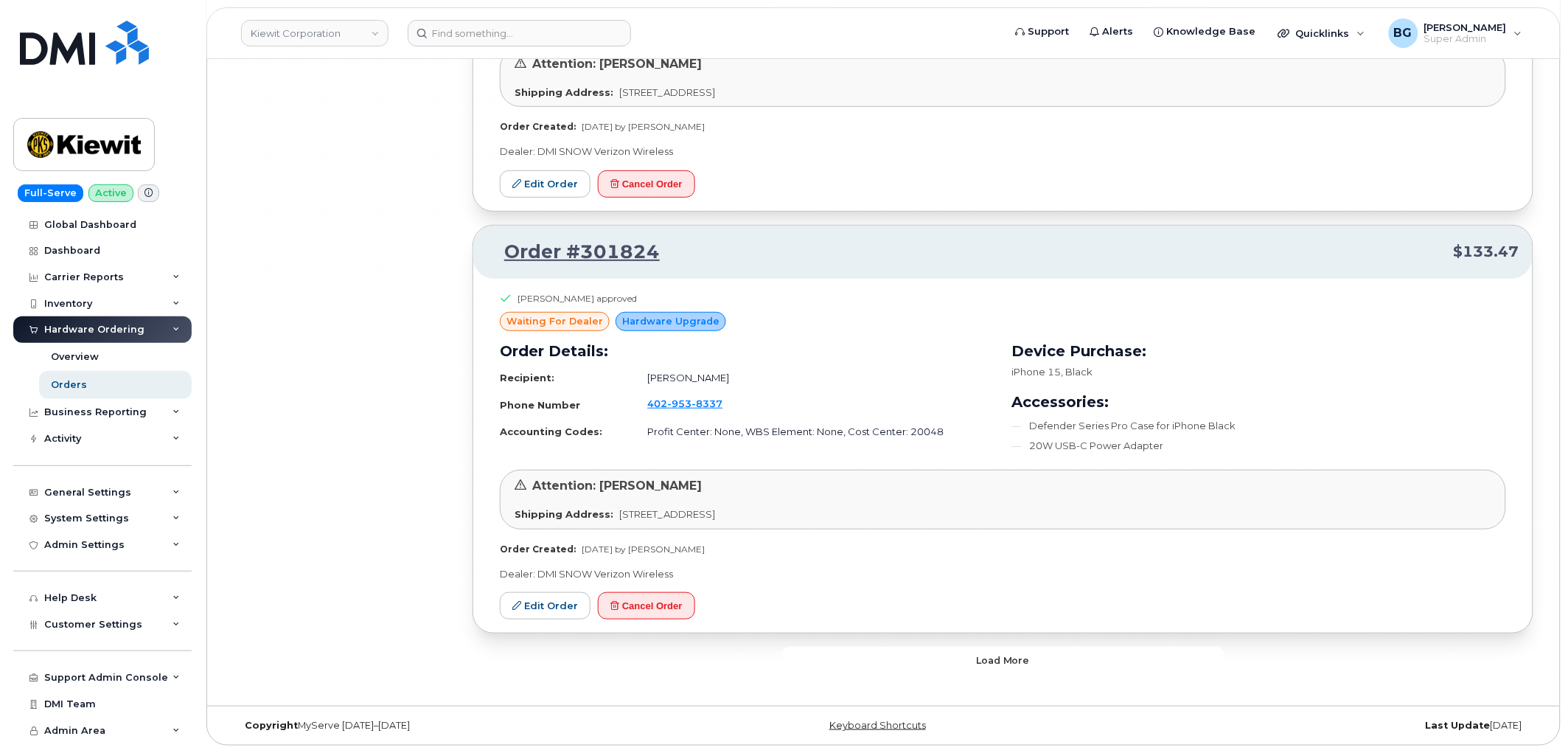
click at [957, 657] on button "Load more" at bounding box center [1003, 660] width 442 height 26
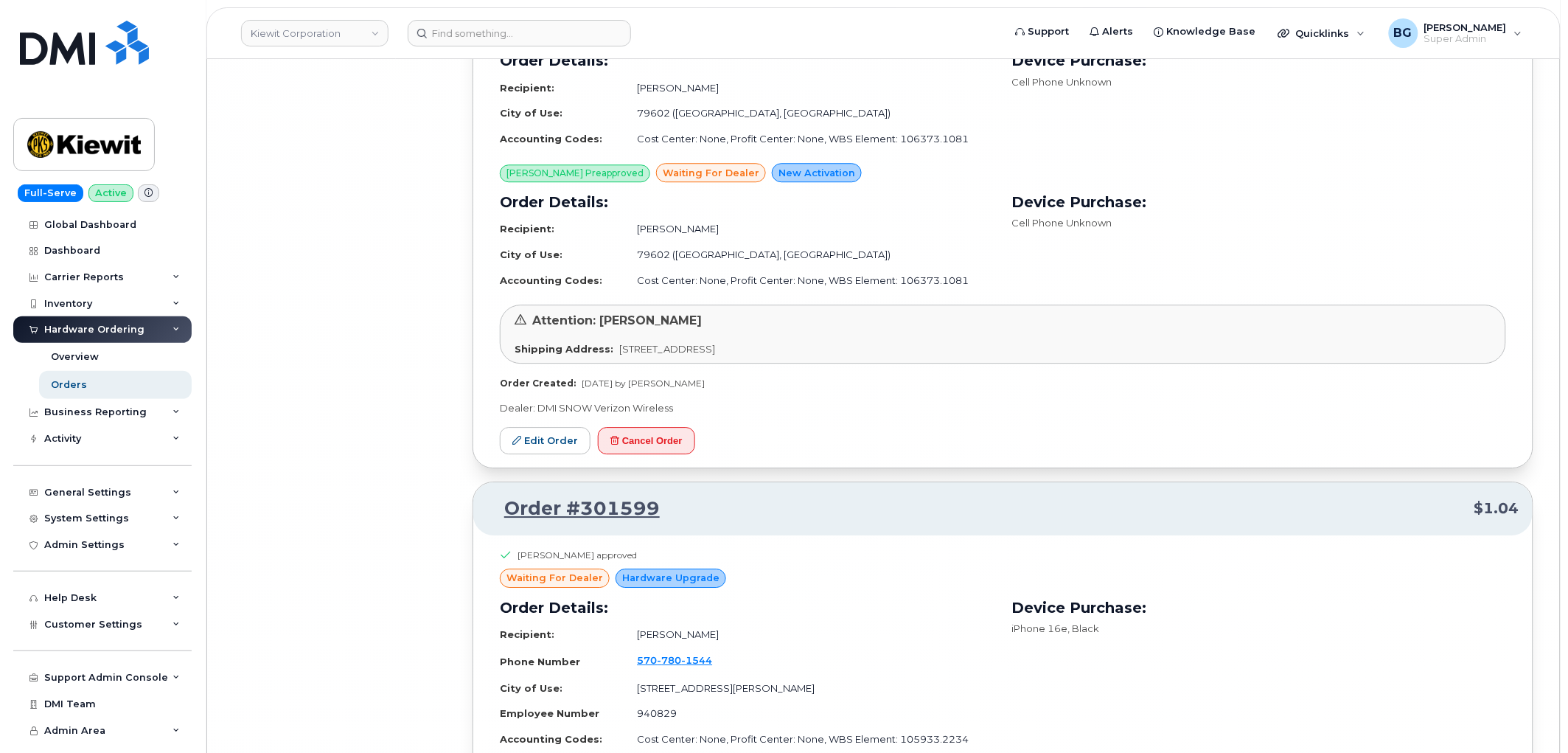
scroll to position [46096, 0]
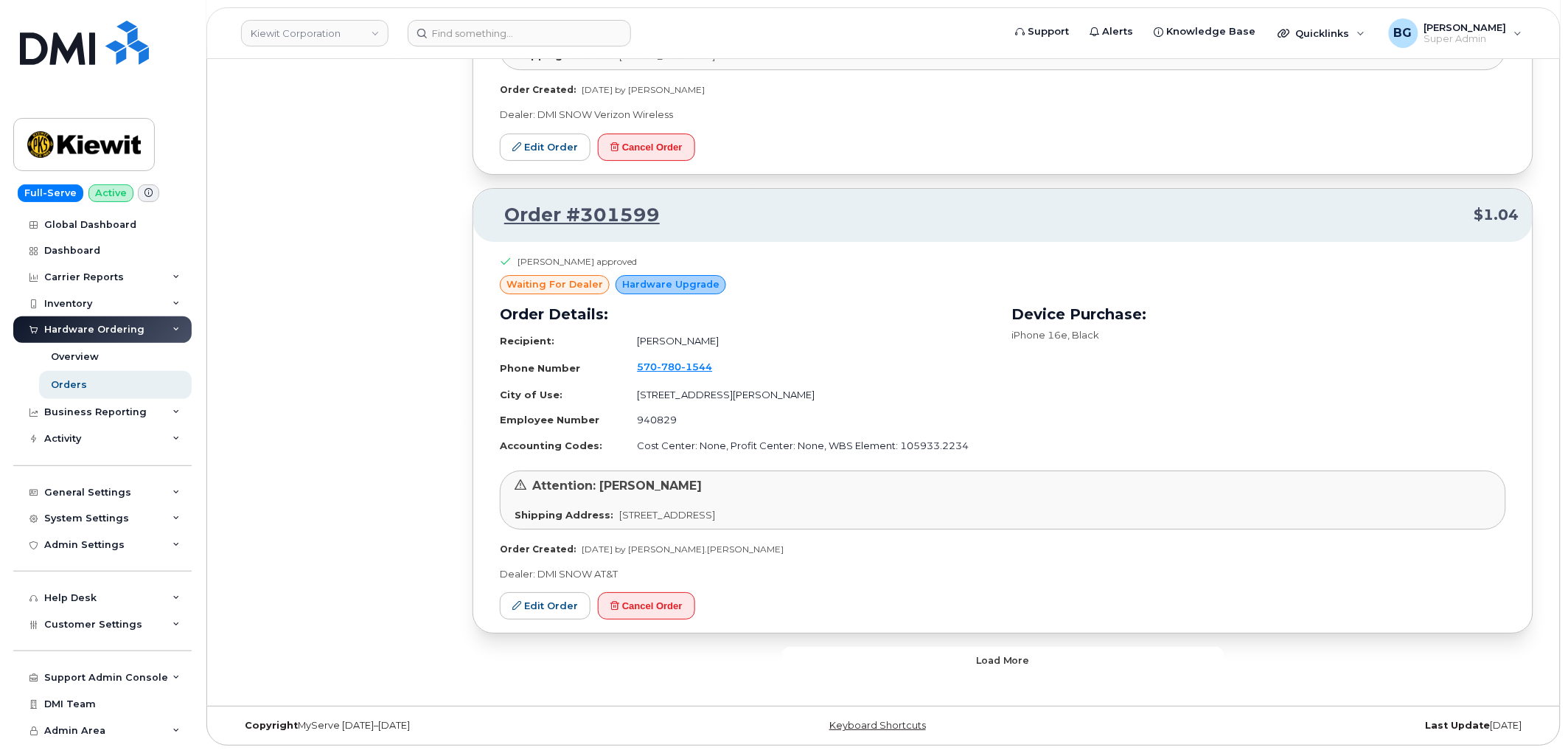
drag, startPoint x: 1034, startPoint y: 663, endPoint x: 1030, endPoint y: 582, distance: 81.1
click at [1034, 661] on button "Load more" at bounding box center [1003, 660] width 442 height 26
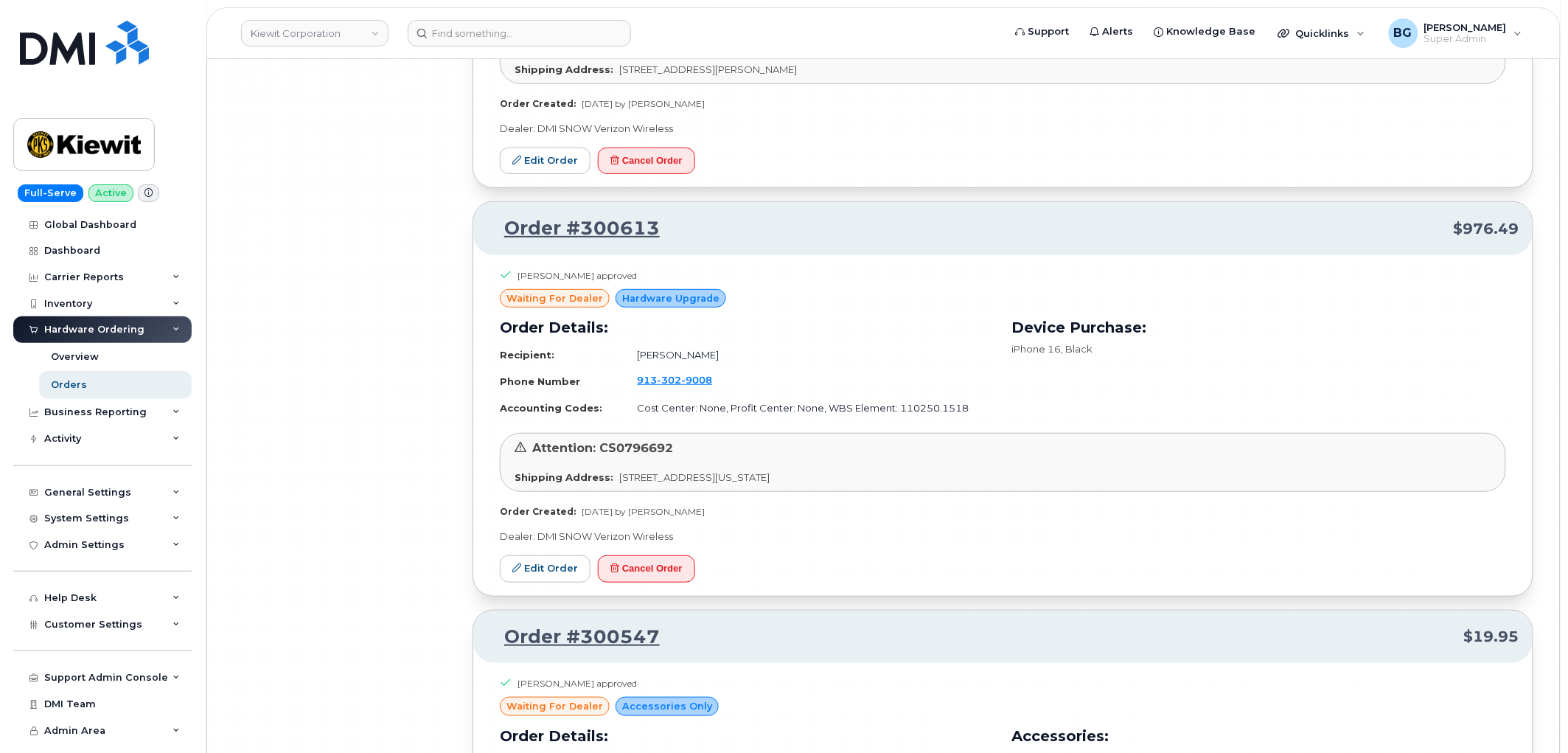
scroll to position [49296, 0]
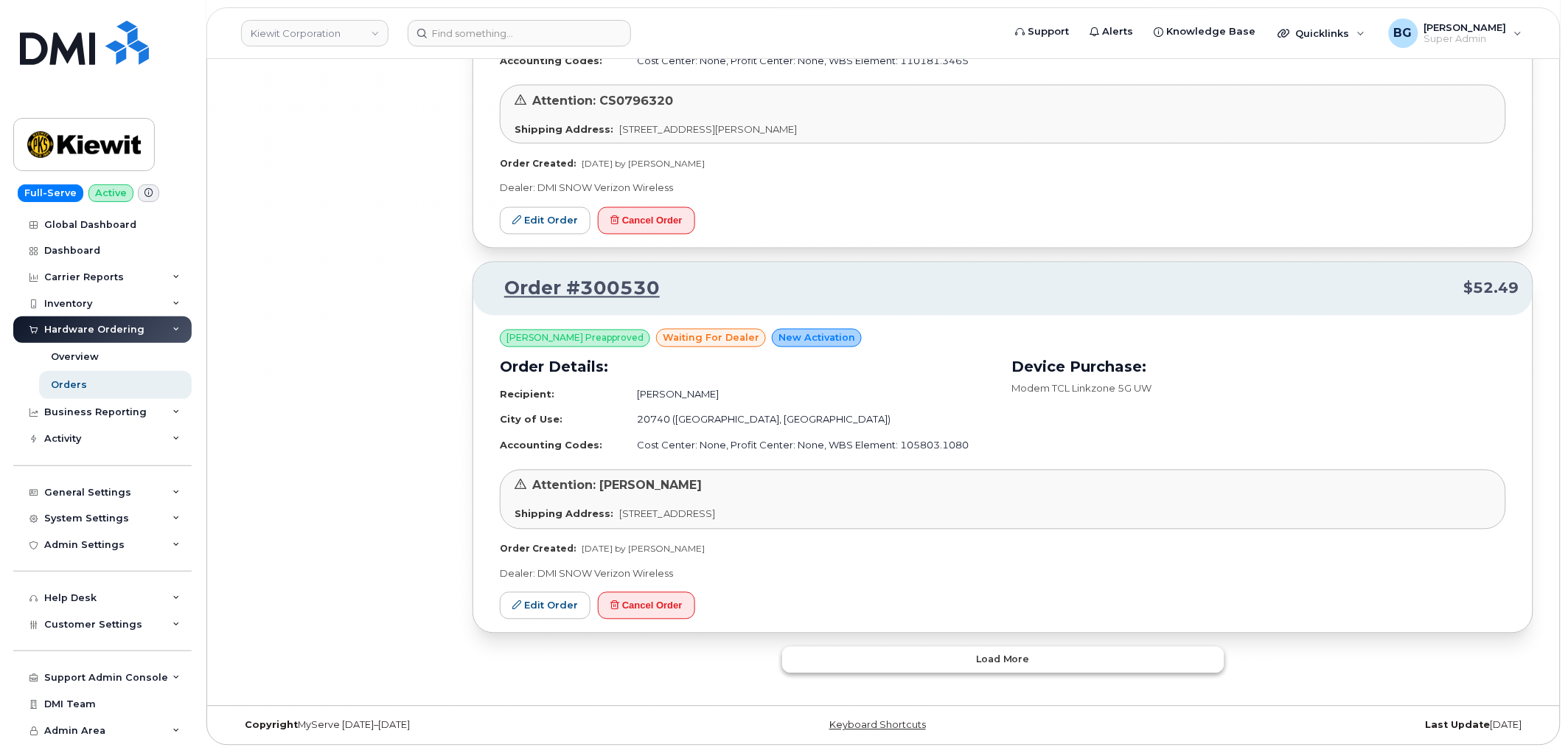
click at [995, 664] on span "Load more" at bounding box center [1003, 660] width 54 height 14
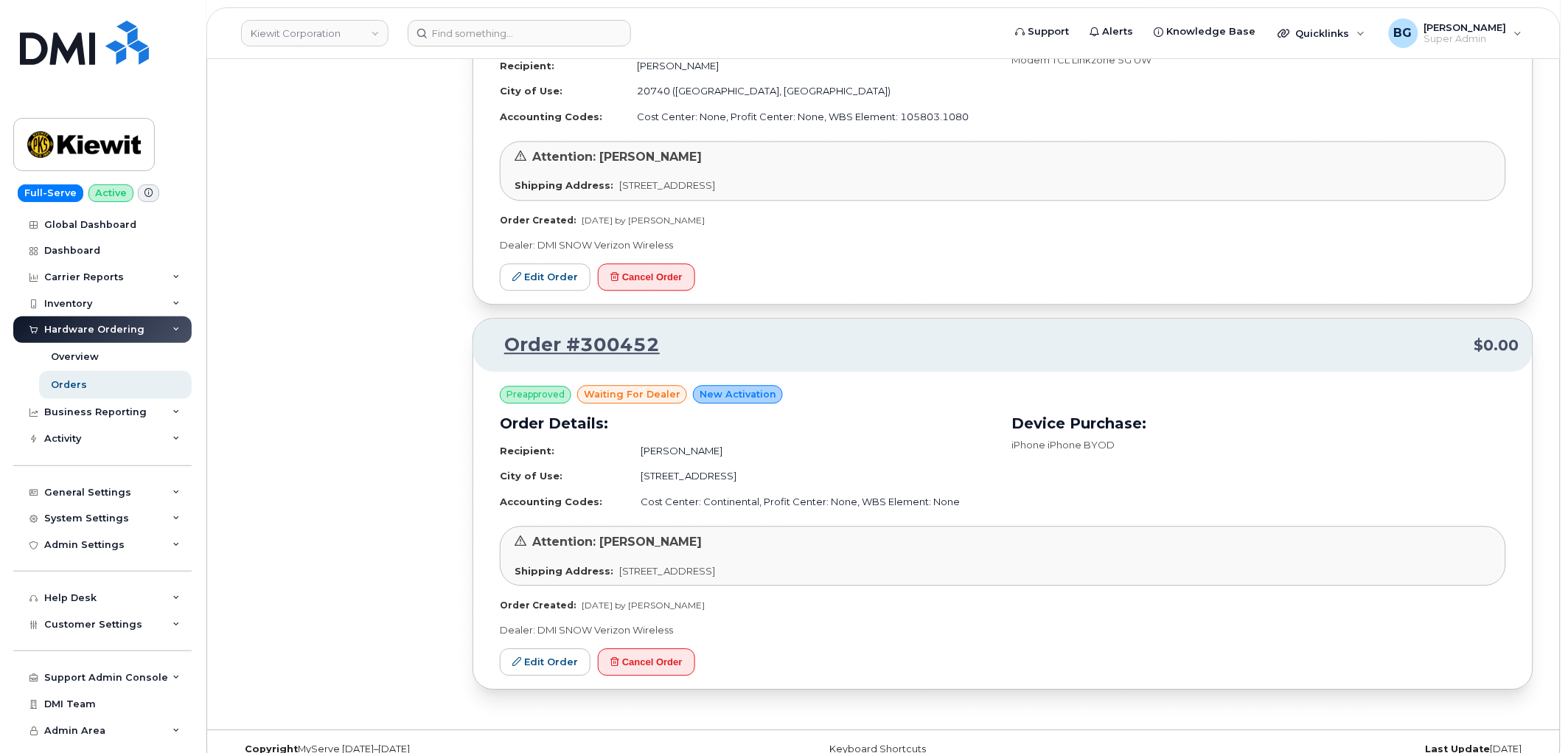
scroll to position [49649, 0]
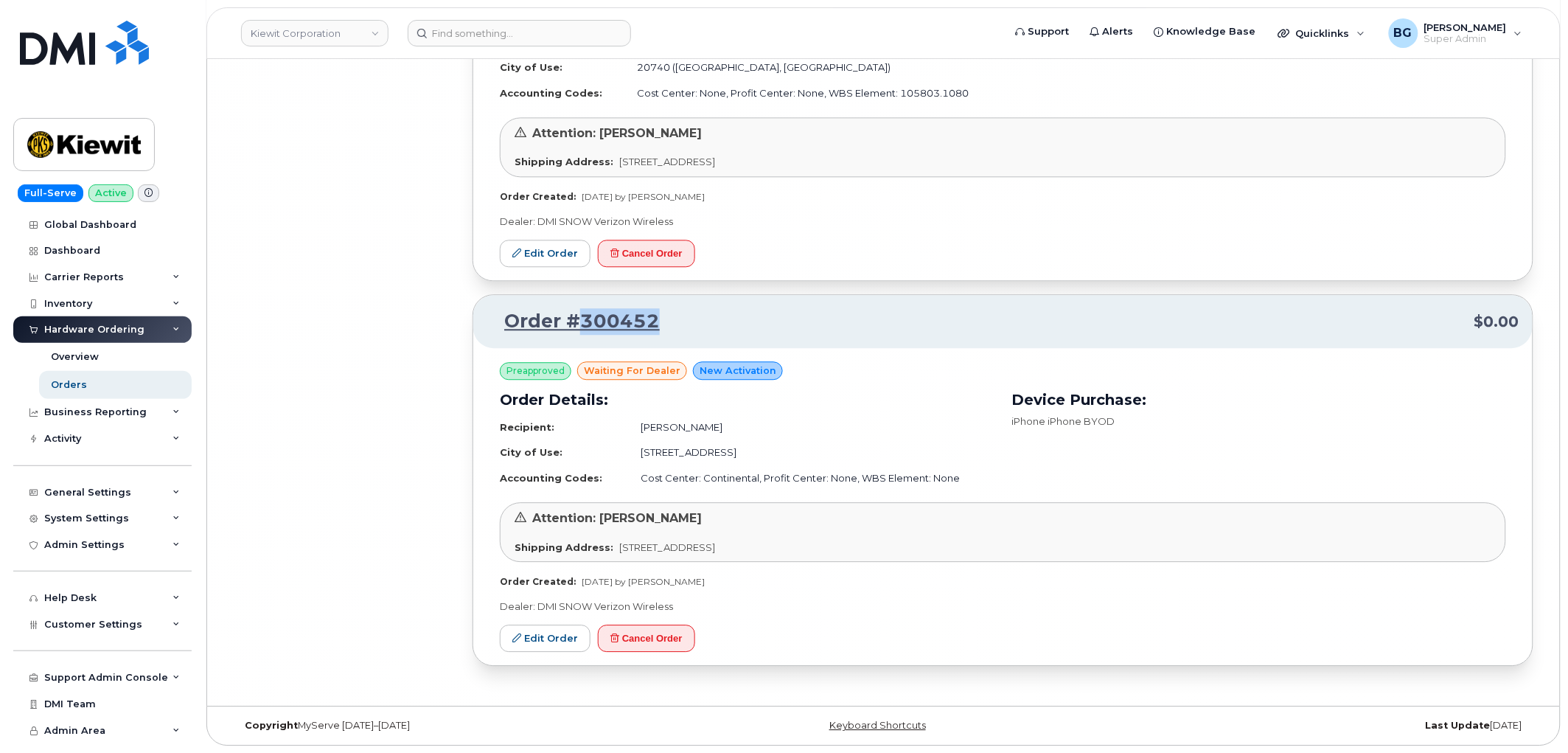
drag, startPoint x: 676, startPoint y: 326, endPoint x: 581, endPoint y: 318, distance: 95.3
click at [577, 318] on p "Order #300452 $0.00" at bounding box center [1003, 321] width 1033 height 26
copy link "300452"
drag, startPoint x: 653, startPoint y: 634, endPoint x: 858, endPoint y: 62, distance: 607.6
click at [654, 631] on button "Cancel Order" at bounding box center [647, 638] width 97 height 27
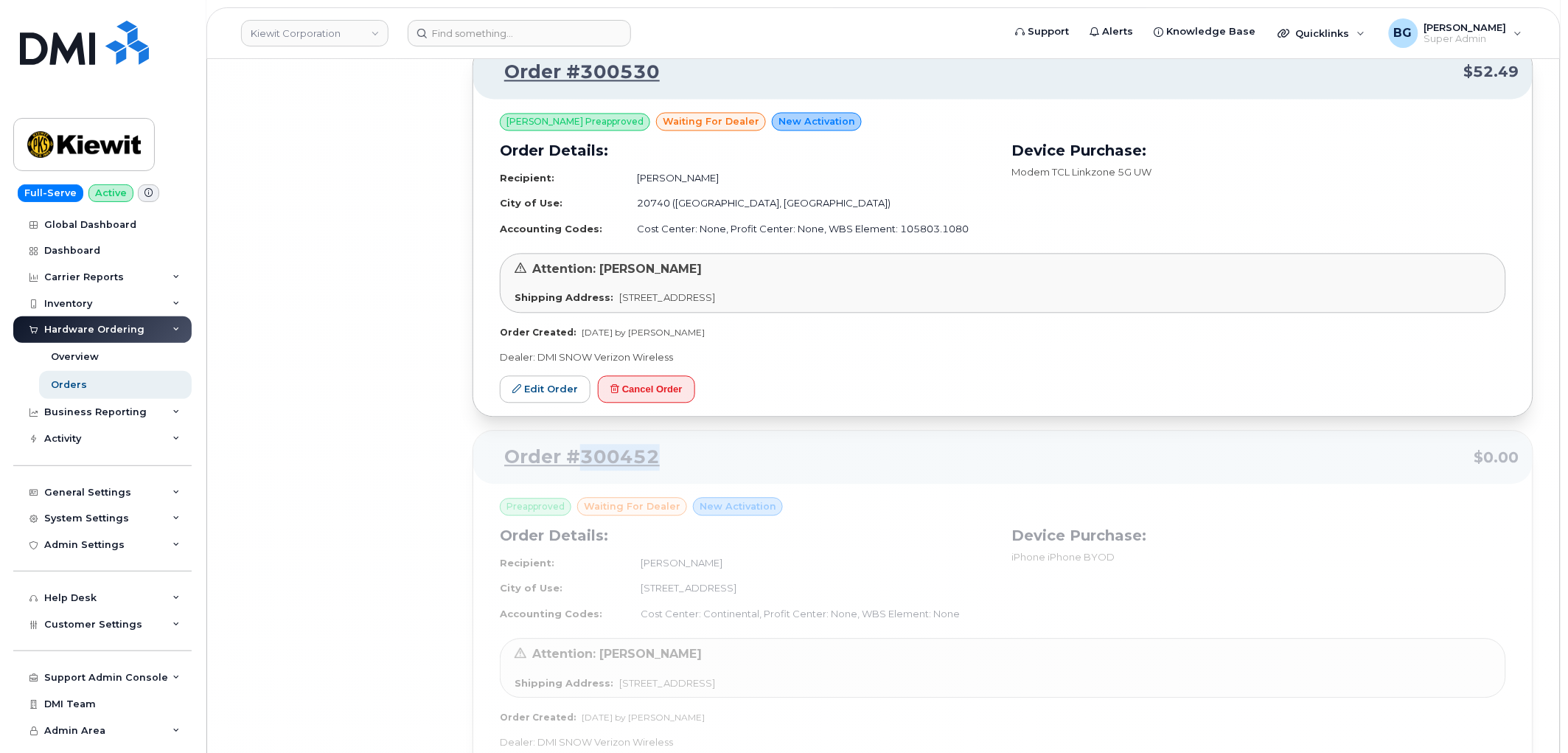
scroll to position [49376, 0]
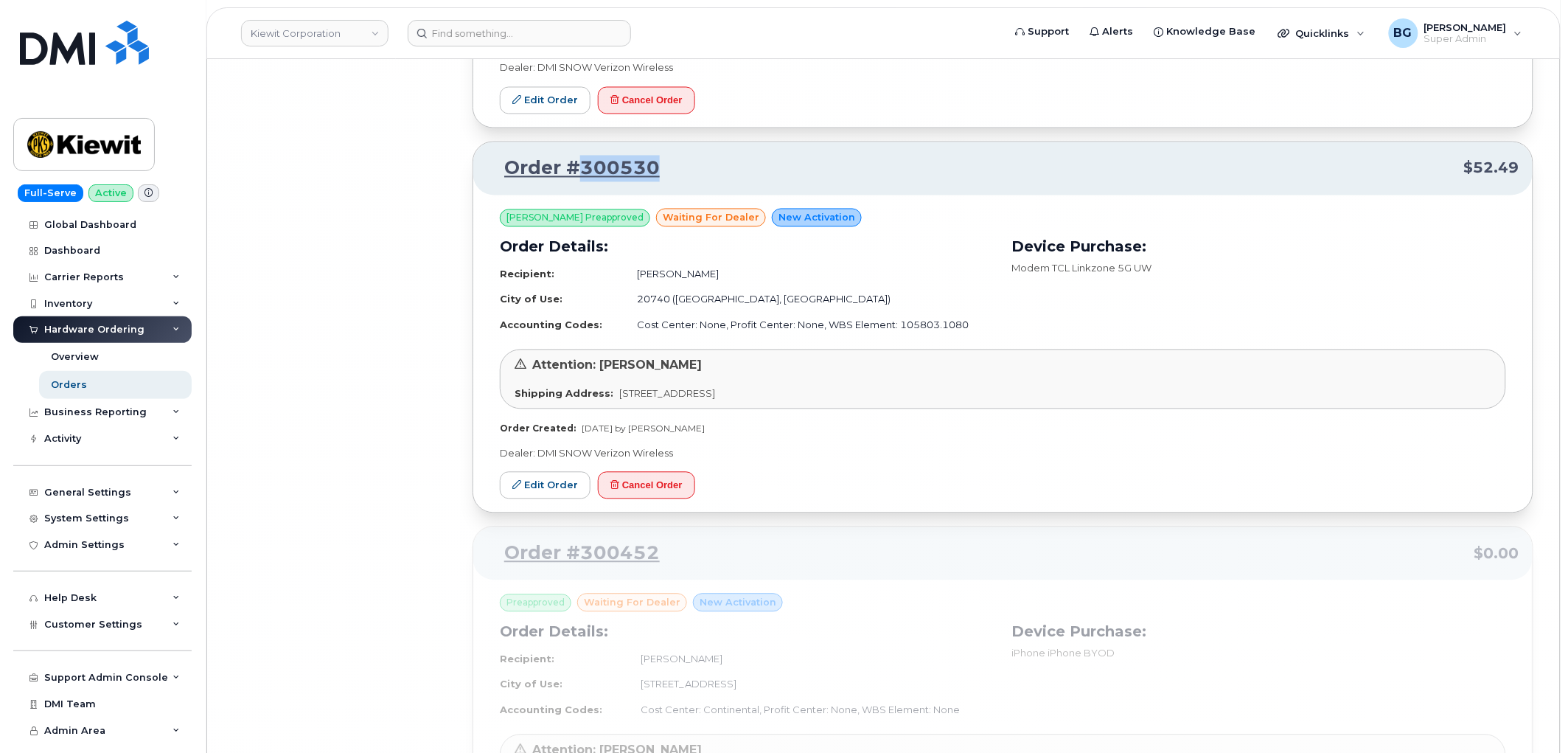
drag, startPoint x: 659, startPoint y: 201, endPoint x: 577, endPoint y: 212, distance: 82.7
click at [574, 182] on p "Order #300530 $52.49" at bounding box center [1003, 169] width 1033 height 26
copy link "300530"
click at [643, 500] on button "Cancel Order" at bounding box center [647, 485] width 97 height 27
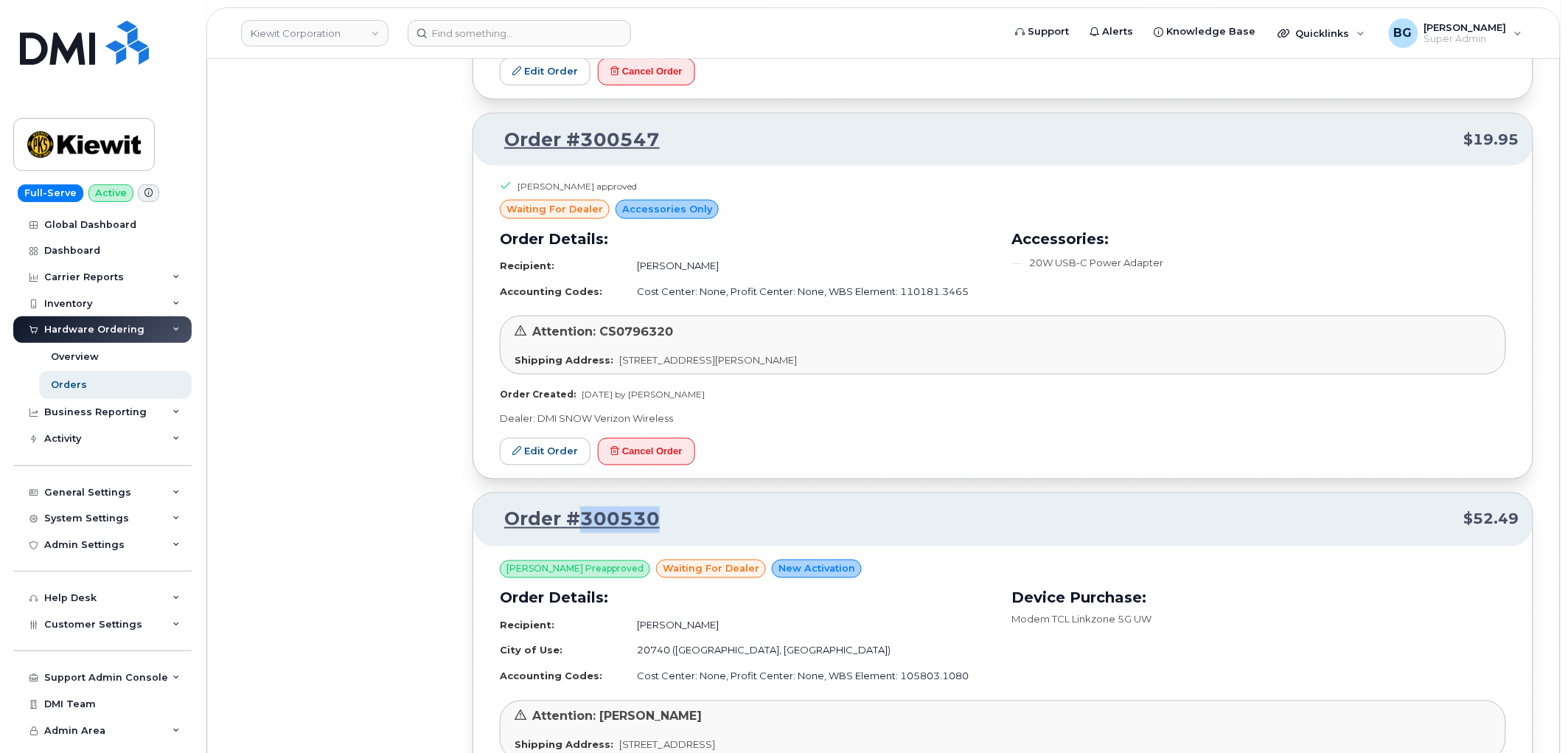
scroll to position [48994, 0]
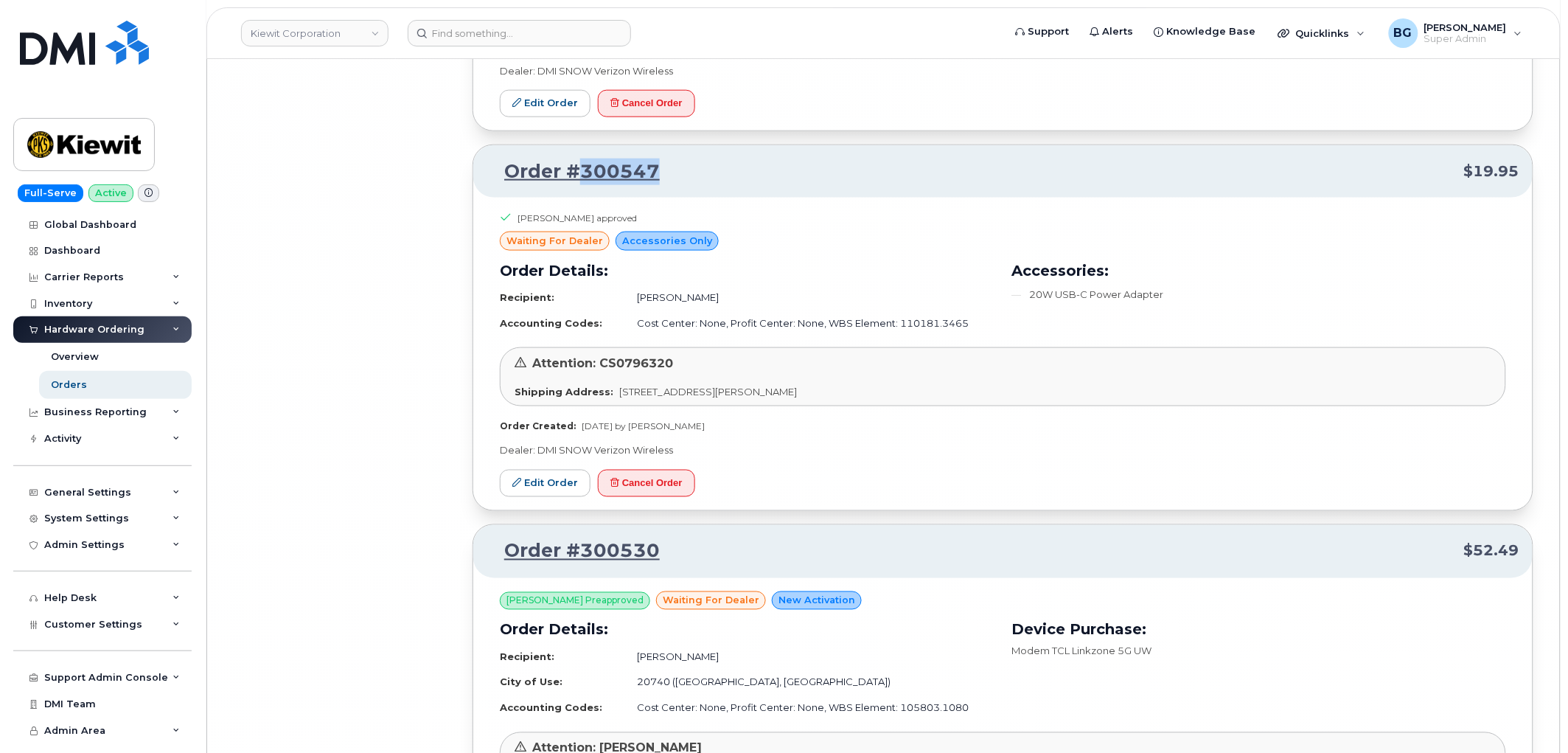
drag, startPoint x: 683, startPoint y: 204, endPoint x: 578, endPoint y: 215, distance: 105.6
click at [578, 185] on p "Order #300547 $19.95" at bounding box center [1003, 171] width 1033 height 26
copy link "300547"
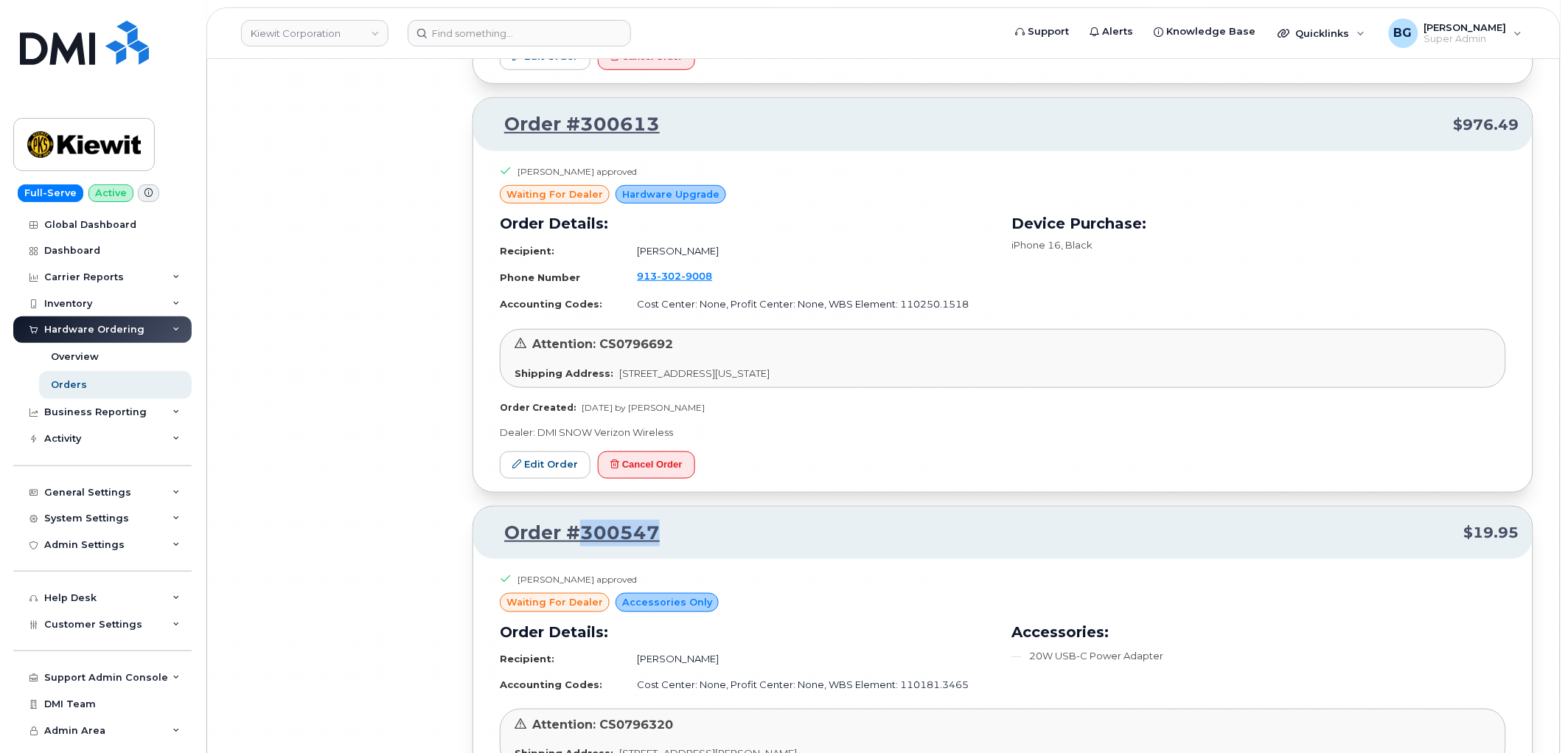
scroll to position [48611, 0]
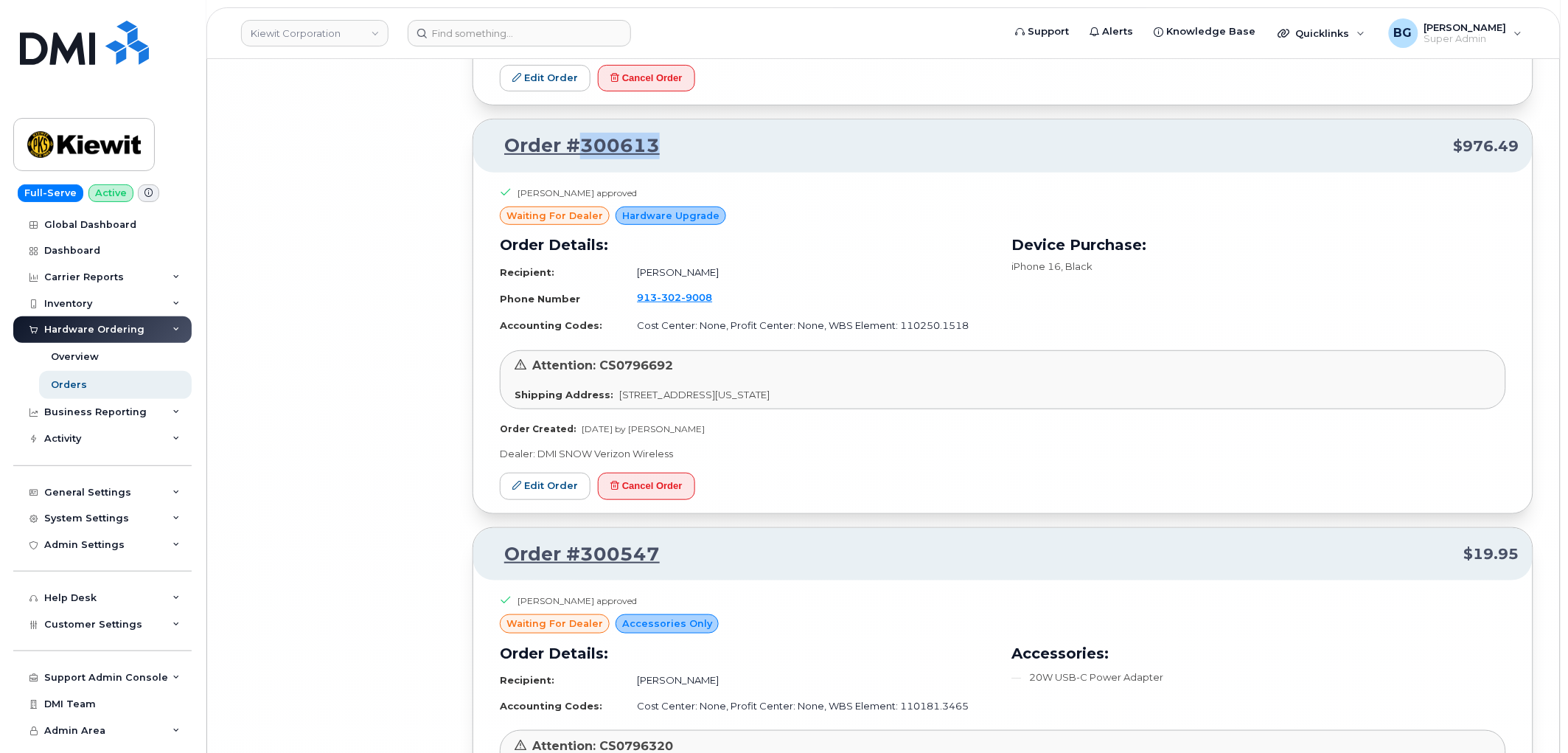
drag, startPoint x: 665, startPoint y: 185, endPoint x: 580, endPoint y: 178, distance: 85.3
click at [580, 159] on p "Order #300613 $976.49" at bounding box center [1003, 146] width 1033 height 26
copy link "300613"
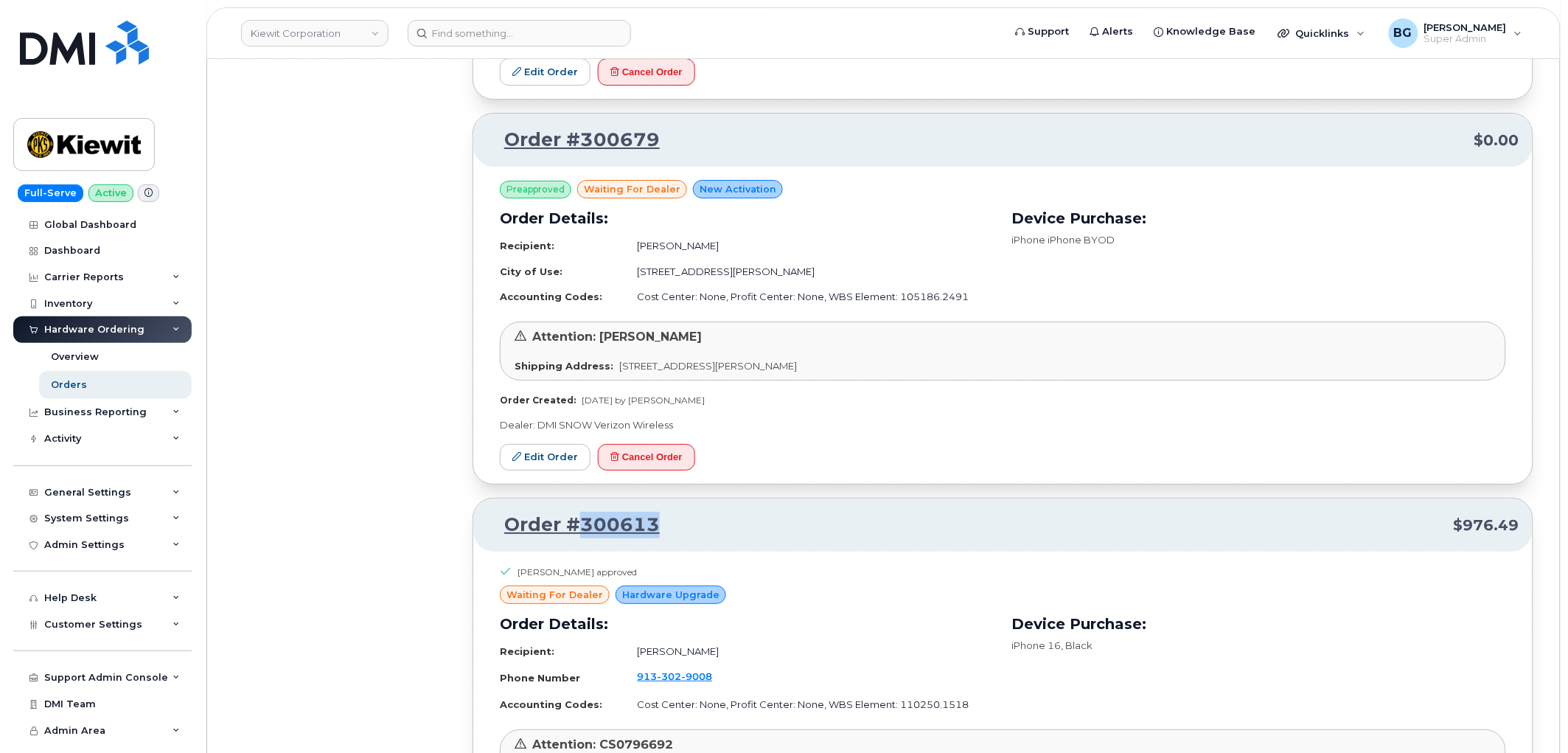
scroll to position [48228, 0]
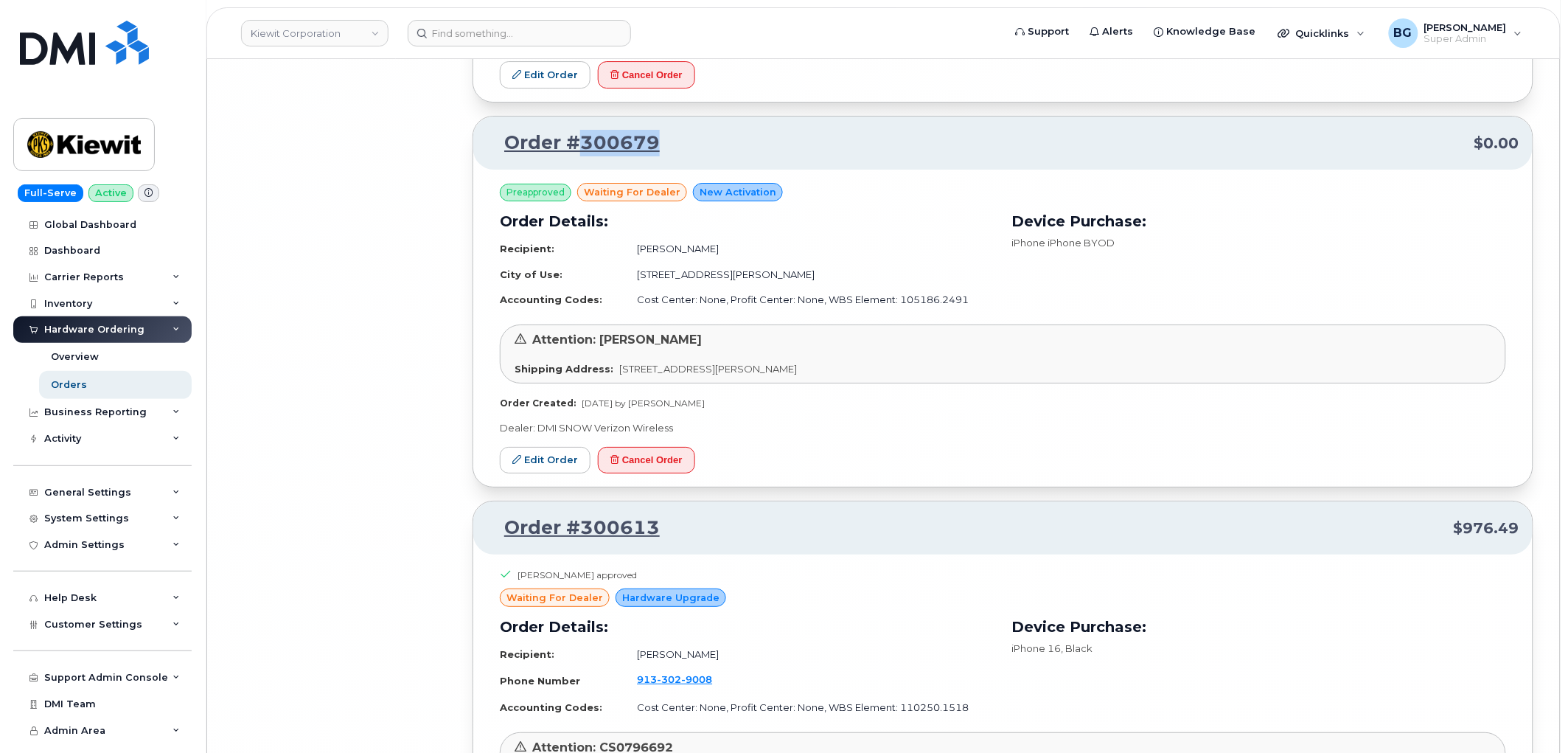
drag, startPoint x: 679, startPoint y: 185, endPoint x: 579, endPoint y: 188, distance: 100.0
click at [578, 156] on p "Order #300679 $0.00" at bounding box center [1003, 143] width 1033 height 26
copy link "300679"
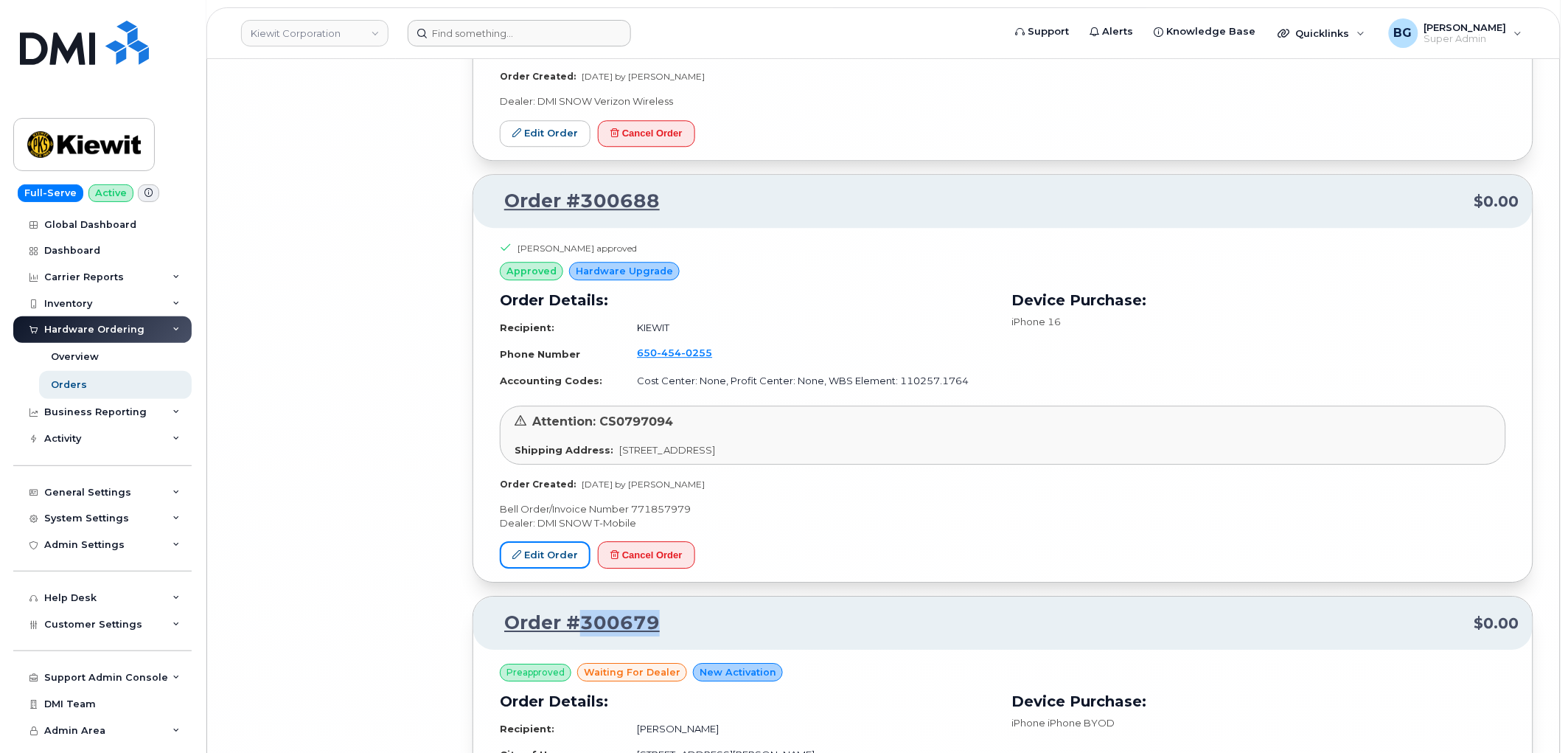
scroll to position [47737, 0]
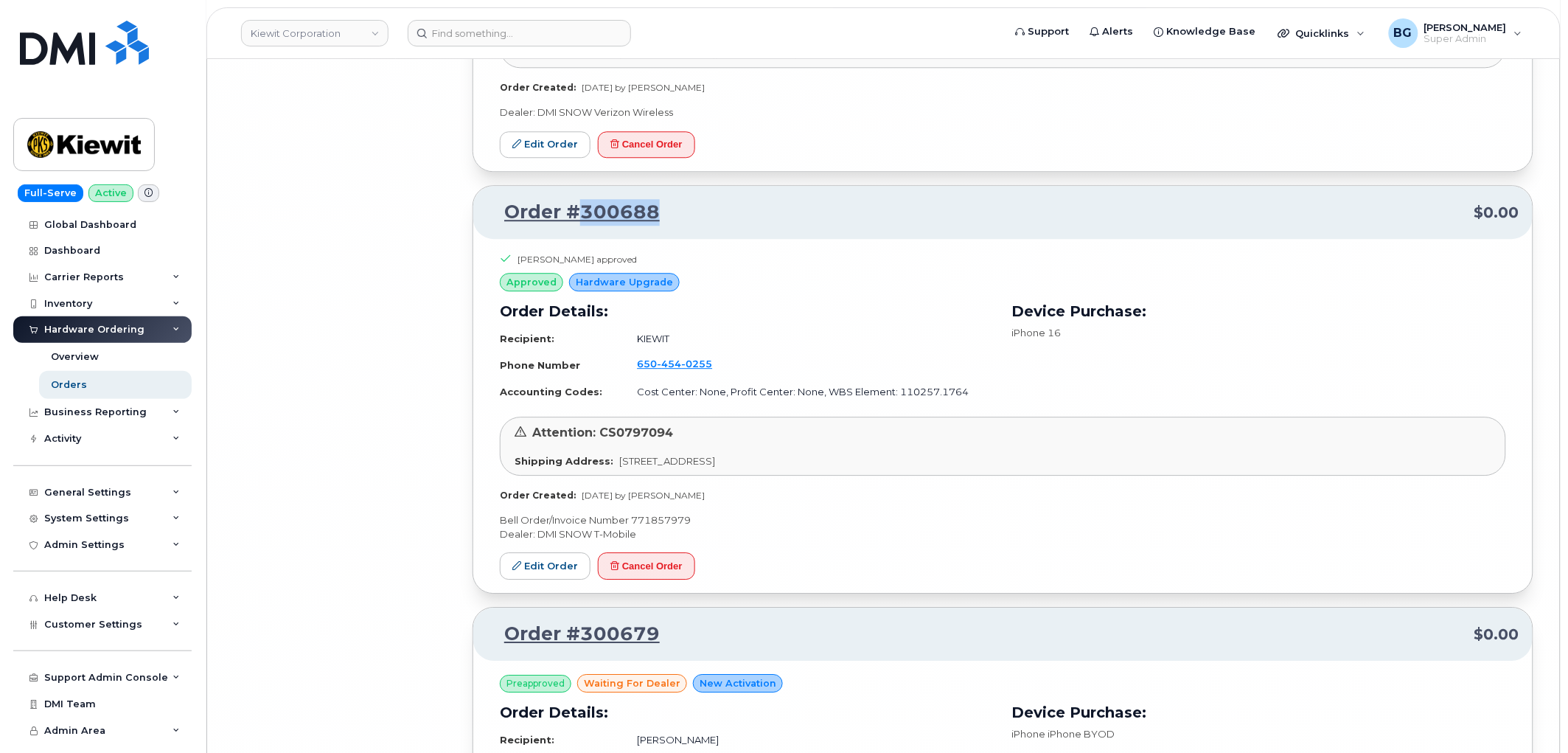
drag, startPoint x: 682, startPoint y: 246, endPoint x: 580, endPoint y: 246, distance: 102.0
click at [580, 226] on p "Order #300688 $0.00" at bounding box center [1003, 212] width 1033 height 26
copy link "300688"
drag, startPoint x: 638, startPoint y: 605, endPoint x: 838, endPoint y: 64, distance: 576.8
click at [638, 580] on button "Cancel Order" at bounding box center [647, 565] width 97 height 27
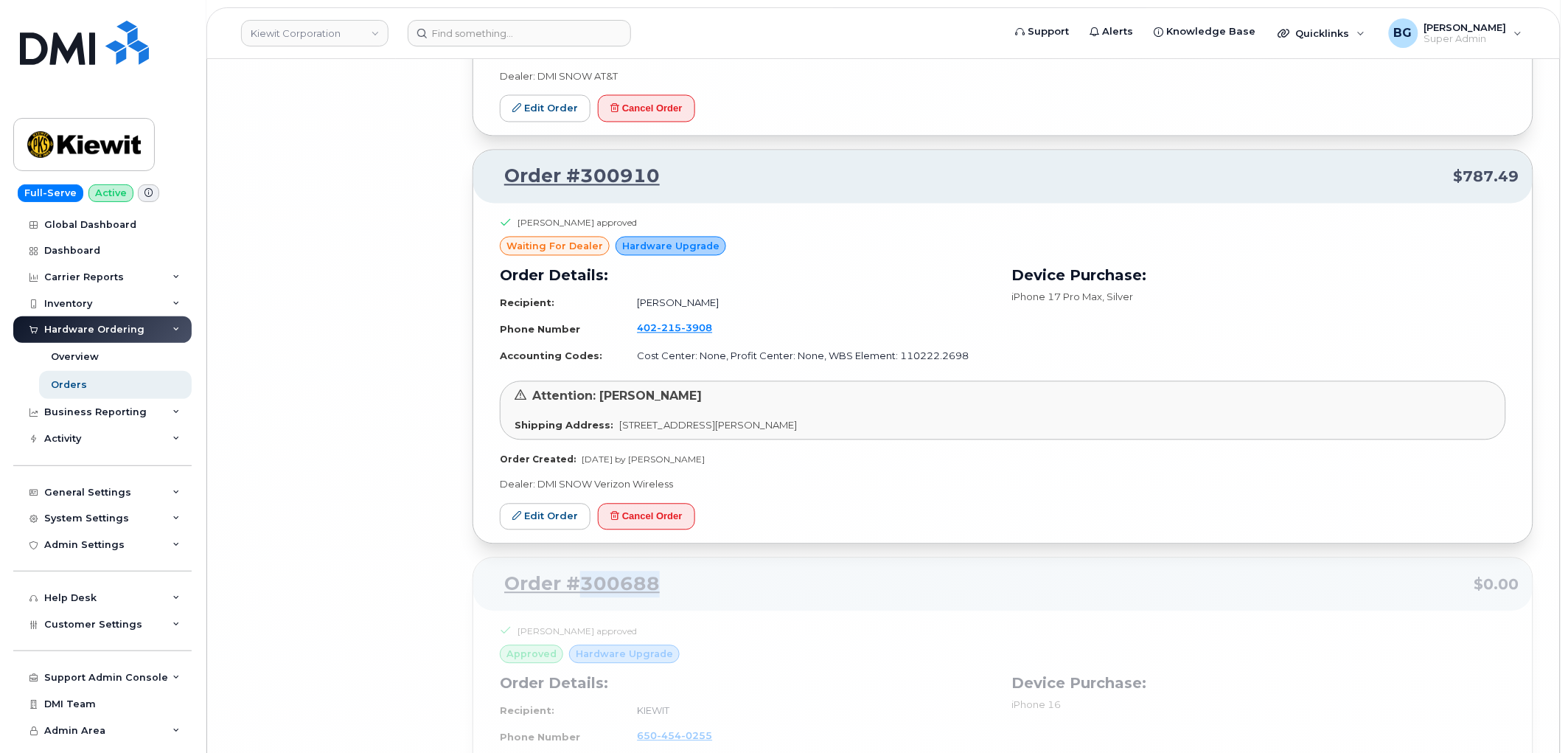
scroll to position [47354, 0]
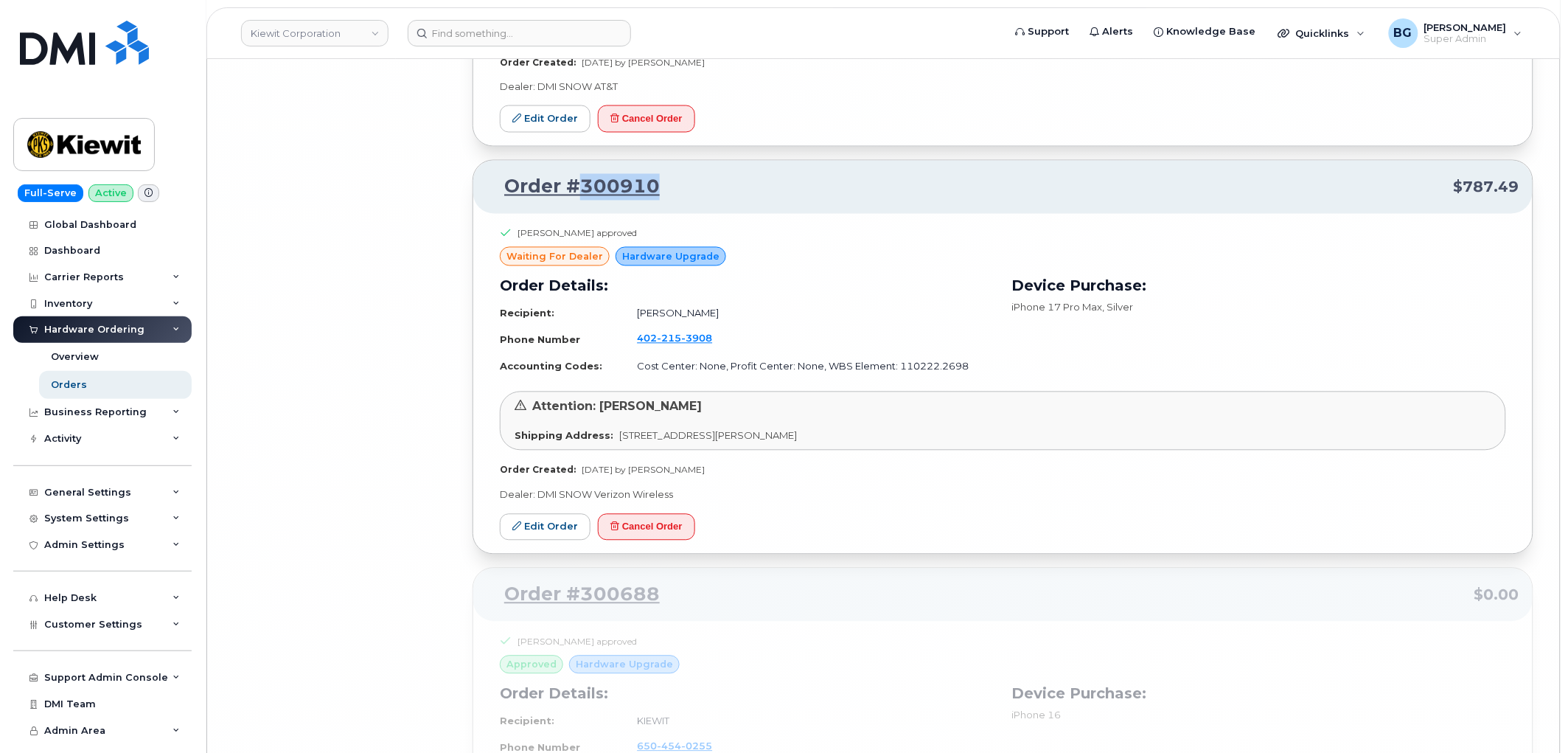
drag, startPoint x: 692, startPoint y: 223, endPoint x: 579, endPoint y: 225, distance: 113.0
click at [579, 201] on p "Order #300910 $787.49" at bounding box center [1003, 187] width 1033 height 26
copy link "300910"
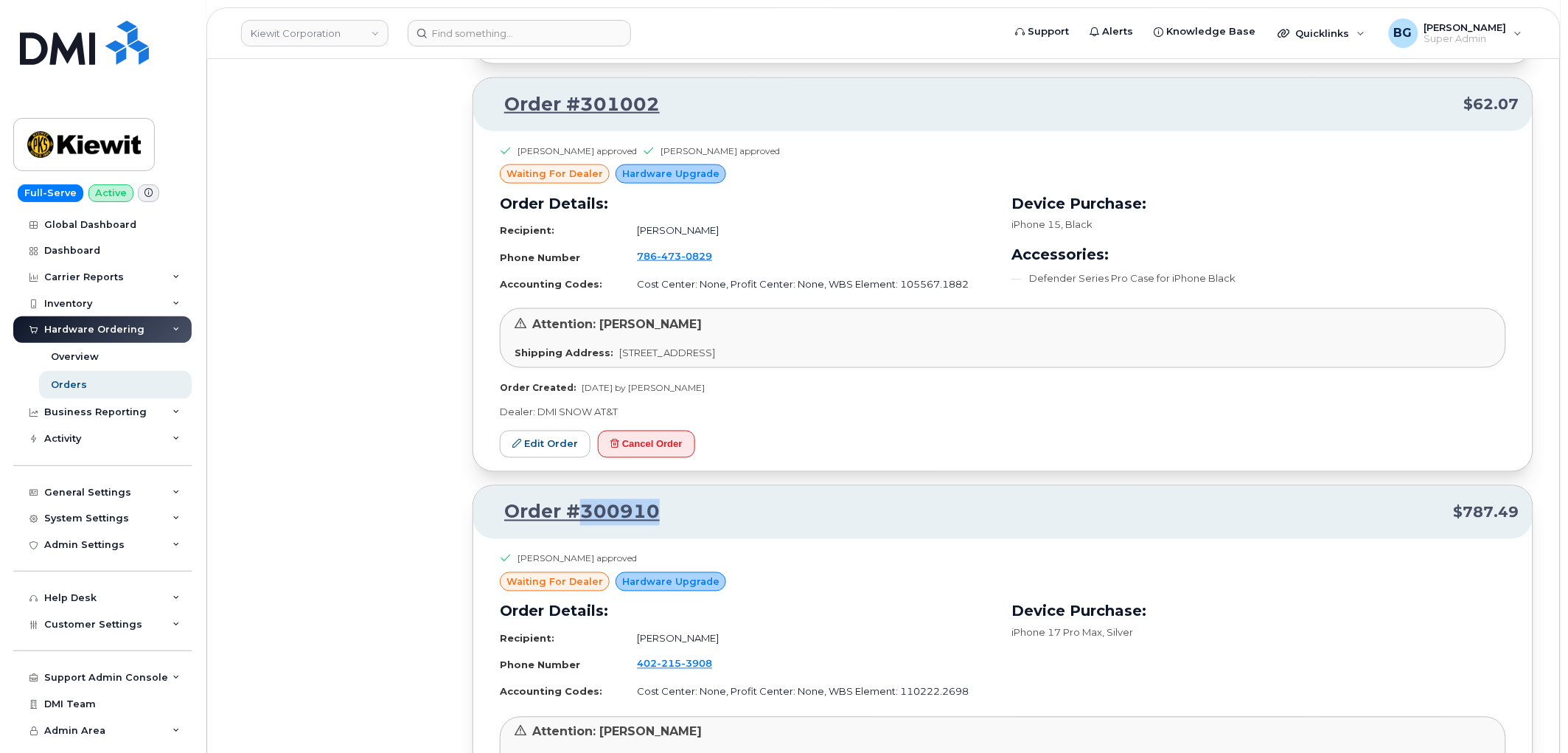
scroll to position [46972, 0]
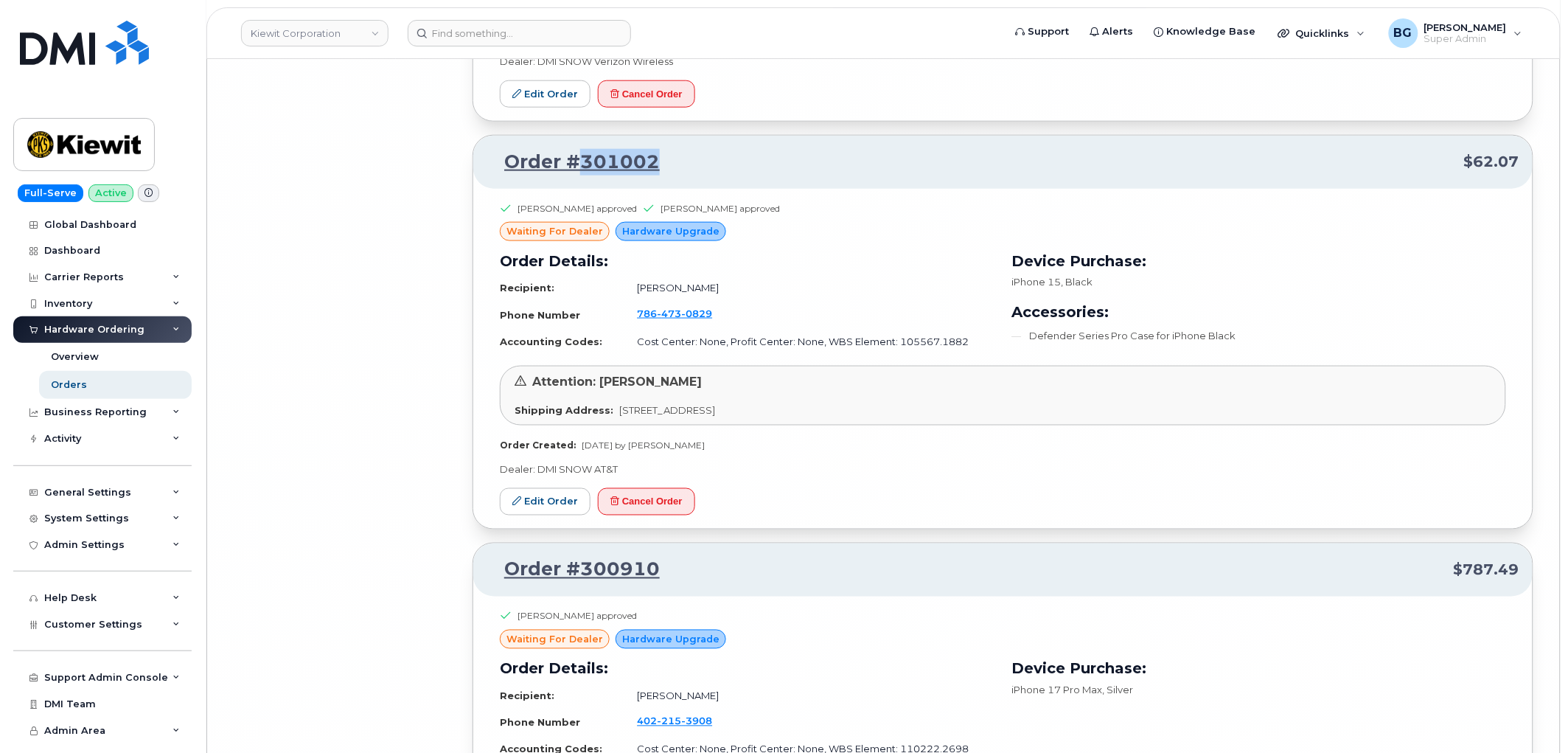
drag, startPoint x: 675, startPoint y: 196, endPoint x: 581, endPoint y: 200, distance: 94.1
click at [581, 175] on p "Order #301002 $62.07" at bounding box center [1003, 162] width 1033 height 26
copy link "301002"
click at [657, 516] on button "Cancel Order" at bounding box center [647, 501] width 97 height 27
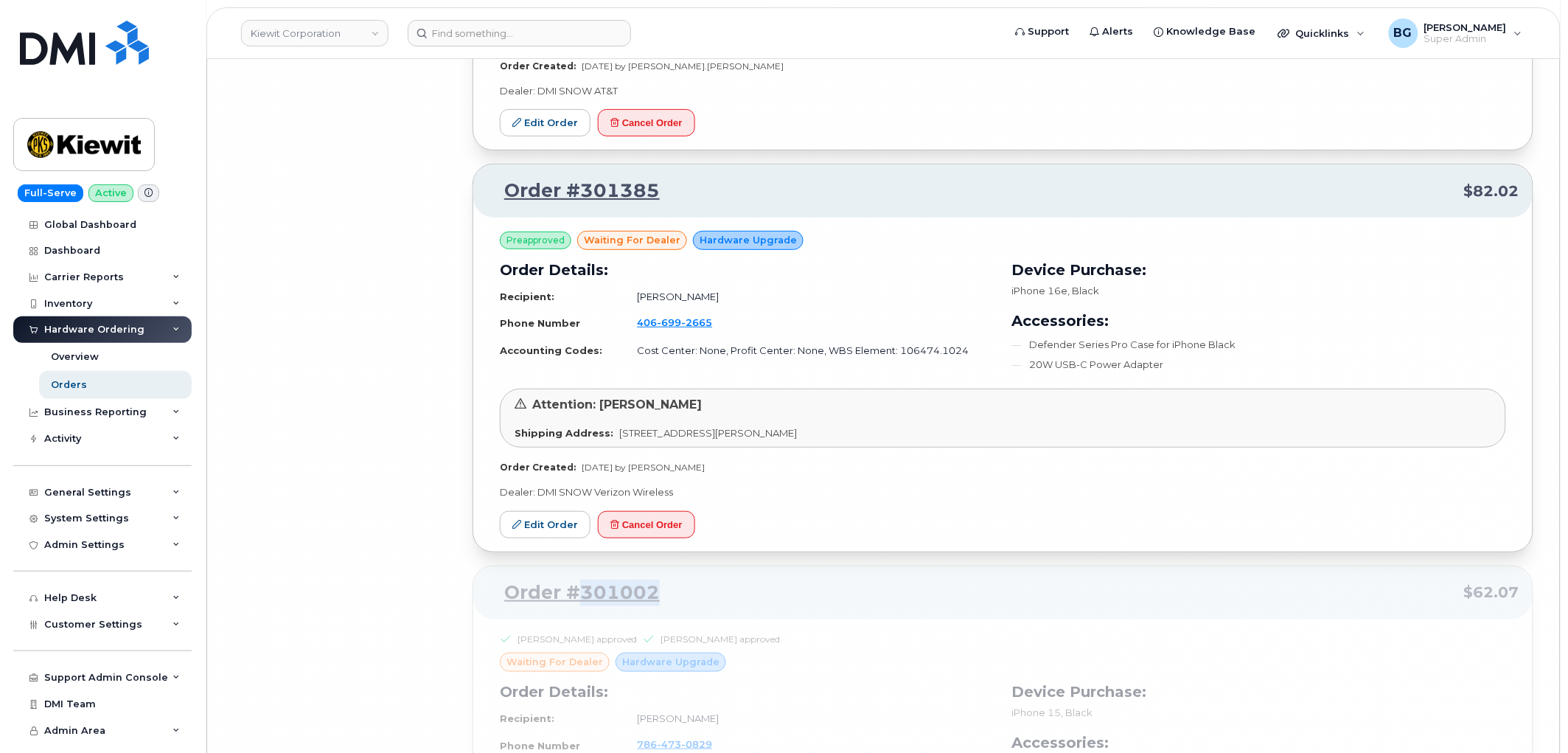
scroll to position [46535, 0]
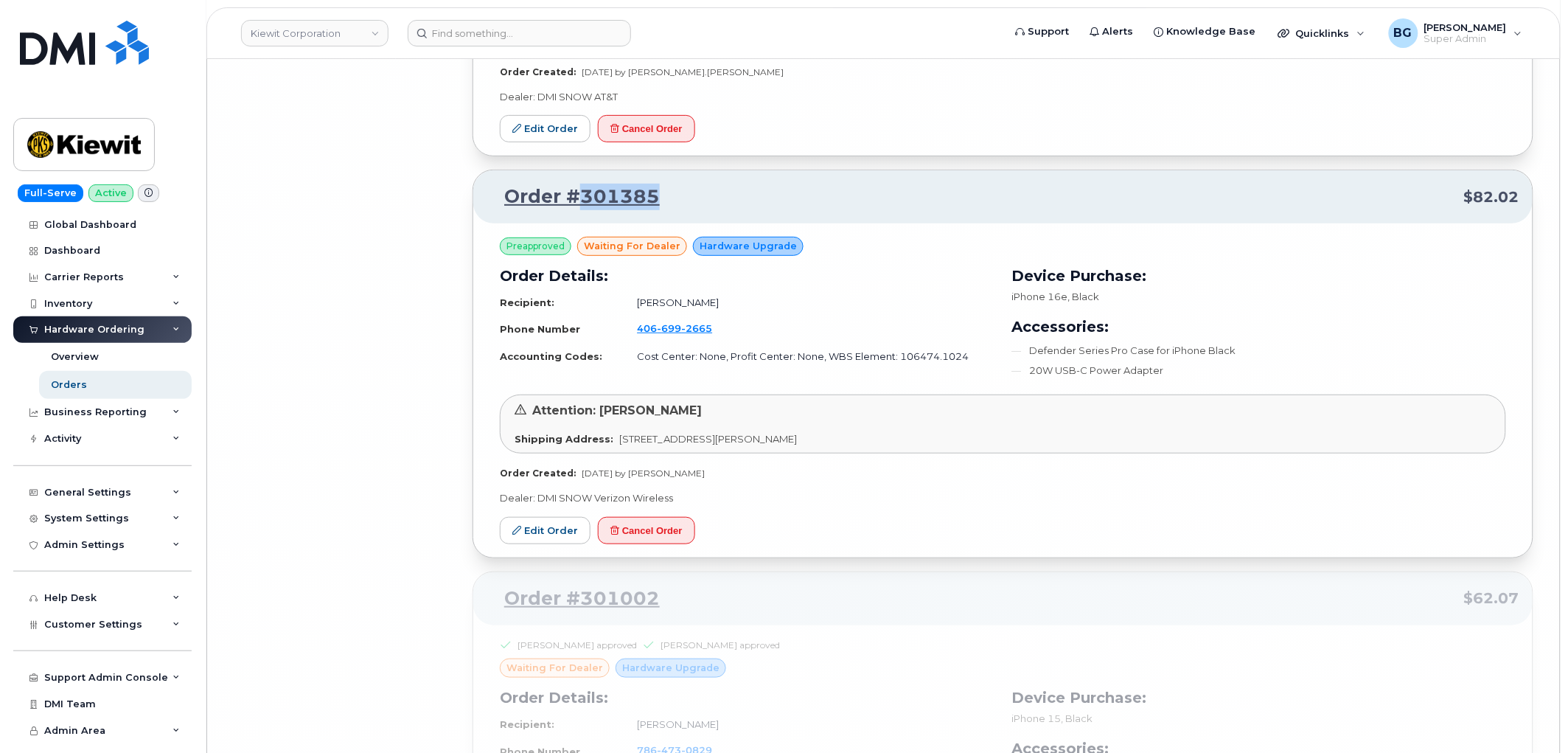
drag, startPoint x: 672, startPoint y: 240, endPoint x: 579, endPoint y: 246, distance: 93.2
click at [579, 210] on p "Order #301385 $82.02" at bounding box center [1003, 197] width 1033 height 26
copy link "301385"
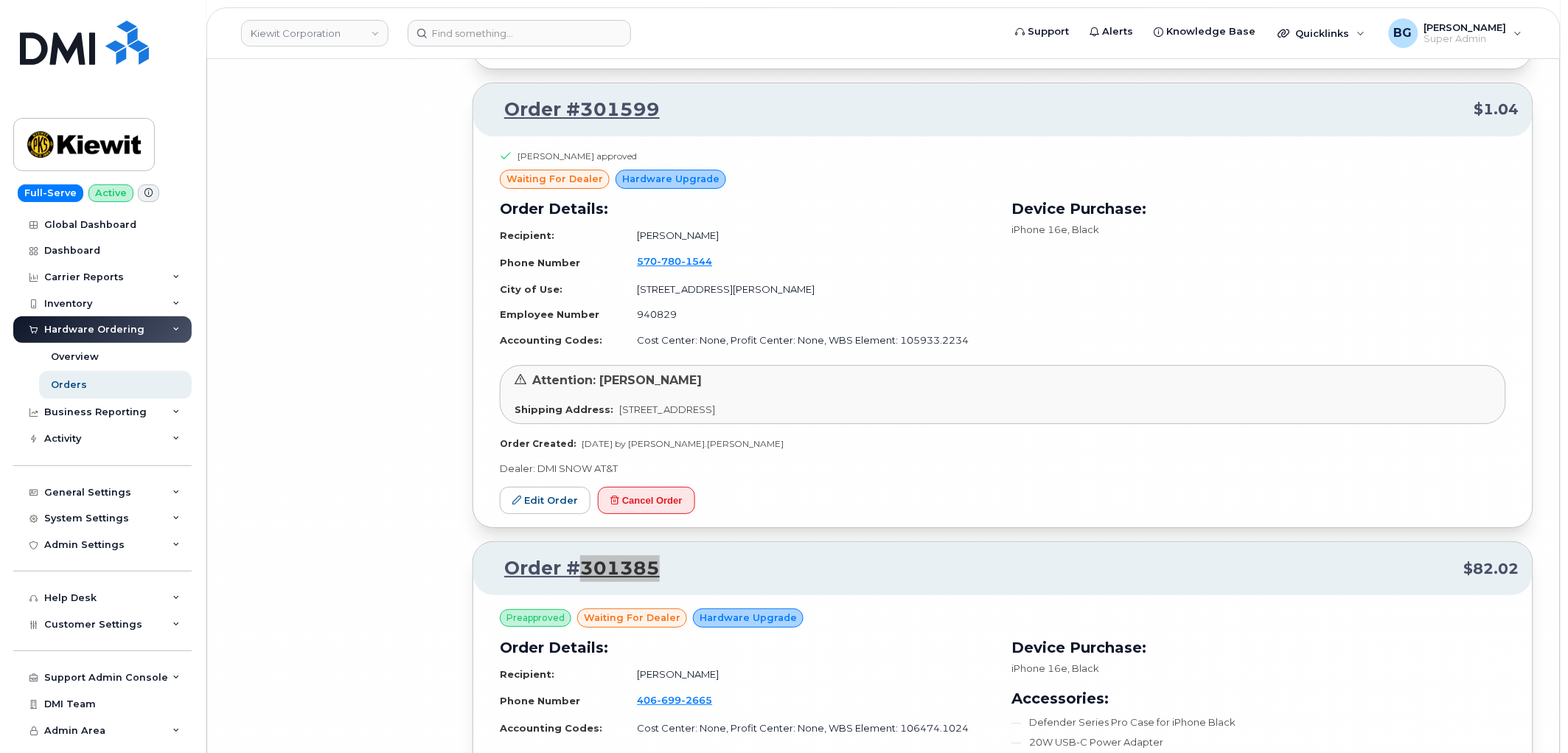
scroll to position [46152, 0]
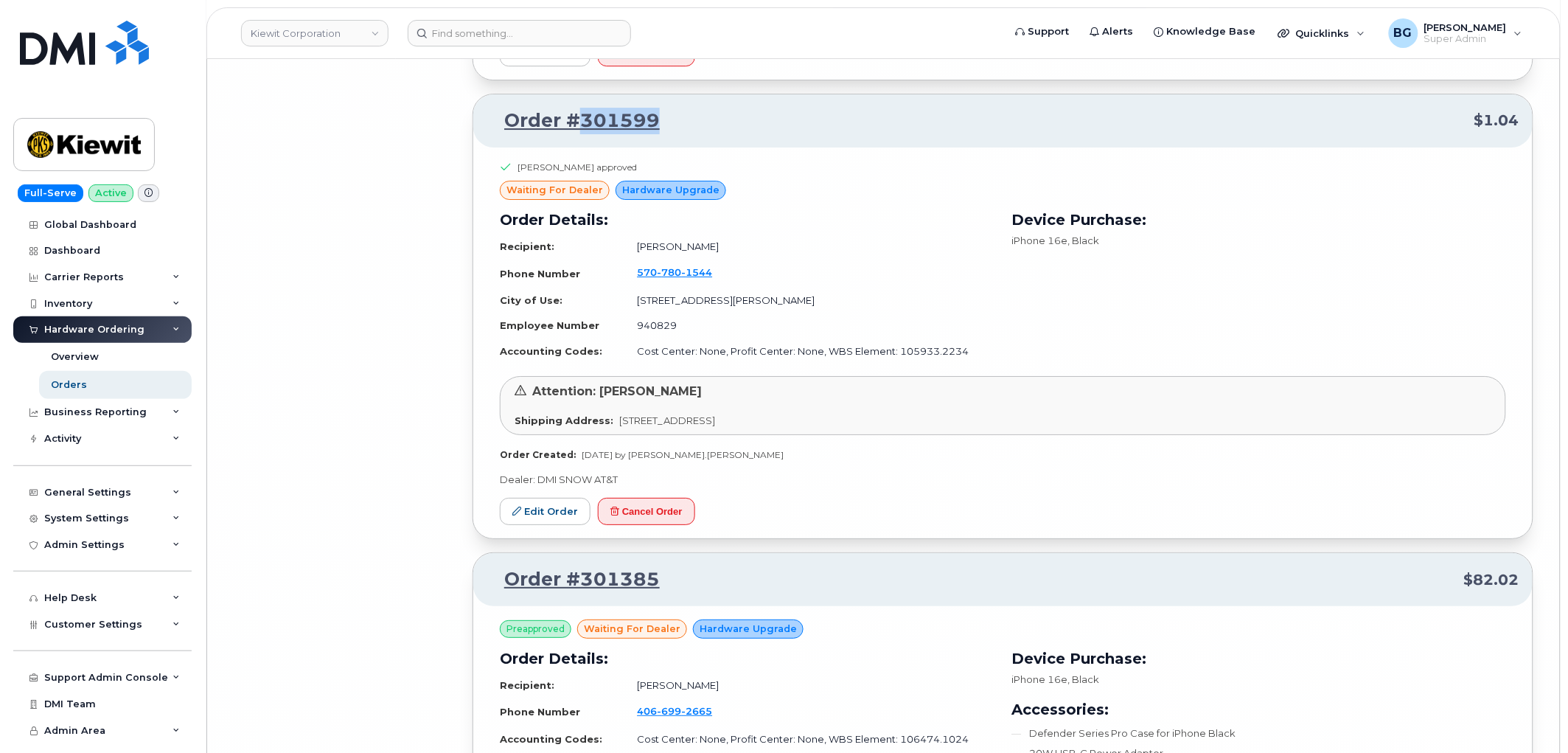
drag, startPoint x: 669, startPoint y: 154, endPoint x: 580, endPoint y: 161, distance: 89.3
click at [580, 134] on p "Order #301599 $1.04" at bounding box center [1003, 120] width 1033 height 26
copy link "301599"
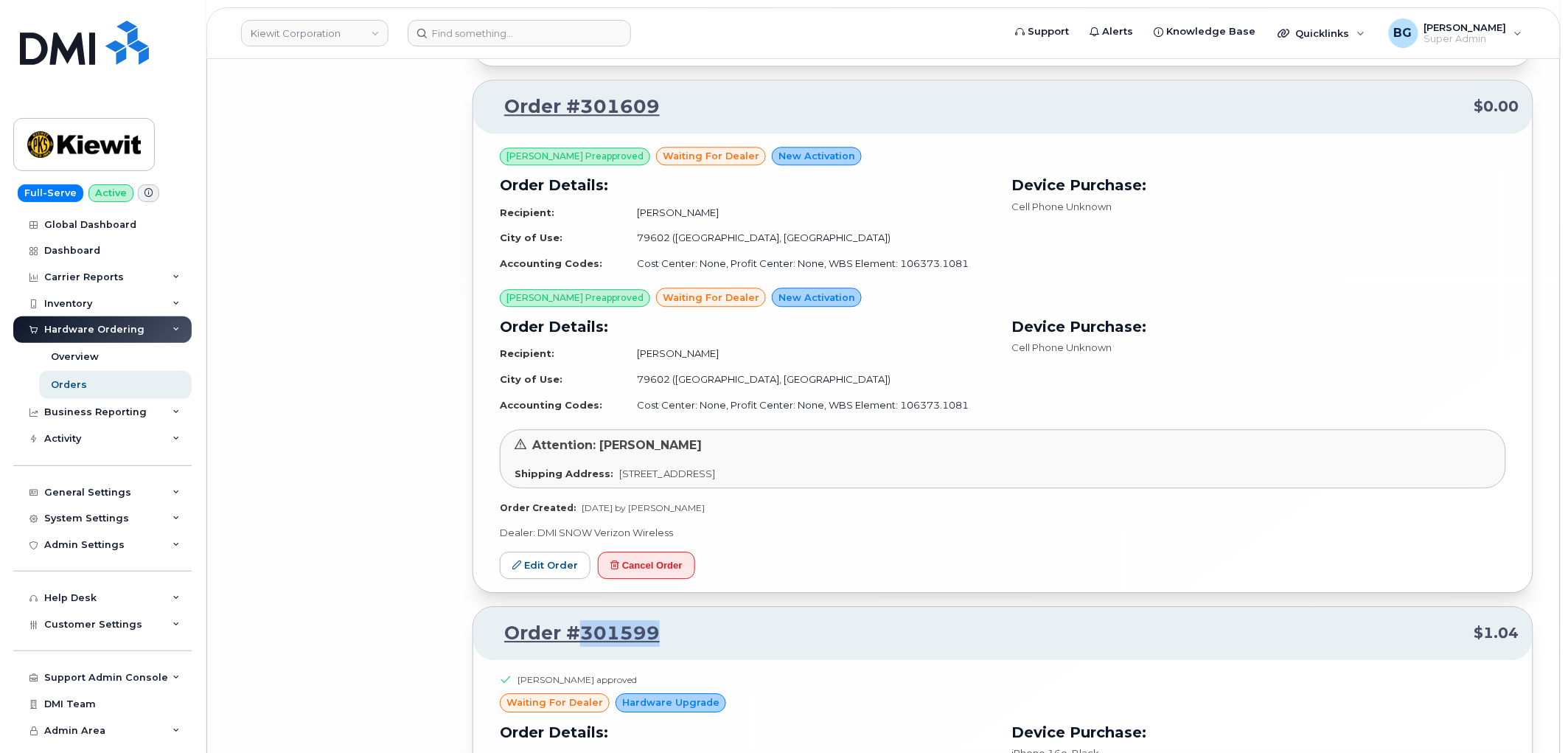
scroll to position [45606, 0]
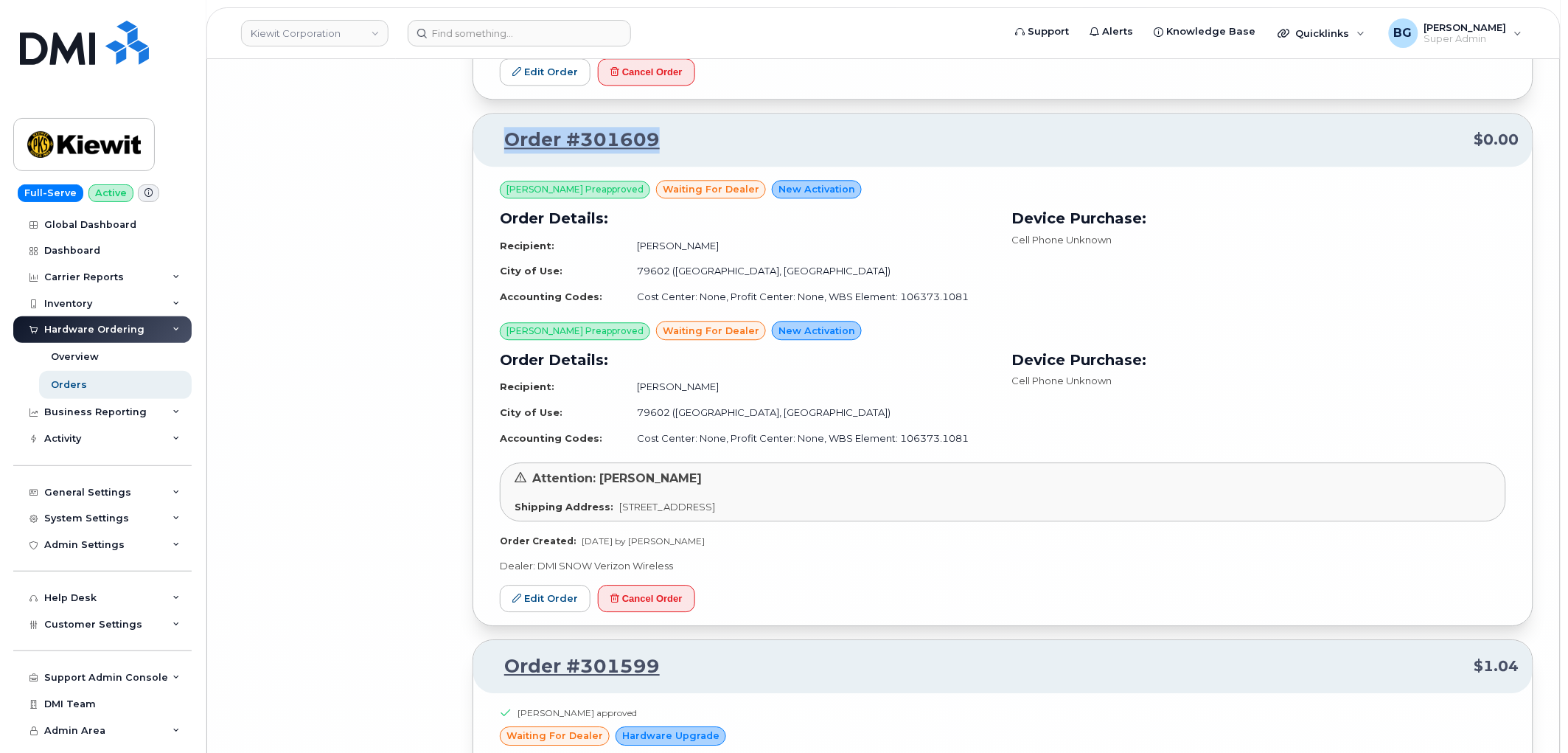
drag, startPoint x: 662, startPoint y: 185, endPoint x: 505, endPoint y: 188, distance: 157.0
click at [505, 154] on p "Order #301609 $0.00" at bounding box center [1003, 140] width 1033 height 26
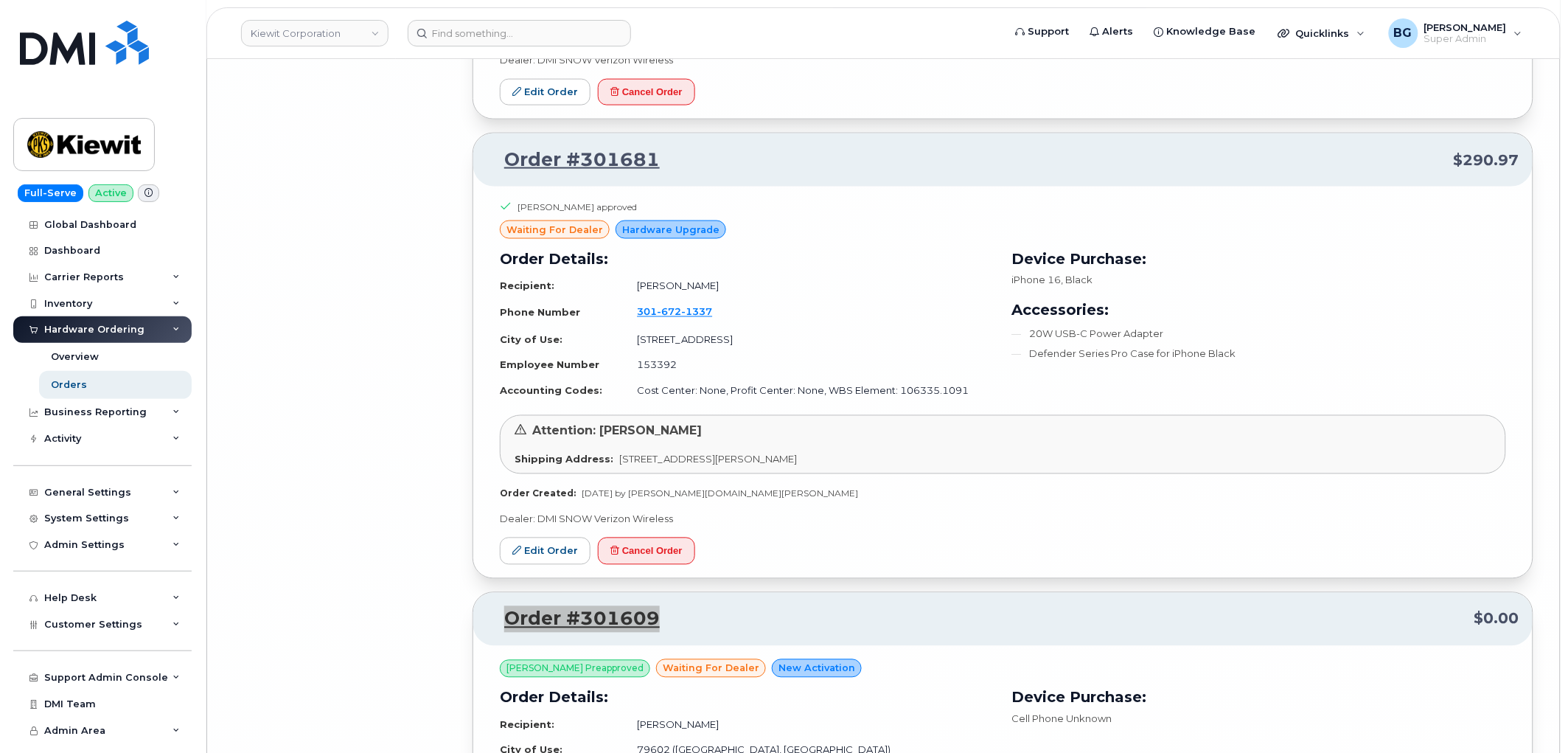
scroll to position [45114, 0]
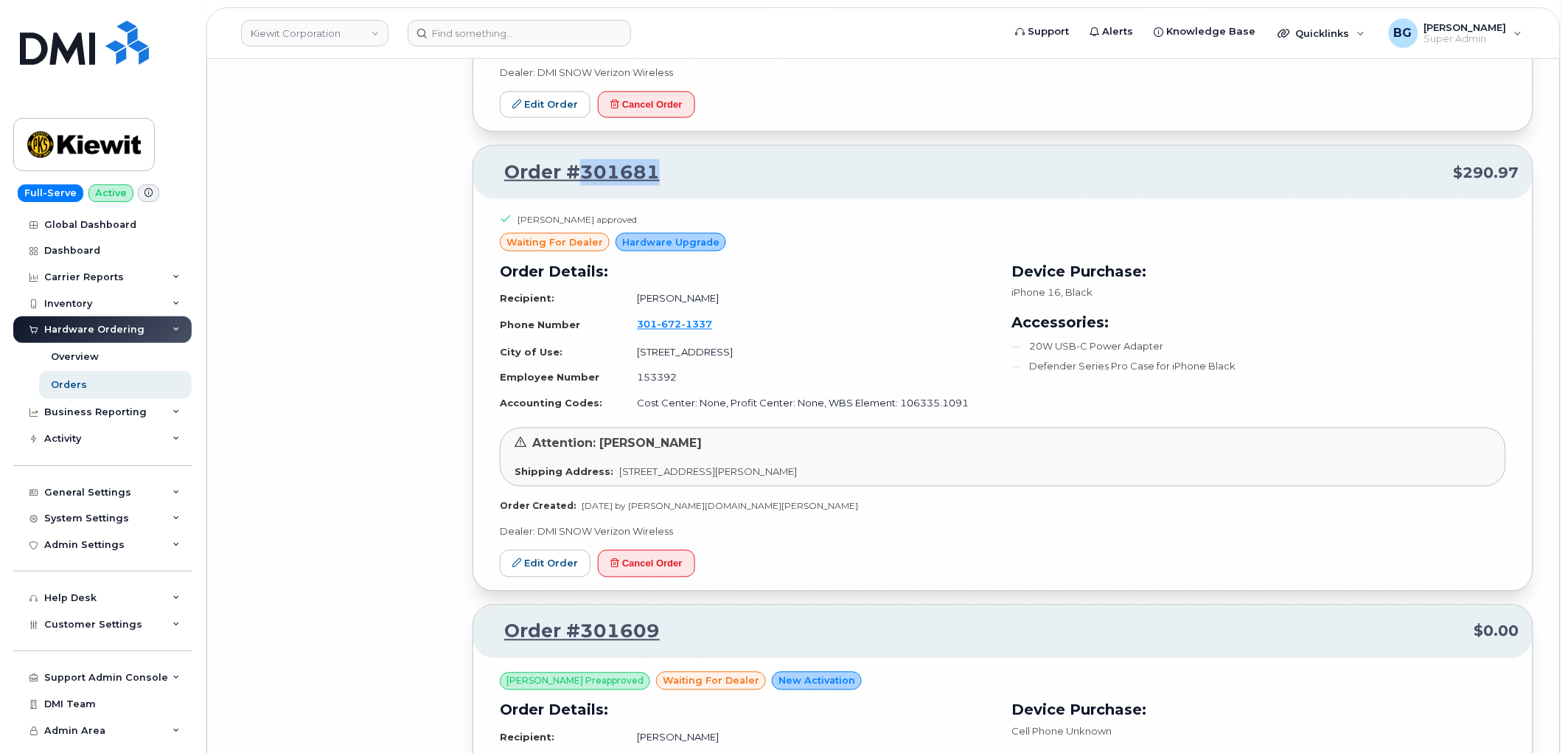
drag, startPoint x: 679, startPoint y: 215, endPoint x: 580, endPoint y: 232, distance: 100.4
click at [580, 199] on div "Order #301681 $290.97" at bounding box center [1003, 172] width 1059 height 53
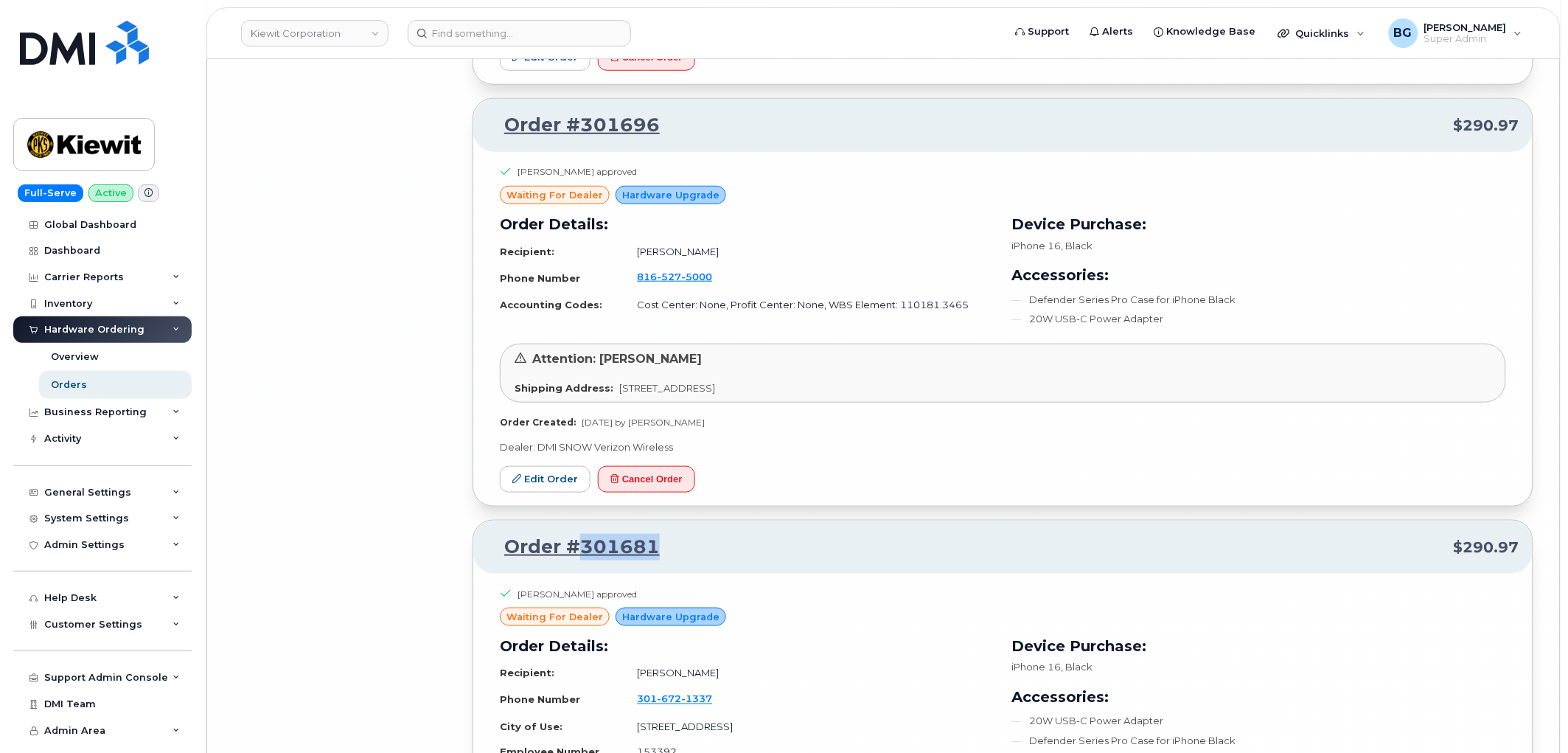
scroll to position [44731, 0]
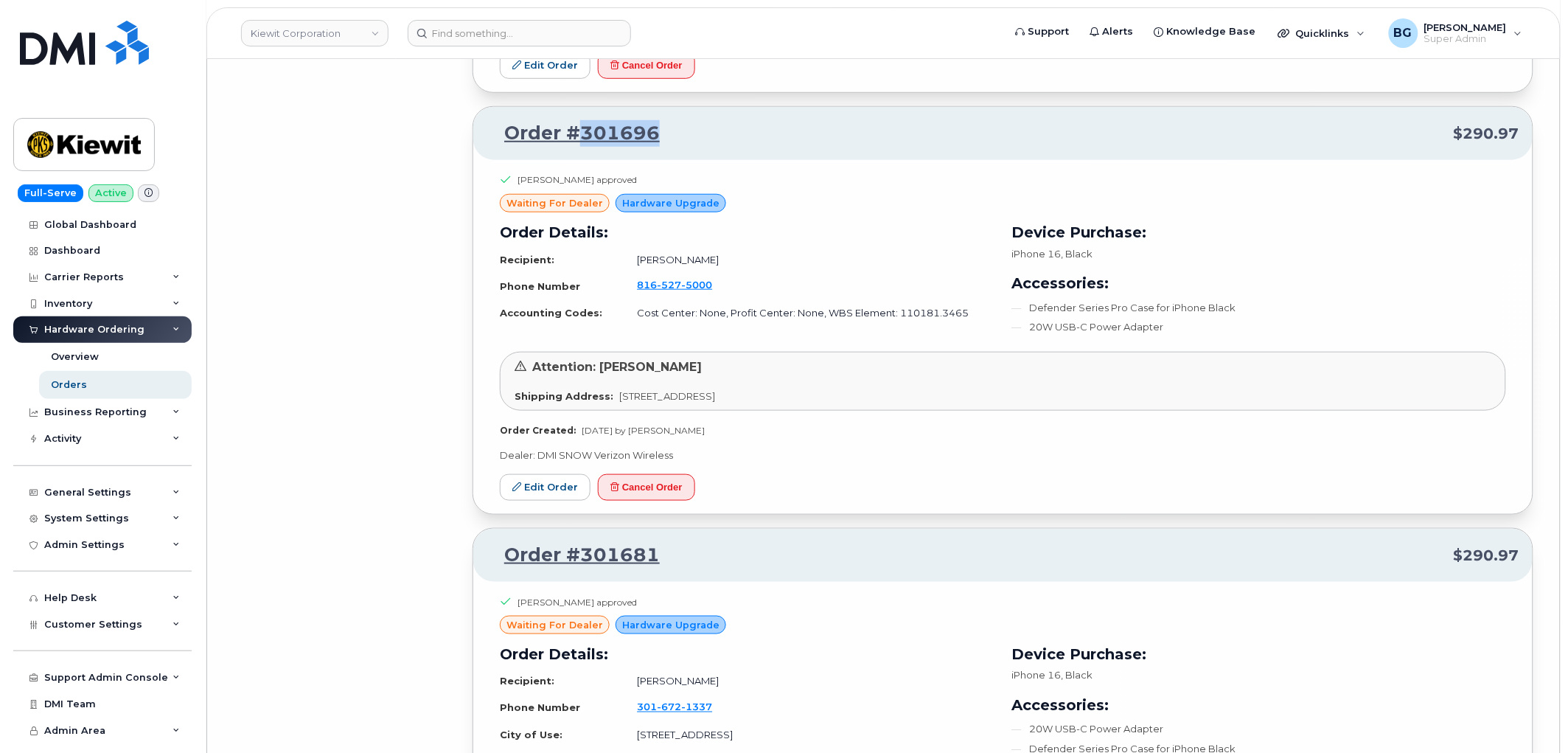
drag, startPoint x: 667, startPoint y: 178, endPoint x: 581, endPoint y: 177, distance: 86.0
click at [581, 147] on p "Order #301696 $290.97" at bounding box center [1003, 134] width 1033 height 26
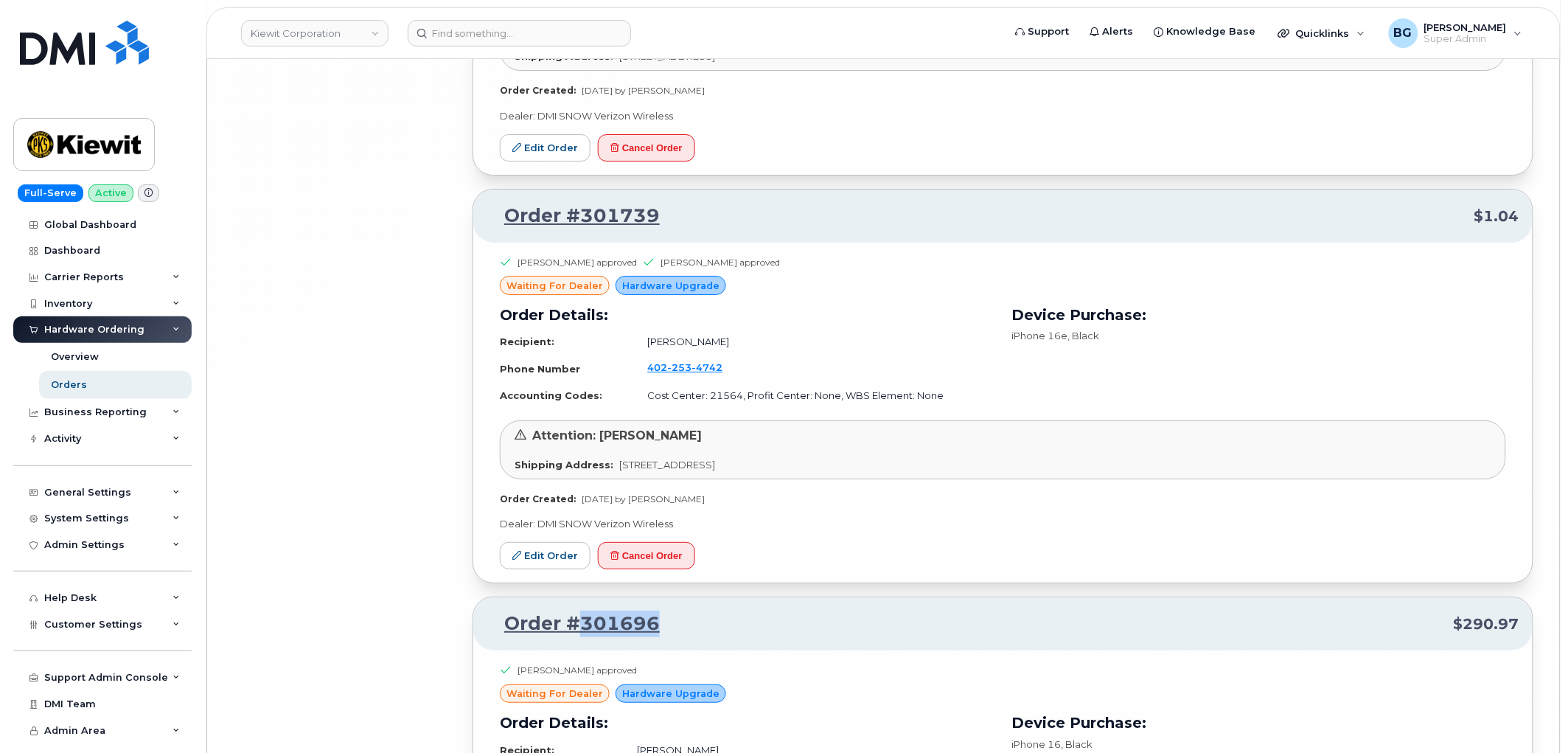
scroll to position [44239, 0]
drag, startPoint x: 668, startPoint y: 258, endPoint x: 580, endPoint y: 254, distance: 88.1
click at [580, 231] on p "Order #301739 $1.04" at bounding box center [1003, 218] width 1033 height 26
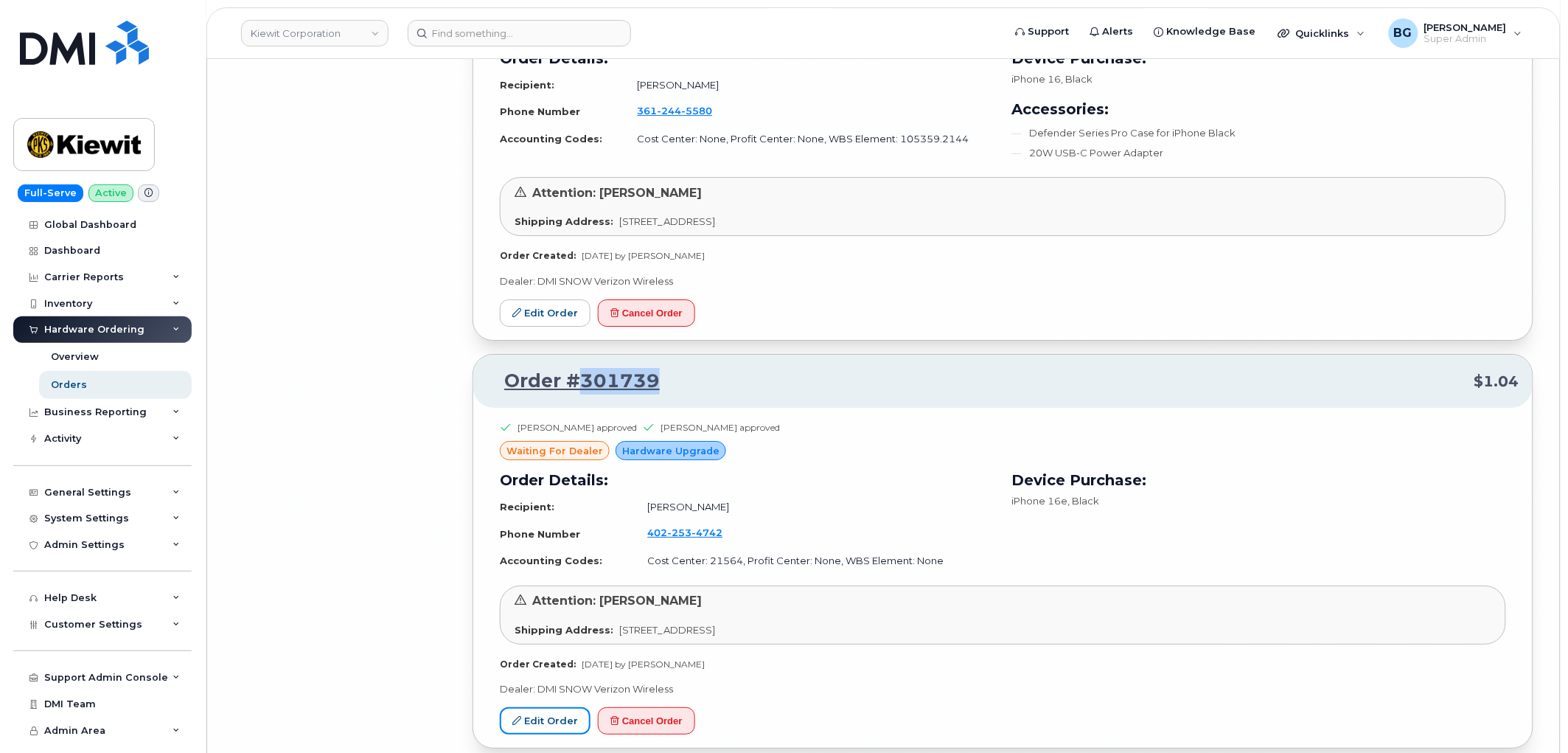
scroll to position [44022, 0]
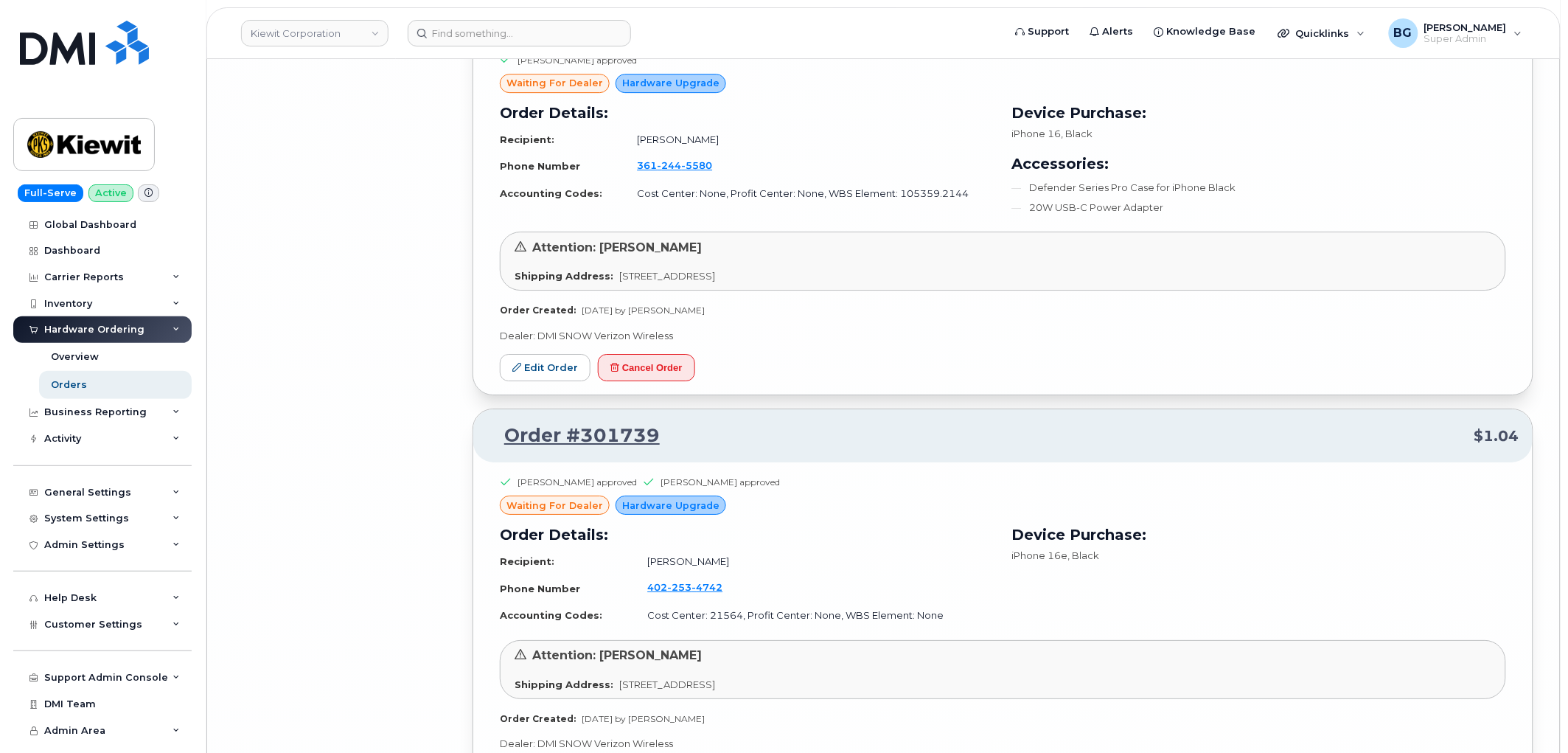
click at [991, 389] on div "Anthony Koeppen approved waiting for dealer Hardware Upgrade Order Details: Rec…" at bounding box center [1003, 217] width 1059 height 354
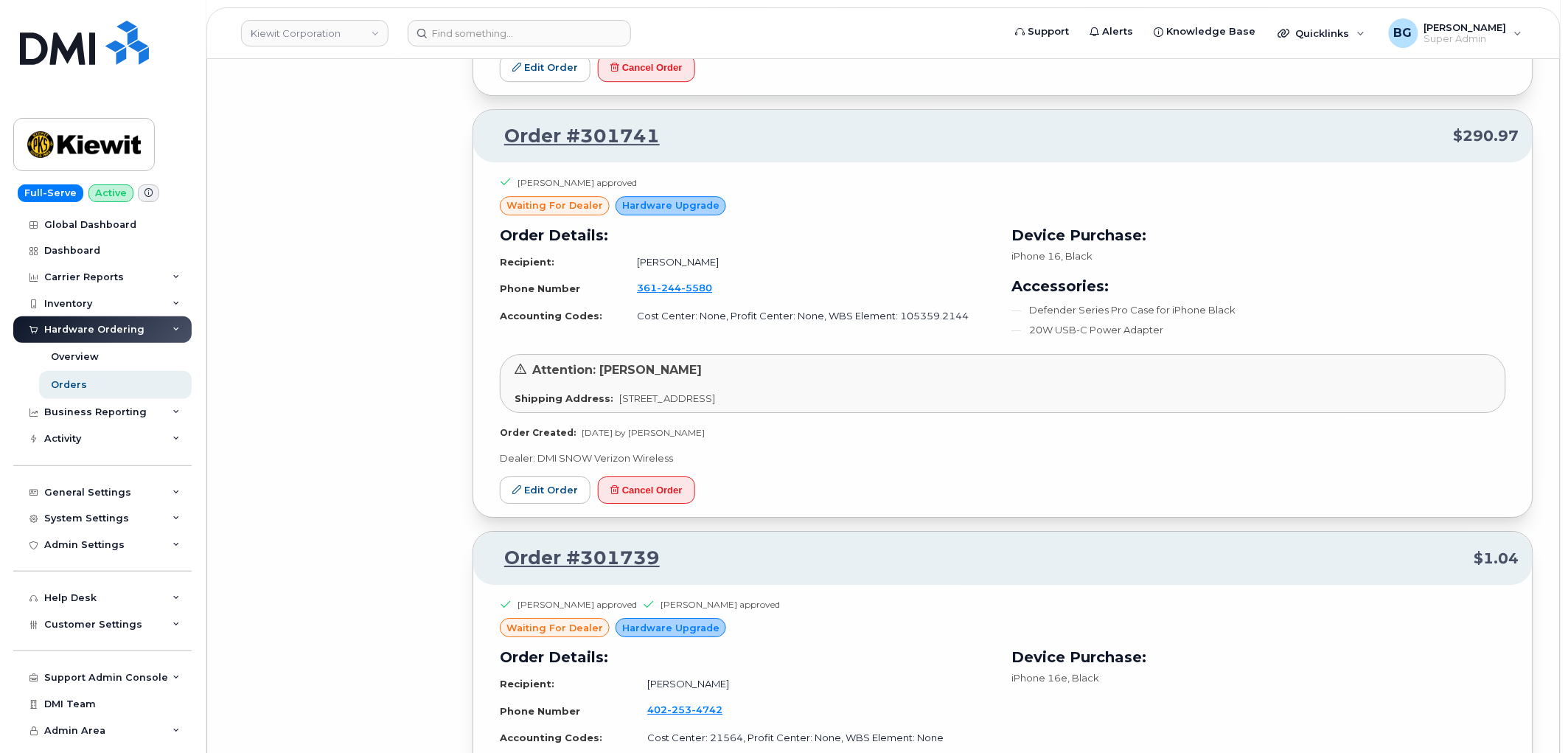
scroll to position [43858, 0]
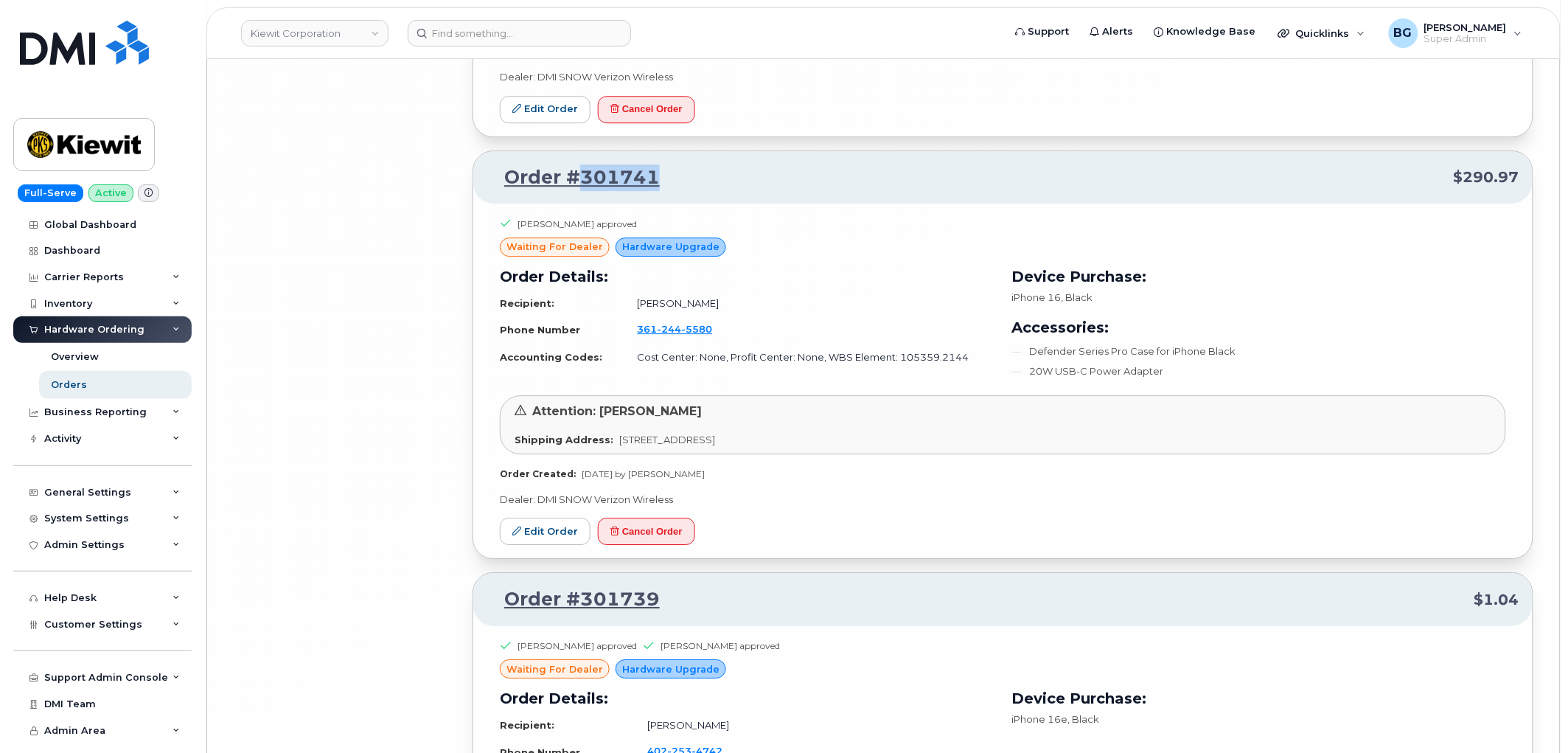
drag, startPoint x: 660, startPoint y: 215, endPoint x: 581, endPoint y: 215, distance: 79.0
click at [581, 191] on p "Order #301741 $290.97" at bounding box center [1003, 178] width 1033 height 26
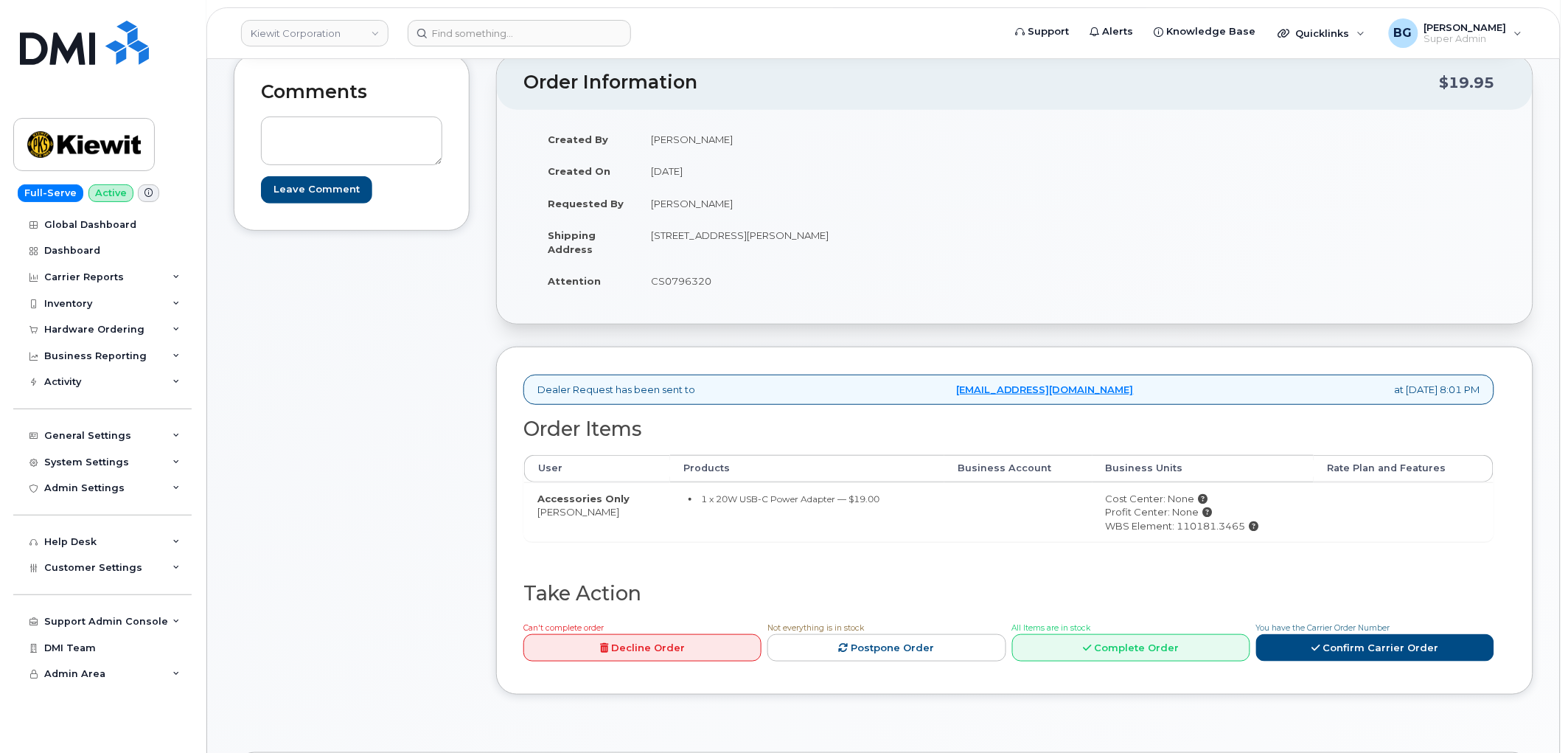
scroll to position [164, 0]
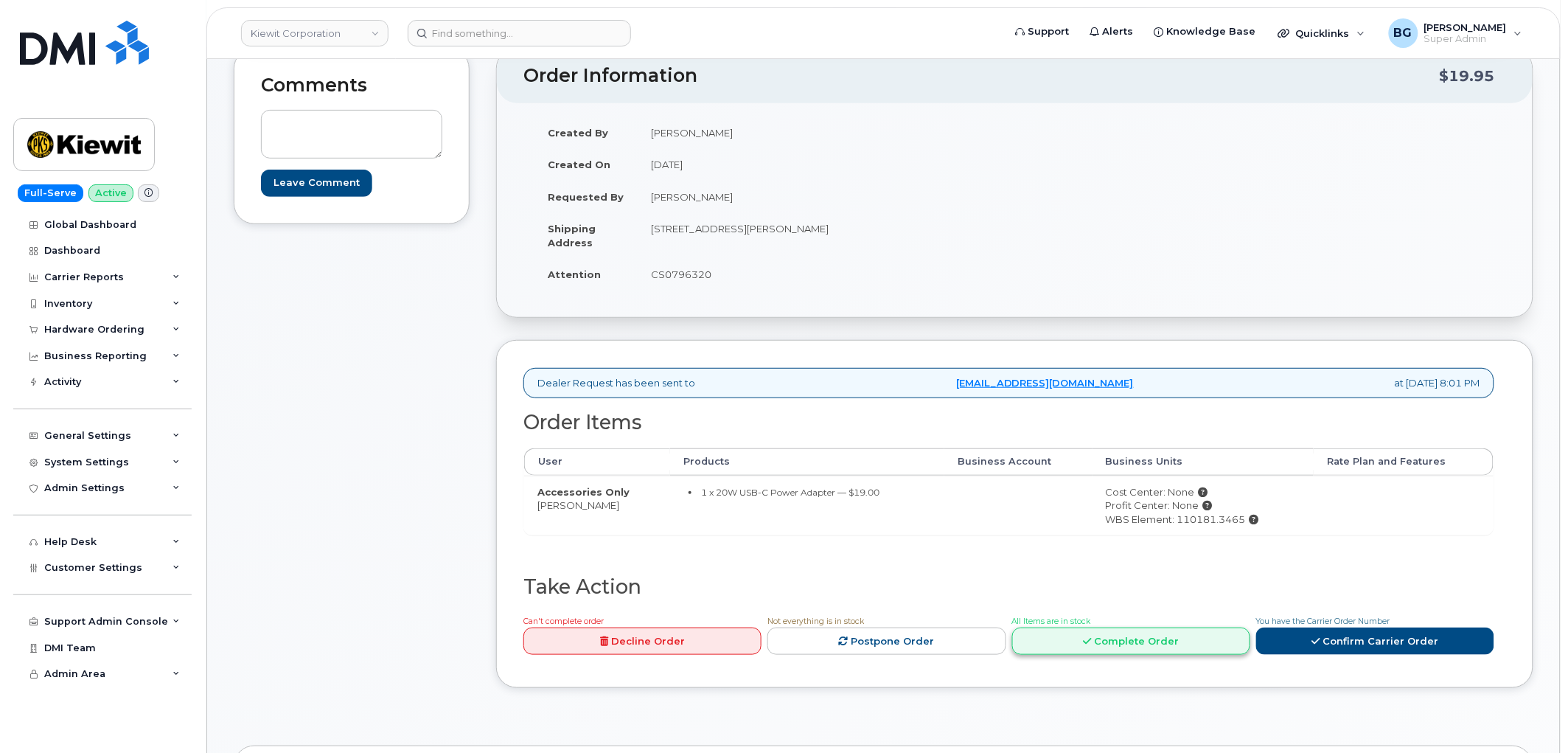
click at [1122, 644] on link "Complete Order" at bounding box center [1131, 641] width 238 height 27
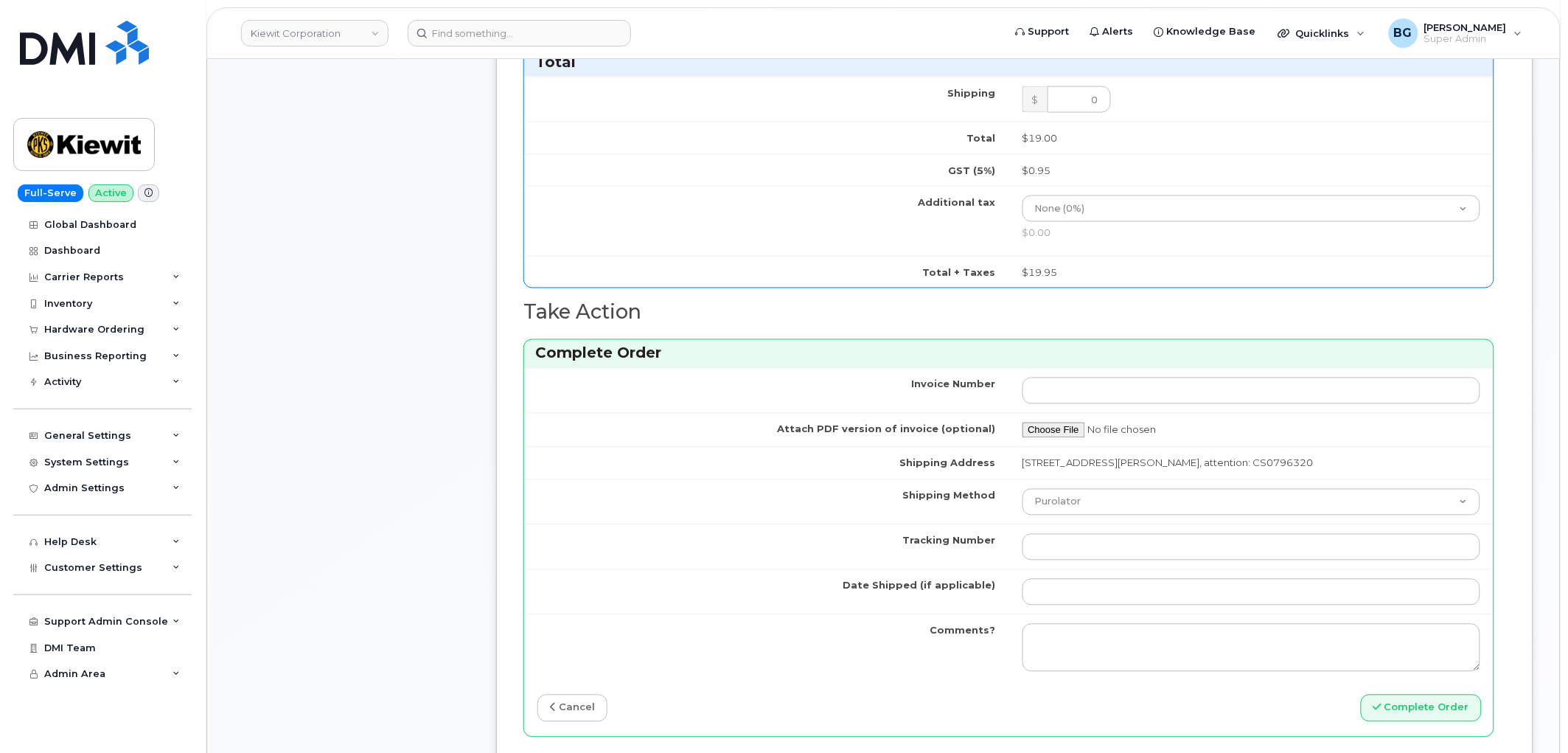
scroll to position [819, 0]
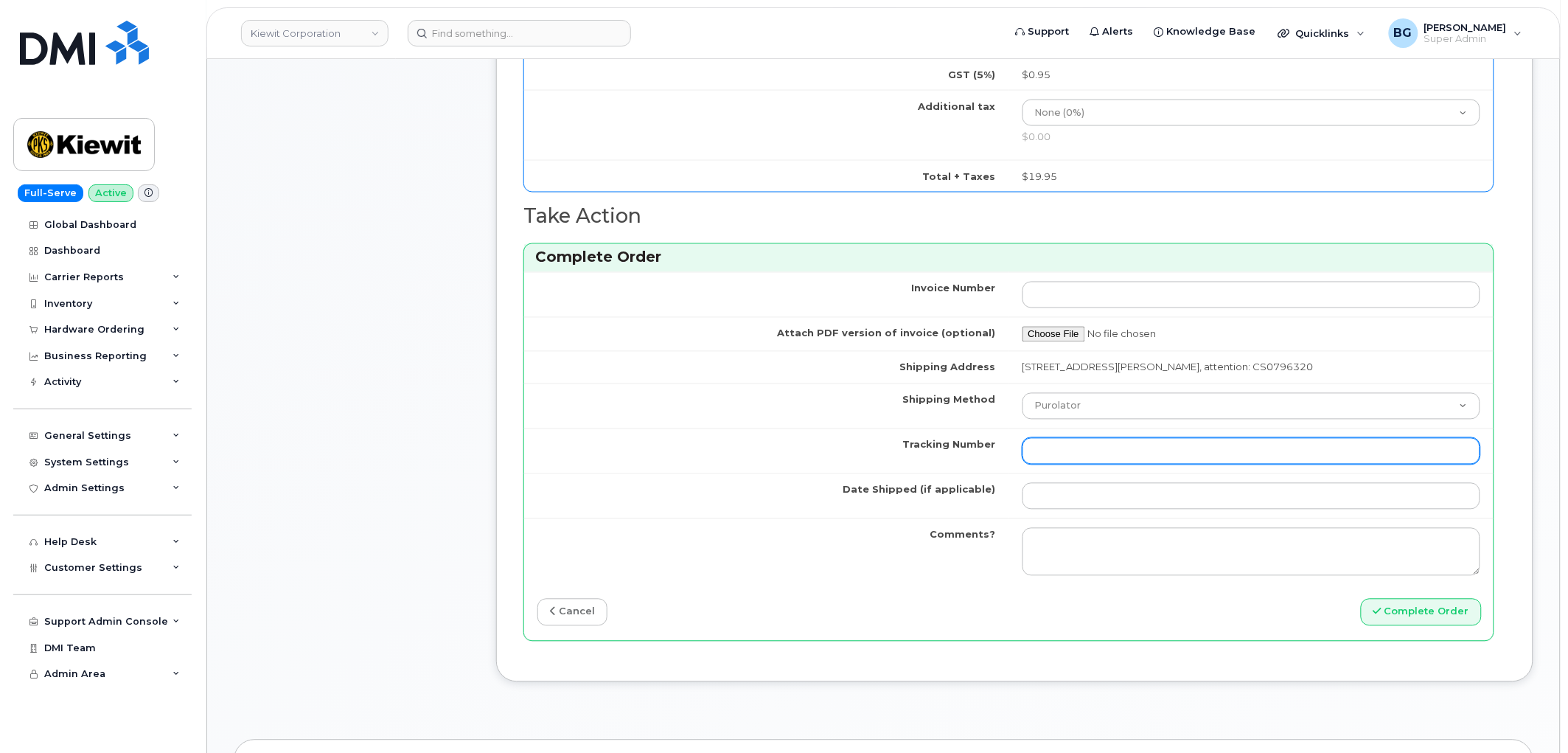
click at [1082, 450] on input "Tracking Number" at bounding box center [1252, 451] width 459 height 26
paste input "434863174022"
type input "434863174022"
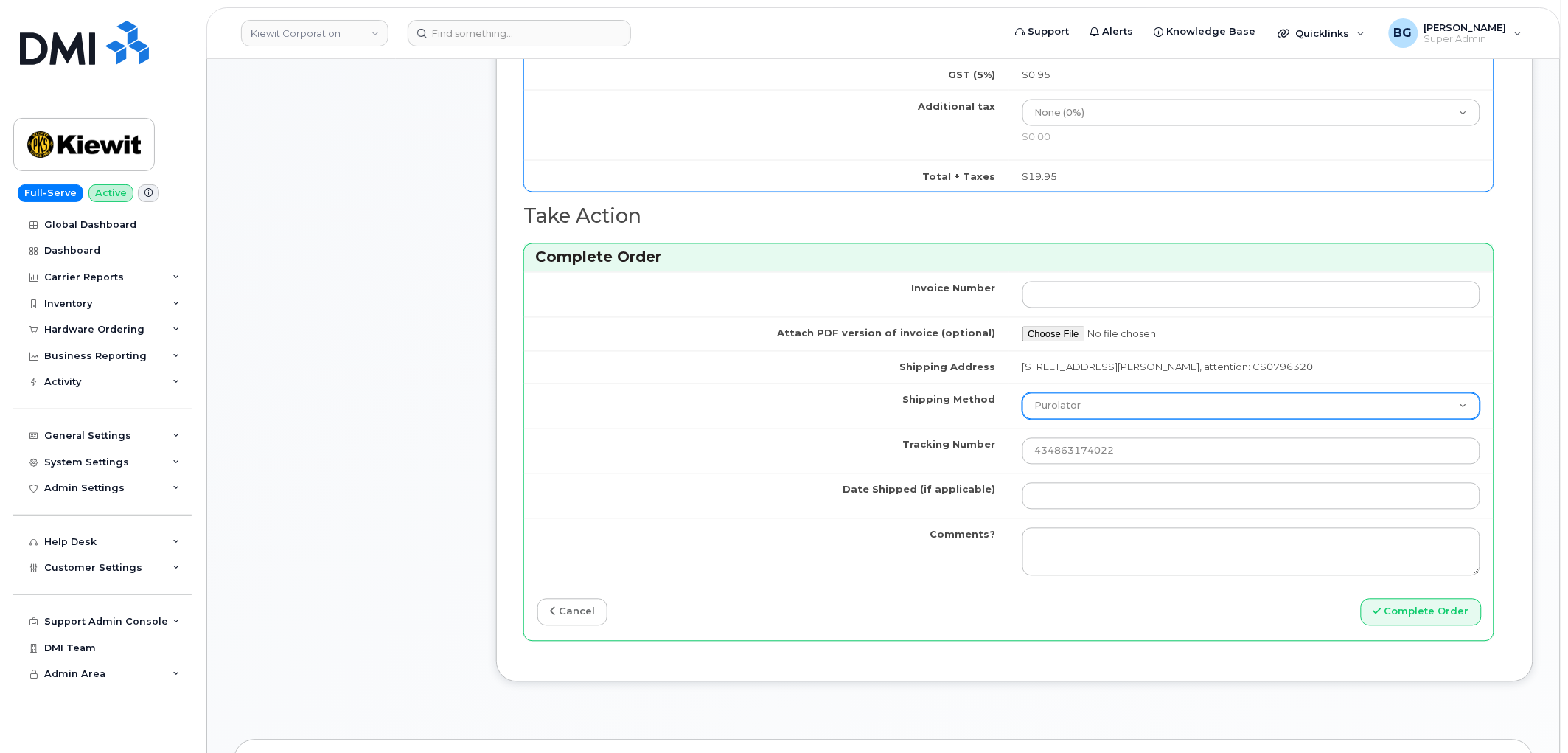
click at [1080, 410] on select "Purolator UPS FedEx Canada Post Courier Other Drop Off Pick Up" at bounding box center [1252, 406] width 459 height 26
select select "FedEx"
click at [1023, 394] on select "Purolator UPS FedEx Canada Post Courier Other Drop Off Pick Up" at bounding box center [1252, 406] width 459 height 26
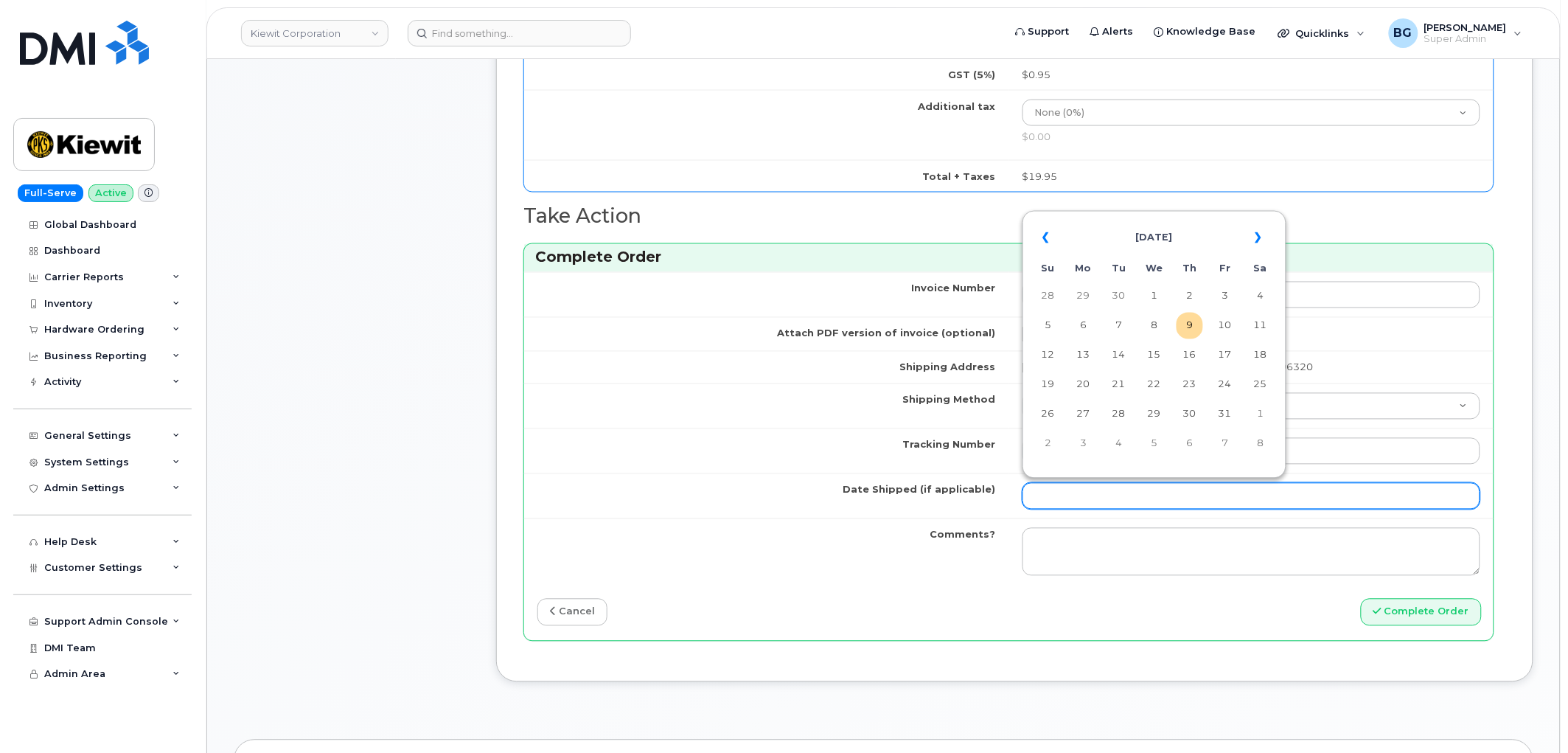
click at [1123, 501] on input "Date Shipped (if applicable)" at bounding box center [1252, 497] width 459 height 26
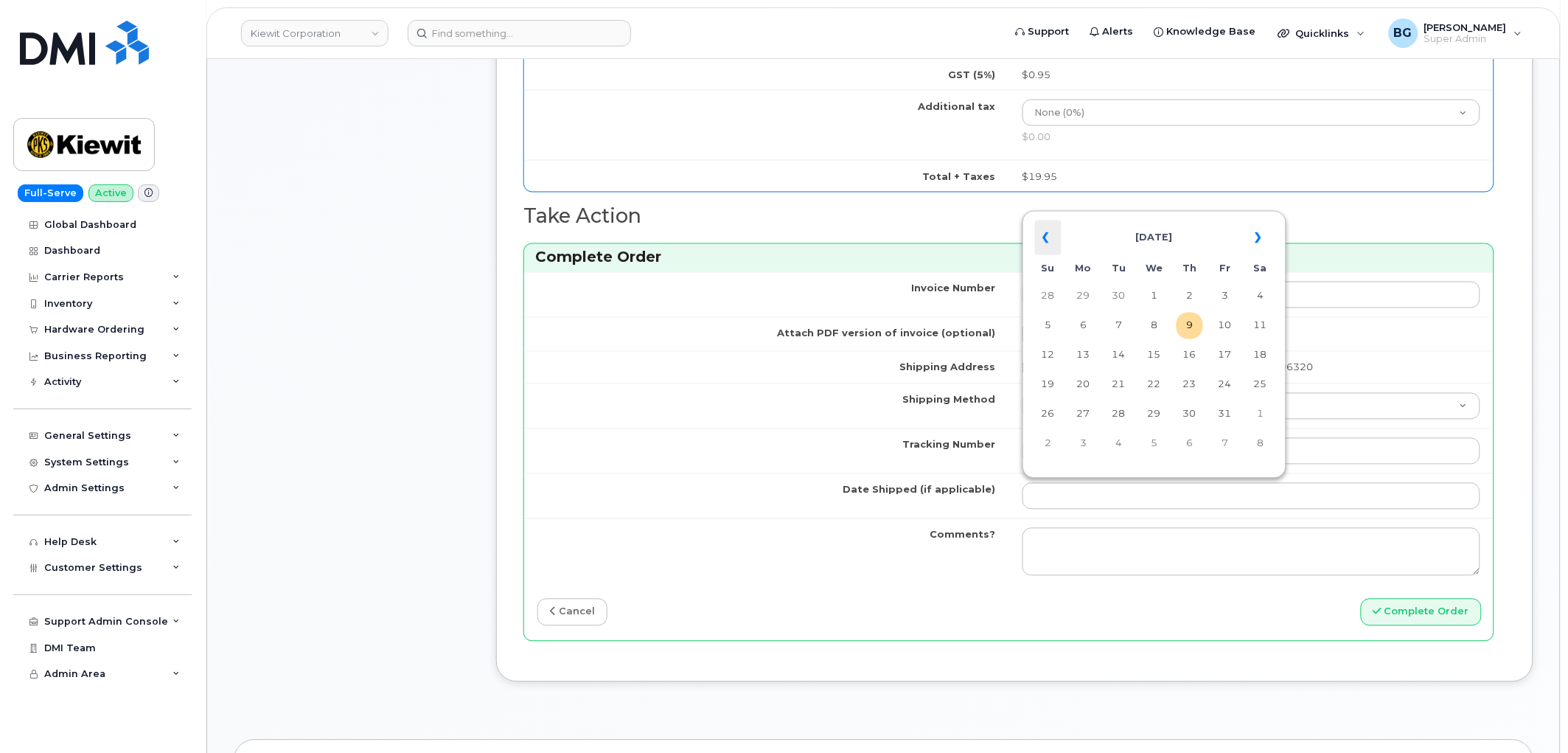
click at [1044, 239] on th "«" at bounding box center [1048, 239] width 26 height 36
click at [1118, 354] on td "16" at bounding box center [1119, 355] width 26 height 26
type input "2025-09-16"
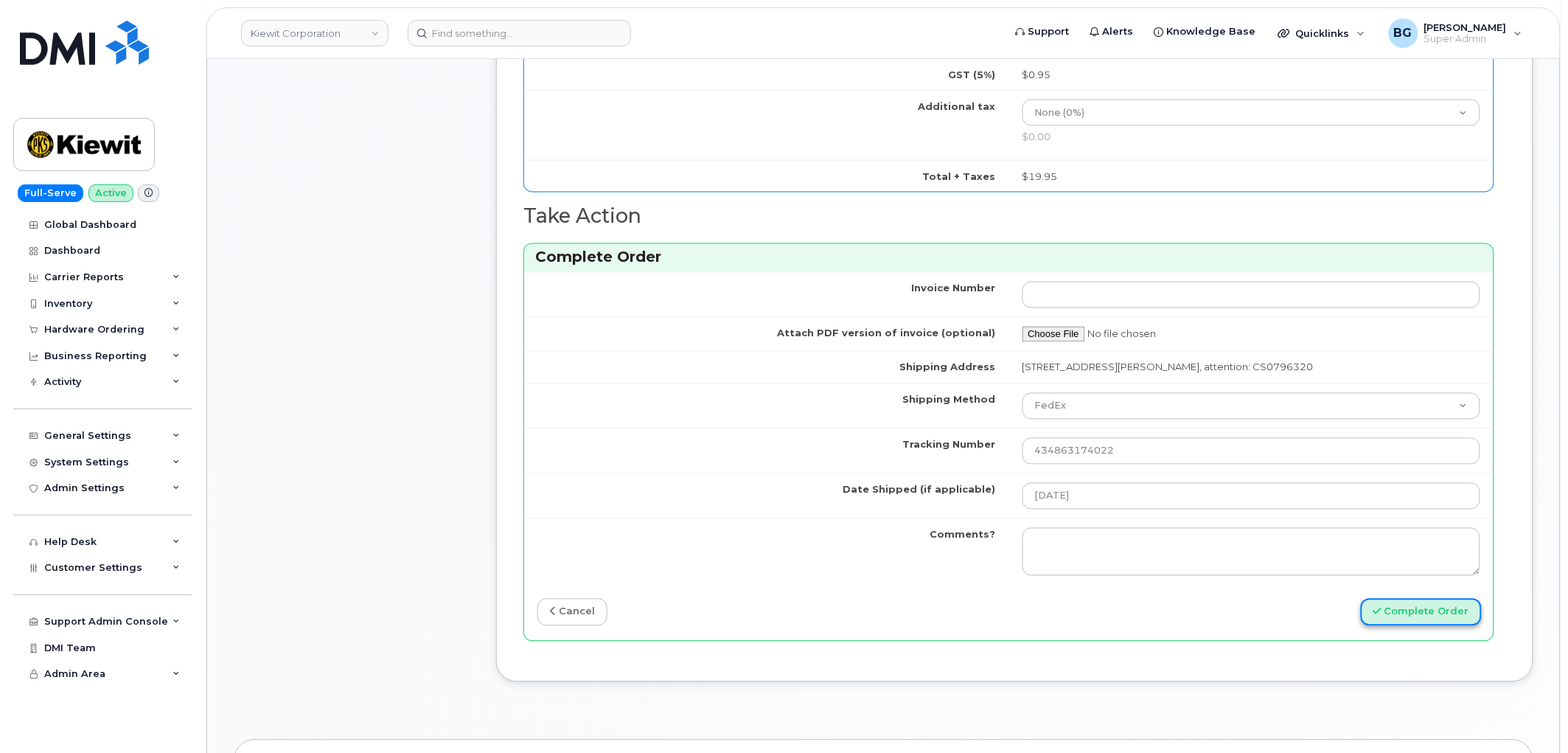
click at [1409, 622] on button "Complete Order" at bounding box center [1421, 612] width 121 height 27
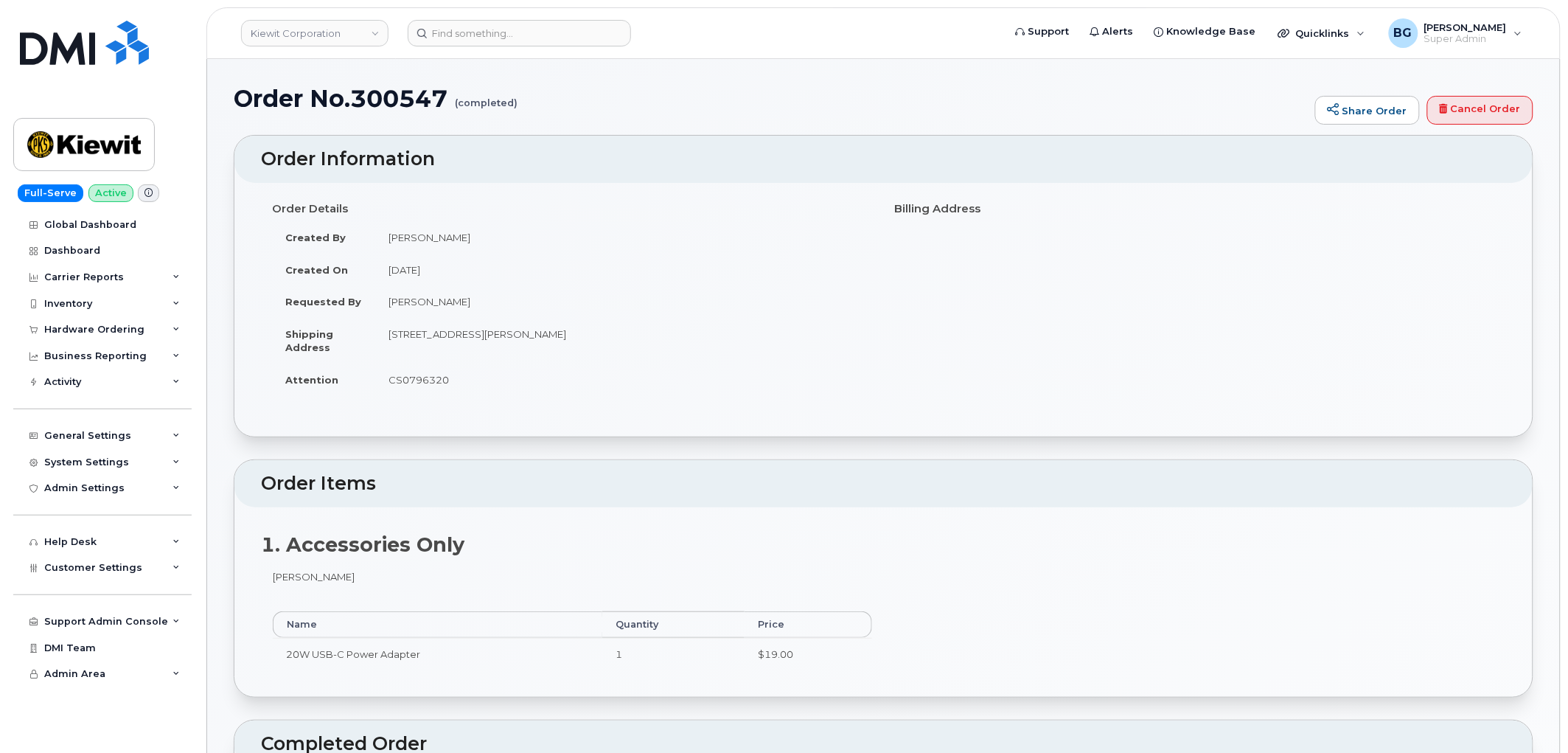
click at [1339, 275] on div "Order Details Created By Travis Tedesco Created On September 11, 2025 Requested…" at bounding box center [883, 303] width 1245 height 213
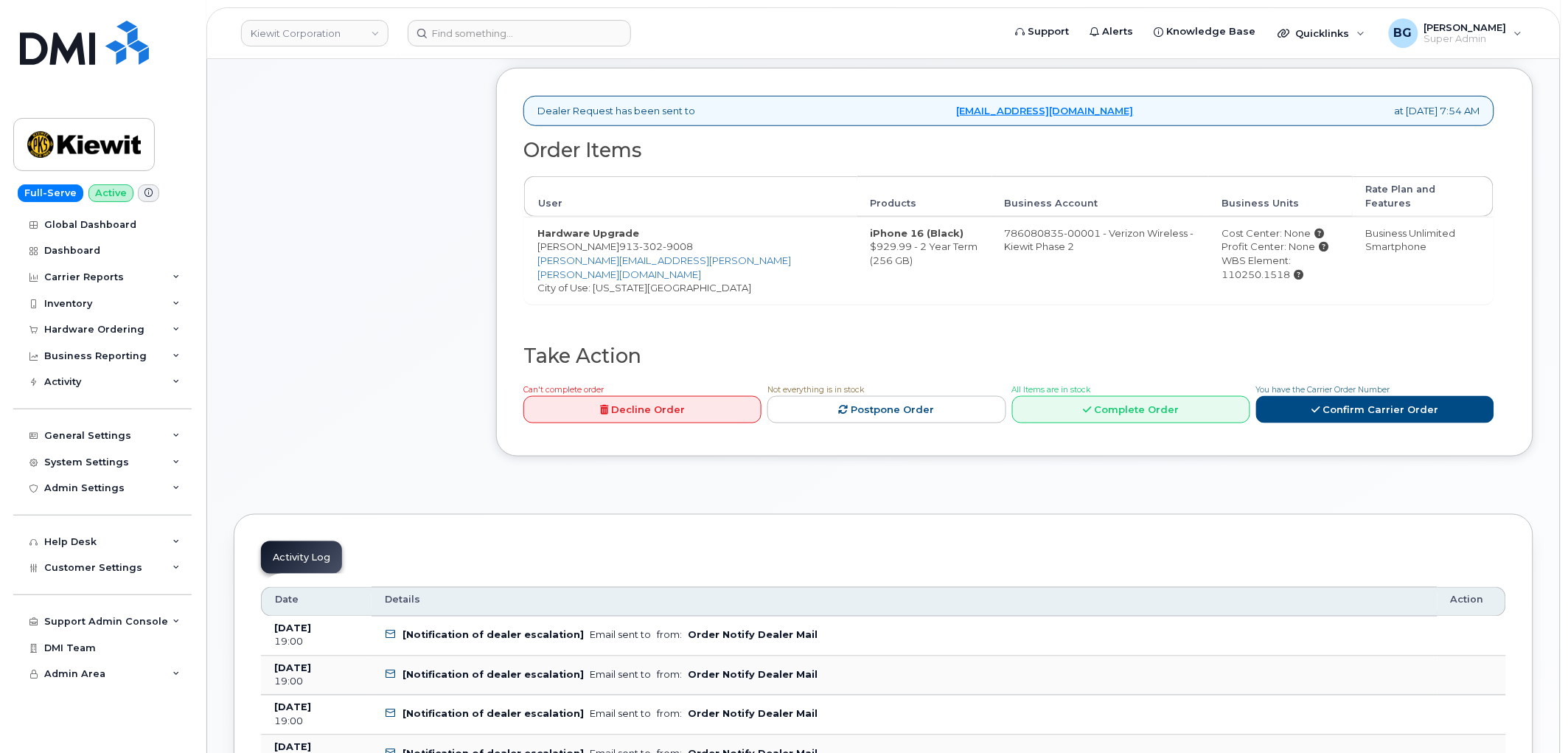
scroll to position [491, 0]
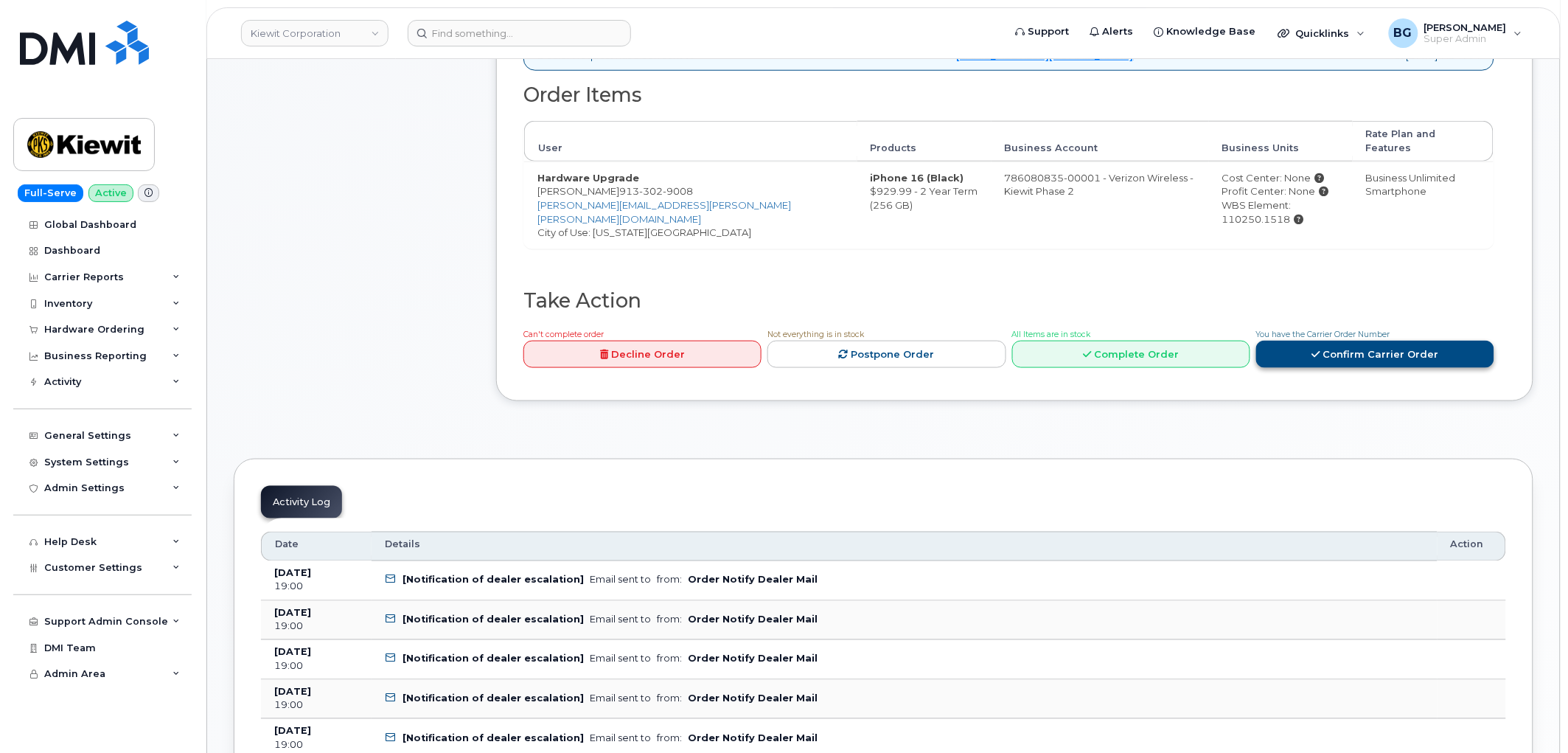
click at [1359, 341] on link "Confirm Carrier Order" at bounding box center [1375, 354] width 238 height 27
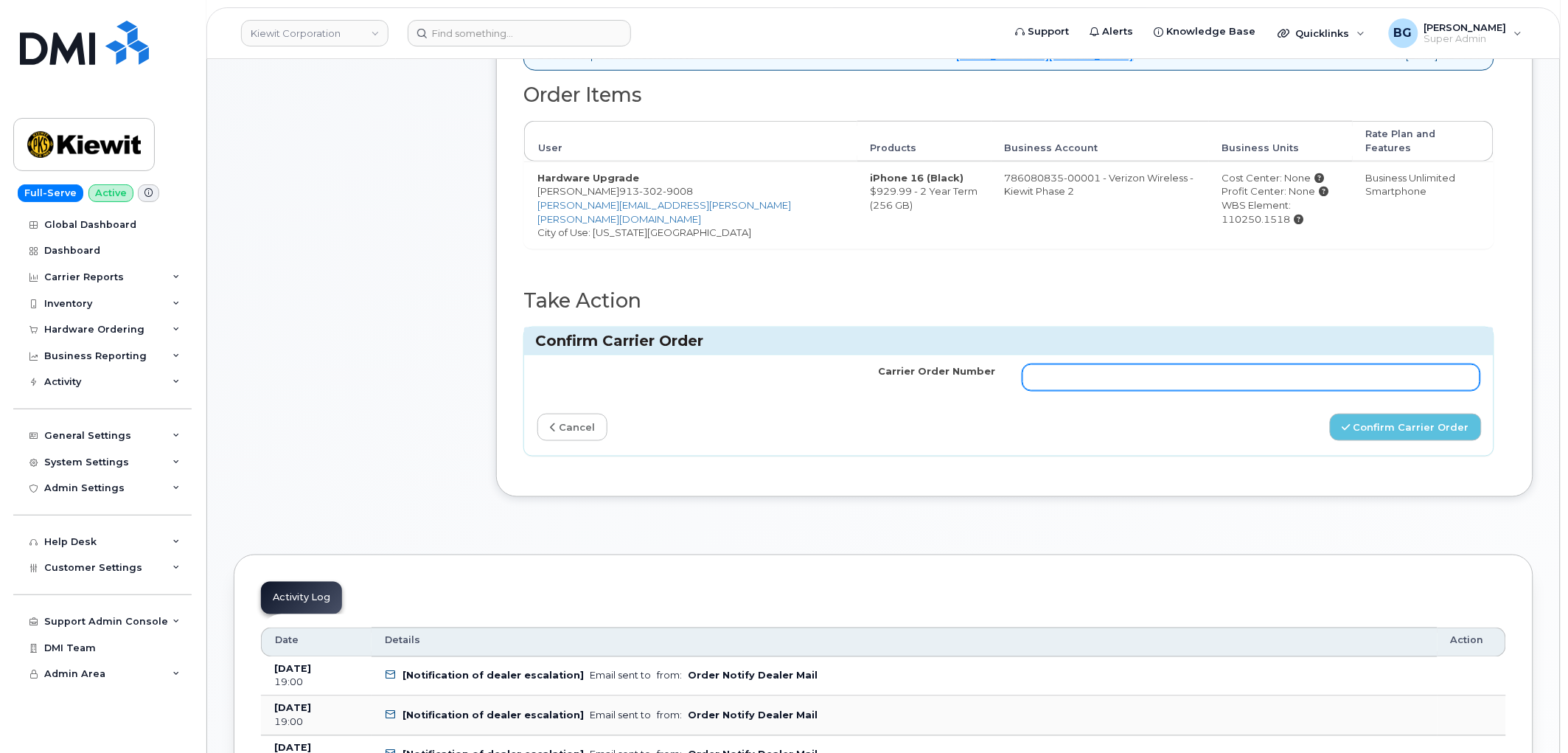
click at [1250, 365] on input "Carrier Order Number" at bounding box center [1252, 378] width 459 height 26
paste input "MB3000594652054"
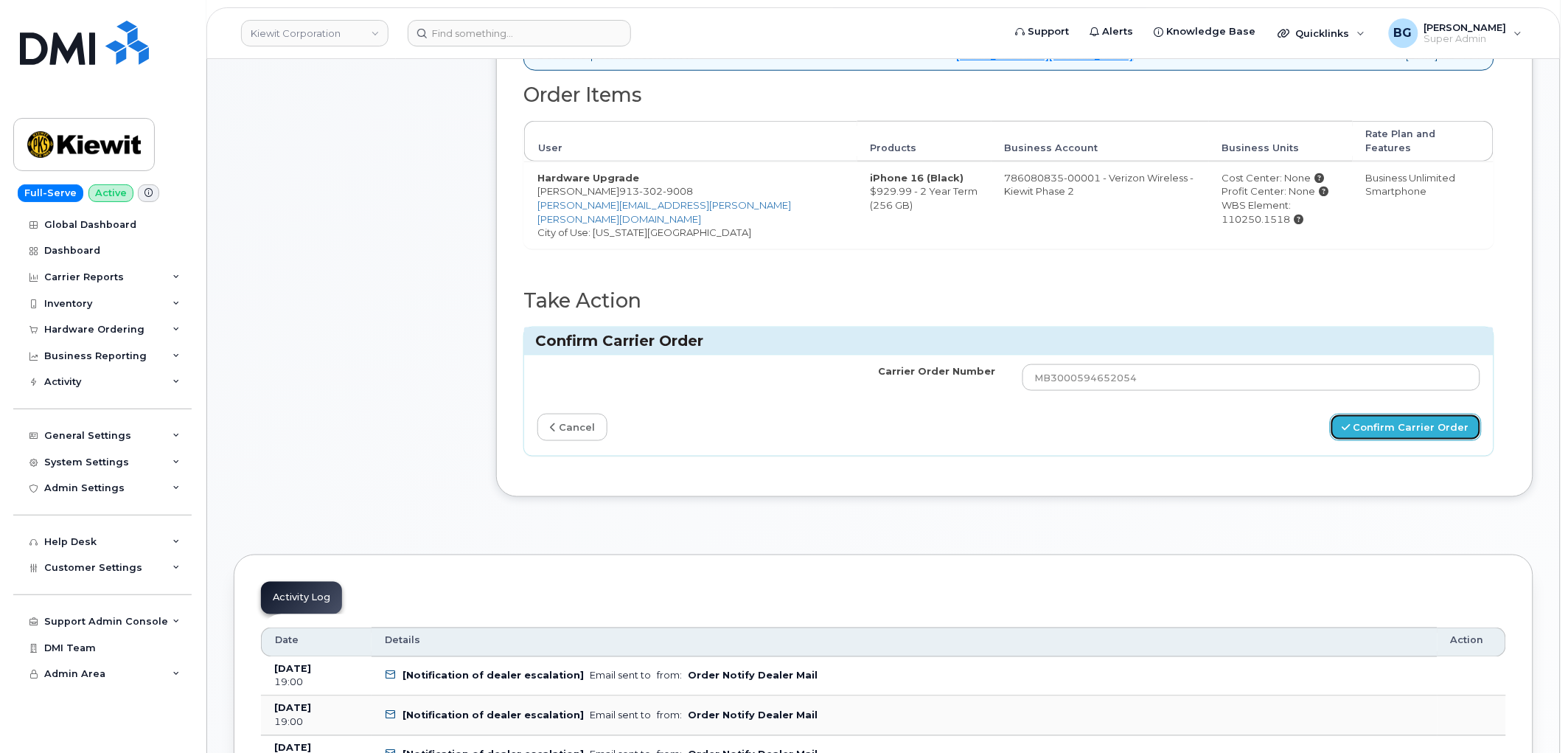
click at [1404, 414] on button "Confirm Carrier Order" at bounding box center [1406, 427] width 152 height 27
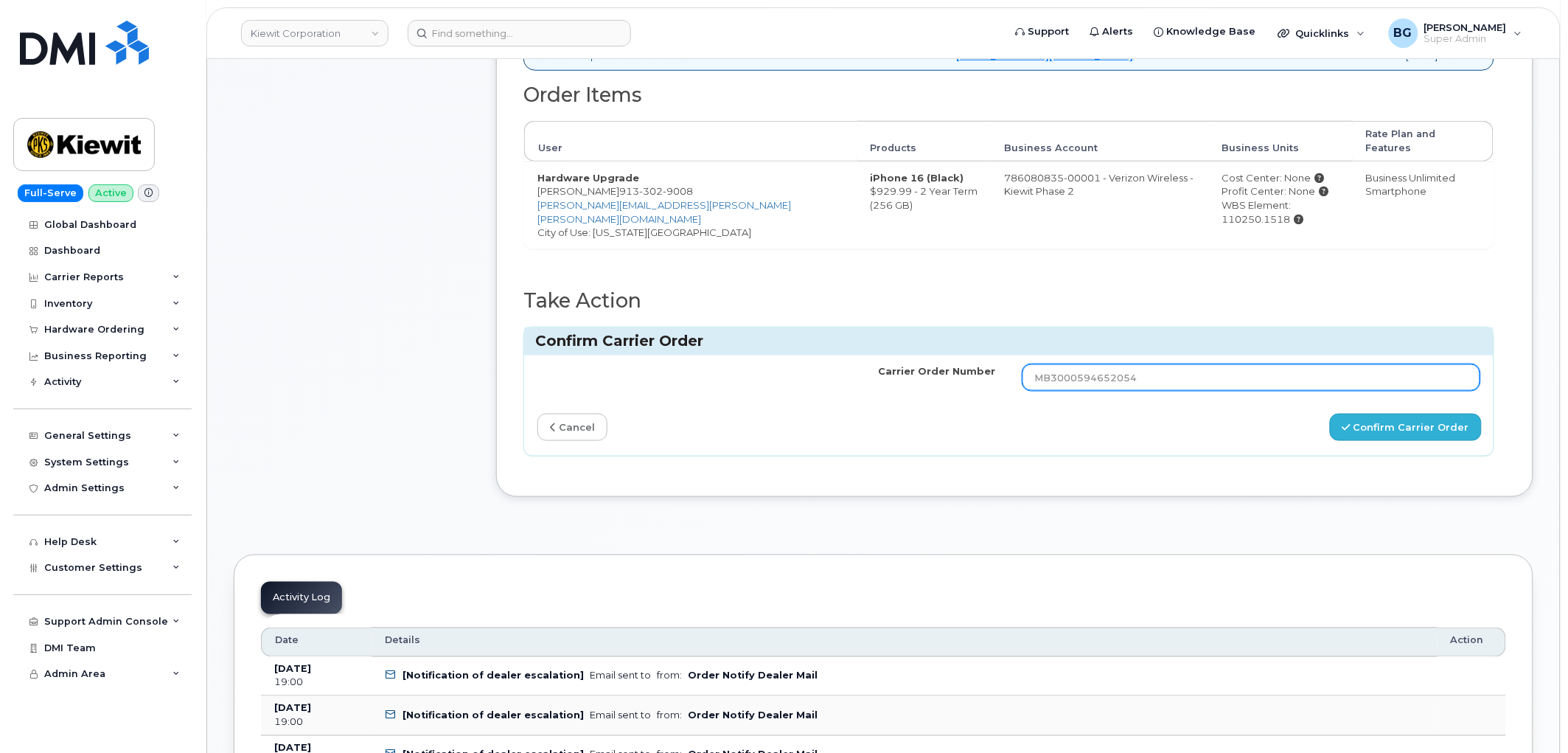
type input "MB3000594652054"
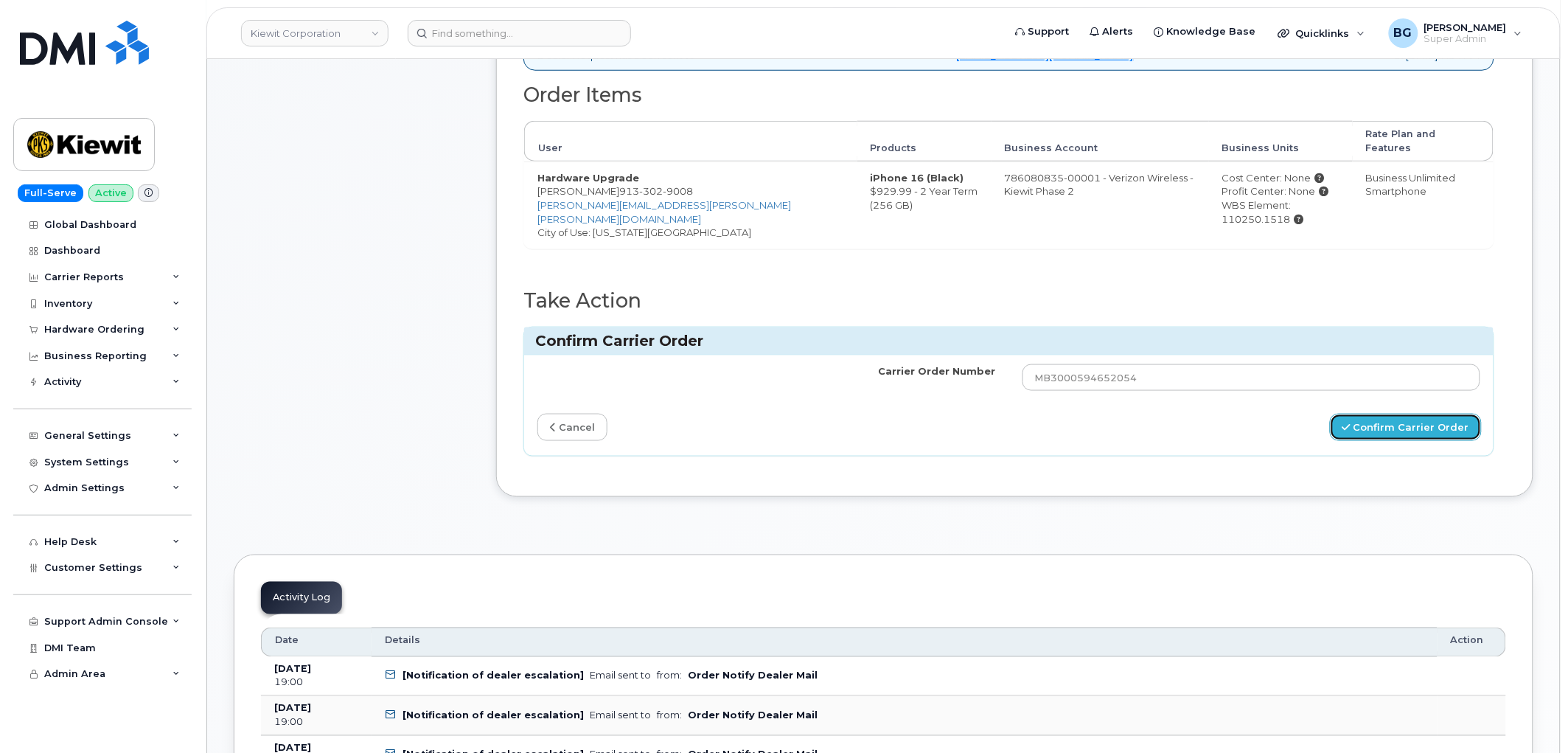
click at [1414, 414] on button "Confirm Carrier Order" at bounding box center [1406, 427] width 152 height 27
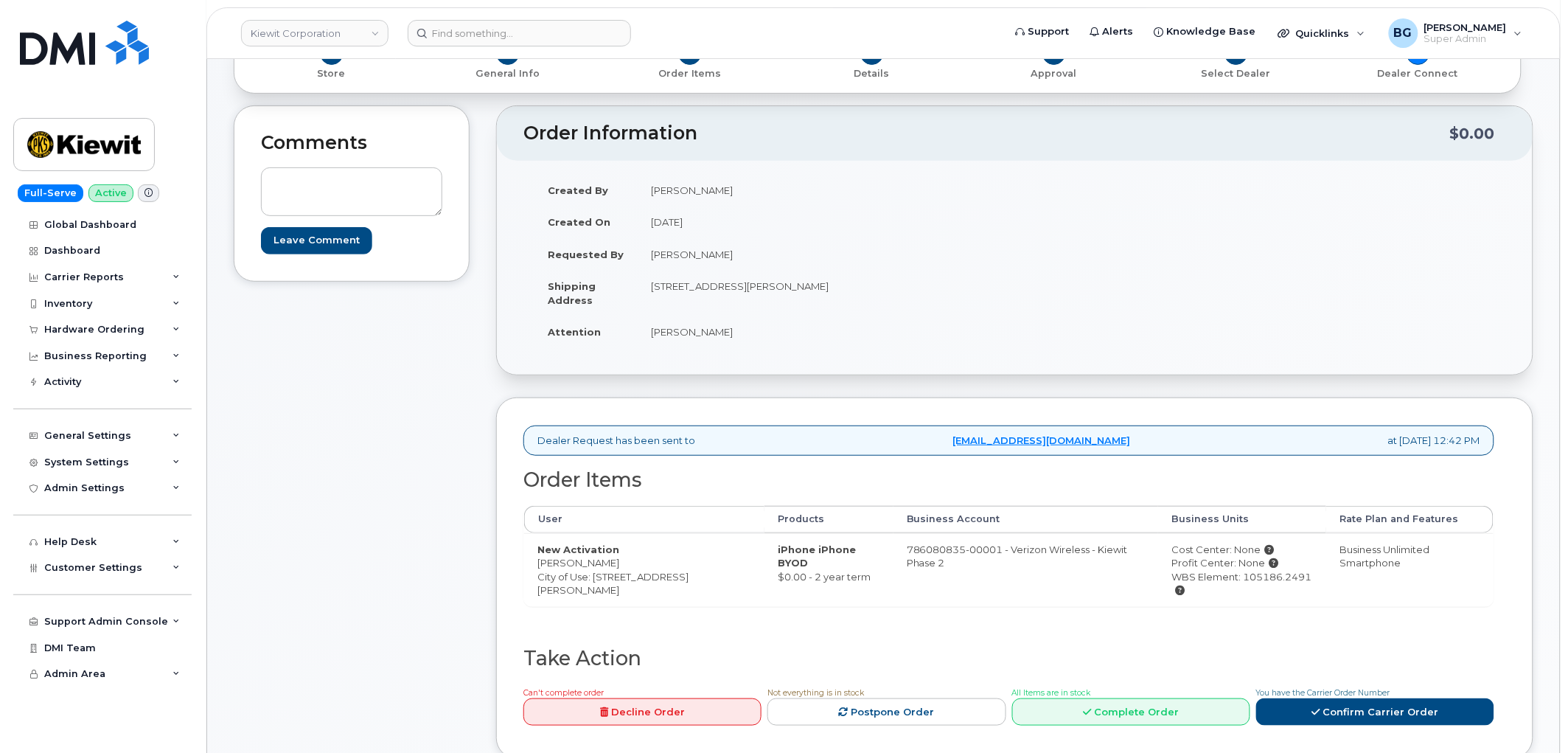
scroll to position [55, 0]
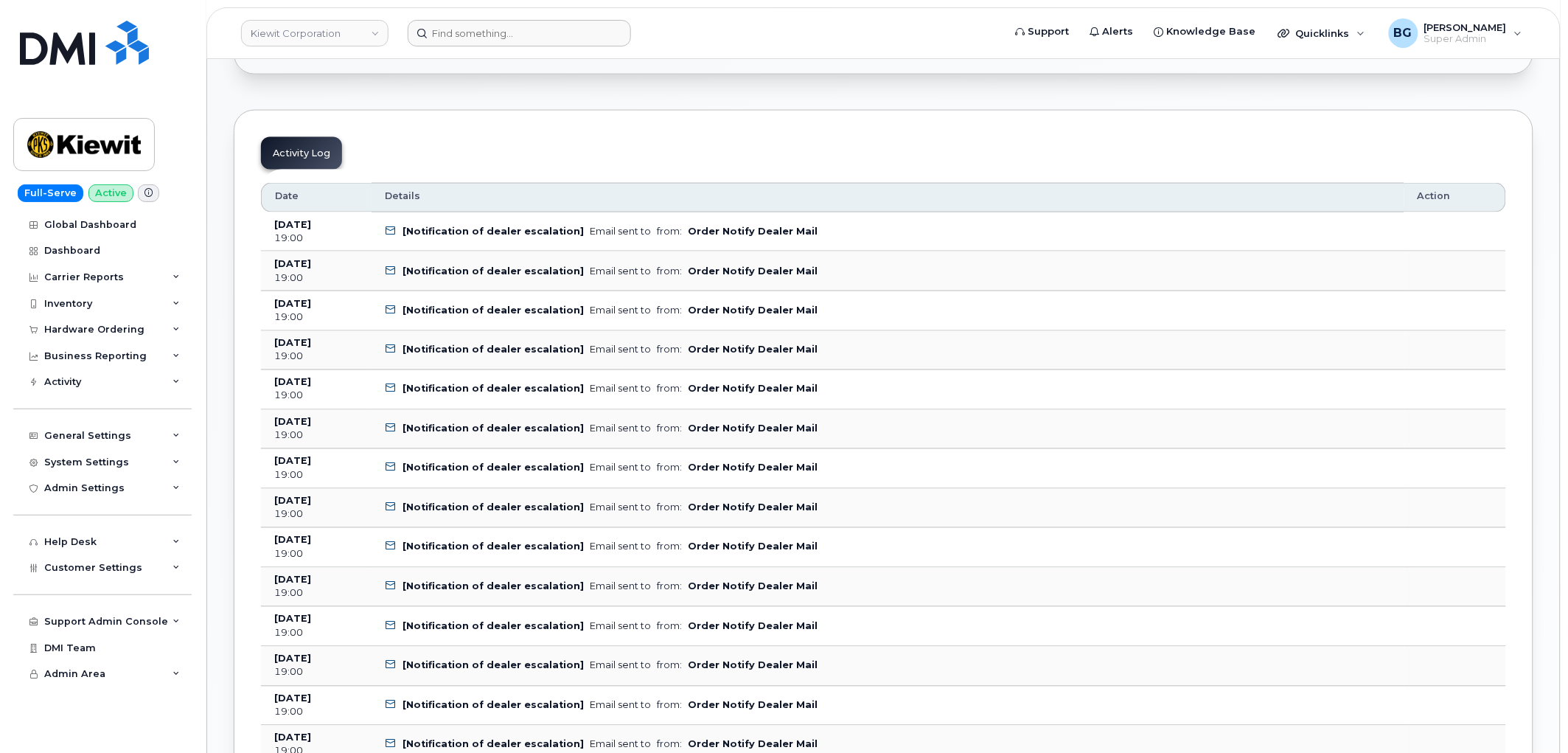
scroll to position [711, 0]
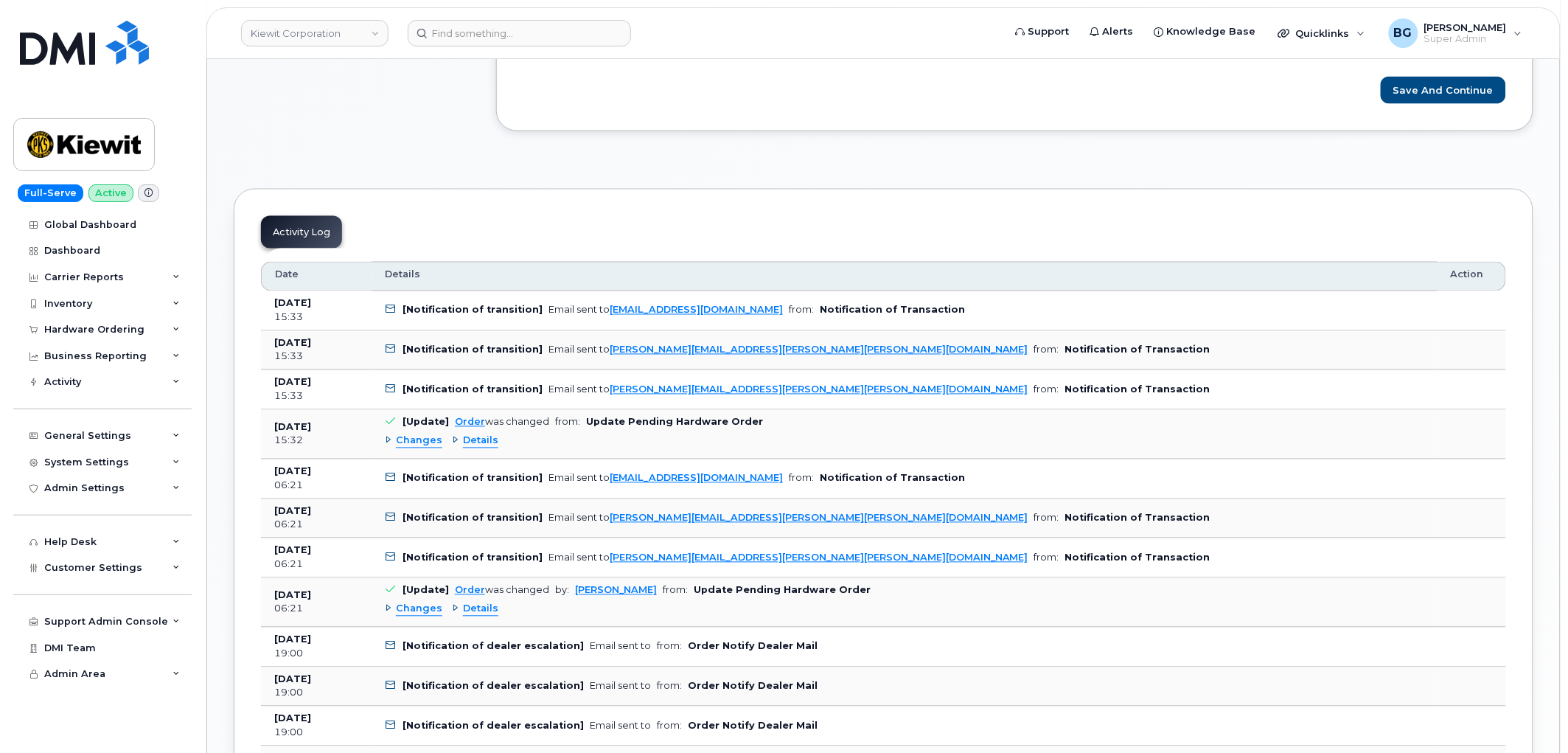
scroll to position [764, 0]
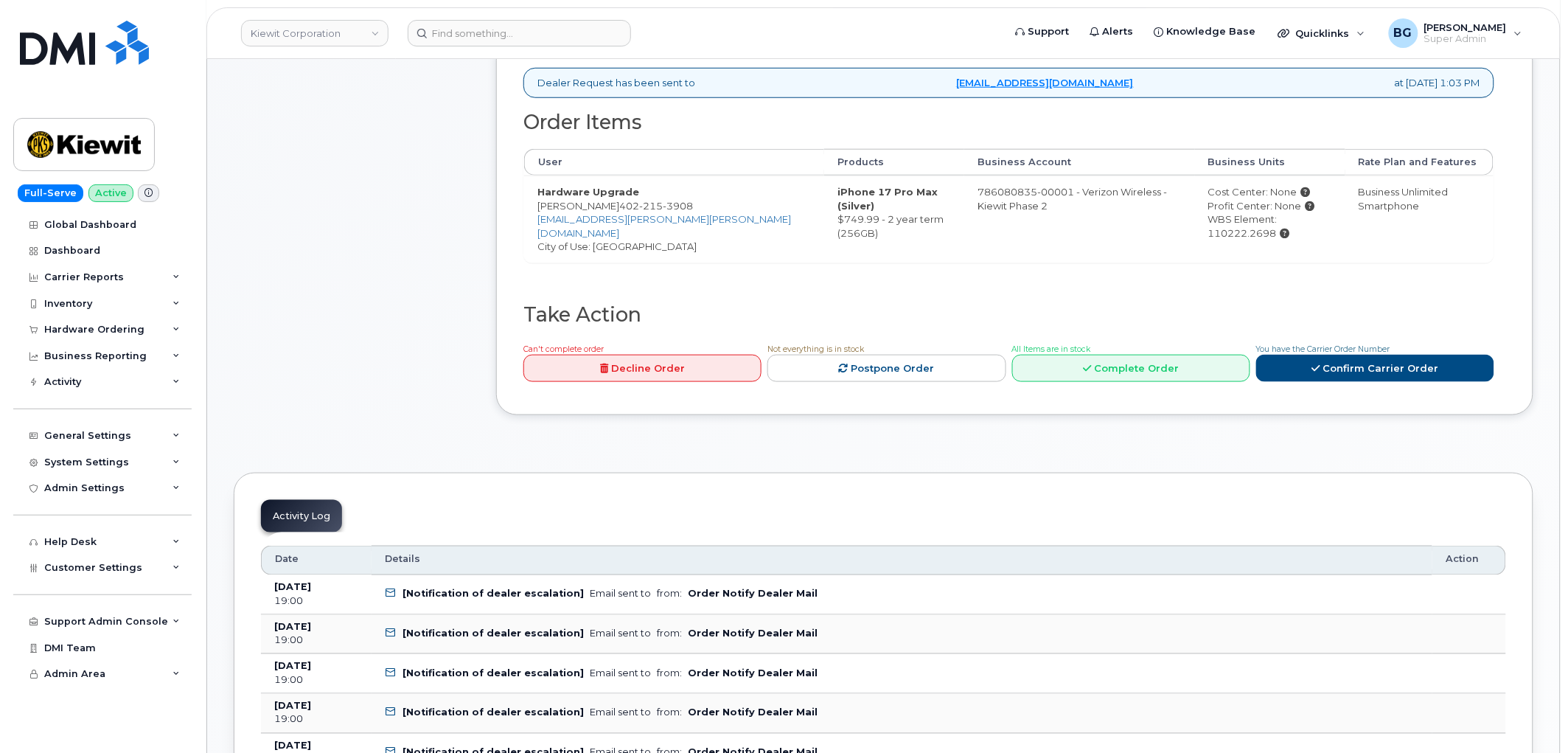
scroll to position [436, 0]
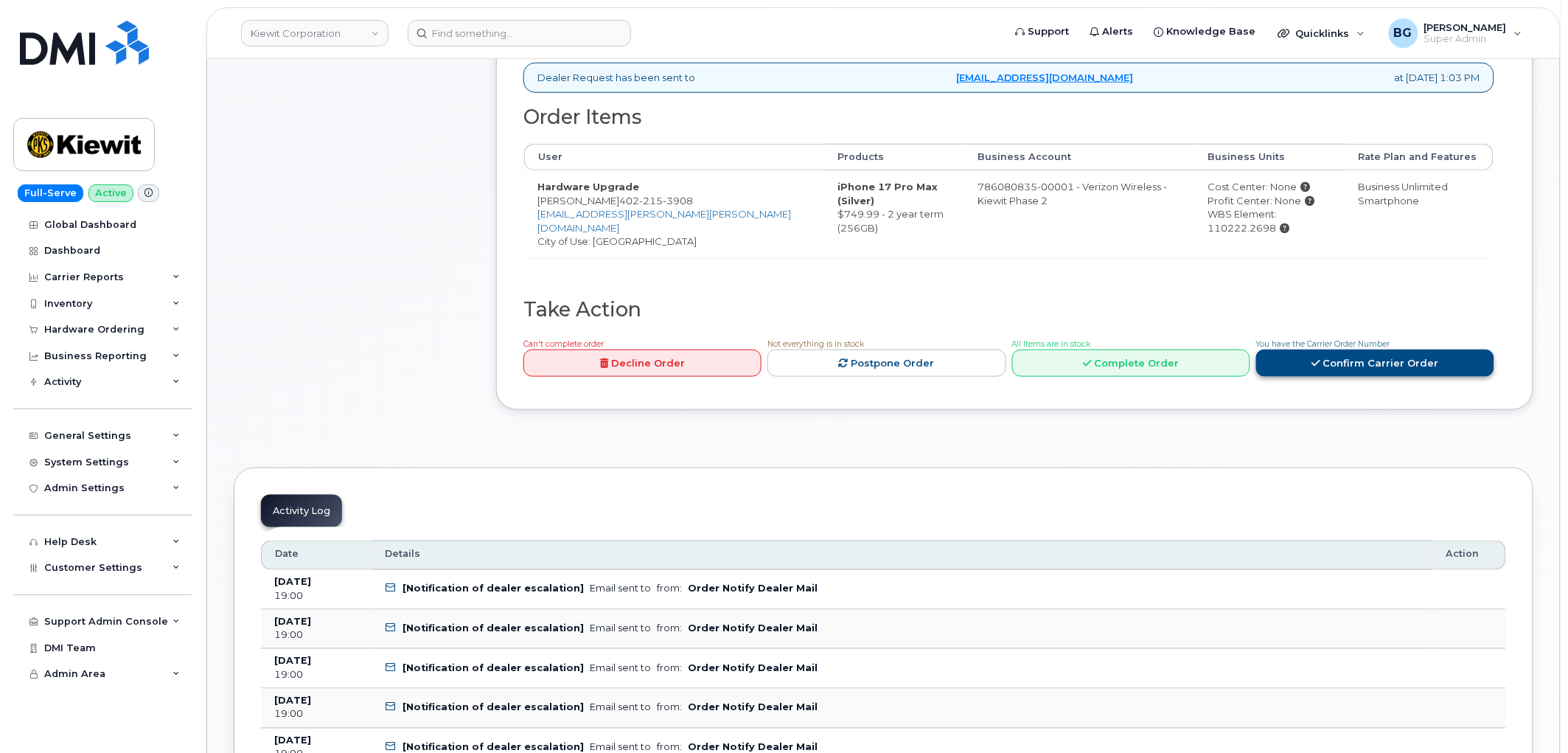
click at [1367, 351] on link "Confirm Carrier Order" at bounding box center [1375, 363] width 238 height 27
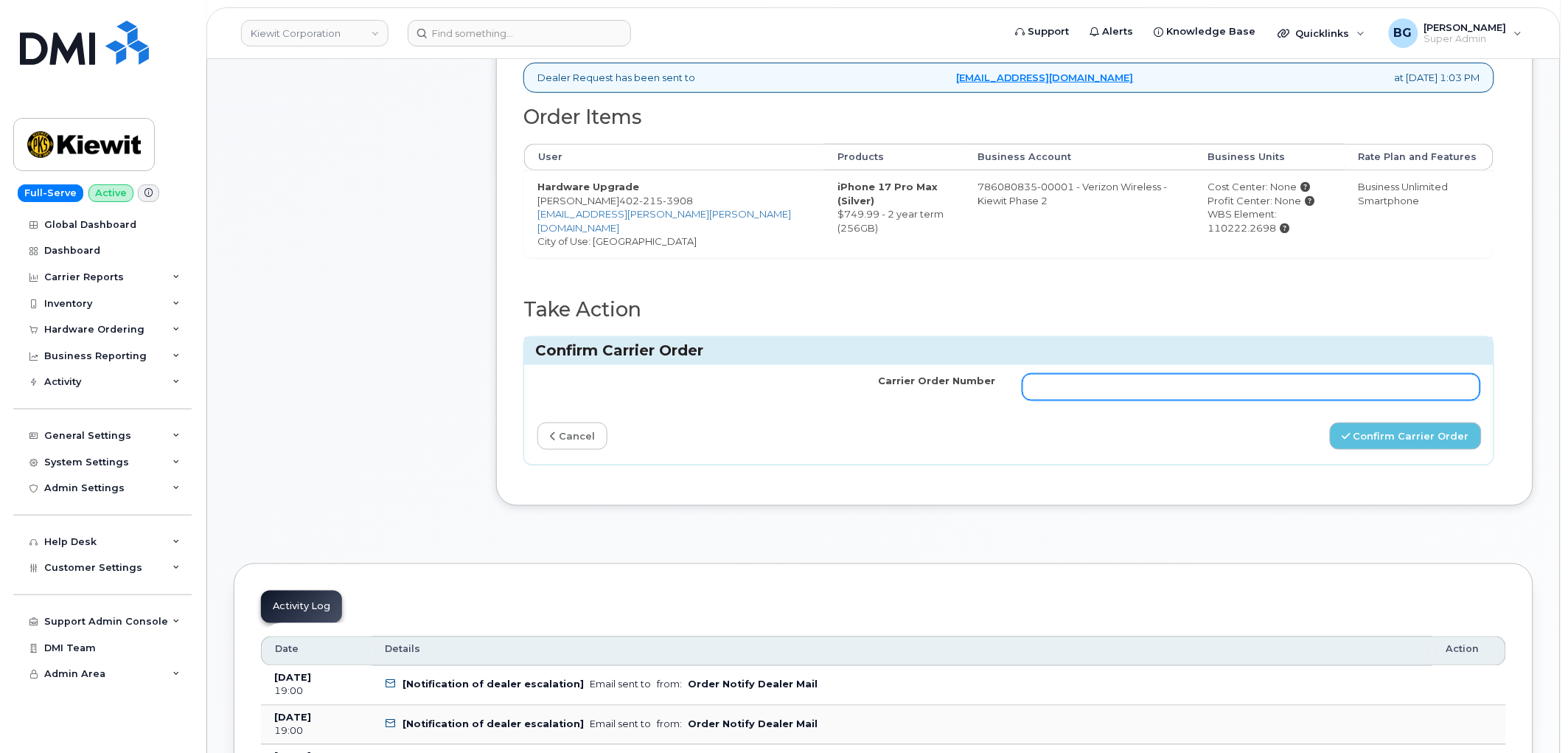
click at [1299, 374] on input "Carrier Order Number" at bounding box center [1252, 387] width 459 height 26
paste input "MB1000502062585"
type input "MB1000502062585"
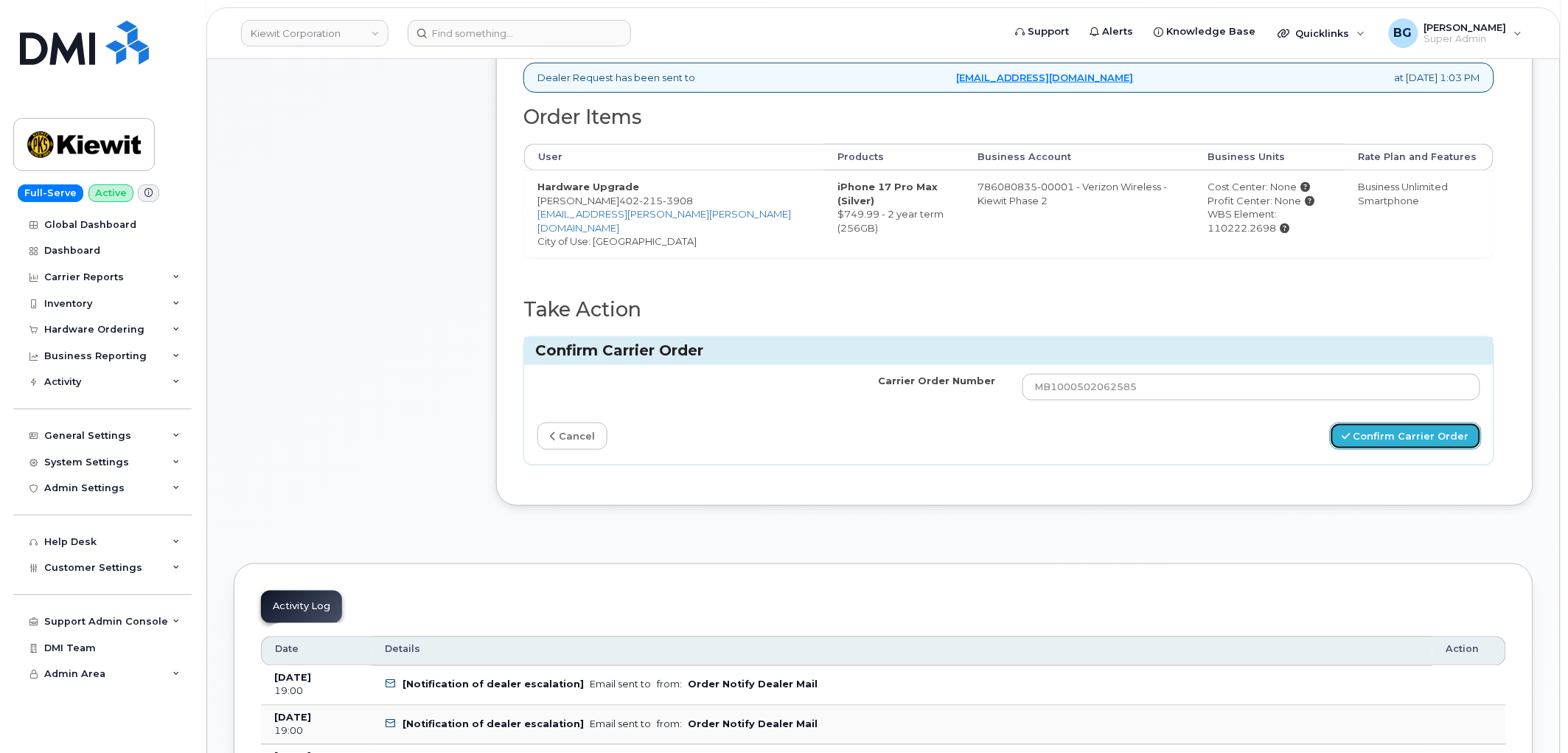
click at [1383, 425] on button "Confirm Carrier Order" at bounding box center [1406, 436] width 152 height 27
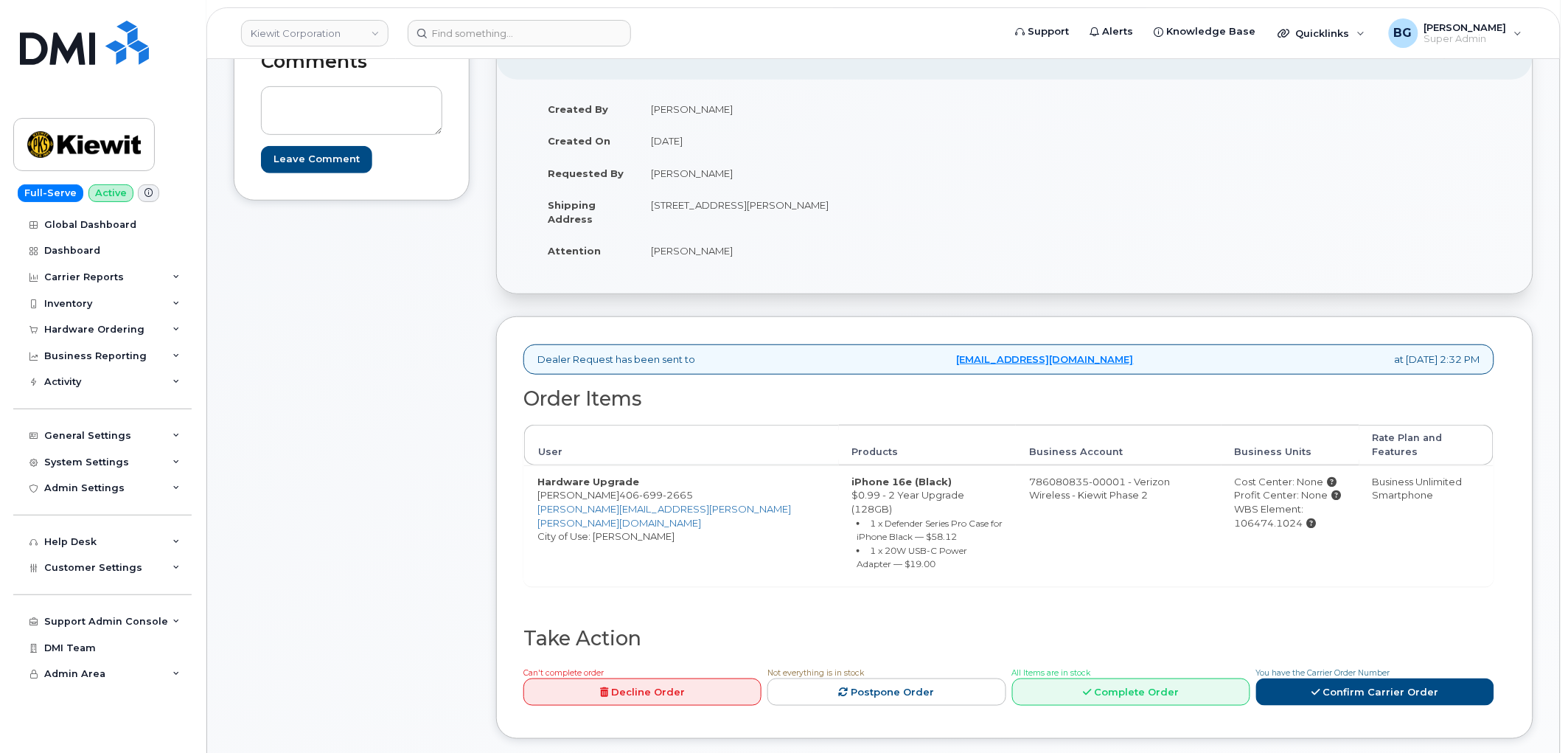
scroll to position [327, 0]
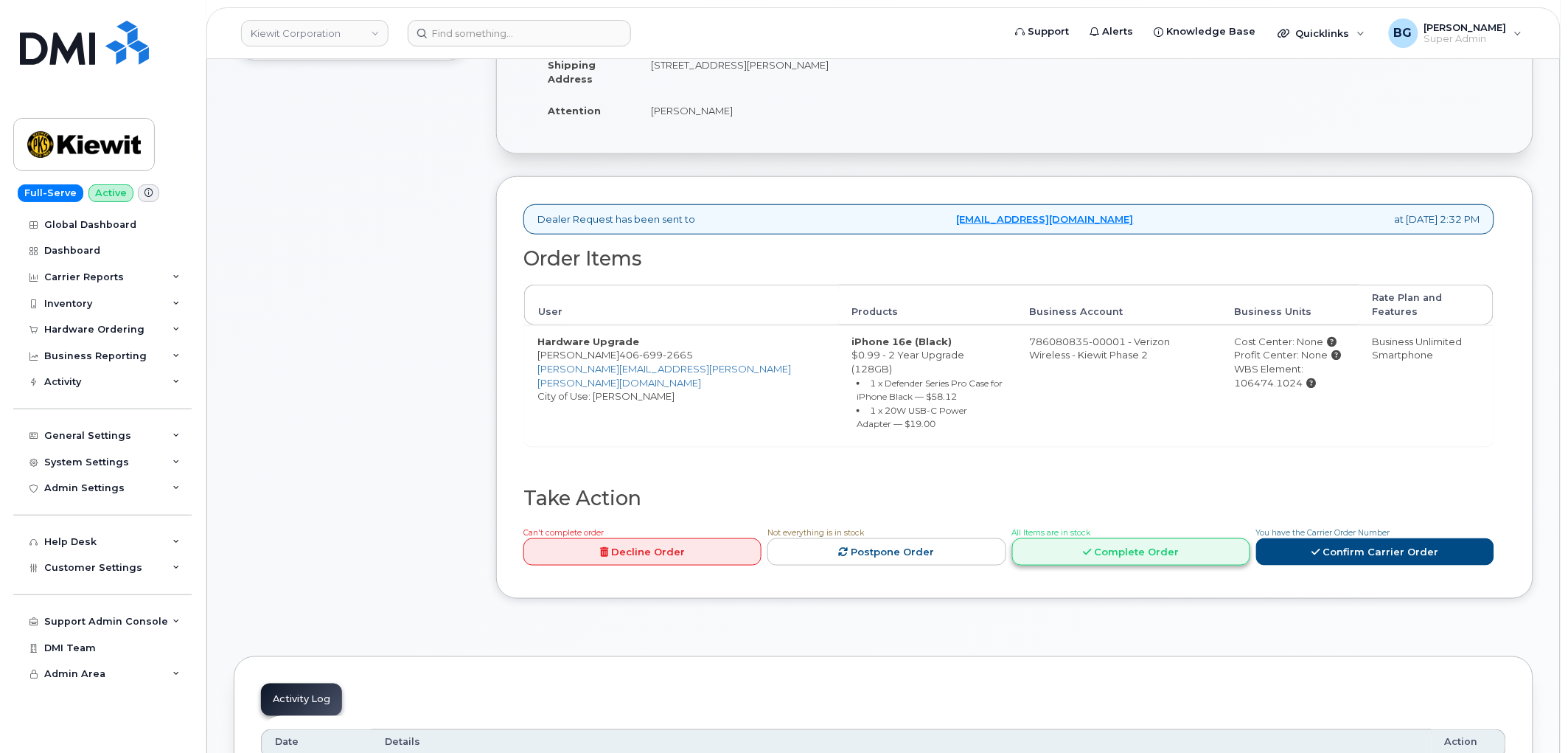
click at [1123, 538] on link "Complete Order" at bounding box center [1131, 551] width 238 height 27
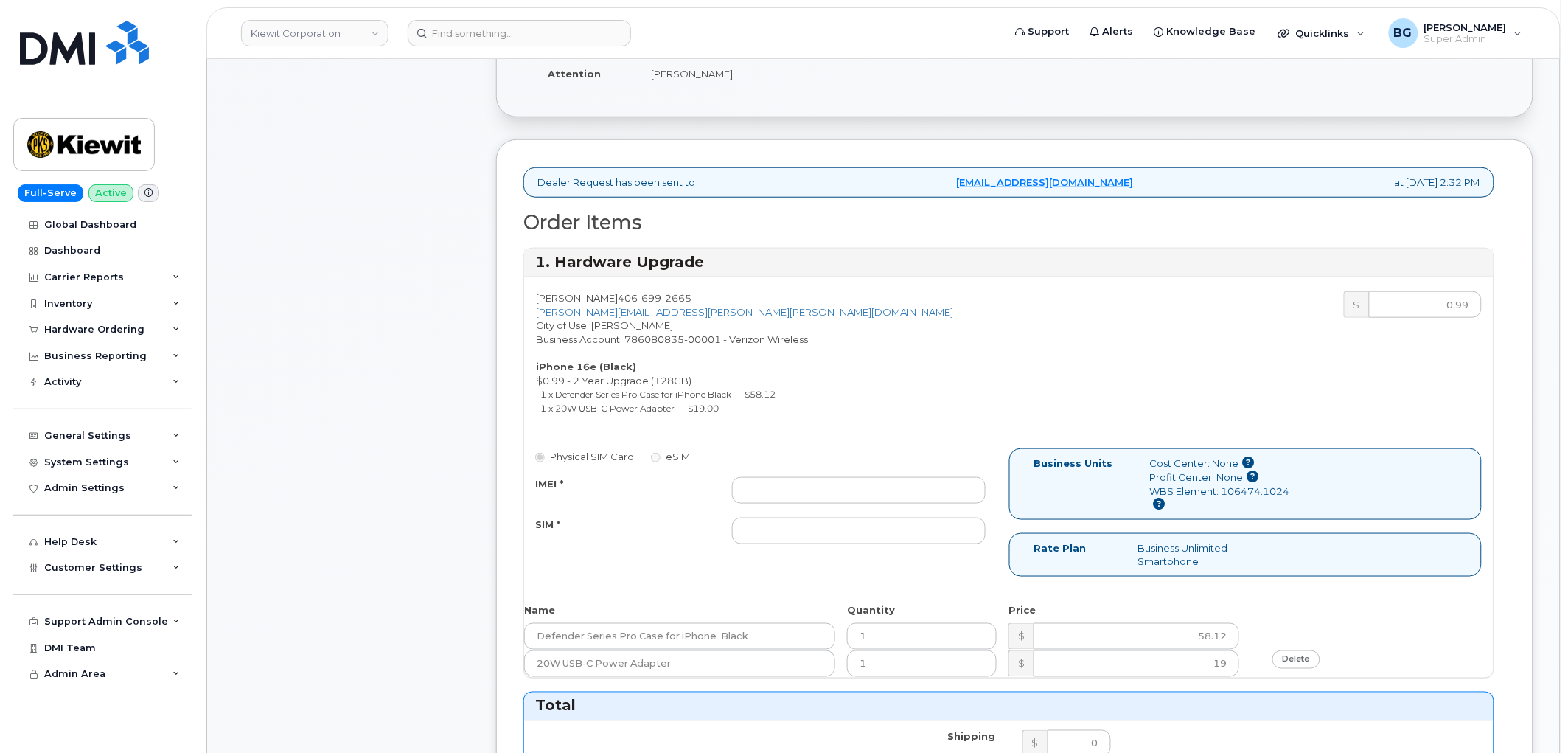
scroll to position [436, 0]
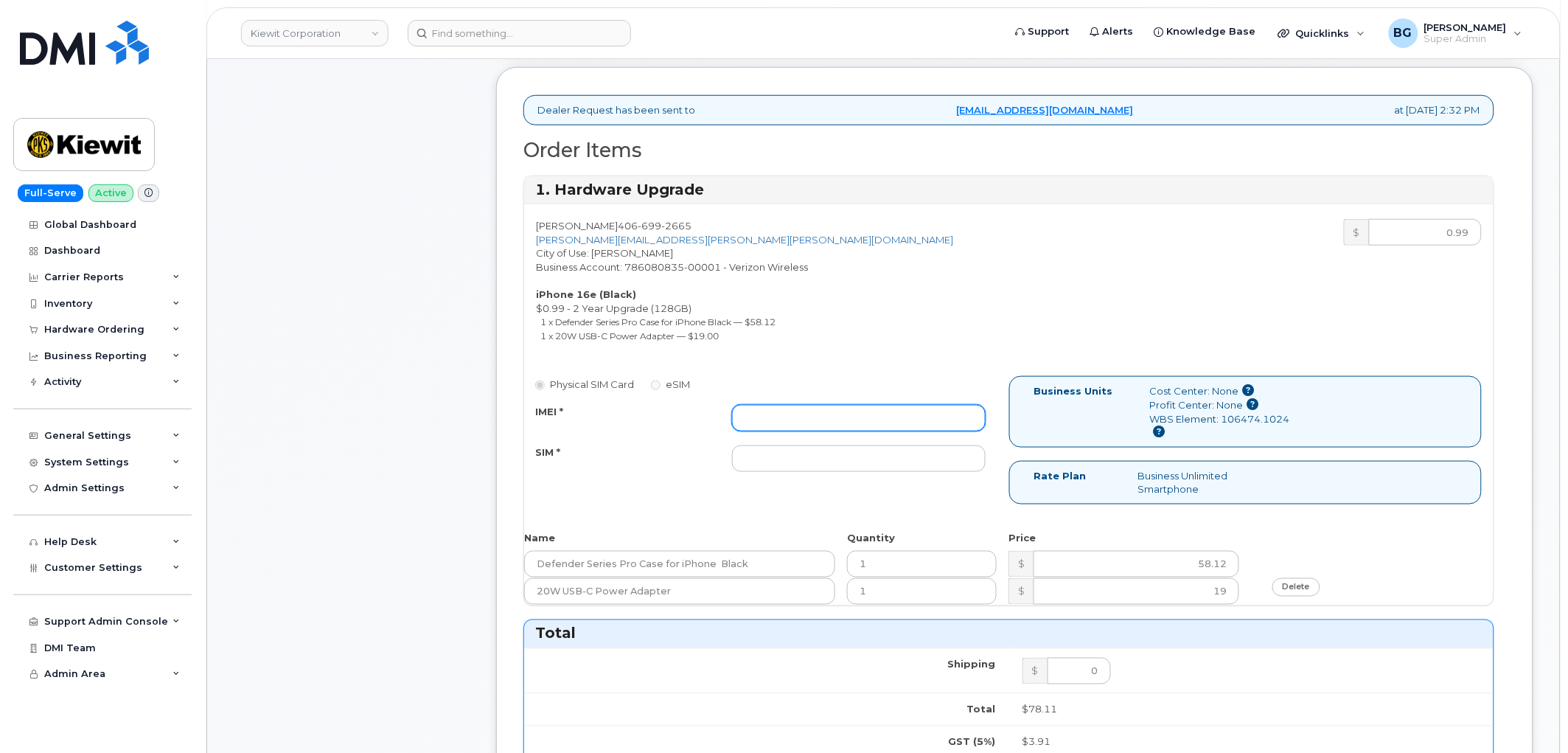
click at [783, 416] on input "IMEI *" at bounding box center [859, 418] width 254 height 26
paste input "352700320910622"
type input "352700320910622"
click at [1373, 571] on div "Defender Series Pro Case for iPhone Black 1 $ 58.12" at bounding box center [1009, 564] width 970 height 27
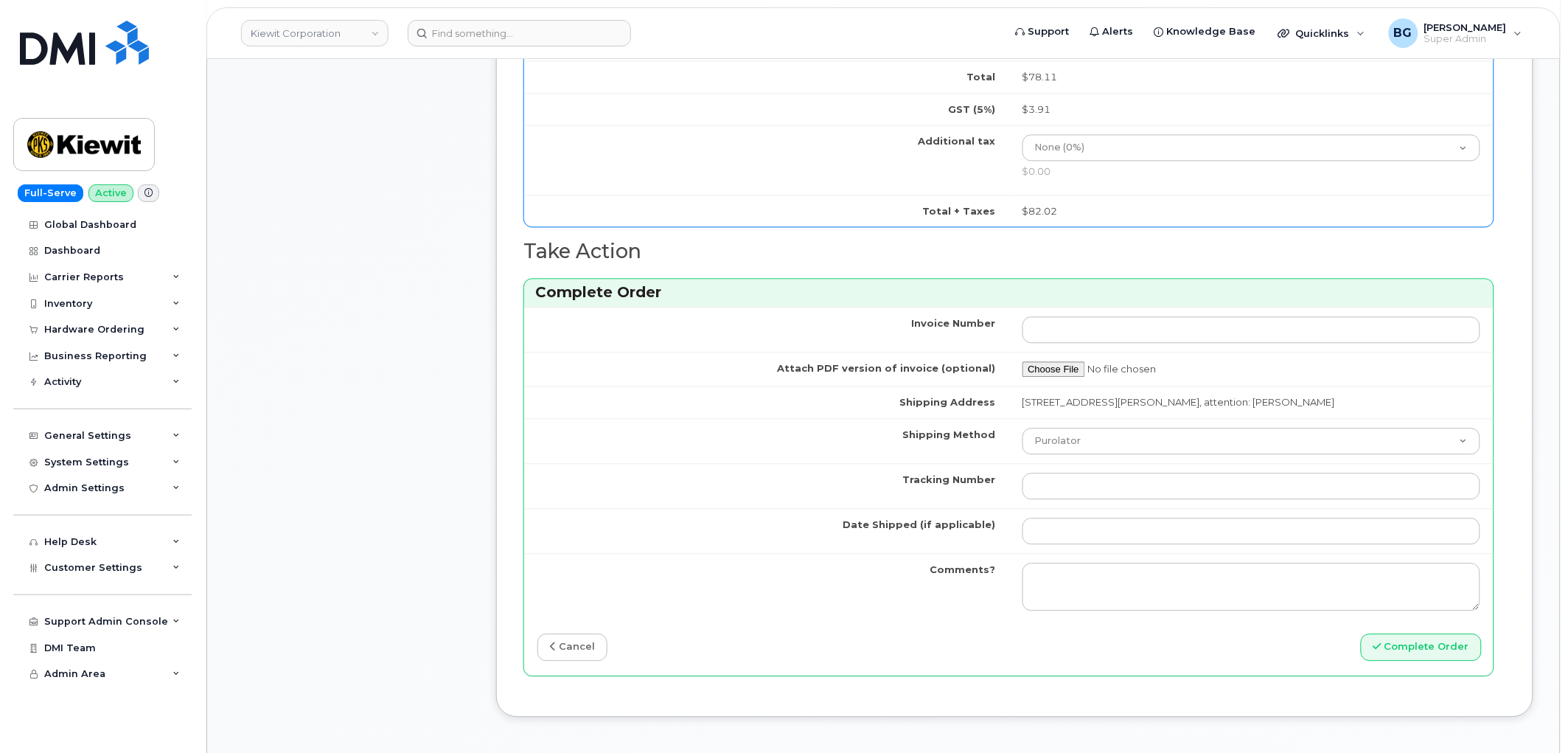
scroll to position [1092, 0]
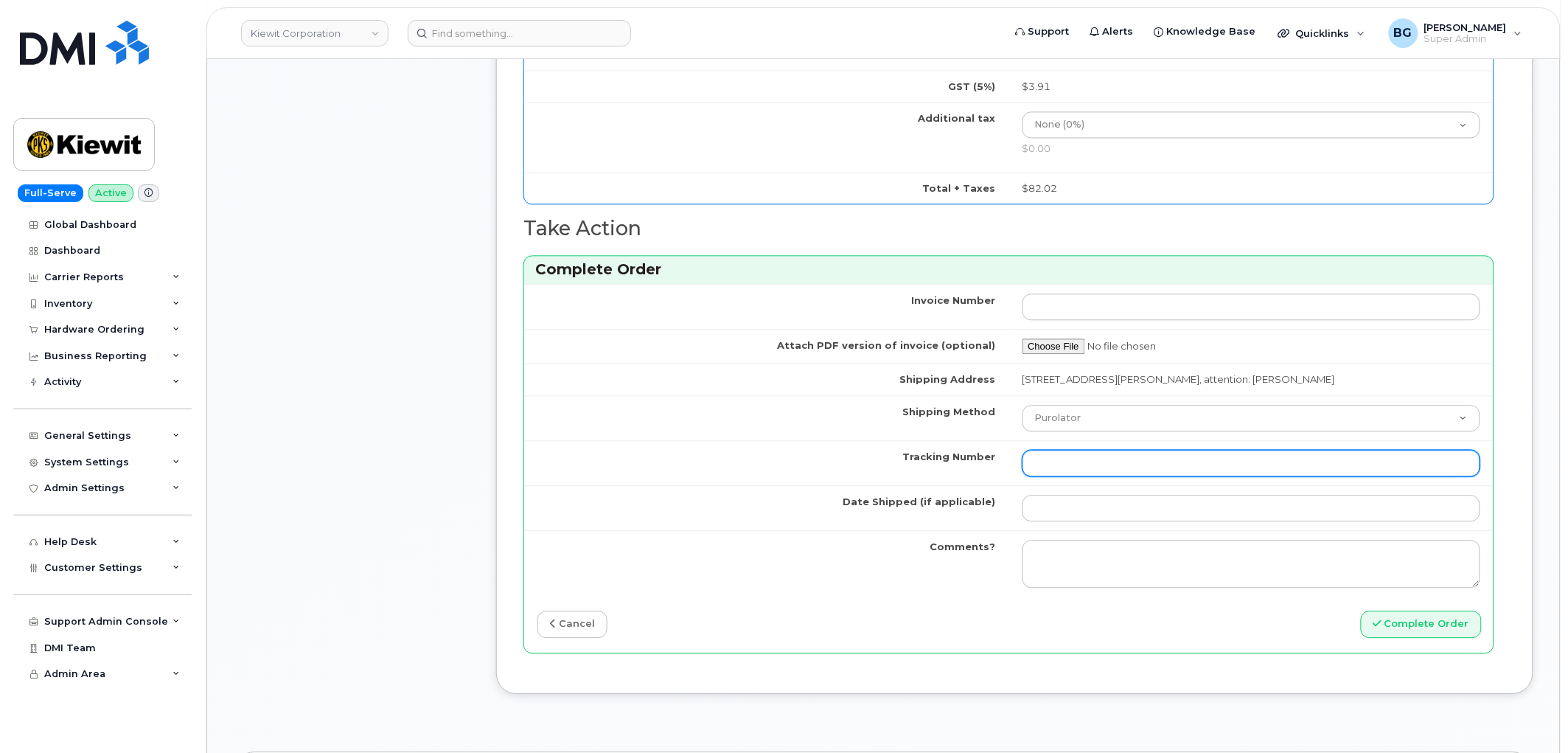
click at [1074, 465] on input "Tracking Number" at bounding box center [1252, 463] width 459 height 26
paste input "1Z3W39X62454602591"
type input "1Z3W39X62454602591"
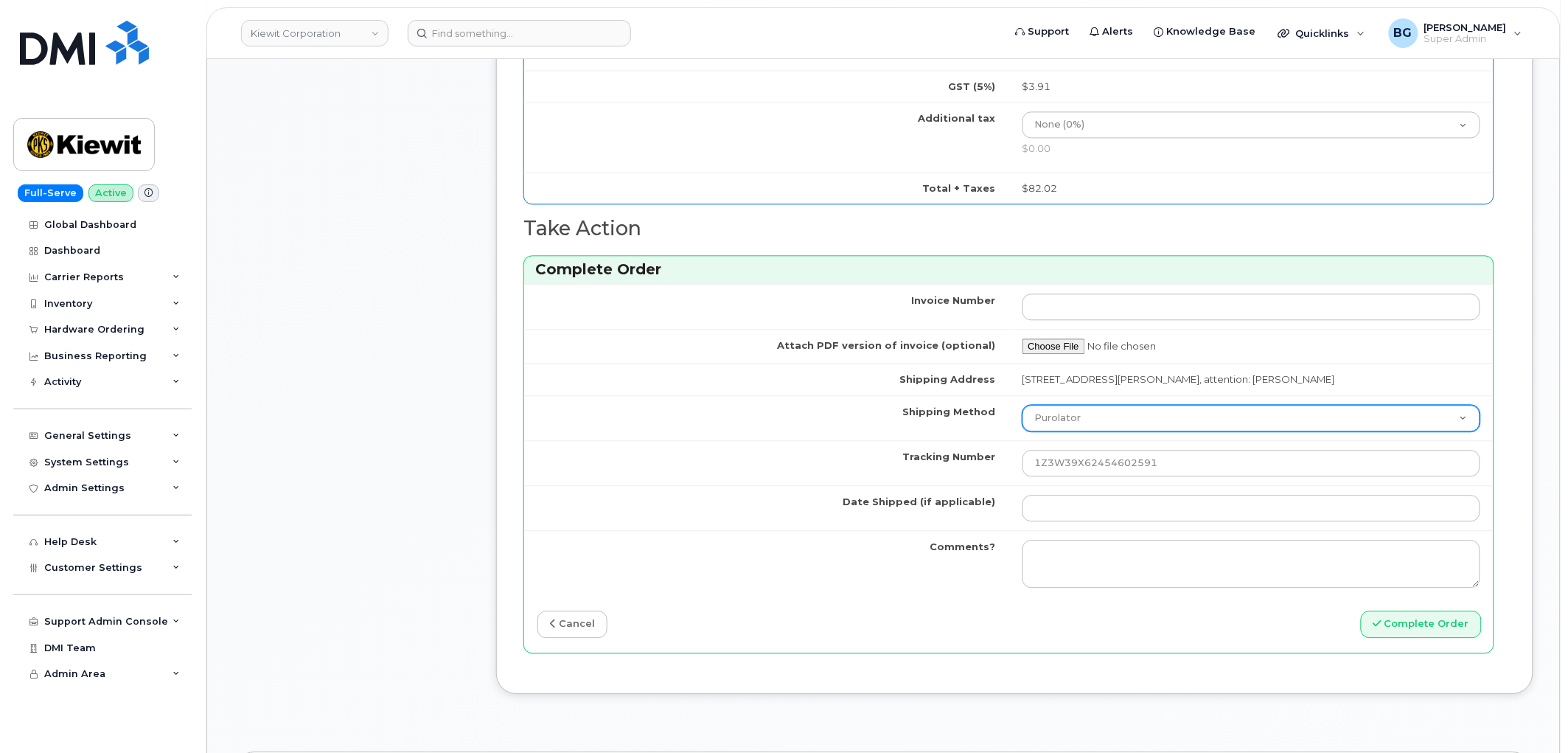
click at [1092, 430] on select "Purolator UPS FedEx Canada Post Courier Other Drop Off Pick Up" at bounding box center [1252, 418] width 459 height 26
select select "UPS"
click at [1023, 405] on select "Purolator UPS FedEx Canada Post Courier Other Drop Off Pick Up" at bounding box center [1252, 418] width 459 height 26
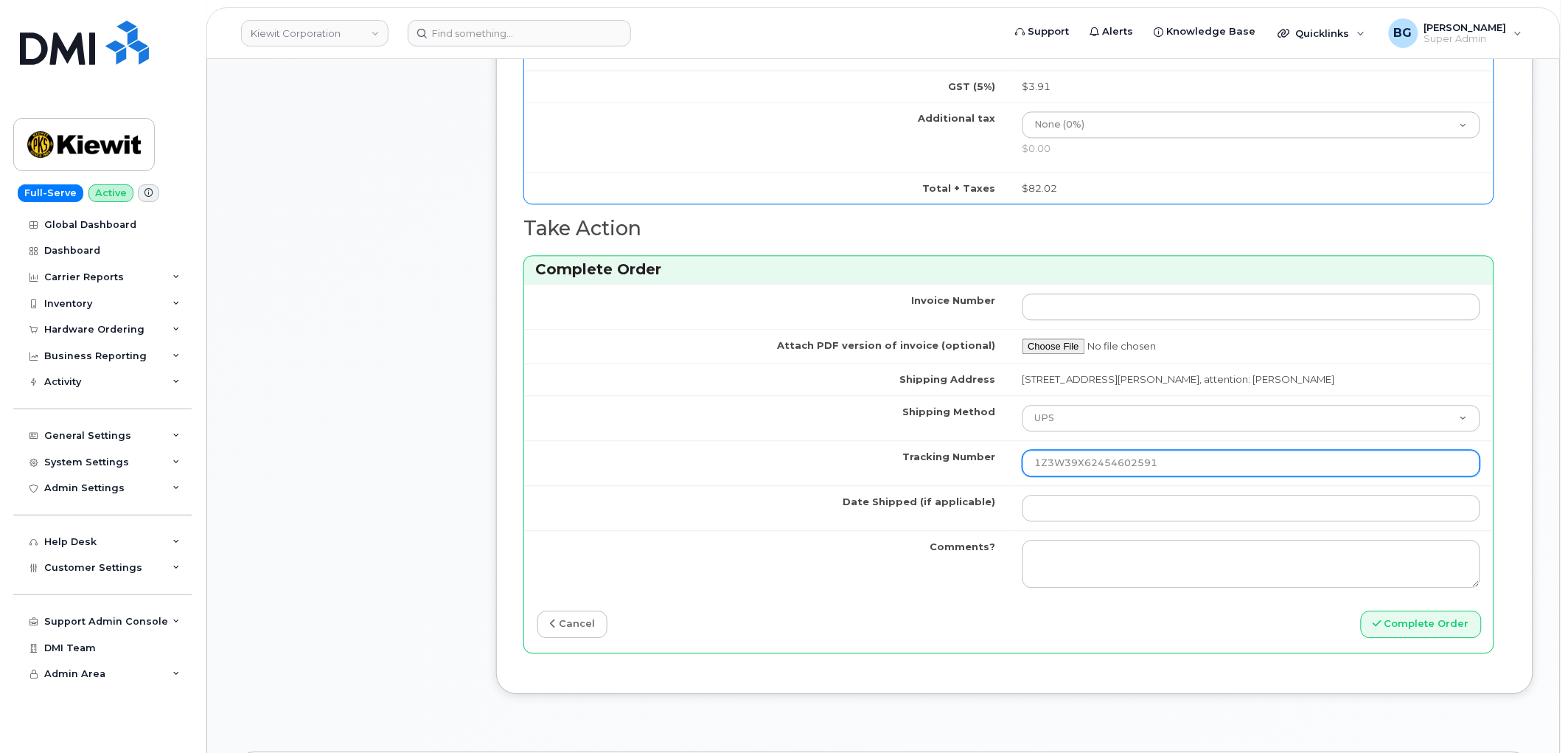
click at [1214, 460] on input "1Z3W39X62454602591" at bounding box center [1252, 463] width 459 height 26
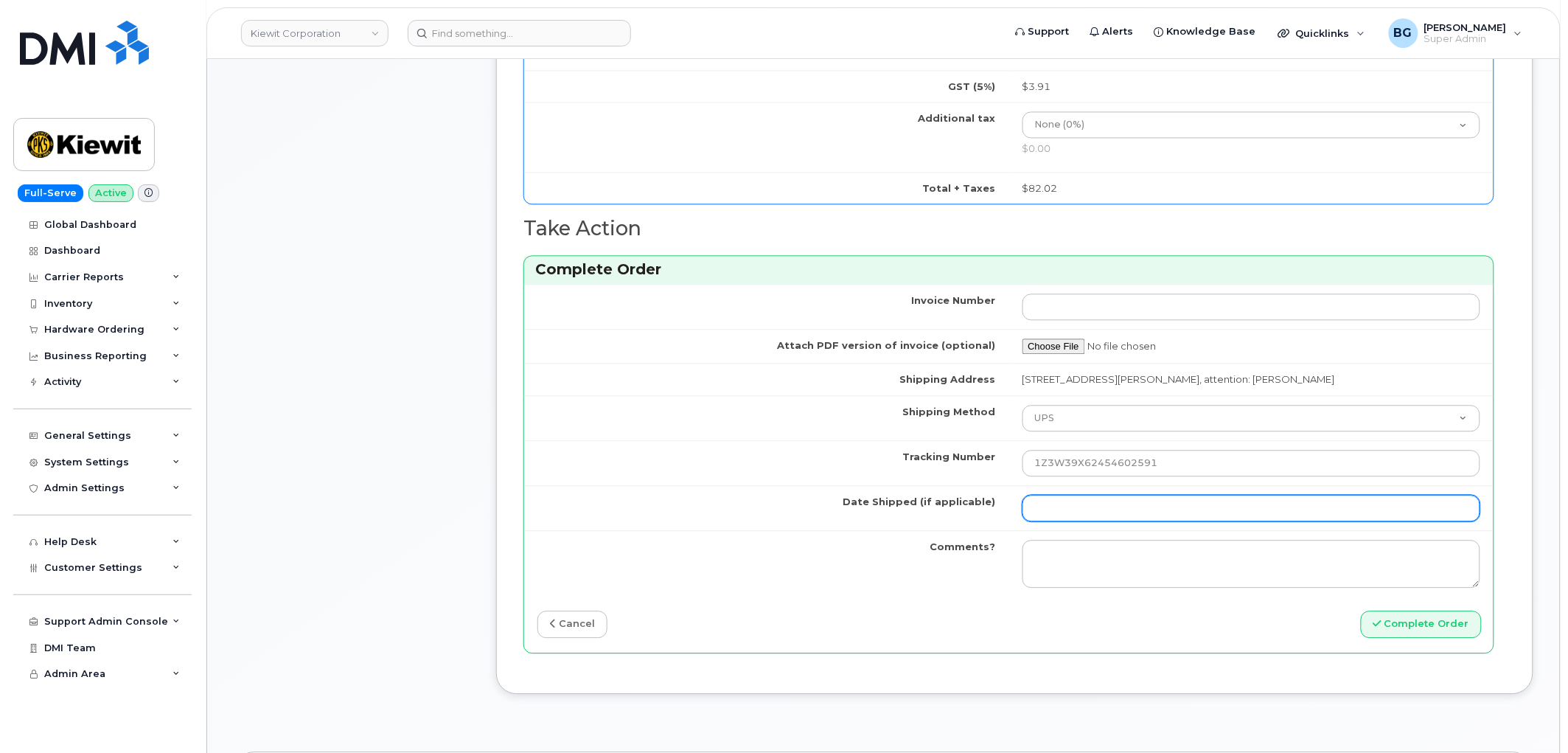
click at [1173, 507] on input "Date Shipped (if applicable)" at bounding box center [1252, 508] width 459 height 26
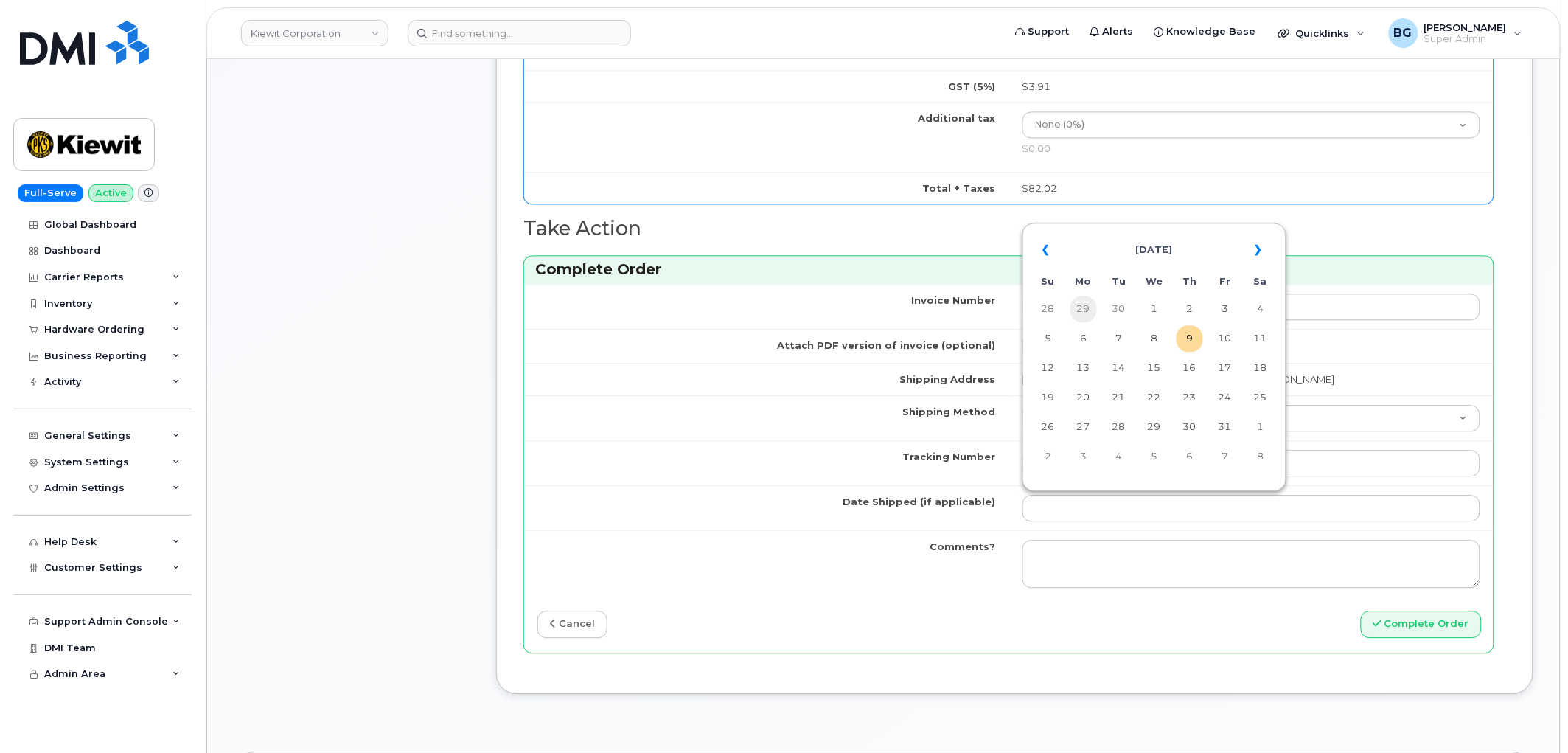
click at [1089, 307] on td "29" at bounding box center [1084, 309] width 26 height 26
type input "2025-09-29"
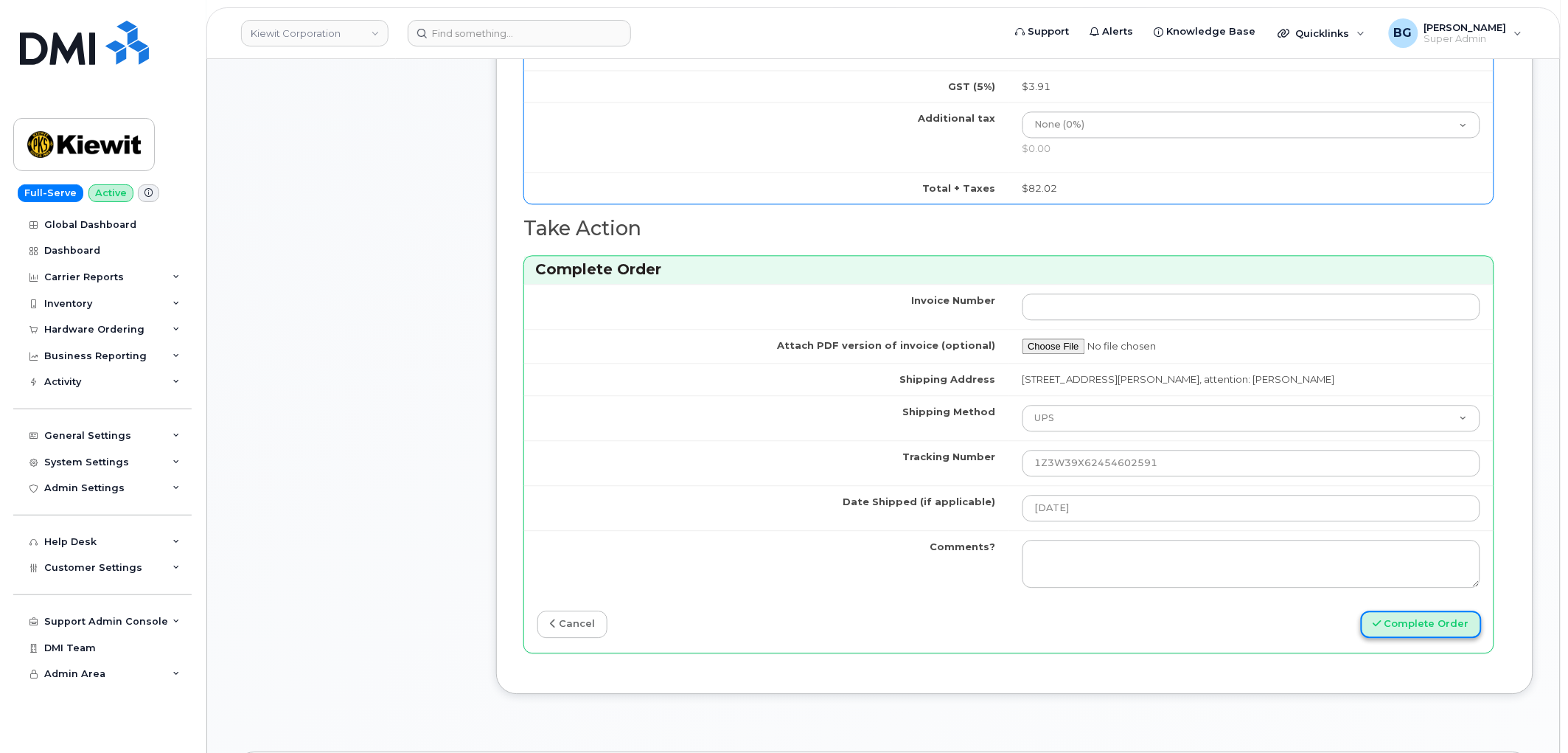
click at [1425, 626] on button "Complete Order" at bounding box center [1421, 624] width 121 height 27
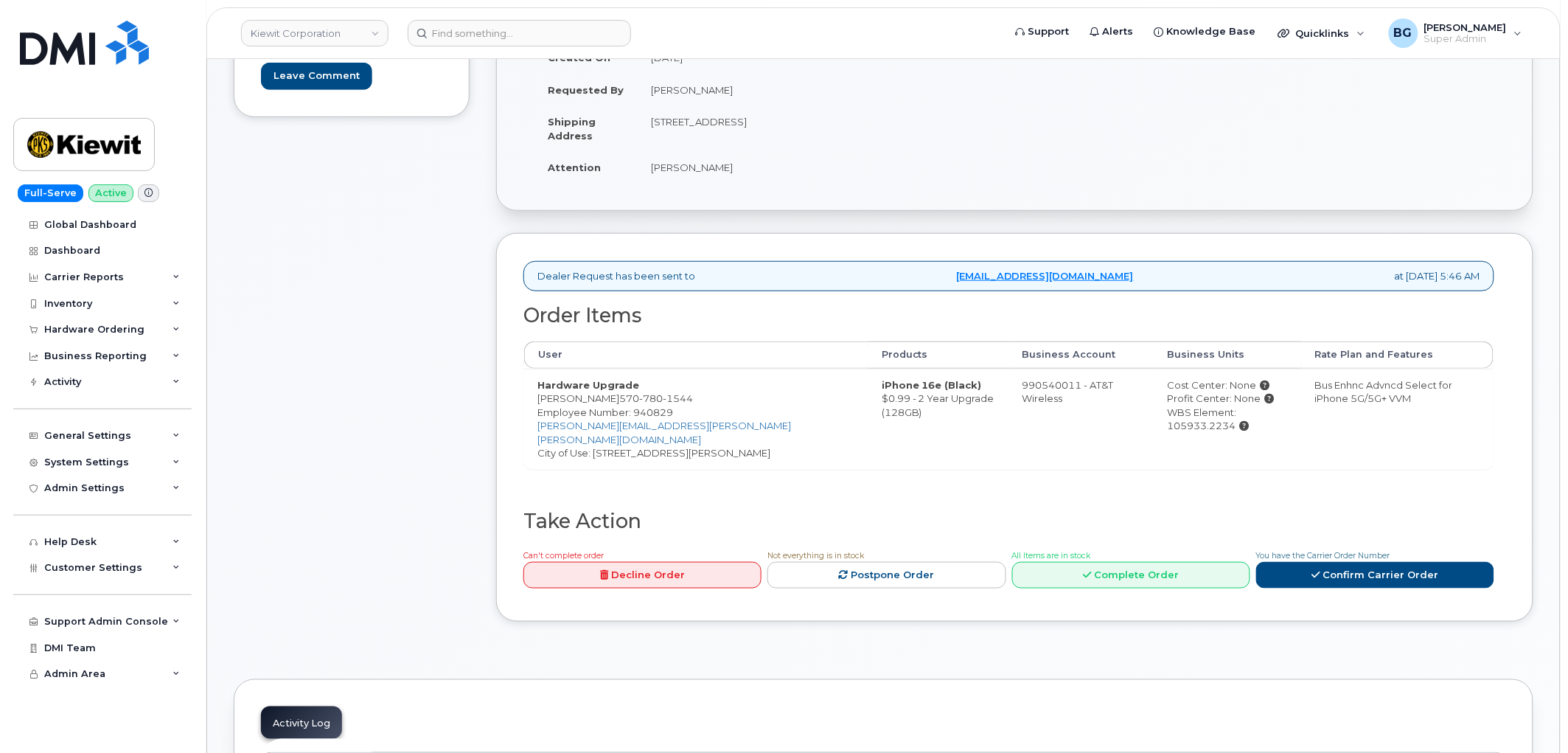
scroll to position [273, 0]
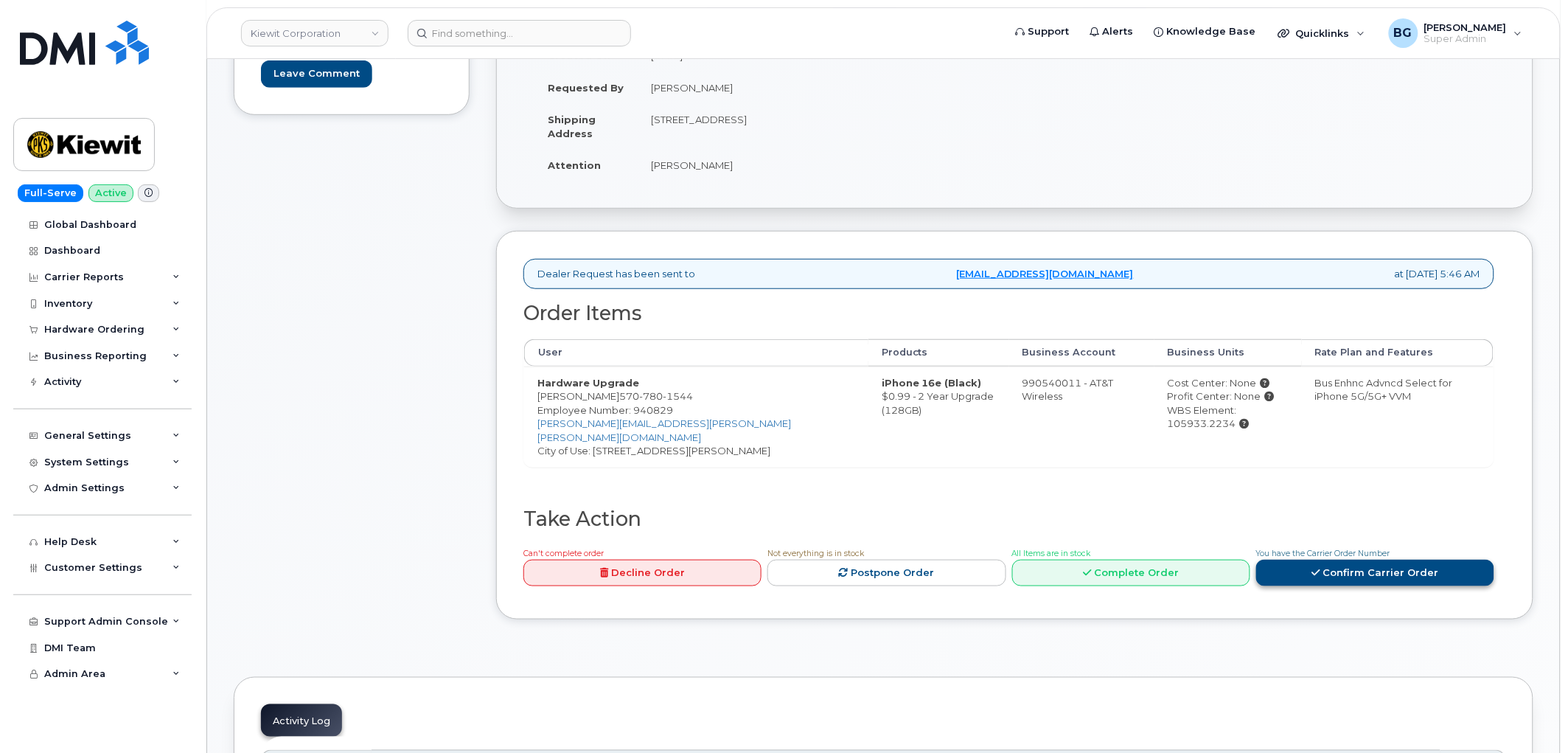
click at [1340, 561] on link "Confirm Carrier Order" at bounding box center [1375, 573] width 238 height 27
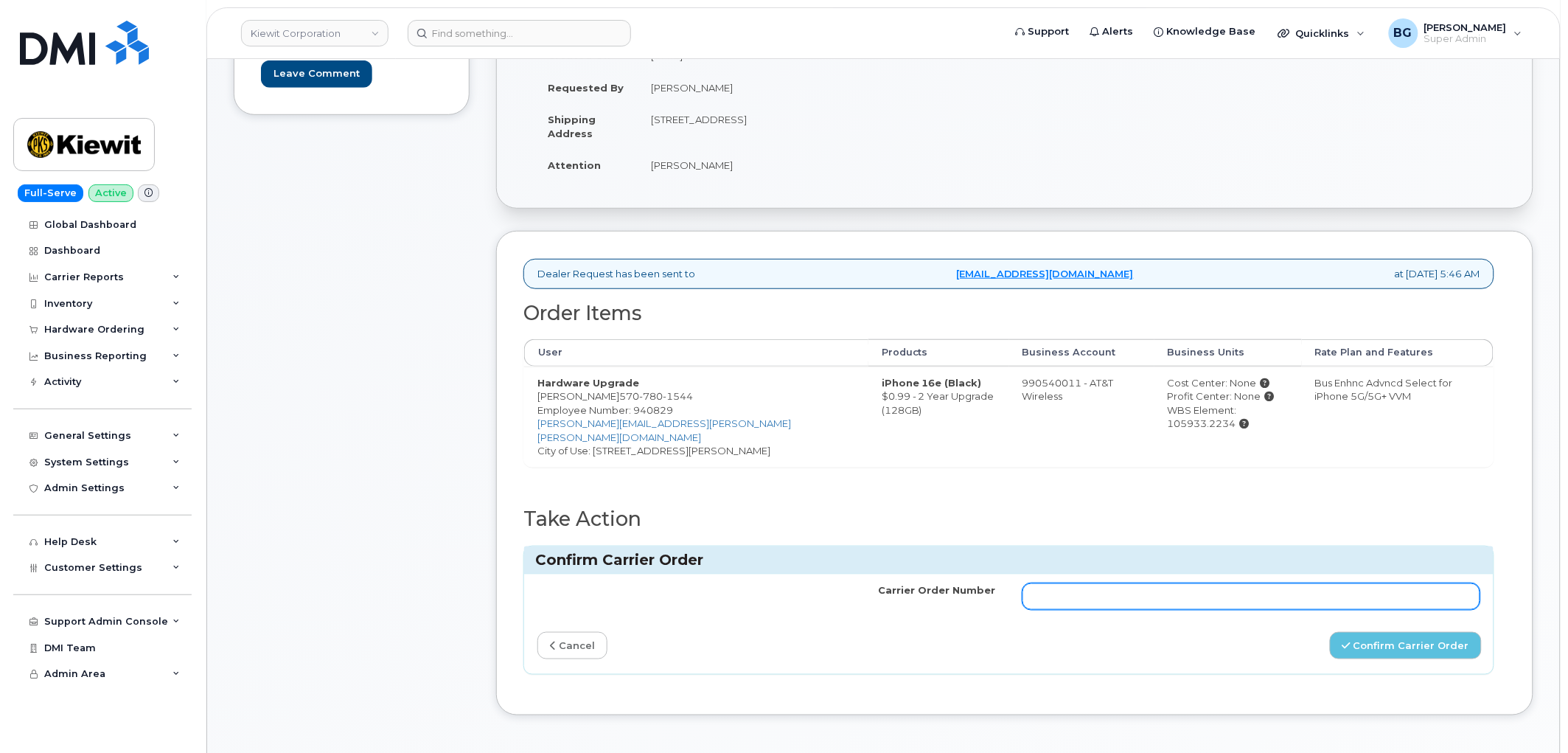
click at [1222, 583] on input "Carrier Order Number" at bounding box center [1252, 596] width 459 height 26
paste input "10-173355042945466"
type input "10-173355042945466"
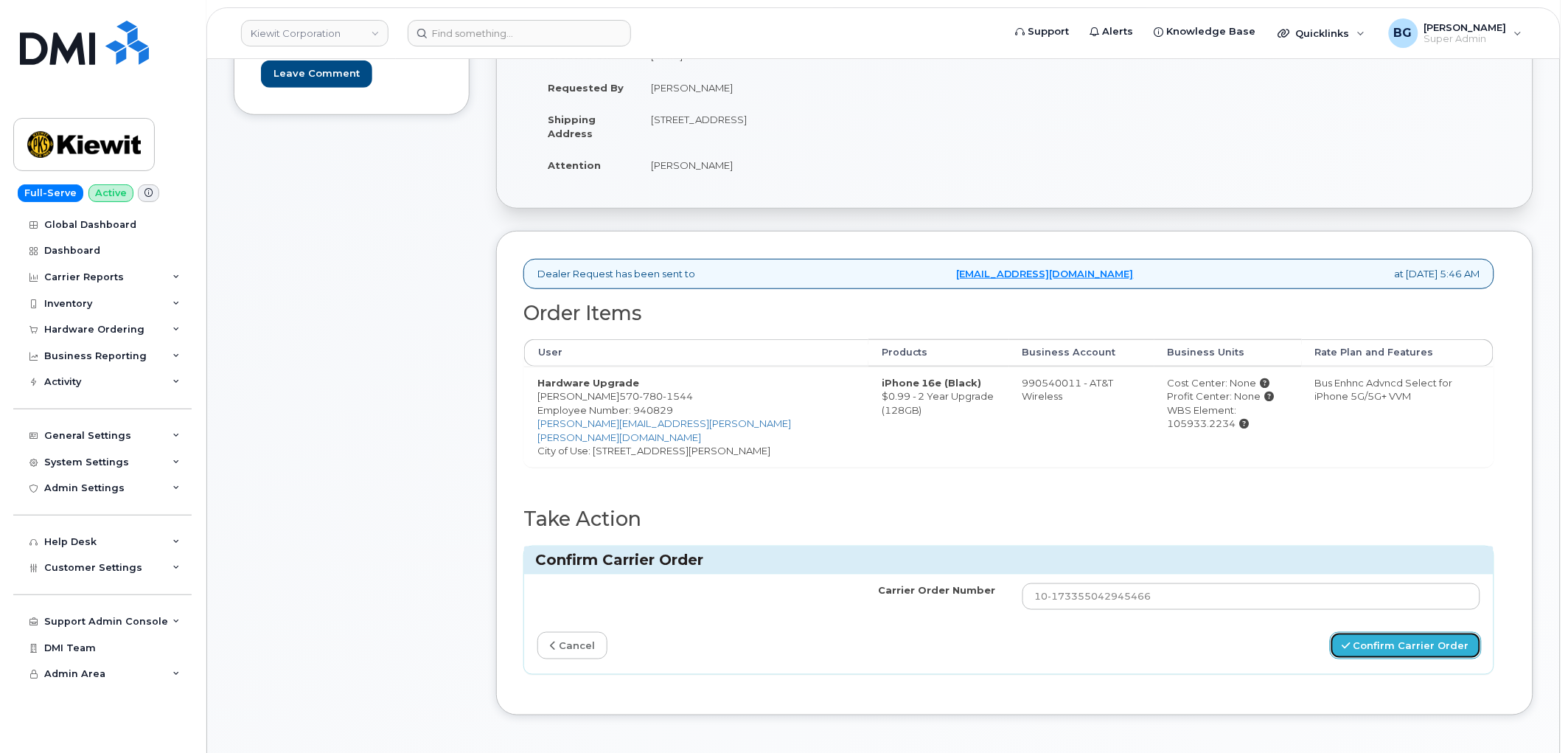
click at [1397, 636] on button "Confirm Carrier Order" at bounding box center [1406, 645] width 152 height 27
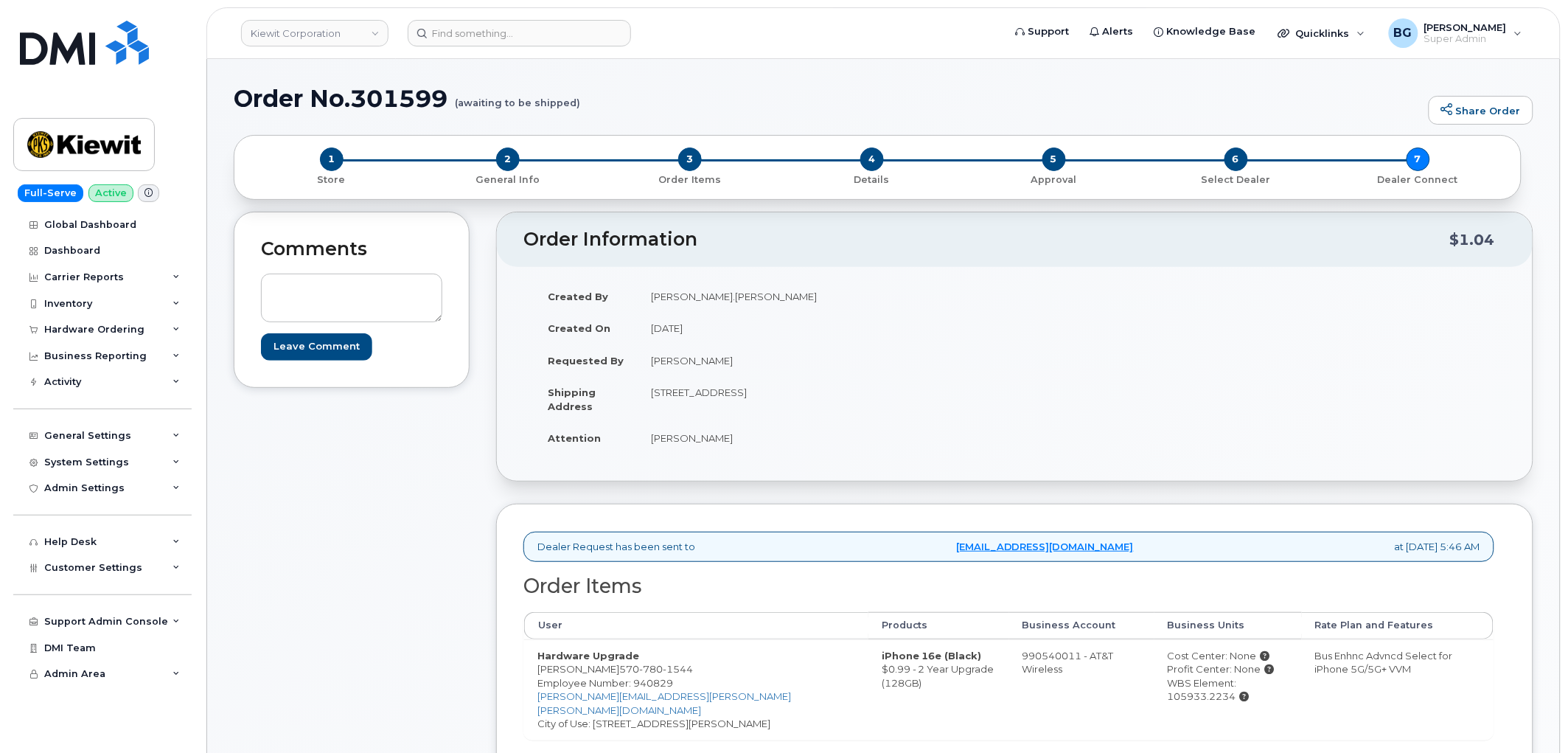
drag, startPoint x: 987, startPoint y: 321, endPoint x: 991, endPoint y: 305, distance: 16.5
click at [990, 314] on td "[DATE]" at bounding box center [821, 328] width 367 height 32
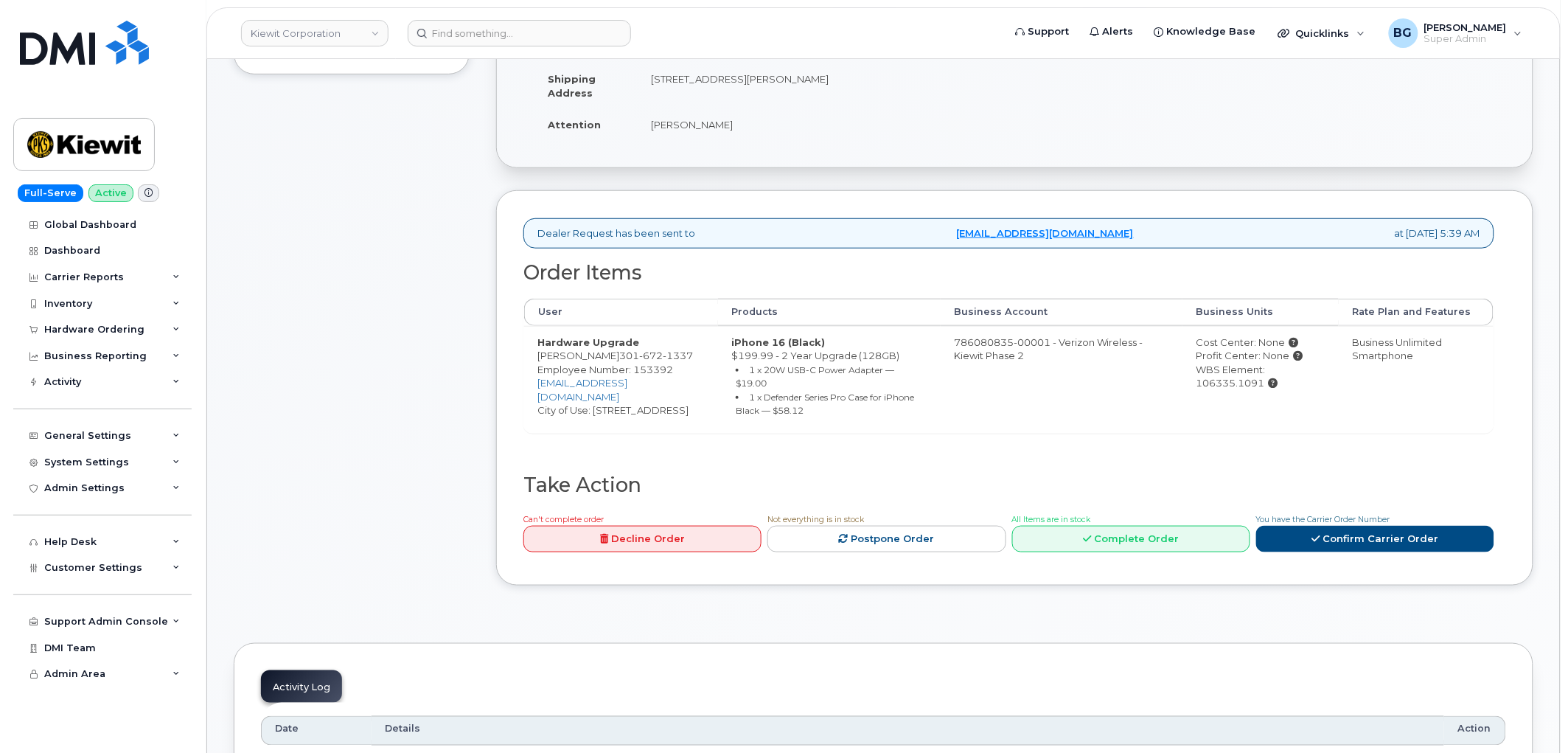
scroll to position [327, 0]
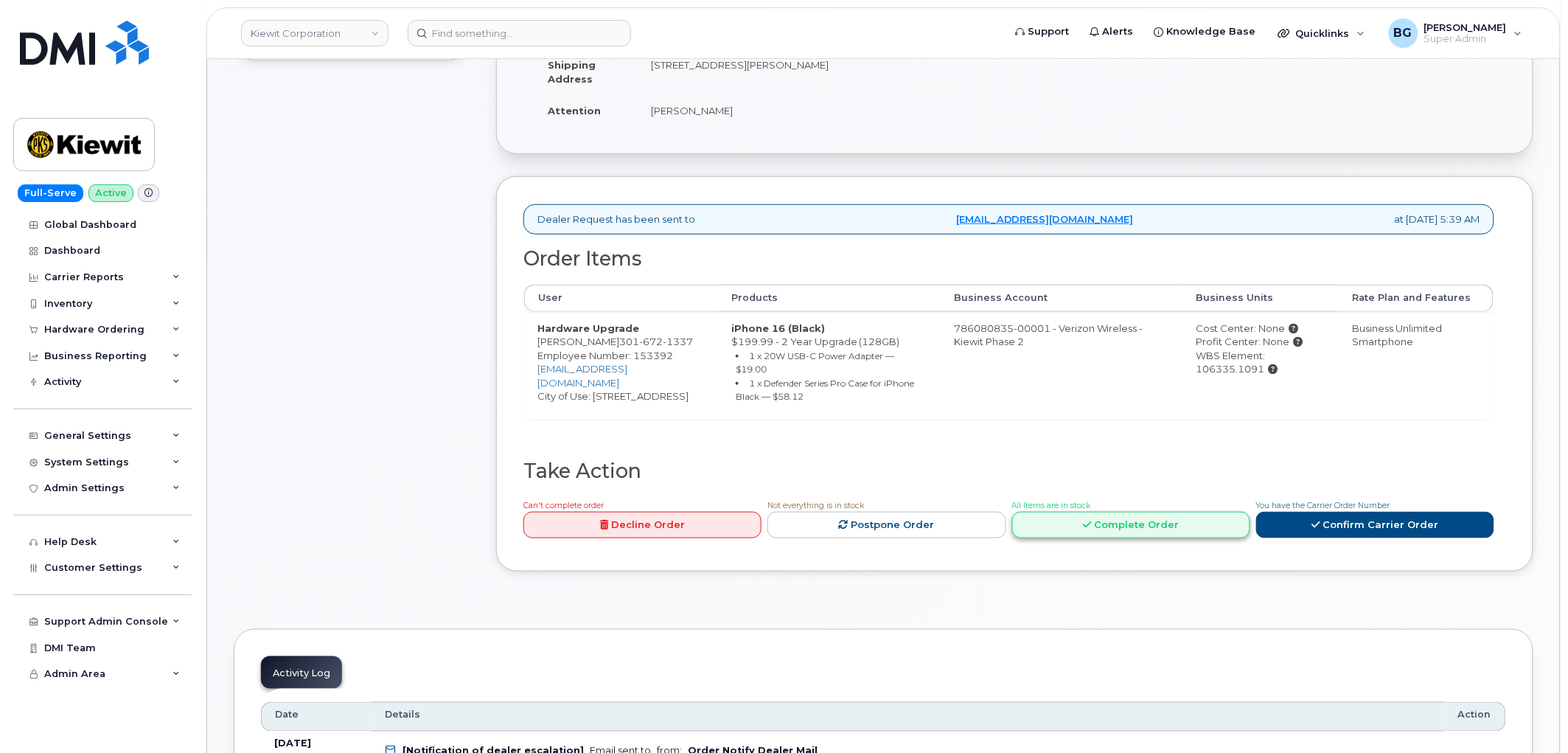
click at [1129, 521] on link "Complete Order" at bounding box center [1131, 525] width 238 height 27
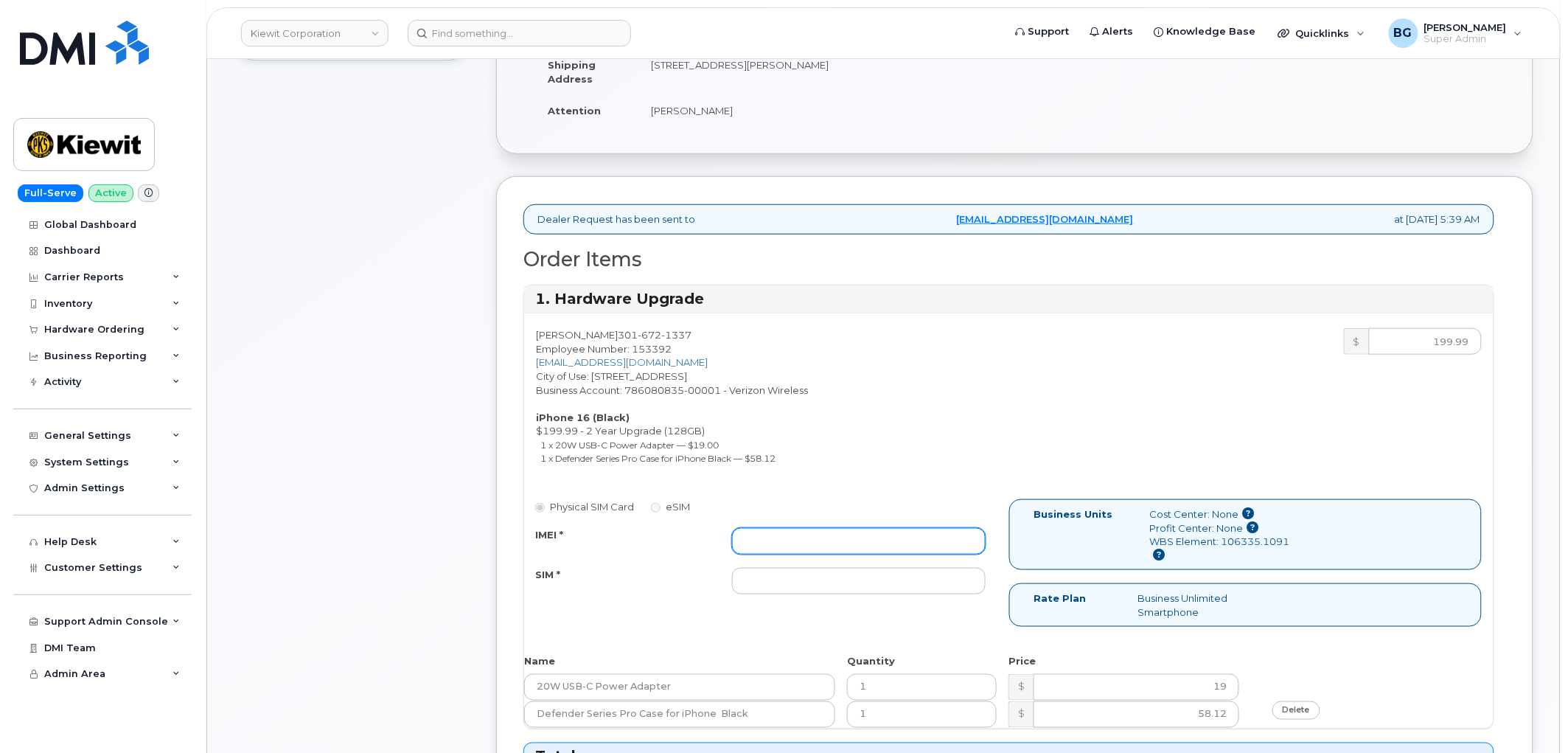
click at [888, 541] on input "IMEI *" at bounding box center [859, 541] width 254 height 26
paste input "356422161824764"
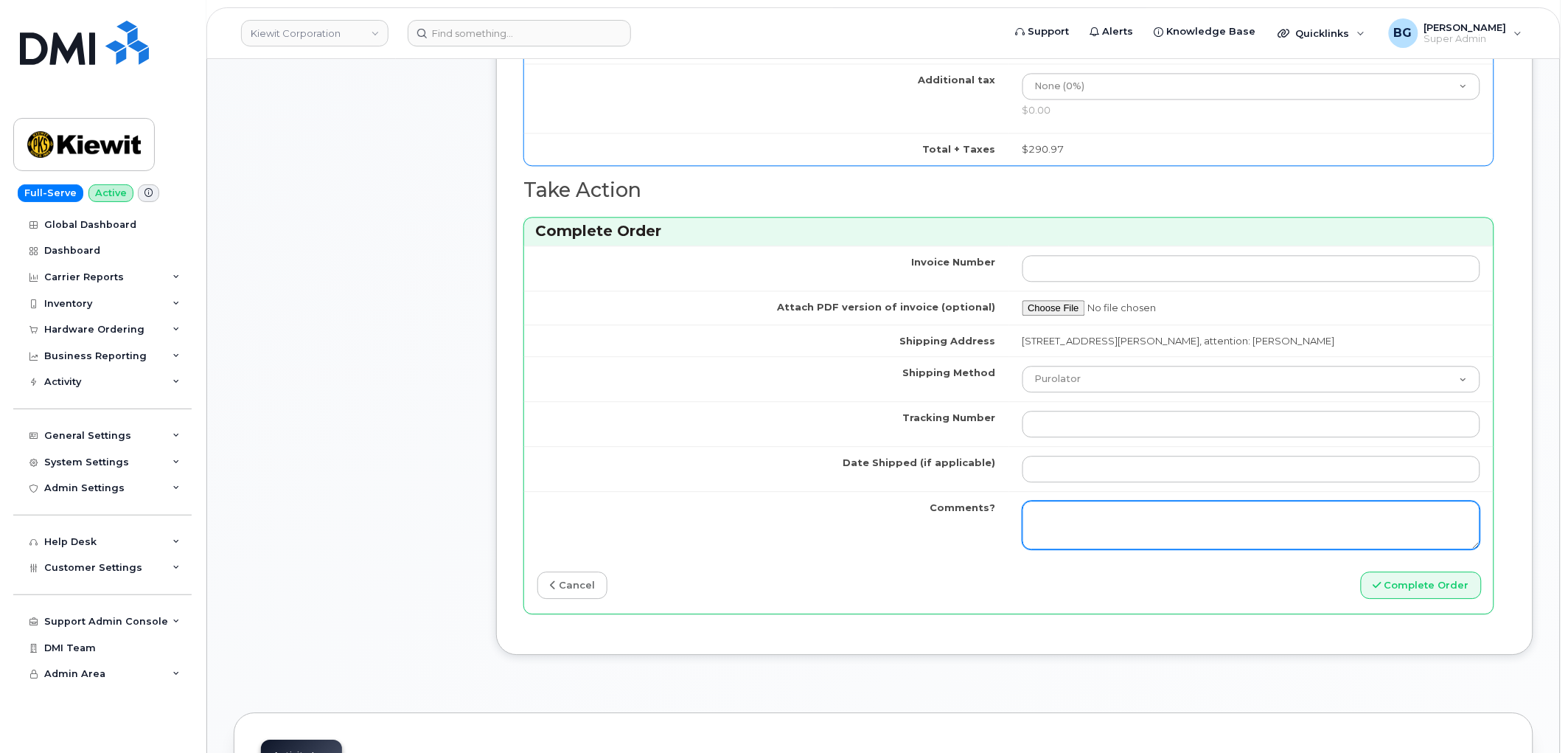
scroll to position [1147, 0]
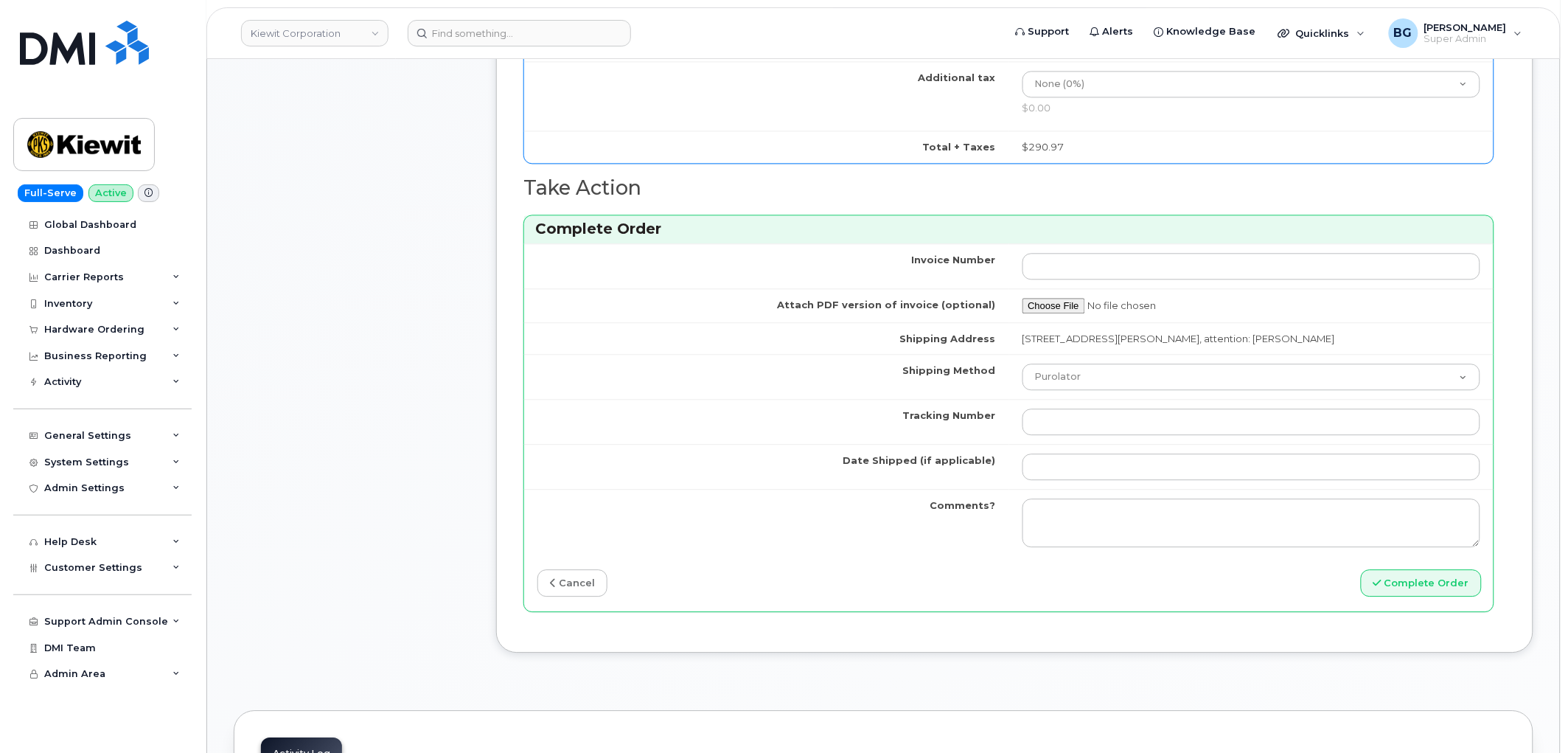
type input "356422161824764"
click at [1126, 429] on input "Tracking Number" at bounding box center [1252, 422] width 459 height 26
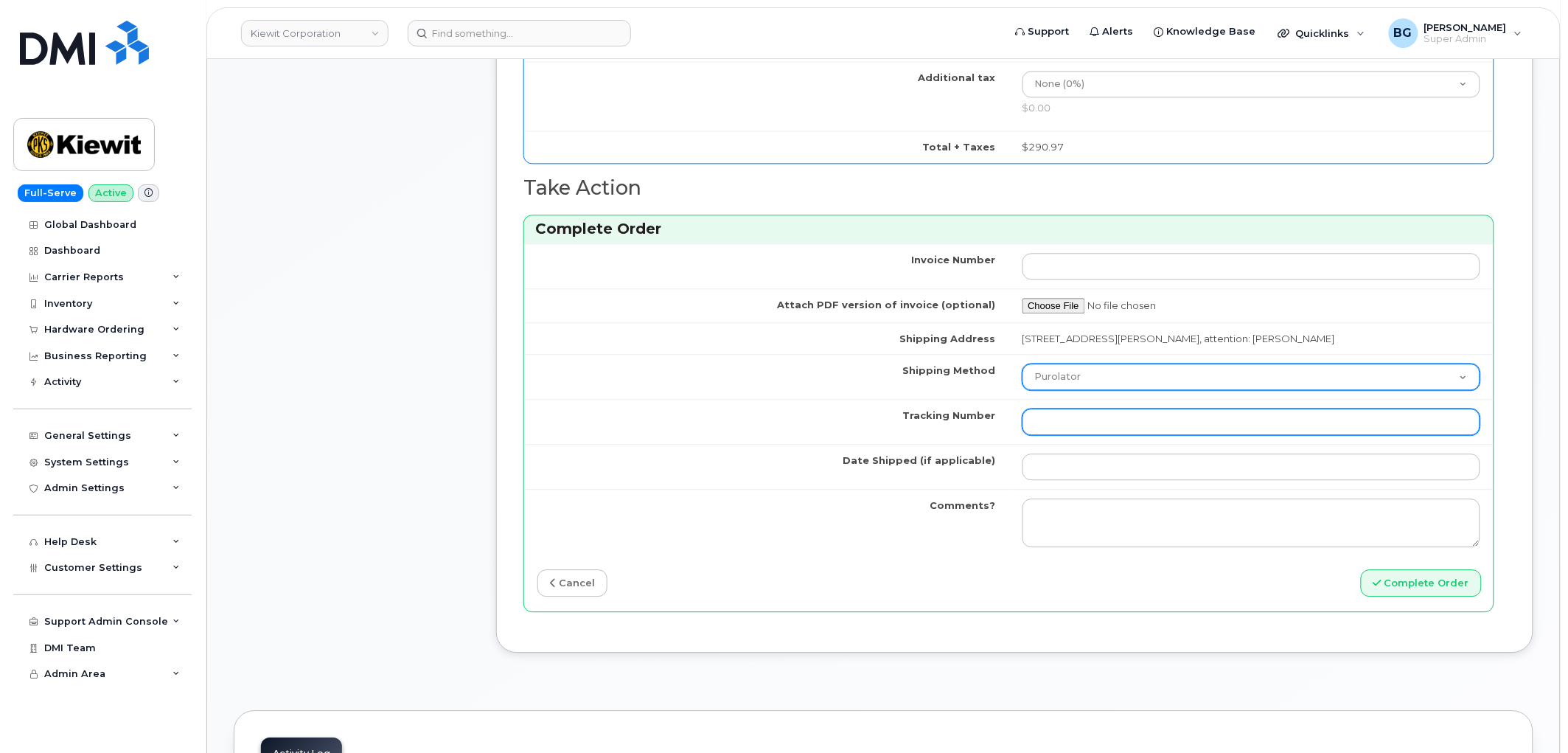
paste input "483681210195"
type input "483681210195"
click at [1136, 378] on select "Purolator UPS FedEx Canada Post Courier Other Drop Off Pick Up" at bounding box center [1252, 377] width 459 height 26
select select "FedEx"
click at [1023, 365] on select "Purolator UPS FedEx Canada Post Courier Other Drop Off Pick Up" at bounding box center [1252, 377] width 459 height 26
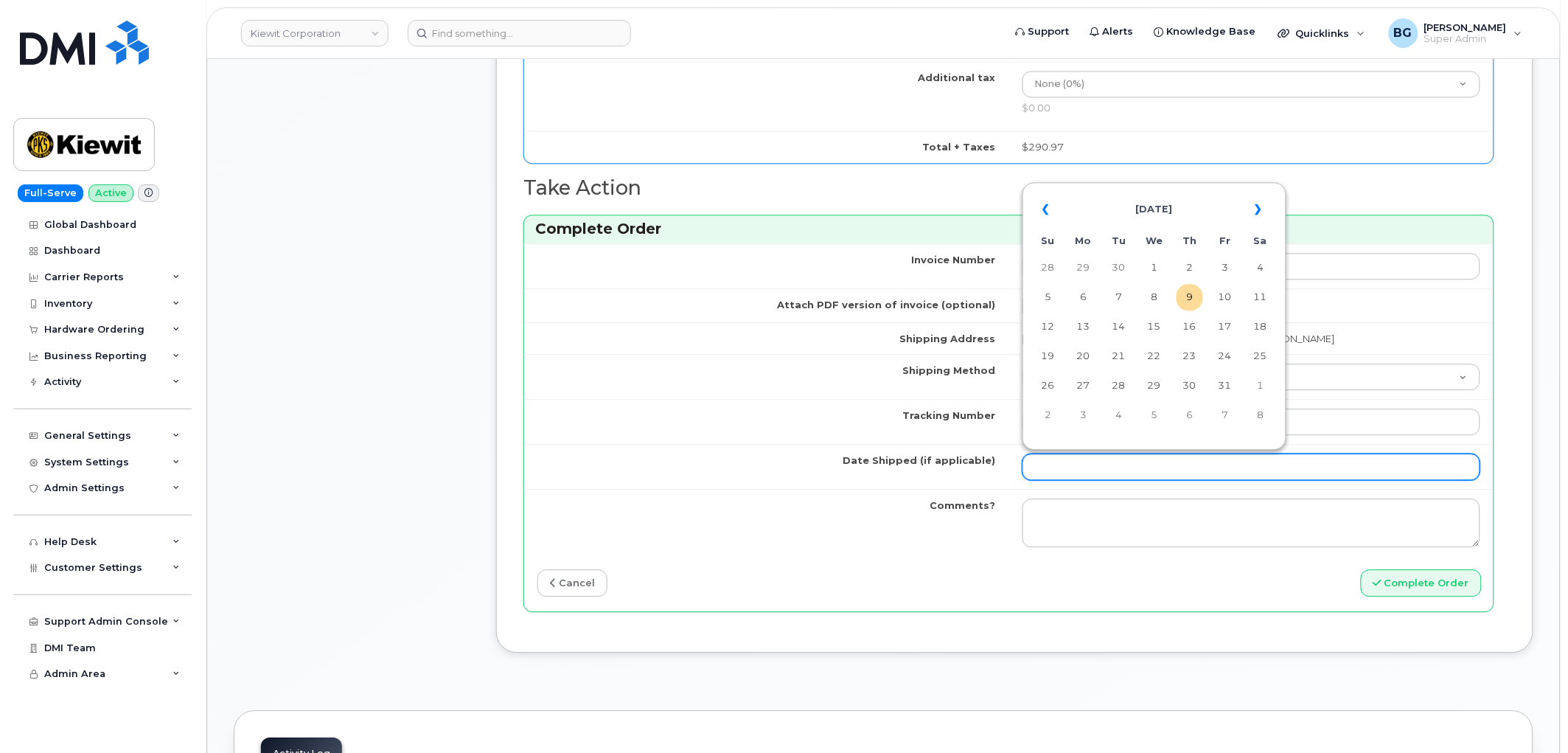
click at [1176, 465] on input "Date Shipped (if applicable)" at bounding box center [1252, 466] width 459 height 26
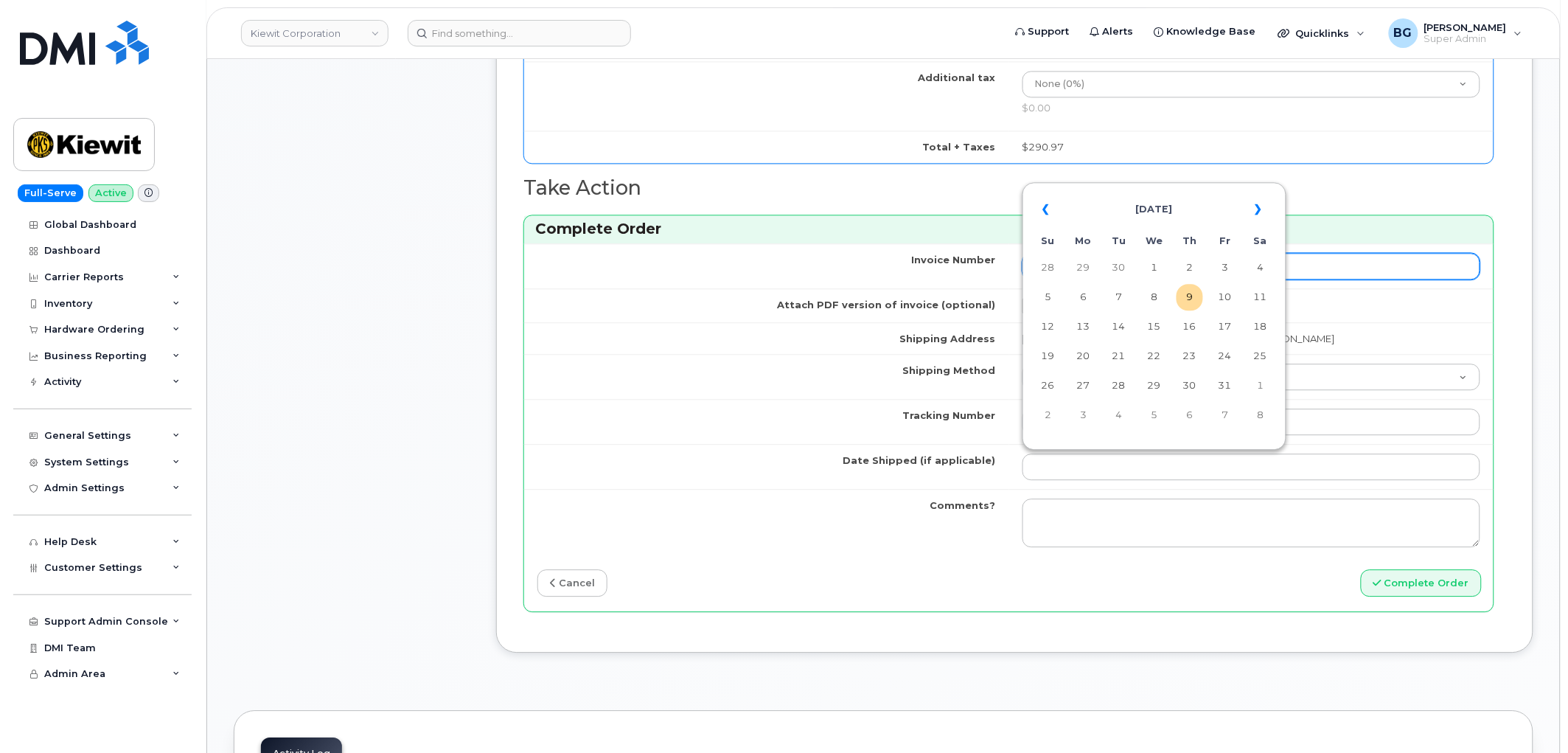
click at [1117, 271] on td "30" at bounding box center [1119, 267] width 26 height 26
type input "2025-09-30"
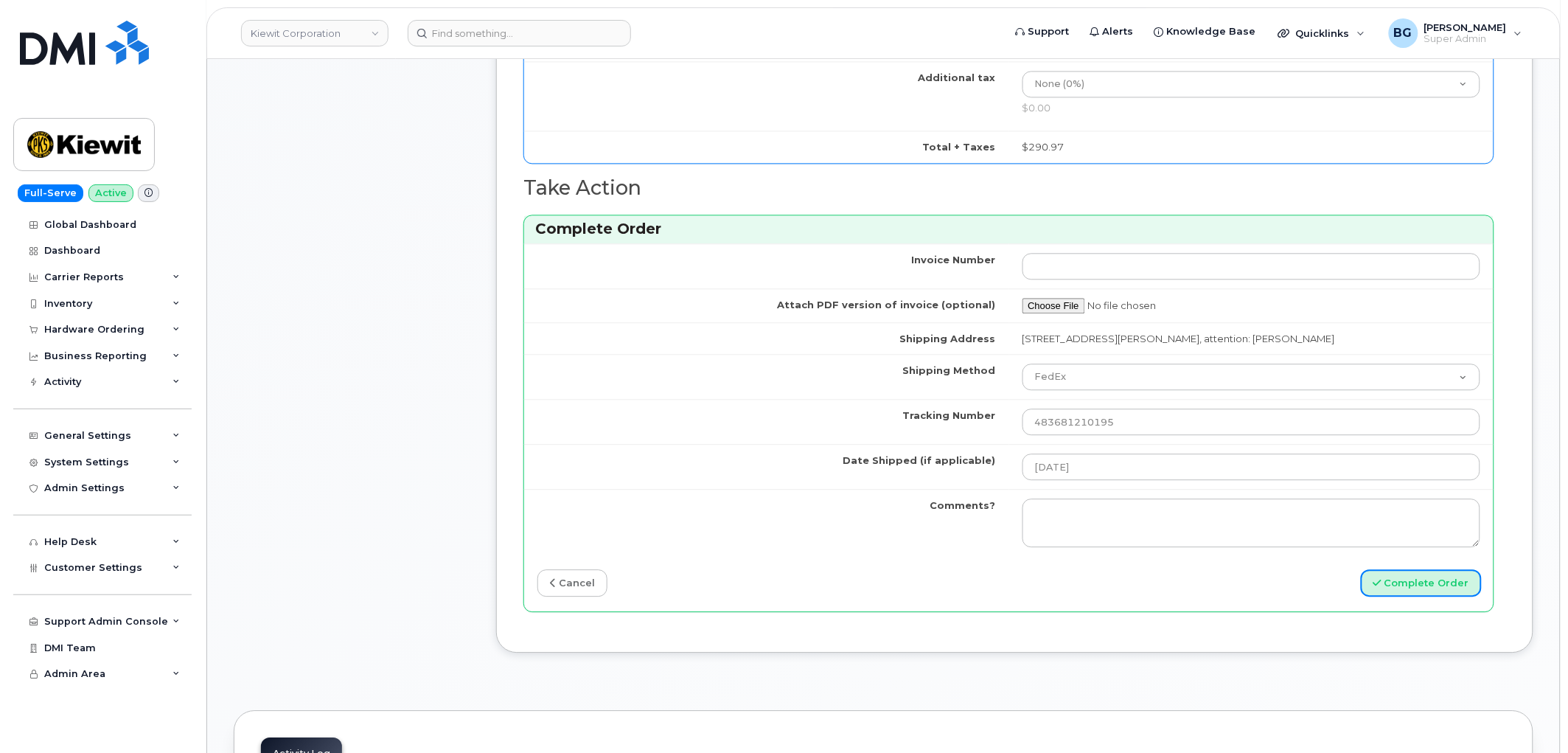
click at [1410, 581] on button "Complete Order" at bounding box center [1421, 582] width 121 height 27
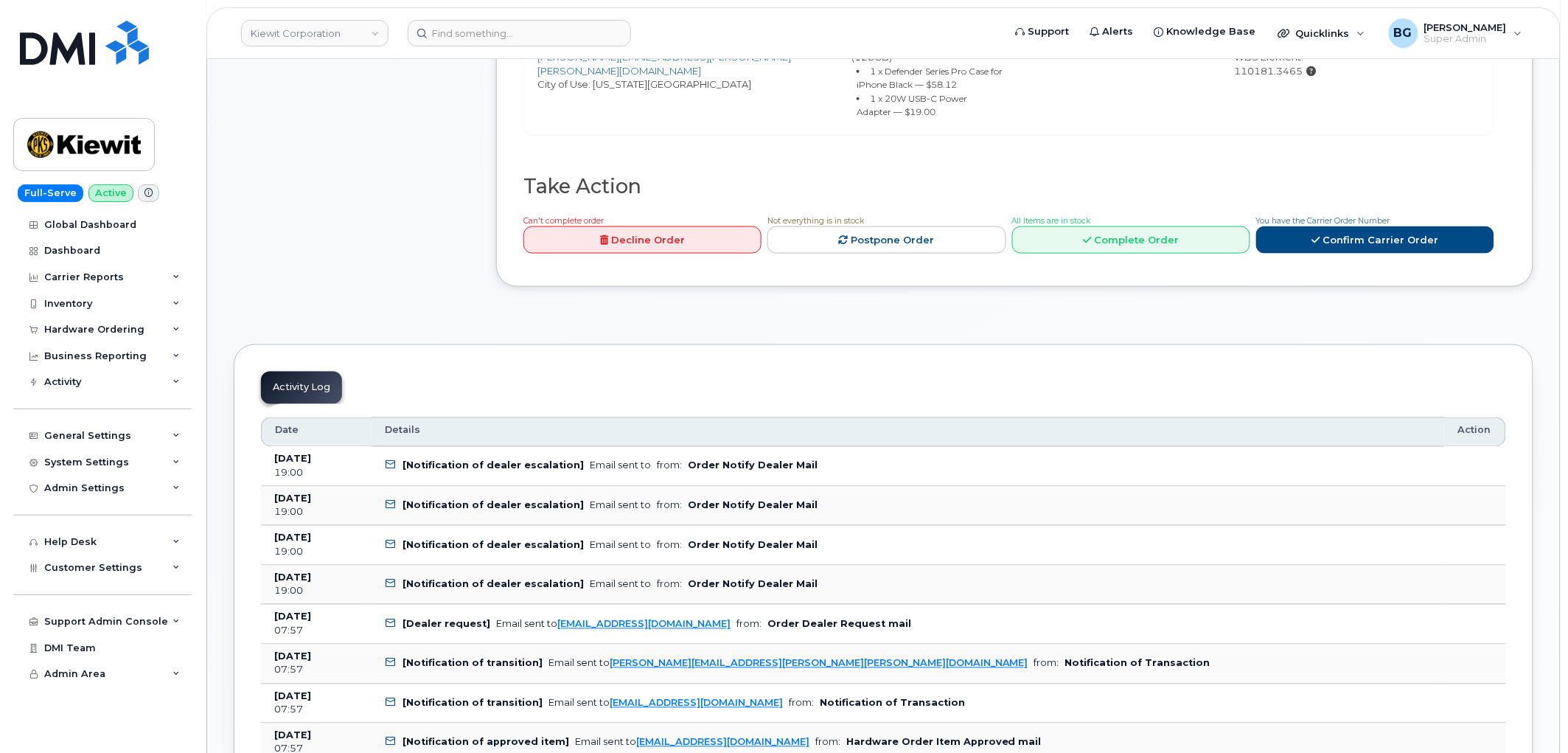
scroll to position [655, 0]
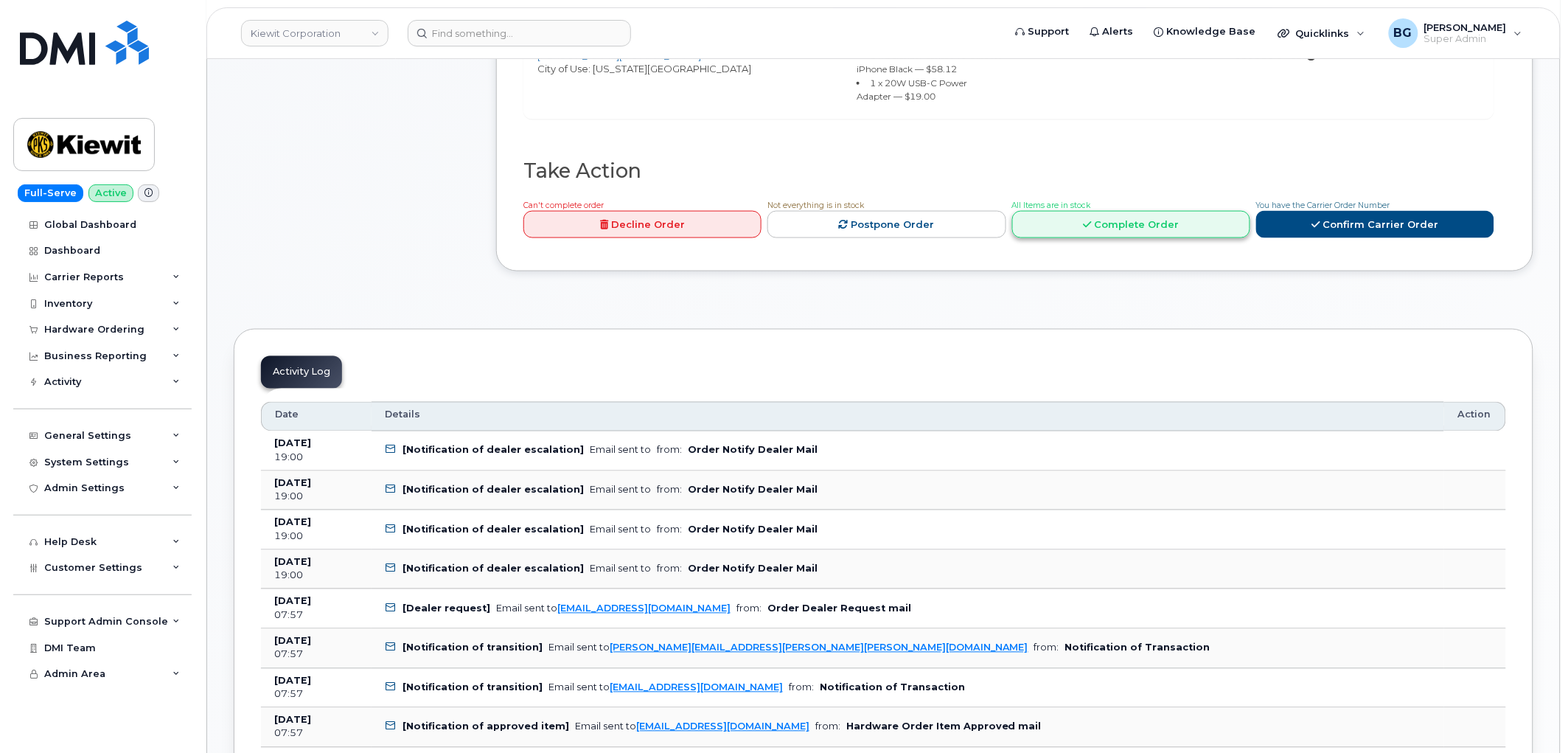
click at [1116, 211] on link "Complete Order" at bounding box center [1131, 224] width 238 height 27
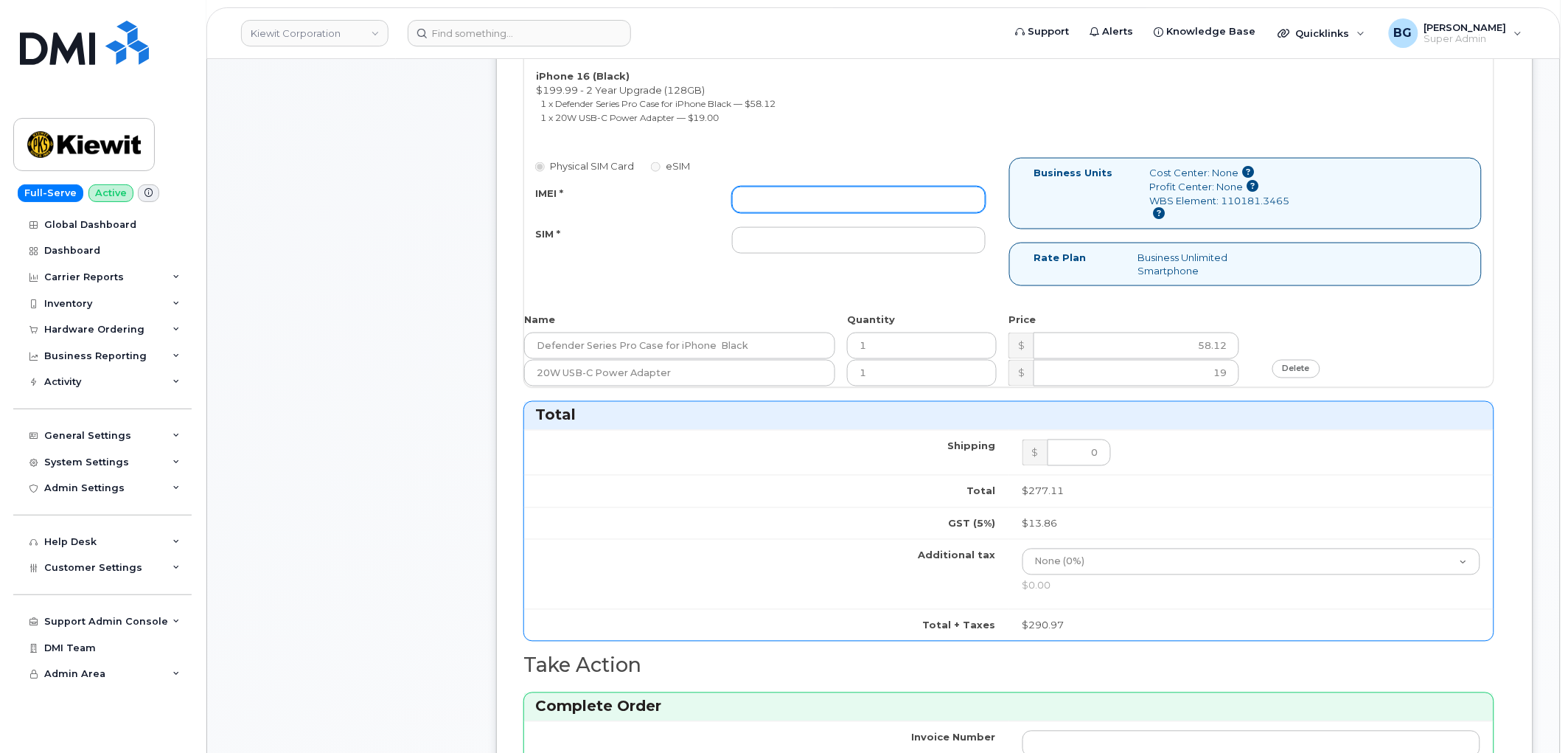
click at [851, 209] on input "IMEI *" at bounding box center [859, 200] width 254 height 26
paste input "356422161705757"
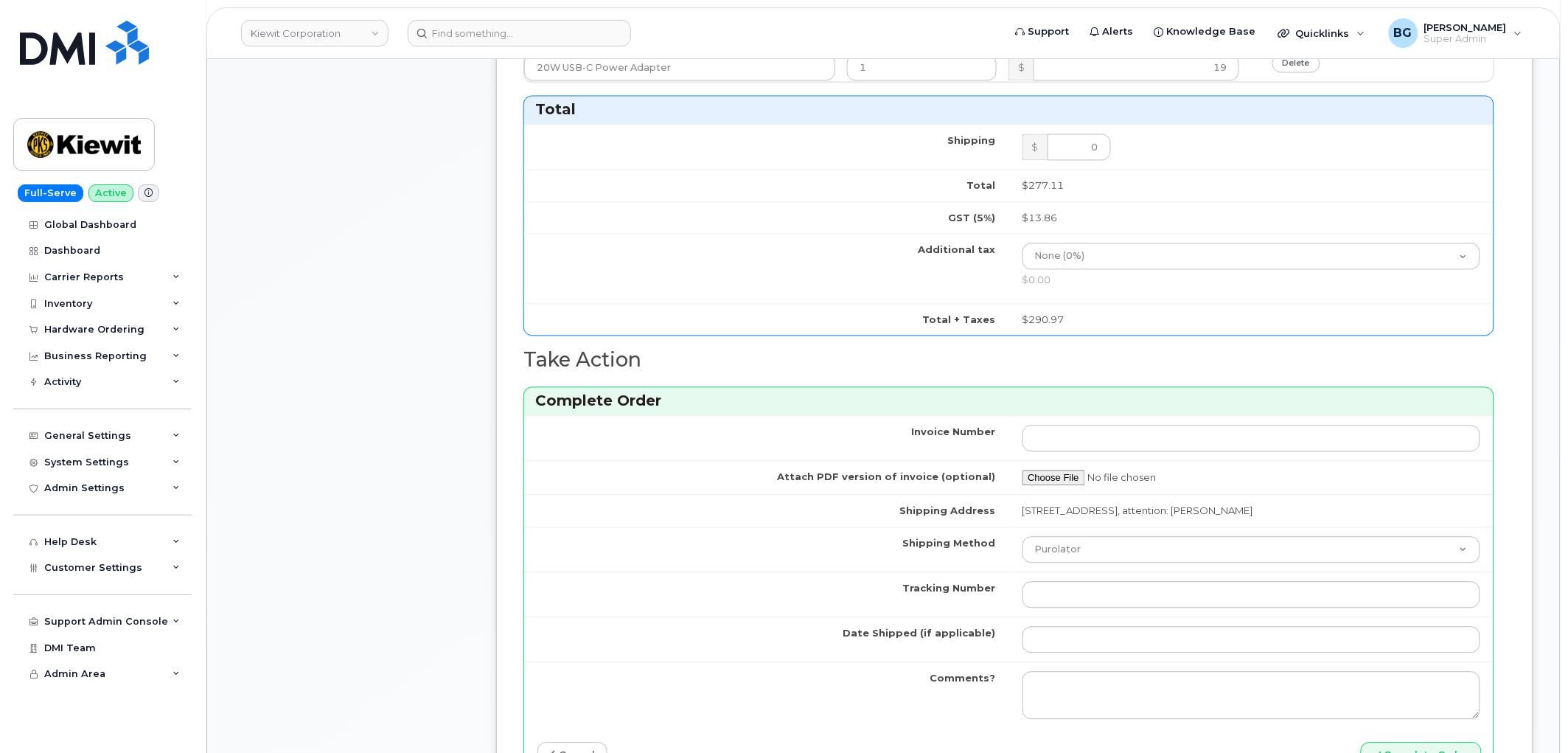
scroll to position [983, 0]
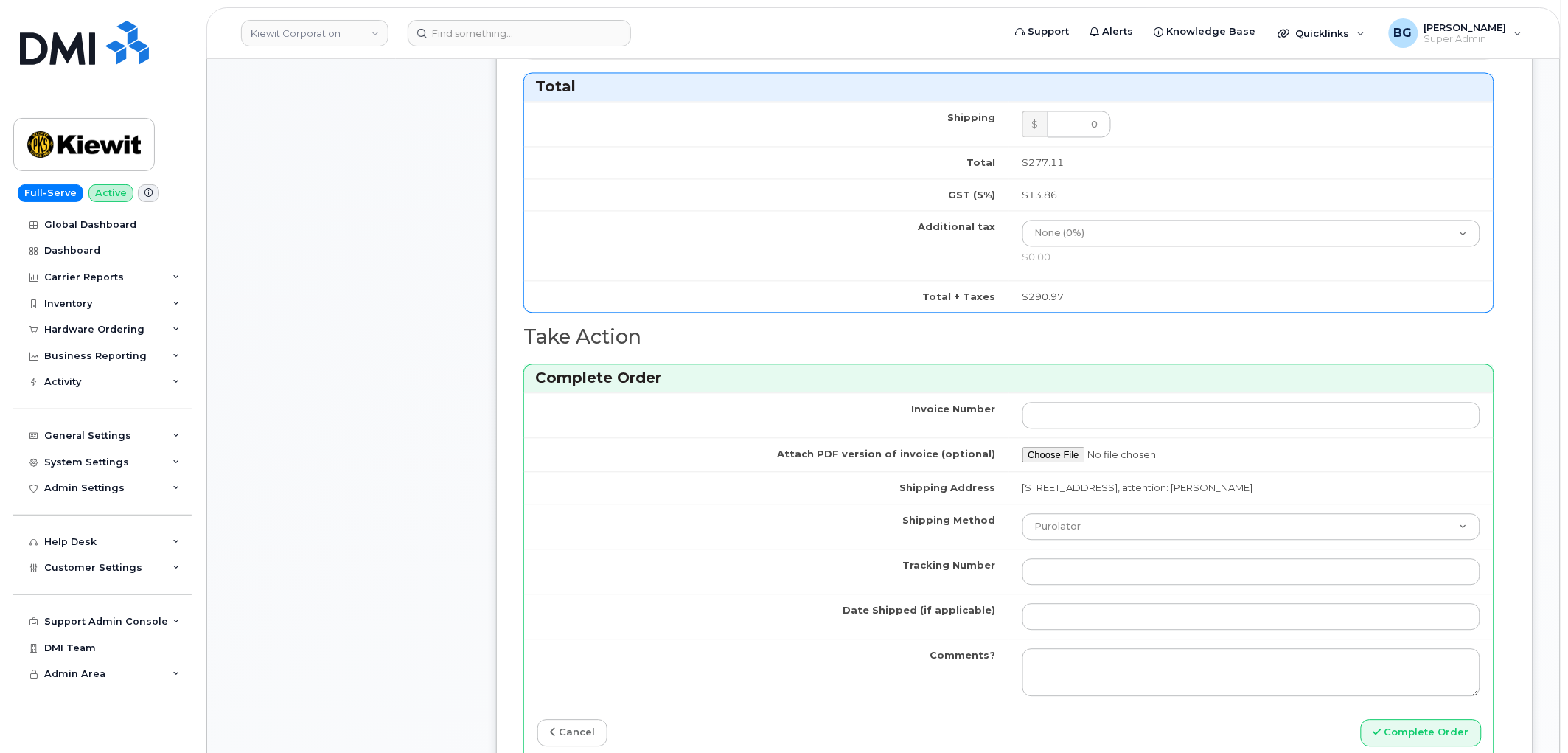
type input "356422161705757"
click at [1084, 572] on input "Tracking Number" at bounding box center [1252, 572] width 459 height 26
paste input "1ZK5847H4221484878"
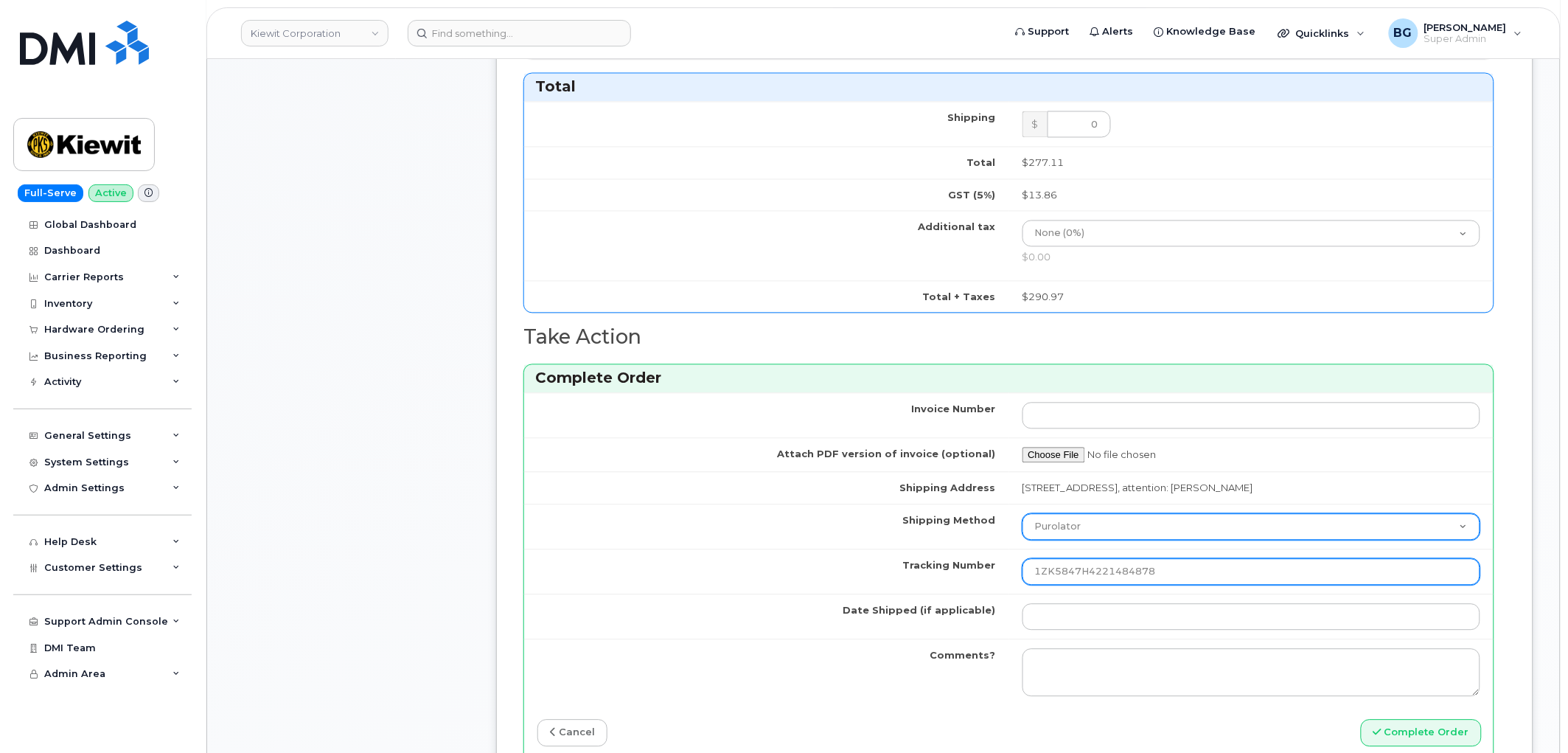
type input "1ZK5847H4221484878"
click at [1105, 525] on select "Purolator UPS FedEx Canada Post Courier Other Drop Off Pick Up" at bounding box center [1252, 527] width 459 height 26
select select "UPS"
click at [1023, 515] on select "Purolator UPS FedEx Canada Post Courier Other Drop Off Pick Up" at bounding box center [1252, 527] width 459 height 26
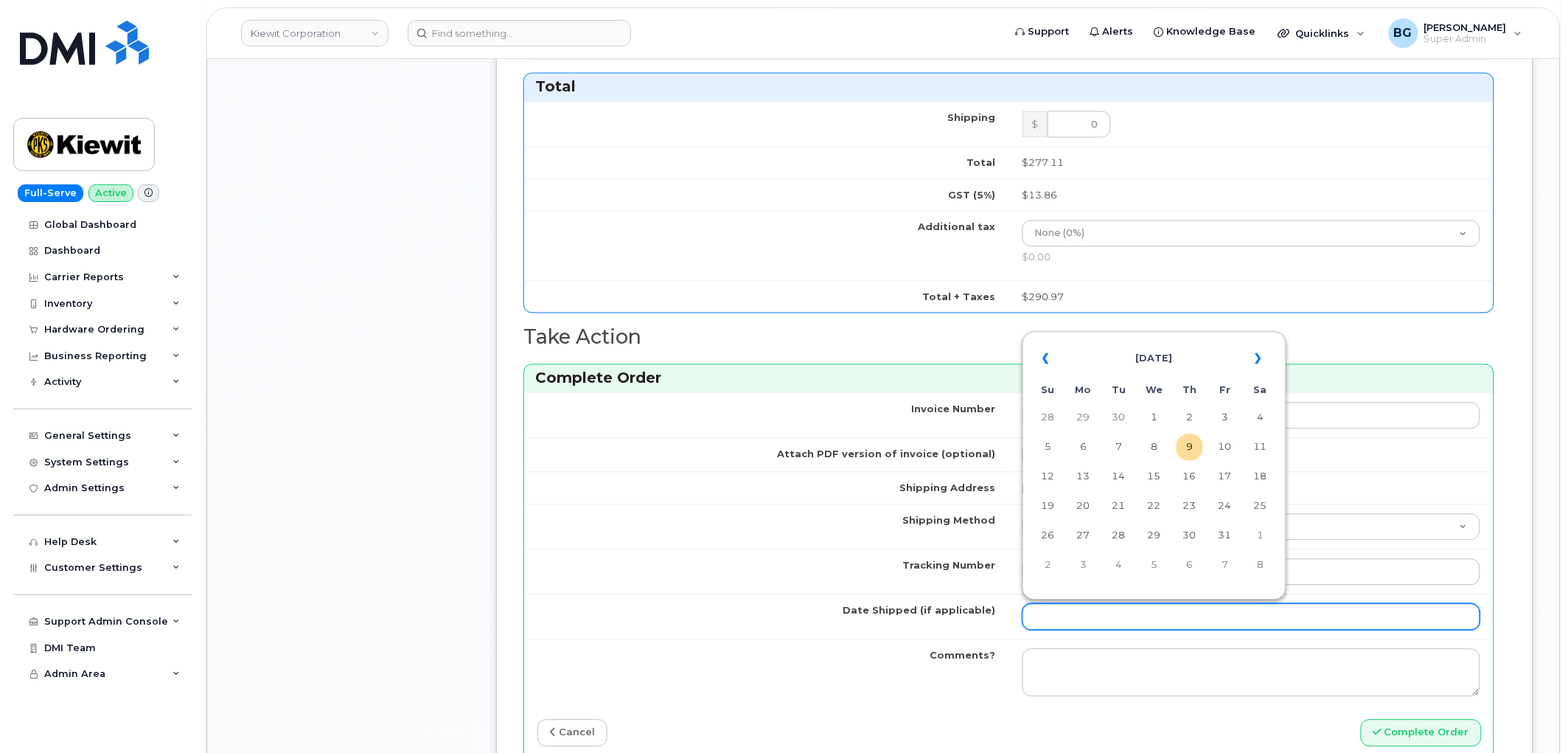
click at [1071, 621] on input "Date Shipped (if applicable)" at bounding box center [1252, 617] width 459 height 26
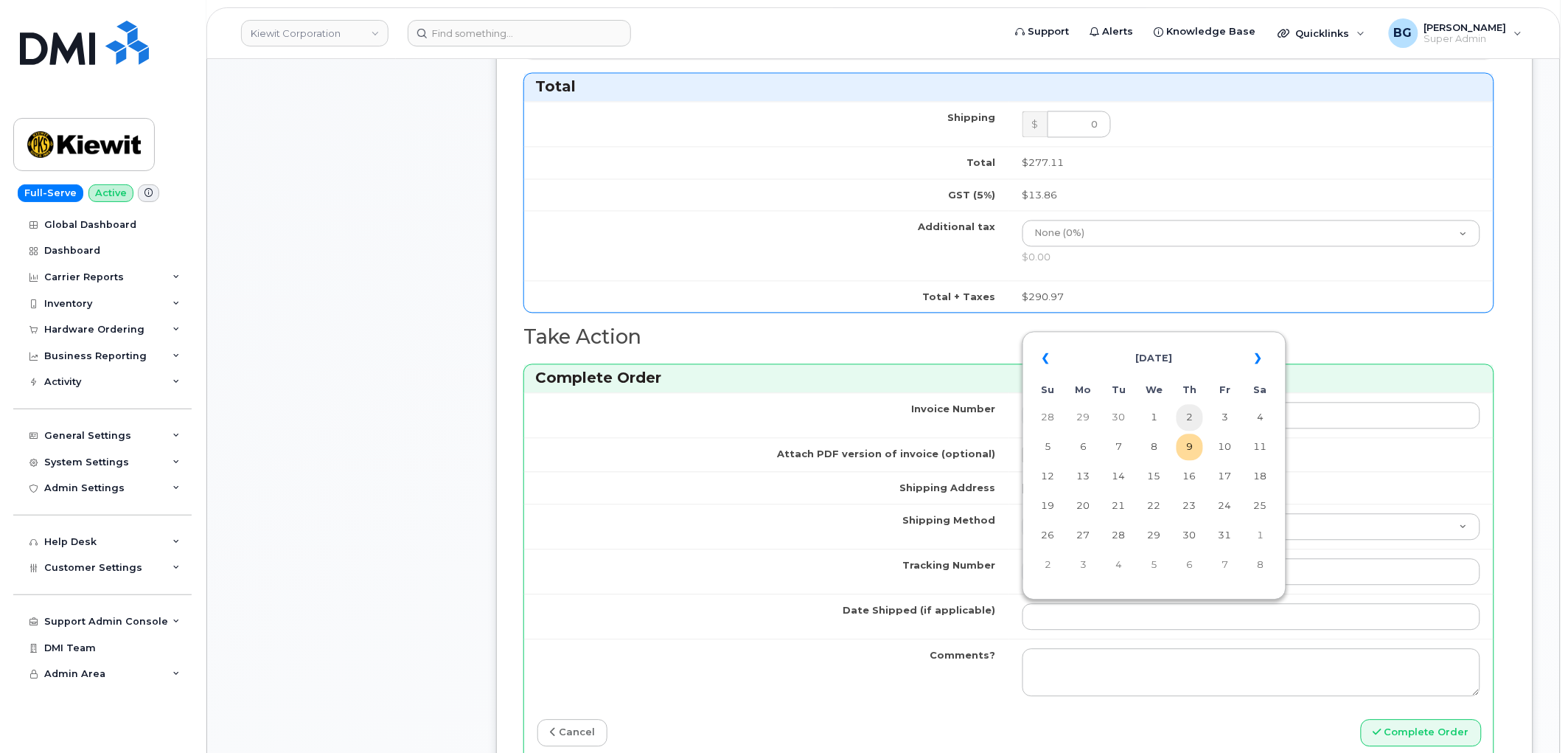
click at [1194, 413] on td "2" at bounding box center [1190, 418] width 26 height 26
type input "[DATE]"
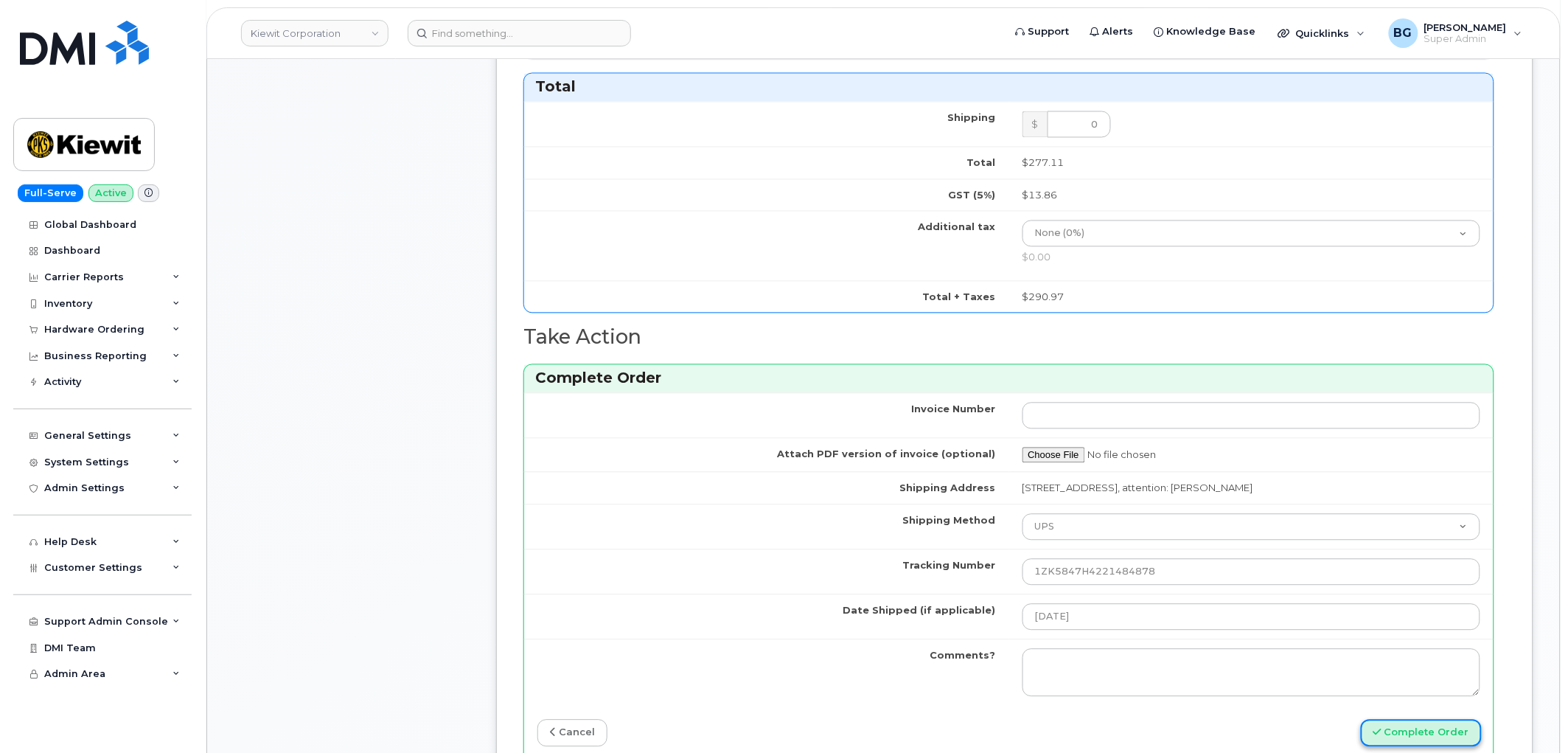
click at [1440, 731] on button "Complete Order" at bounding box center [1421, 733] width 121 height 27
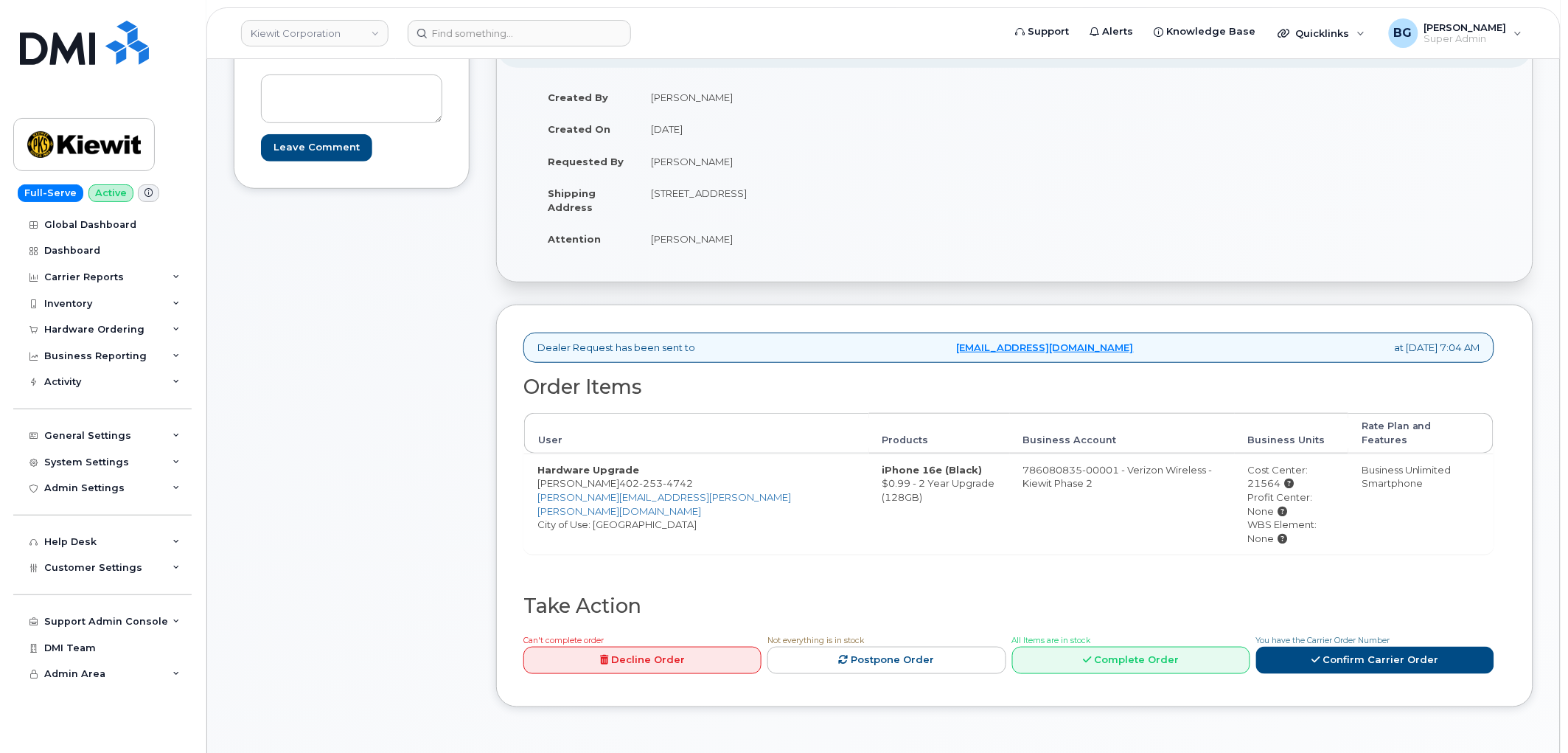
scroll to position [219, 0]
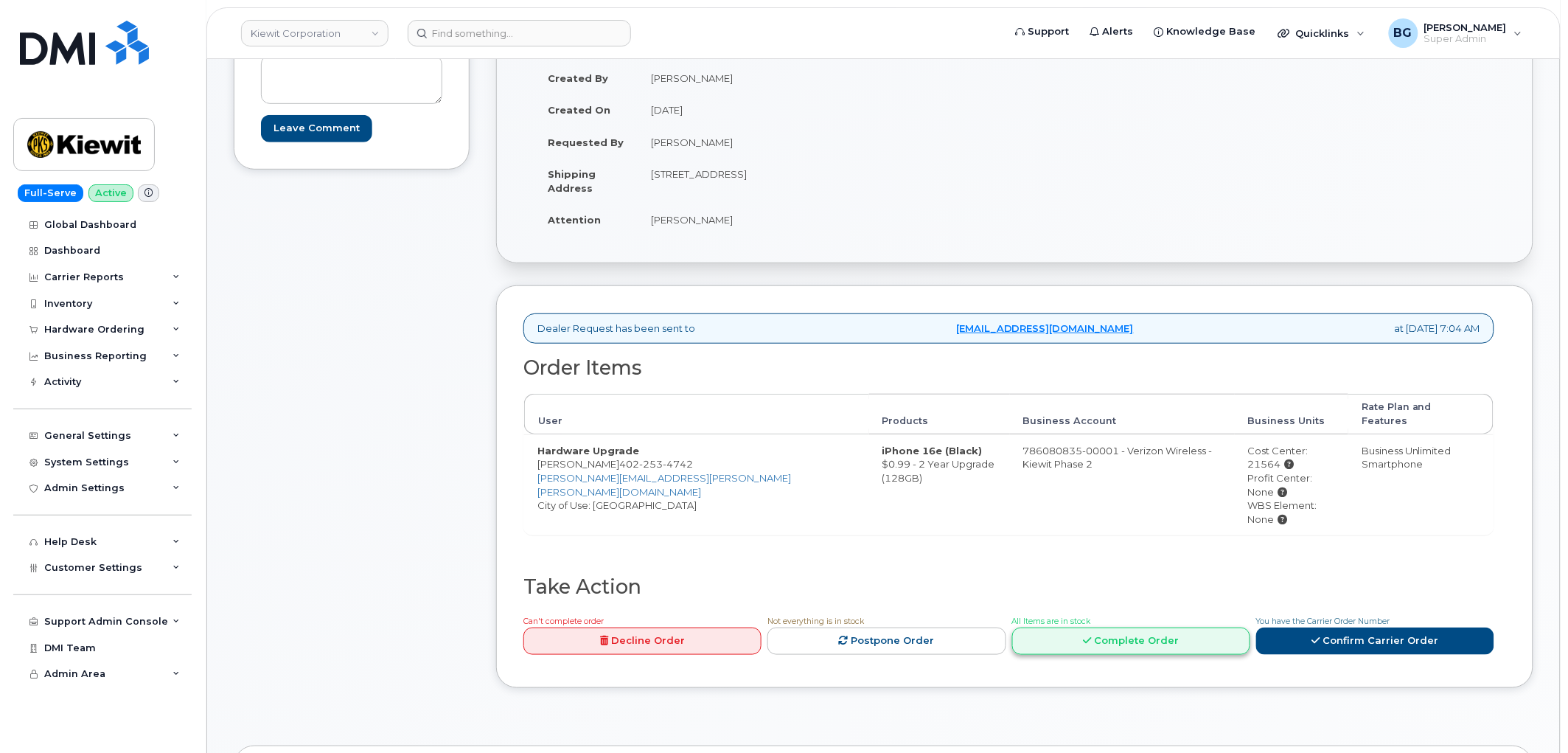
click at [1110, 628] on link "Complete Order" at bounding box center [1131, 641] width 238 height 27
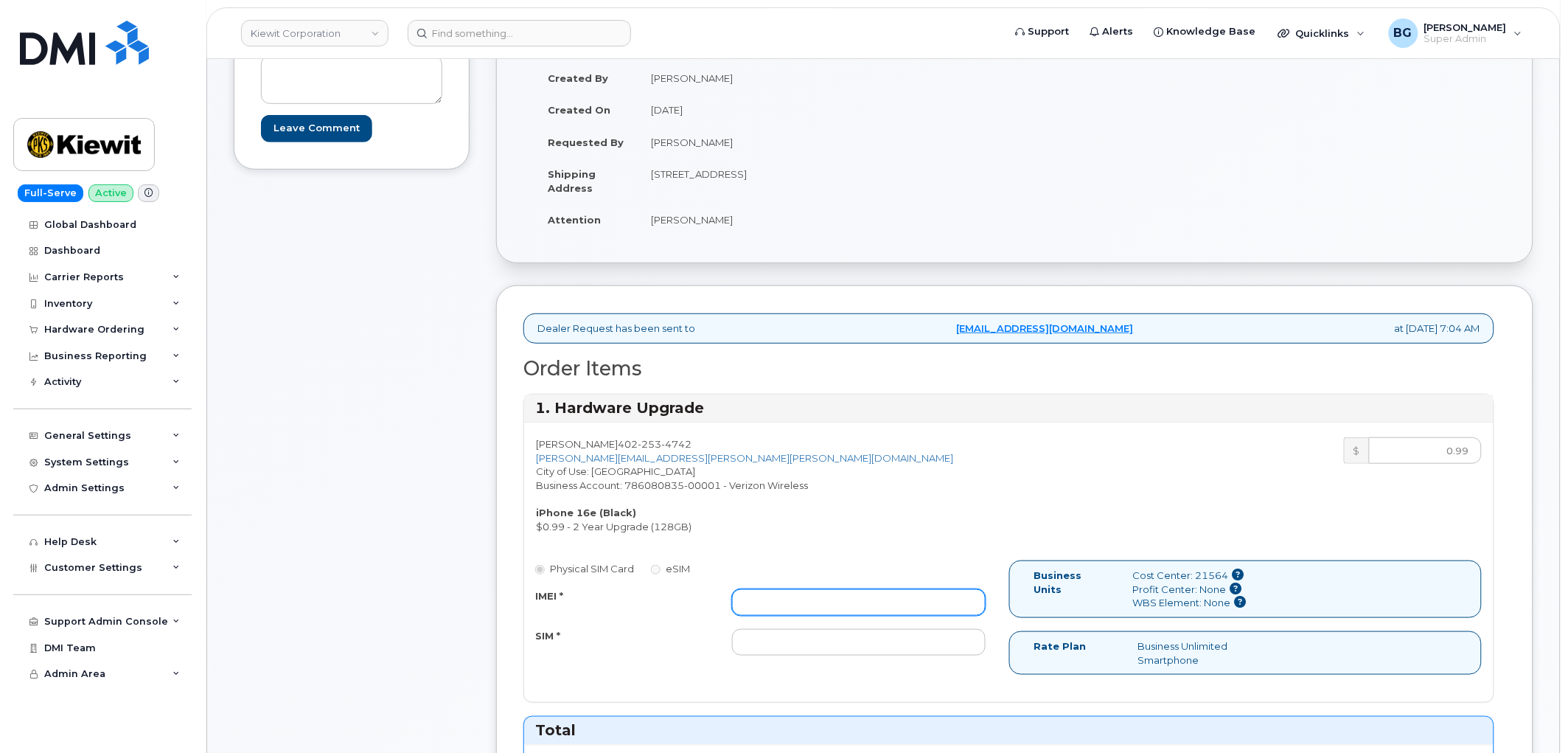
click at [848, 605] on input "IMEI *" at bounding box center [859, 602] width 254 height 26
paste input "353234881156572"
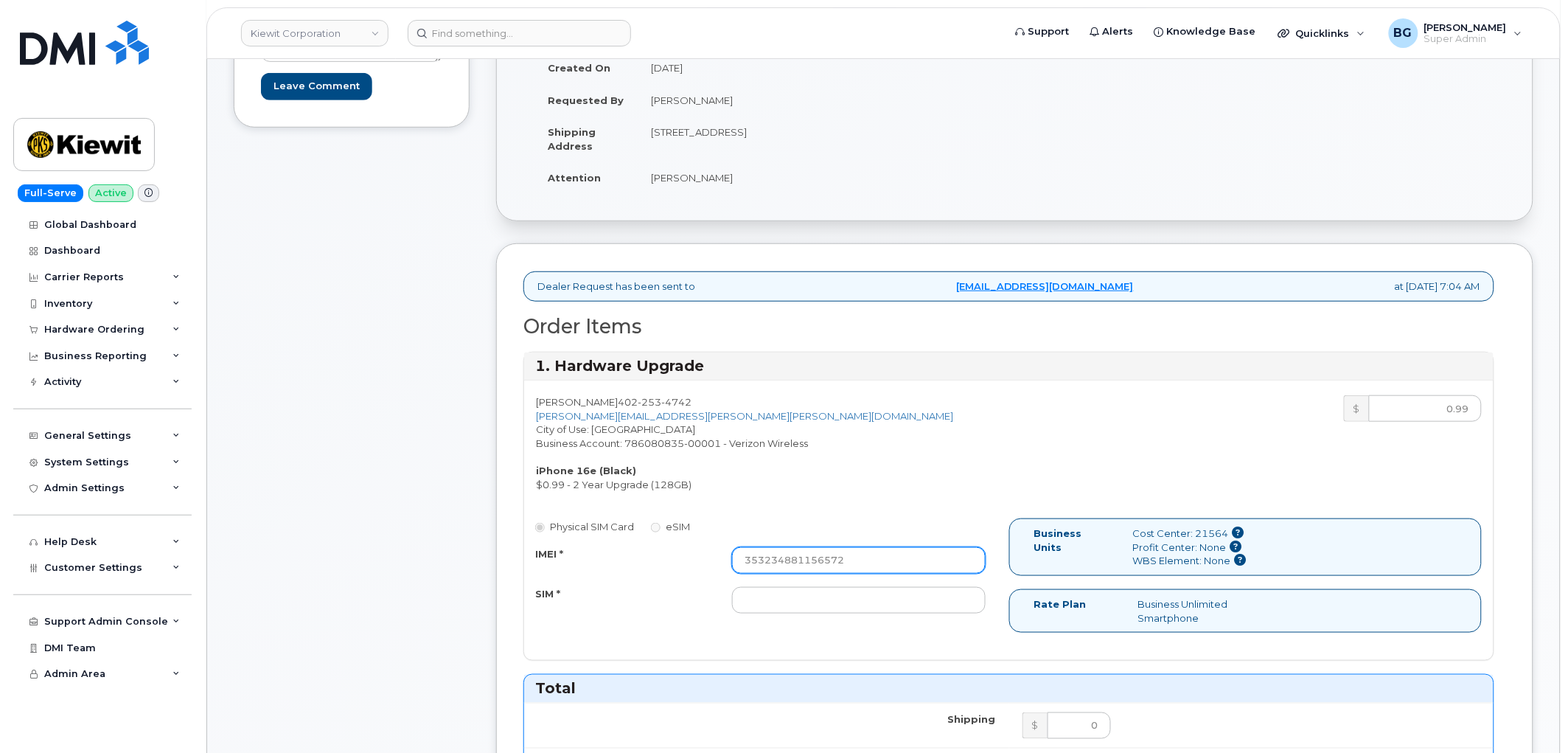
scroll to position [273, 0]
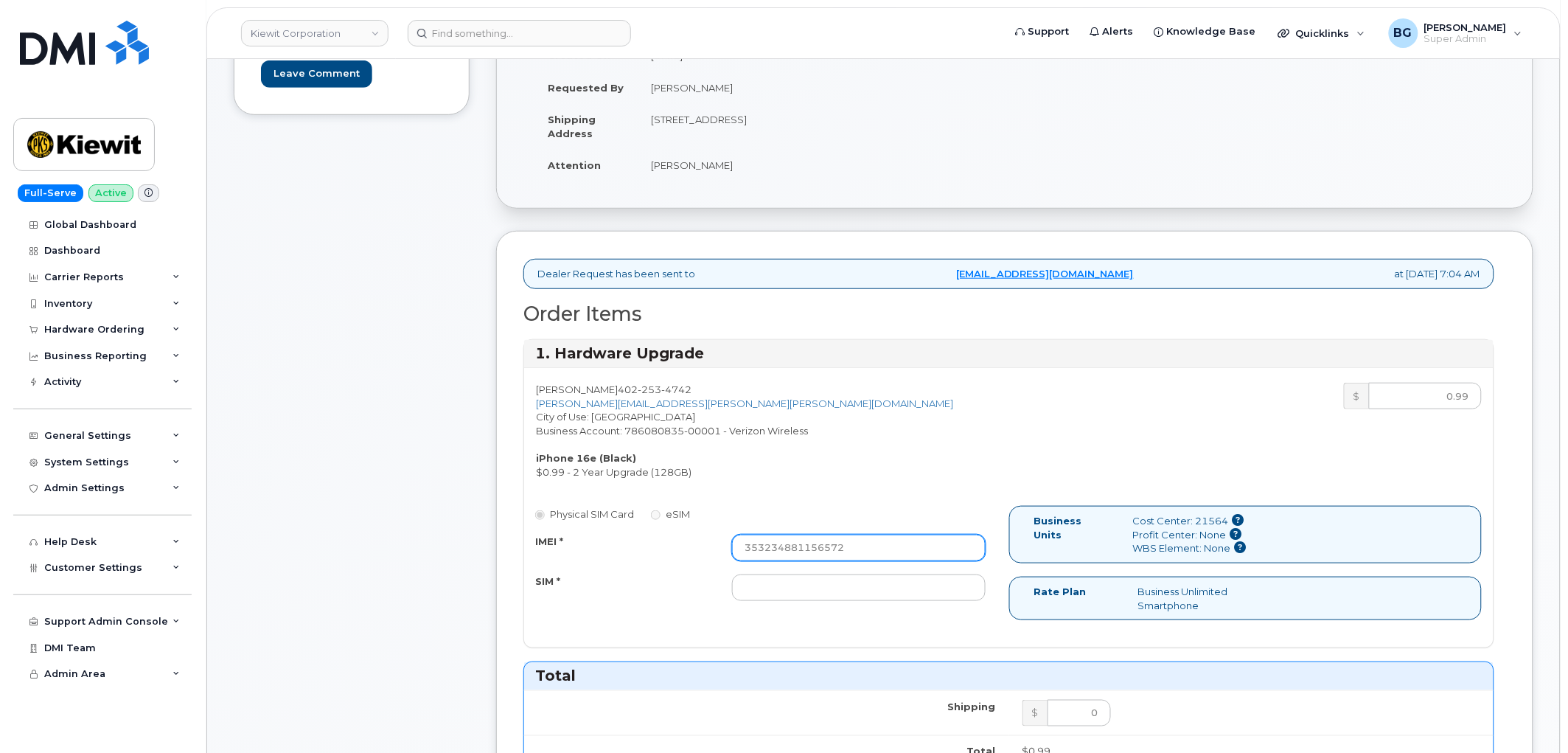
type input "353234881156572"
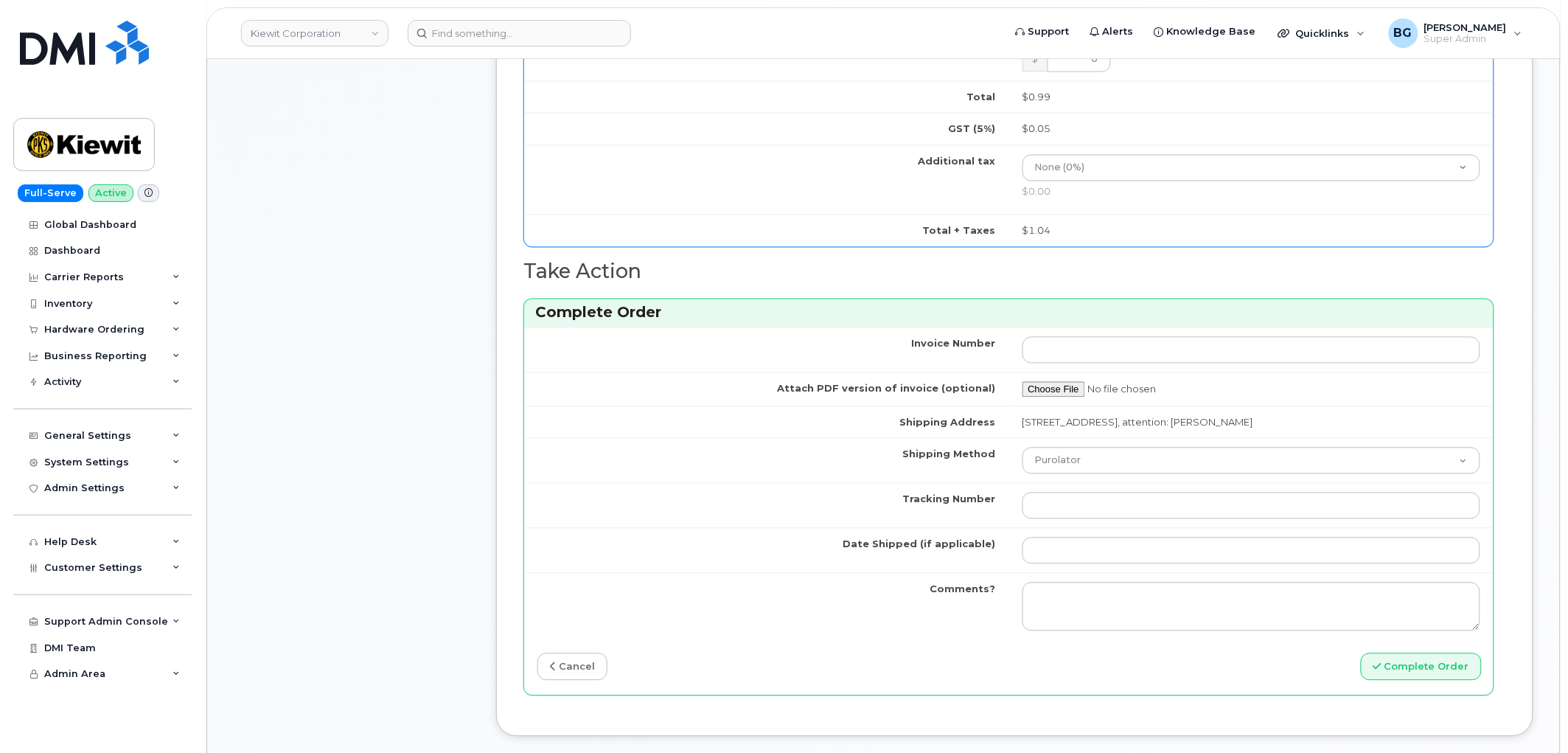
scroll to position [928, 0]
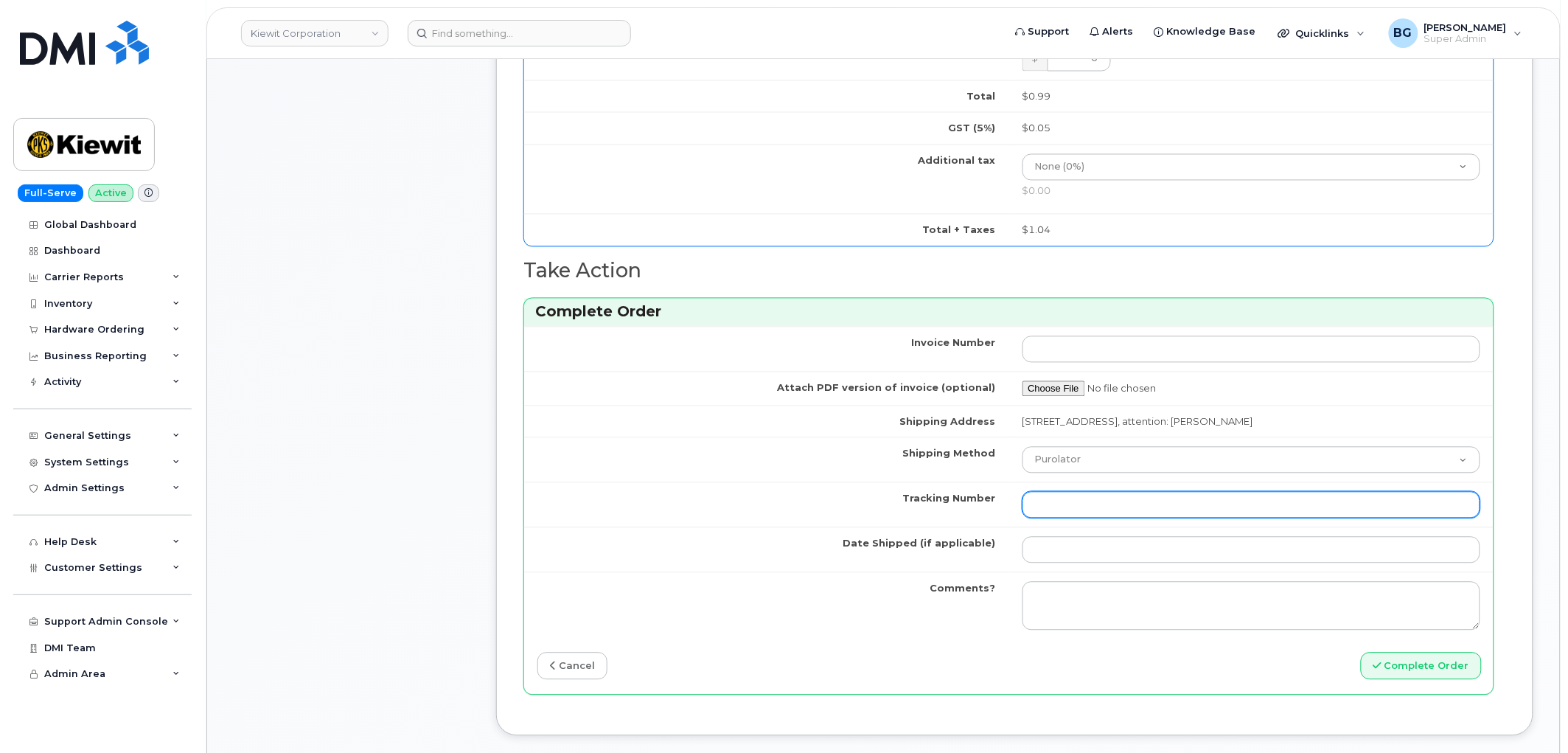
click at [1089, 518] on input "Tracking Number" at bounding box center [1252, 505] width 459 height 26
paste input "1Z4367572434544558"
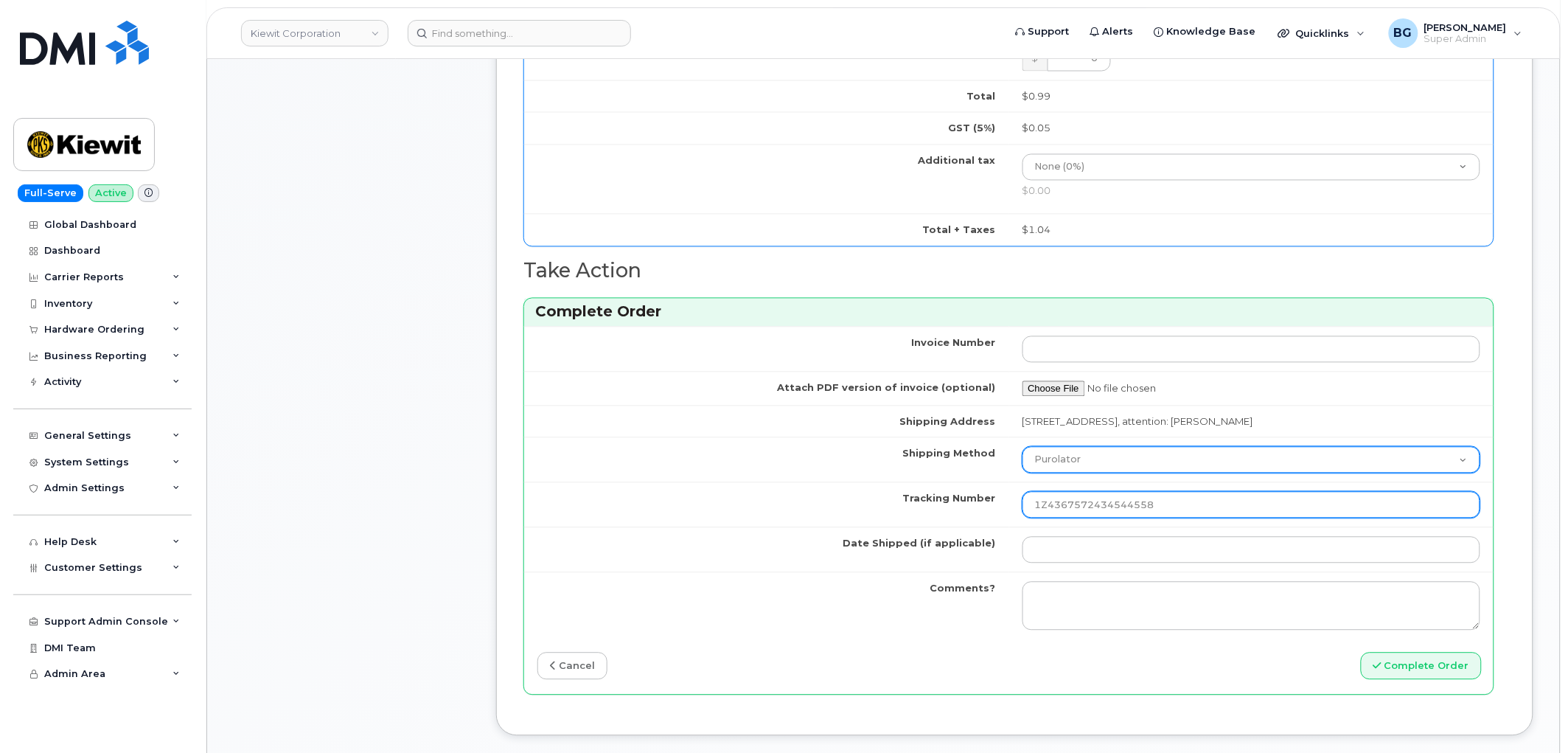
type input "1Z4367572434544558"
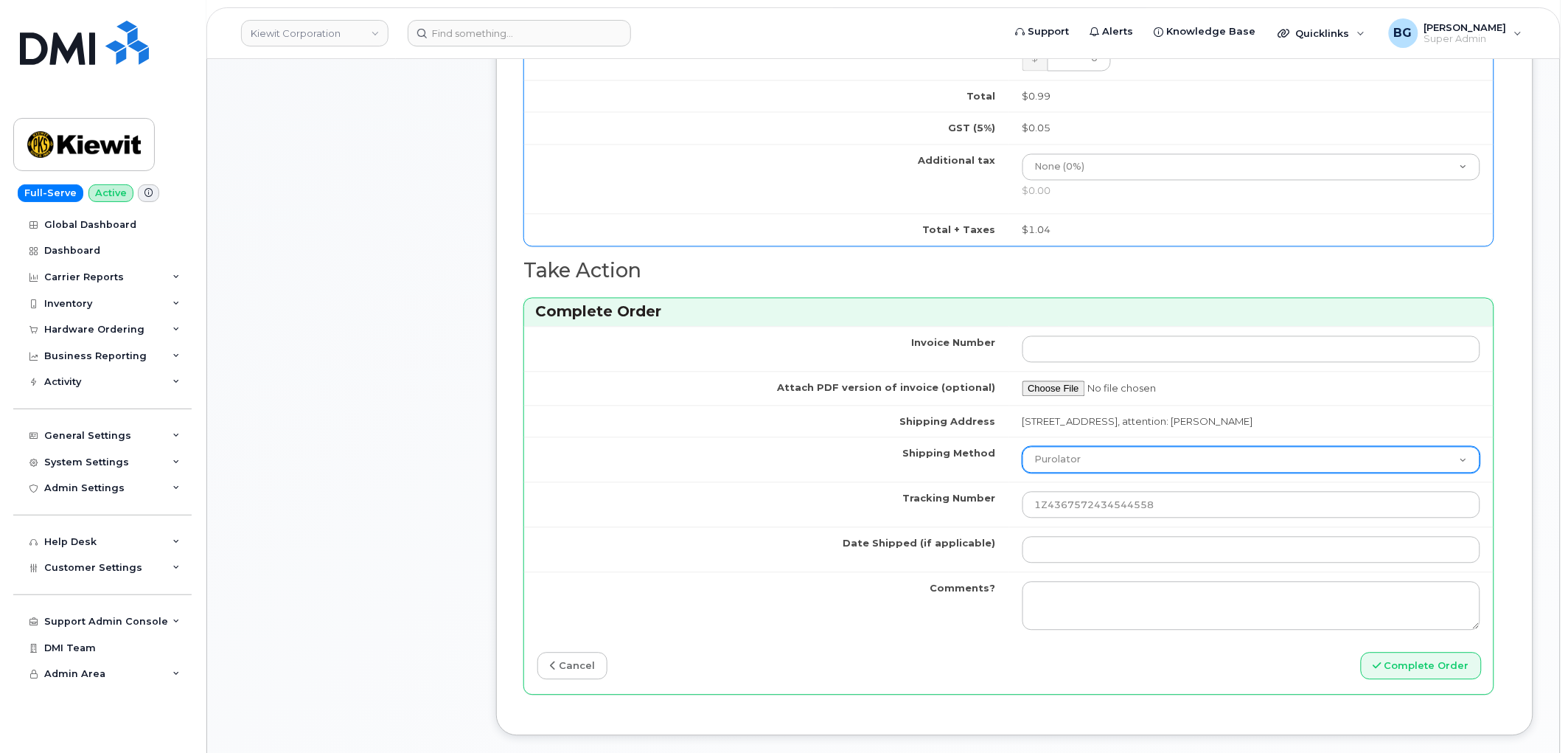
click at [1109, 470] on select "Purolator UPS FedEx Canada Post Courier Other Drop Off Pick Up" at bounding box center [1252, 460] width 459 height 26
select select "UPS"
click at [1023, 462] on select "Purolator UPS FedEx Canada Post Courier Other Drop Off Pick Up" at bounding box center [1252, 460] width 459 height 26
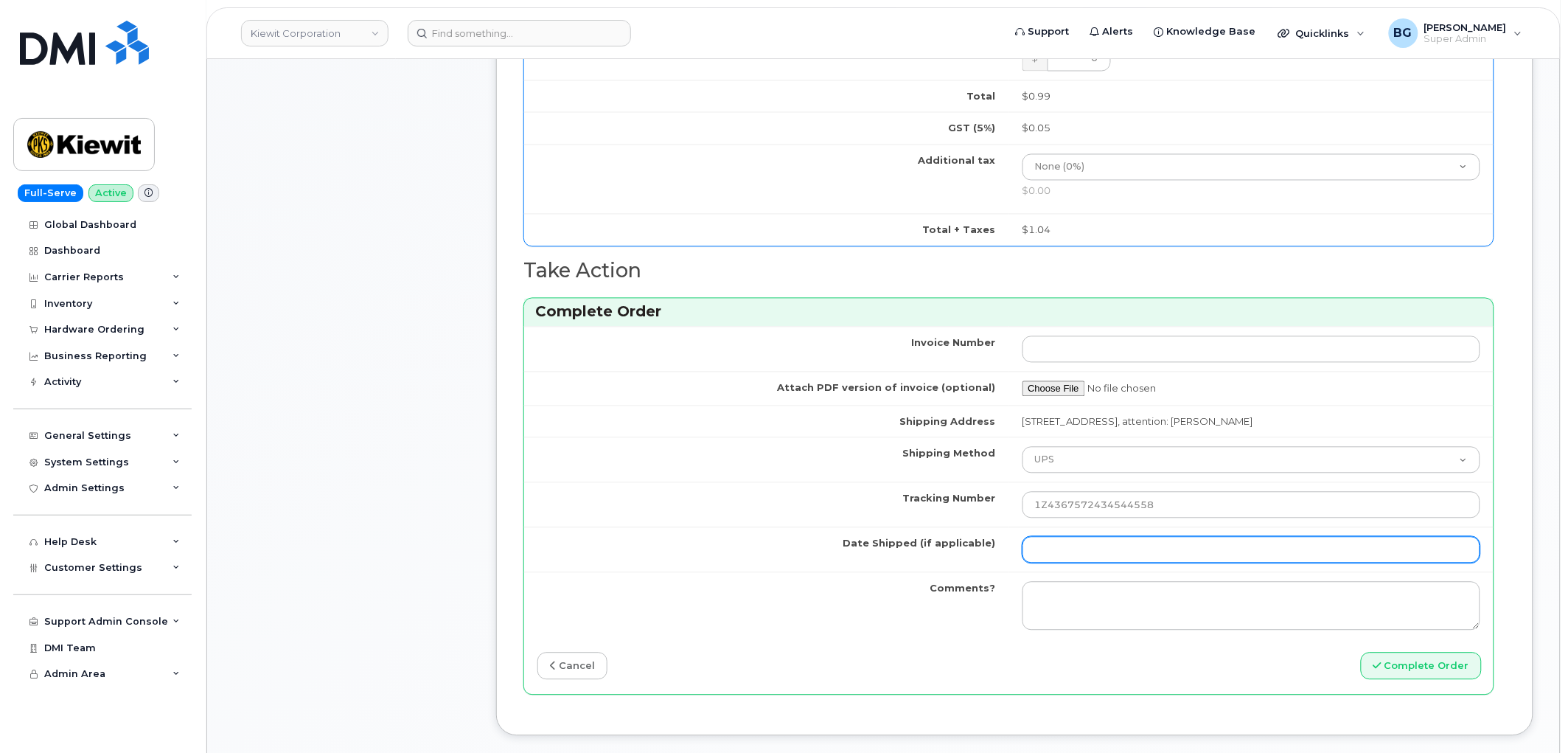
click at [1064, 563] on input "Date Shipped (if applicable)" at bounding box center [1252, 550] width 459 height 26
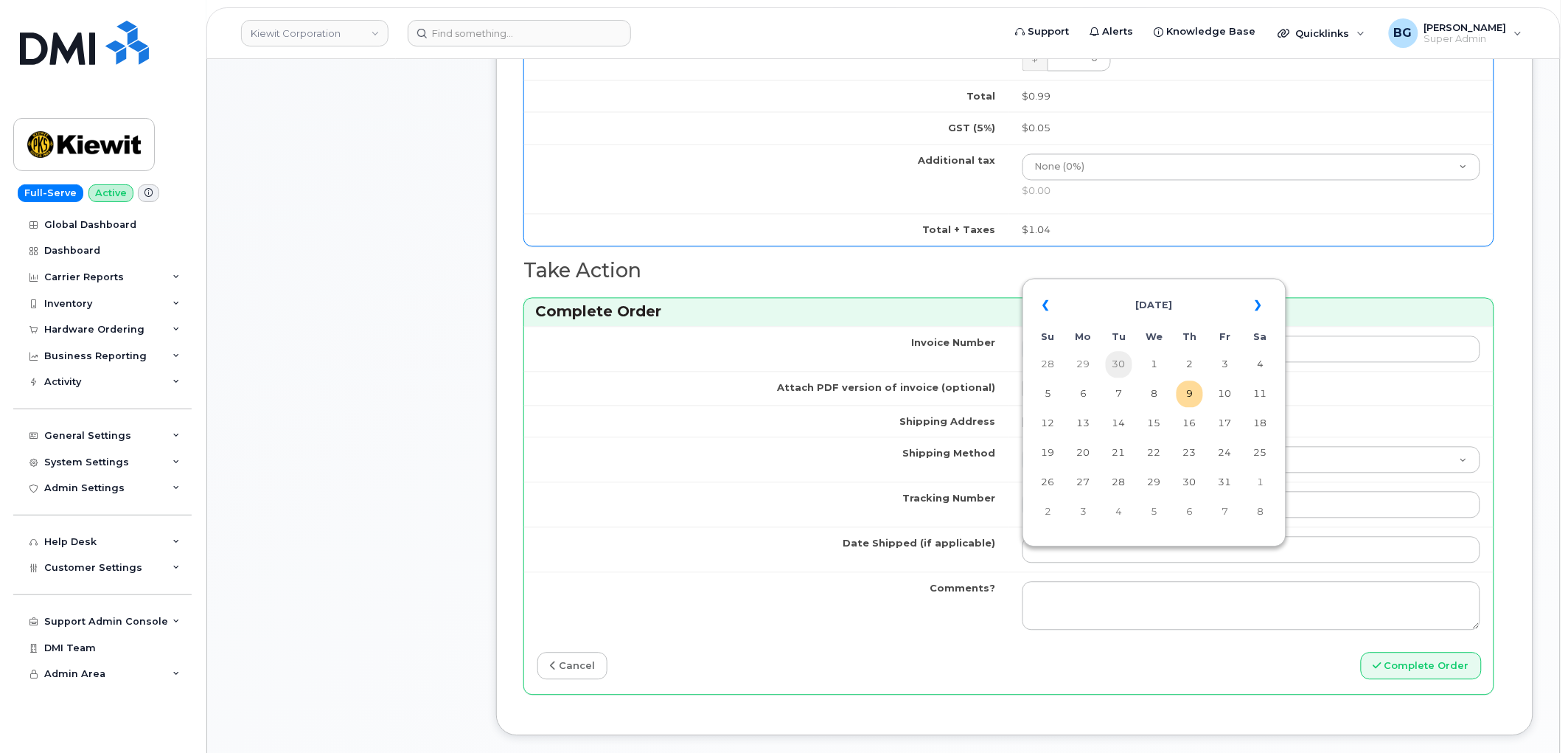
click at [1119, 369] on td "30" at bounding box center [1119, 365] width 26 height 26
type input "[DATE]"
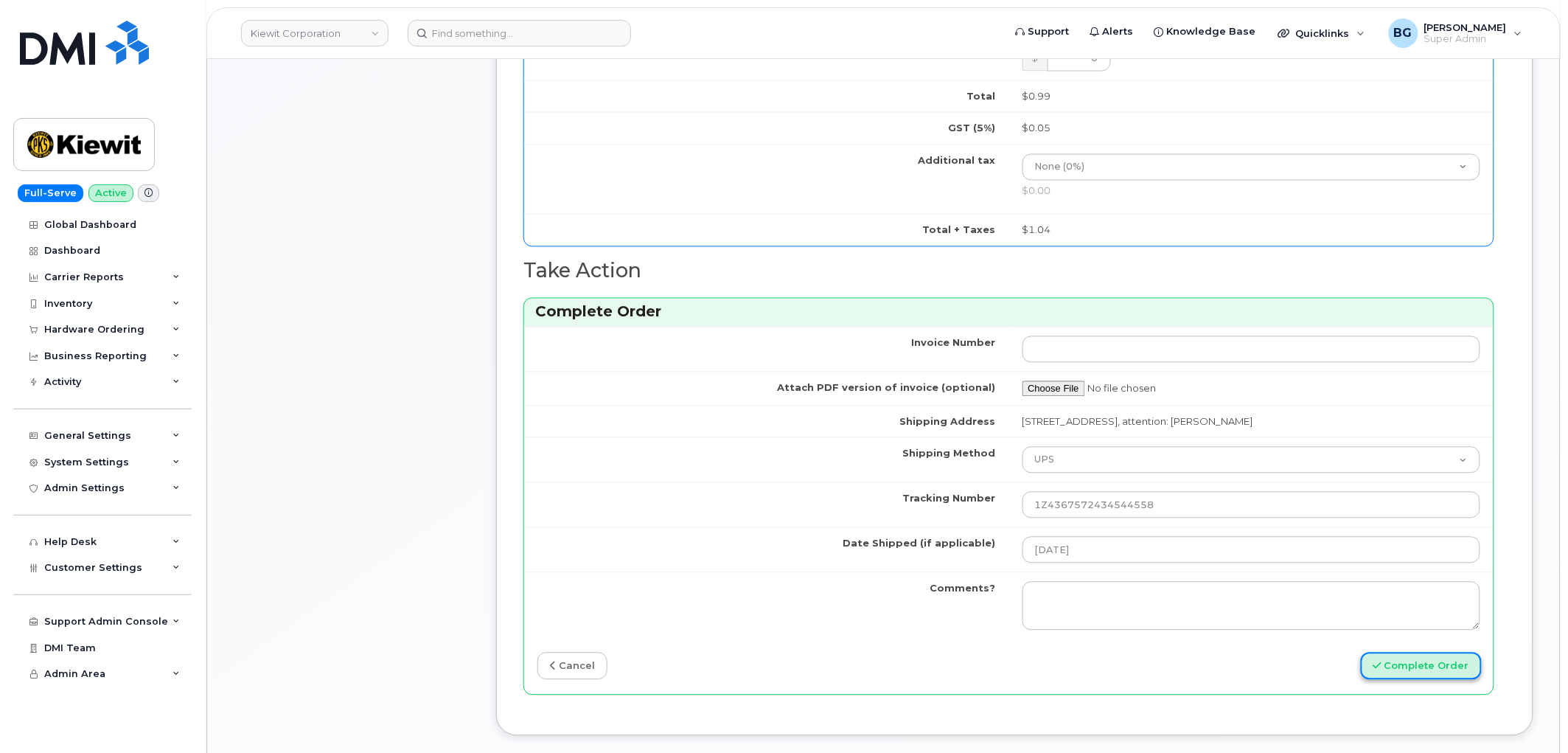
click at [1436, 680] on button "Complete Order" at bounding box center [1421, 666] width 121 height 27
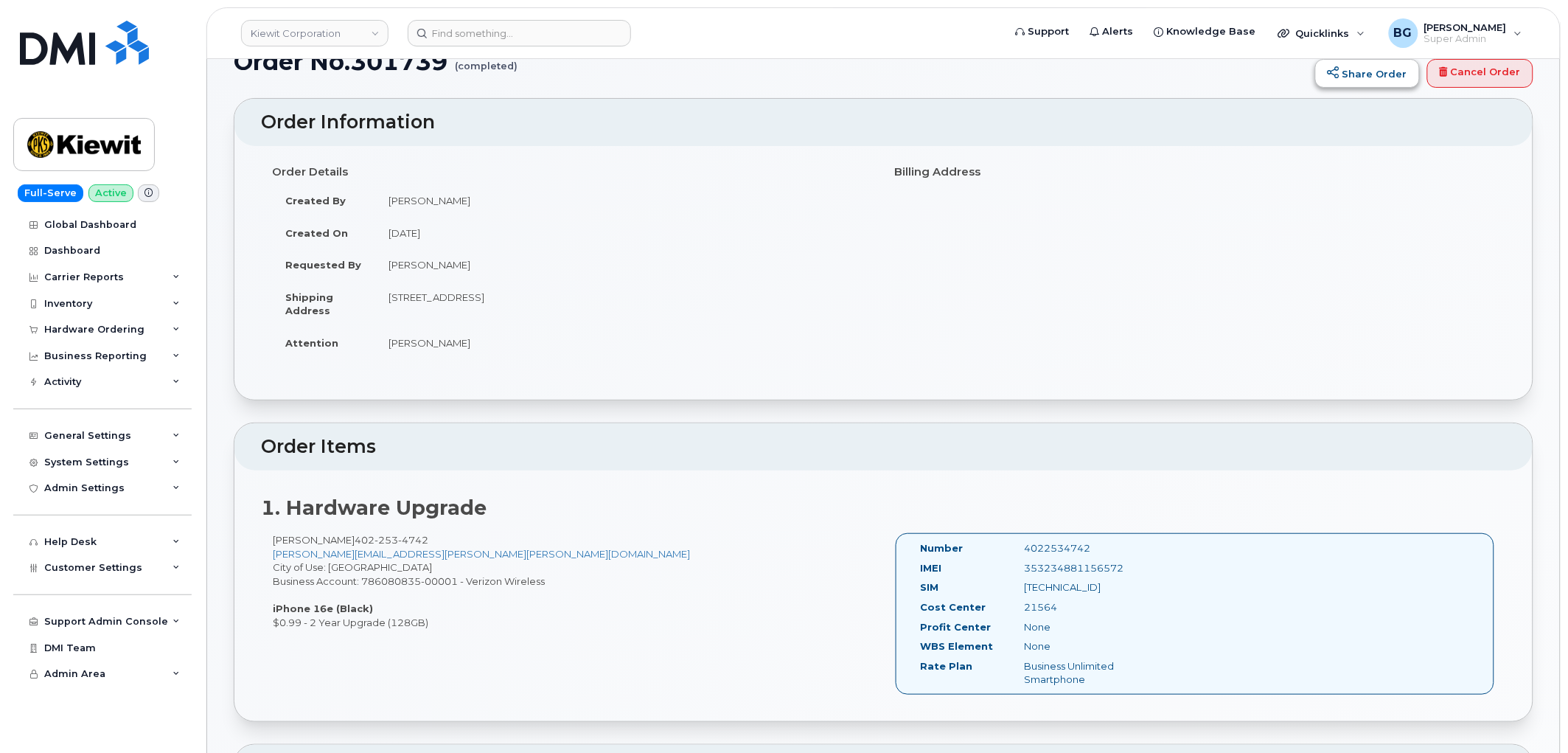
scroll to position [55, 0]
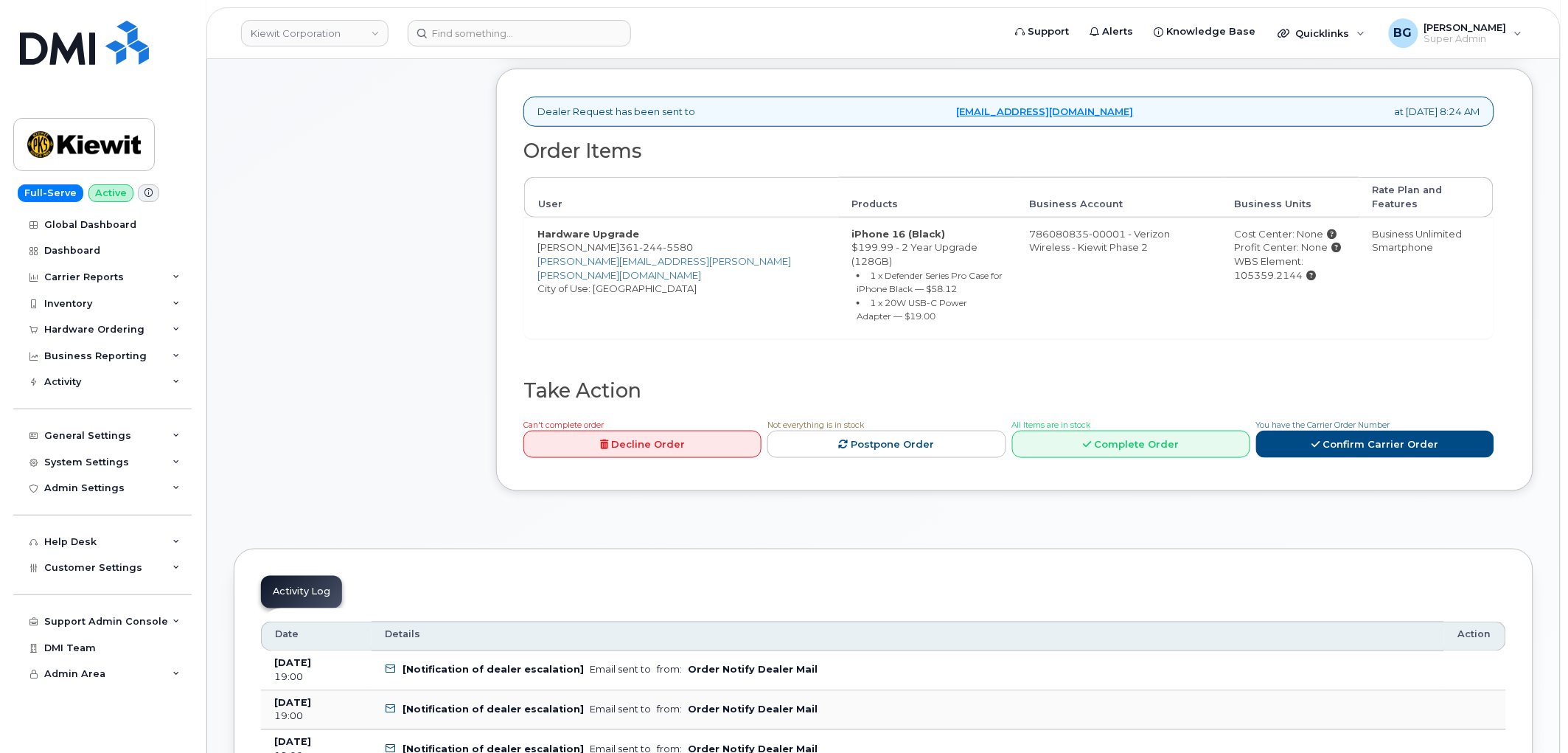
scroll to position [436, 0]
click at [1122, 429] on link "Complete Order" at bounding box center [1131, 443] width 238 height 27
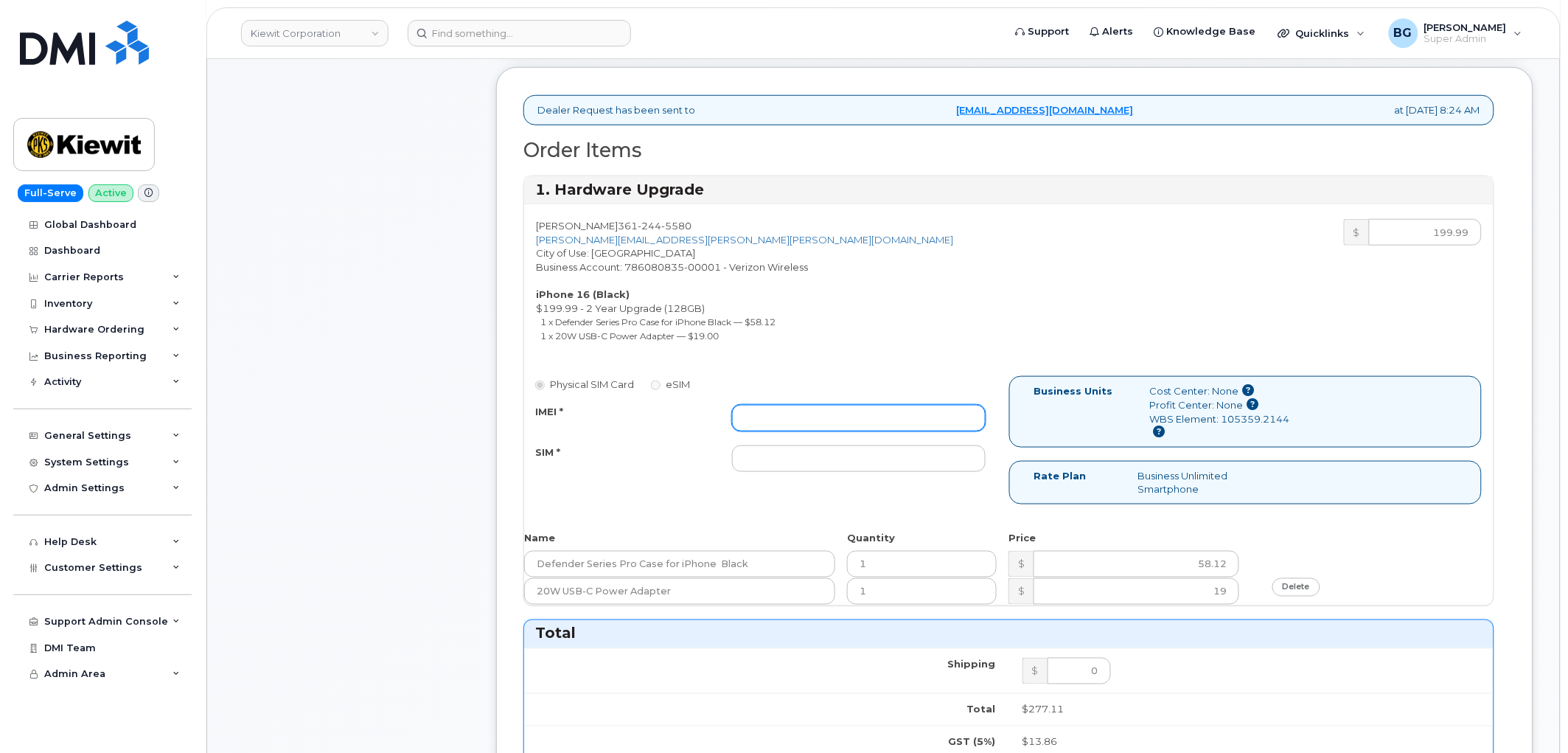
click at [791, 421] on input "IMEI *" at bounding box center [859, 418] width 254 height 26
paste input "356422161982703"
type input "356422161982703"
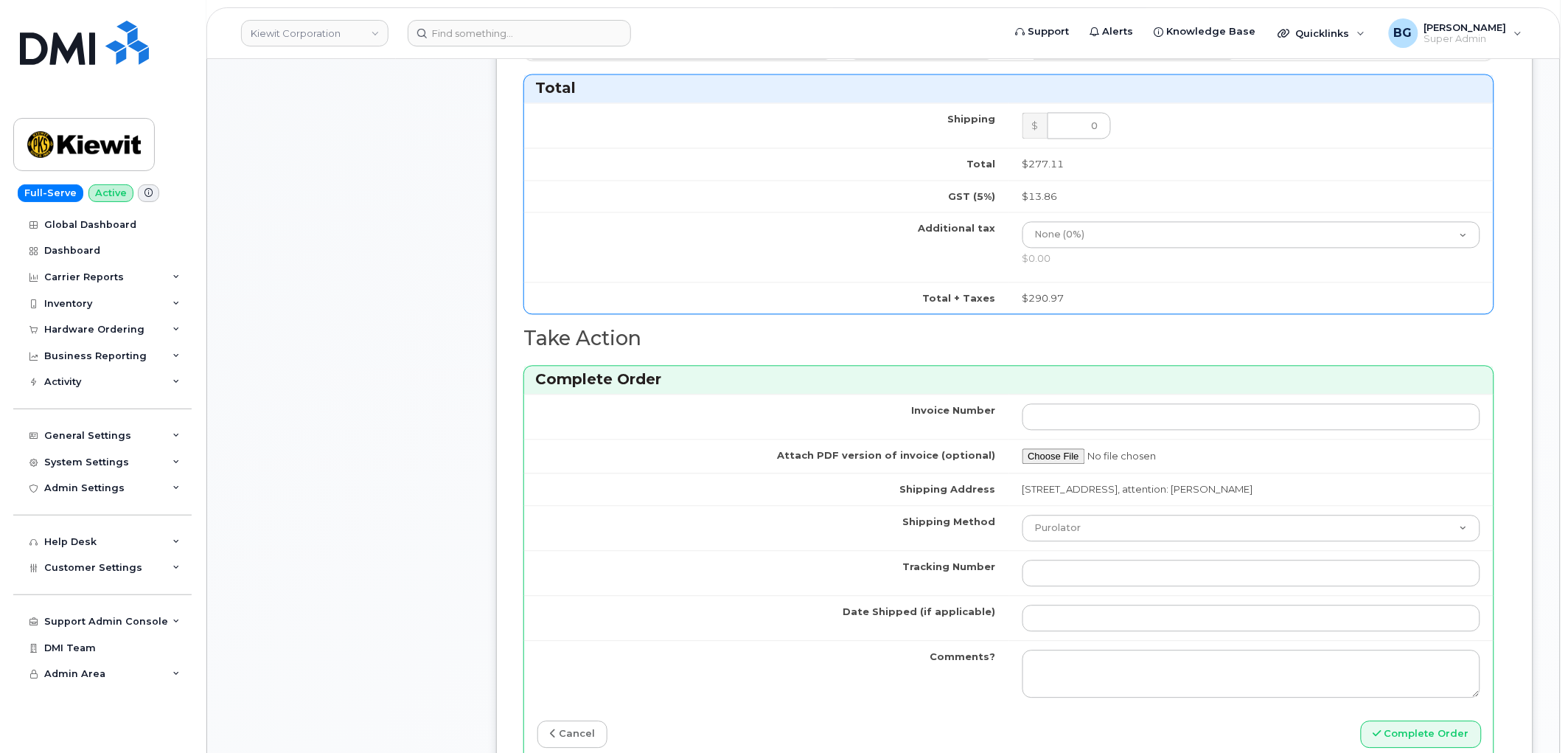
scroll to position [983, 0]
click at [1079, 581] on input "Tracking Number" at bounding box center [1252, 572] width 459 height 26
paste input "1ZK5847H4221435019"
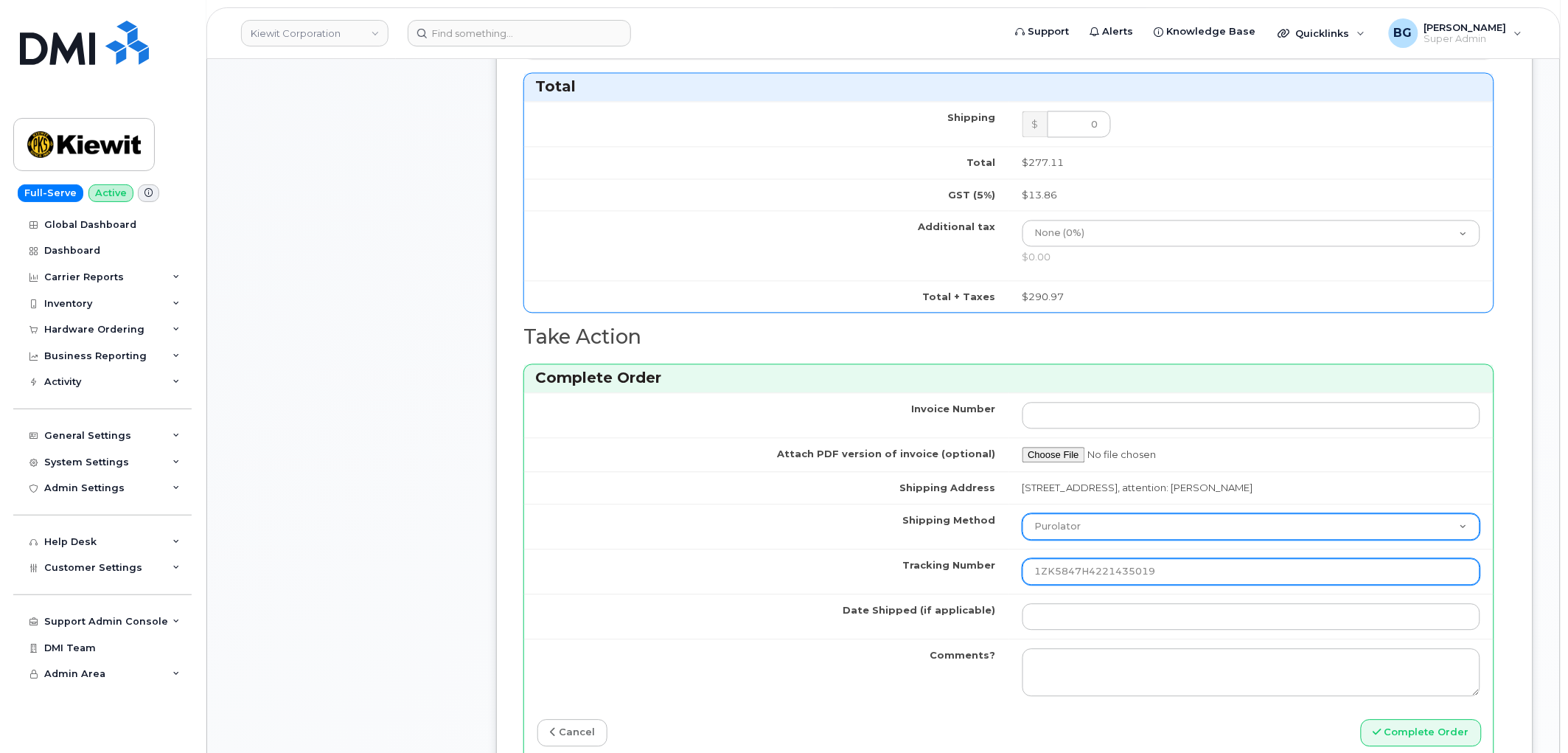
type input "1ZK5847H4221435019"
click at [1102, 530] on select "Purolator UPS FedEx Canada Post Courier Other Drop Off Pick Up" at bounding box center [1252, 527] width 459 height 26
select select "UPS"
click at [1023, 515] on select "Purolator UPS FedEx Canada Post Courier Other Drop Off Pick Up" at bounding box center [1252, 527] width 459 height 26
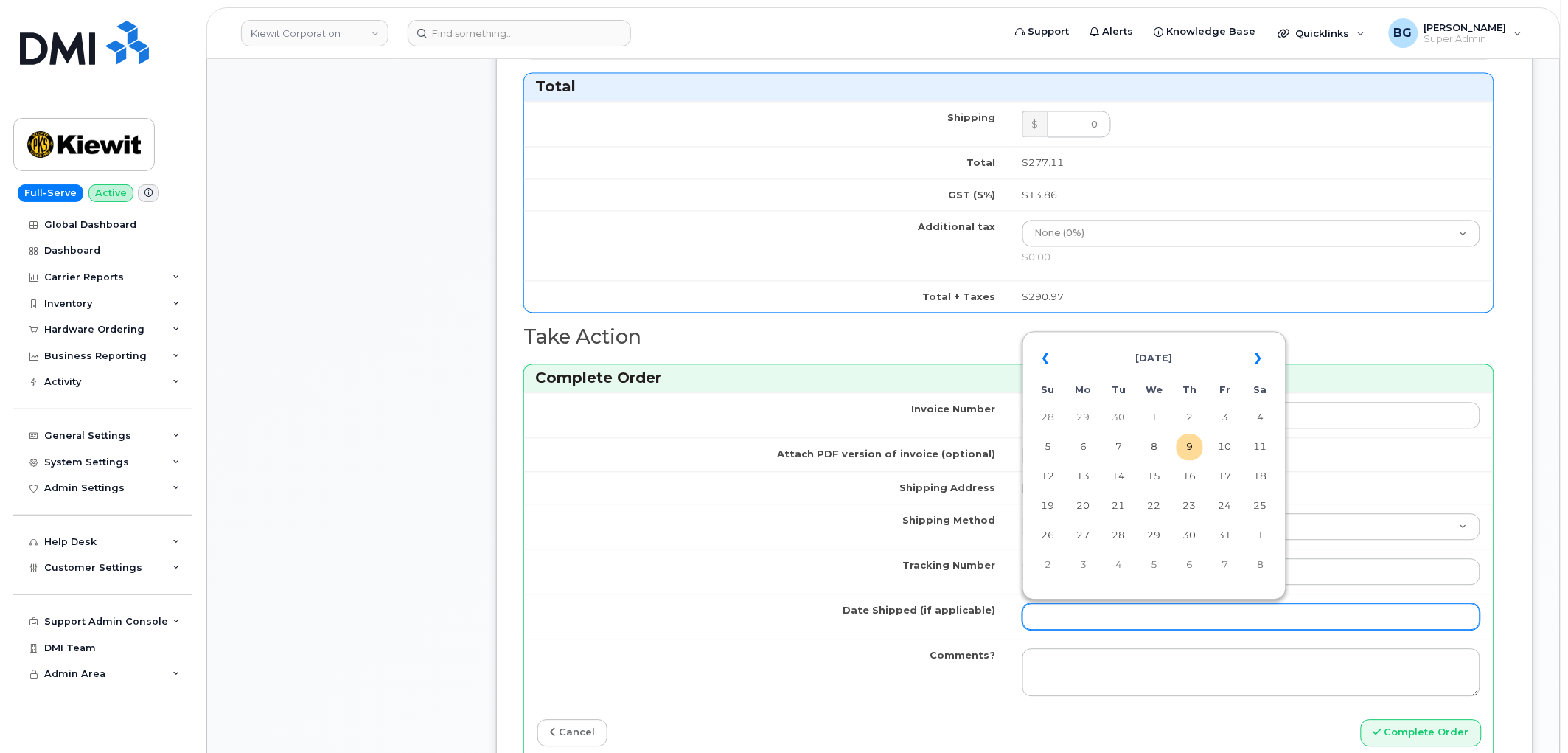
click at [1086, 620] on input "Date Shipped (if applicable)" at bounding box center [1252, 617] width 459 height 26
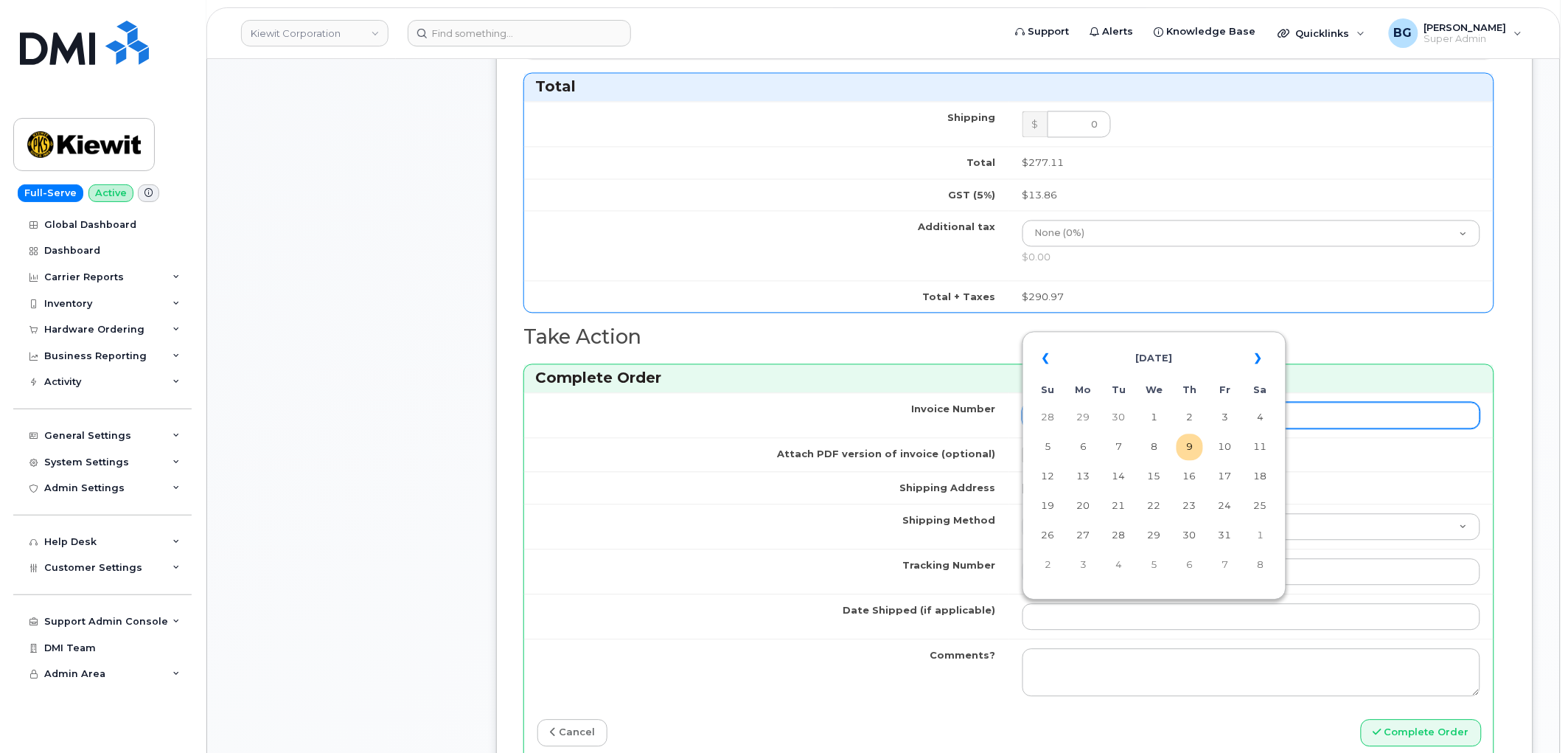
drag, startPoint x: 1082, startPoint y: 417, endPoint x: 1087, endPoint y: 428, distance: 12.1
click at [1082, 418] on td "29" at bounding box center [1084, 418] width 26 height 26
type input "[DATE]"
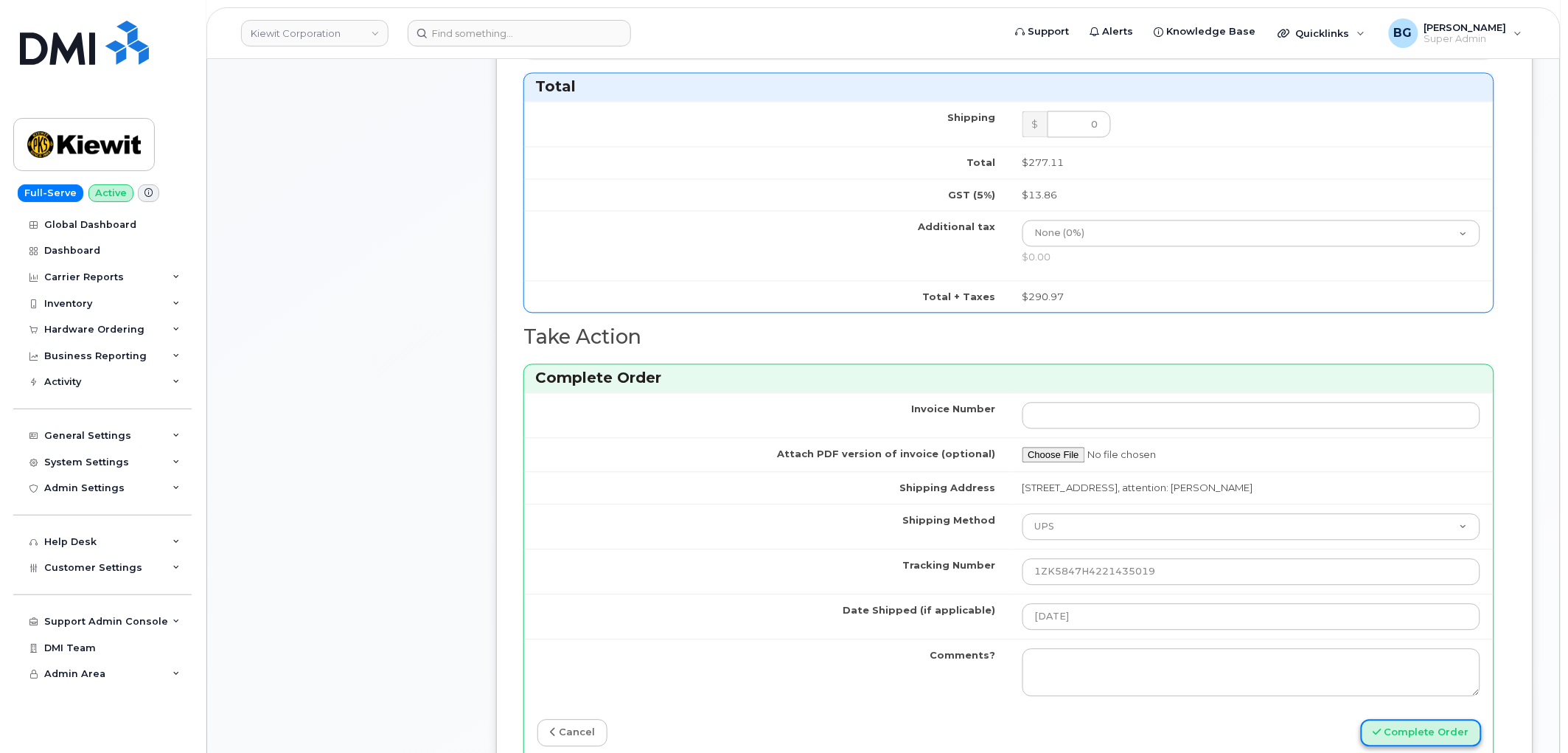
click at [1417, 732] on button "Complete Order" at bounding box center [1421, 733] width 121 height 27
